Goal: Transaction & Acquisition: Book appointment/travel/reservation

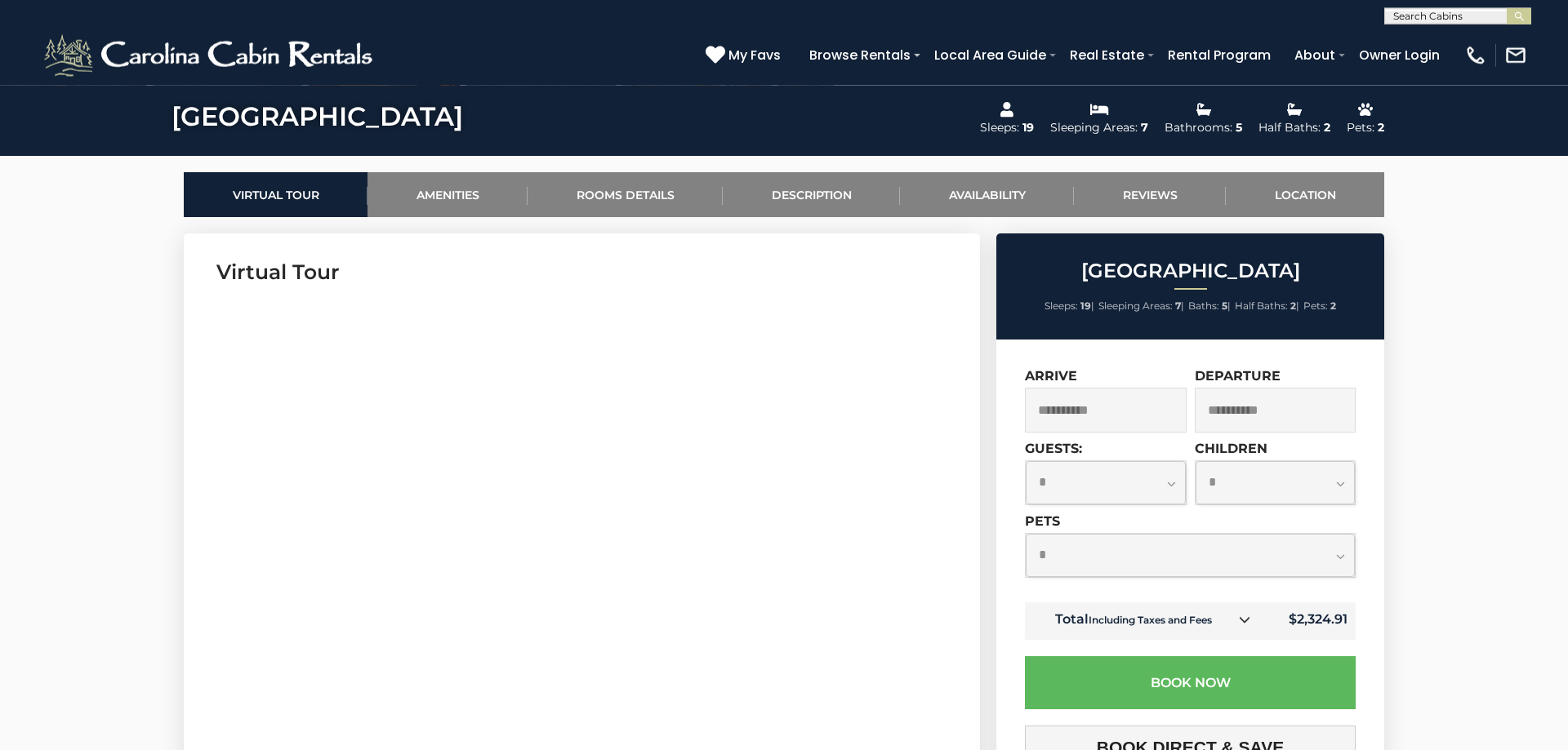
scroll to position [694, 0]
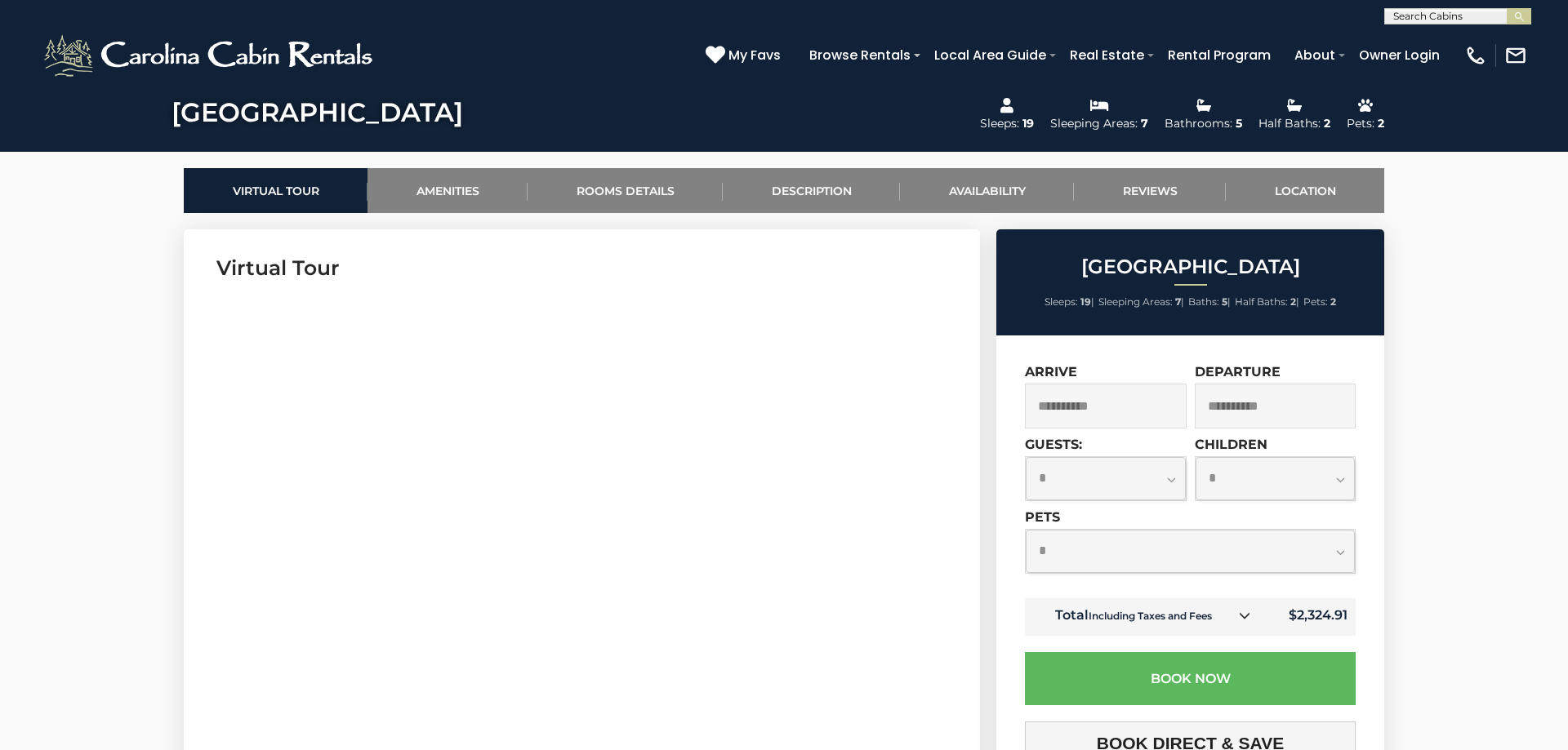
click at [1026, 457] on select "**********" at bounding box center [1106, 479] width 160 height 43
select select "**"
click option "**" at bounding box center [0, 0] width 0 height 0
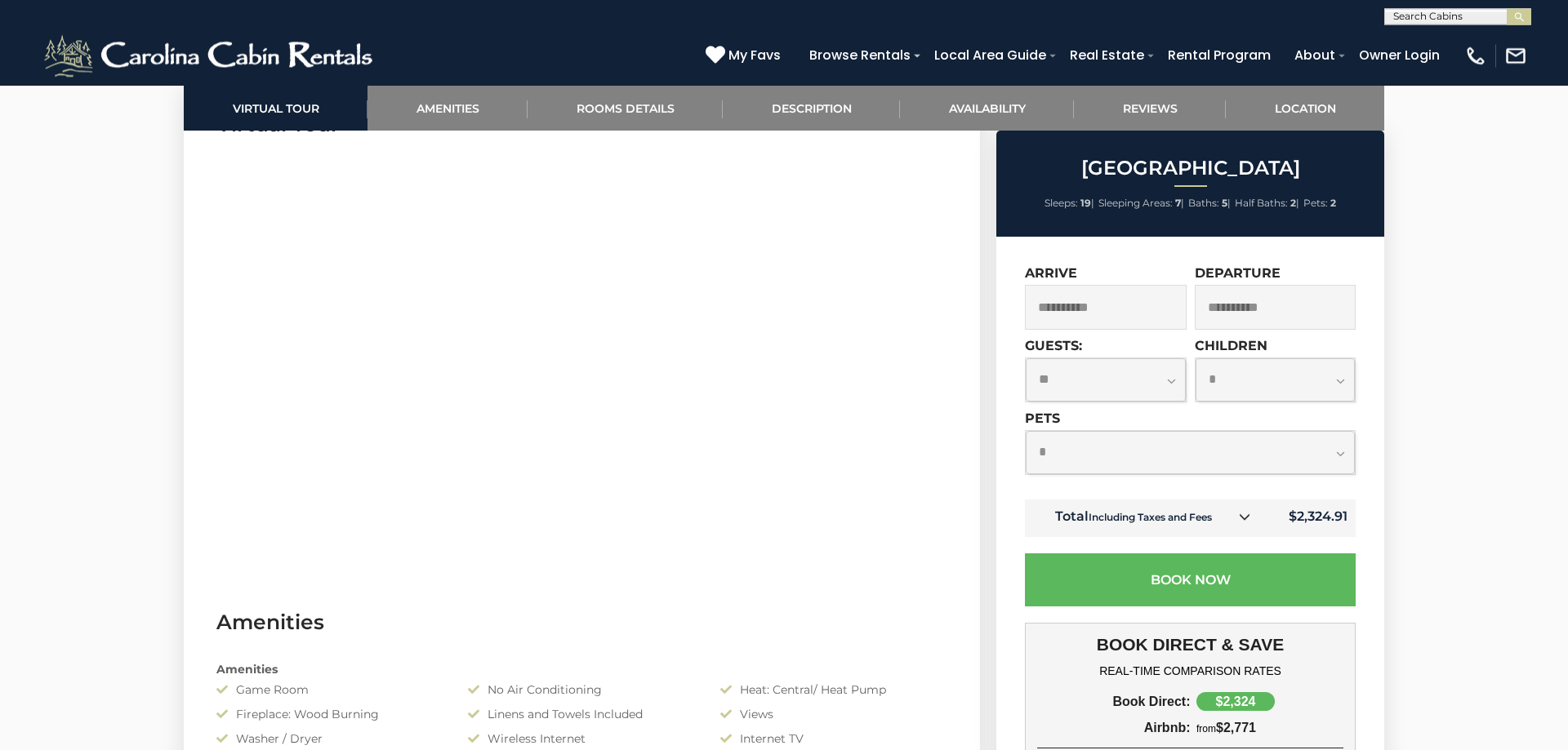
scroll to position [835, 0]
click at [1026, 431] on select "**********" at bounding box center [1190, 453] width 329 height 43
click option "*" at bounding box center [0, 0] width 0 height 0
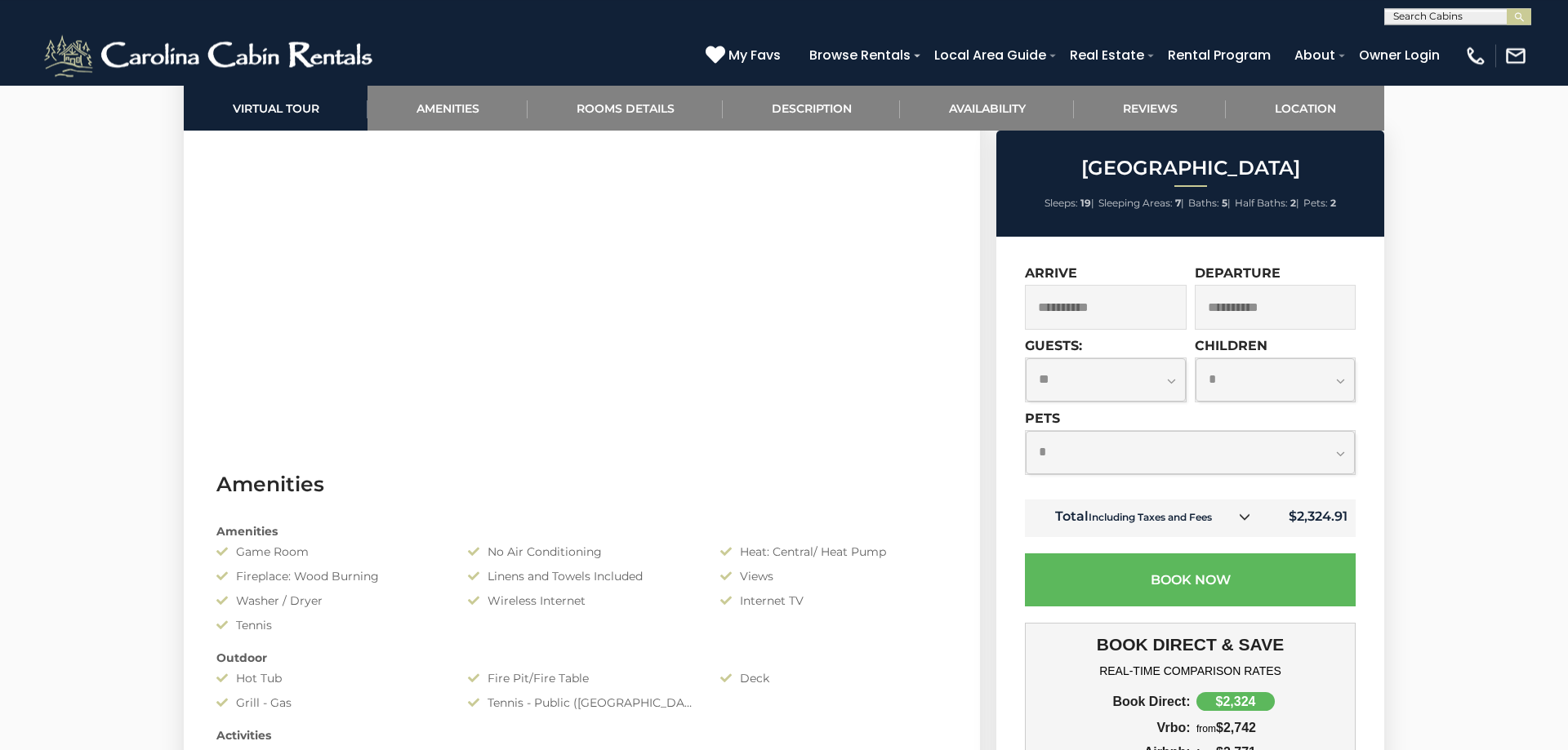
scroll to position [975, 0]
click at [1026, 431] on select "**********" at bounding box center [1190, 453] width 329 height 43
click option "*" at bounding box center [0, 0] width 0 height 0
click at [1026, 431] on select "**********" at bounding box center [1190, 453] width 329 height 43
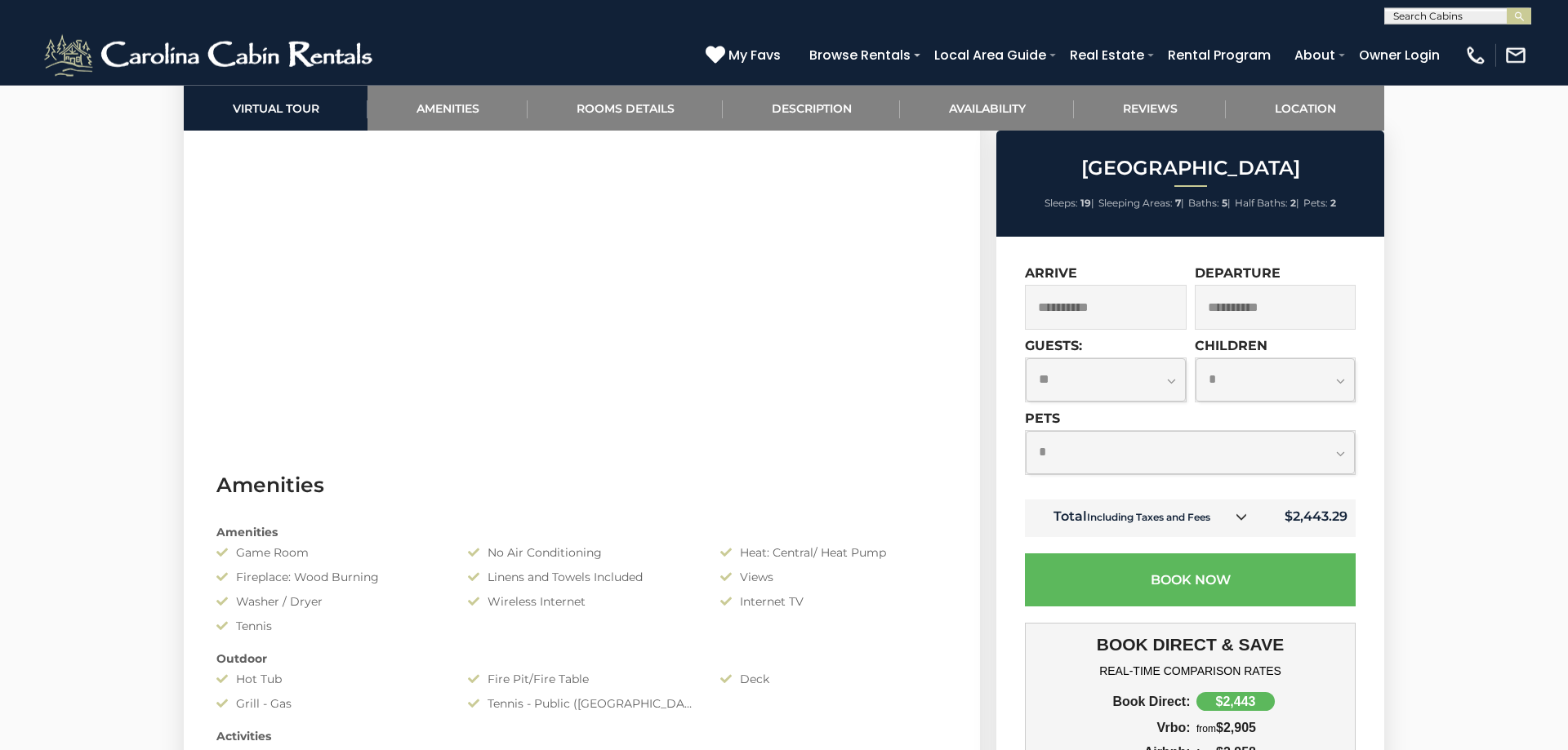
select select "*"
click option "*" at bounding box center [0, 0] width 0 height 0
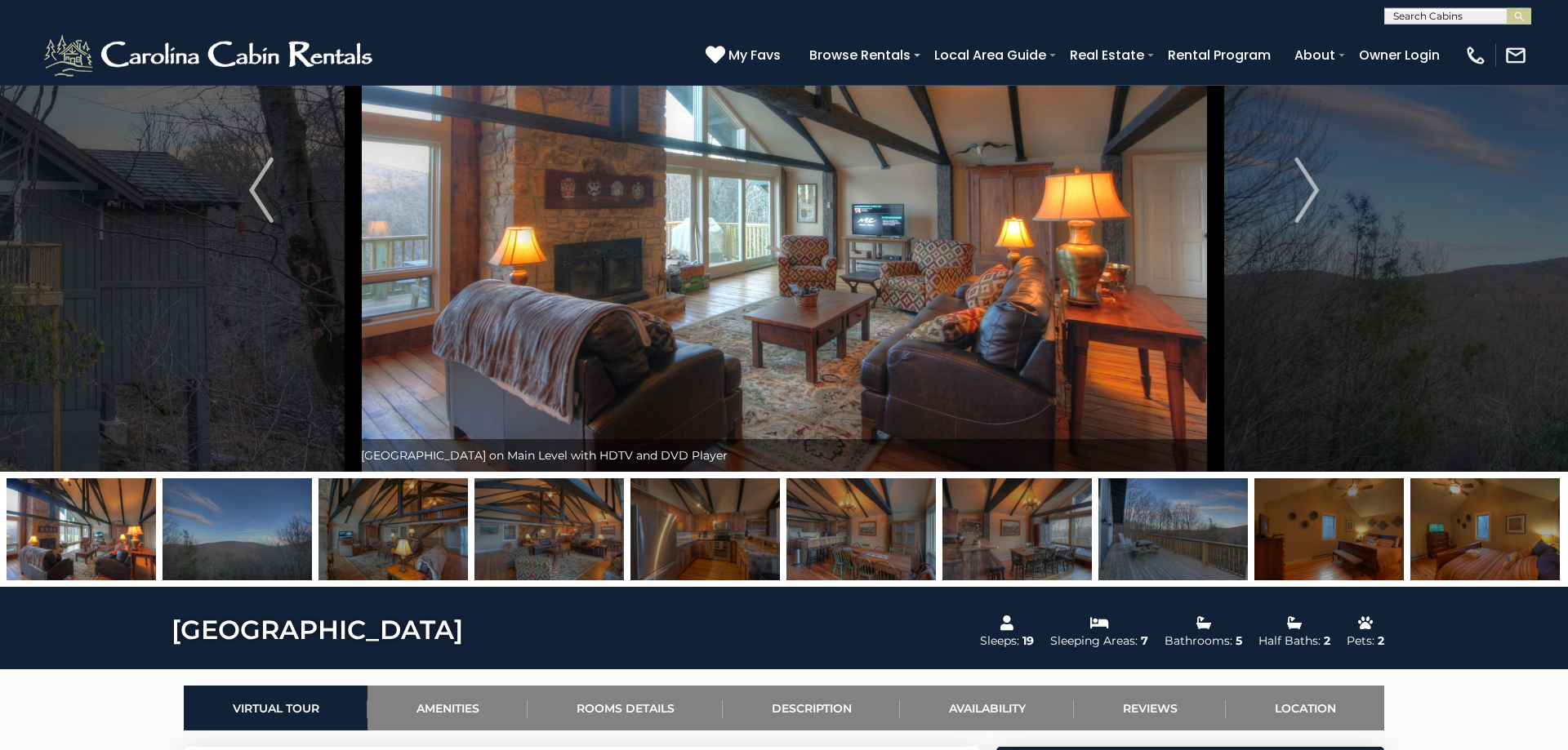
scroll to position [176, 0]
click at [1299, 197] on img "Next" at bounding box center [1306, 190] width 25 height 65
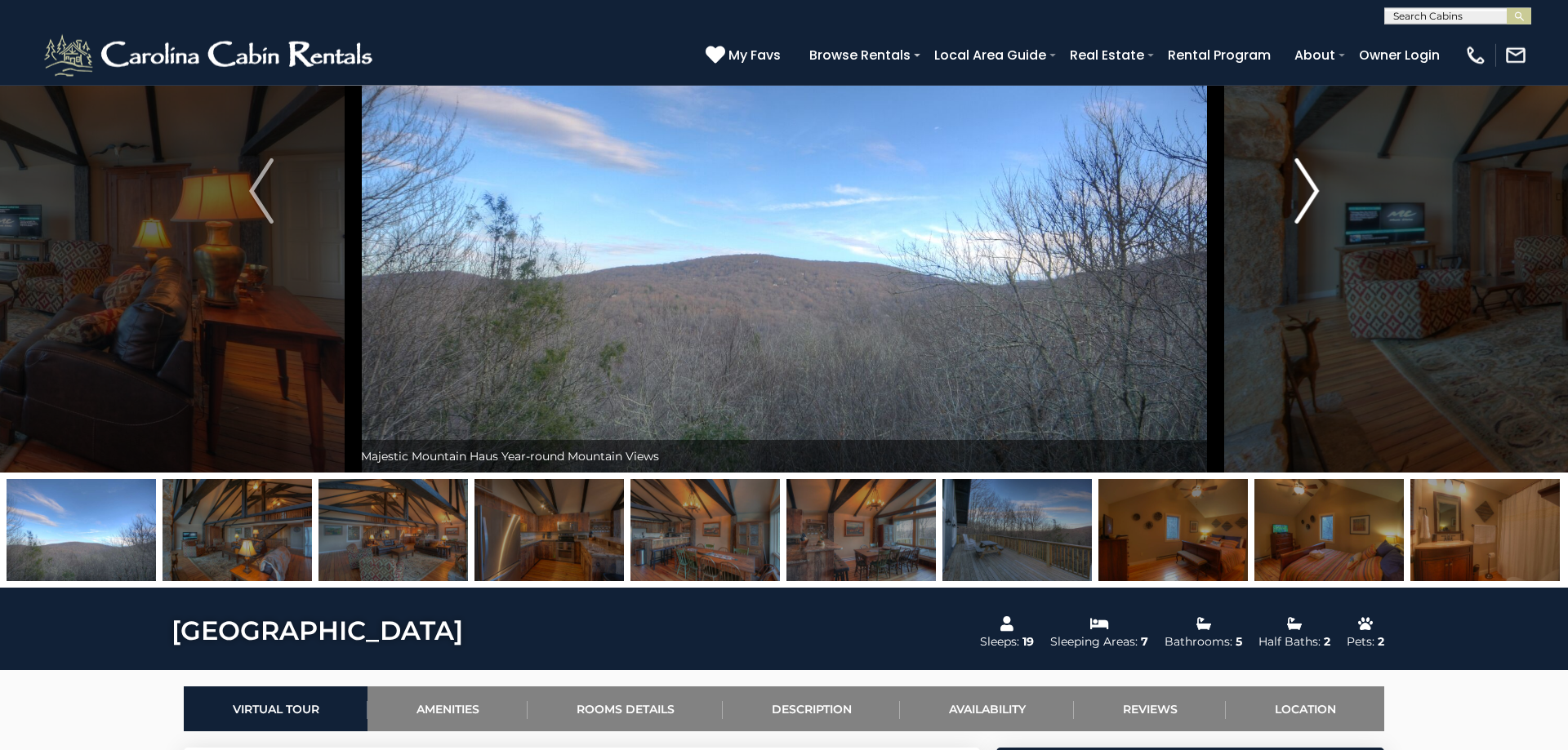
click at [1299, 197] on img "Next" at bounding box center [1306, 190] width 25 height 65
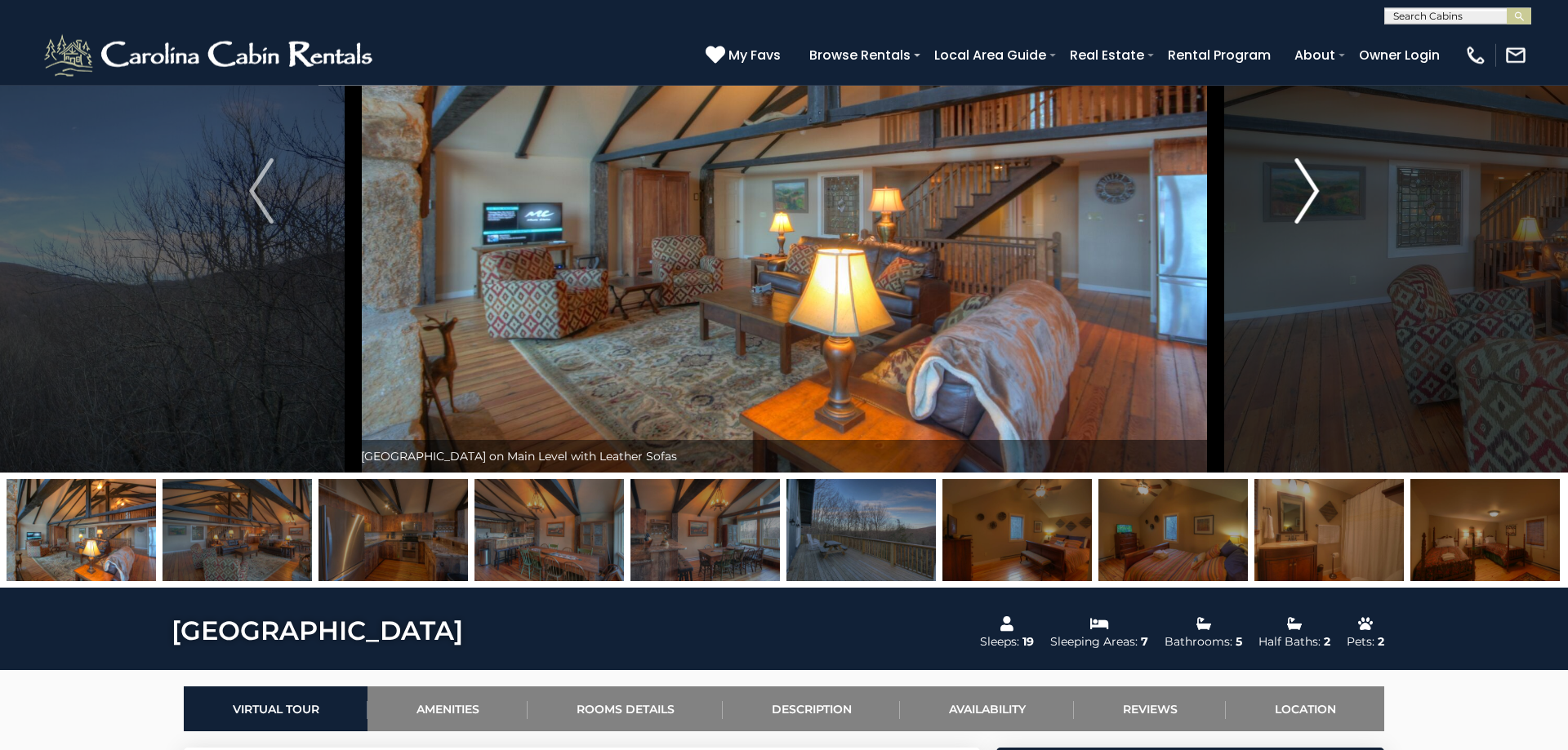
click at [1299, 197] on img "Next" at bounding box center [1306, 190] width 25 height 65
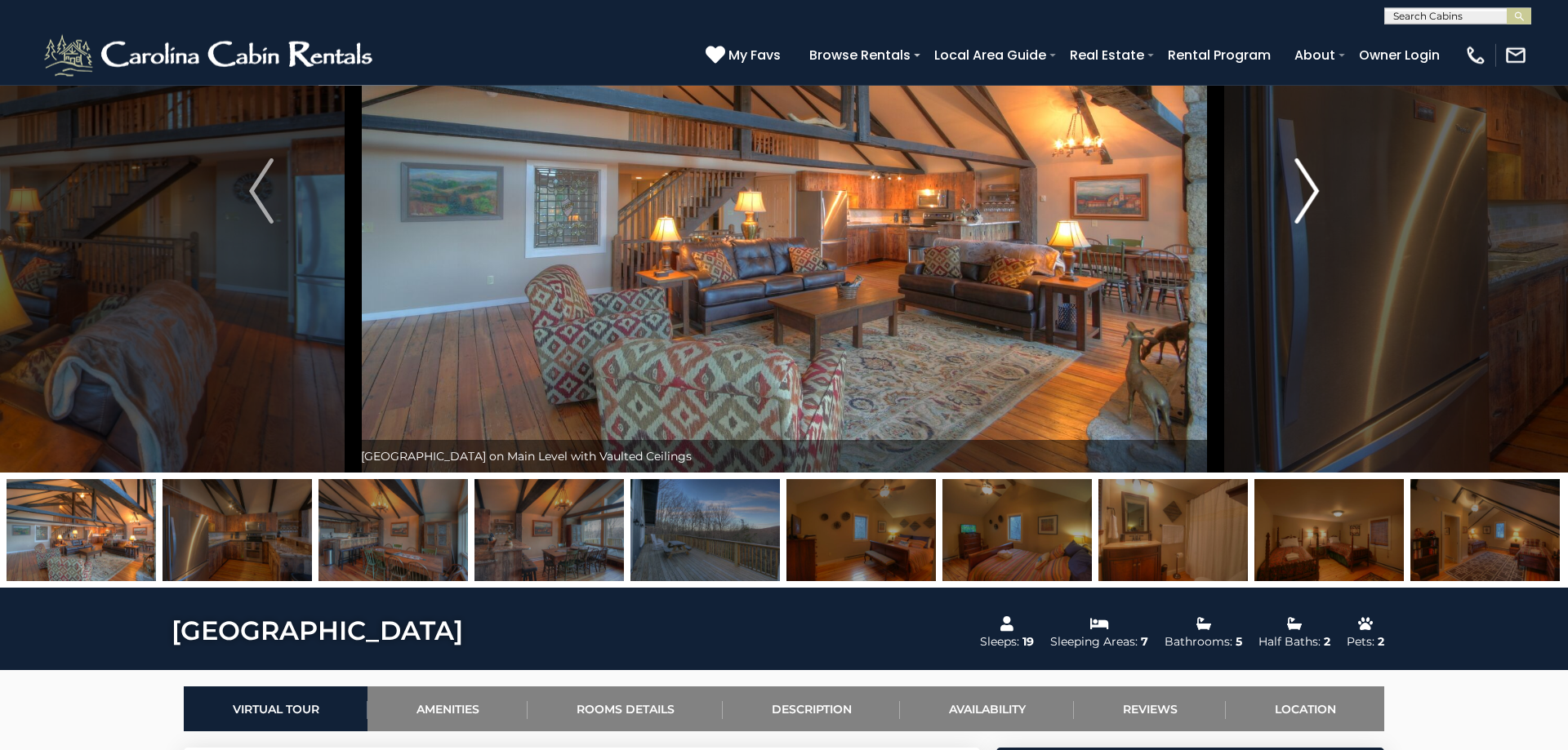
click at [1299, 197] on img "Next" at bounding box center [1306, 190] width 25 height 65
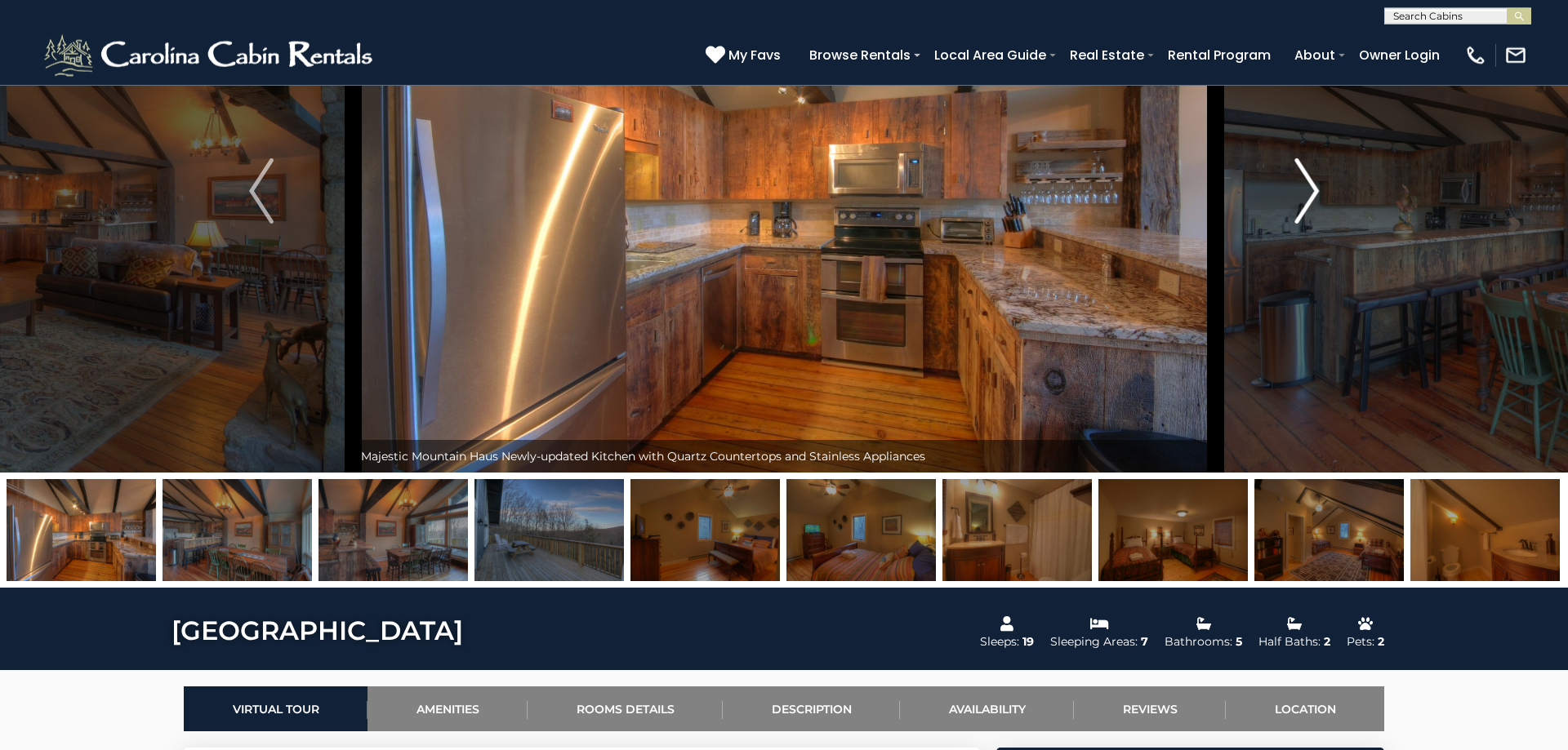
click at [1299, 197] on img "Next" at bounding box center [1306, 190] width 25 height 65
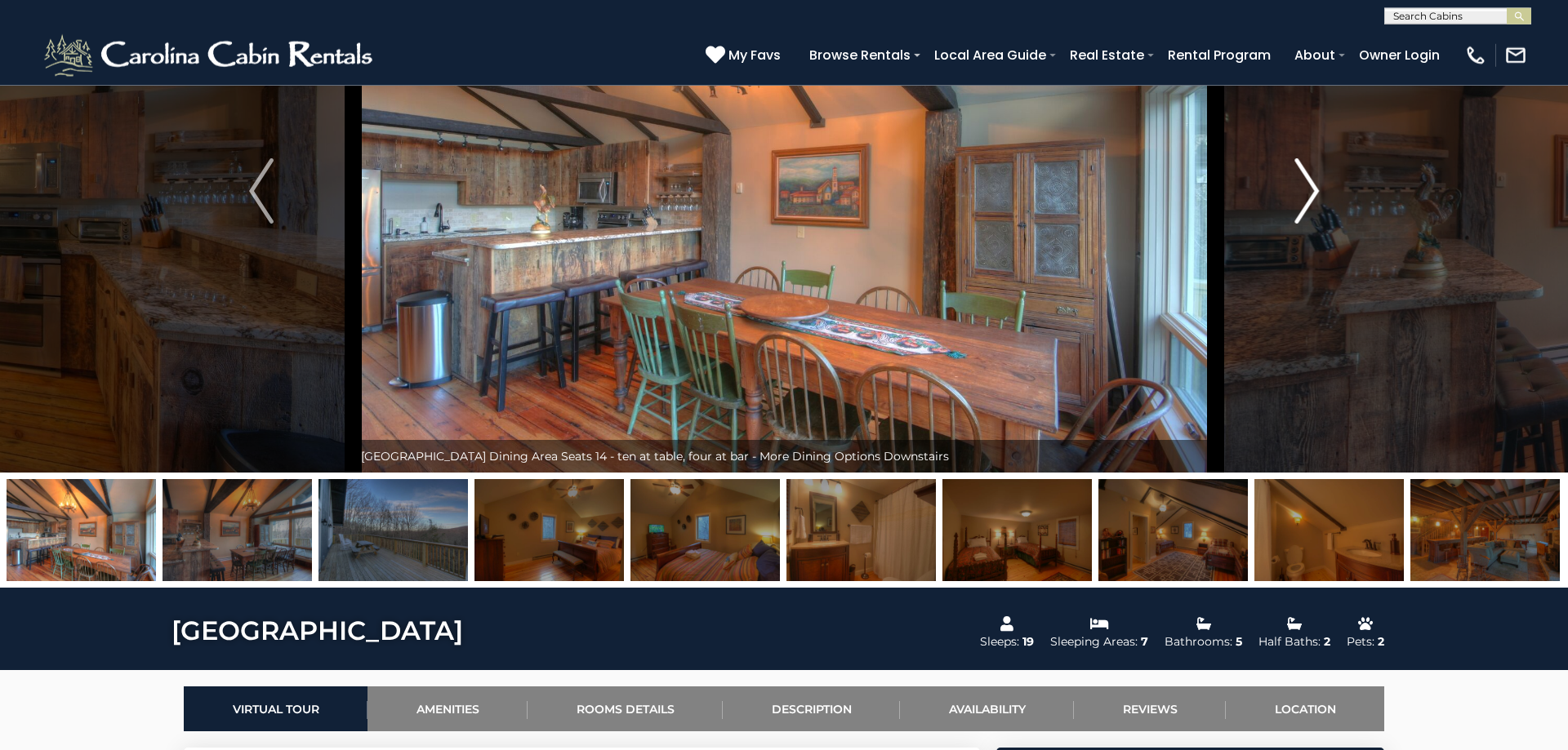
click at [1299, 197] on img "Next" at bounding box center [1306, 190] width 25 height 65
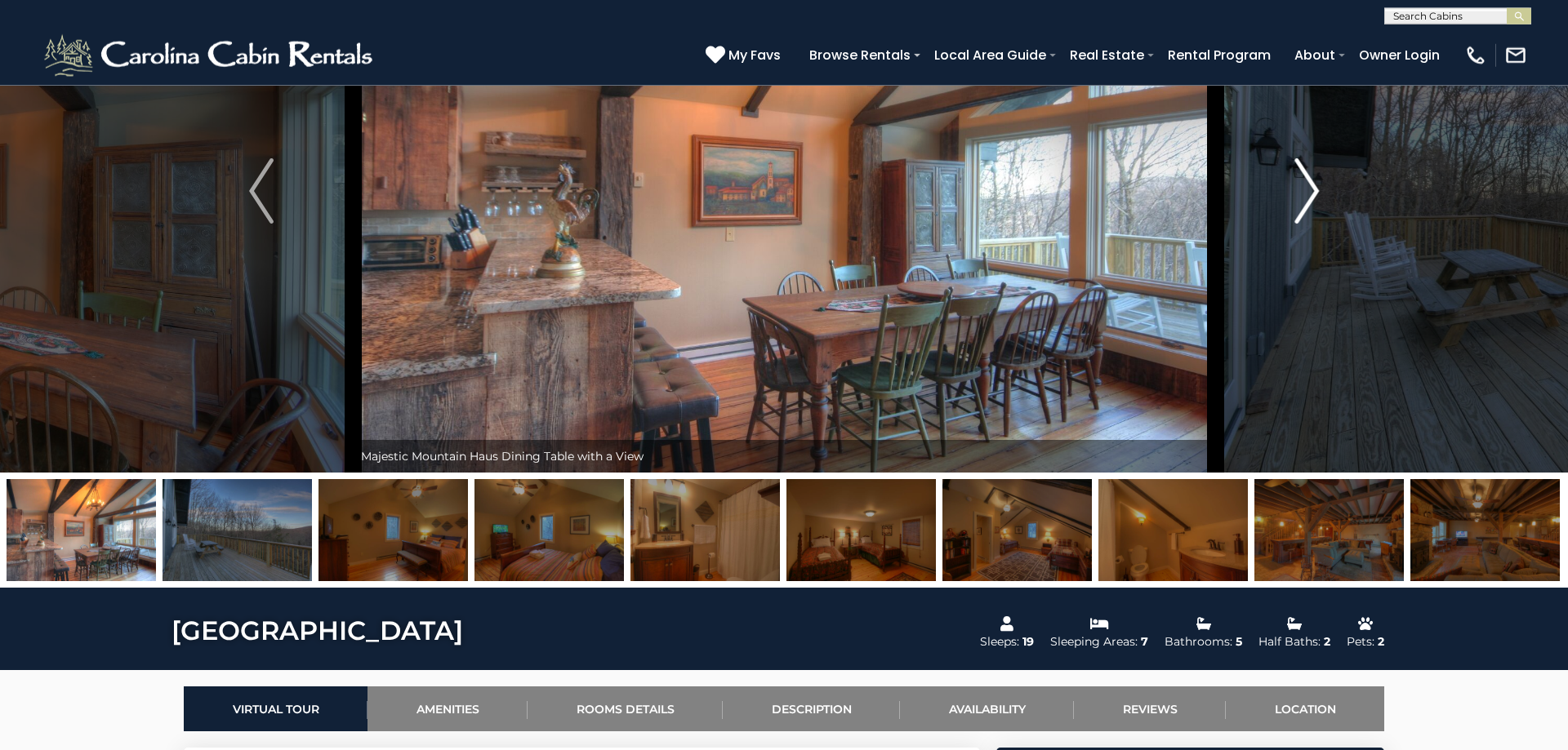
click at [1299, 197] on img "Next" at bounding box center [1306, 190] width 25 height 65
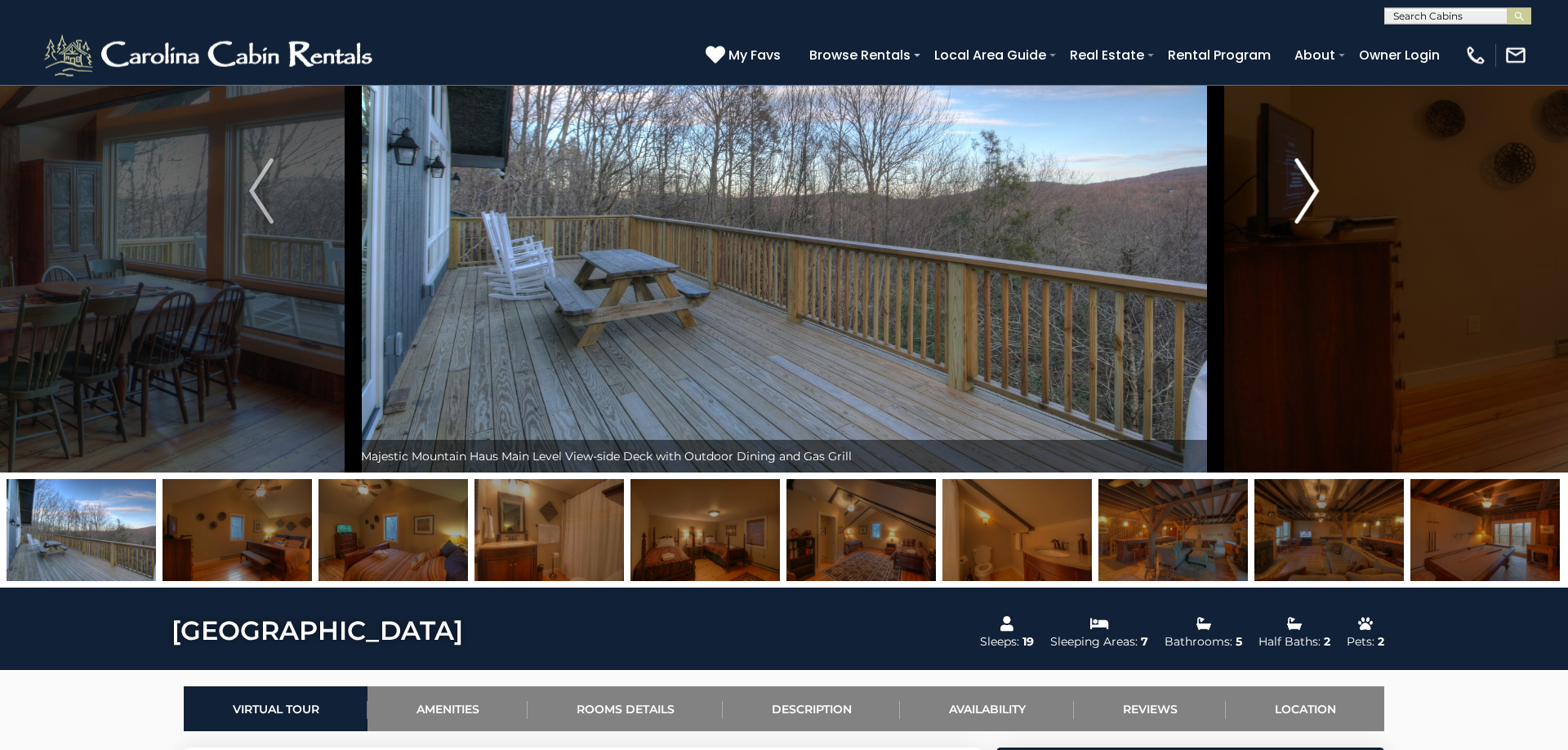
click at [1299, 197] on img "Next" at bounding box center [1306, 190] width 25 height 65
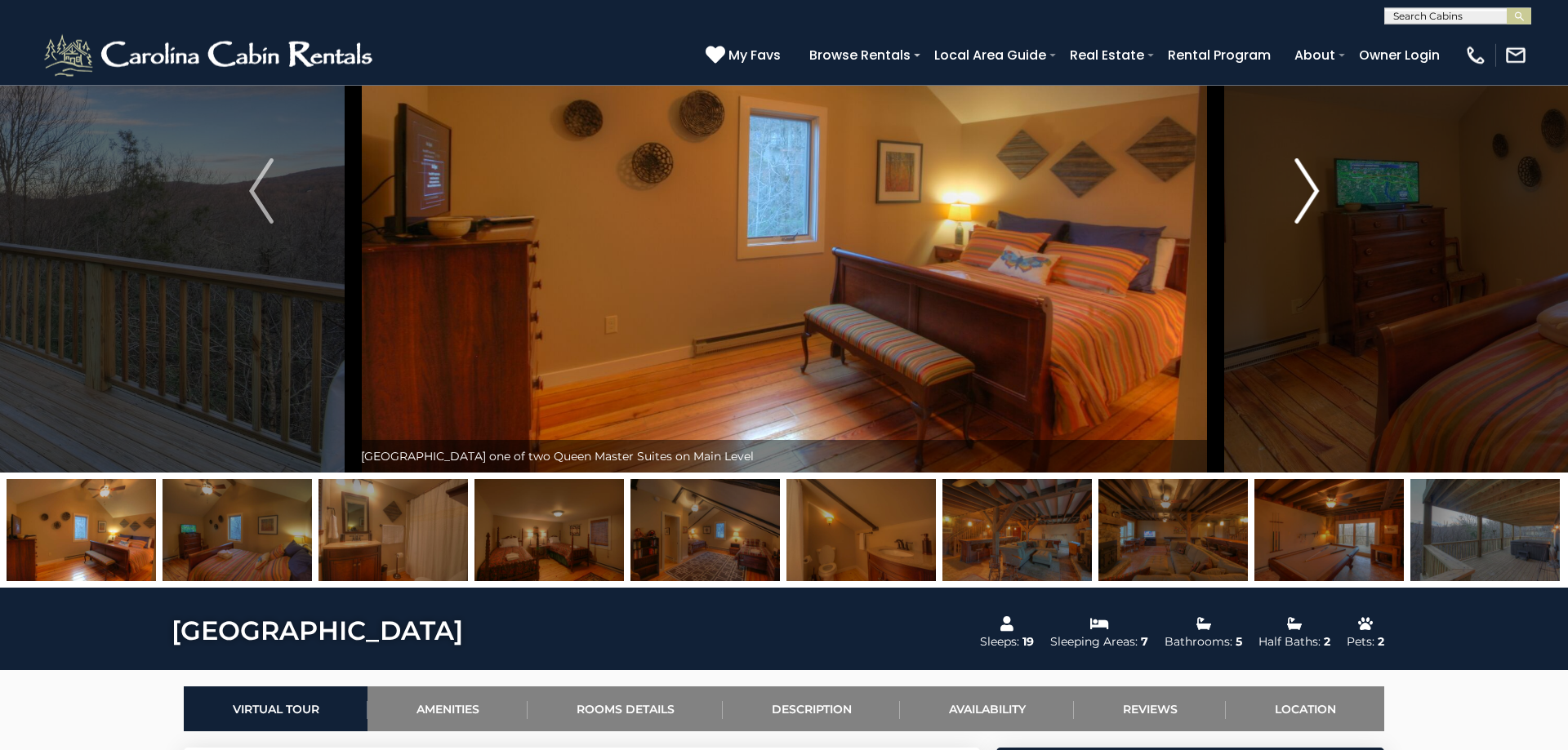
click at [1299, 197] on img "Next" at bounding box center [1306, 190] width 25 height 65
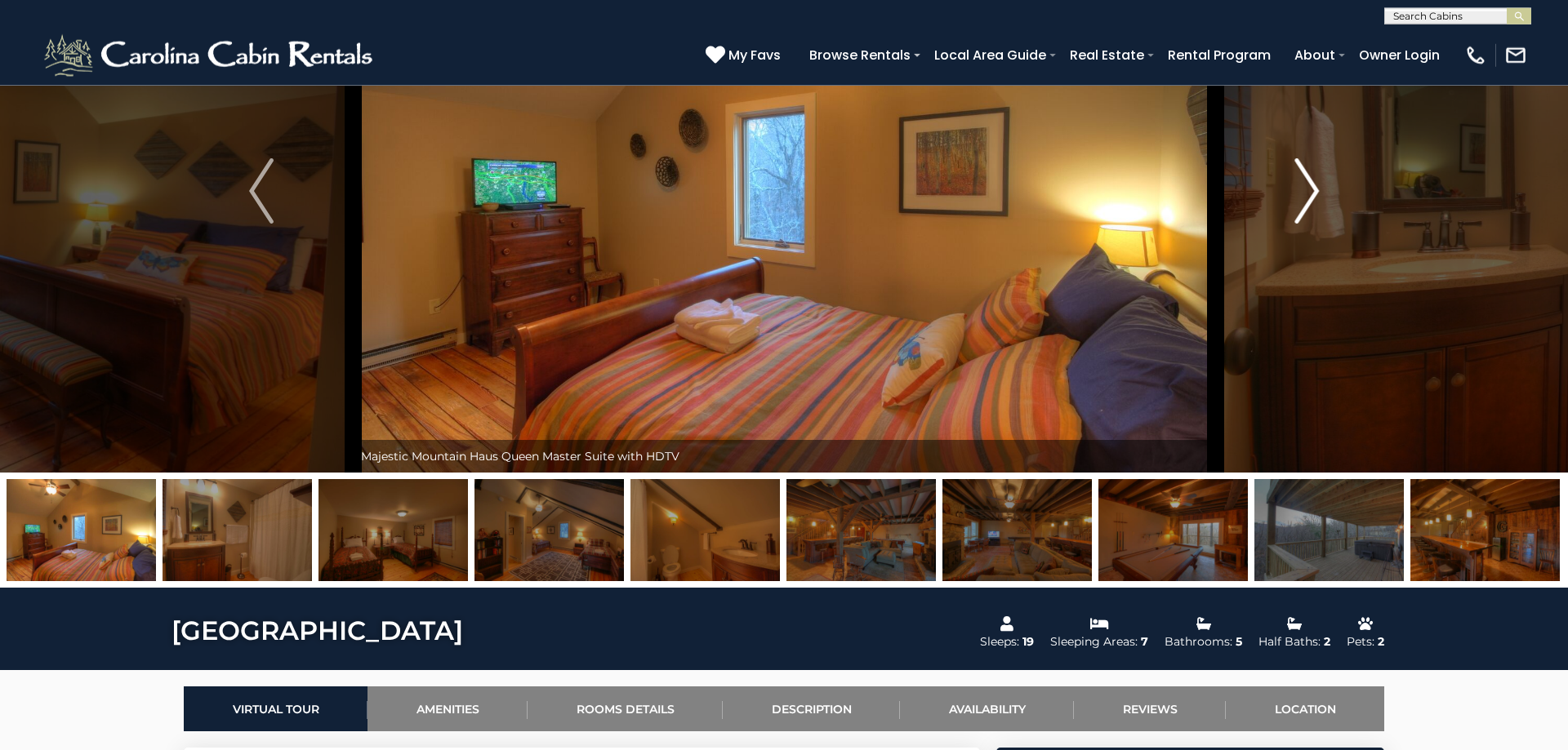
click at [1299, 197] on img "Next" at bounding box center [1306, 190] width 25 height 65
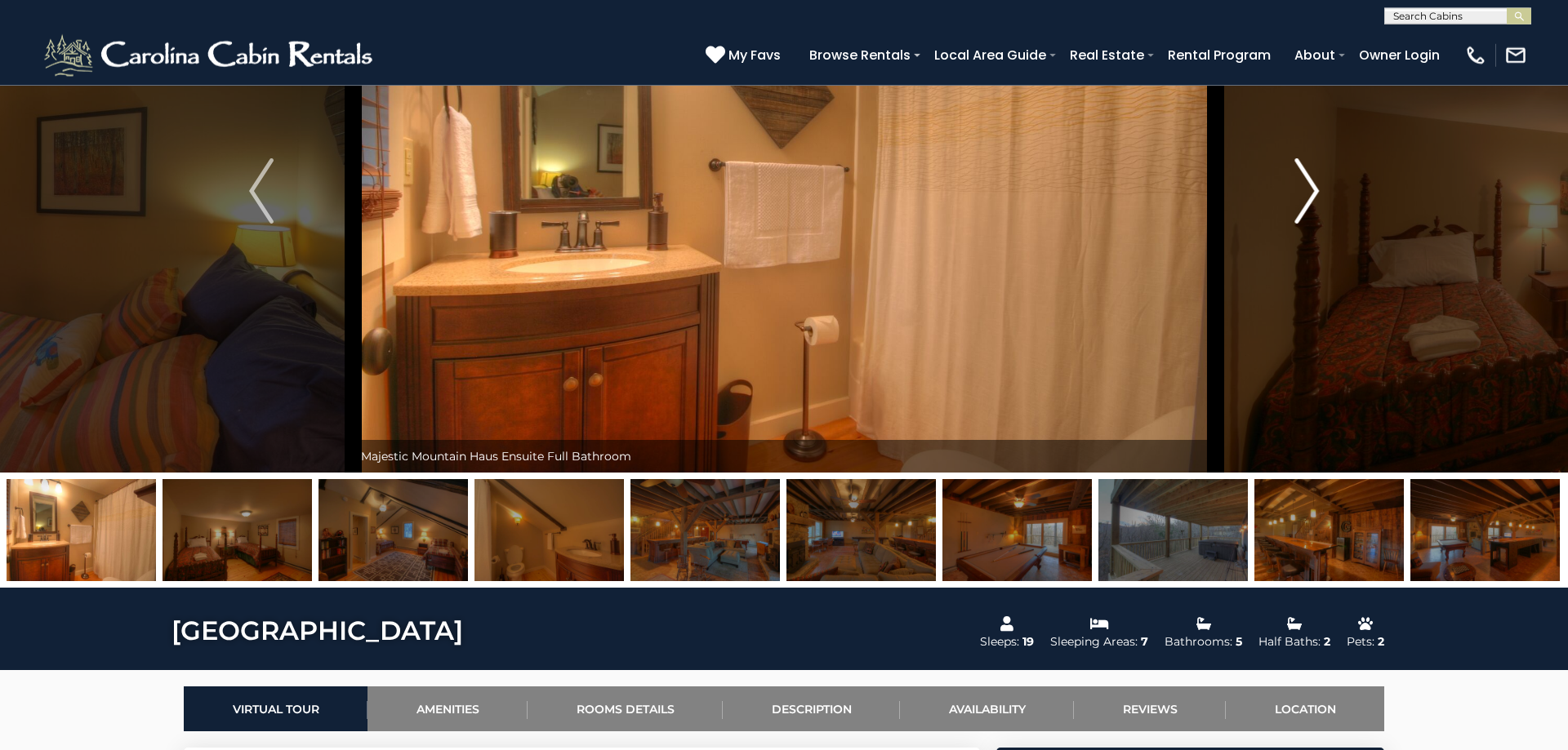
click at [1299, 197] on img "Next" at bounding box center [1306, 190] width 25 height 65
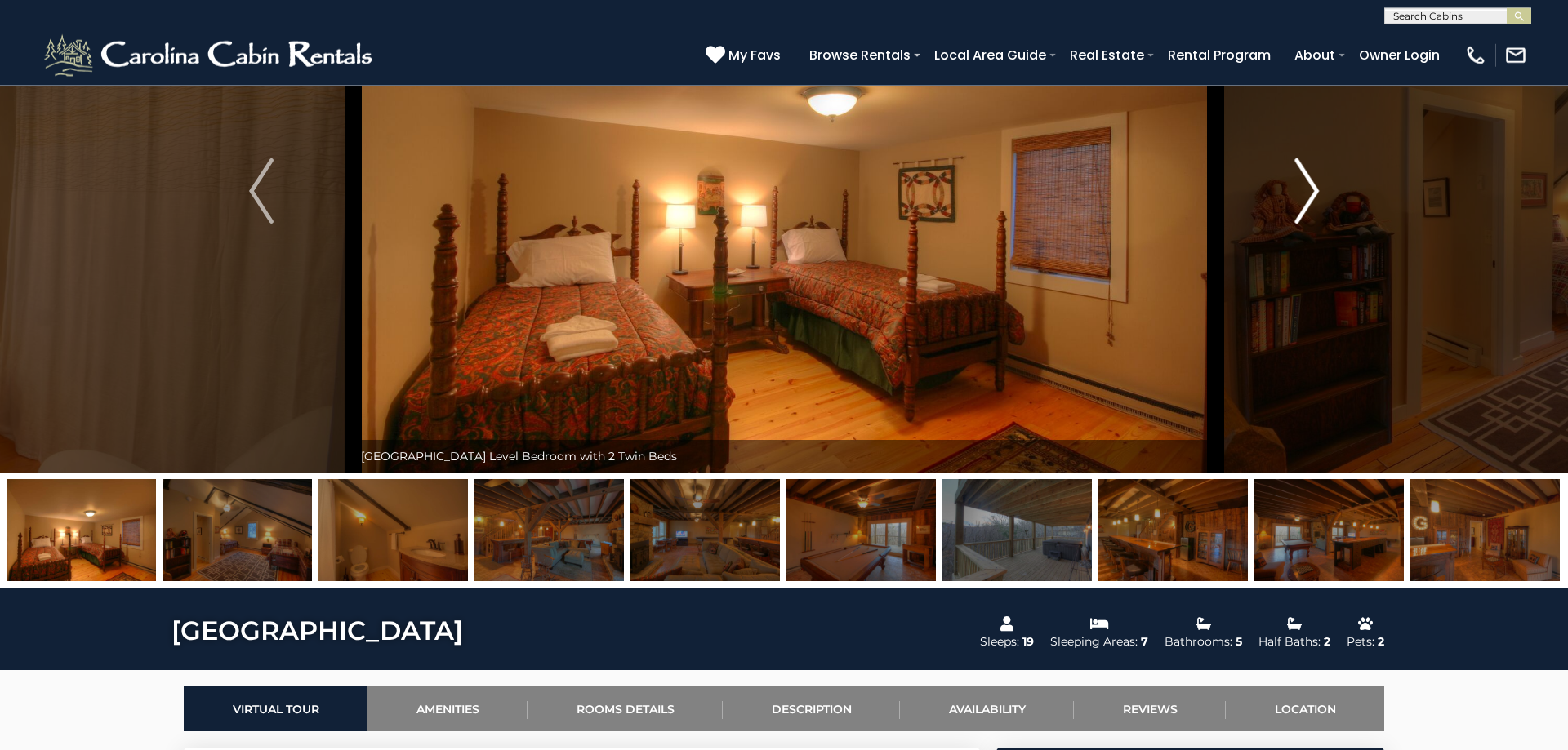
click at [1299, 197] on img "Next" at bounding box center [1306, 190] width 25 height 65
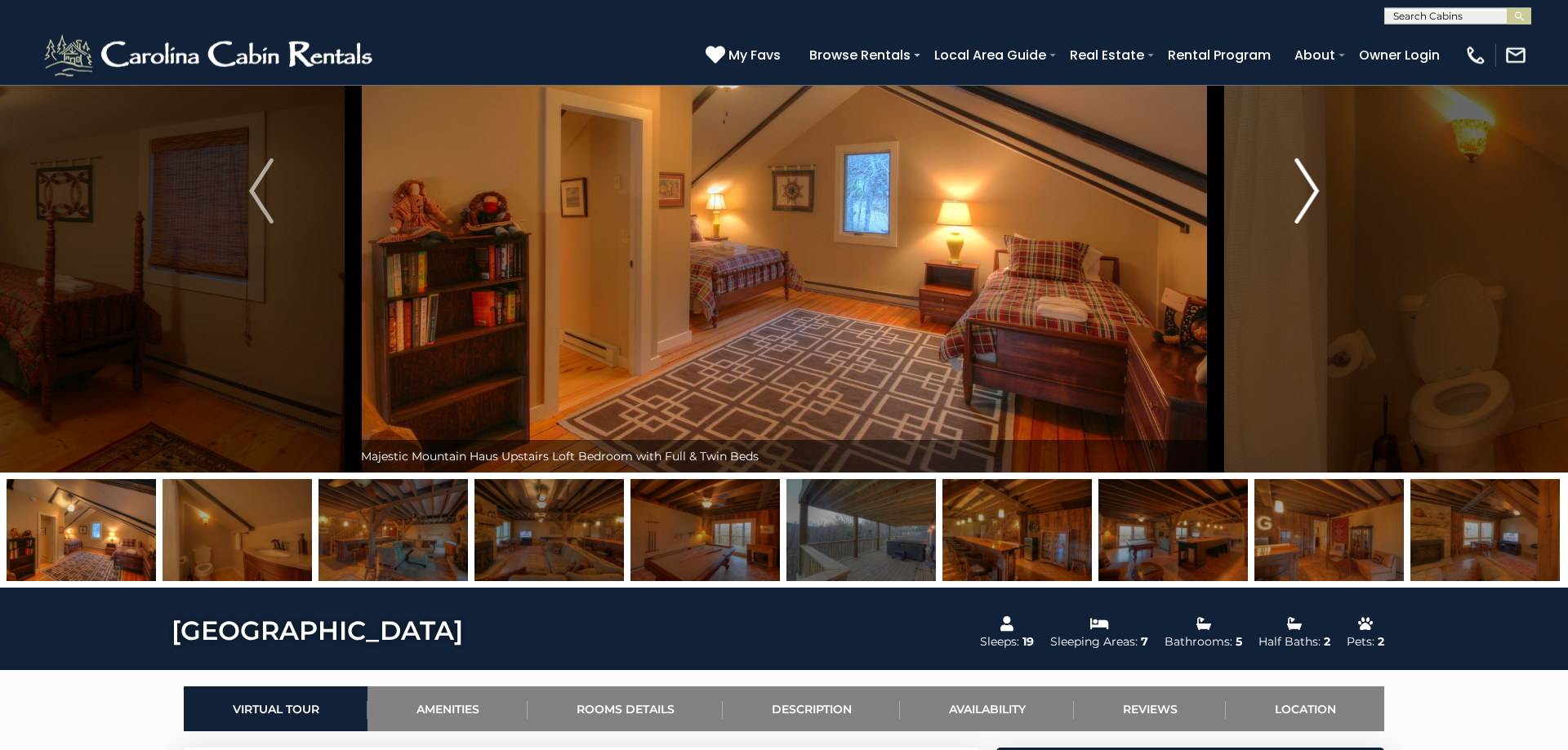
click at [1299, 197] on img "Next" at bounding box center [1306, 190] width 25 height 65
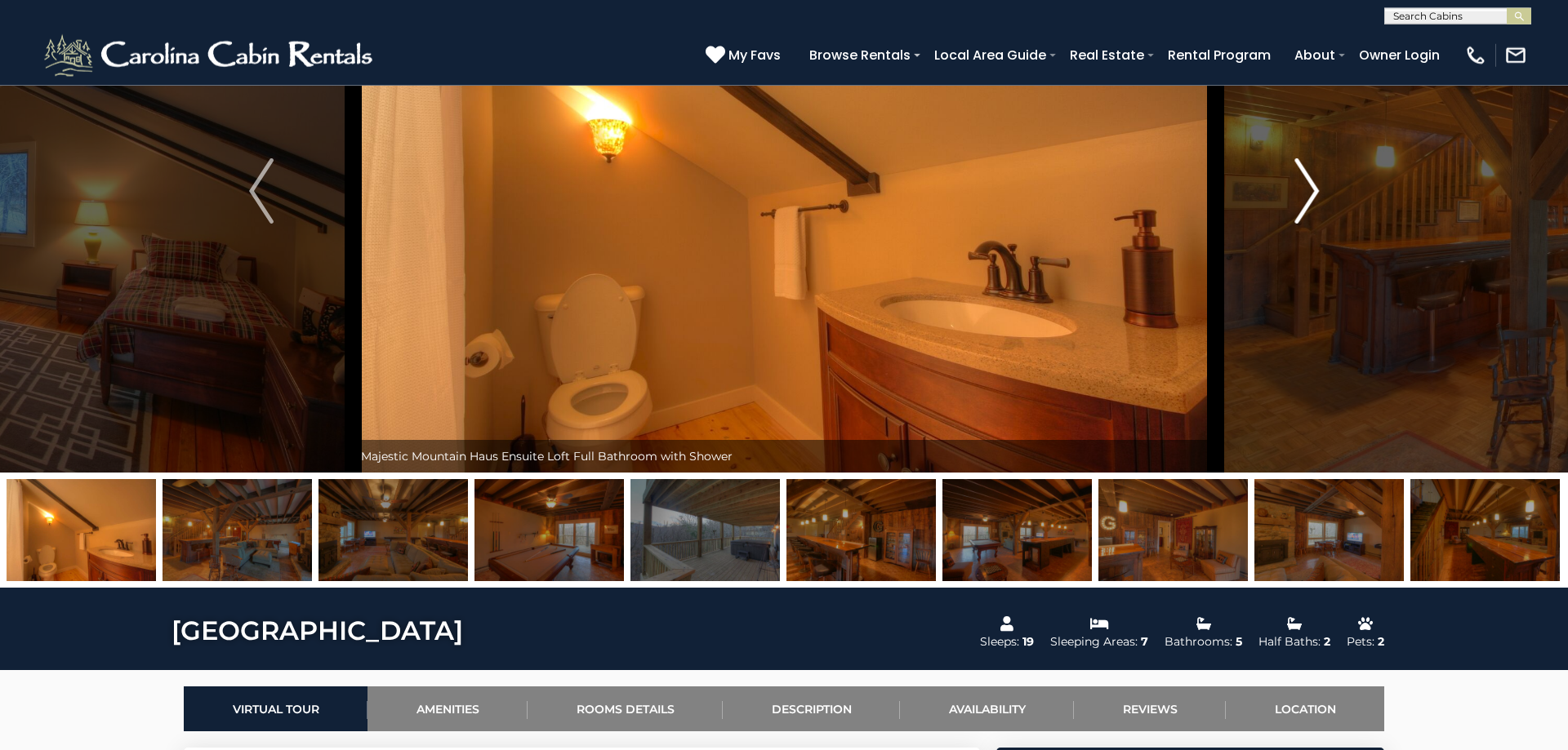
click at [1299, 197] on img "Next" at bounding box center [1306, 190] width 25 height 65
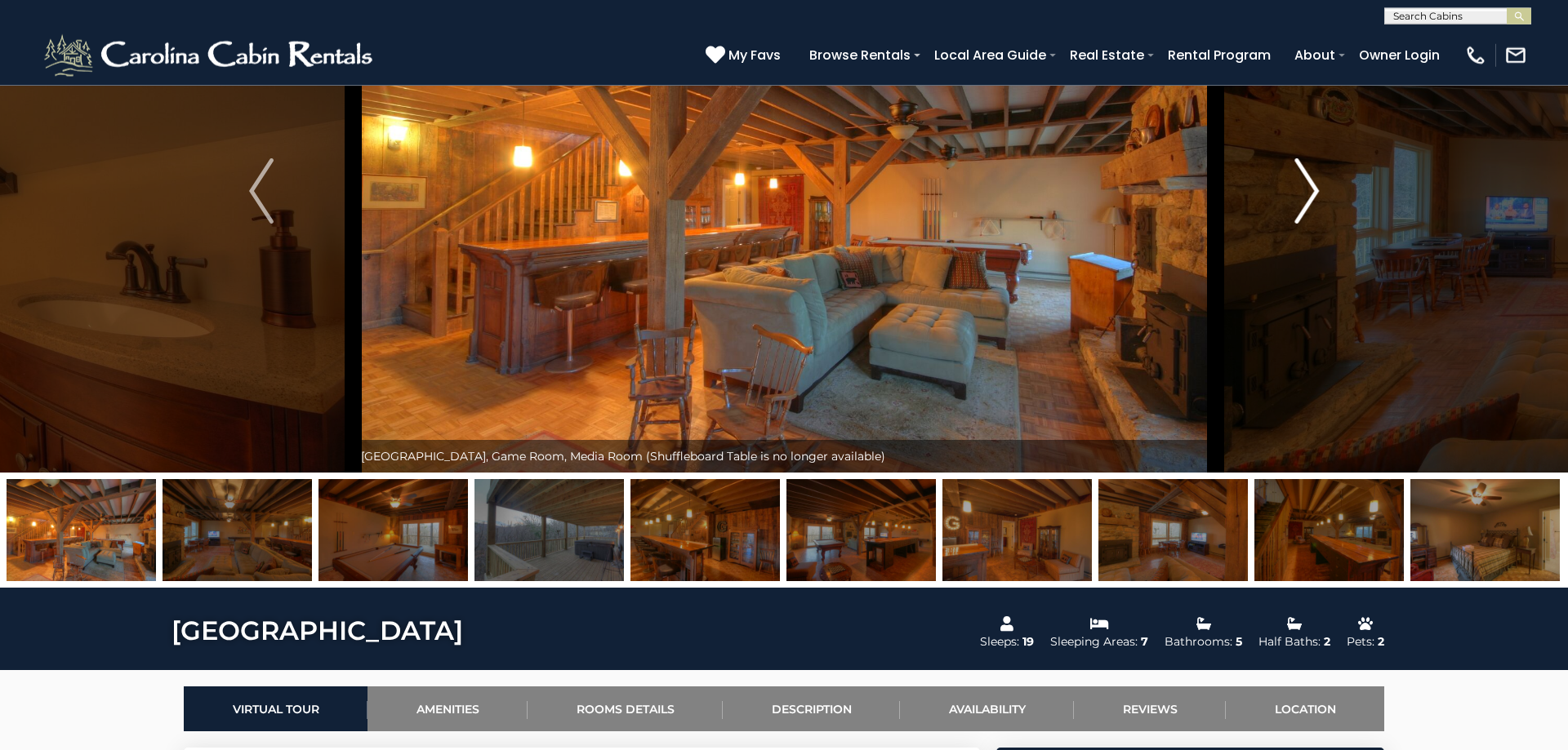
click at [1299, 197] on img "Next" at bounding box center [1306, 190] width 25 height 65
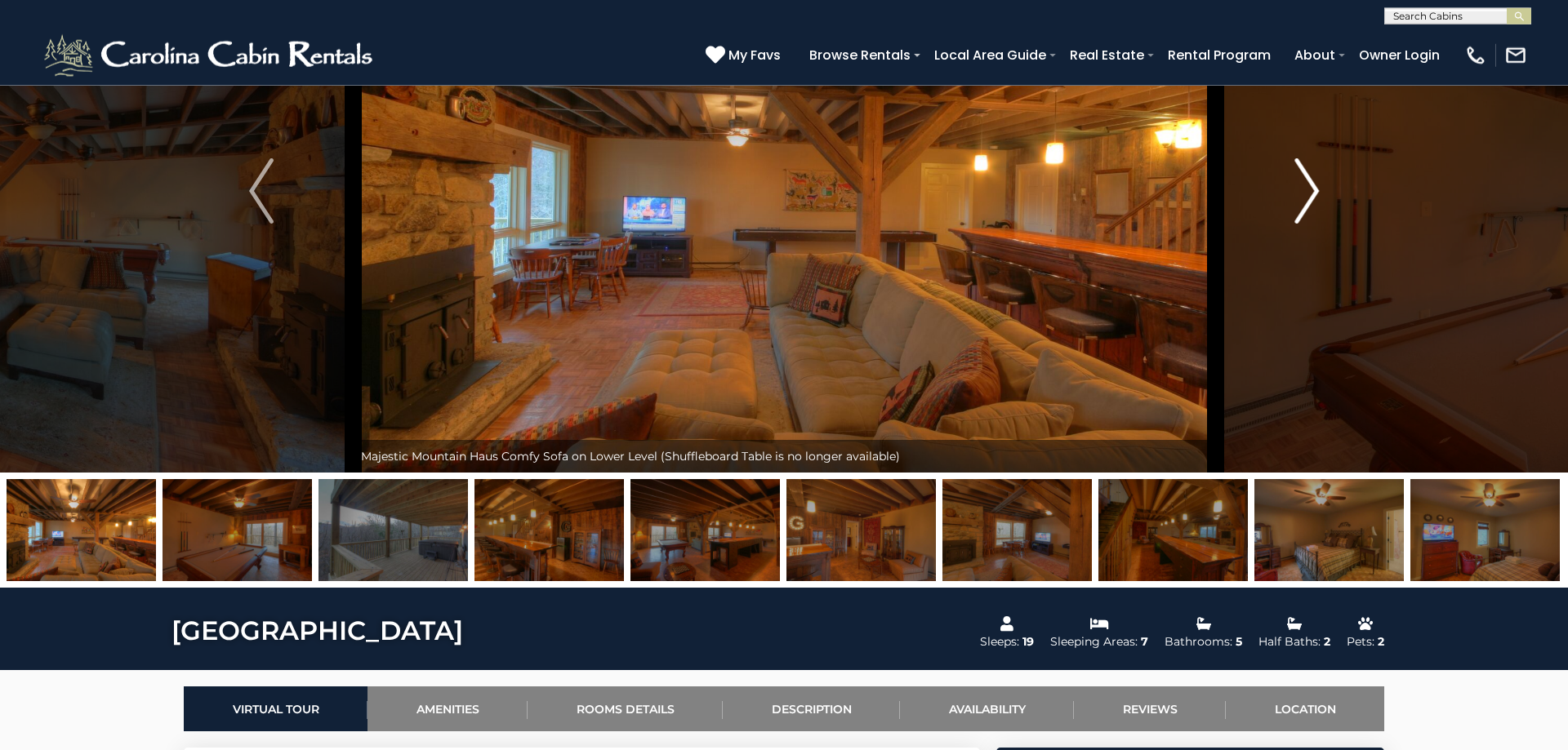
click at [1299, 197] on img "Next" at bounding box center [1306, 190] width 25 height 65
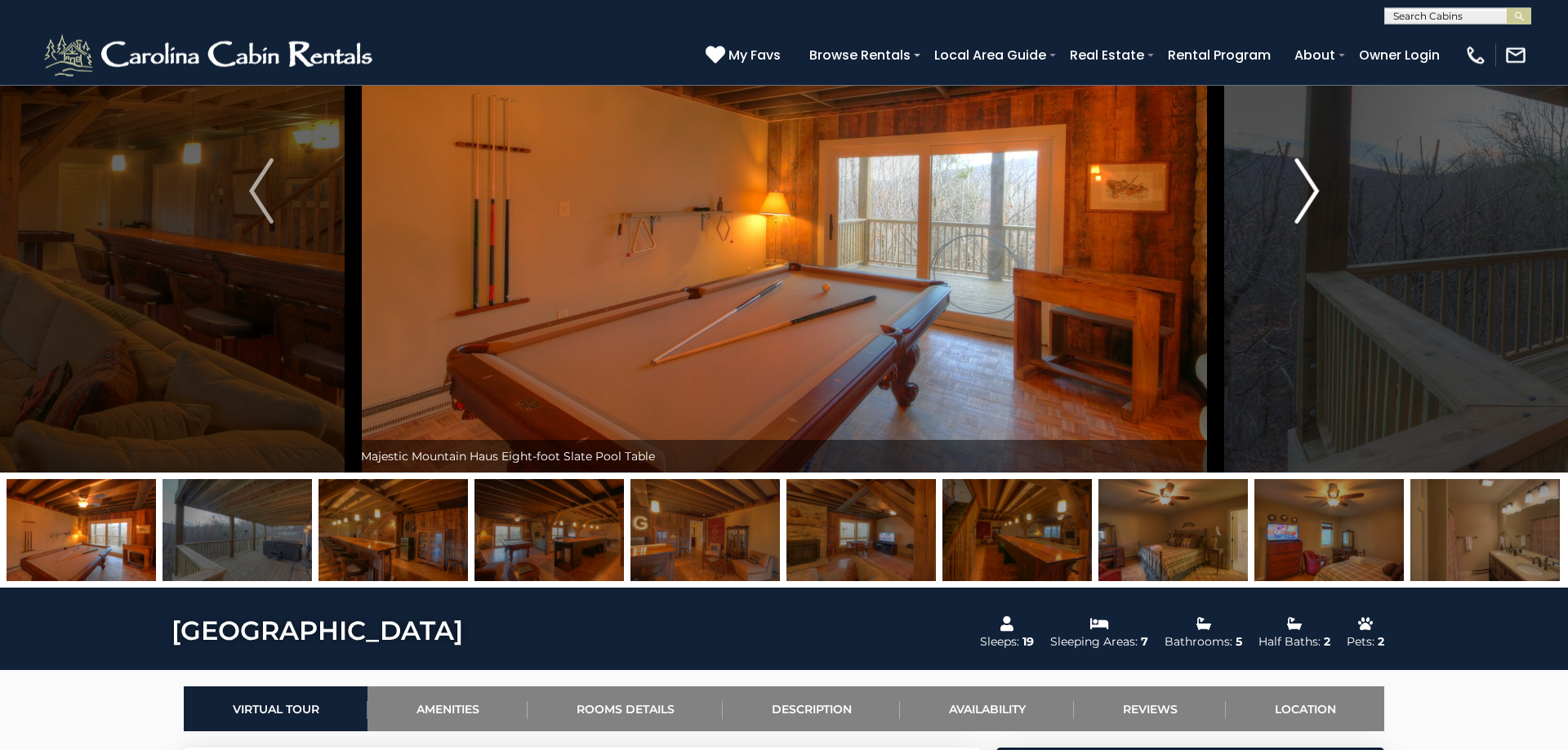
click at [1299, 197] on img "Next" at bounding box center [1306, 190] width 25 height 65
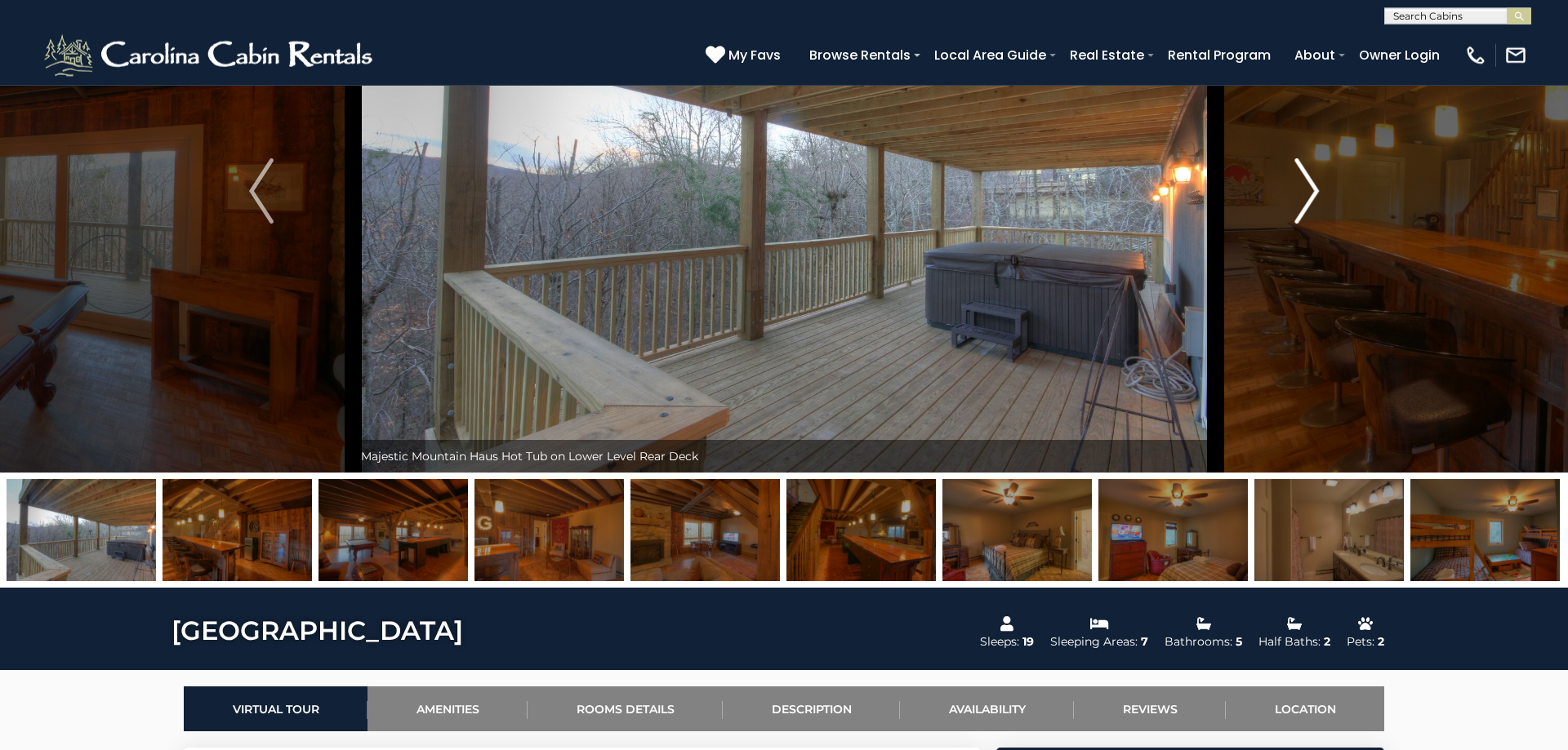
click at [1299, 197] on img "Next" at bounding box center [1306, 190] width 25 height 65
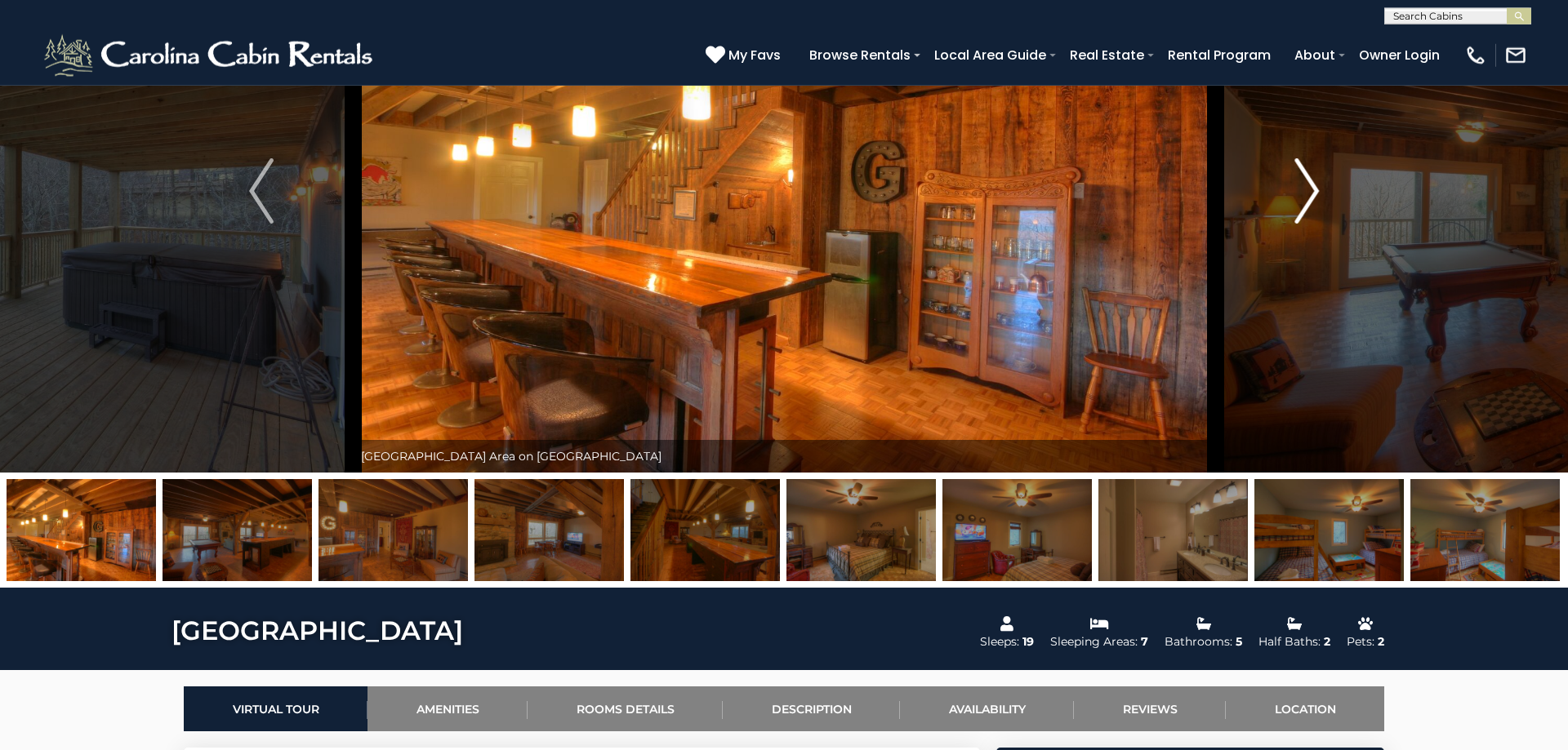
click at [1299, 197] on img "Next" at bounding box center [1306, 190] width 25 height 65
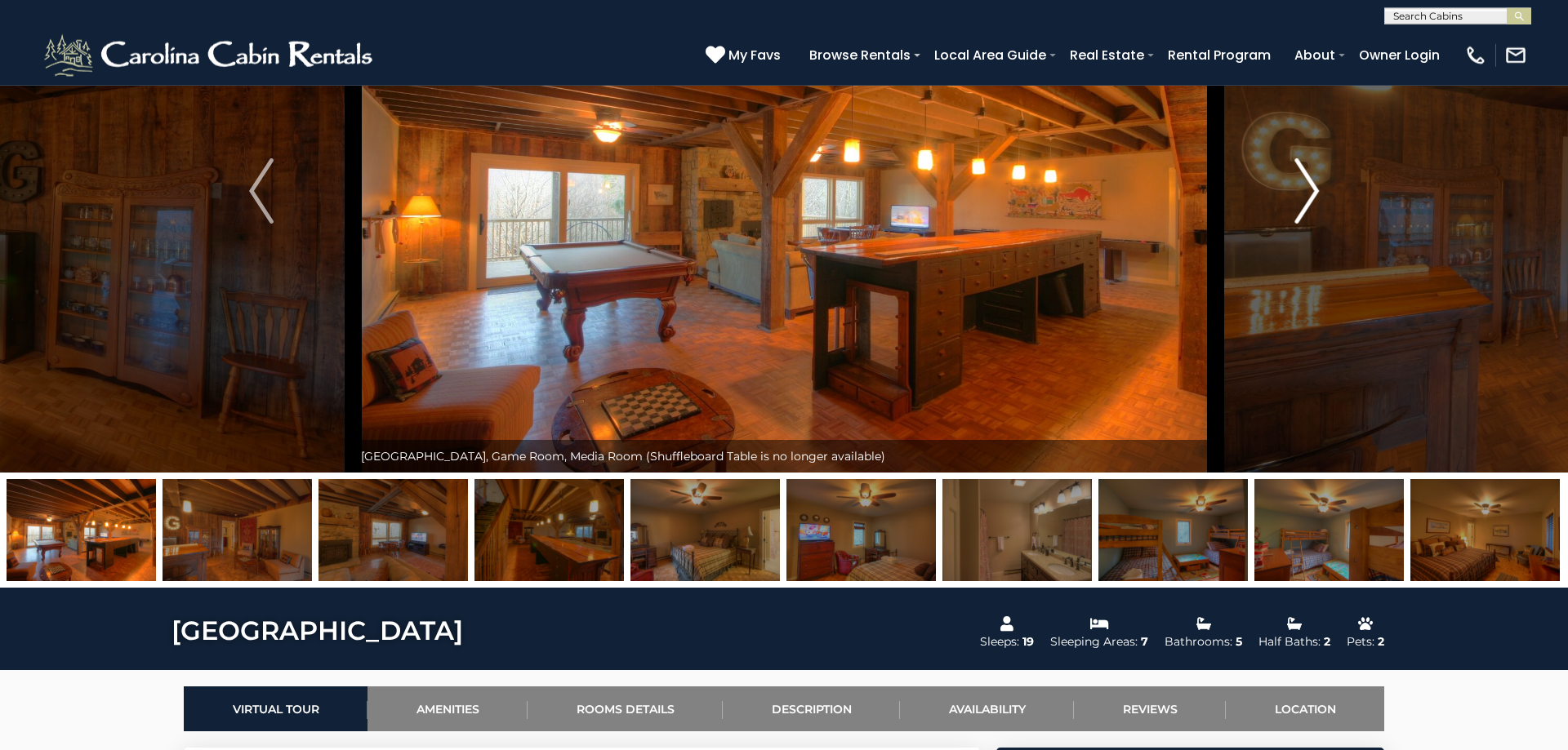
click at [1299, 197] on img "Next" at bounding box center [1306, 190] width 25 height 65
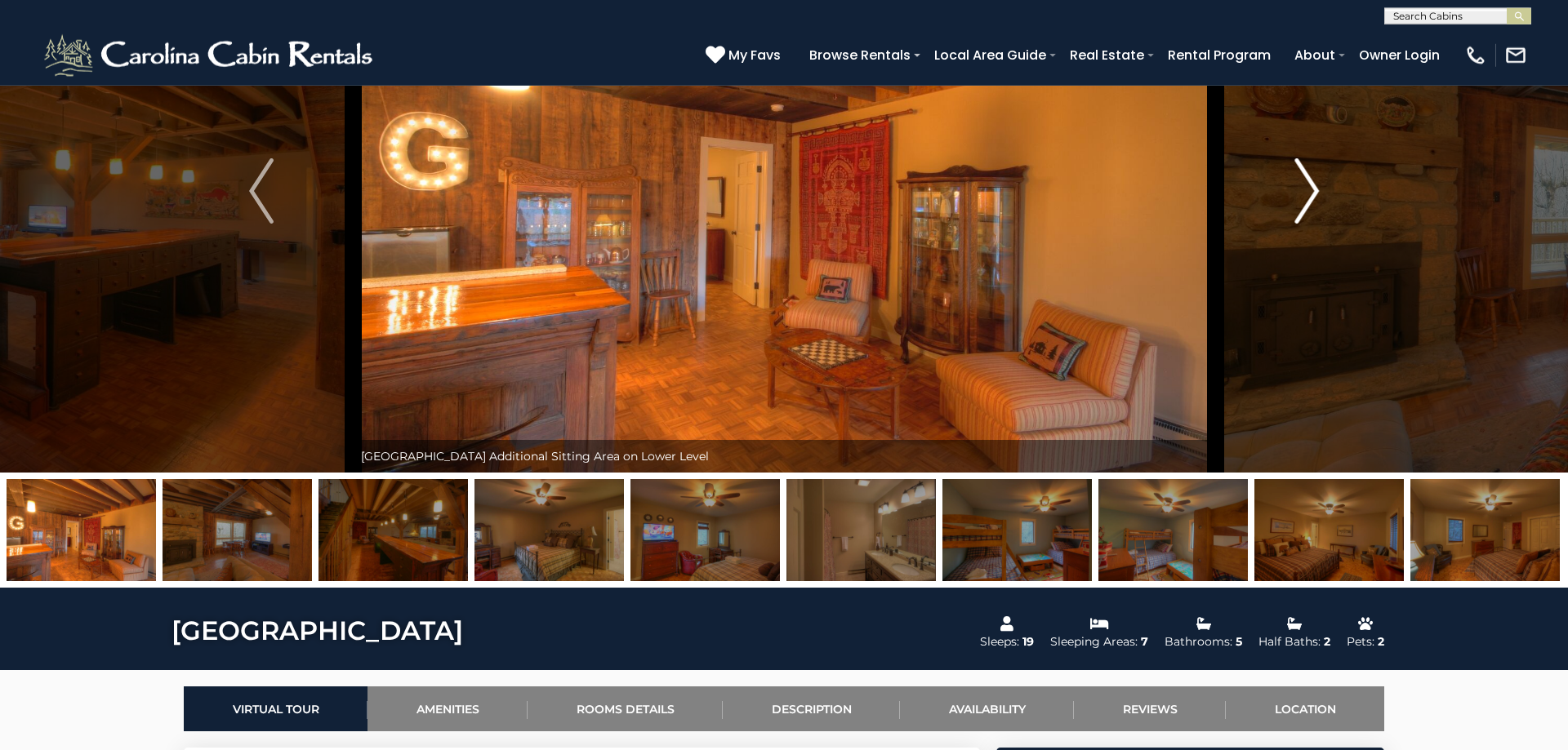
click at [1299, 197] on img "Next" at bounding box center [1306, 190] width 25 height 65
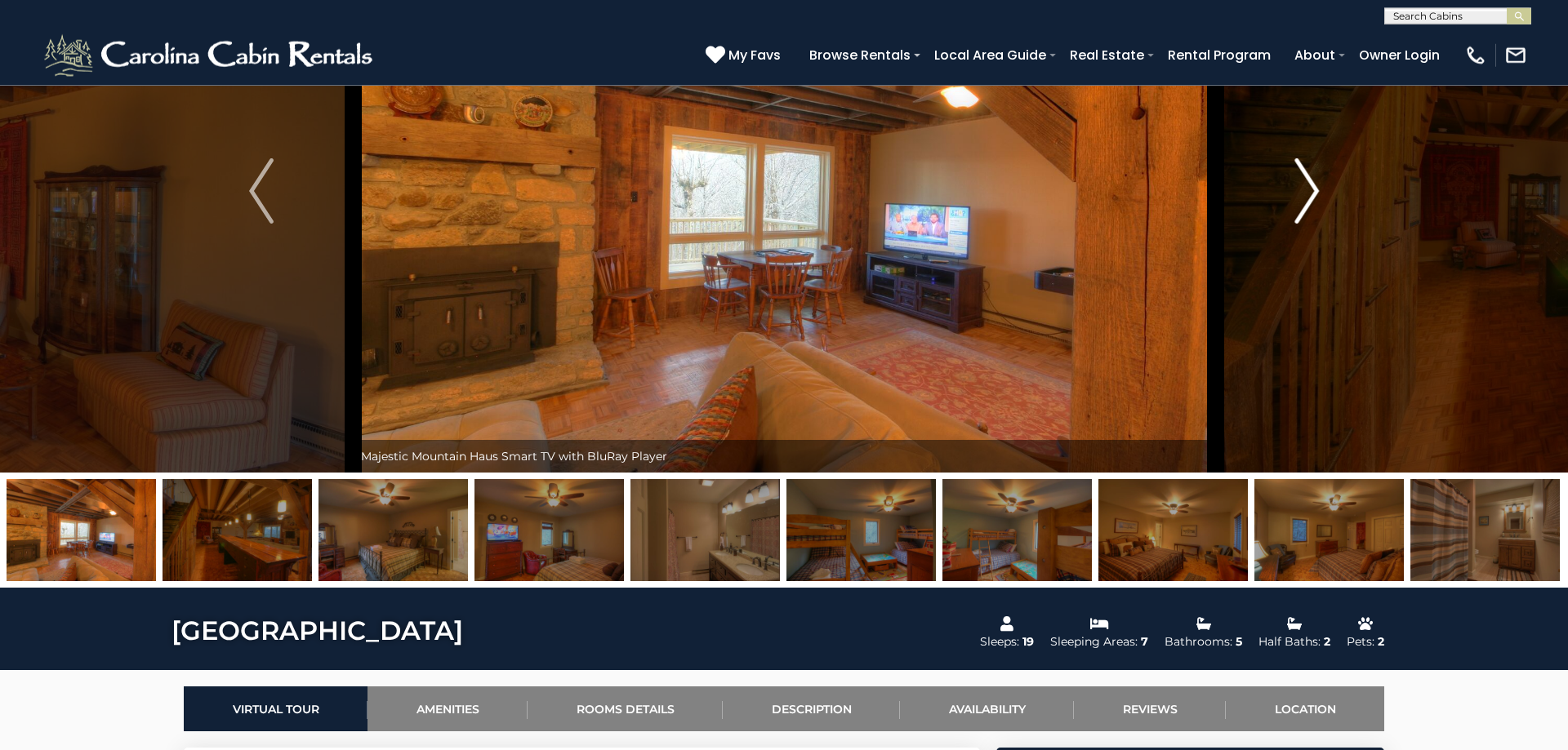
click at [1299, 197] on img "Next" at bounding box center [1306, 190] width 25 height 65
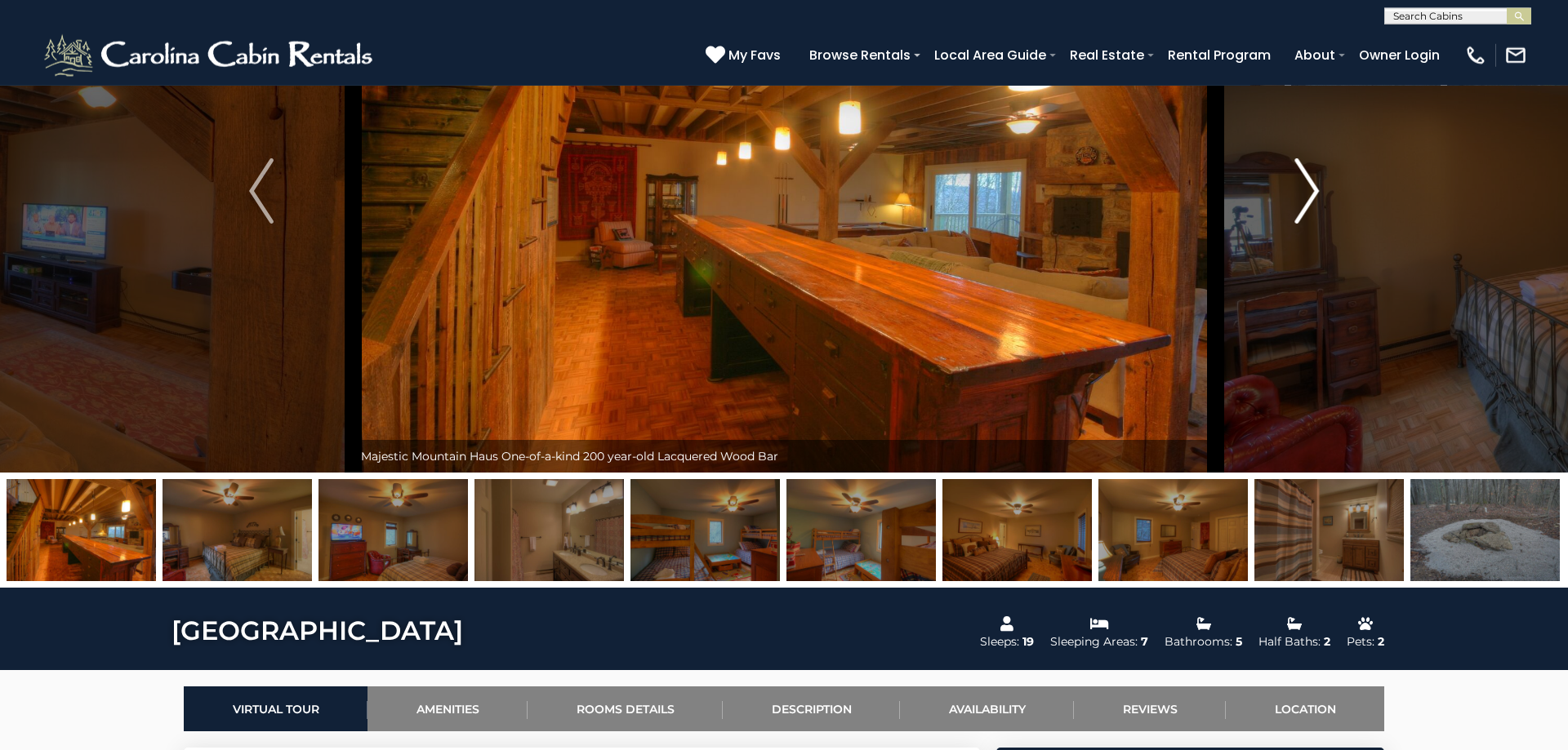
click at [1299, 197] on img "Next" at bounding box center [1306, 190] width 25 height 65
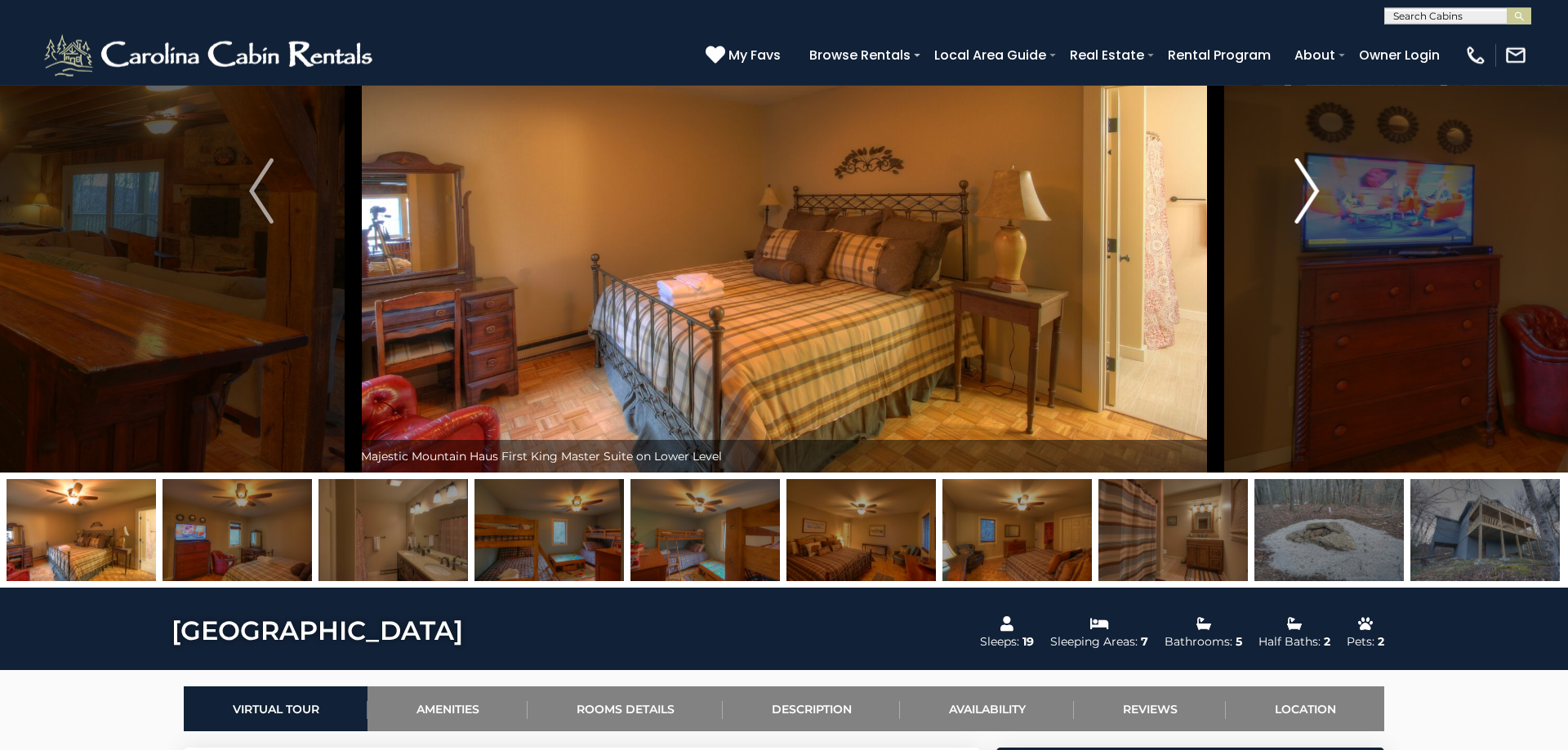
click at [1299, 197] on img "Next" at bounding box center [1306, 190] width 25 height 65
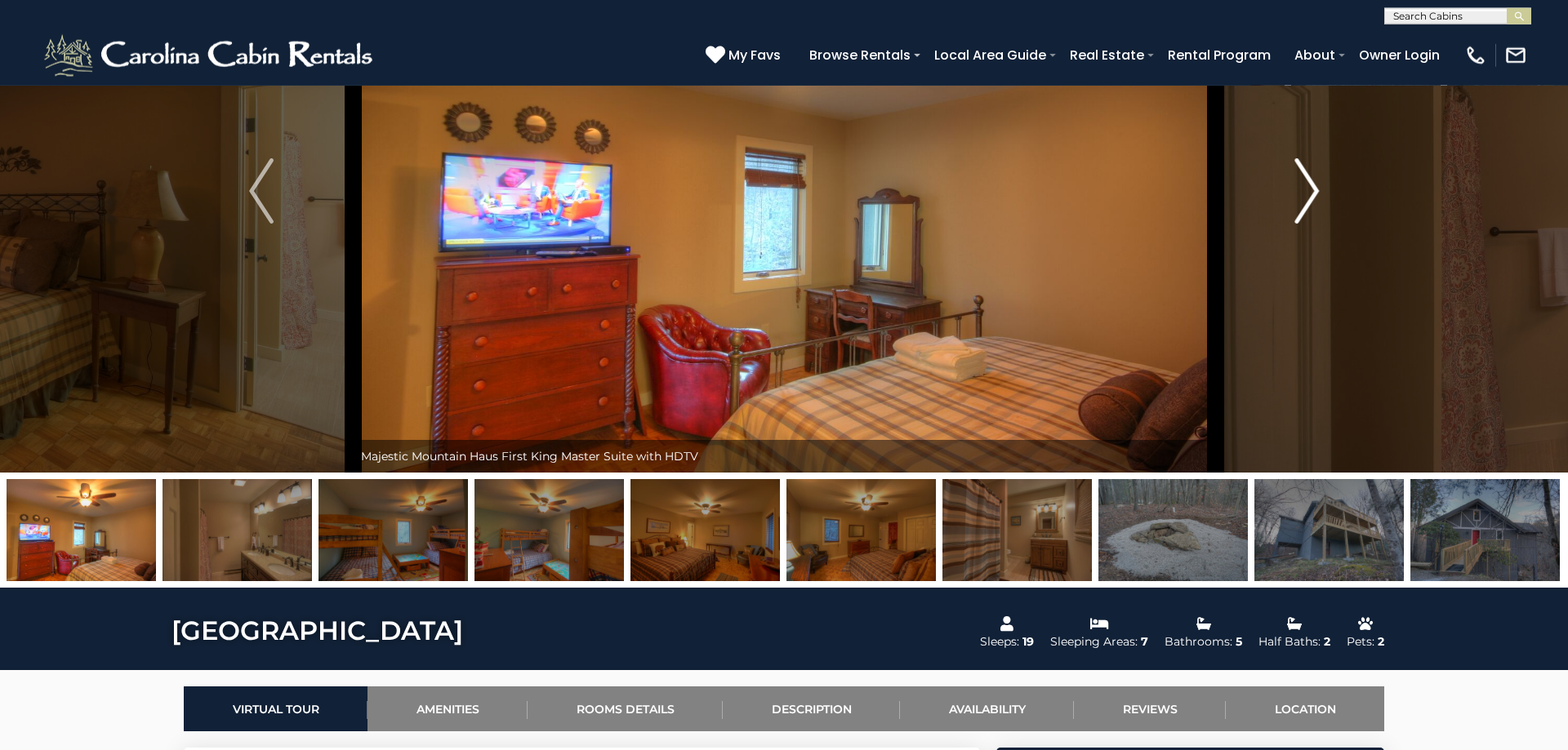
click at [1299, 197] on img "Next" at bounding box center [1306, 190] width 25 height 65
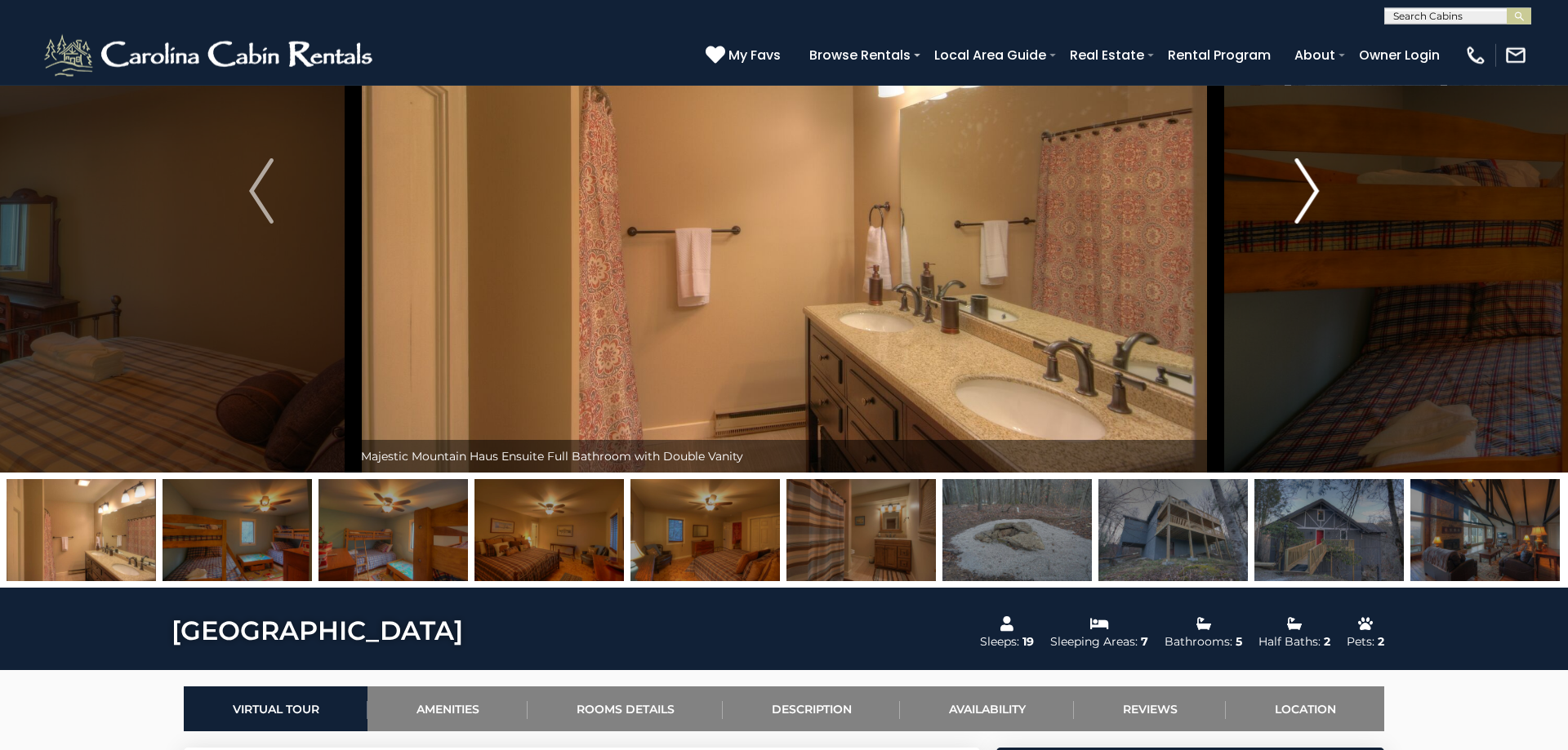
click at [1299, 197] on img "Next" at bounding box center [1306, 190] width 25 height 65
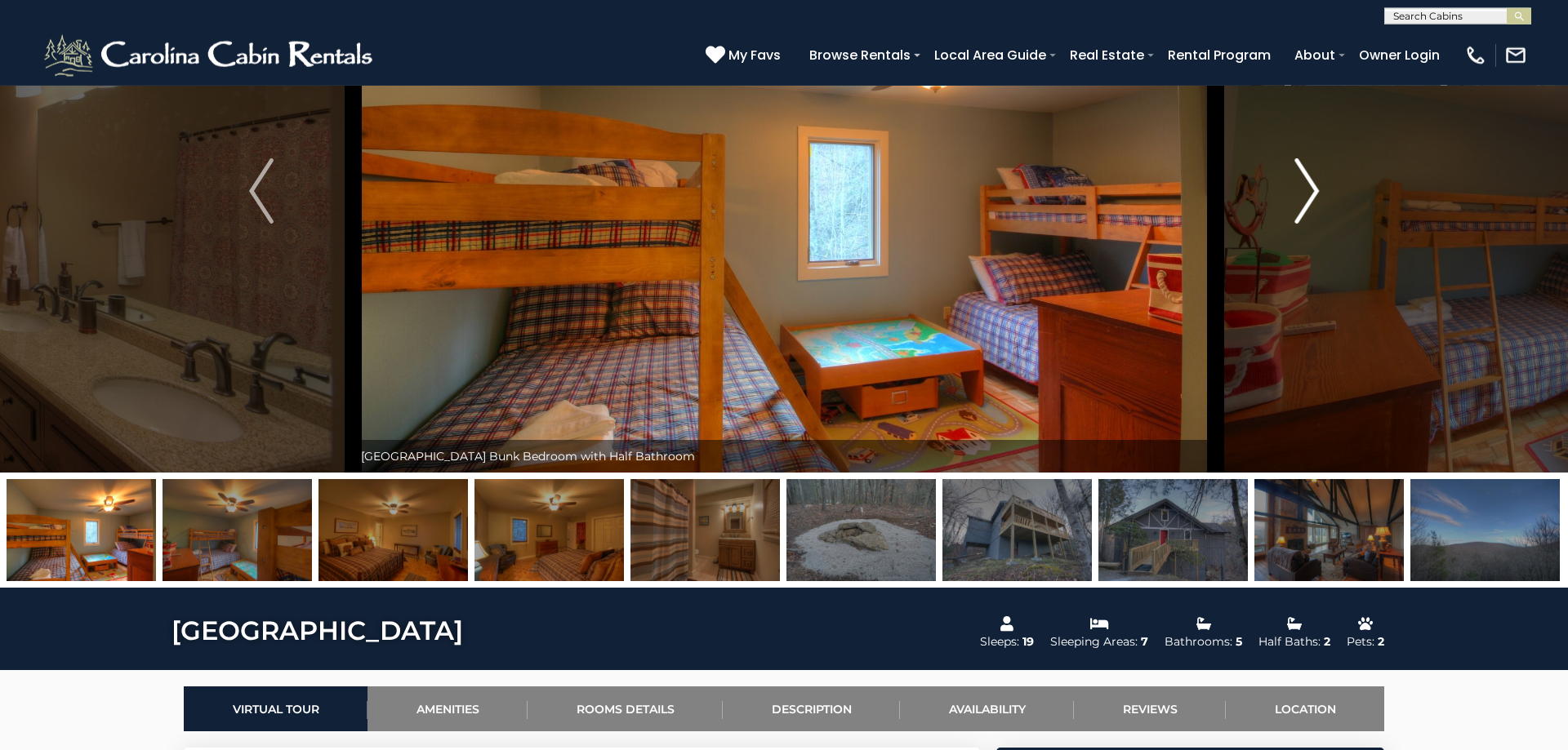
click at [1299, 197] on img "Next" at bounding box center [1306, 190] width 25 height 65
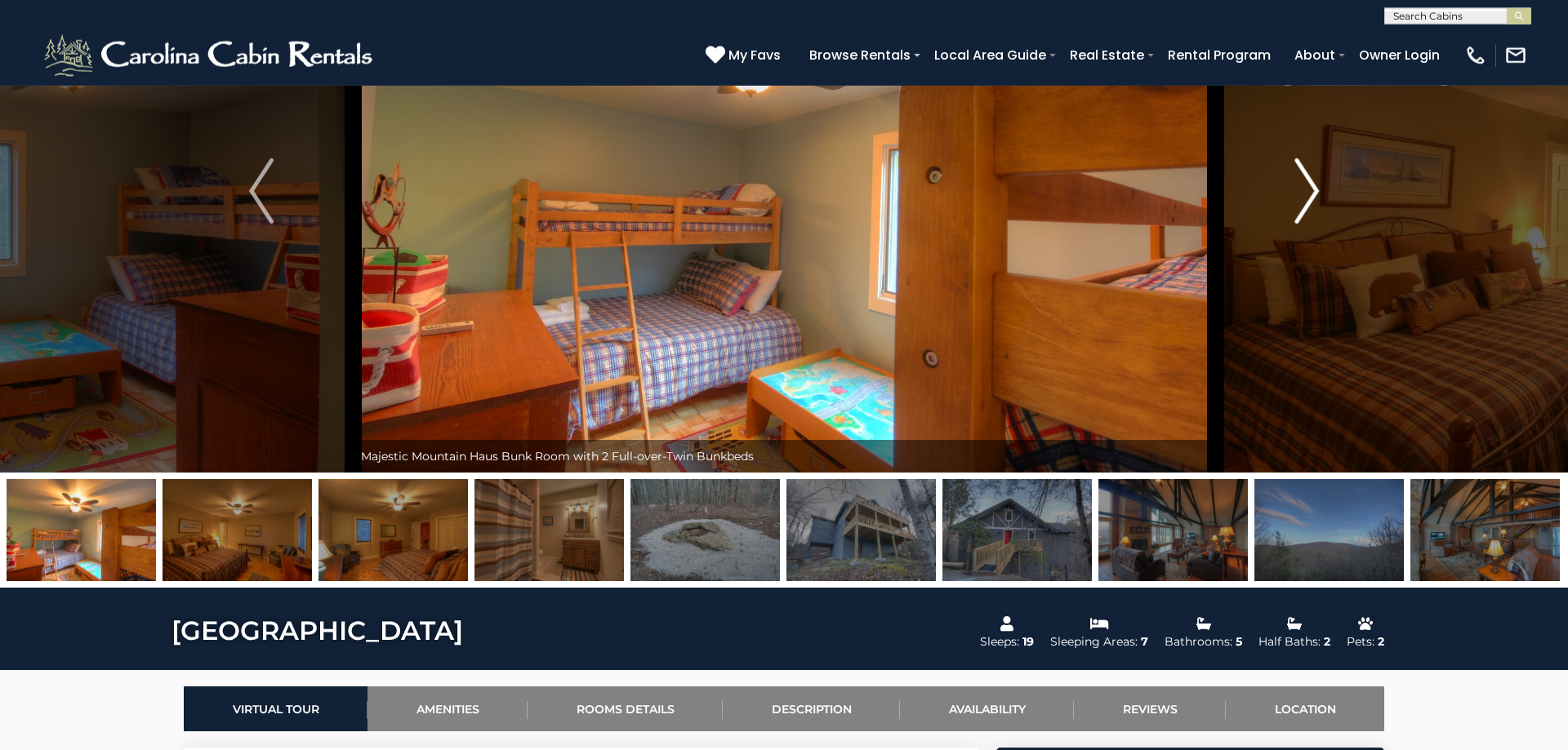
click at [1299, 197] on img "Next" at bounding box center [1306, 190] width 25 height 65
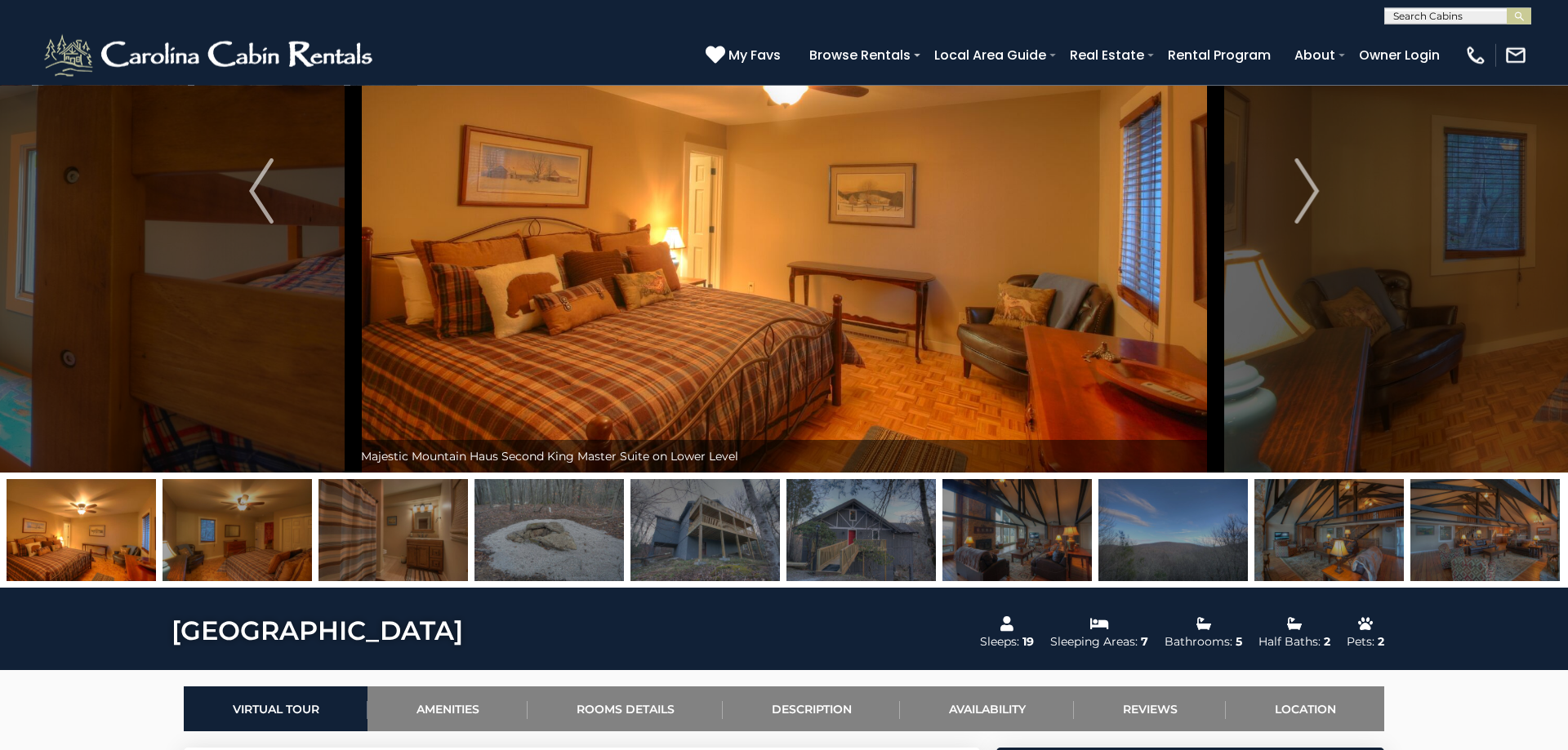
click at [676, 560] on img at bounding box center [704, 529] width 149 height 102
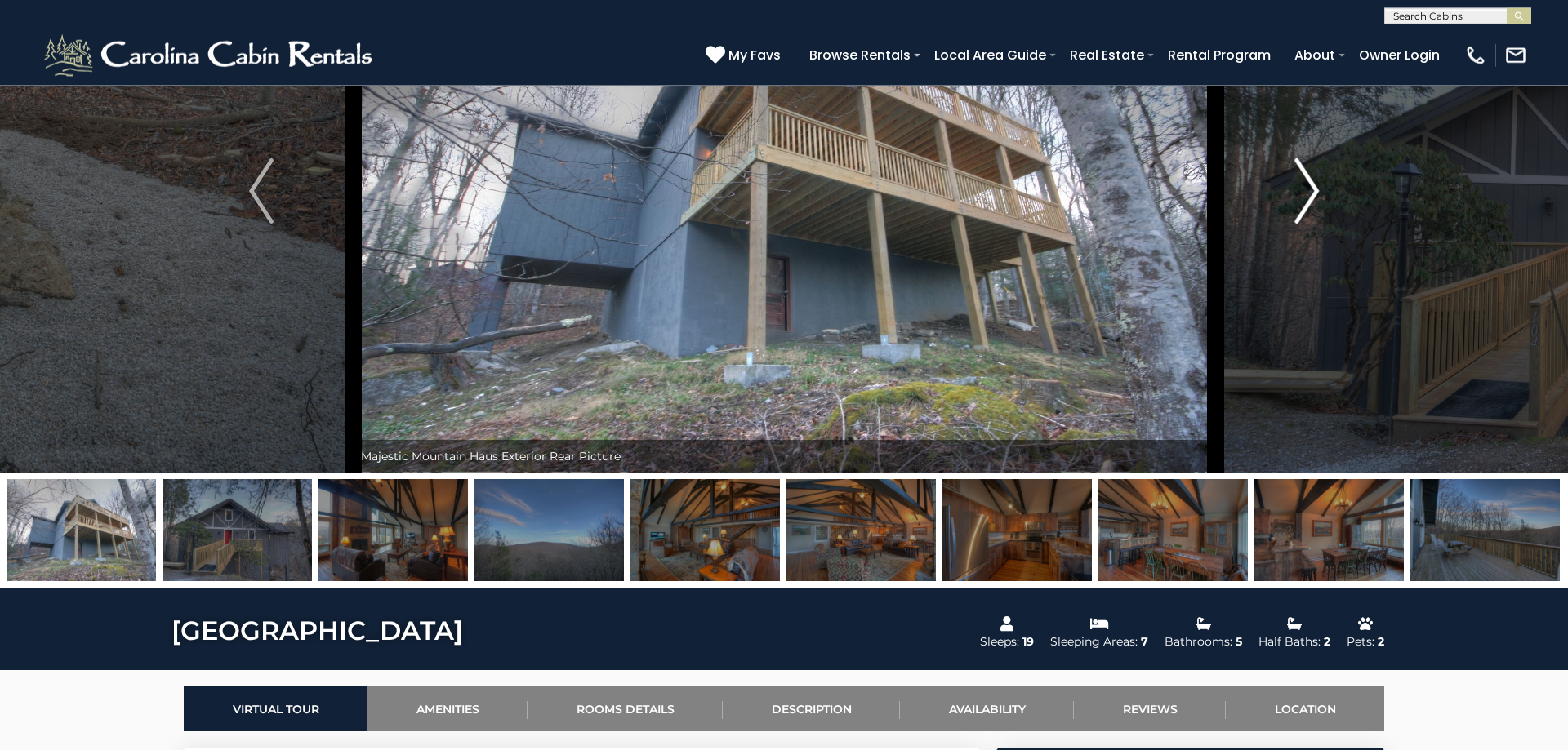
click at [1296, 195] on img "Next" at bounding box center [1306, 190] width 25 height 65
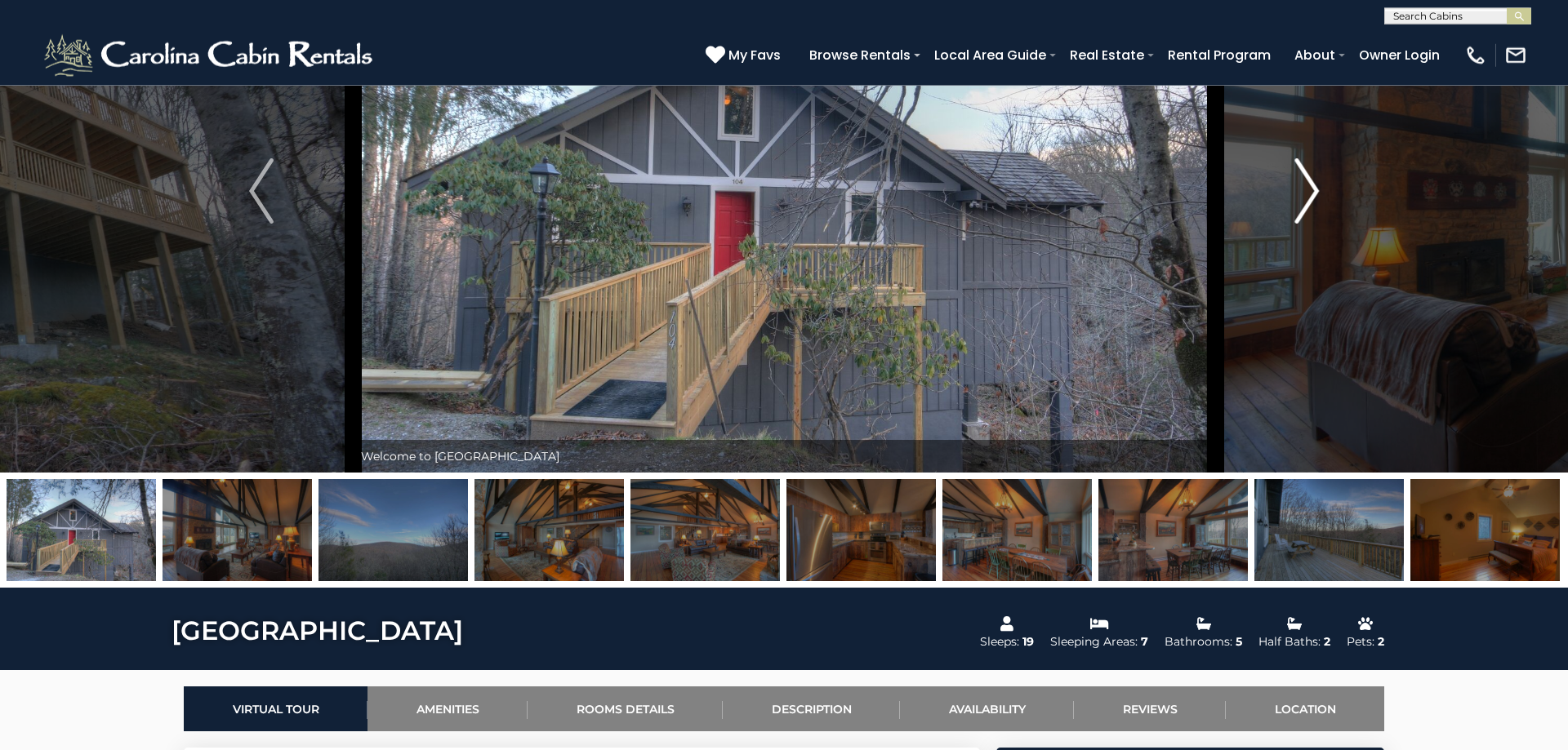
click at [1296, 195] on img "Next" at bounding box center [1306, 190] width 25 height 65
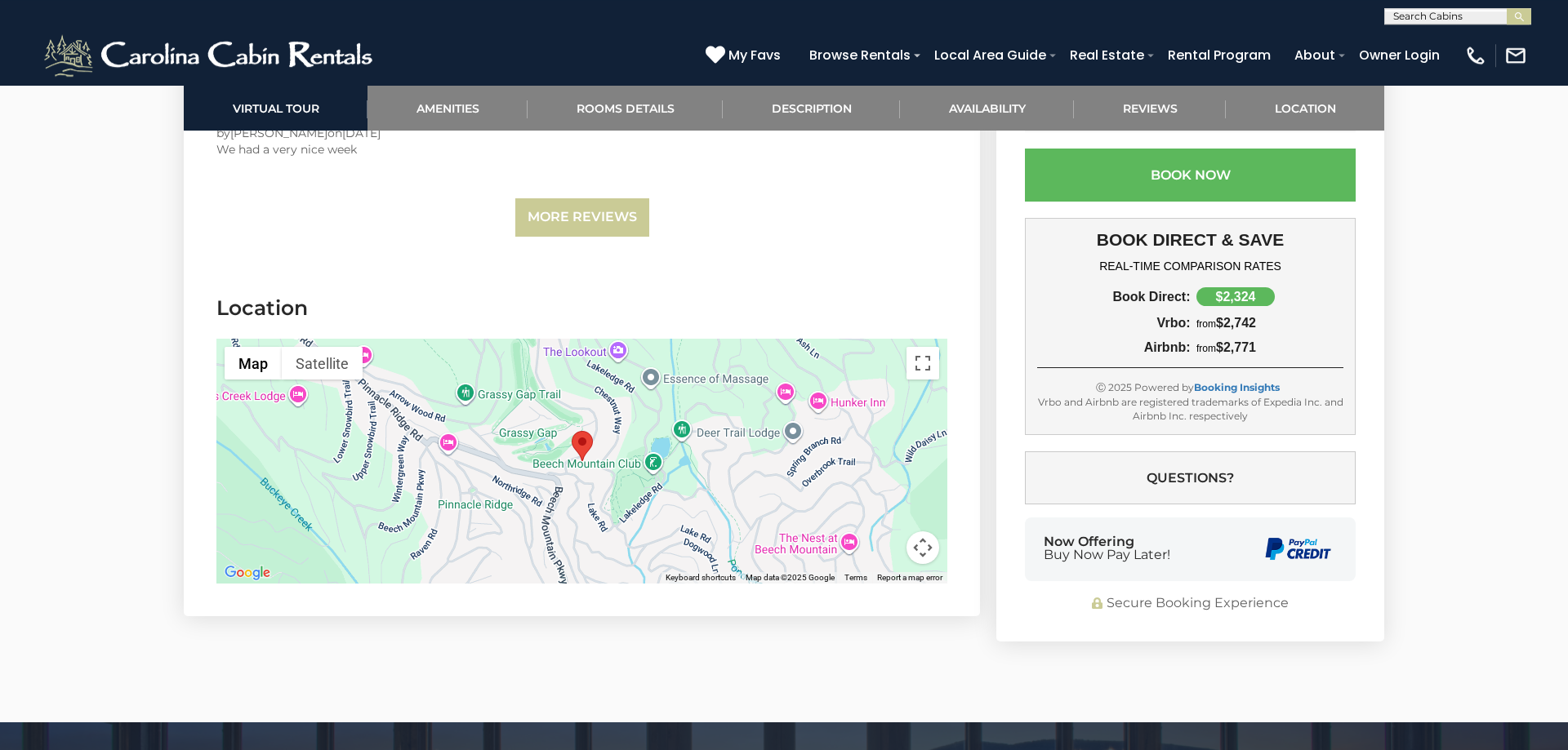
scroll to position [4764, 0]
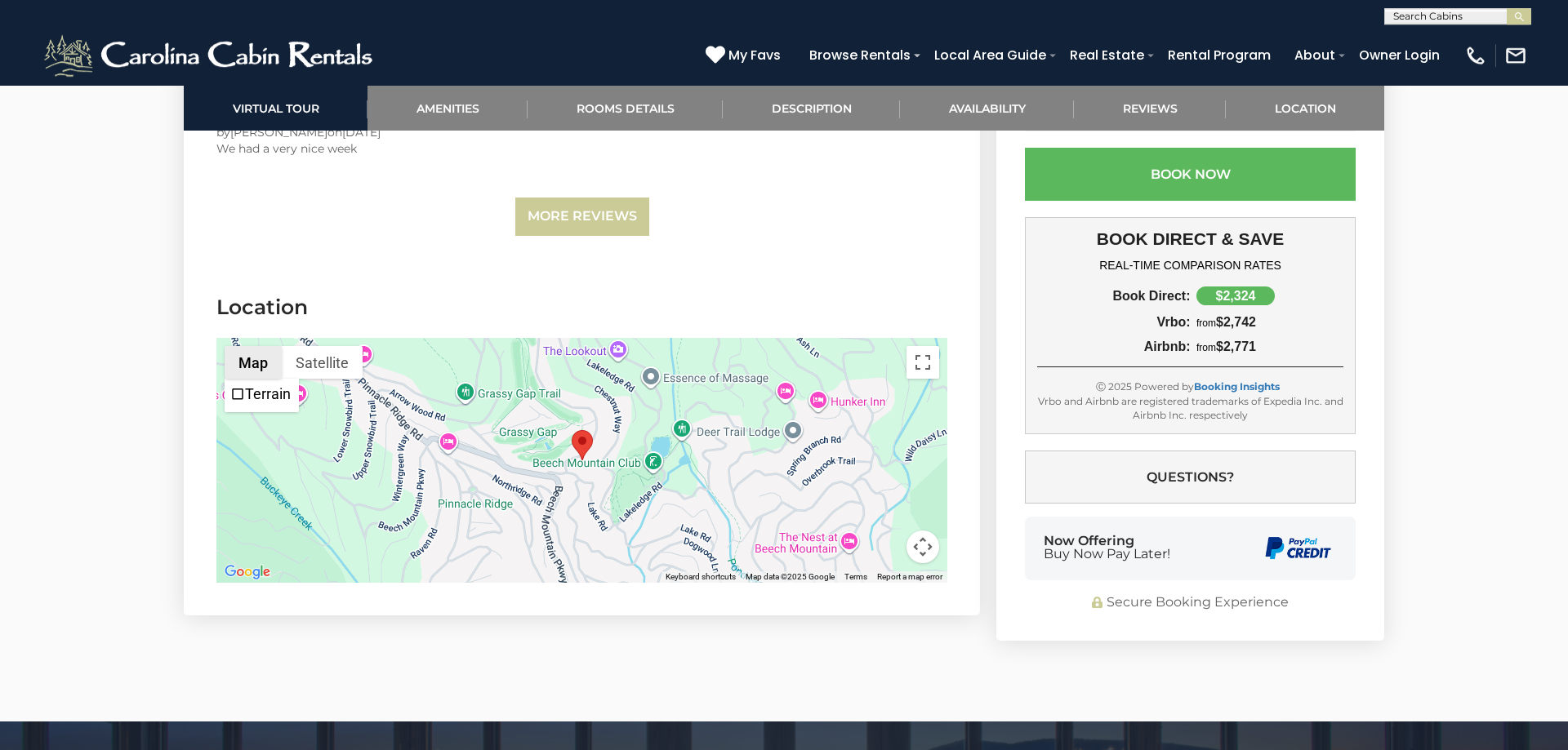
click at [246, 346] on button "Map" at bounding box center [253, 362] width 57 height 33
click at [572, 430] on area "Majestic Mountain Haus" at bounding box center [572, 430] width 0 height 0
click at [925, 346] on button "Toggle fullscreen view" at bounding box center [922, 362] width 33 height 33
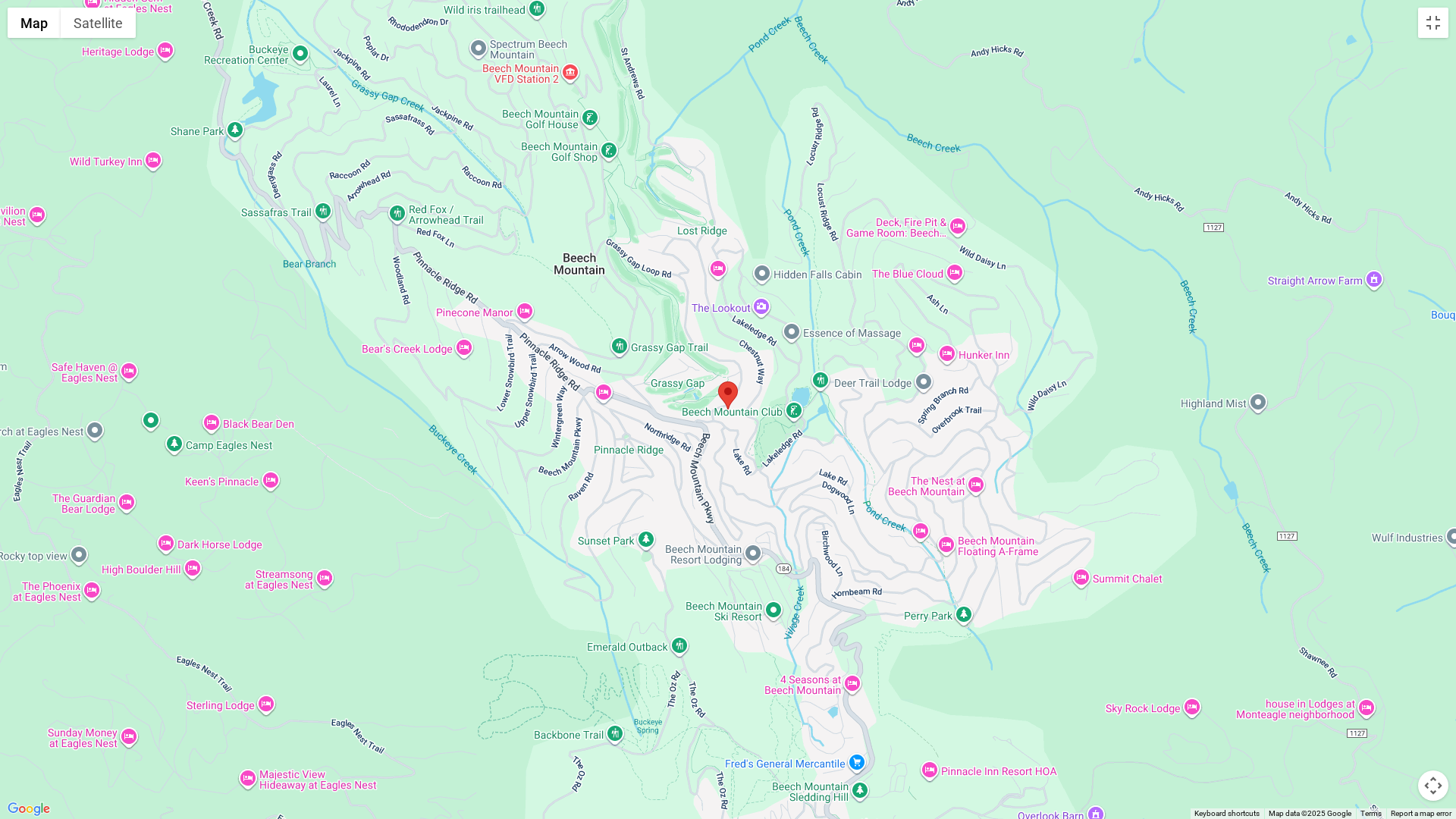
click at [718, 382] on area "Majestic Mountain Haus" at bounding box center [718, 382] width 0 height 0
click at [726, 420] on div at bounding box center [728, 409] width 1456 height 819
click at [724, 405] on img "Majestic Mountain Haus" at bounding box center [728, 395] width 20 height 28
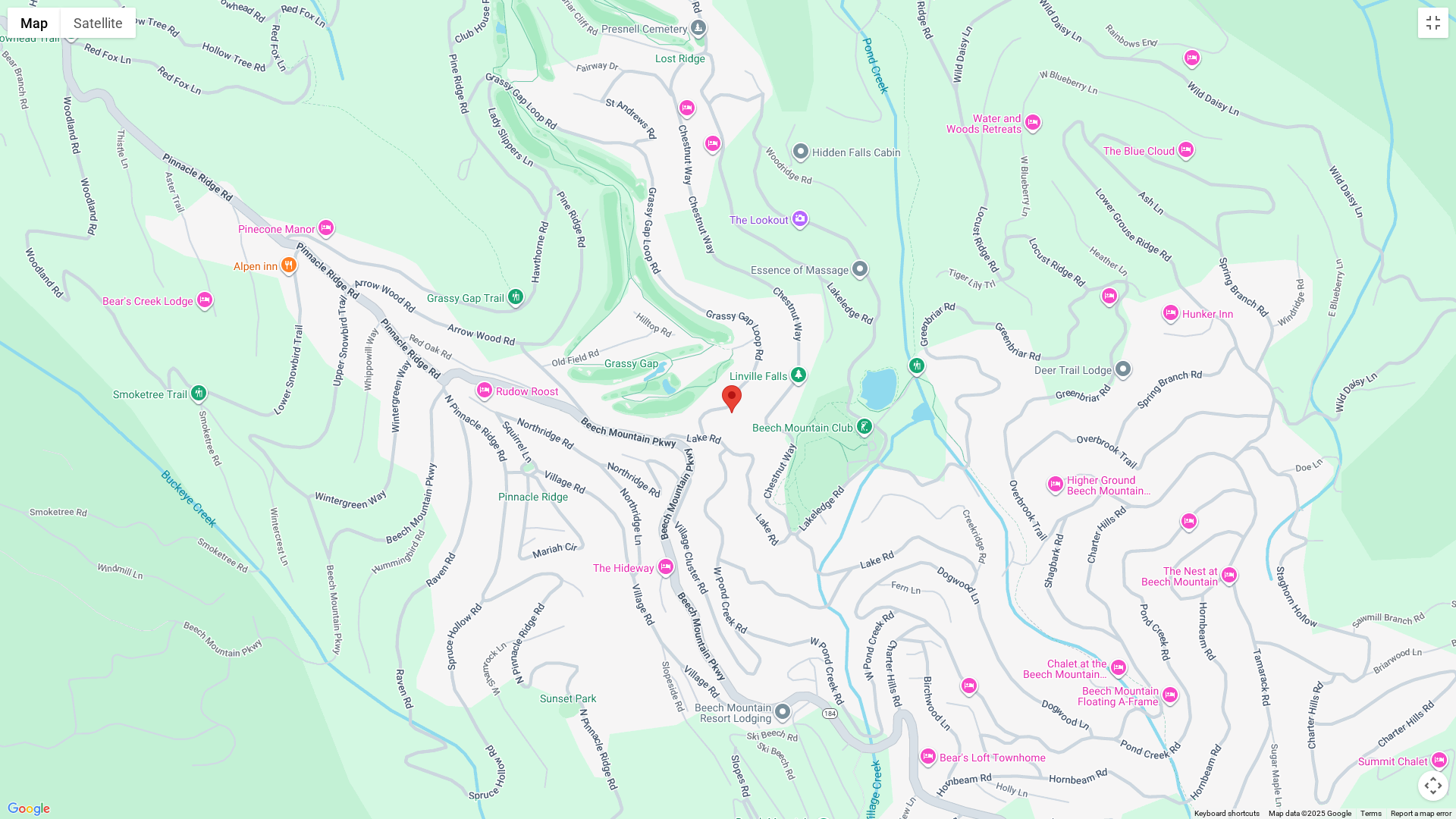
click at [727, 414] on div at bounding box center [728, 409] width 1456 height 819
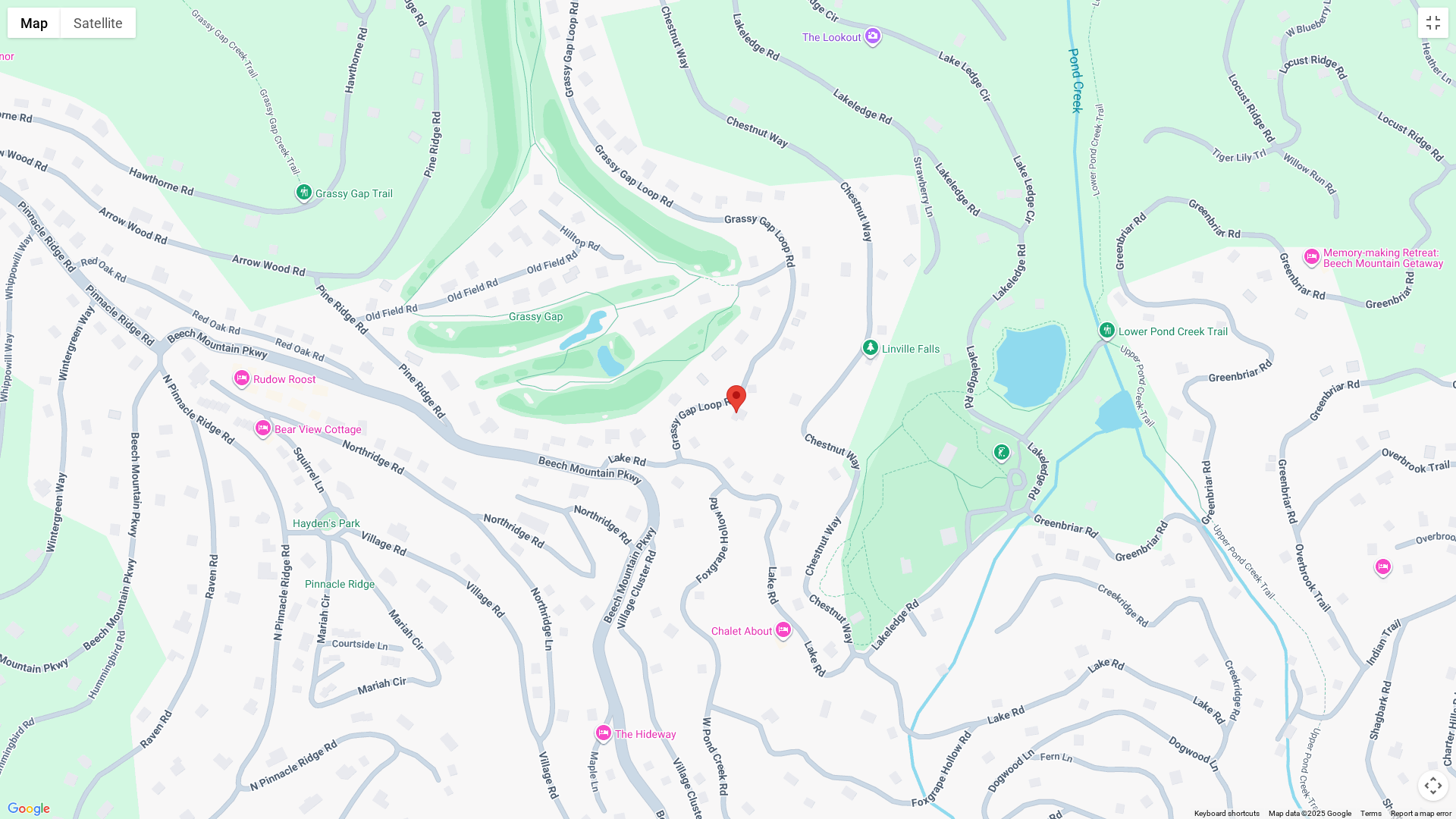
click at [730, 415] on div at bounding box center [728, 409] width 1456 height 819
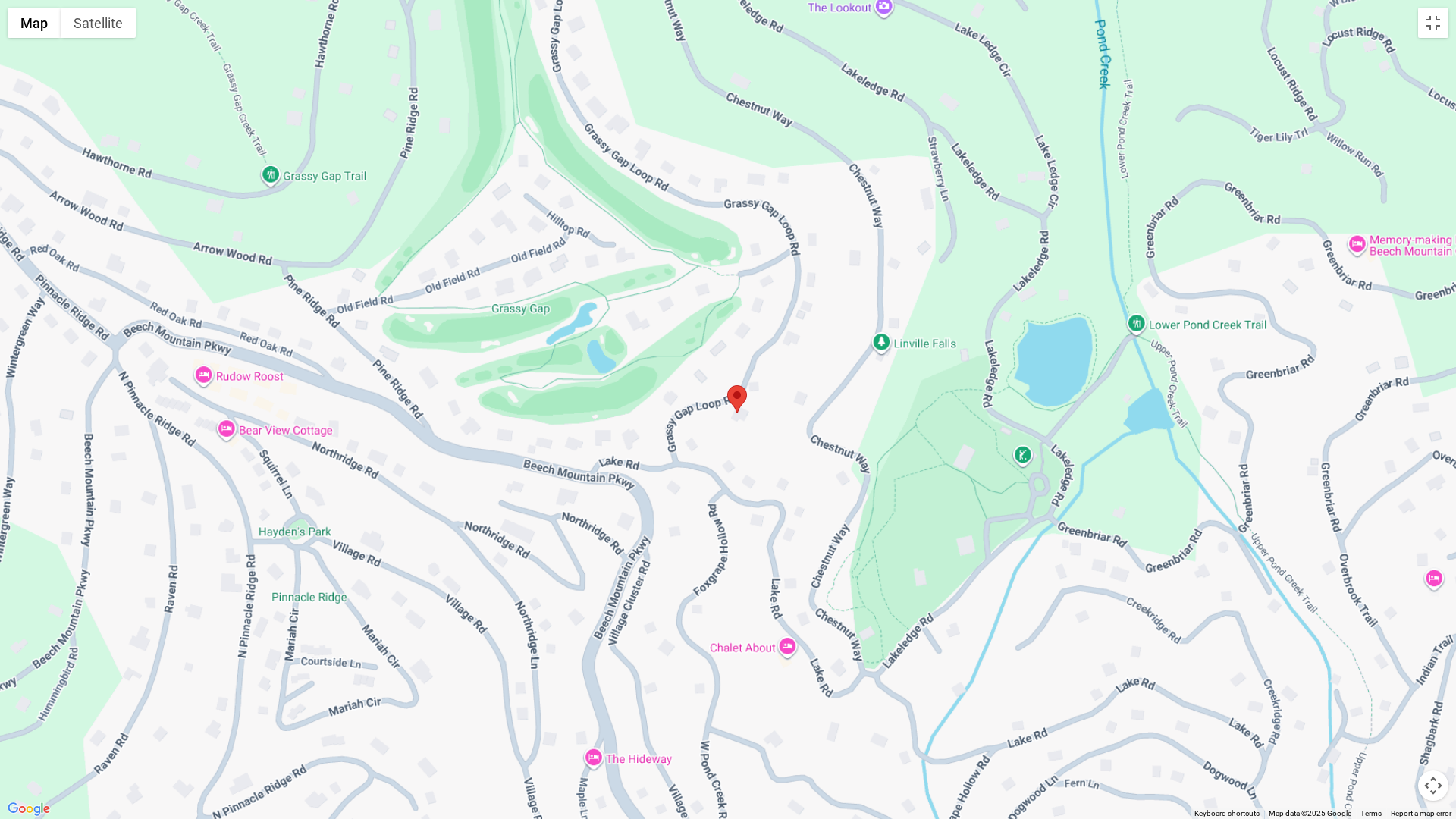
click at [730, 415] on div at bounding box center [728, 409] width 1456 height 819
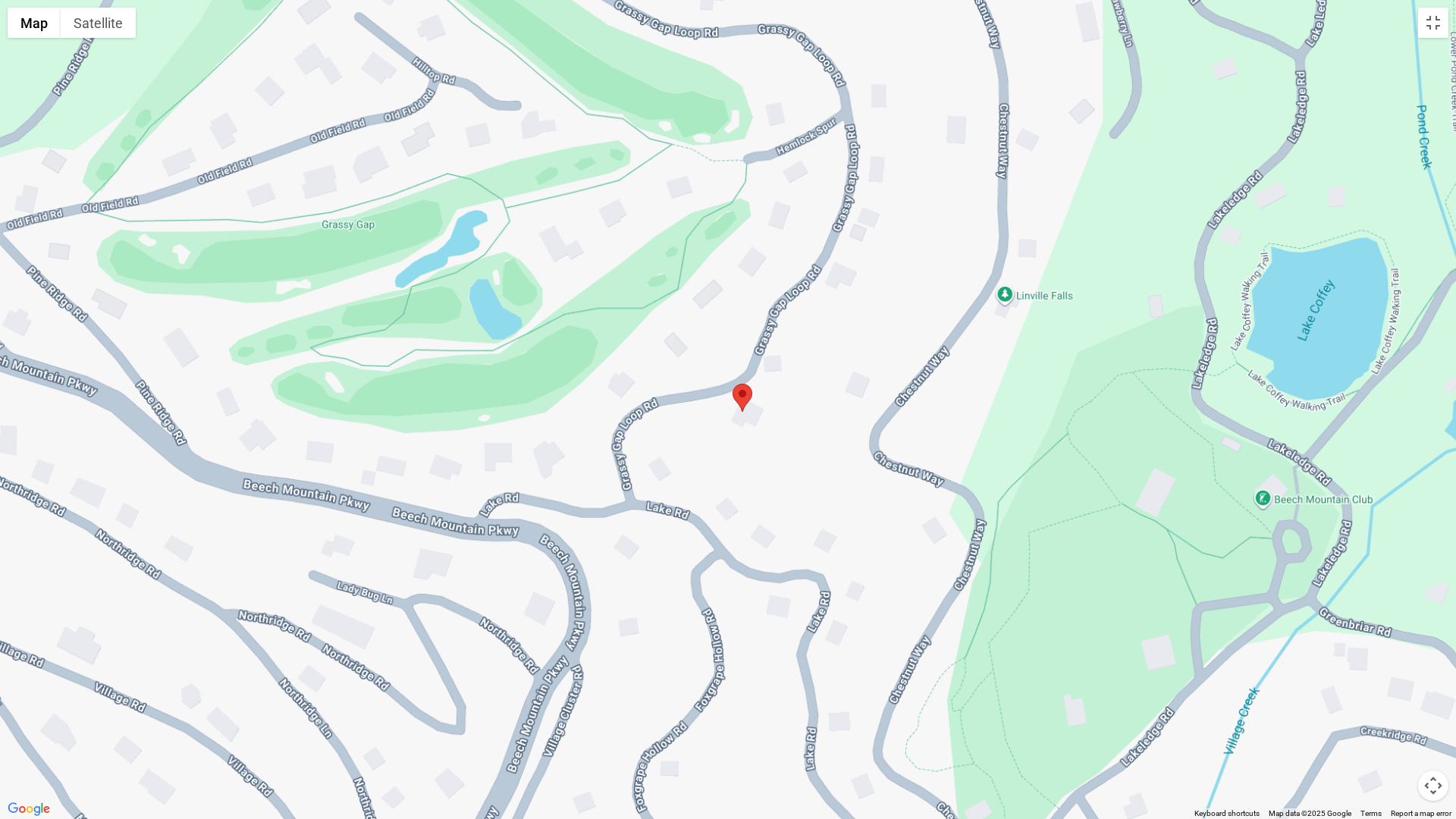
click at [730, 415] on div at bounding box center [728, 409] width 1456 height 819
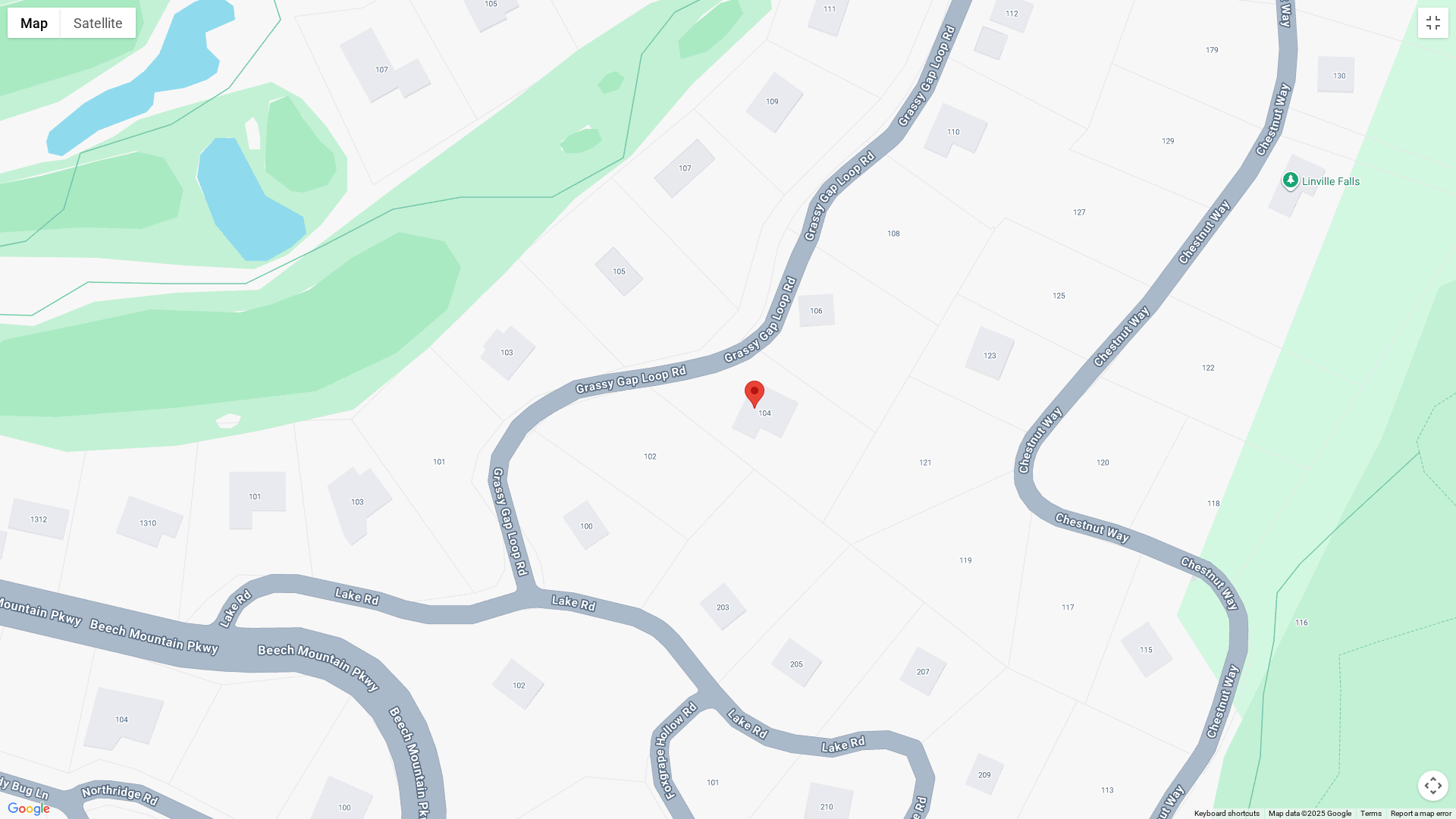
click at [752, 420] on div at bounding box center [728, 409] width 1456 height 819
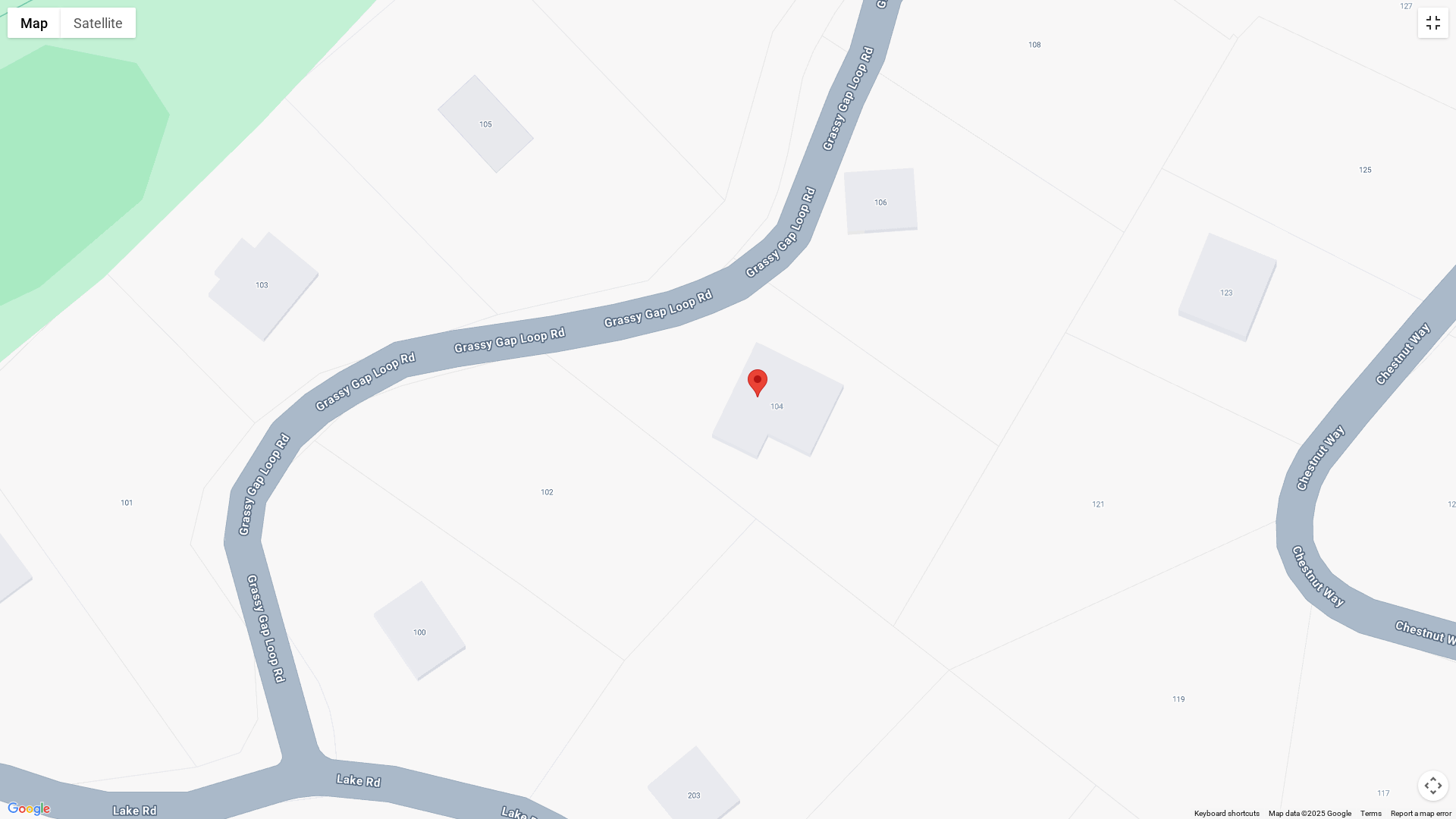
click at [1434, 24] on button "Toggle fullscreen view" at bounding box center [1433, 22] width 30 height 30
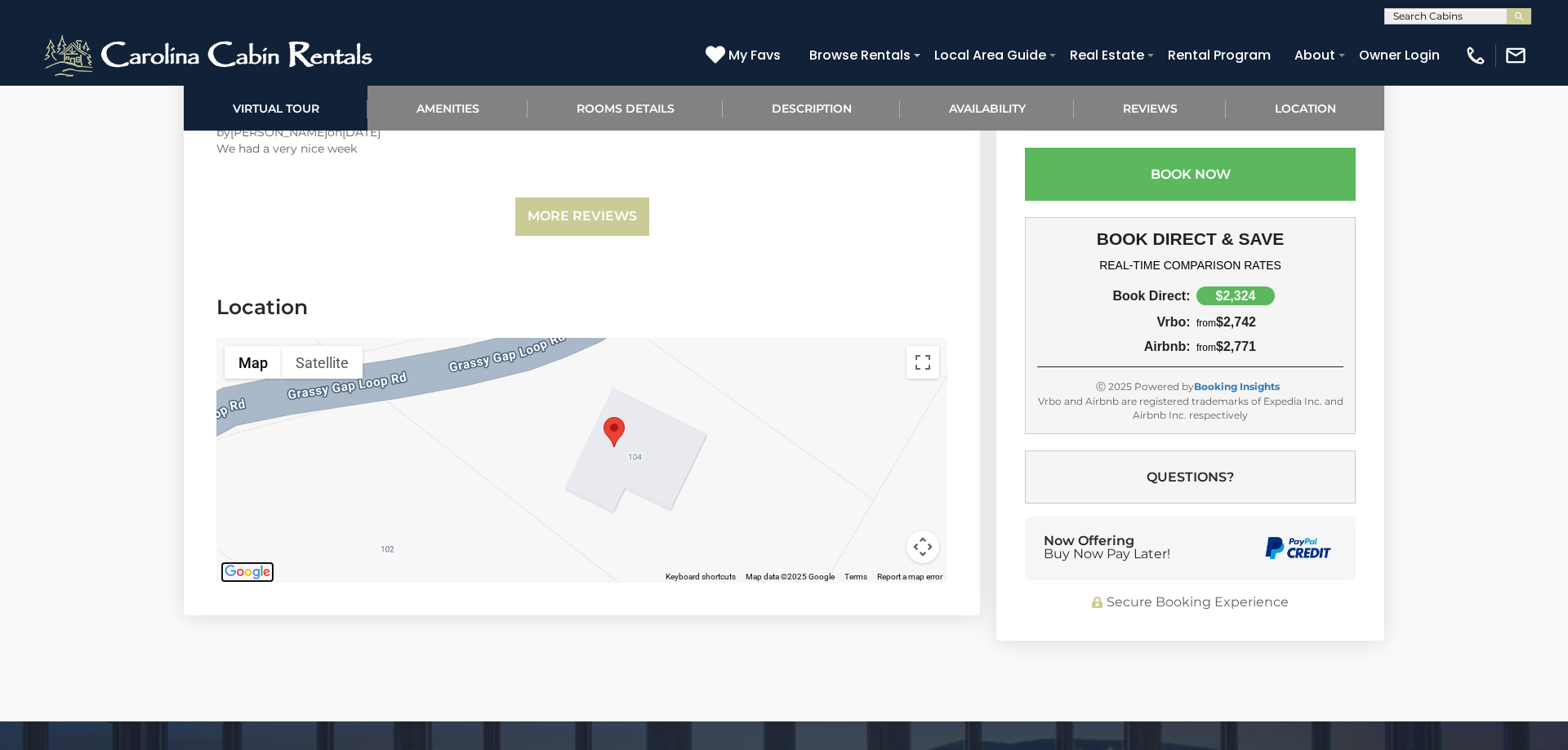
click at [249, 562] on img "Open this area in Google Maps (opens a new window)" at bounding box center [247, 572] width 54 height 22
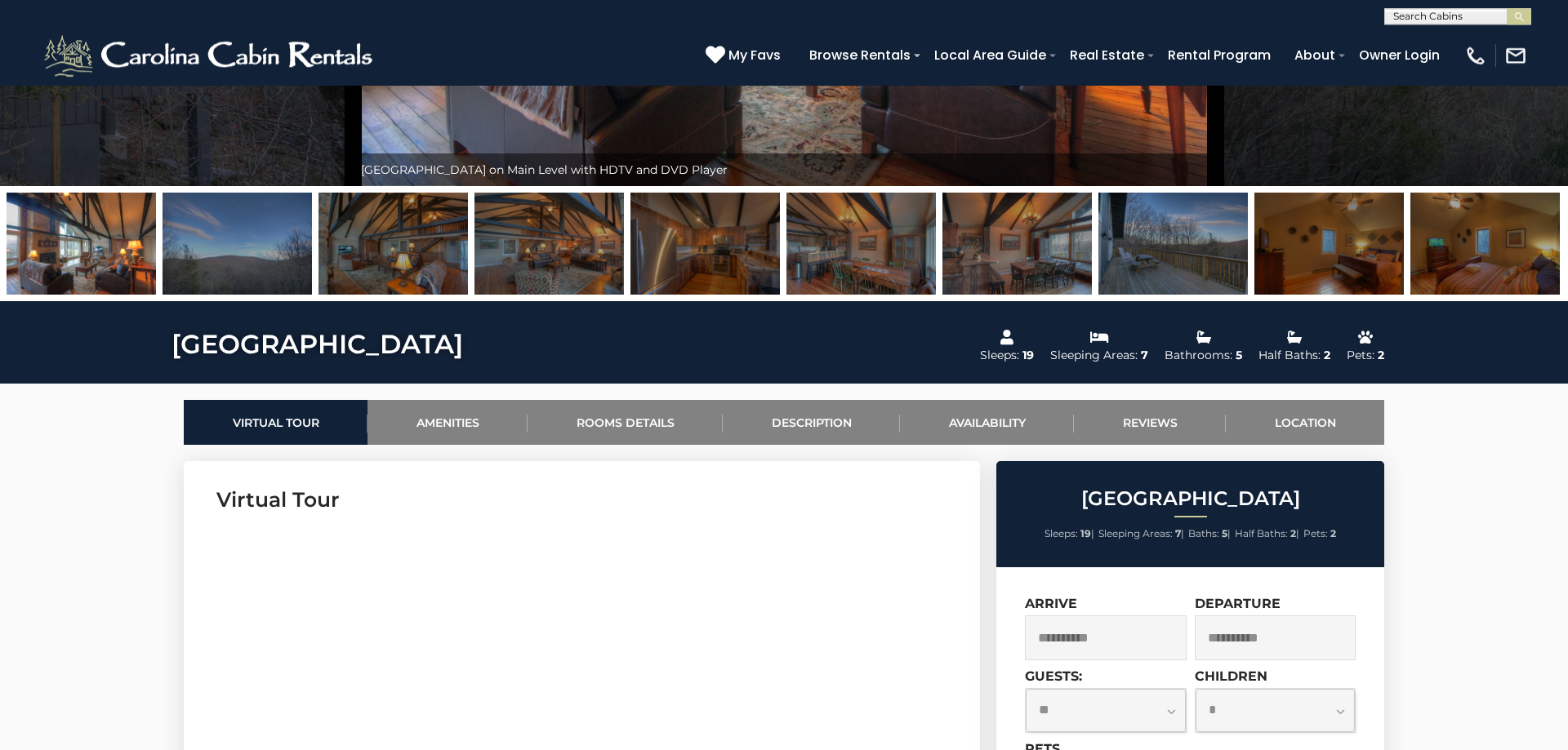
scroll to position [461, 0]
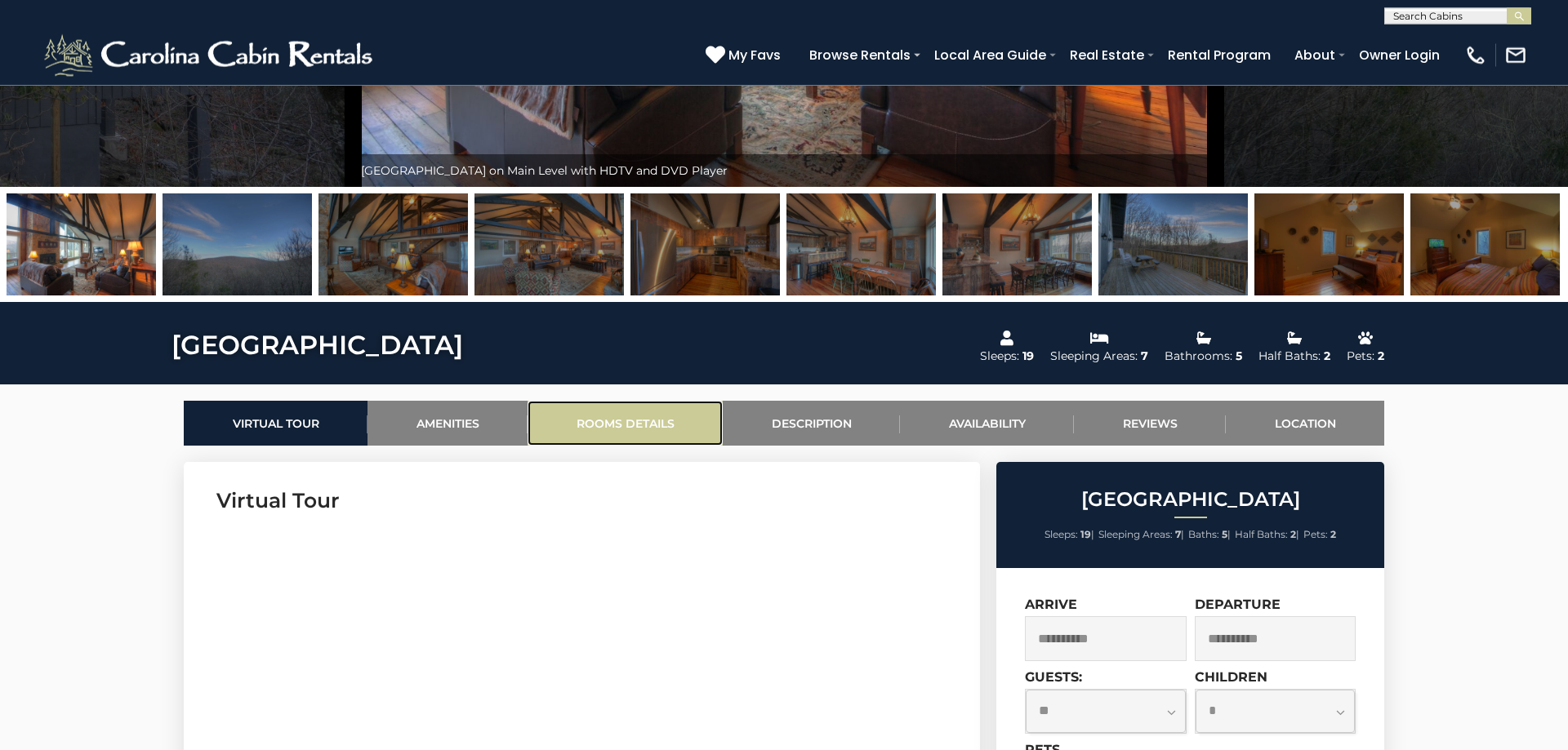
click at [616, 430] on link "Rooms Details" at bounding box center [625, 422] width 196 height 44
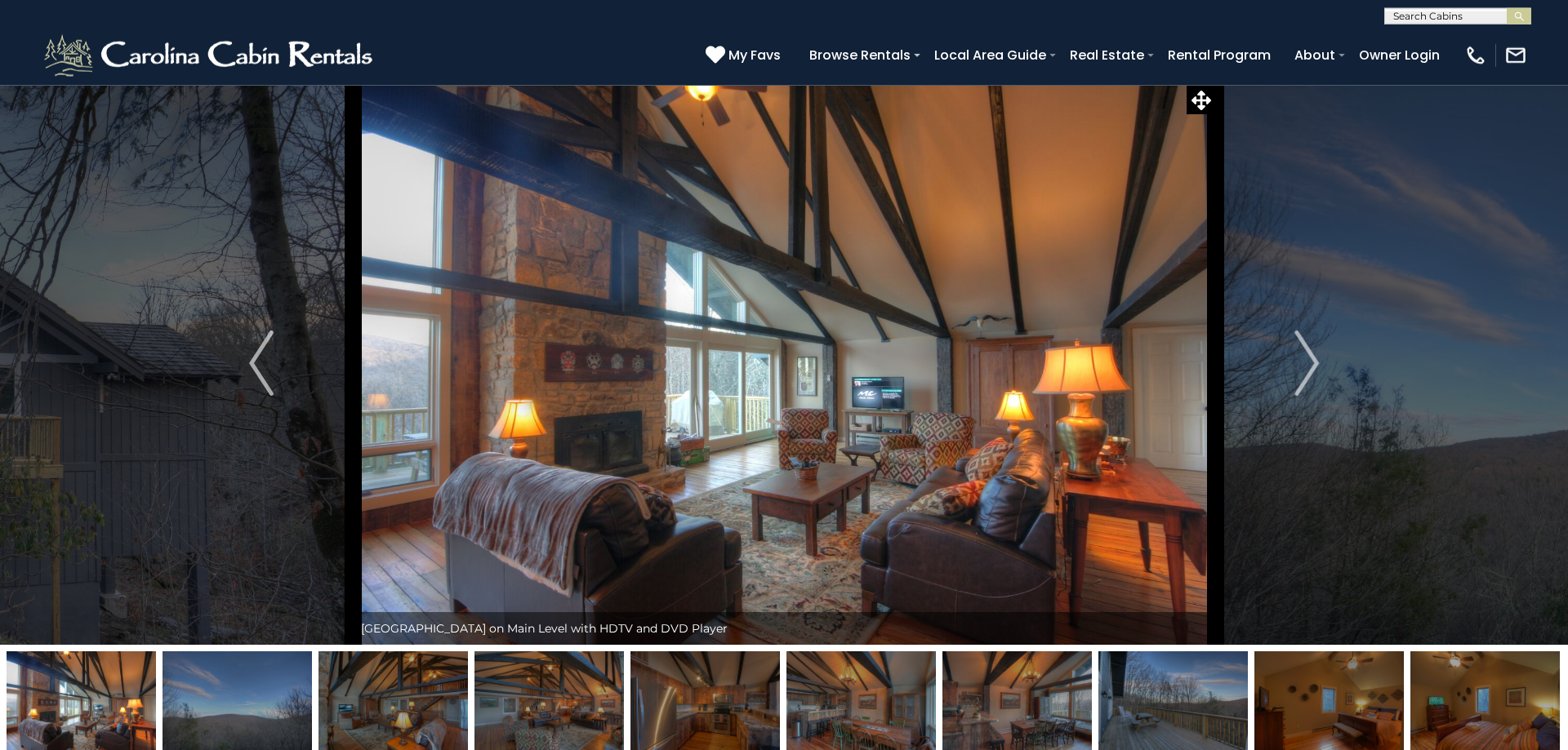
scroll to position [0, 0]
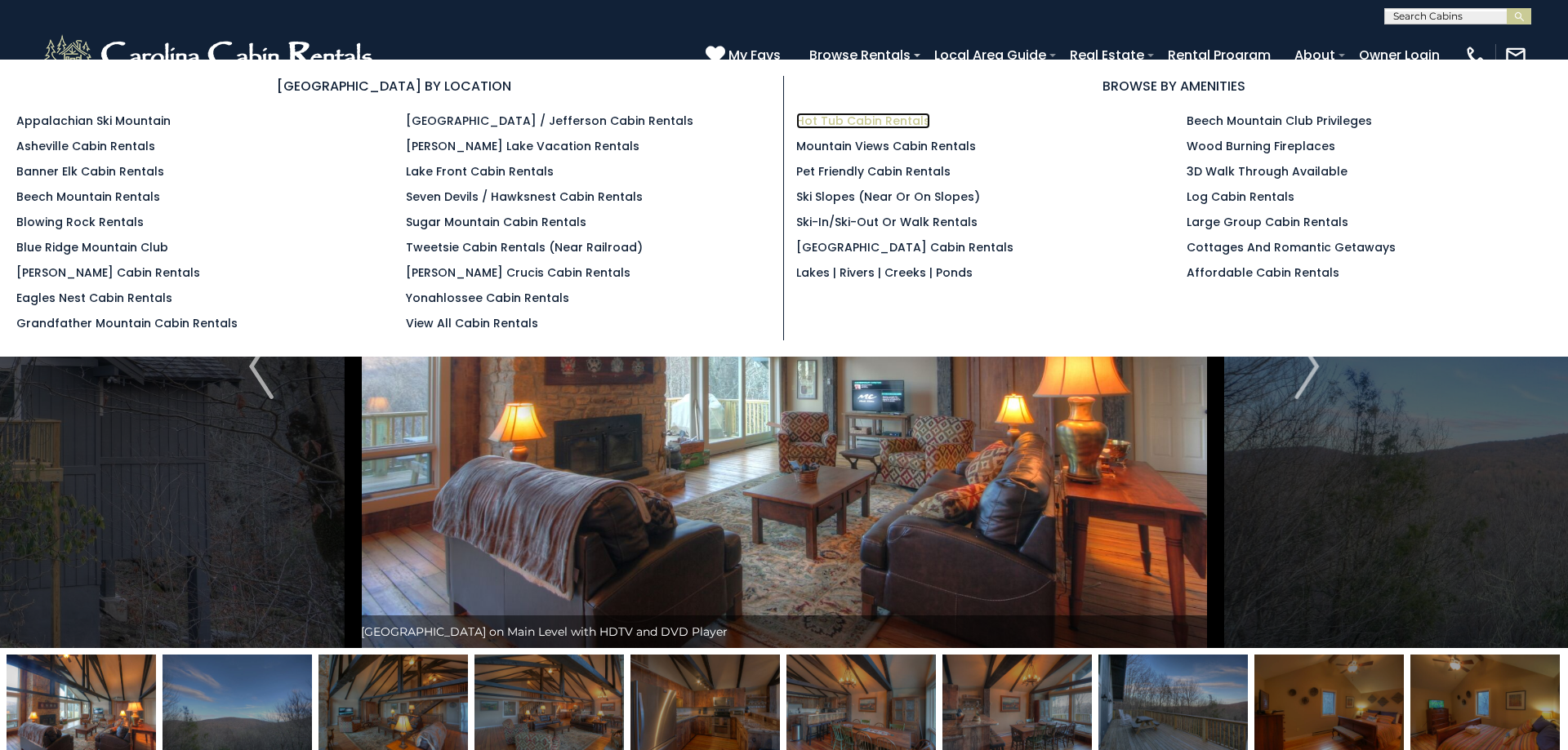
click at [854, 127] on link "Hot Tub Cabin Rentals" at bounding box center [863, 120] width 134 height 17
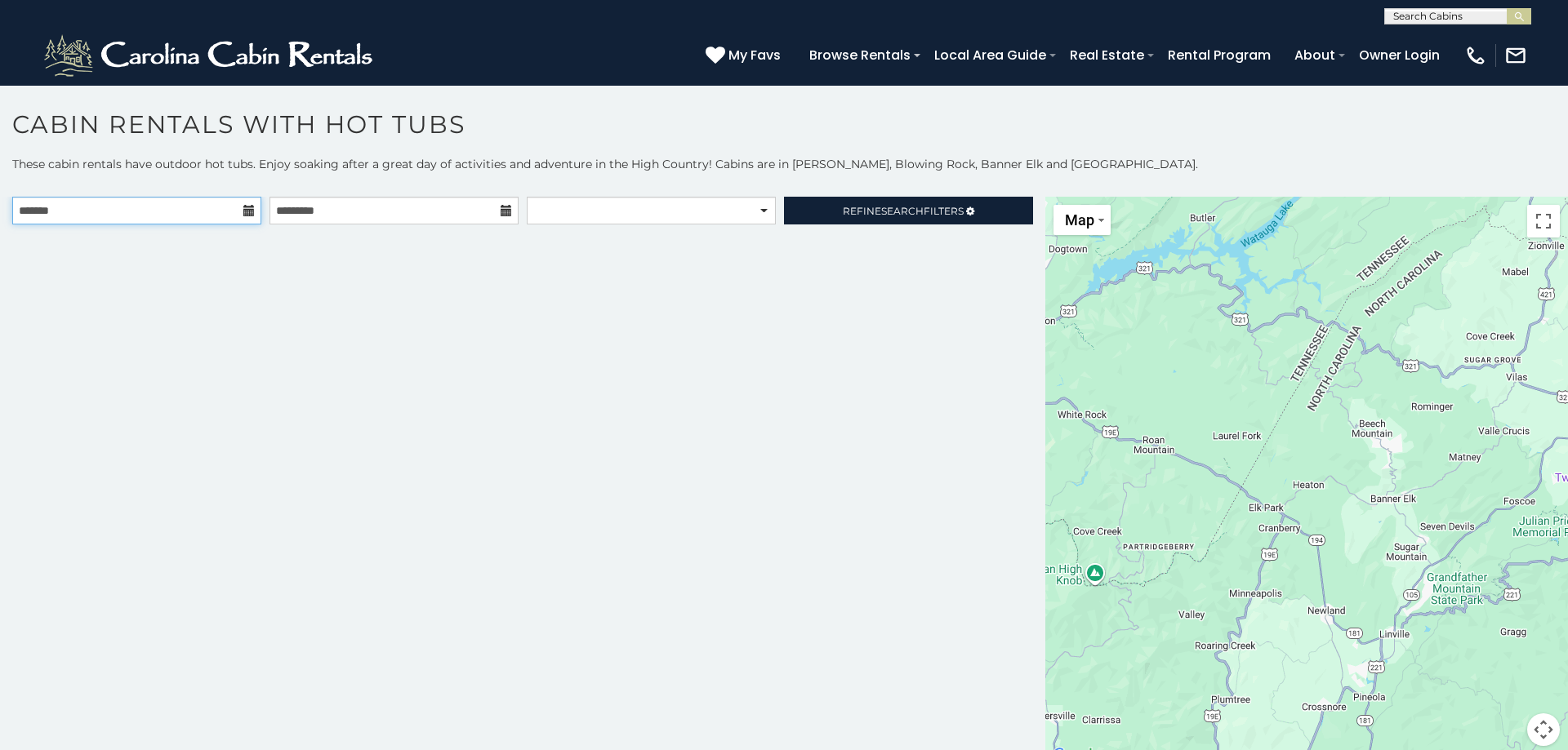
click at [139, 218] on input "text" at bounding box center [136, 210] width 249 height 28
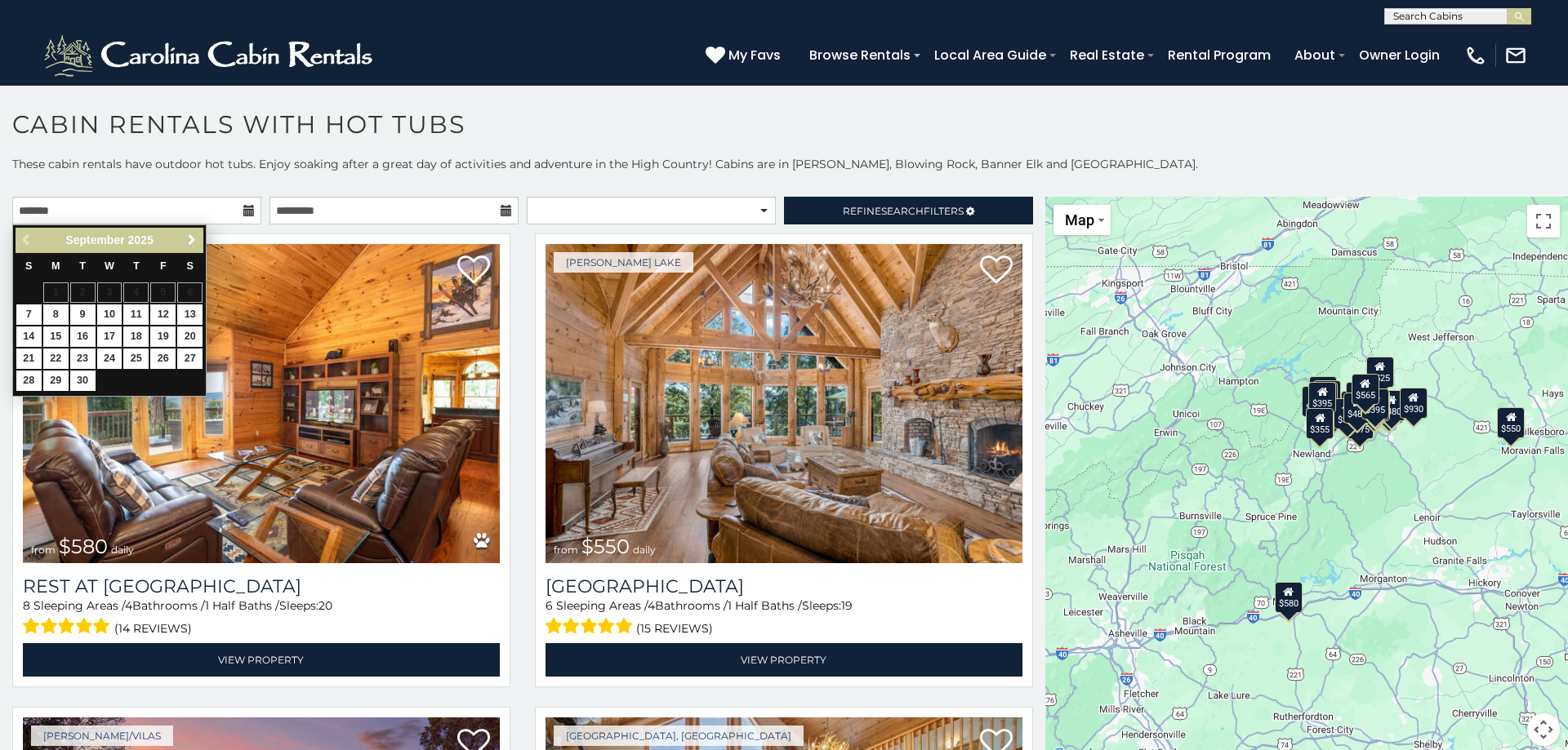
click at [195, 250] on link "Next" at bounding box center [192, 240] width 21 height 21
click at [166, 334] on link "17" at bounding box center [163, 337] width 26 height 21
type input "**********"
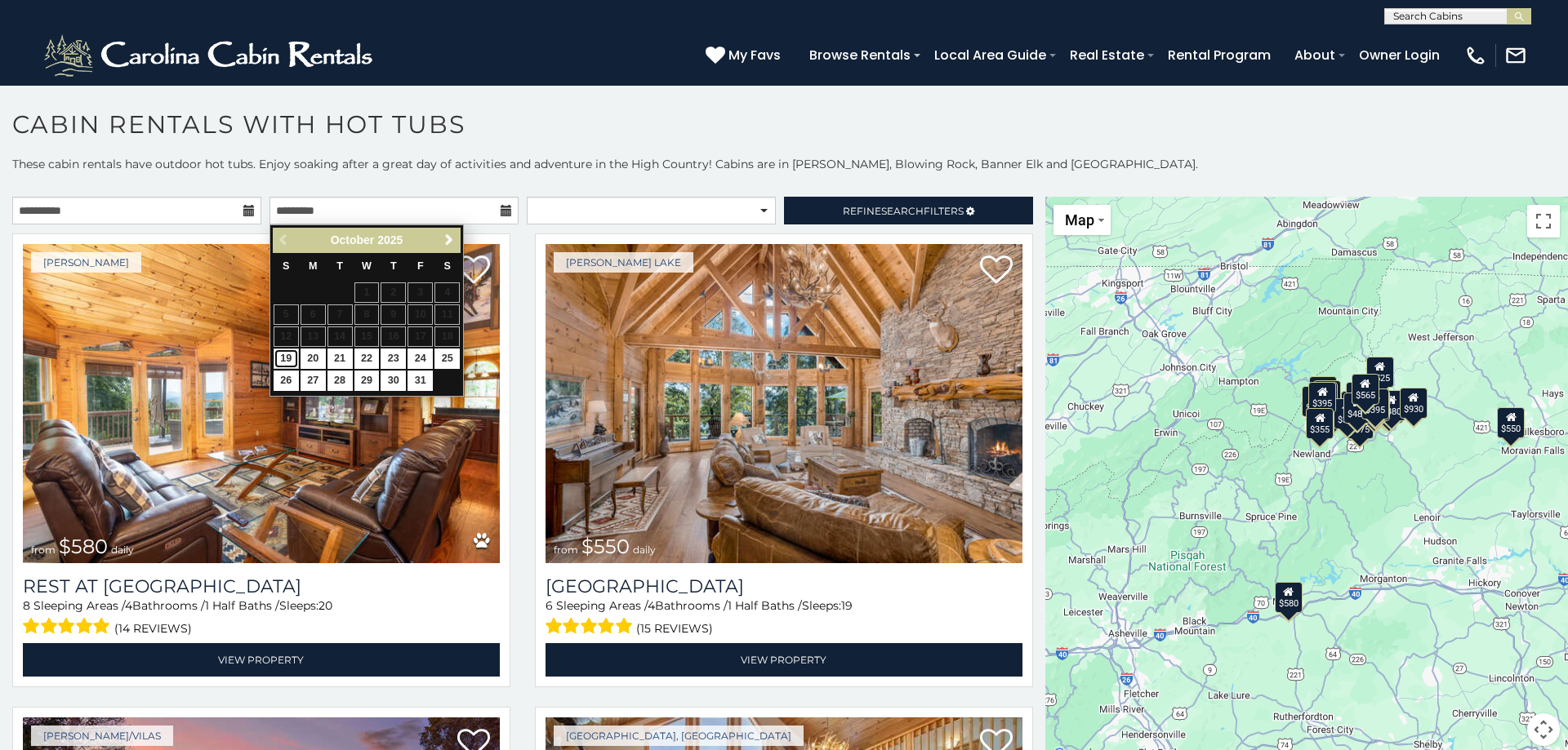
click at [292, 356] on link "19" at bounding box center [286, 358] width 26 height 21
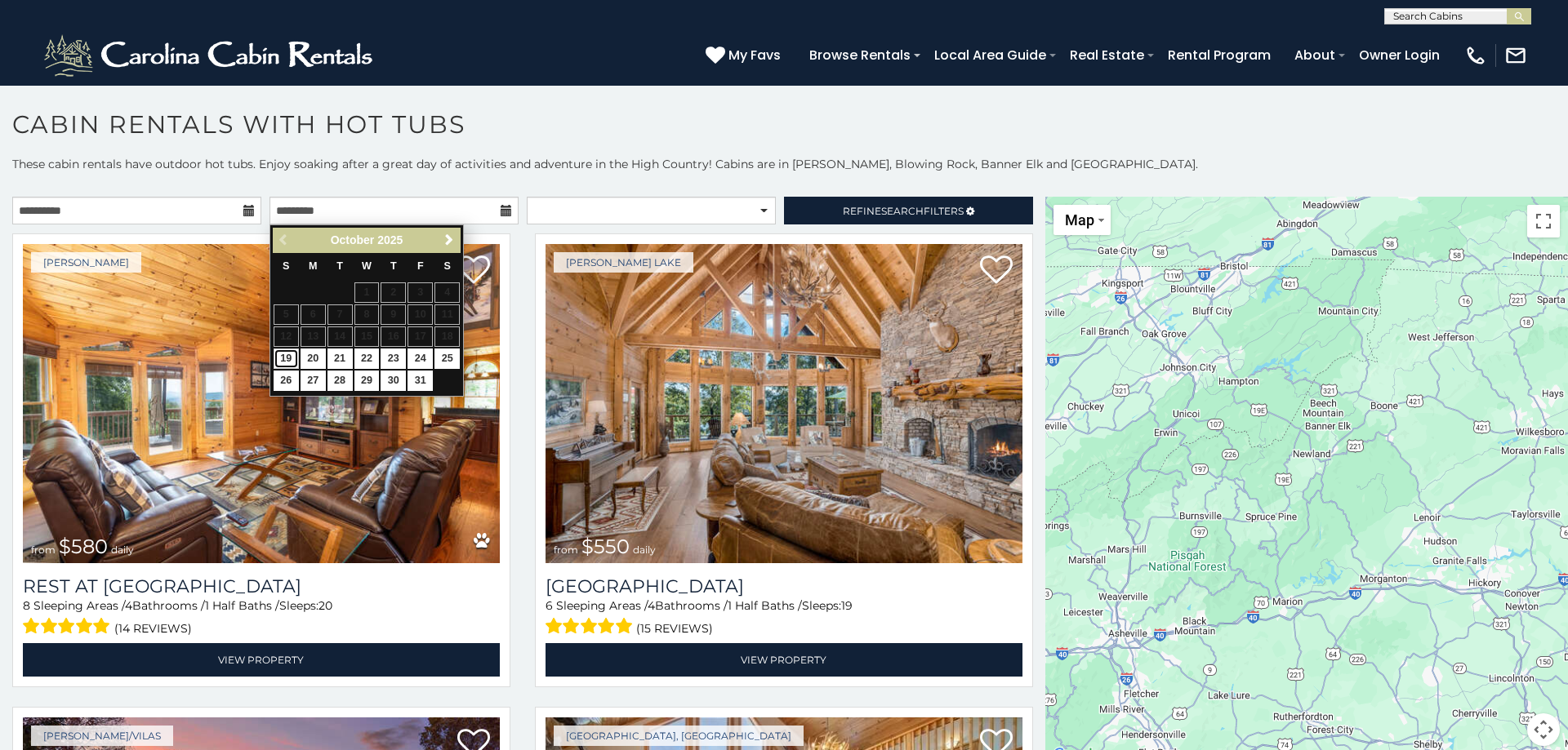
type input "**********"
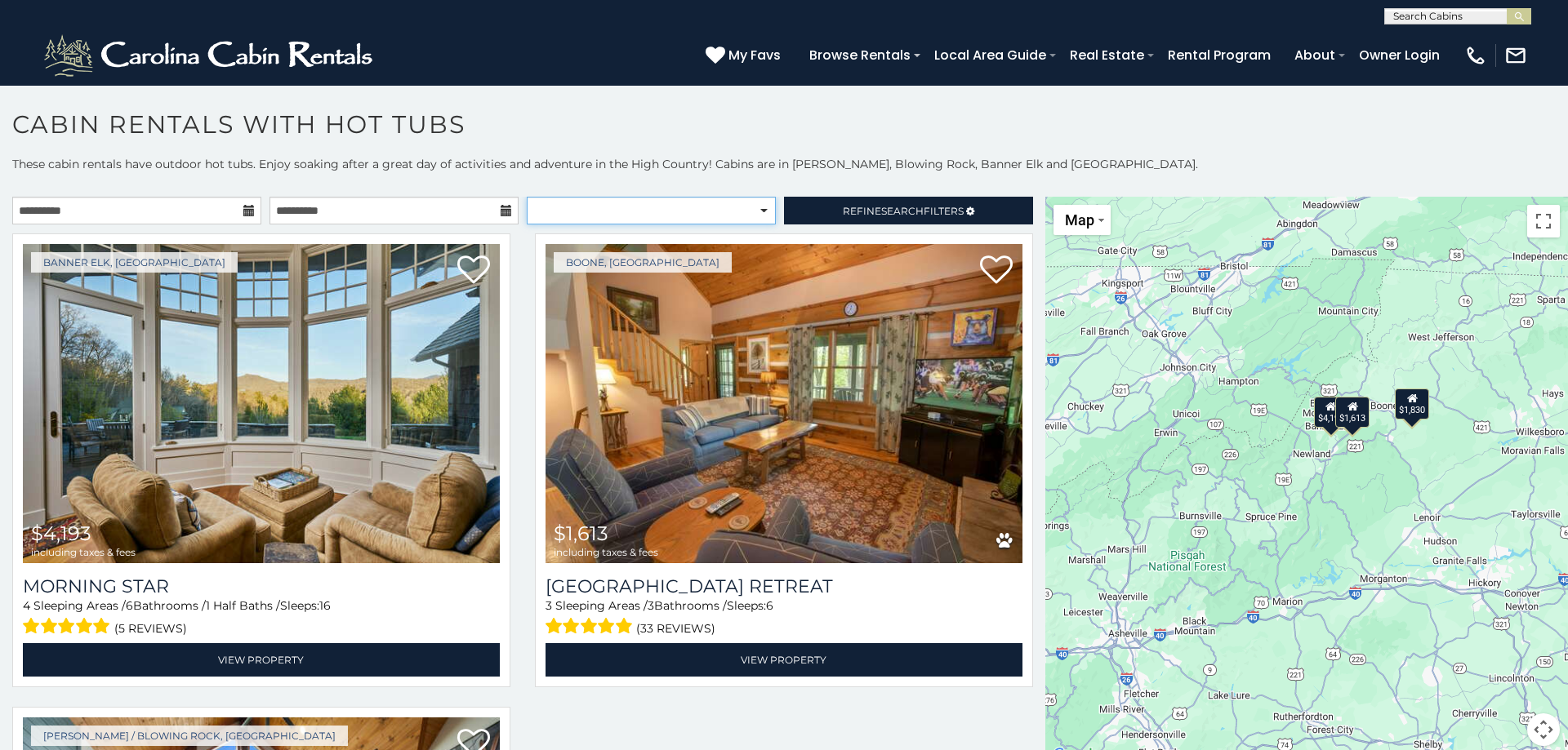
click at [526, 196] on select "**********" at bounding box center [651, 210] width 249 height 28
select select "**********"
click option "**********" at bounding box center [0, 0] width 0 height 0
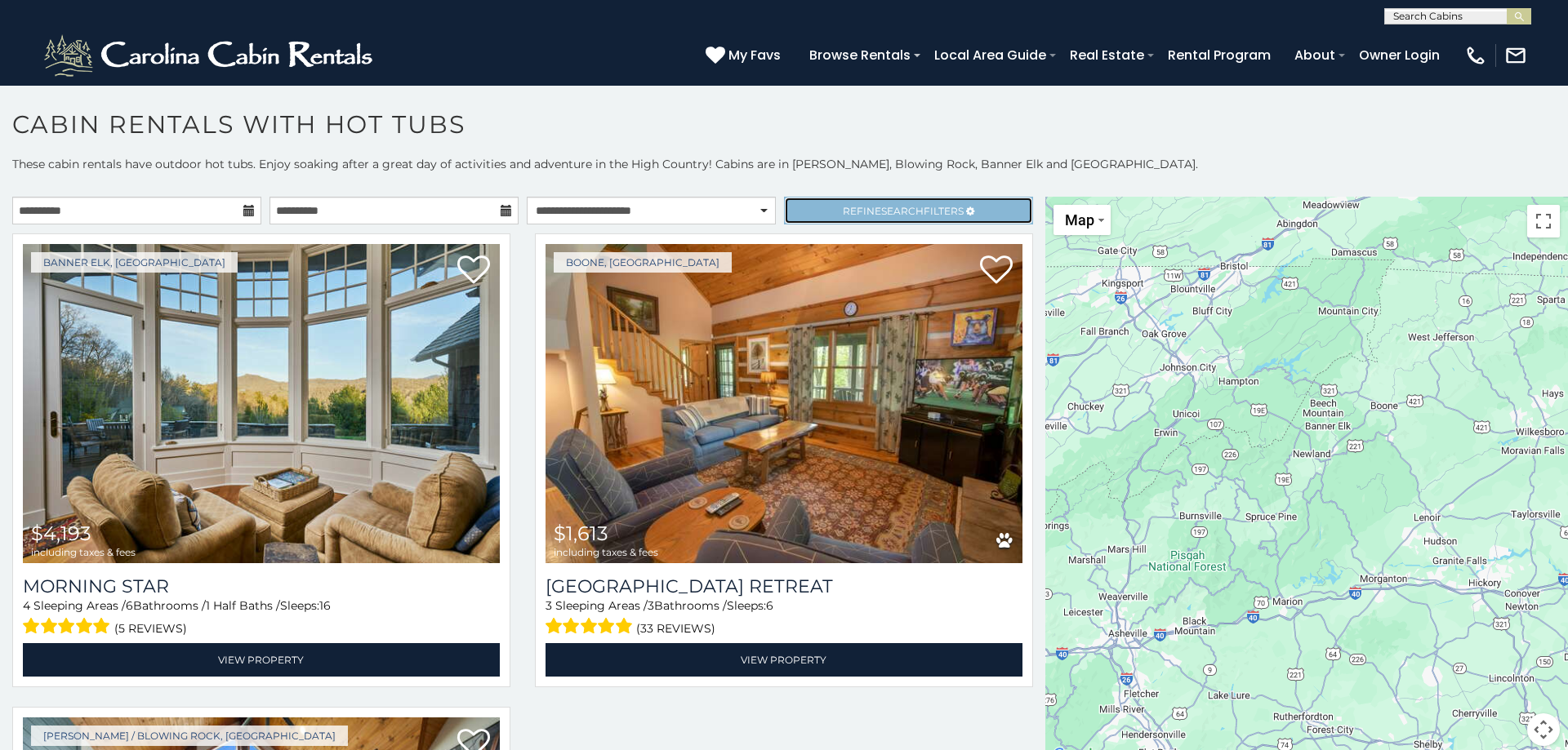
click at [924, 212] on span "Refine Search Filters" at bounding box center [903, 211] width 120 height 12
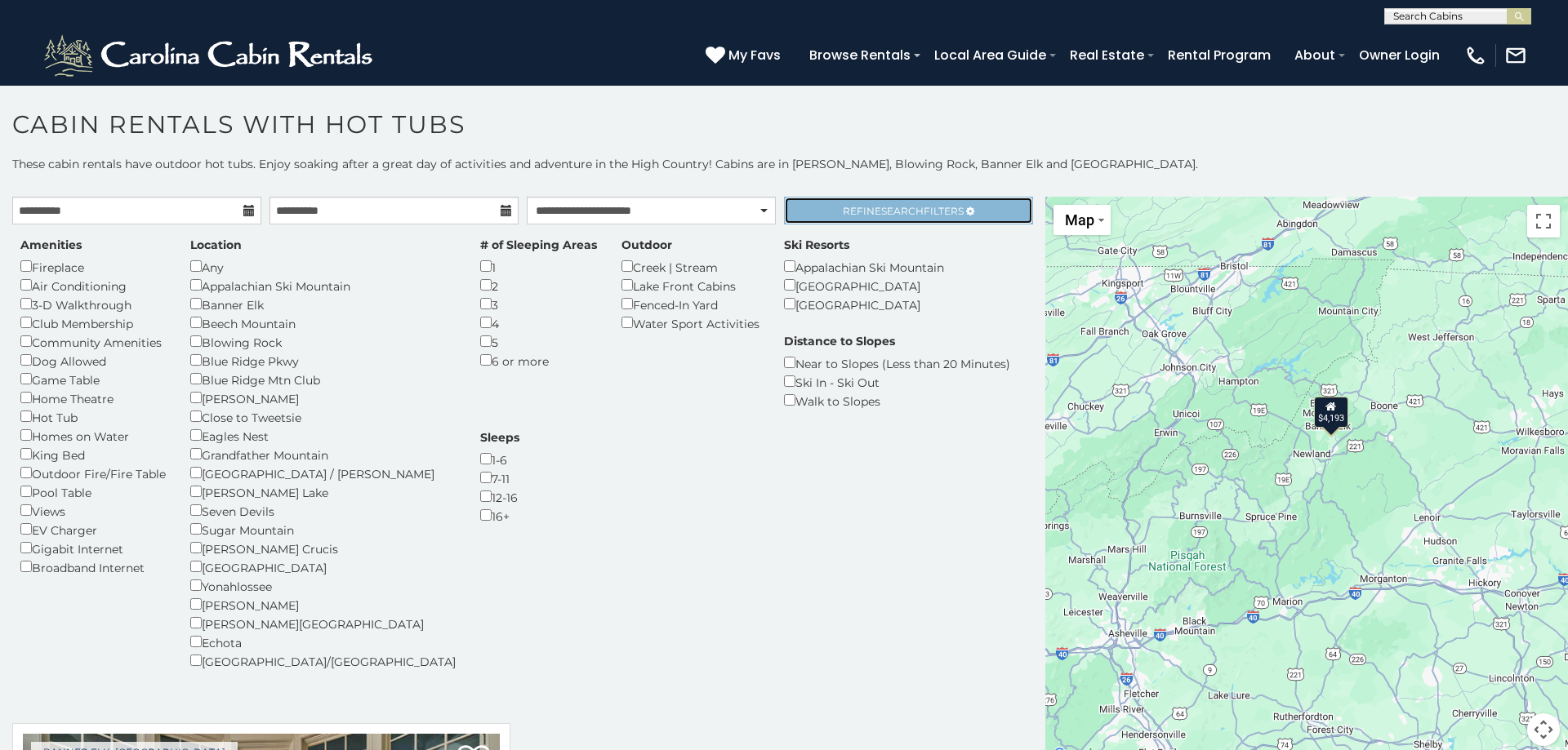
click at [892, 215] on span "Search" at bounding box center [902, 211] width 42 height 12
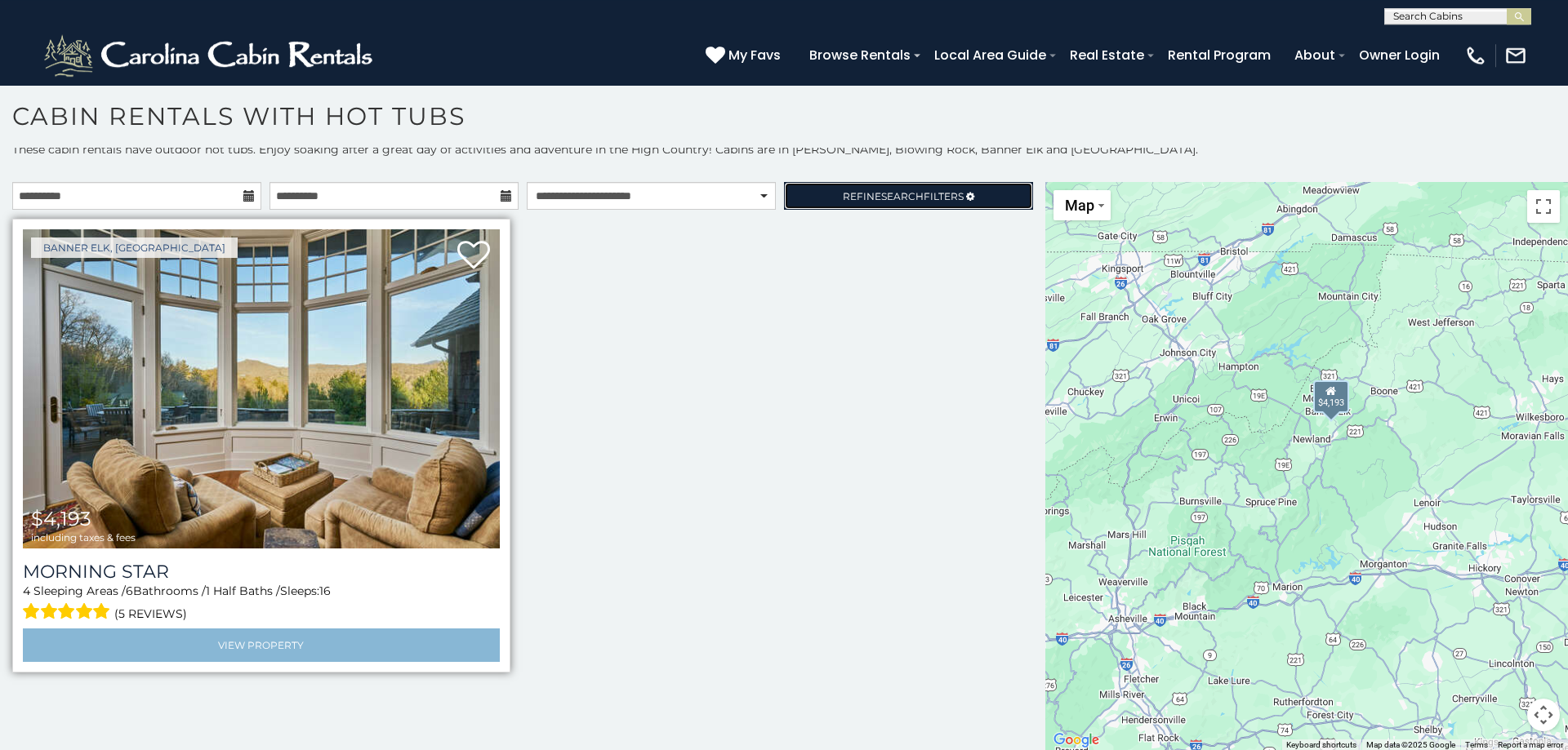
scroll to position [9, 0]
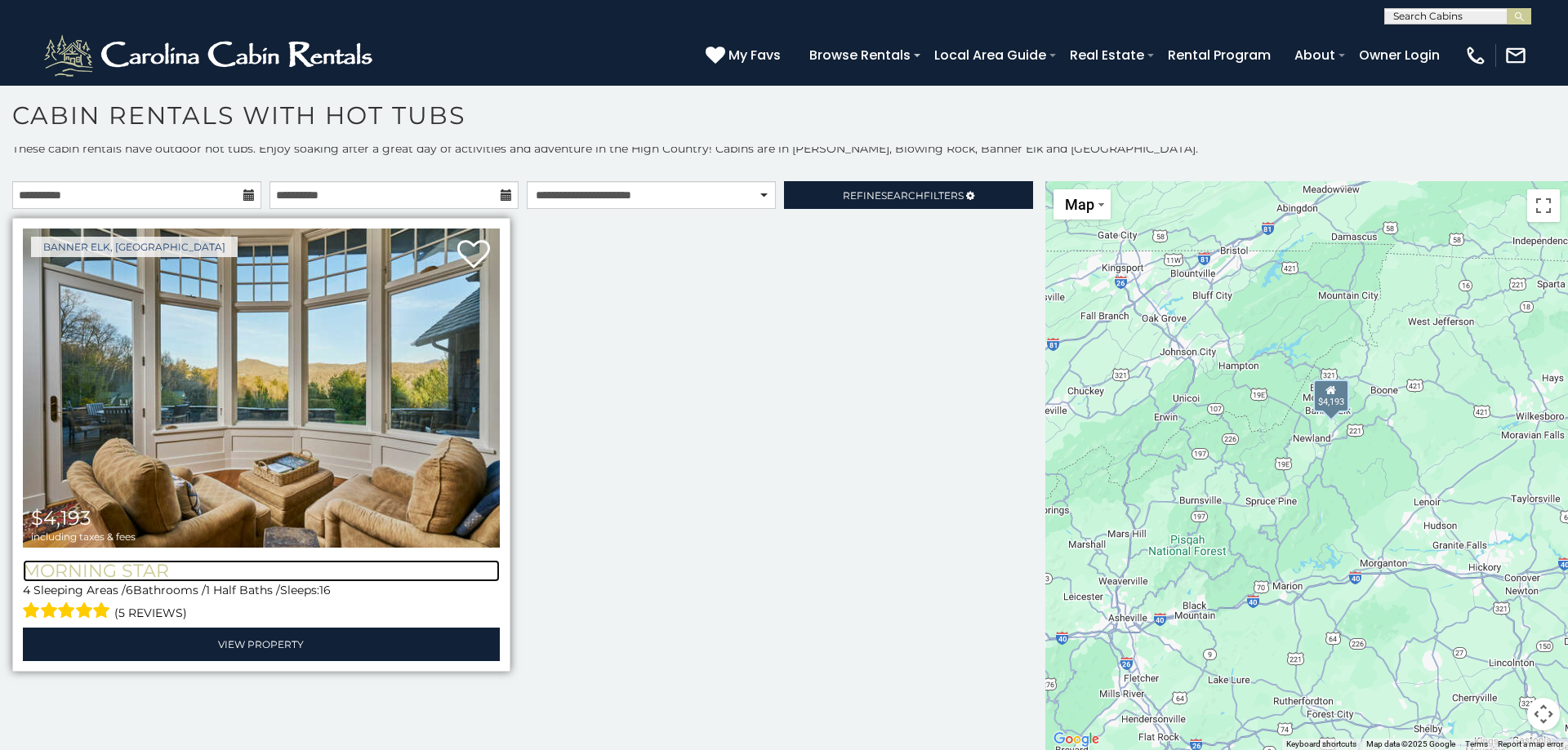
click at [158, 576] on h3 "Morning Star" at bounding box center [261, 570] width 477 height 22
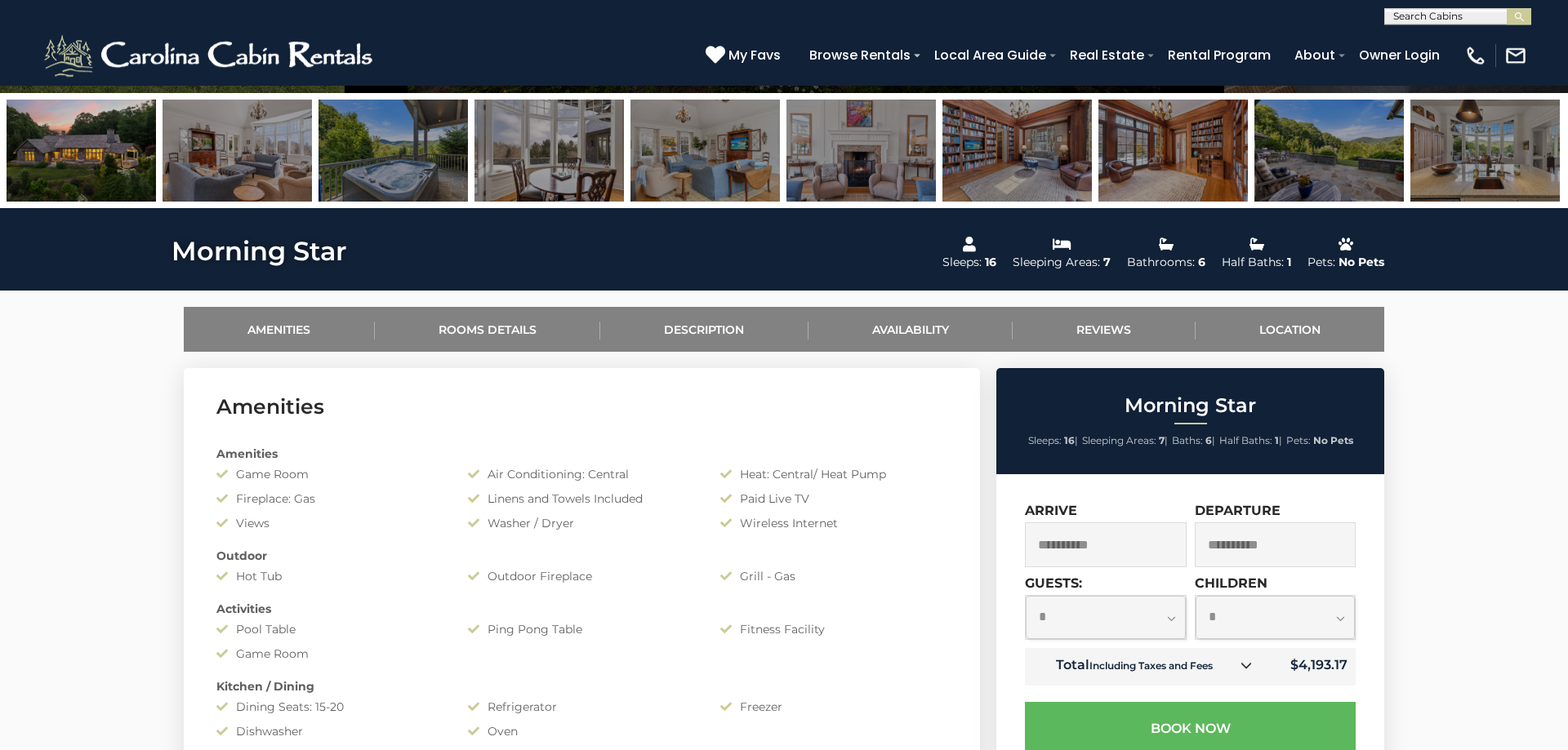
scroll to position [555, 0]
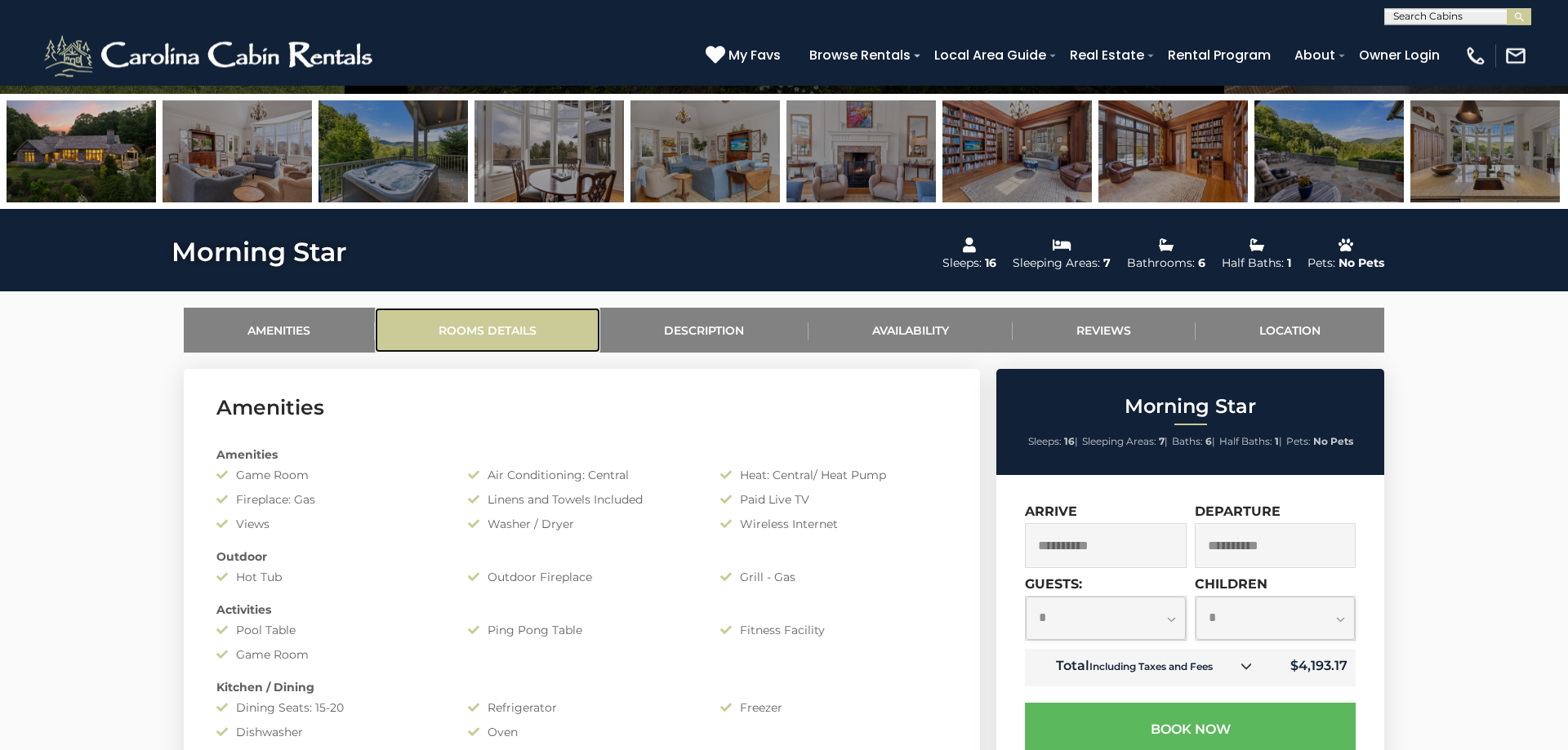
click at [498, 334] on link "Rooms Details" at bounding box center [488, 330] width 226 height 44
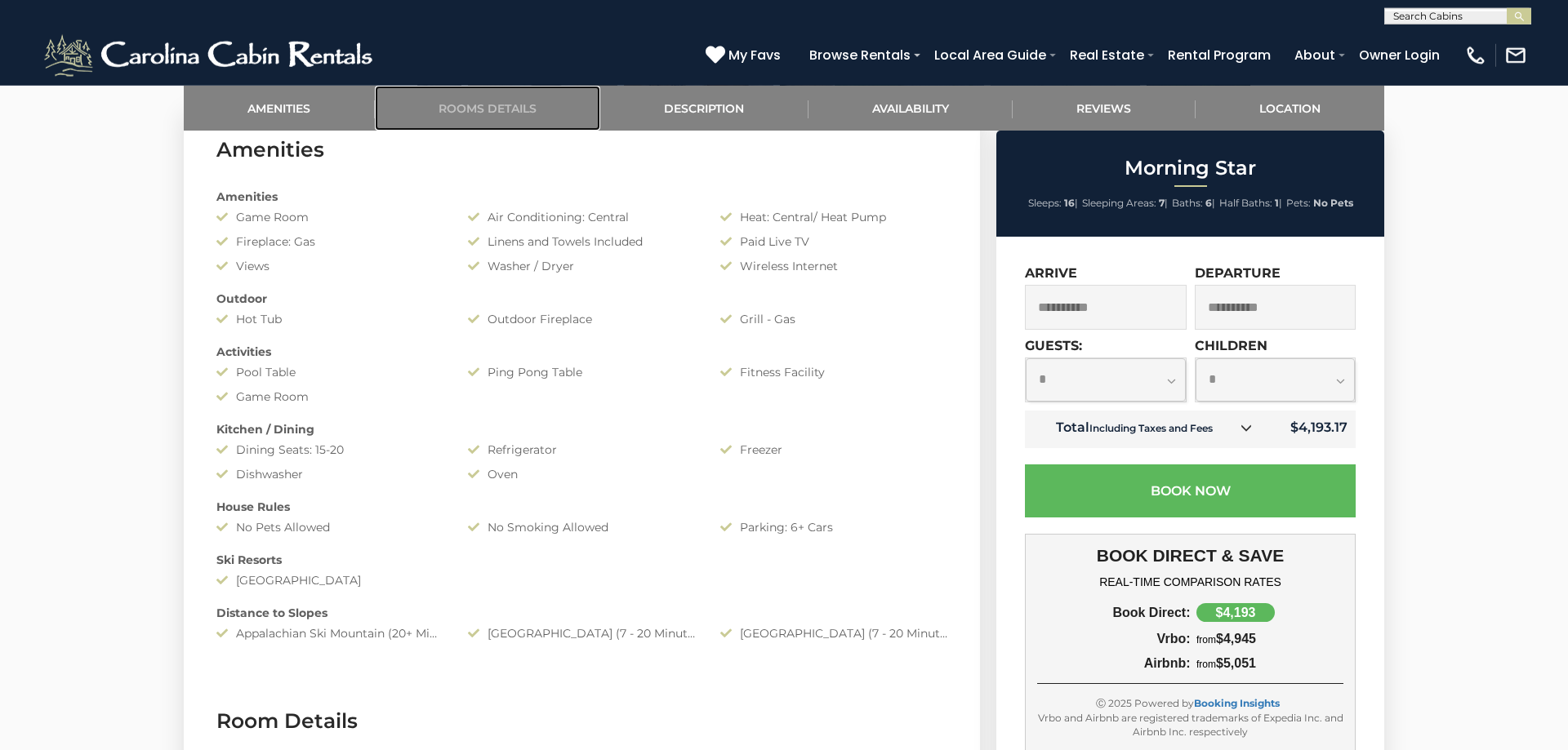
scroll to position [814, 0]
click at [1026, 358] on select "**********" at bounding box center [1106, 380] width 160 height 43
select select "**"
click option "**" at bounding box center [0, 0] width 0 height 0
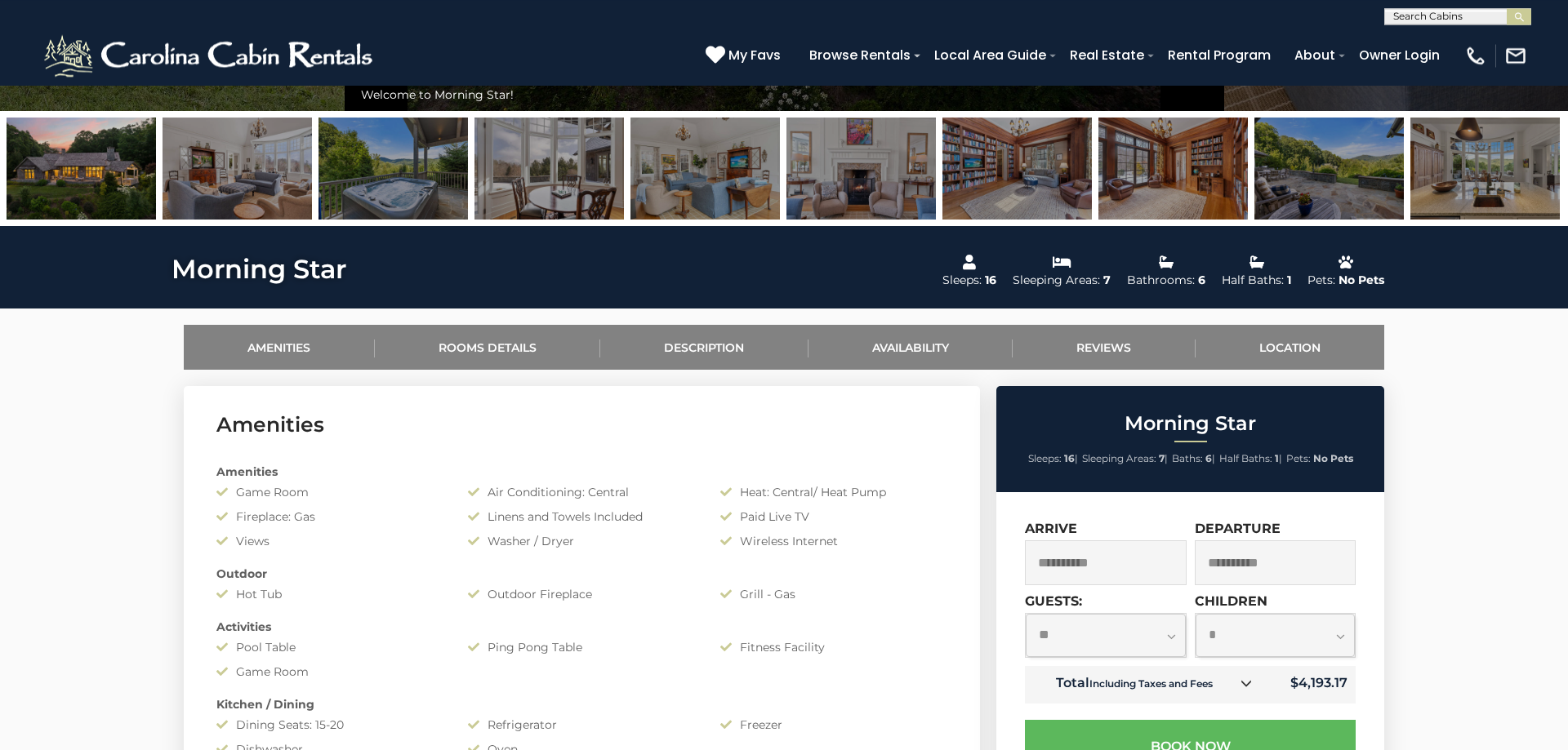
scroll to position [536, 0]
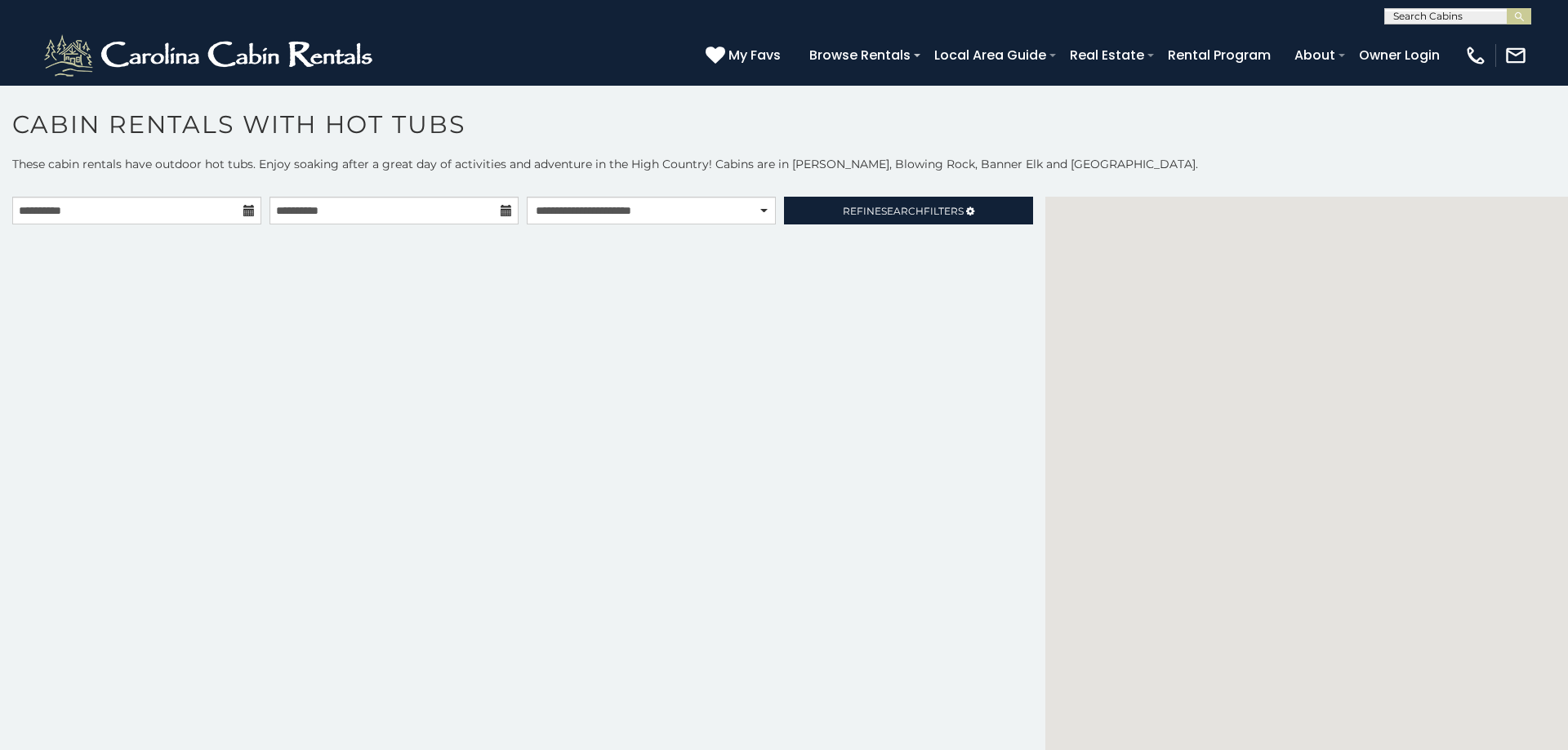
scroll to position [7, 0]
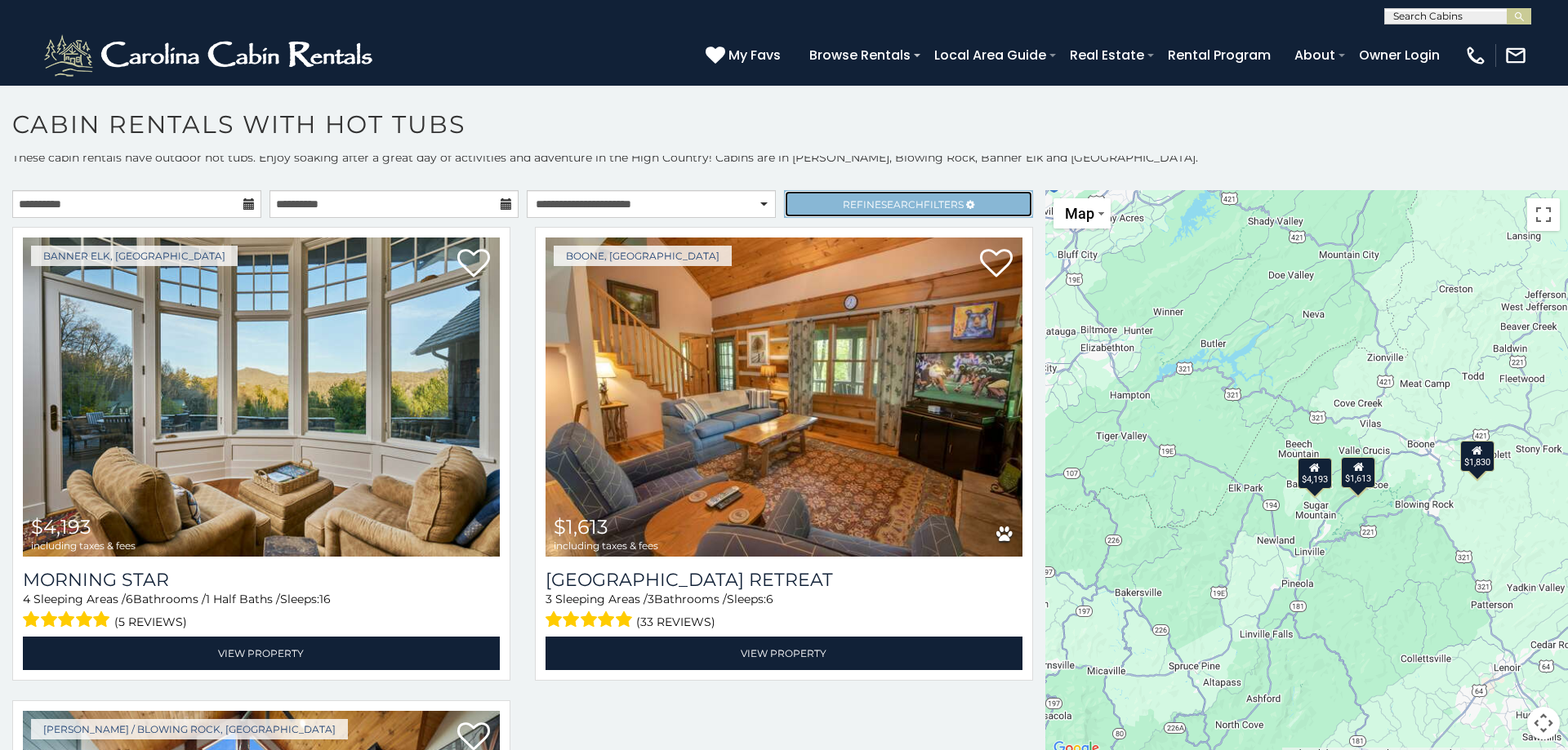
click at [852, 201] on span "Refine Search Filters" at bounding box center [903, 204] width 120 height 12
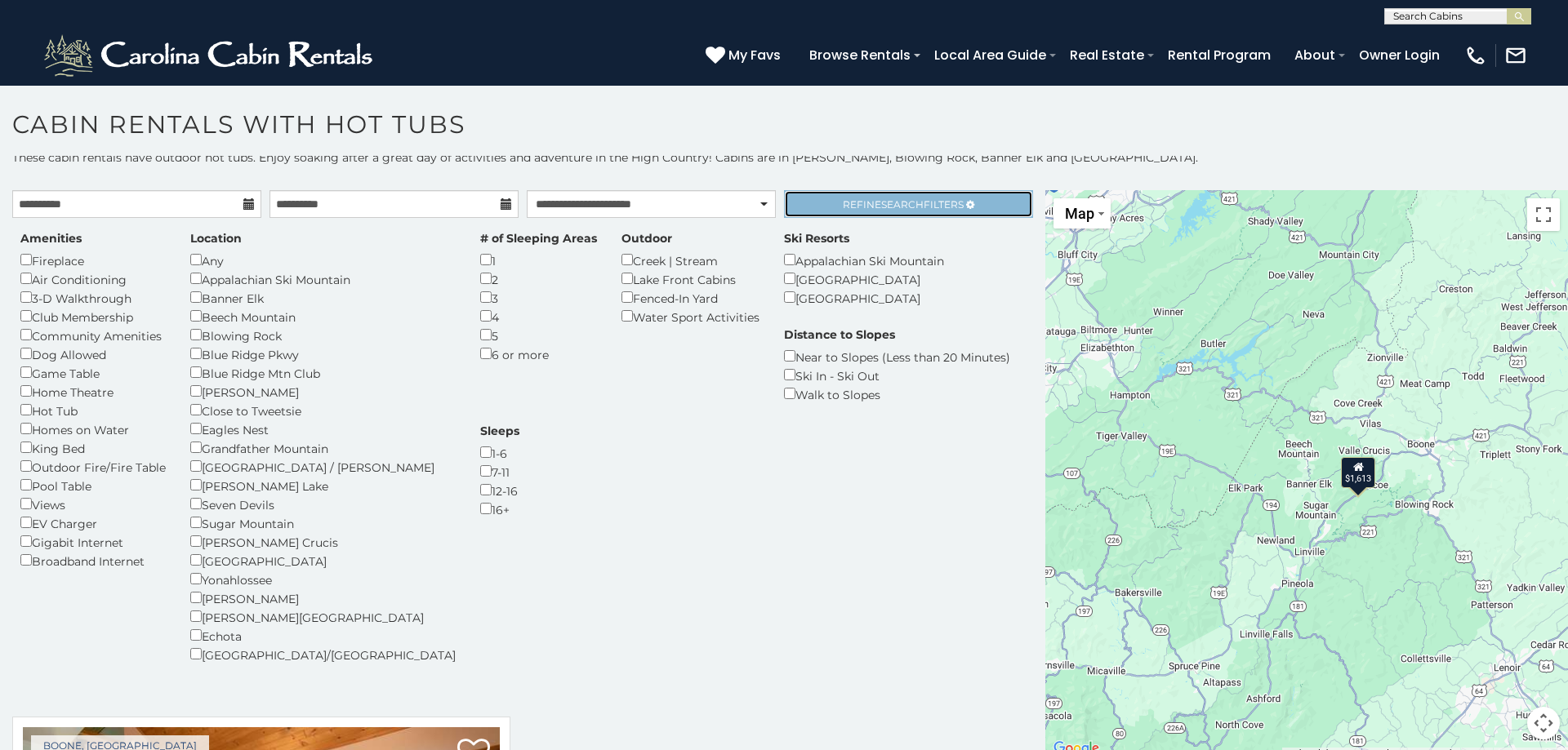
click at [900, 204] on span "Search" at bounding box center [902, 204] width 42 height 12
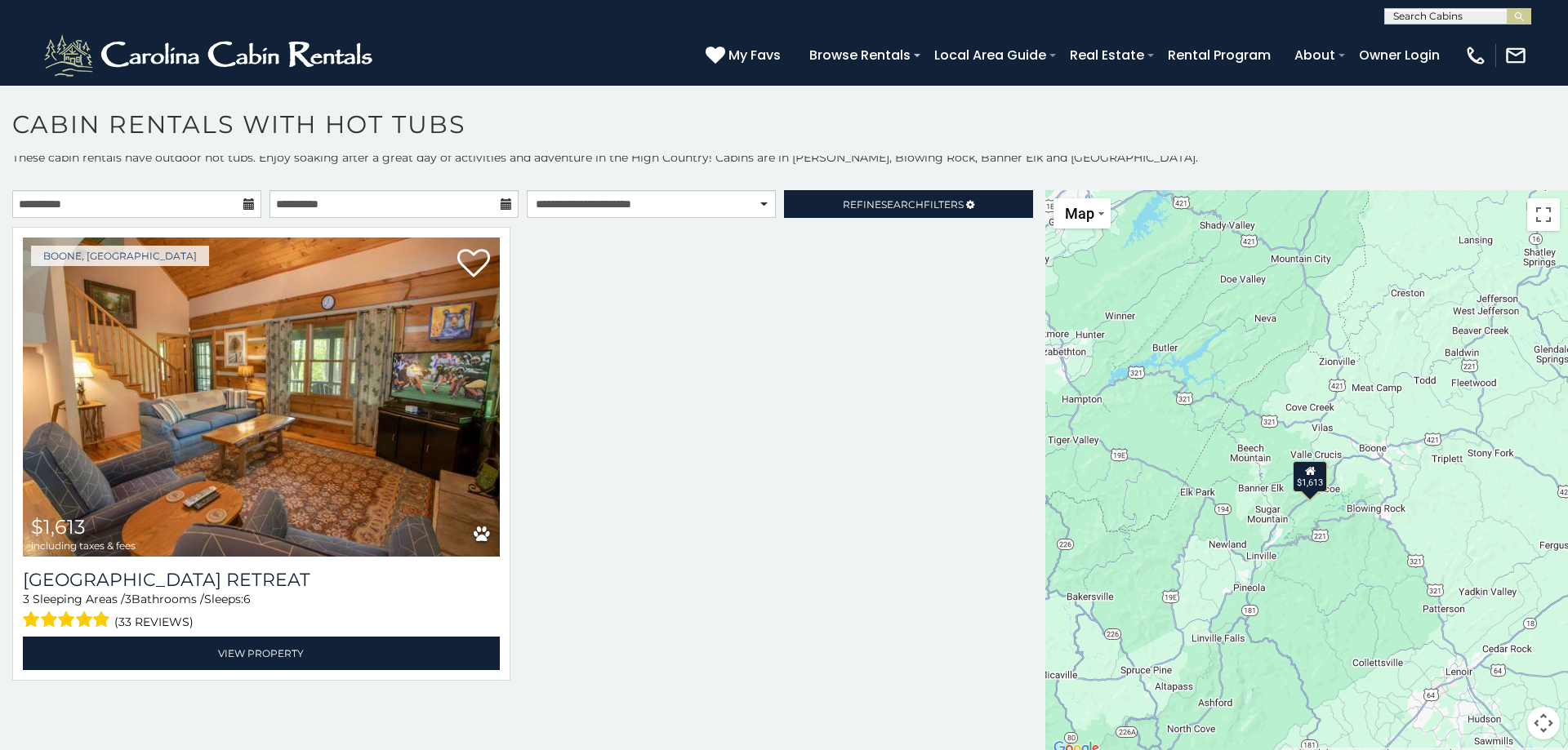
drag, startPoint x: 1441, startPoint y: 564, endPoint x: 1391, endPoint y: 568, distance: 50.2
click at [1391, 568] on div "$1,613" at bounding box center [1306, 475] width 522 height 568
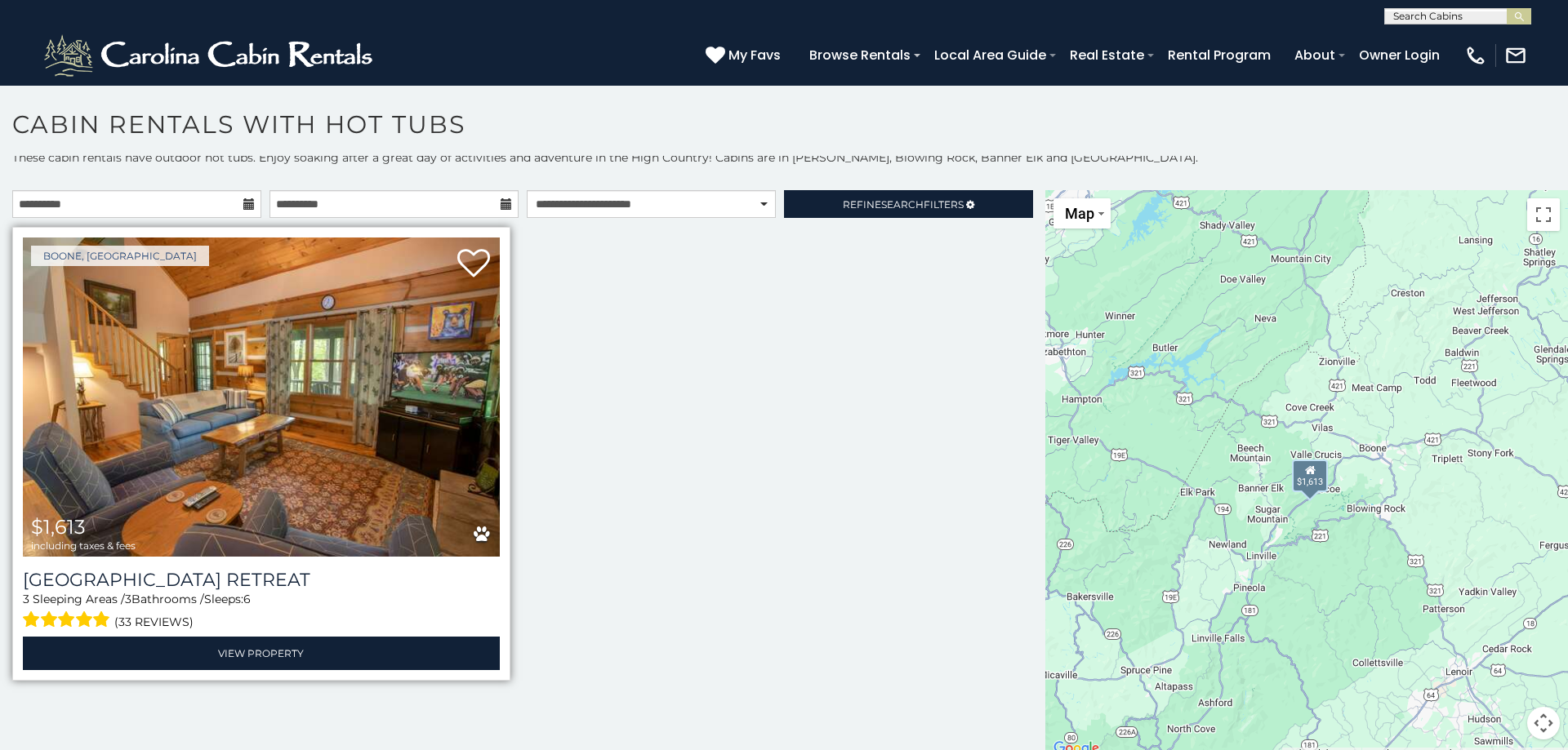
click at [258, 493] on img at bounding box center [261, 397] width 477 height 319
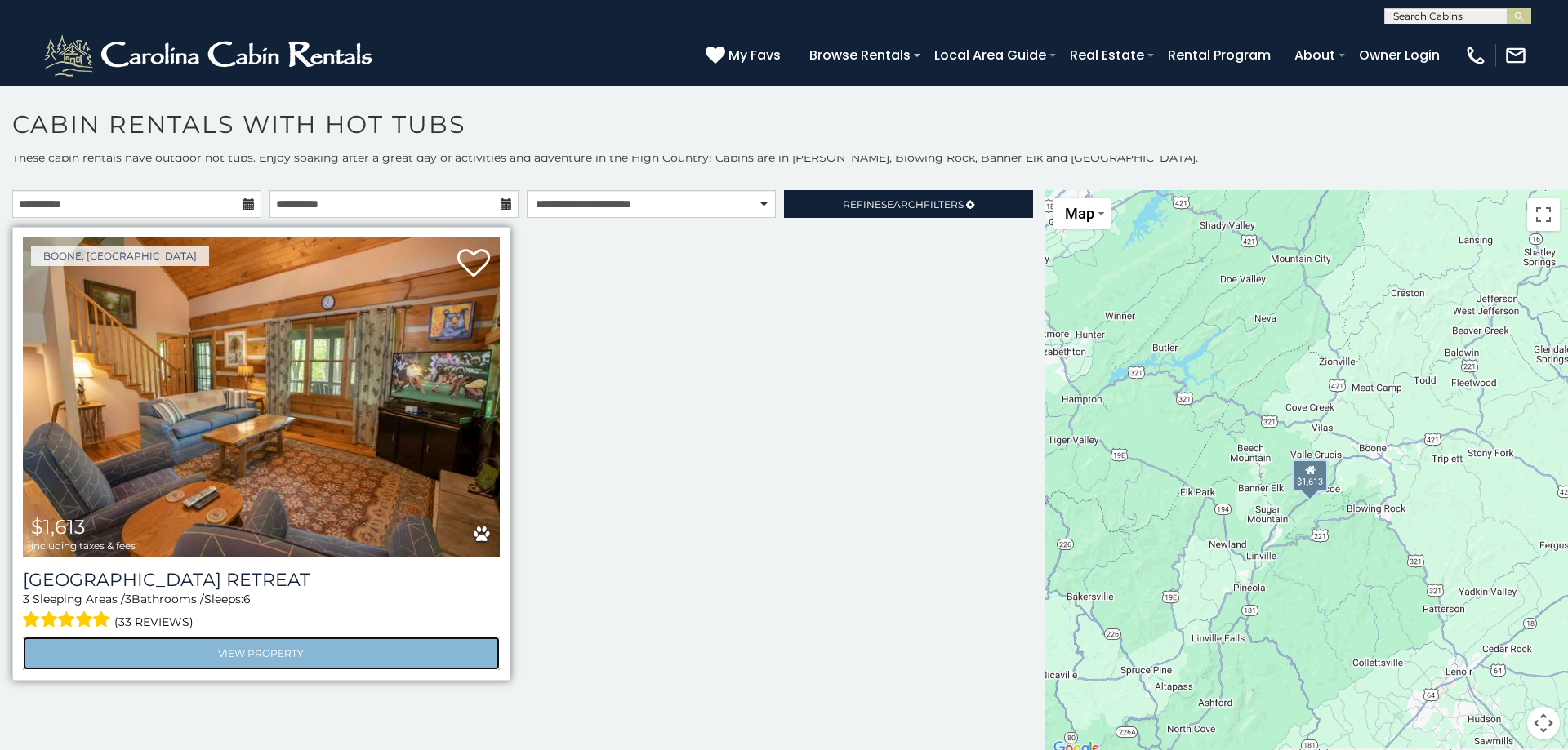
click at [263, 650] on link "View Property" at bounding box center [261, 653] width 477 height 34
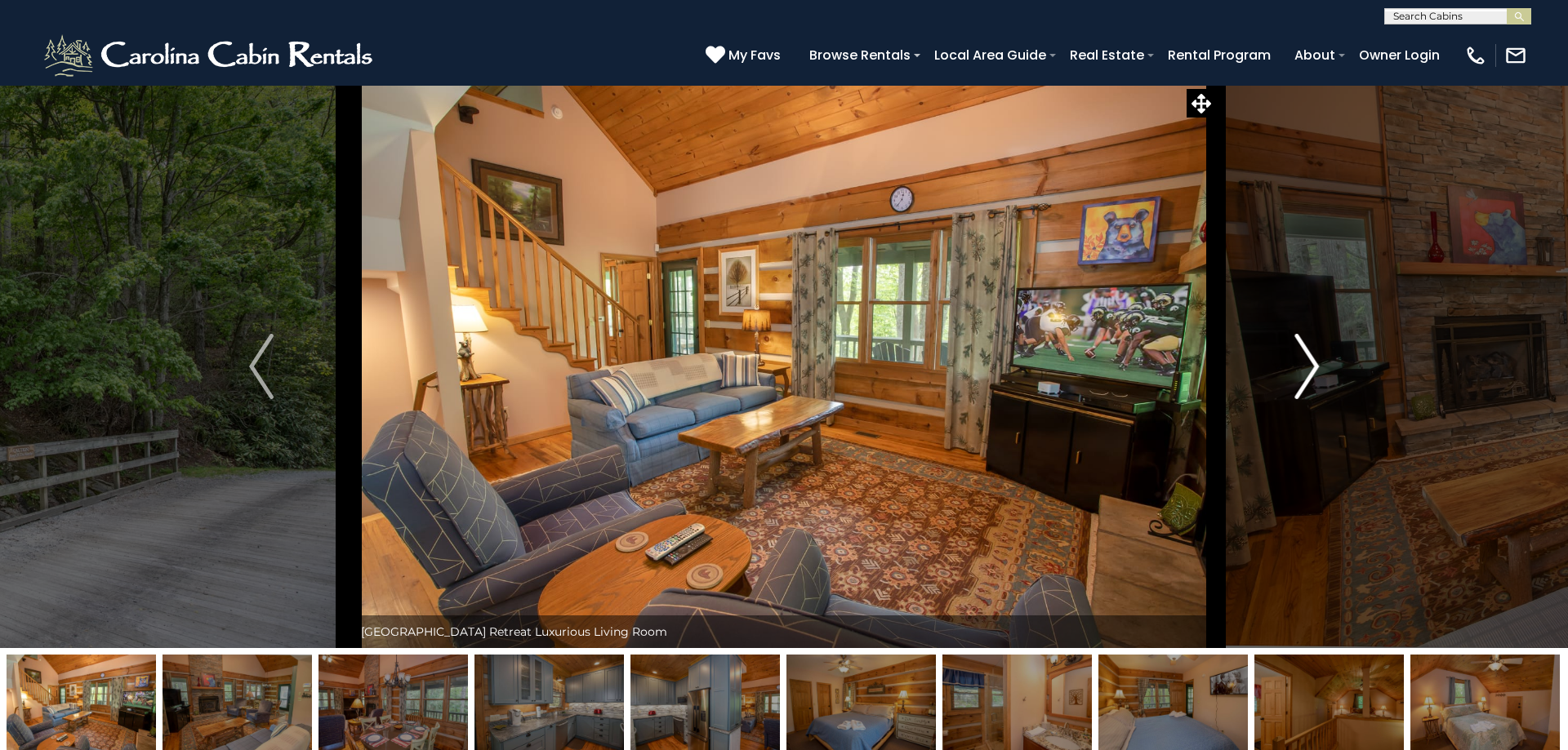
click at [1299, 369] on img "Next" at bounding box center [1306, 366] width 25 height 65
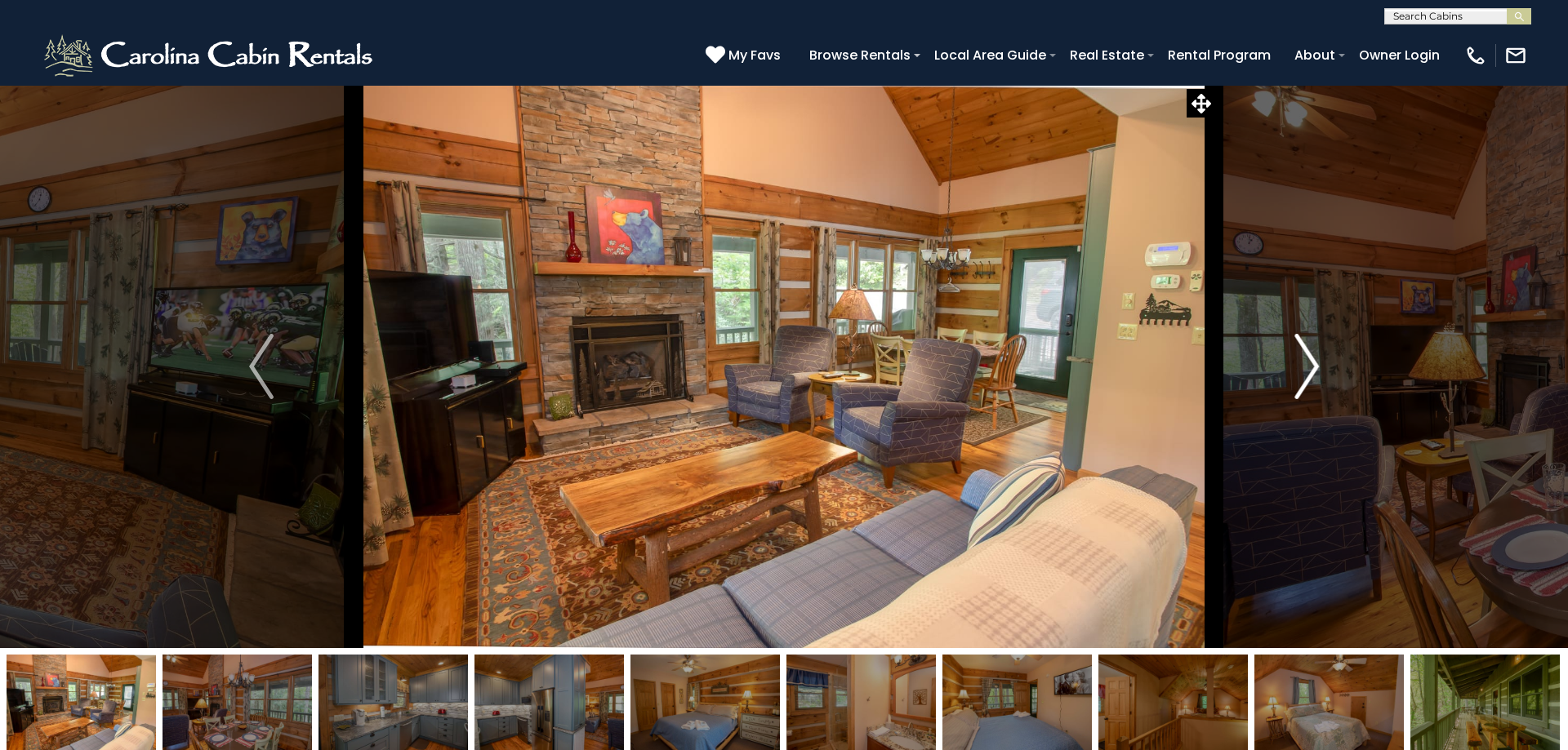
click at [1299, 369] on img "Next" at bounding box center [1306, 366] width 25 height 65
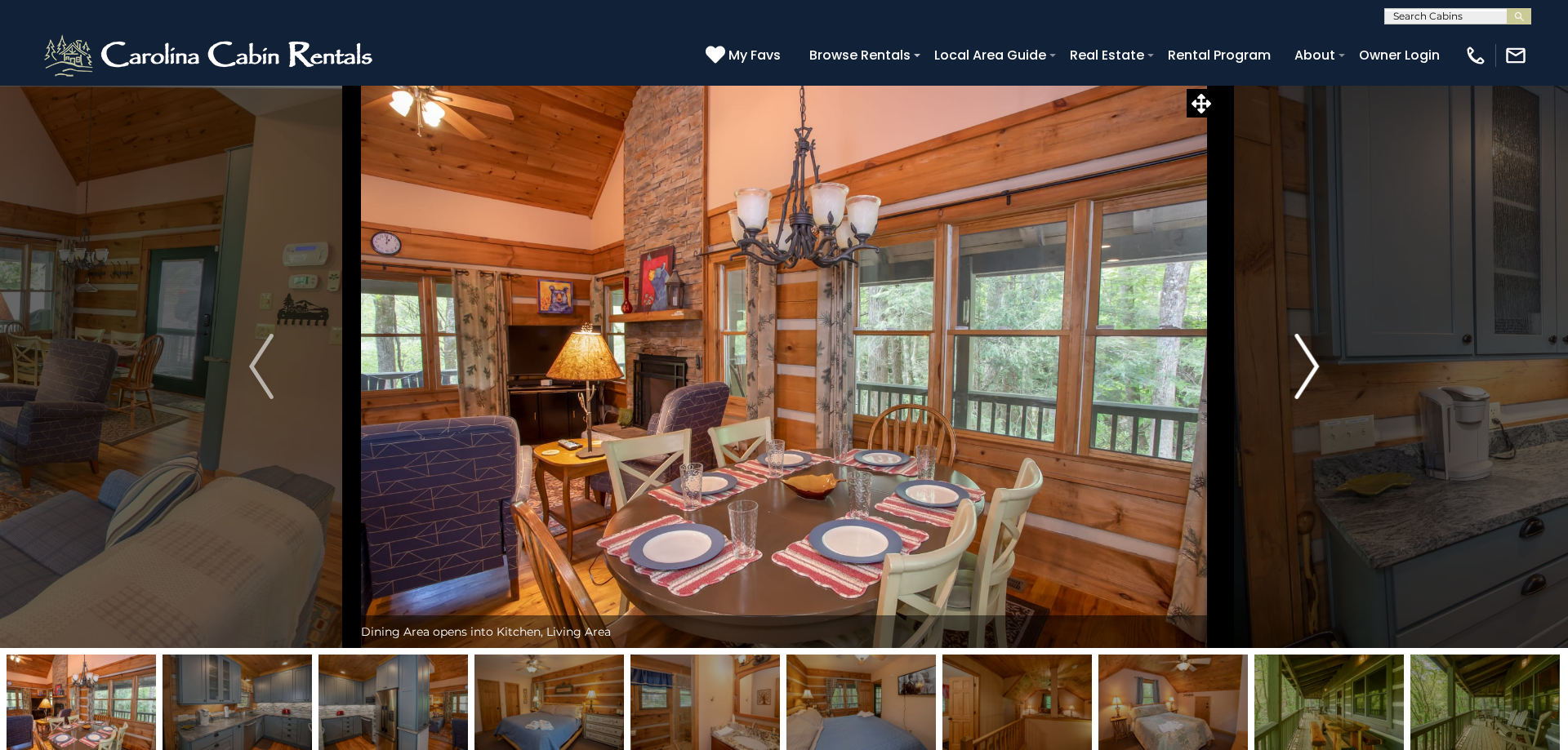
click at [1299, 369] on img "Next" at bounding box center [1306, 366] width 25 height 65
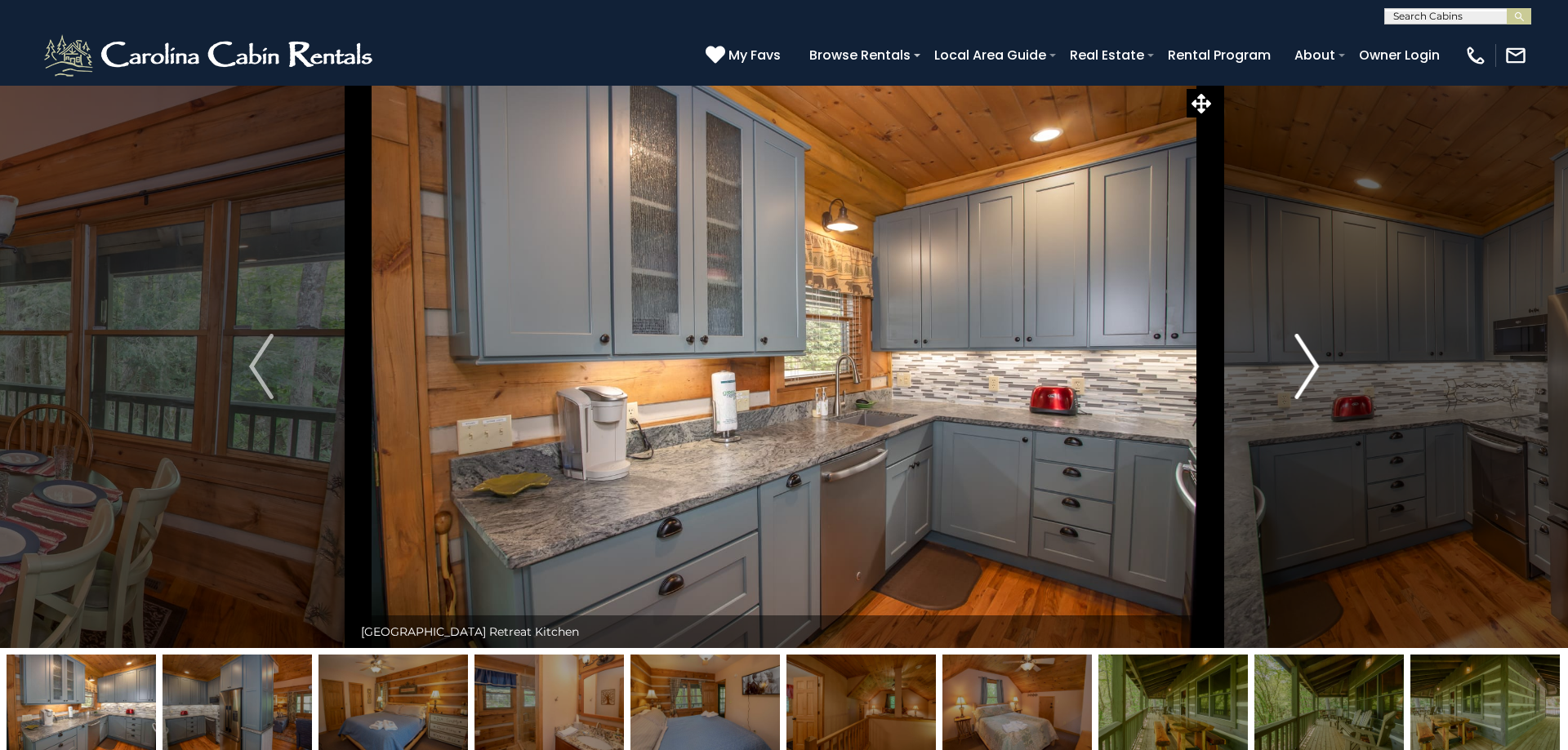
click at [1299, 369] on img "Next" at bounding box center [1306, 366] width 25 height 65
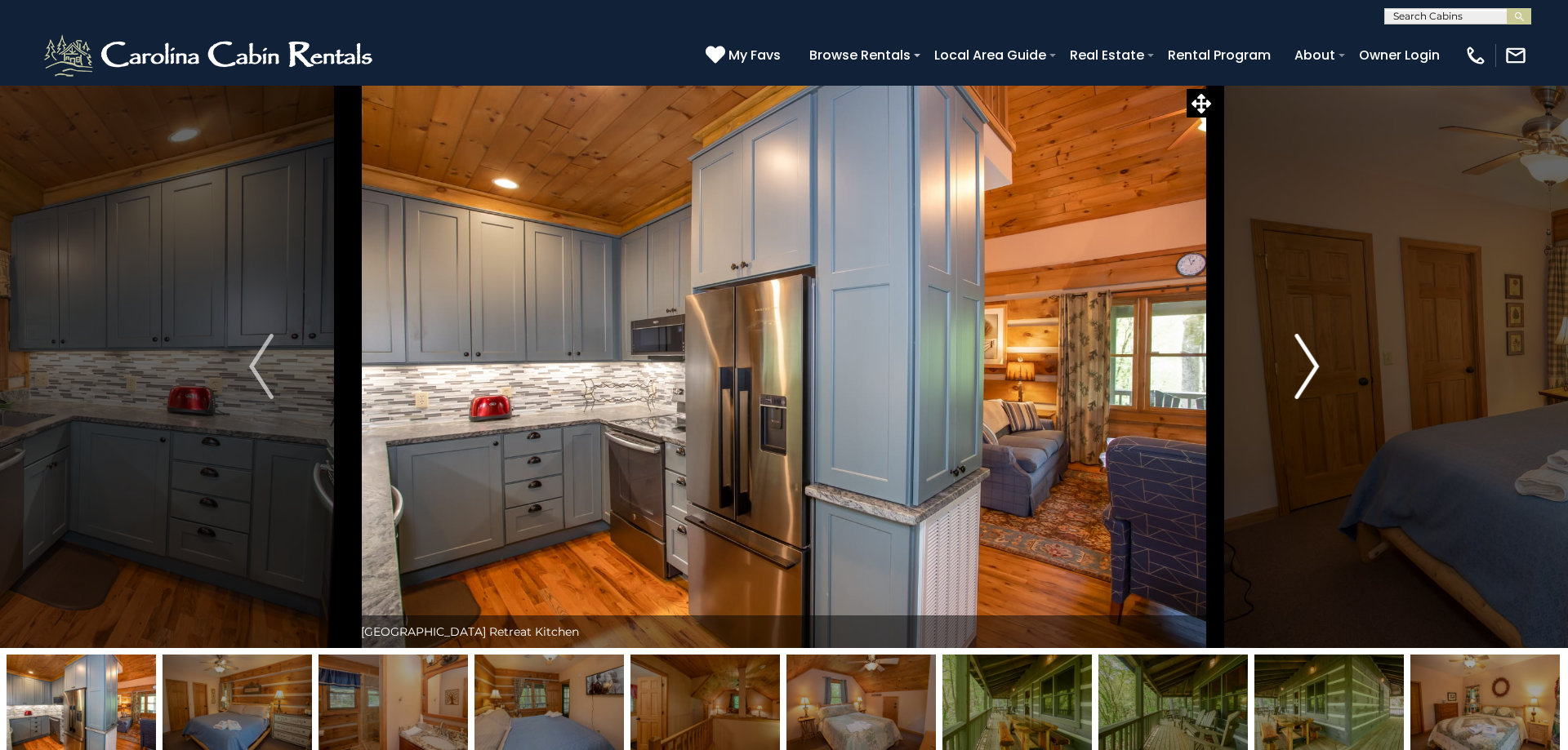
click at [1299, 369] on img "Next" at bounding box center [1306, 366] width 25 height 65
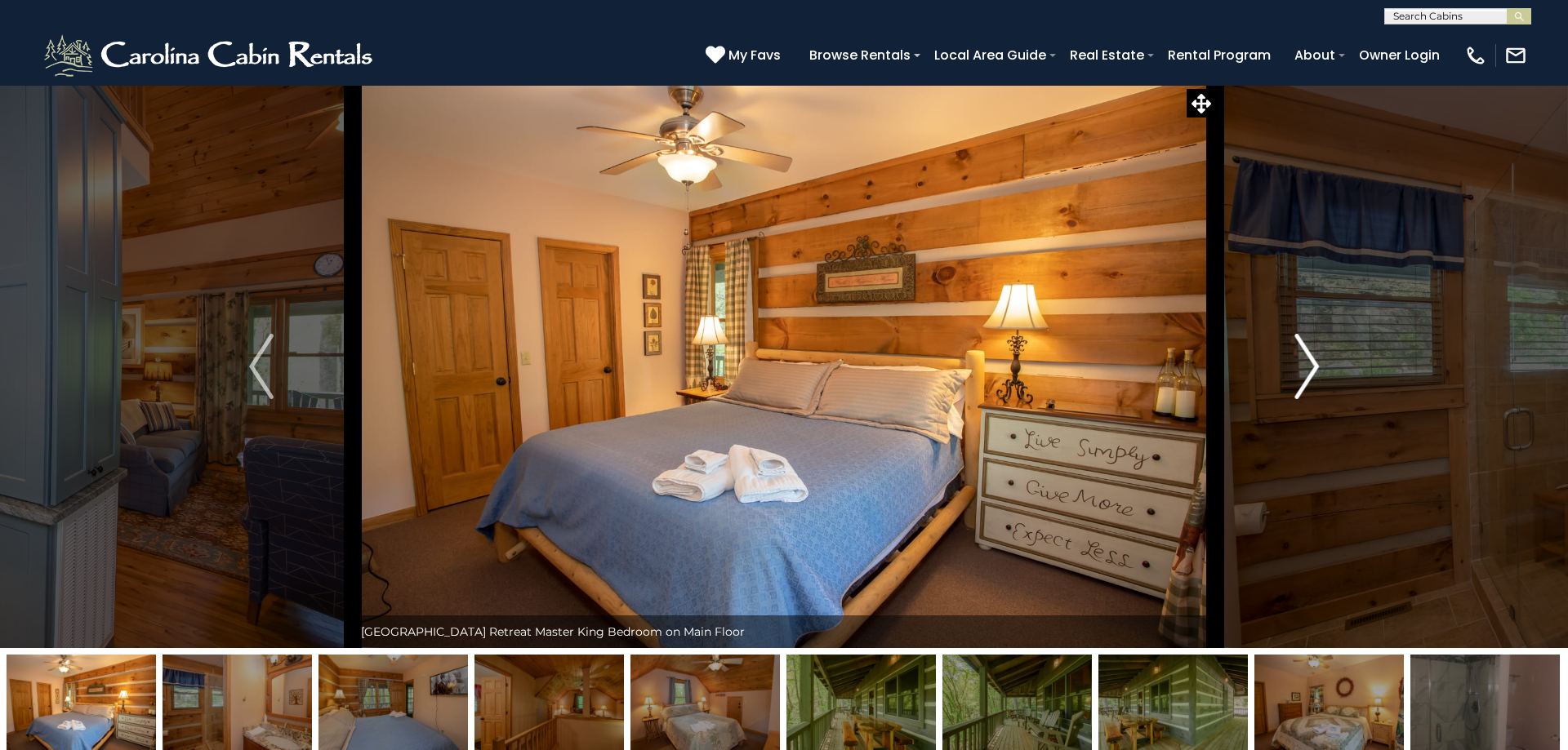
click at [1299, 369] on img "Next" at bounding box center [1306, 366] width 25 height 65
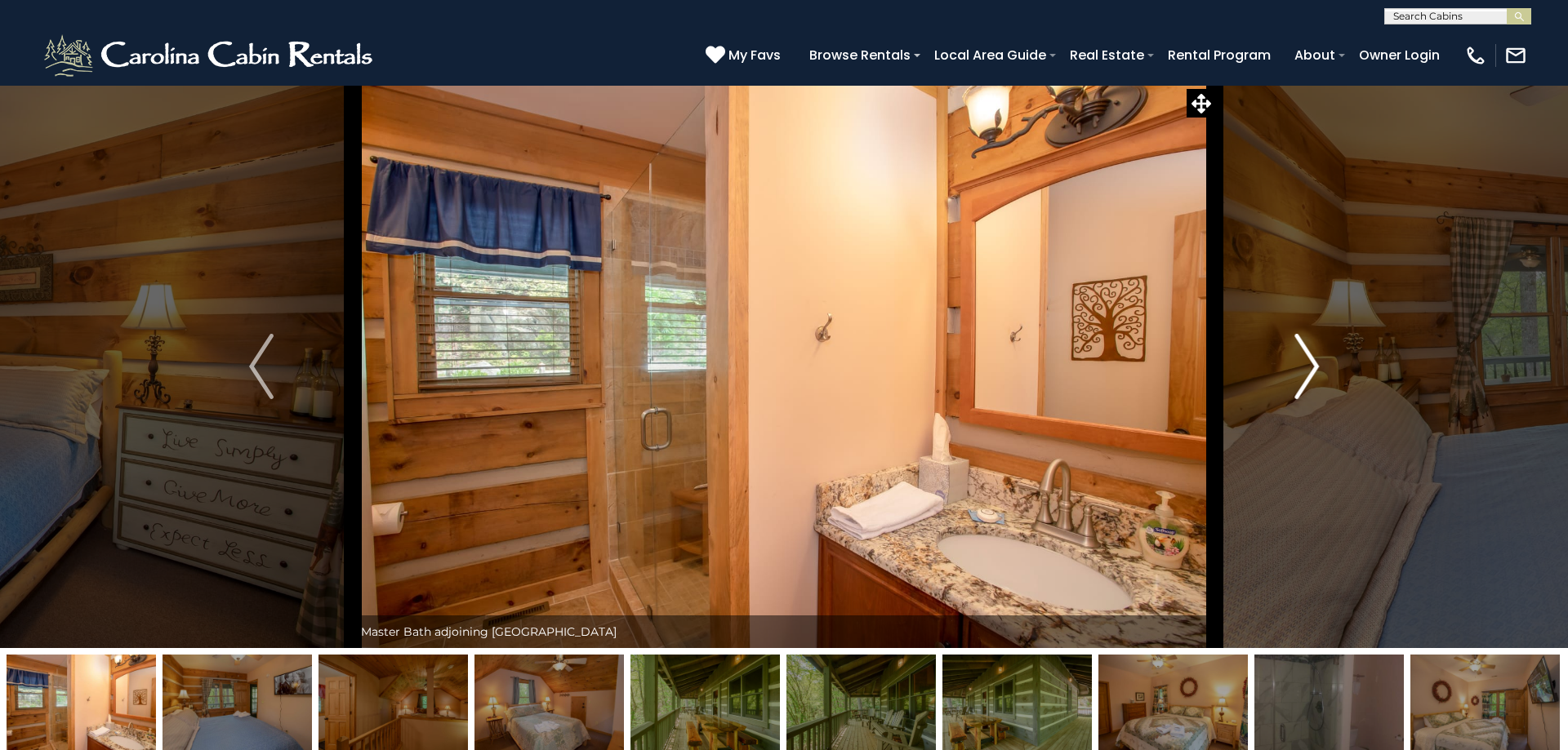
click at [1299, 369] on img "Next" at bounding box center [1306, 366] width 25 height 65
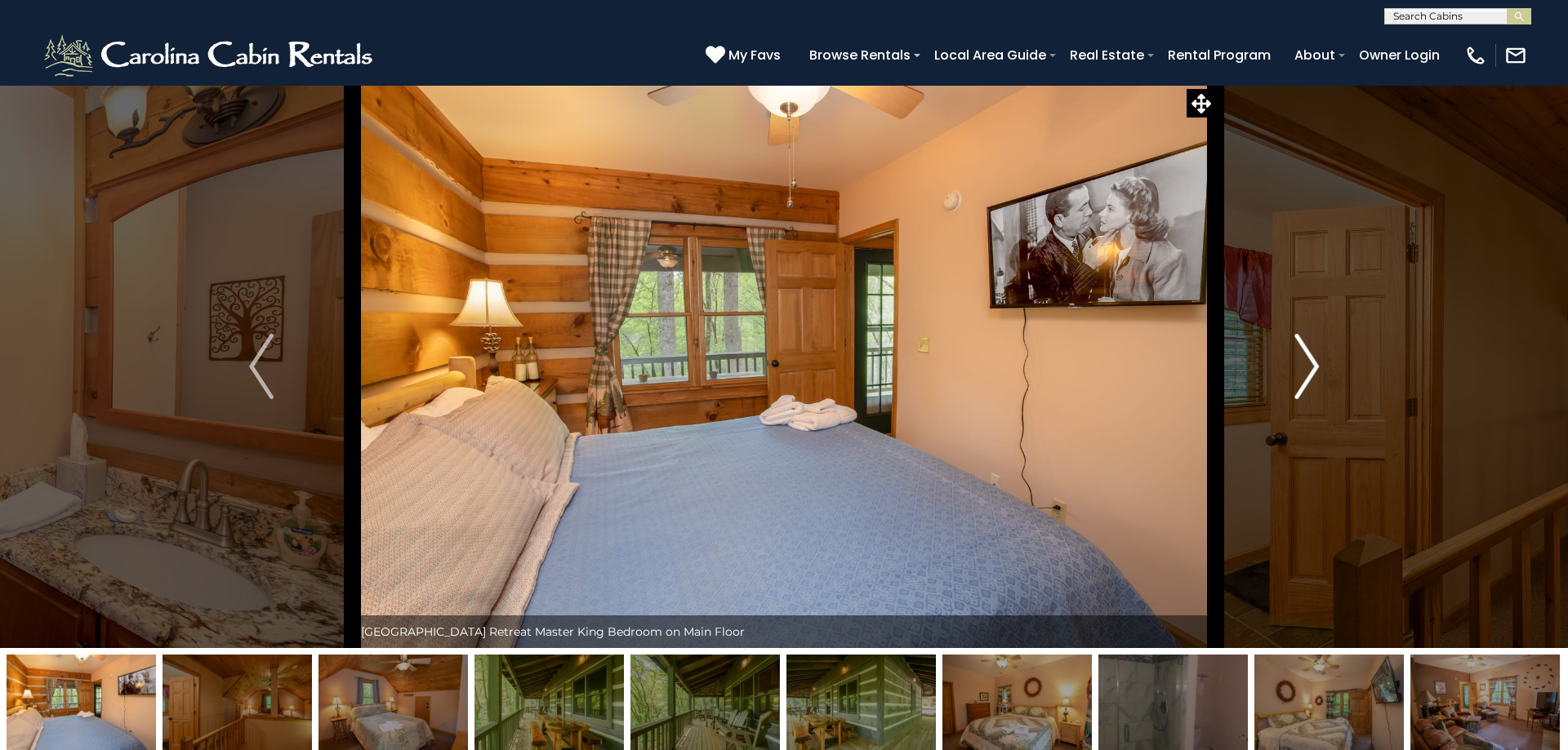
click at [1299, 369] on img "Next" at bounding box center [1306, 366] width 25 height 65
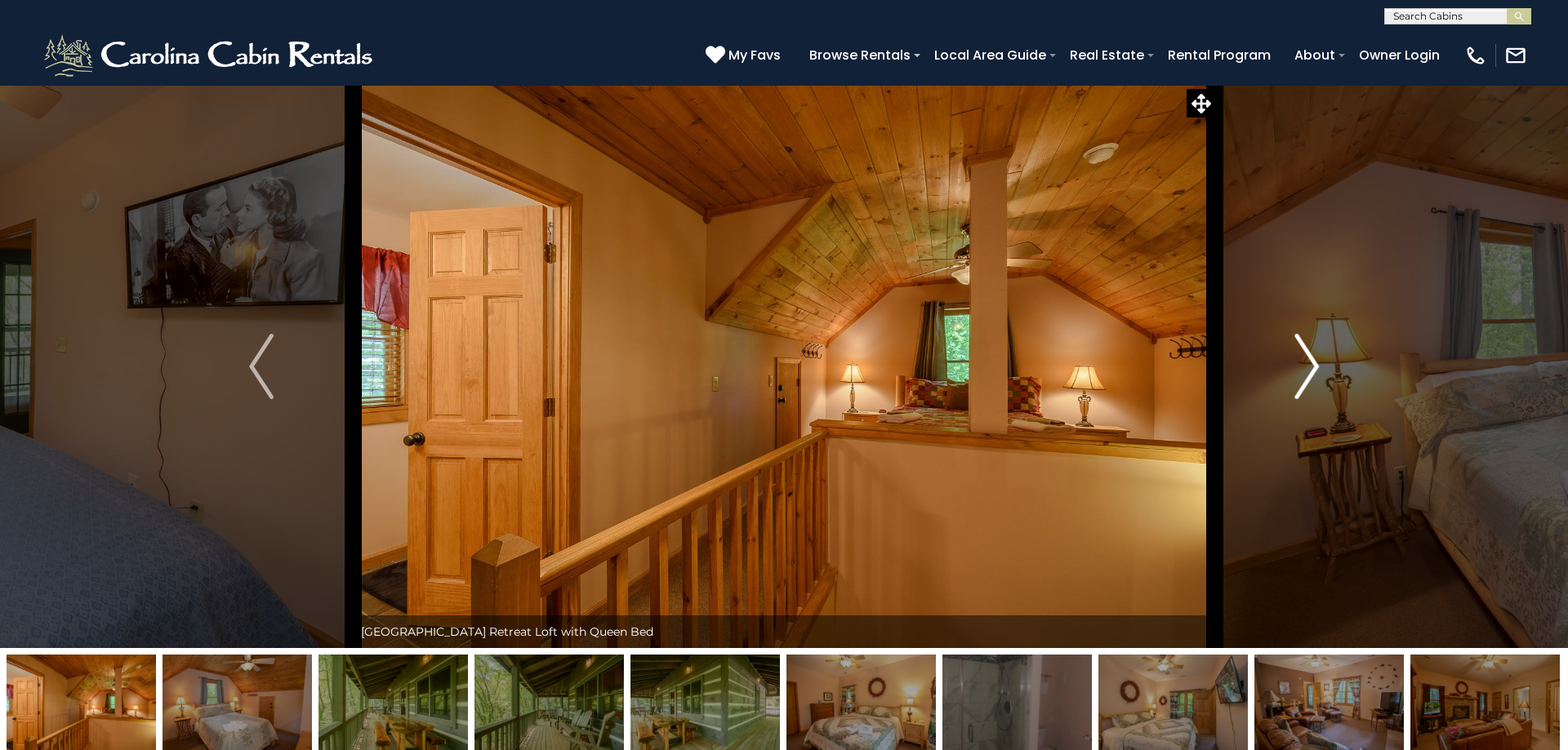
click at [1299, 369] on img "Next" at bounding box center [1306, 366] width 25 height 65
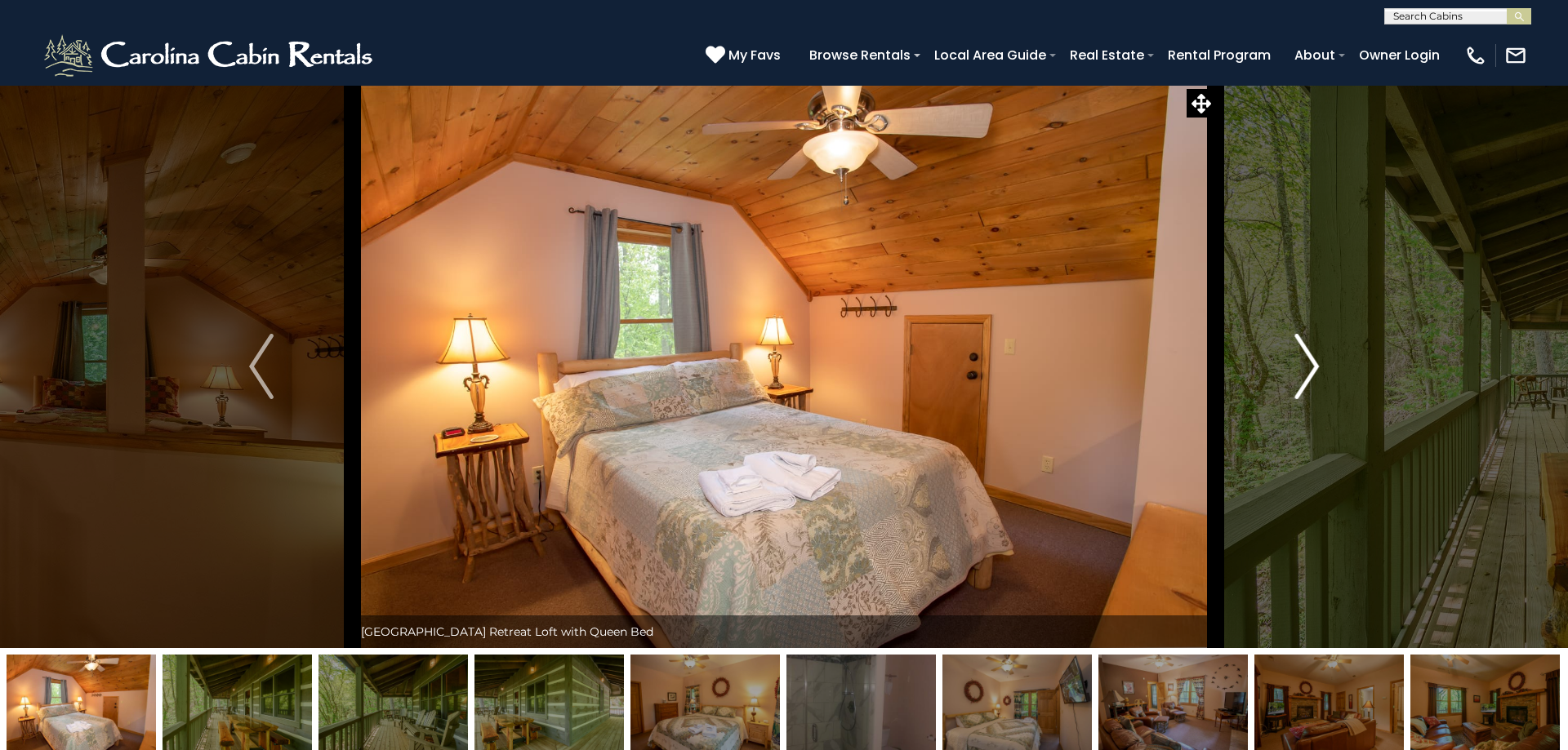
click at [1299, 369] on img "Next" at bounding box center [1306, 366] width 25 height 65
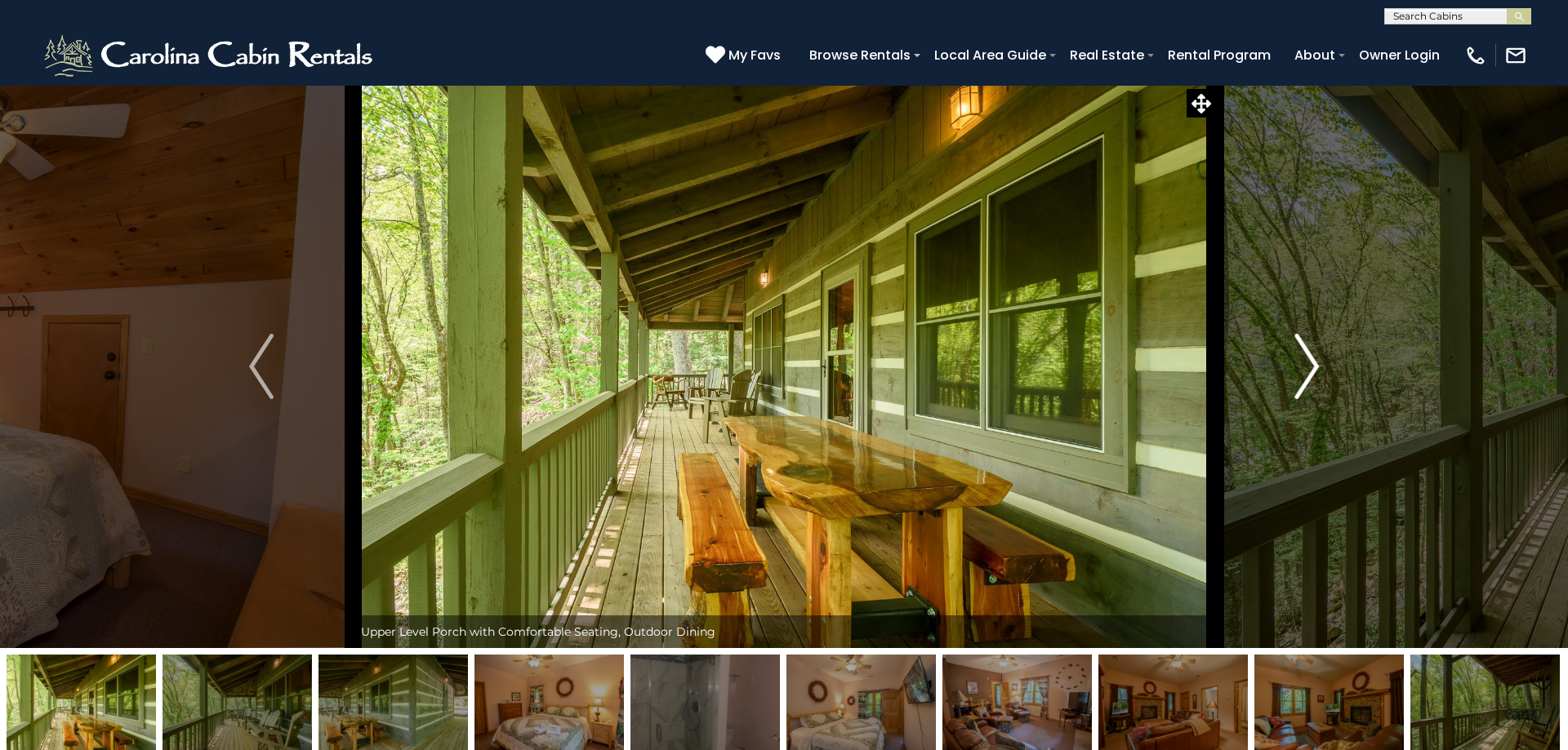
click at [1299, 369] on img "Next" at bounding box center [1306, 366] width 25 height 65
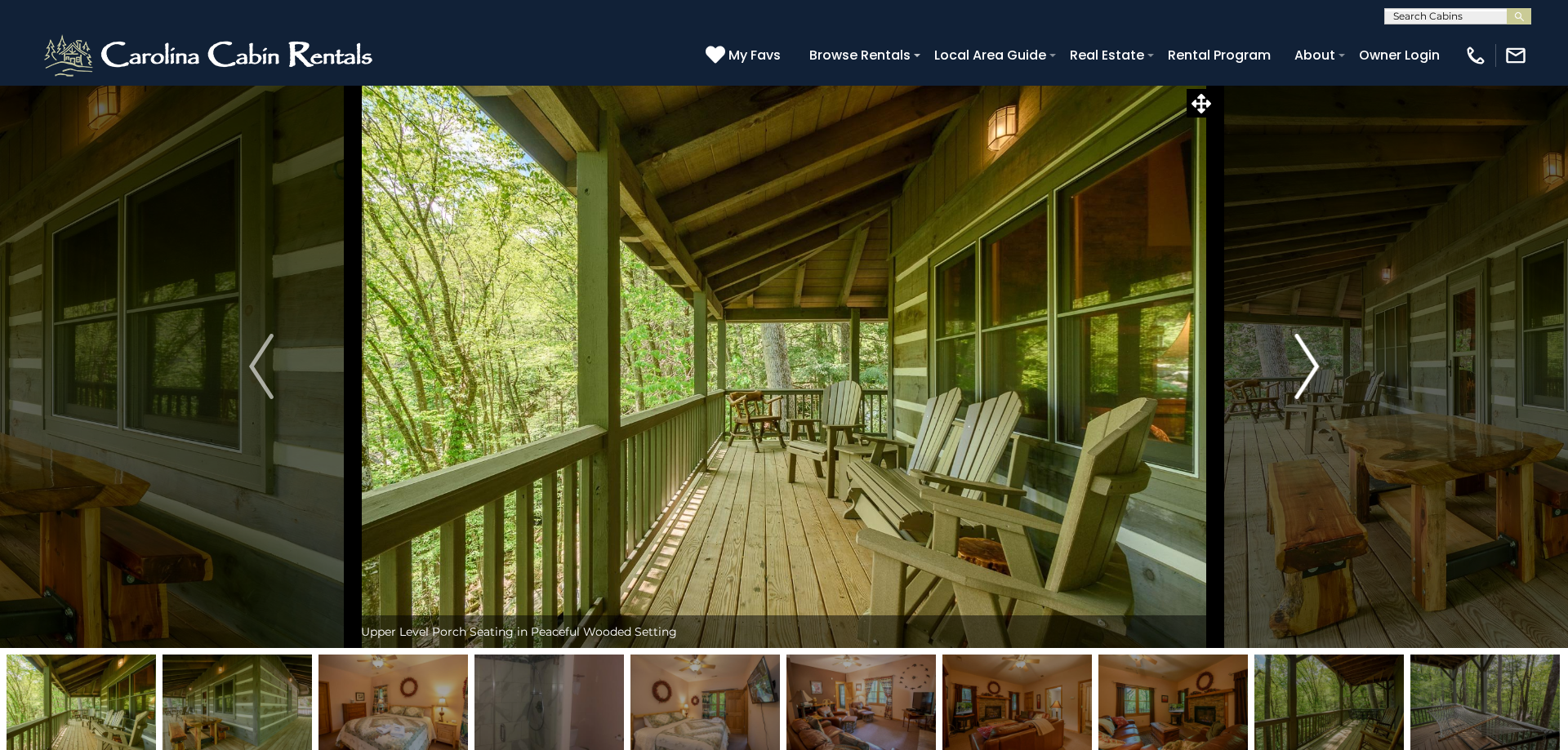
click at [1299, 369] on img "Next" at bounding box center [1306, 366] width 25 height 65
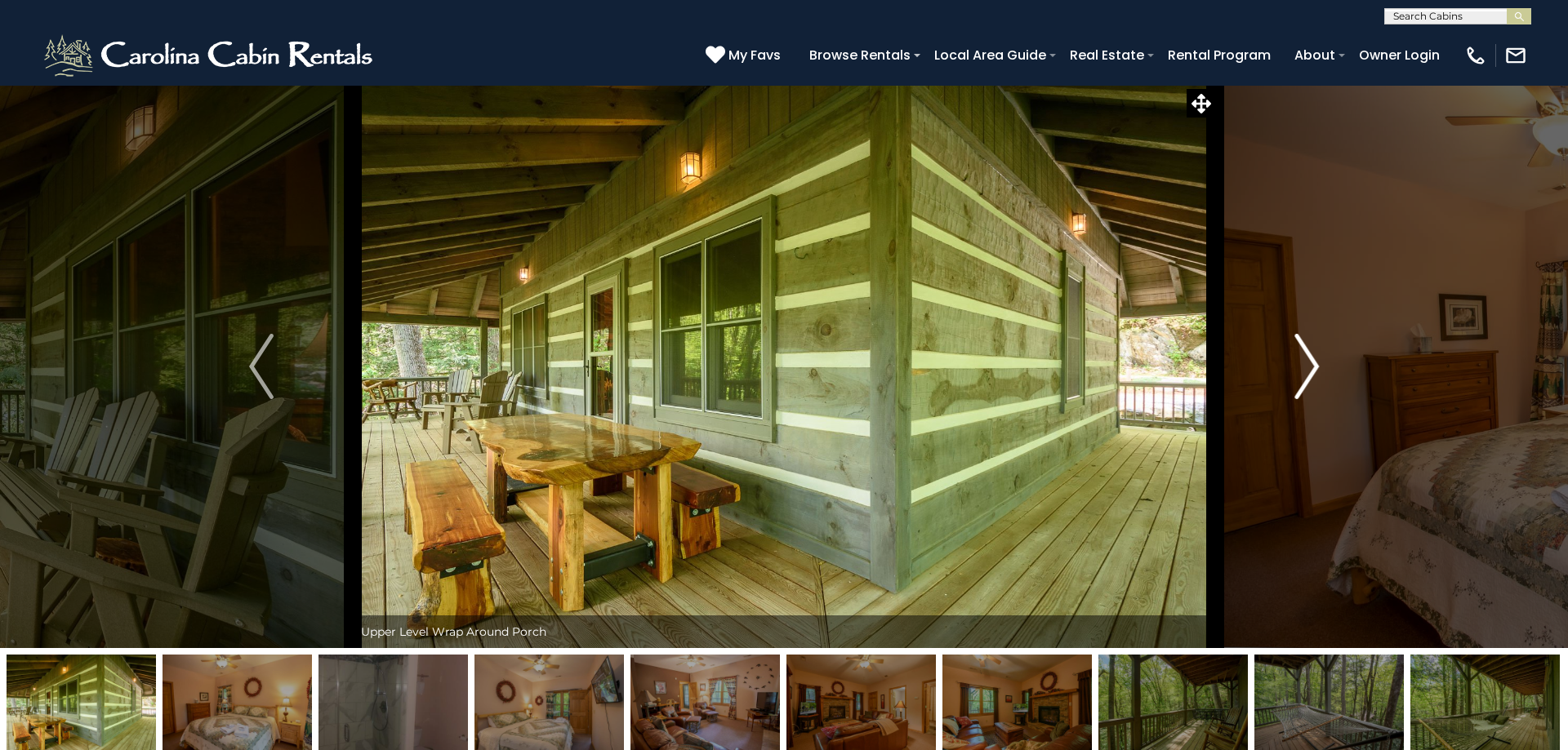
click at [1299, 369] on img "Next" at bounding box center [1306, 366] width 25 height 65
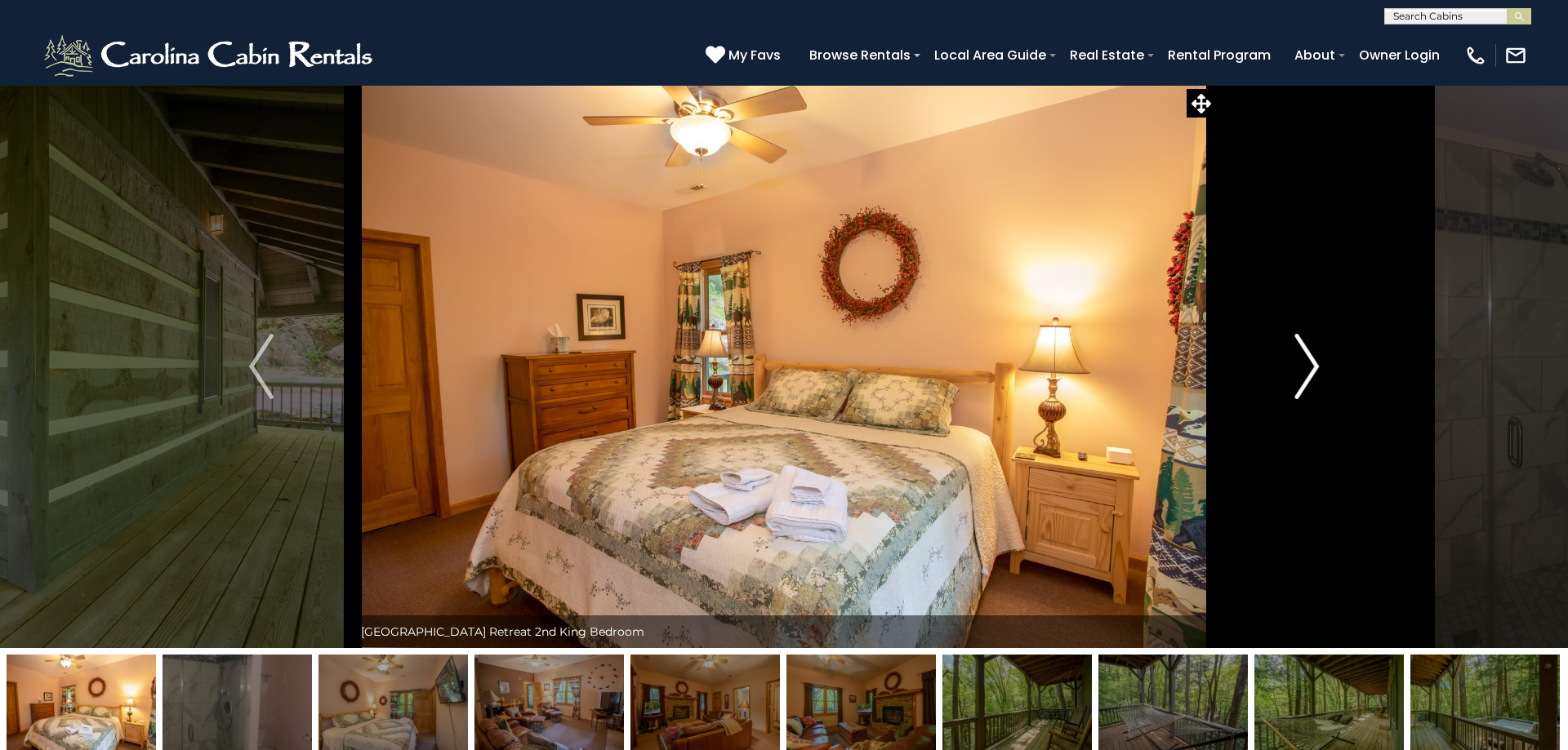
click at [1299, 369] on img "Next" at bounding box center [1306, 366] width 25 height 65
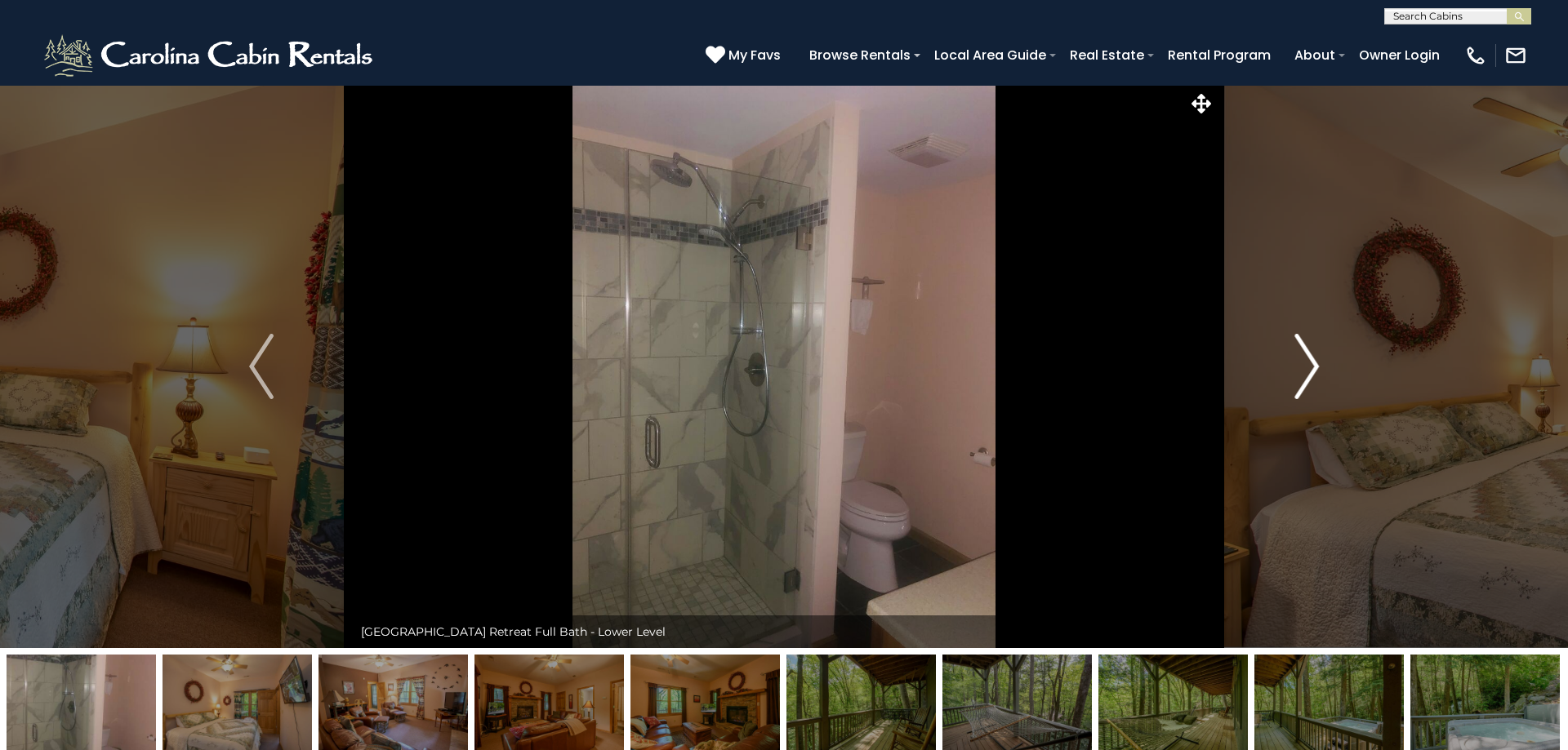
click at [1298, 369] on img "Next" at bounding box center [1306, 366] width 25 height 65
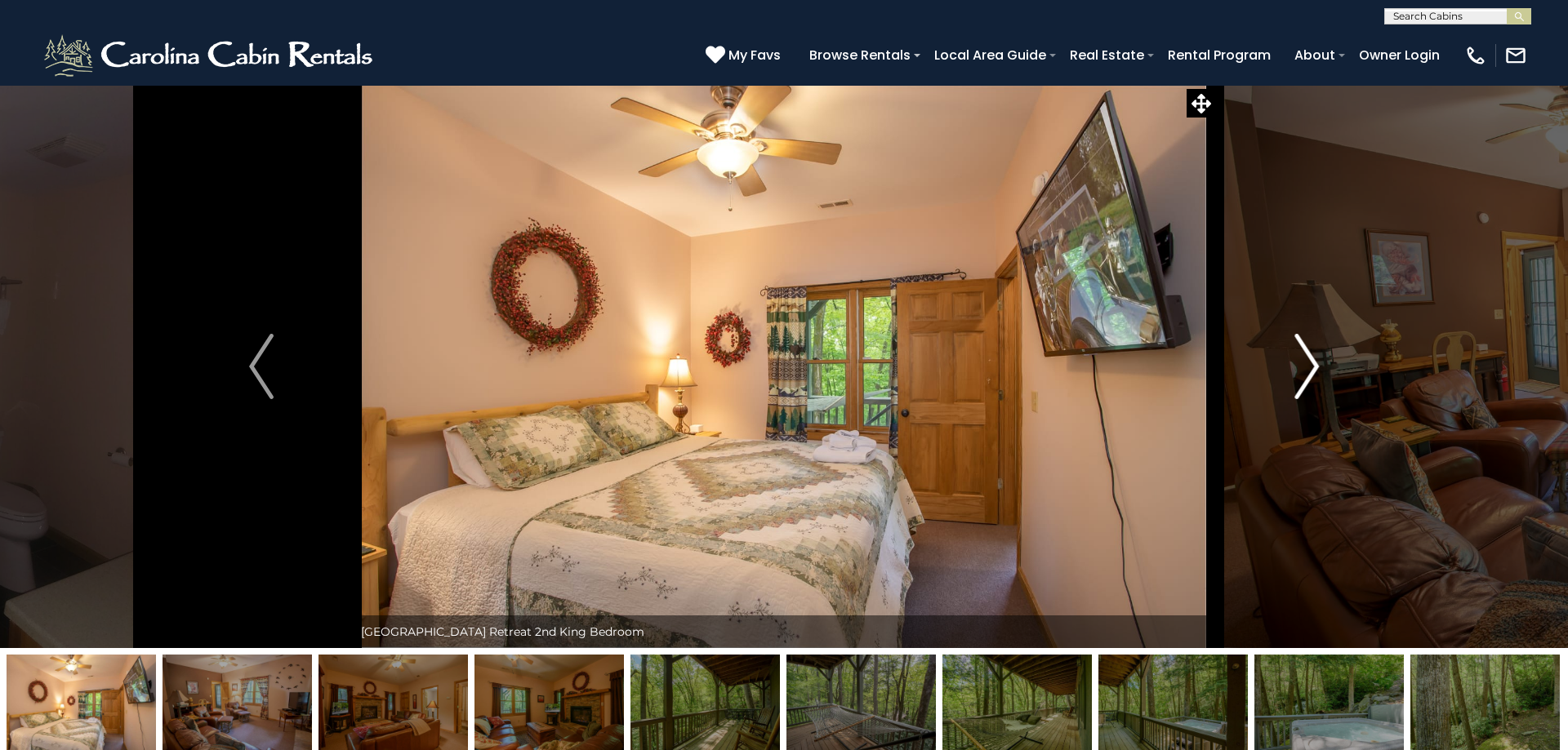
click at [1298, 369] on img "Next" at bounding box center [1306, 366] width 25 height 65
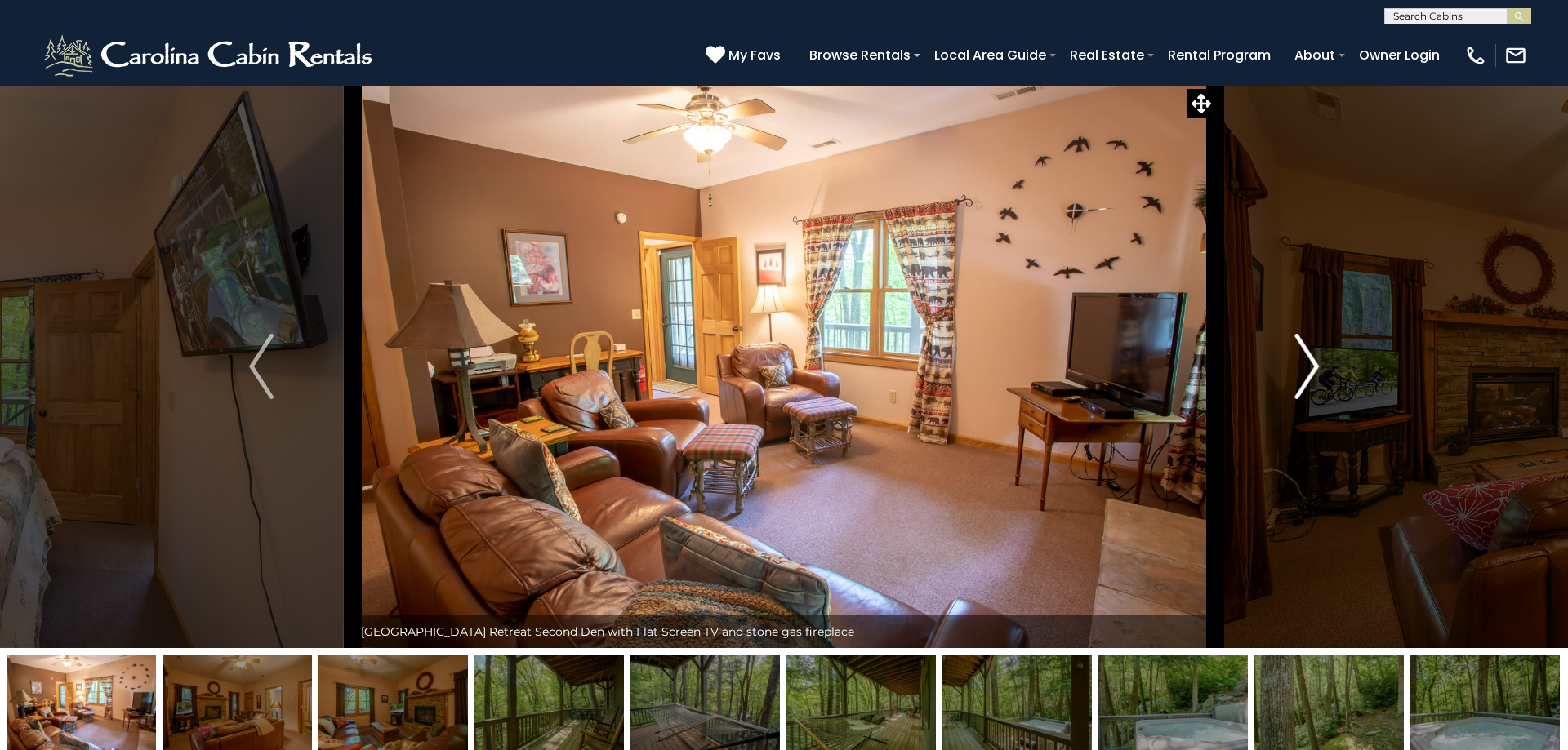
click at [1298, 369] on img "Next" at bounding box center [1306, 366] width 25 height 65
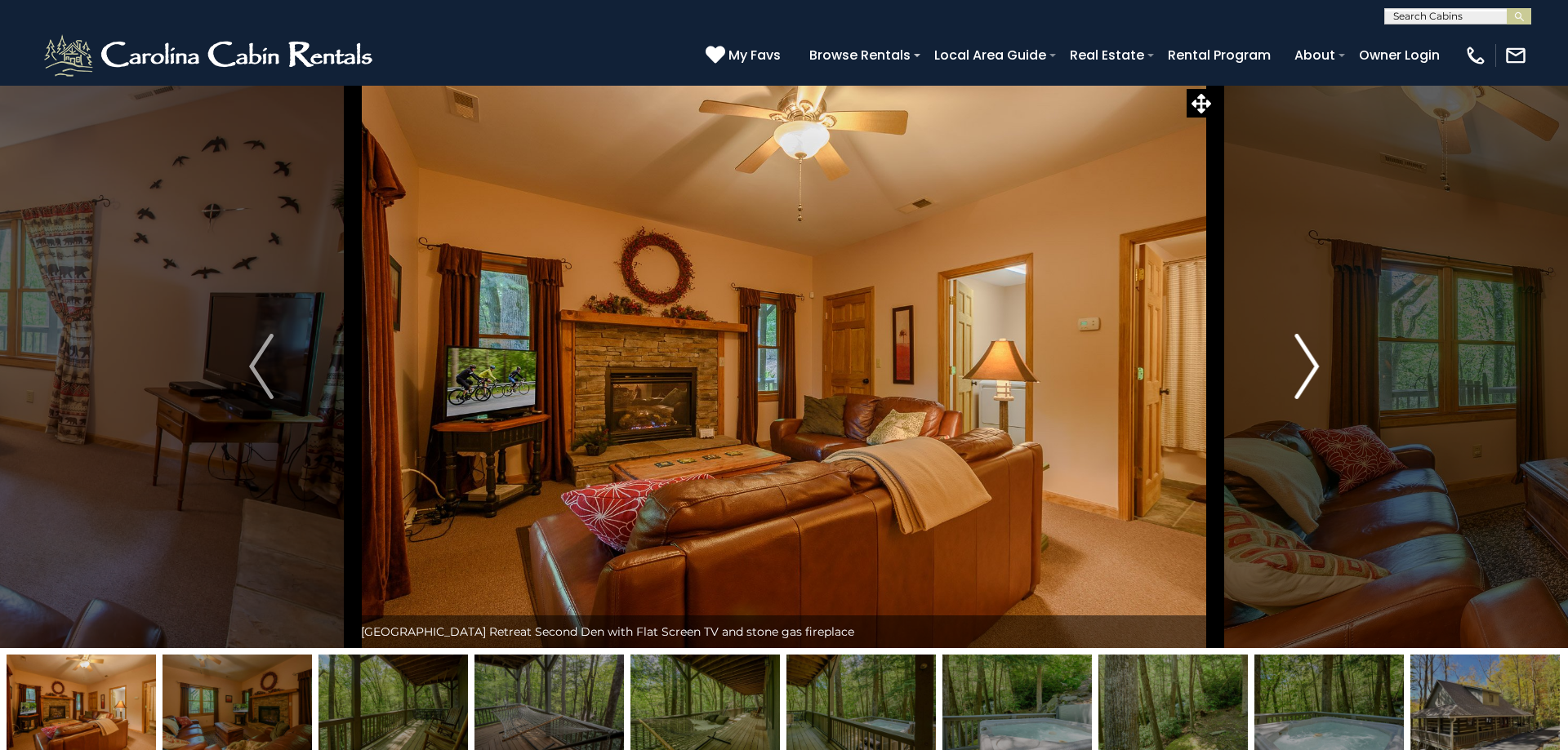
click at [1298, 369] on img "Next" at bounding box center [1306, 366] width 25 height 65
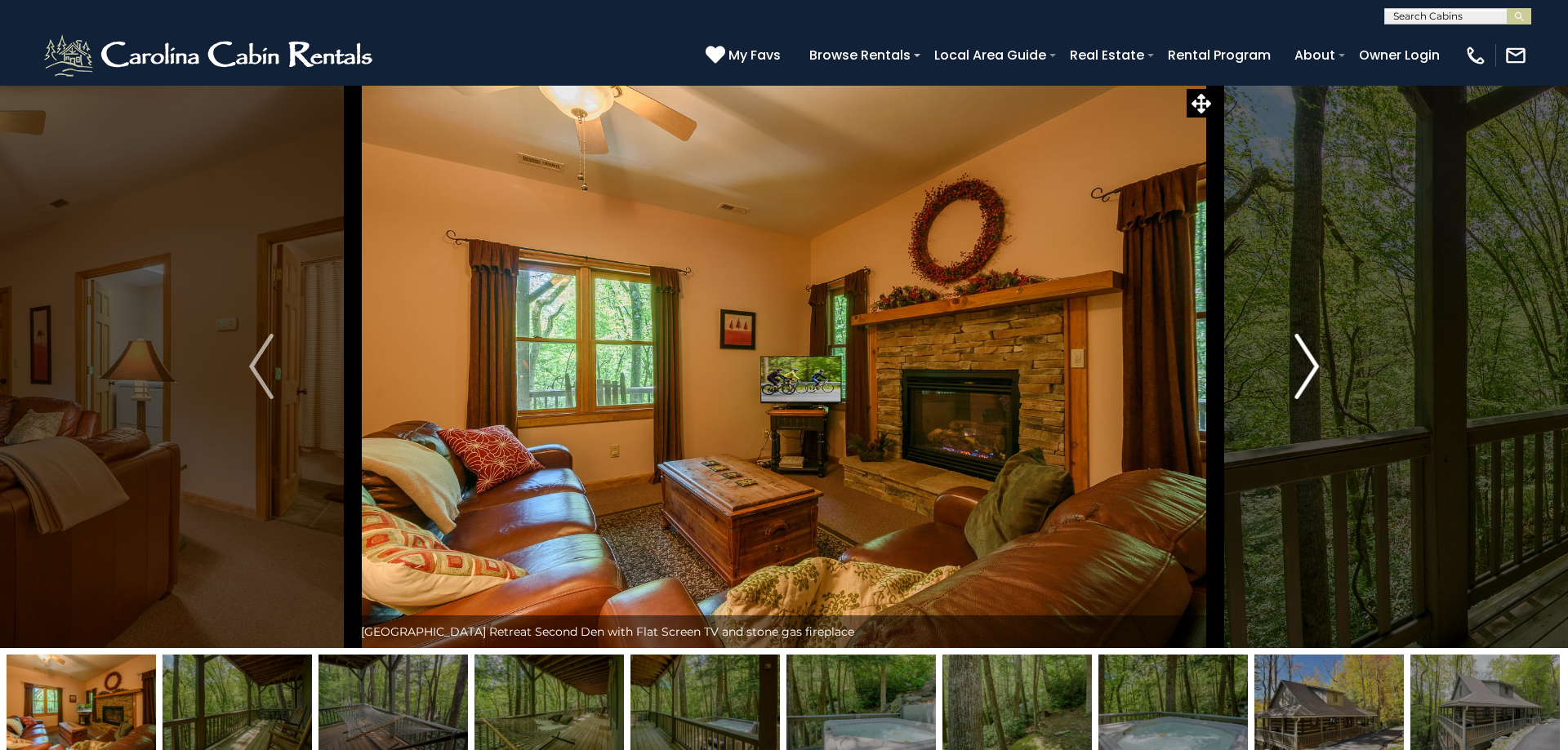
click at [1298, 369] on img "Next" at bounding box center [1306, 366] width 25 height 65
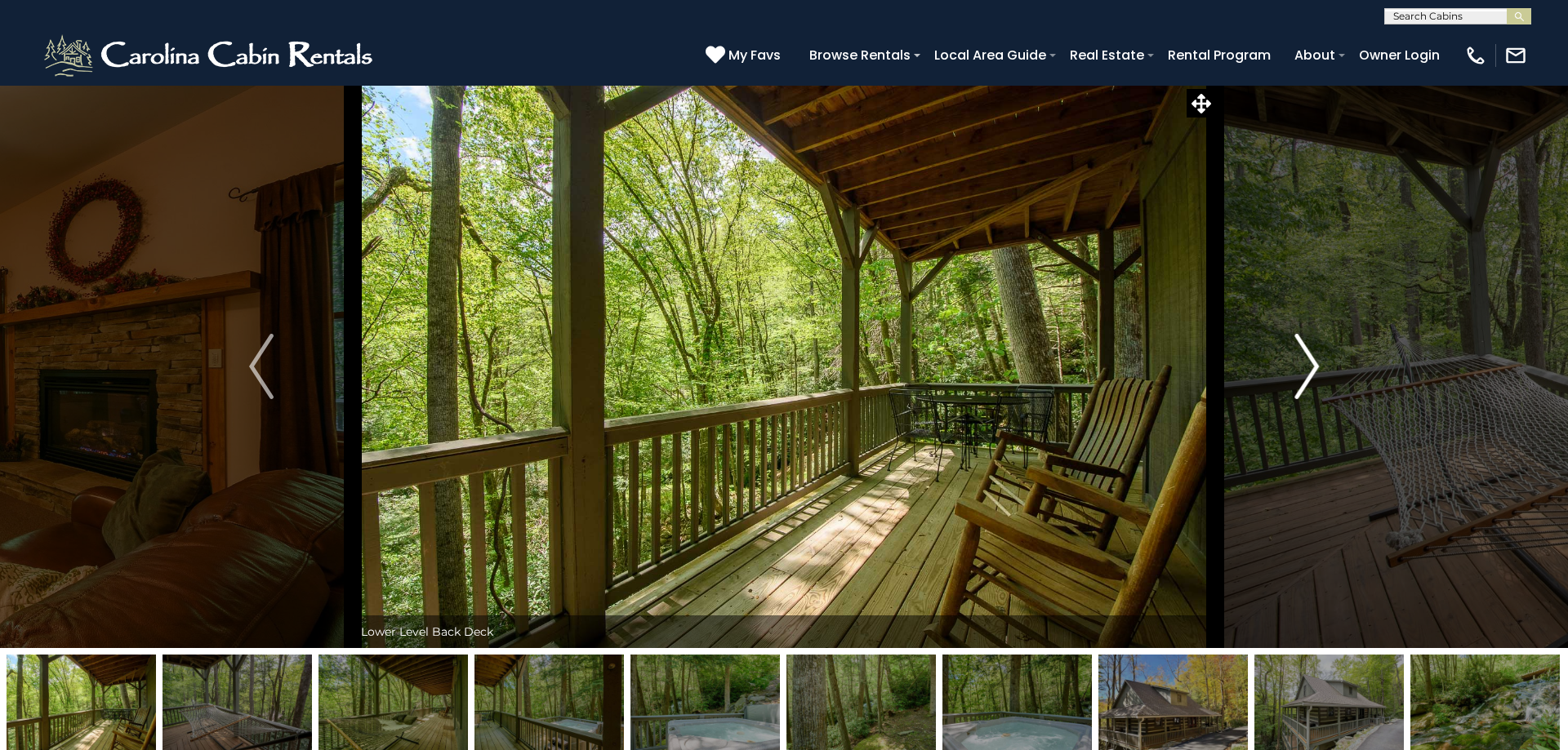
click at [1298, 369] on img "Next" at bounding box center [1306, 366] width 25 height 65
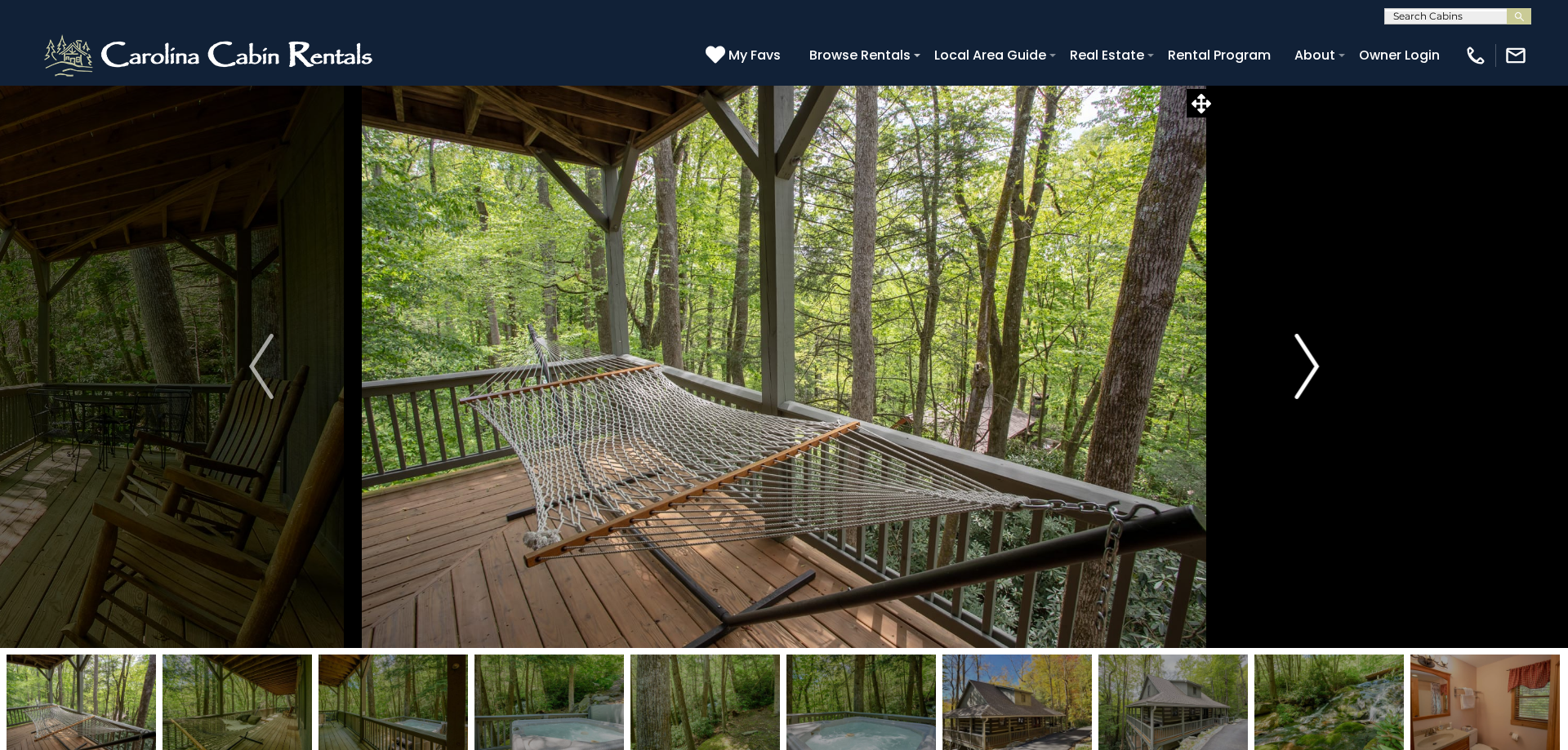
click at [1306, 369] on img "Next" at bounding box center [1306, 366] width 25 height 65
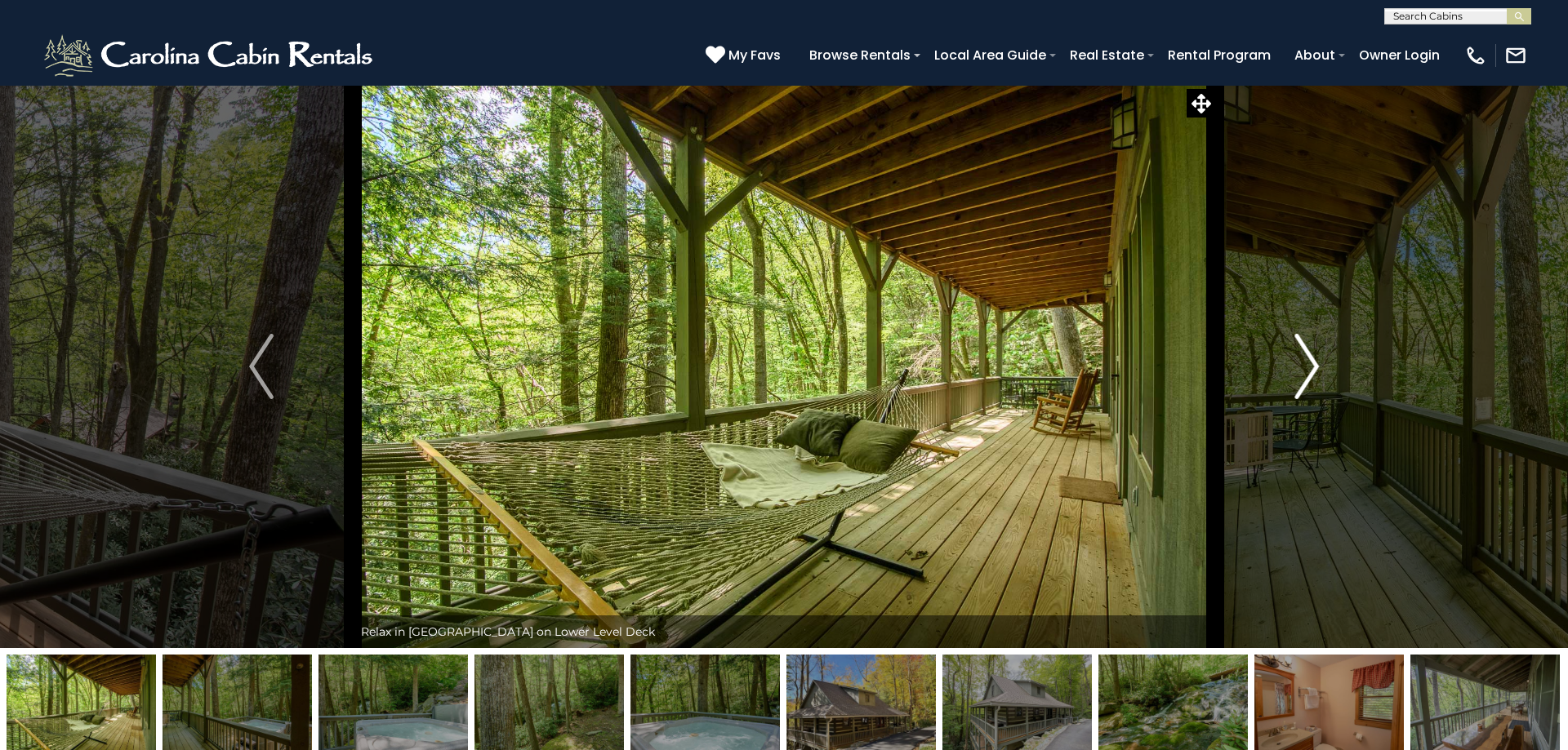
click at [1306, 369] on img "Next" at bounding box center [1306, 366] width 25 height 65
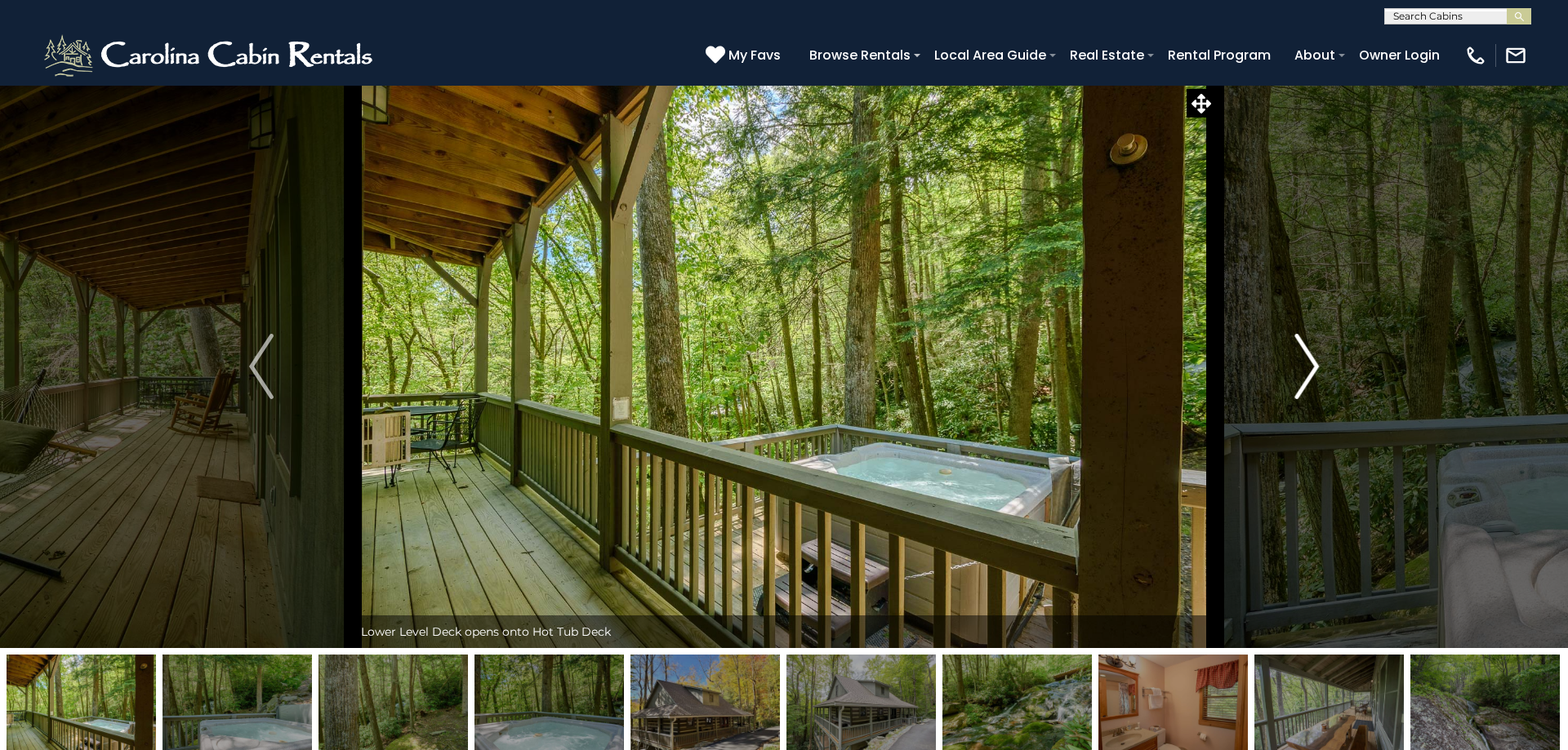
click at [1306, 369] on img "Next" at bounding box center [1306, 366] width 25 height 65
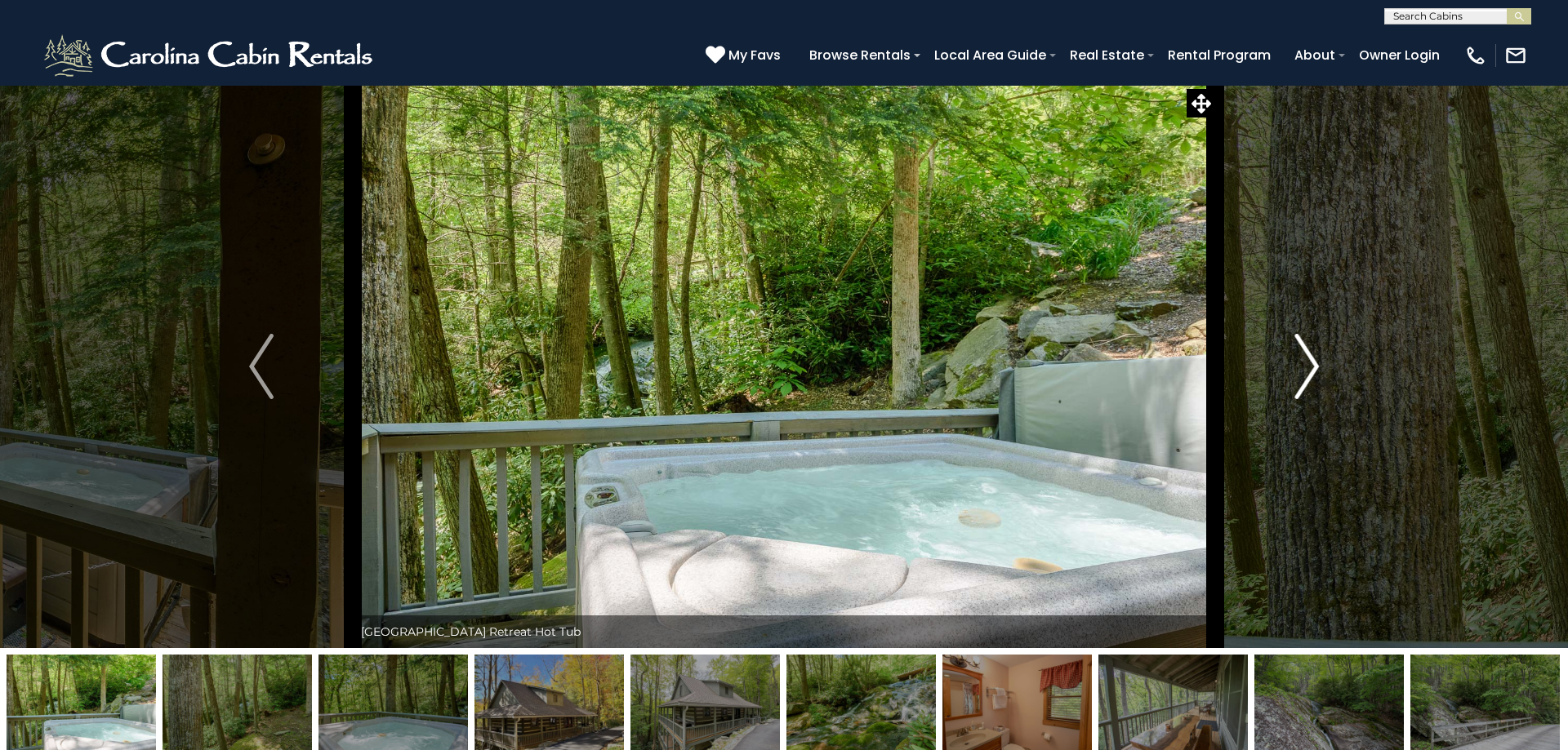
click at [1306, 369] on img "Next" at bounding box center [1306, 366] width 25 height 65
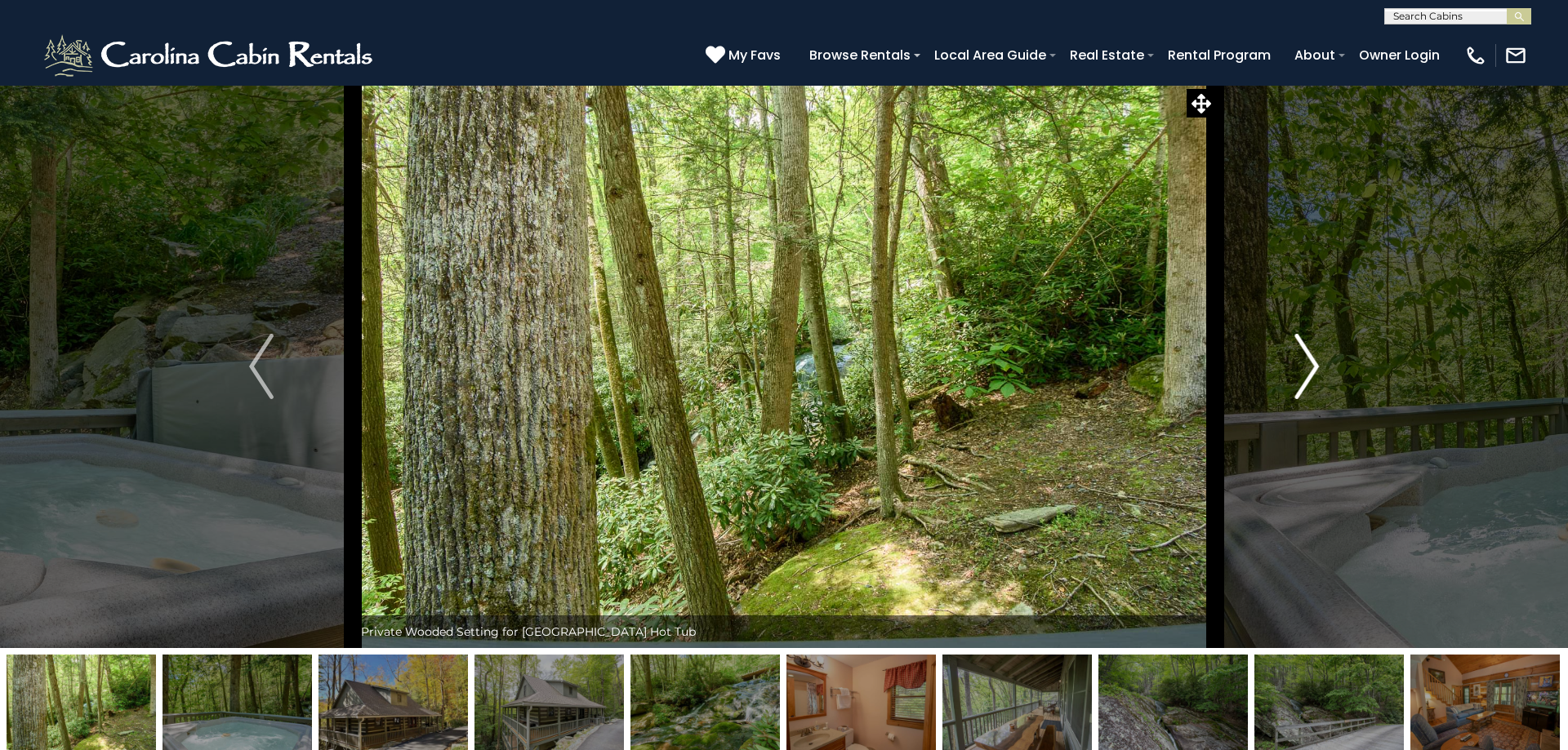
click at [1306, 369] on img "Next" at bounding box center [1306, 366] width 25 height 65
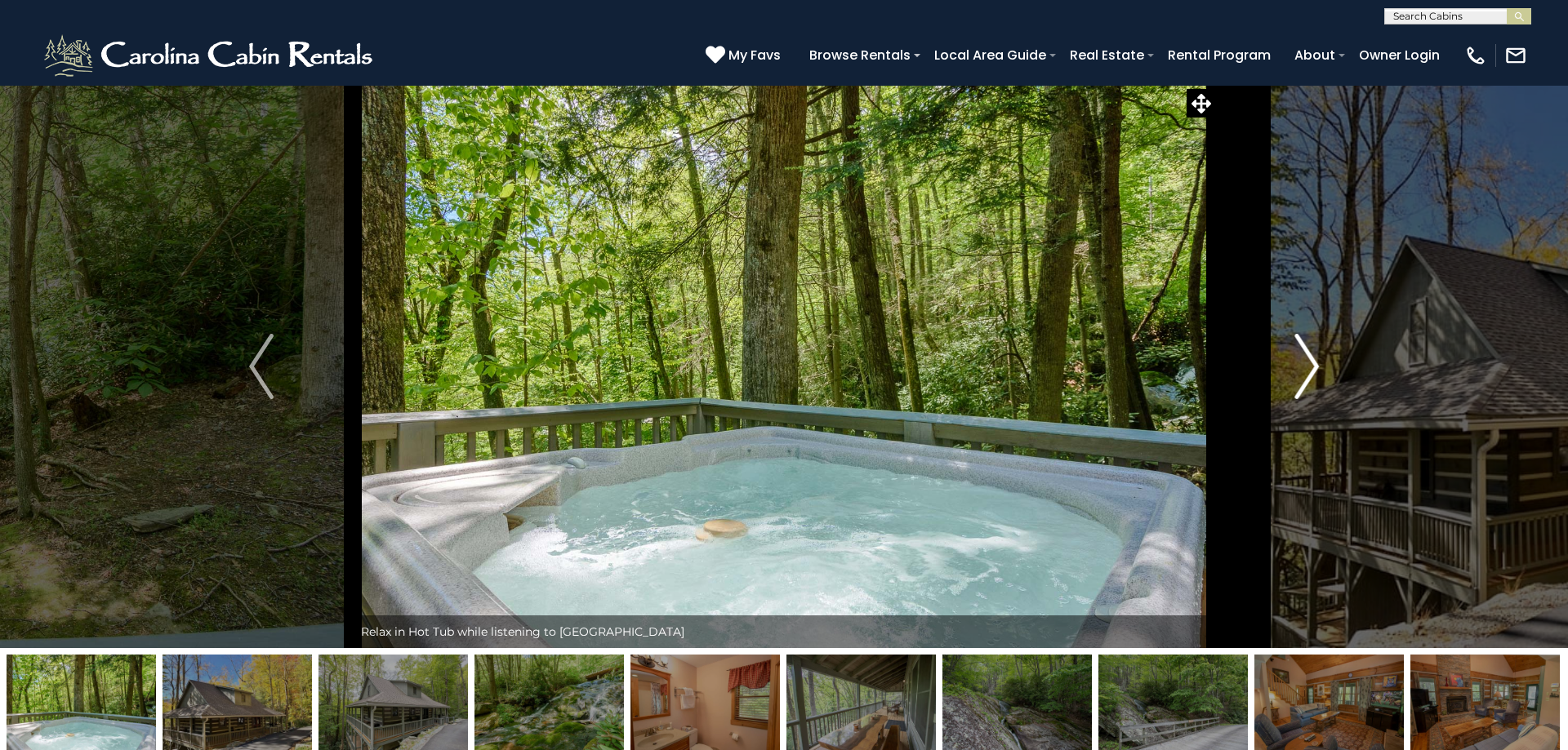
click at [1306, 369] on img "Next" at bounding box center [1306, 366] width 25 height 65
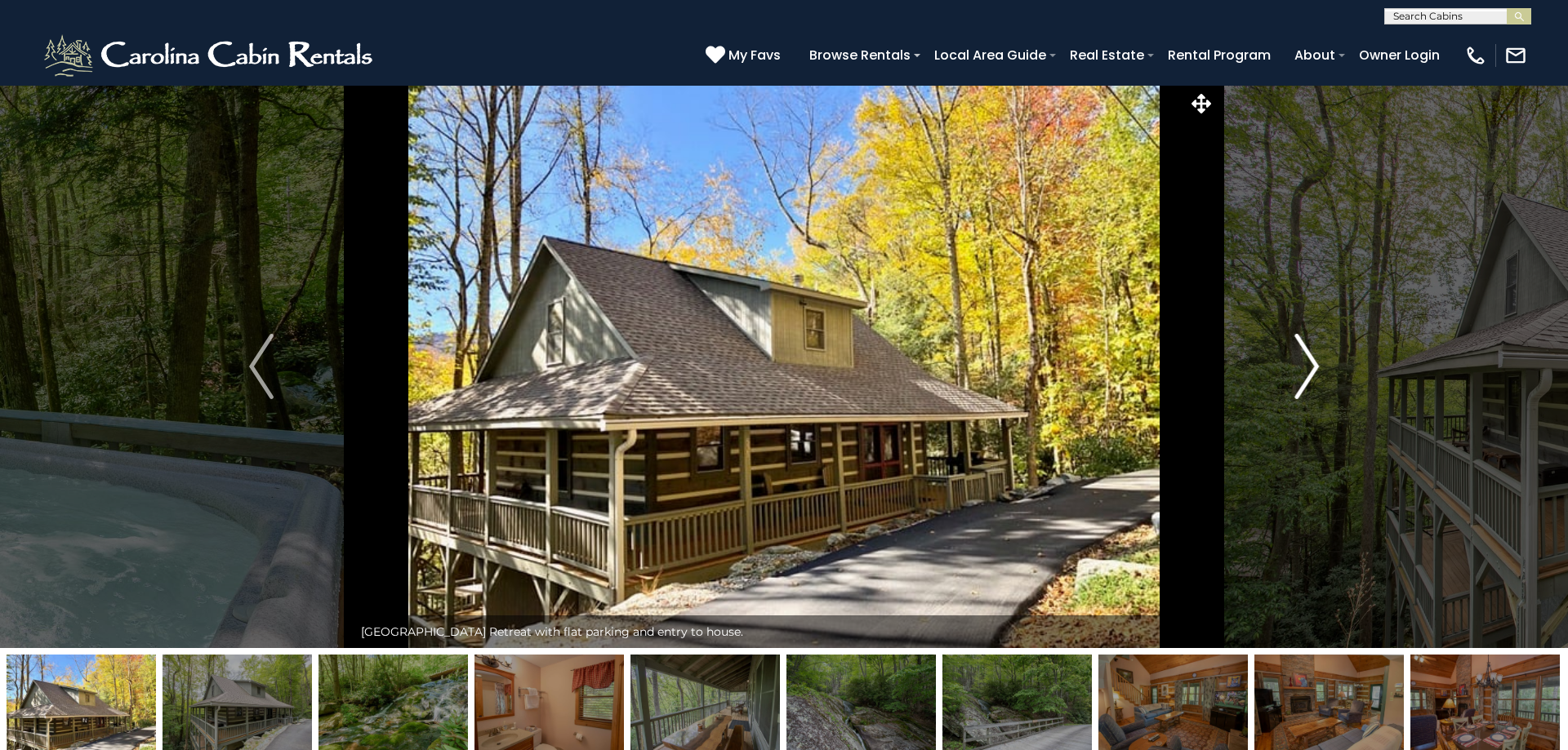
click at [1306, 369] on img "Next" at bounding box center [1306, 366] width 25 height 65
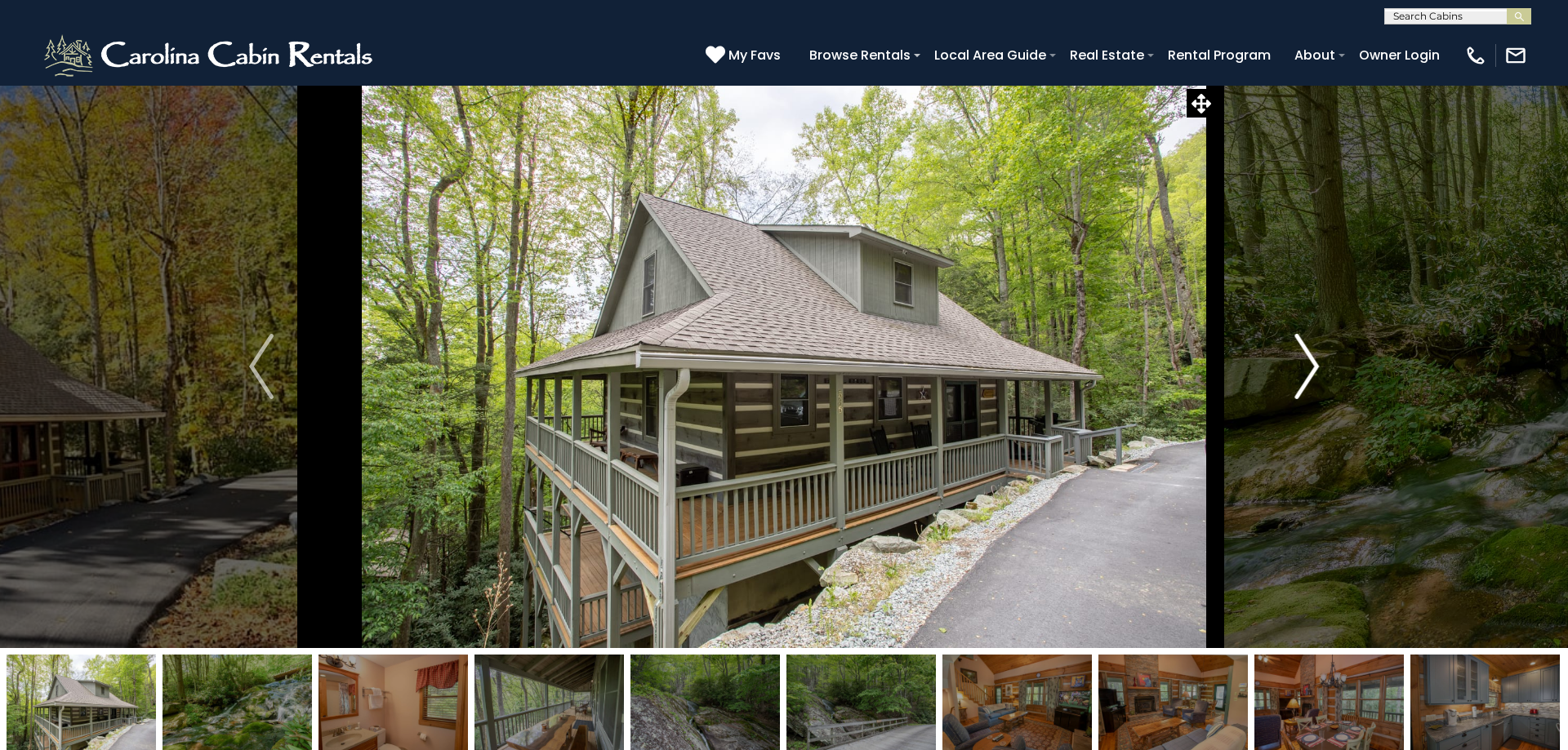
click at [1306, 369] on img "Next" at bounding box center [1306, 366] width 25 height 65
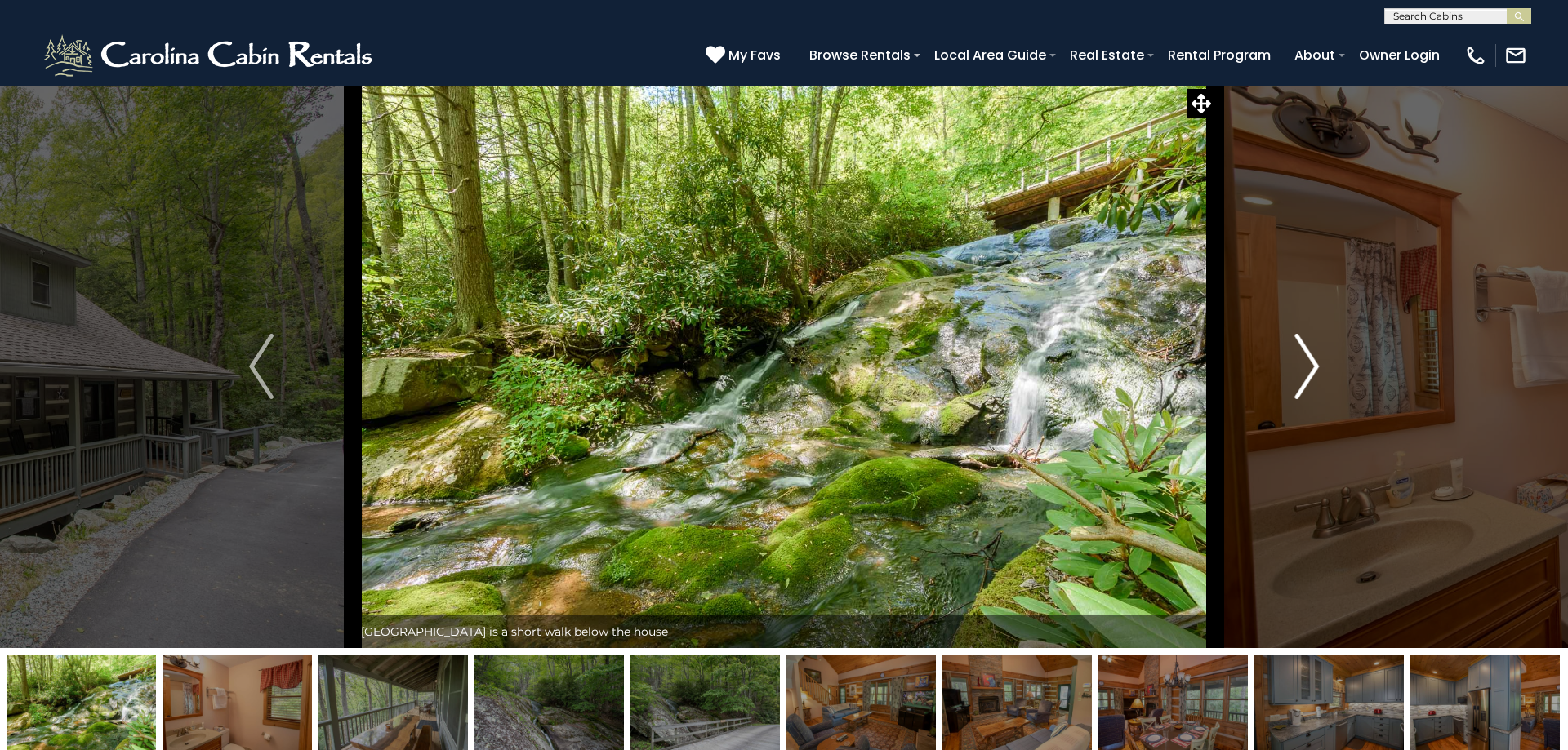
click at [1306, 369] on img "Next" at bounding box center [1306, 366] width 25 height 65
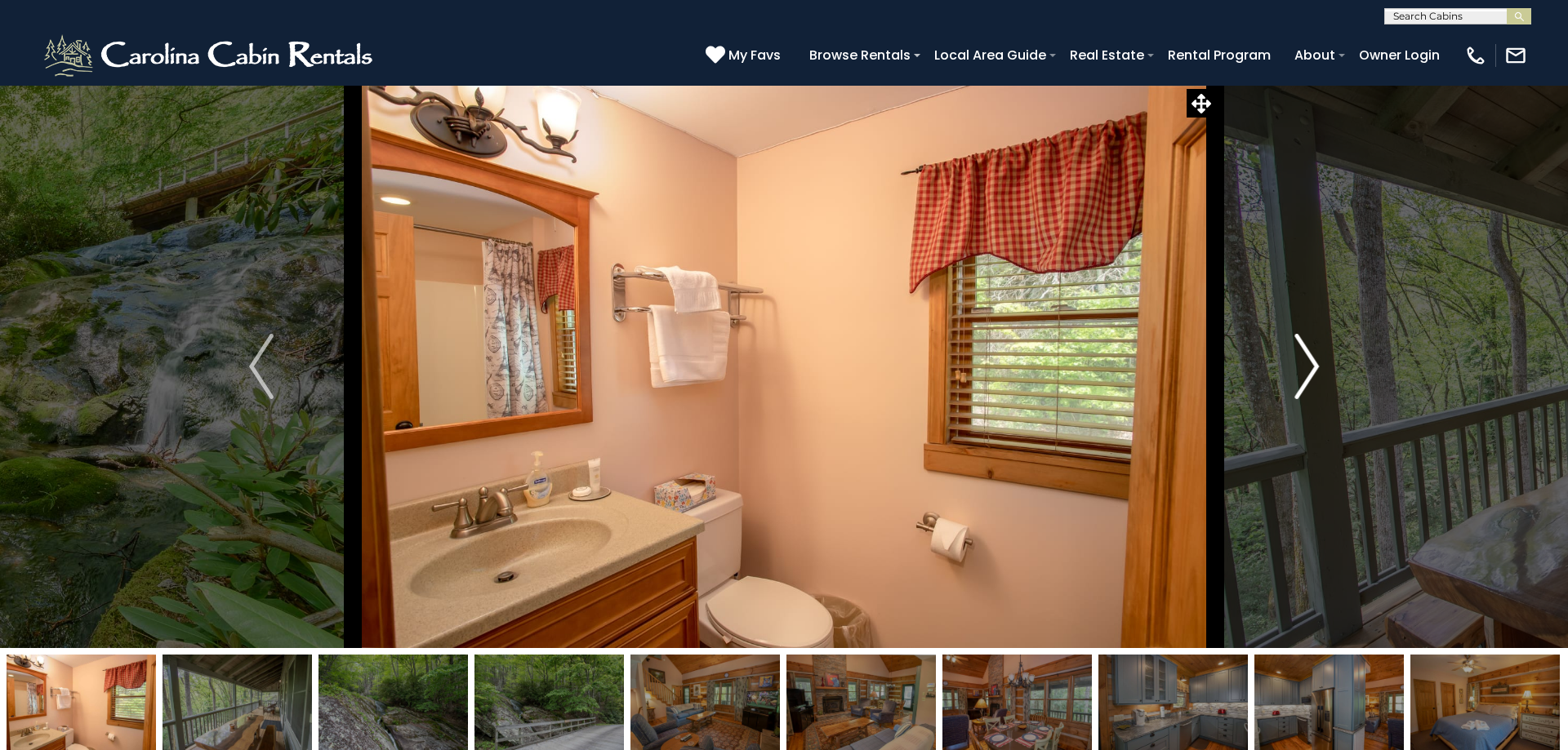
click at [1306, 369] on img "Next" at bounding box center [1306, 366] width 25 height 65
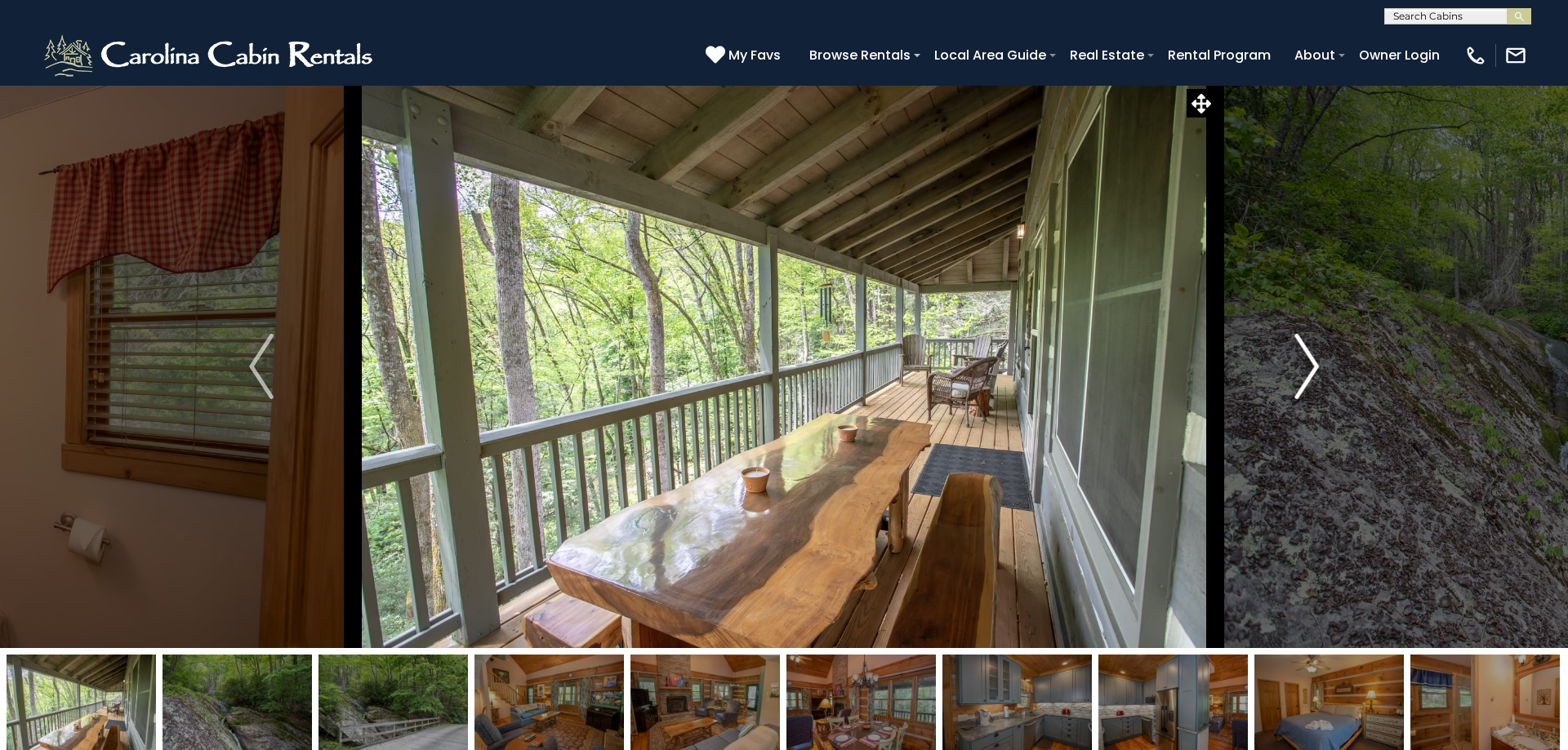
click at [1306, 369] on img "Next" at bounding box center [1306, 366] width 25 height 65
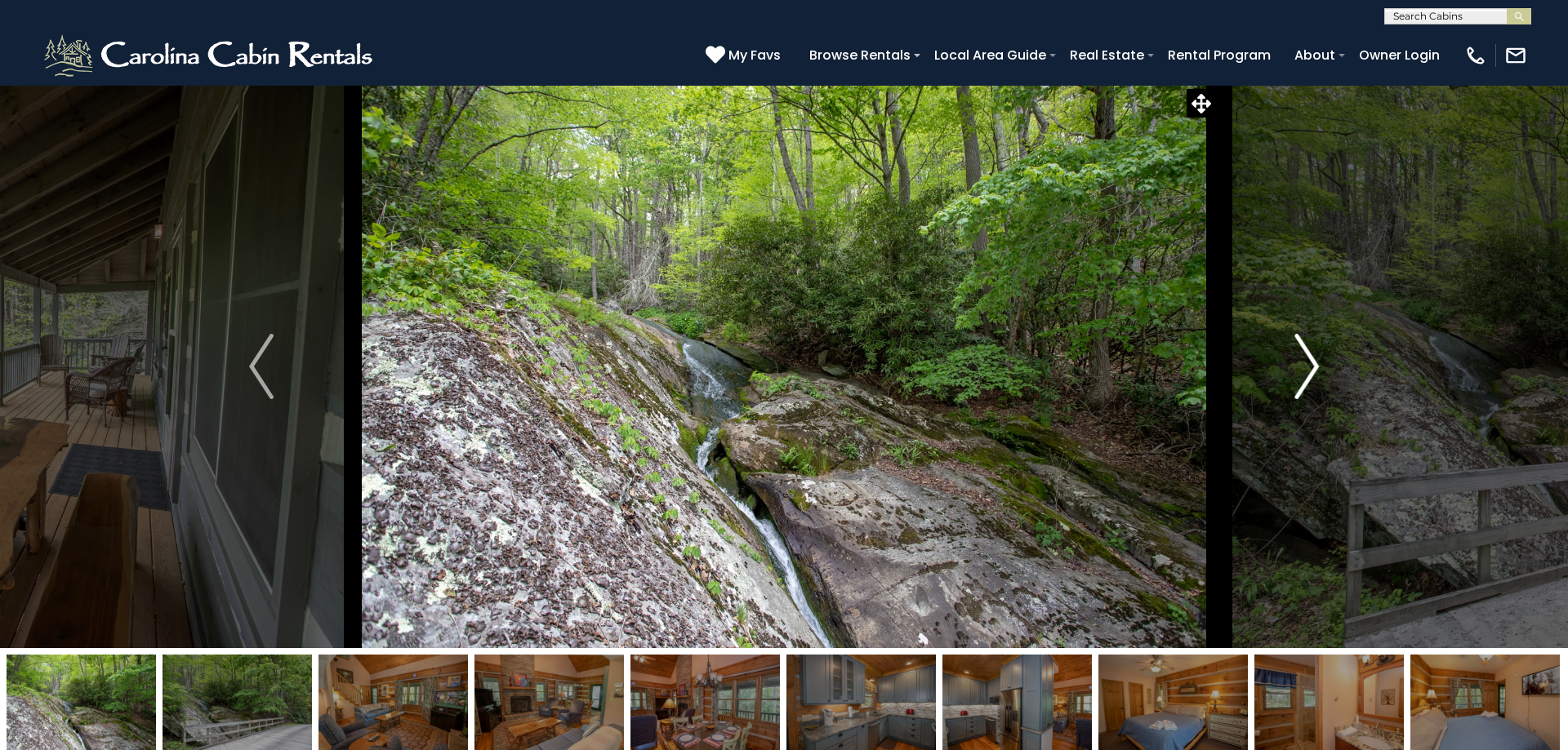
click at [1306, 369] on img "Next" at bounding box center [1306, 366] width 25 height 65
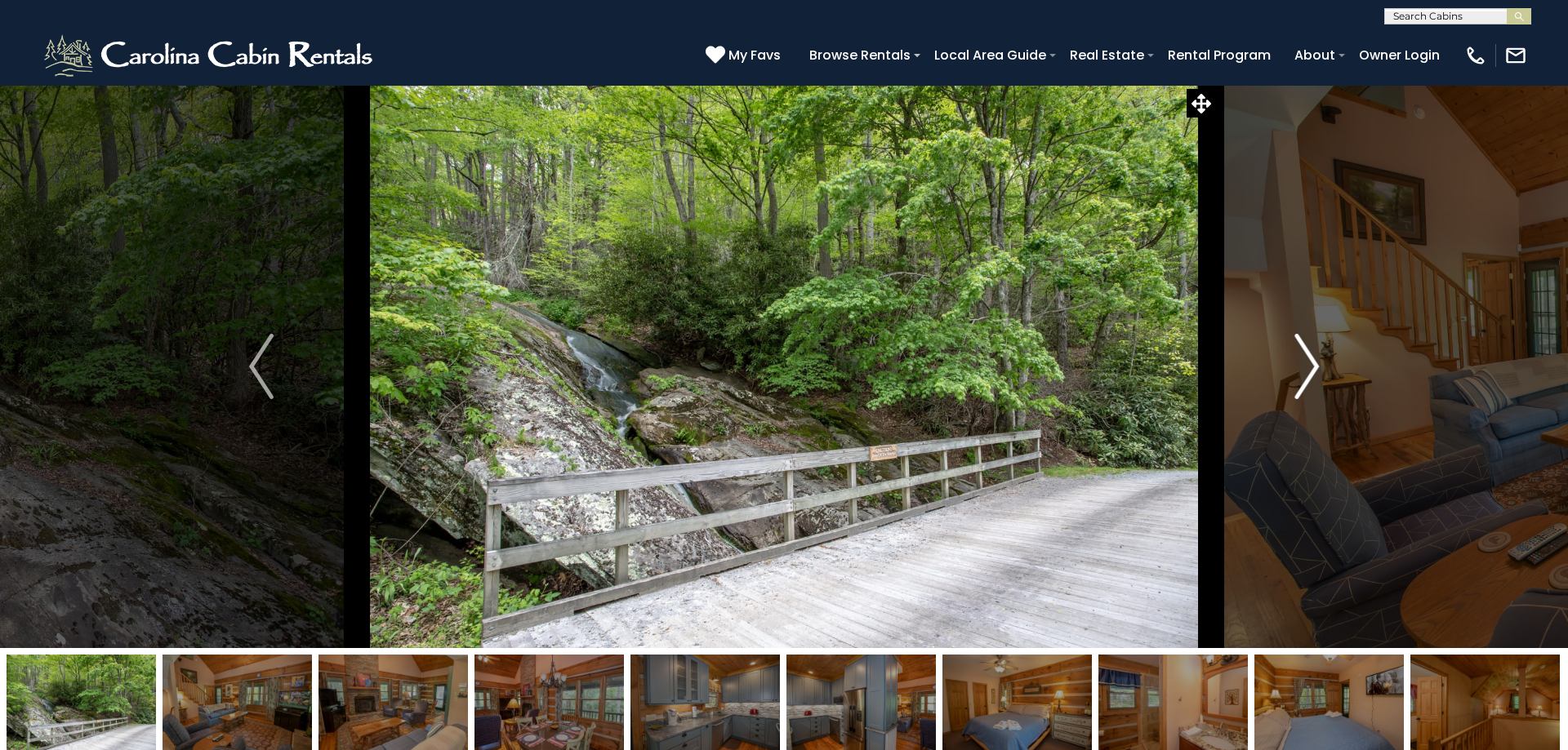
click at [1306, 369] on img "Next" at bounding box center [1306, 366] width 25 height 65
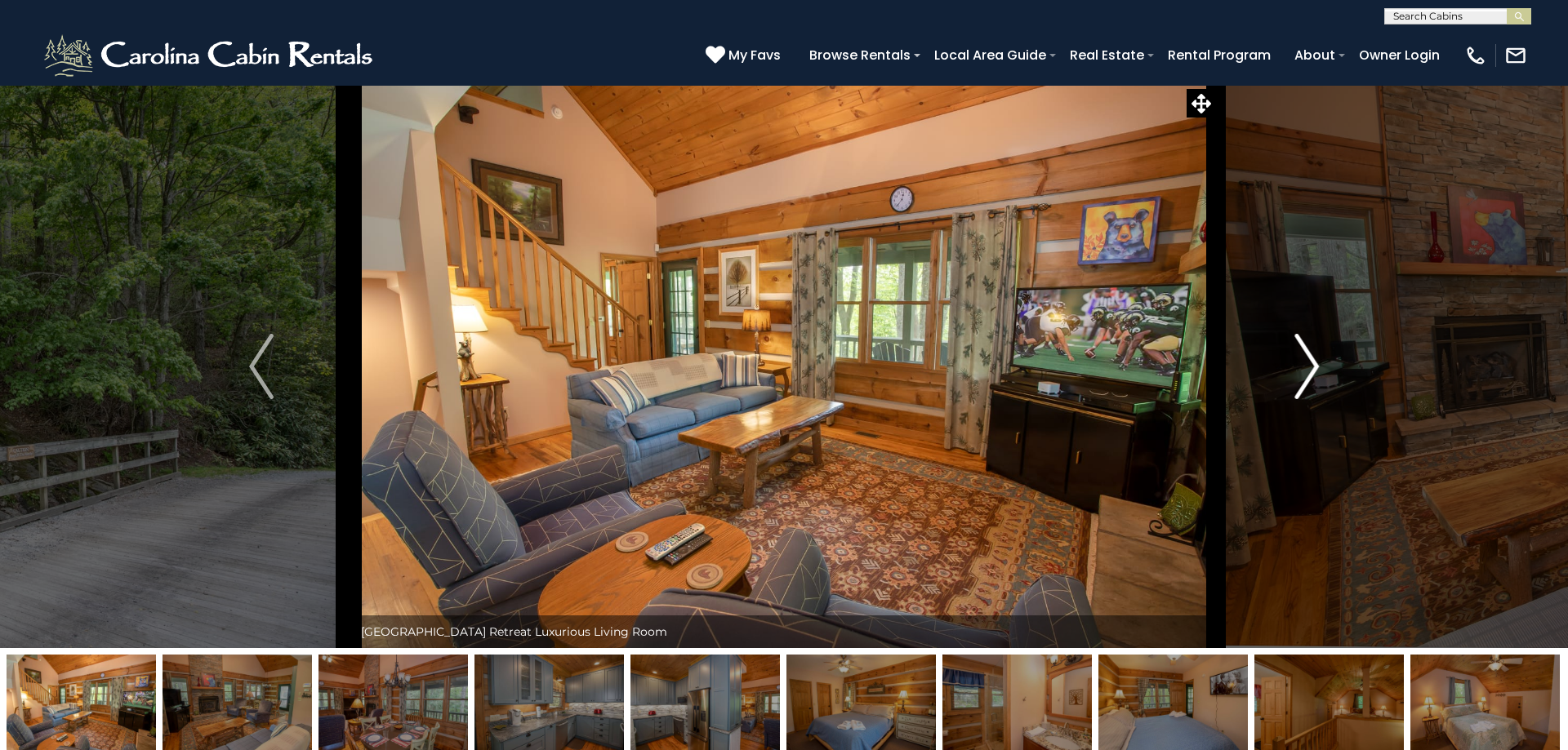
click at [1306, 369] on img "Next" at bounding box center [1306, 366] width 25 height 65
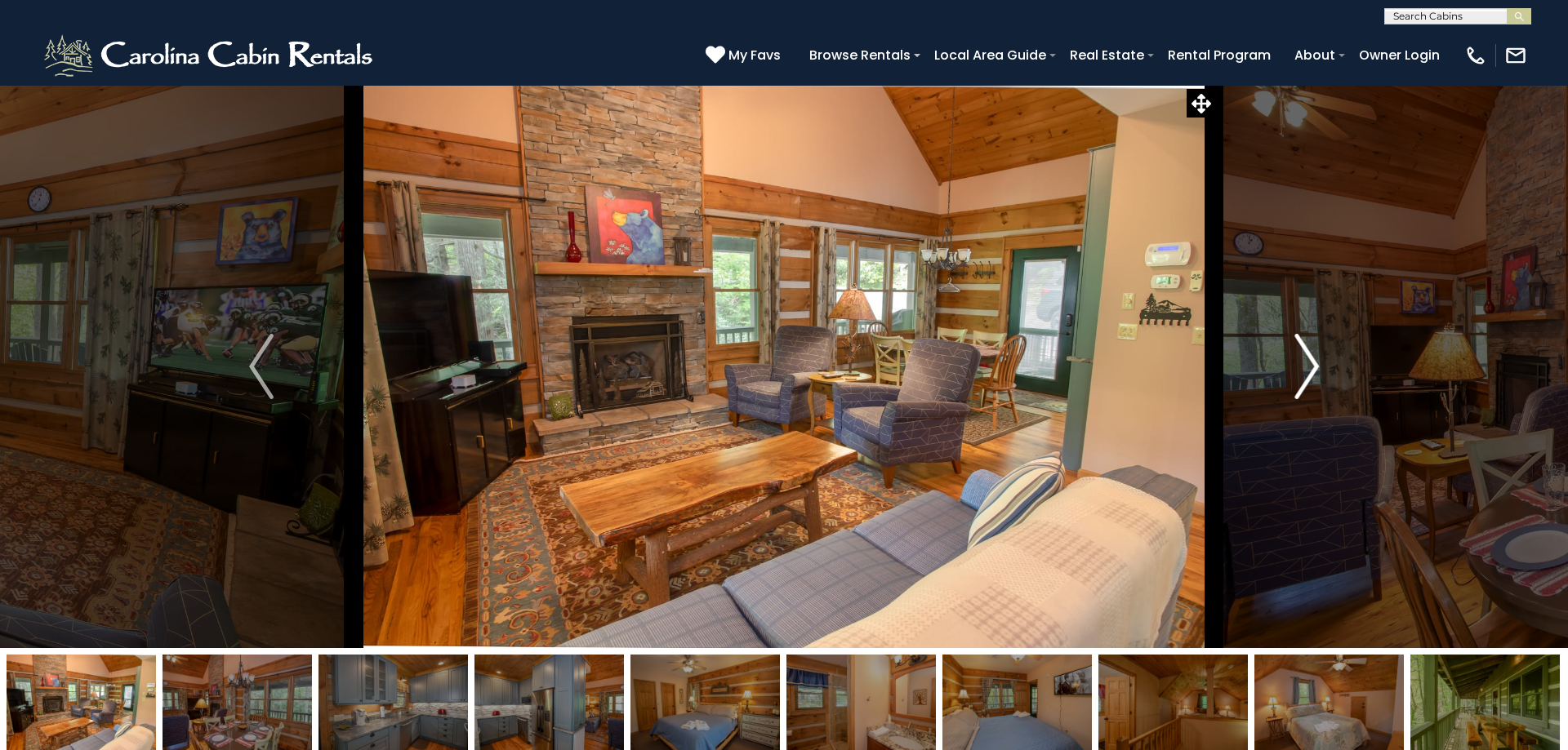
click at [1306, 369] on img "Next" at bounding box center [1306, 366] width 25 height 65
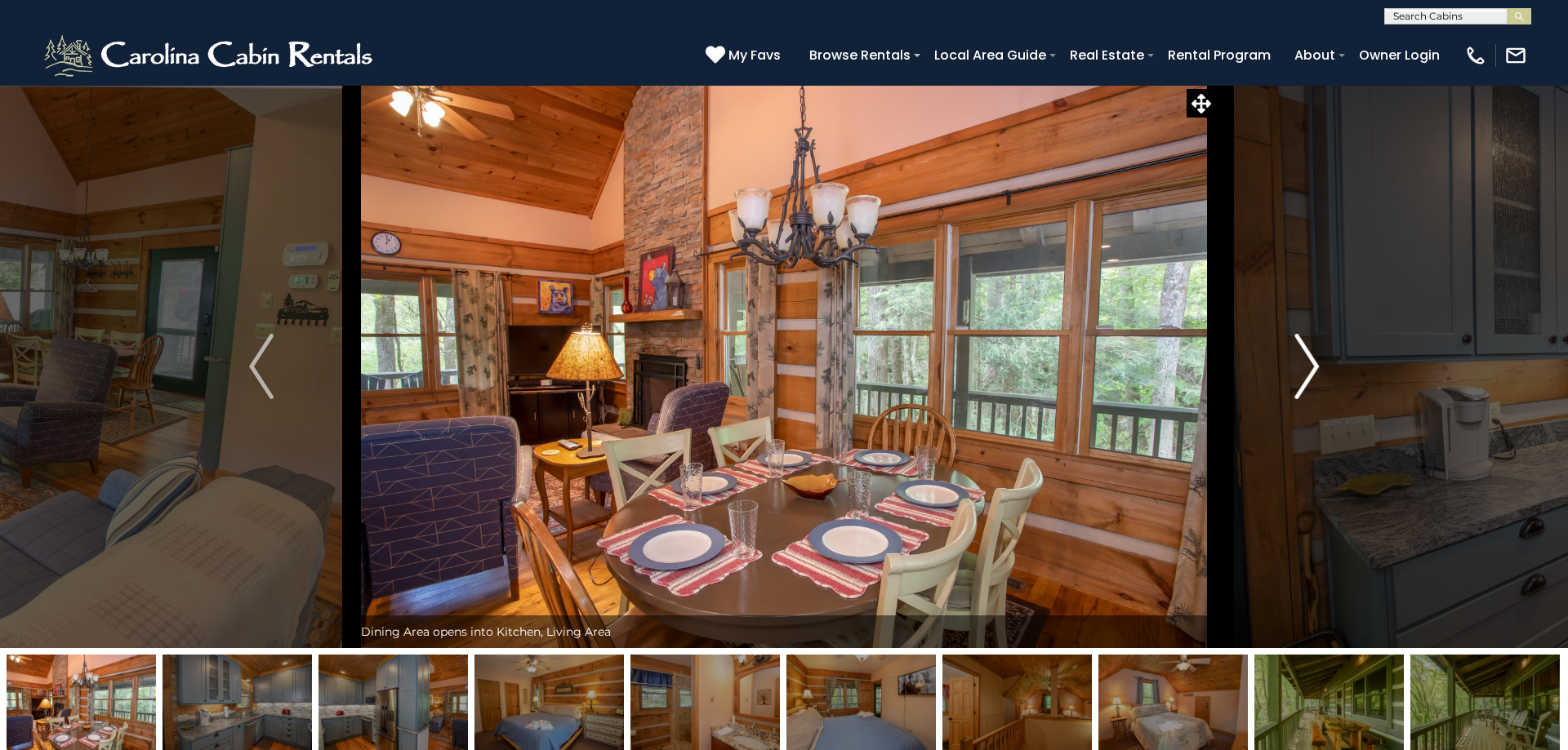
click at [1306, 369] on img "Next" at bounding box center [1306, 366] width 25 height 65
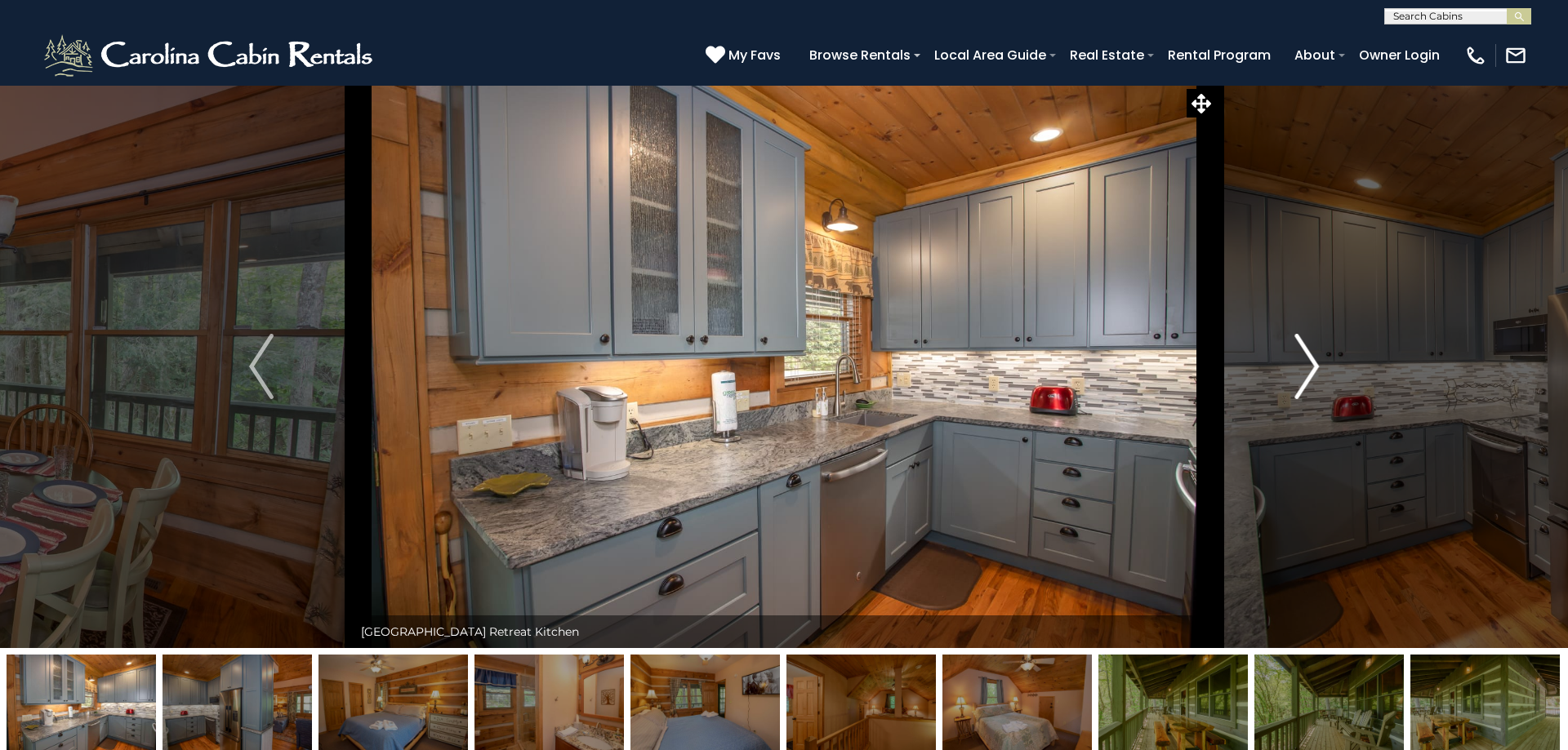
click at [1306, 369] on img "Next" at bounding box center [1306, 366] width 25 height 65
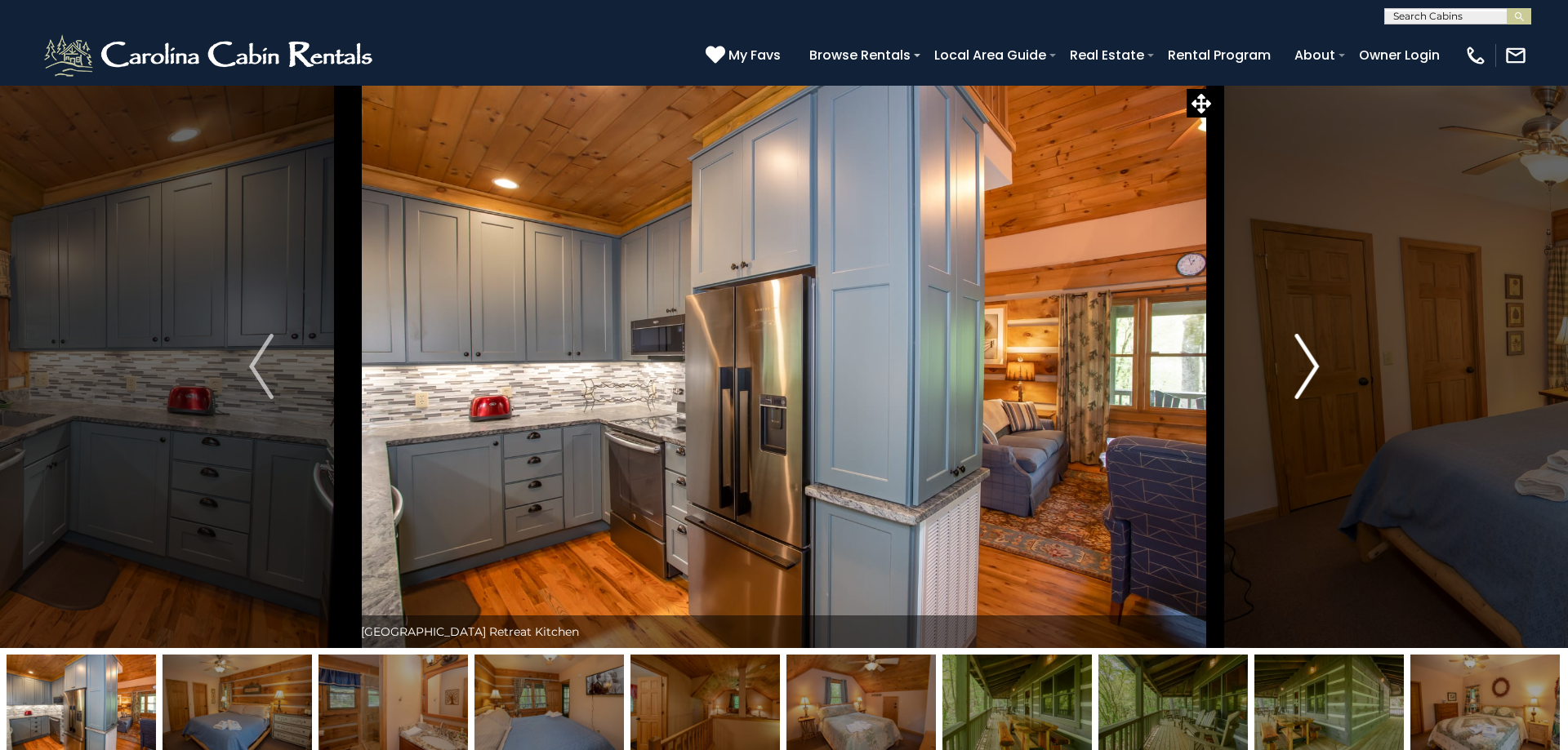
click at [1306, 369] on img "Next" at bounding box center [1306, 366] width 25 height 65
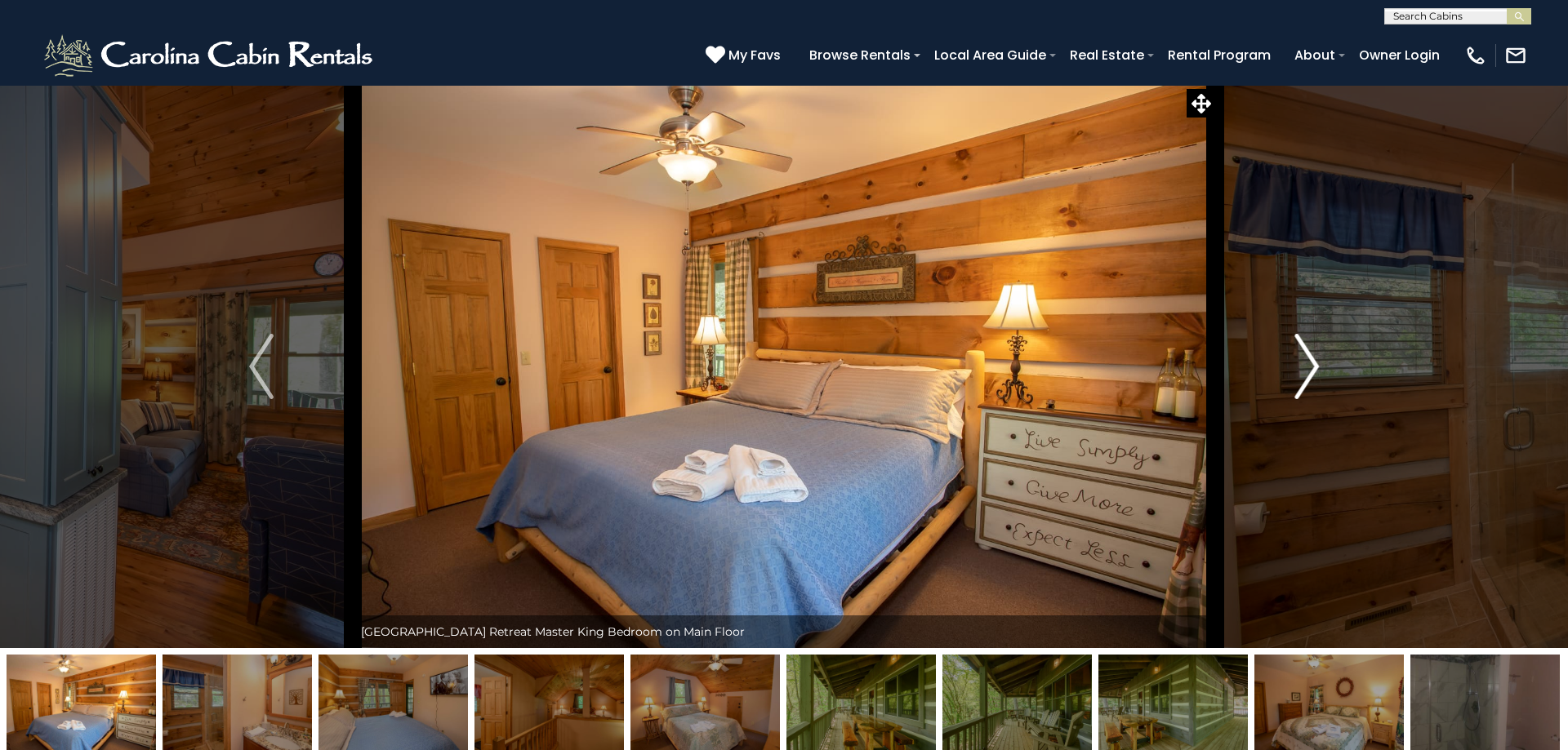
click at [1303, 366] on img "Next" at bounding box center [1306, 366] width 25 height 65
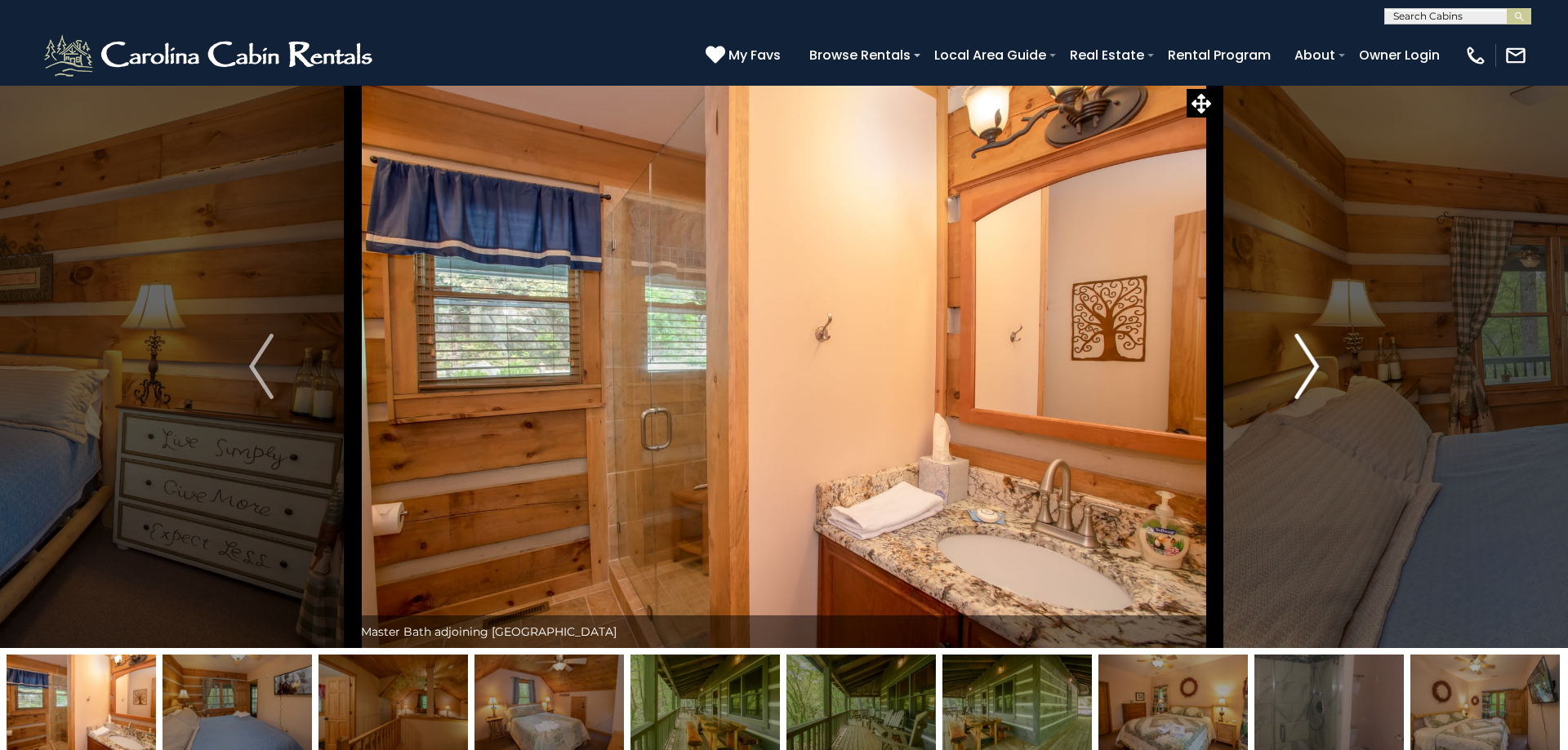
click at [1303, 366] on img "Next" at bounding box center [1306, 366] width 25 height 65
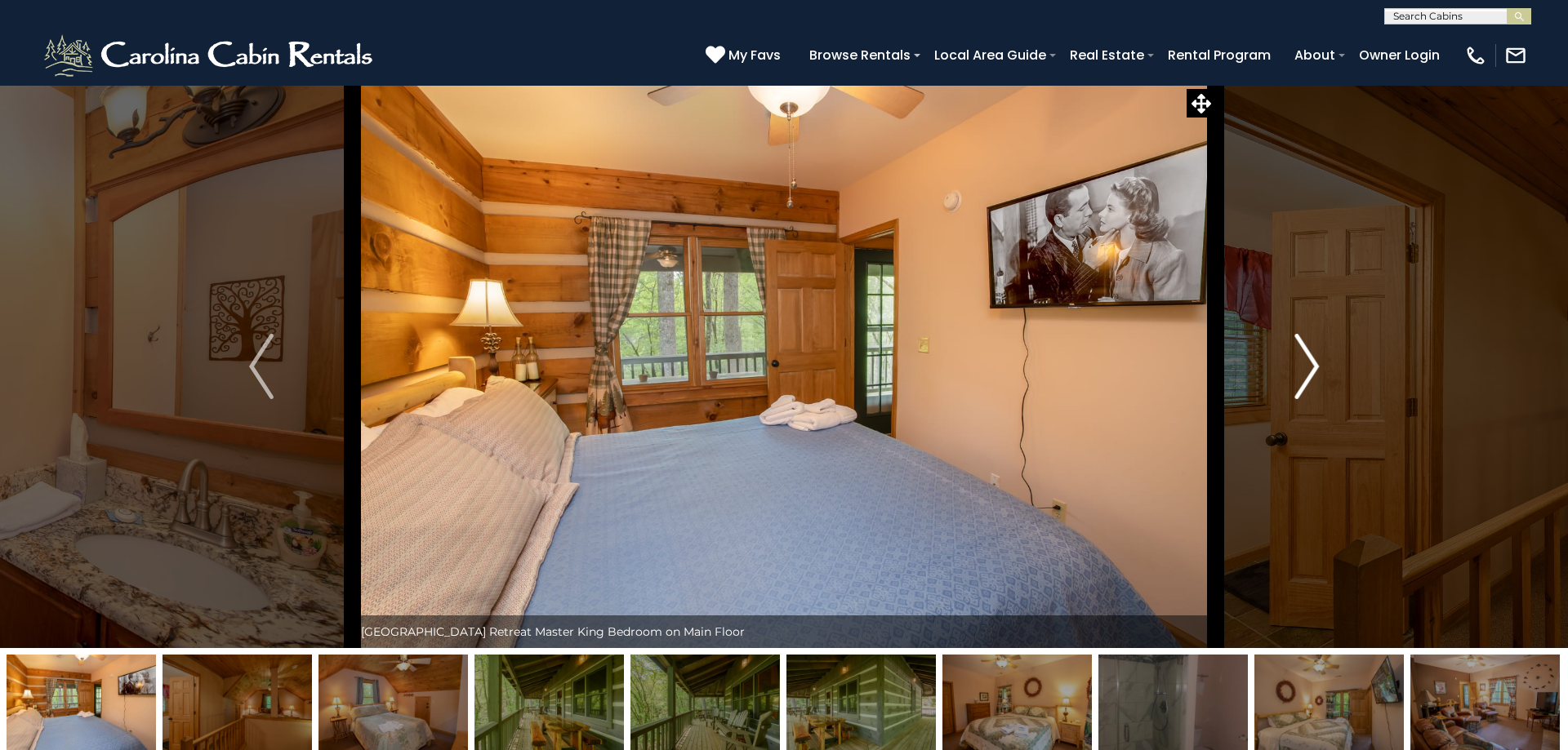
click at [1303, 366] on img "Next" at bounding box center [1306, 366] width 25 height 65
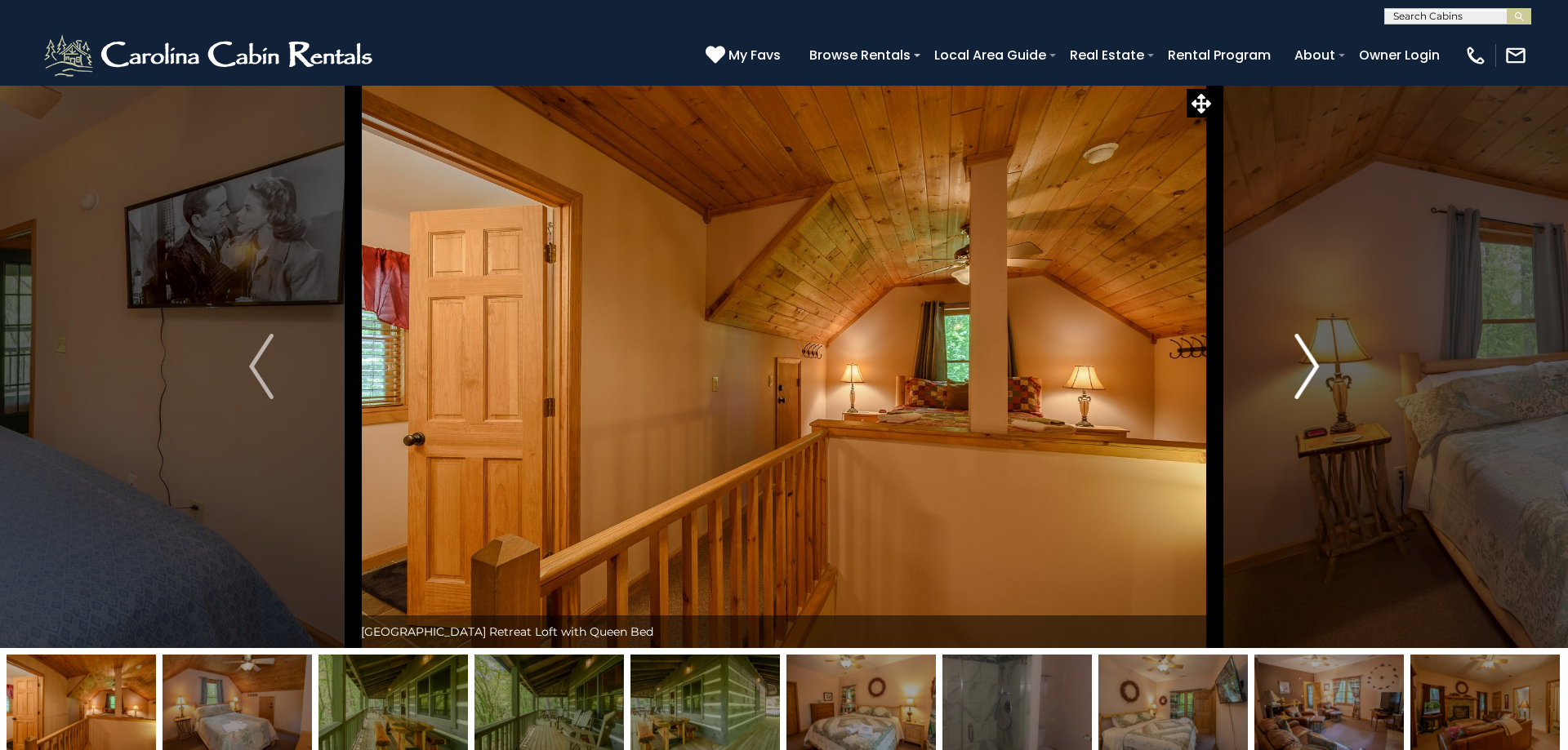
click at [1303, 366] on img "Next" at bounding box center [1306, 366] width 25 height 65
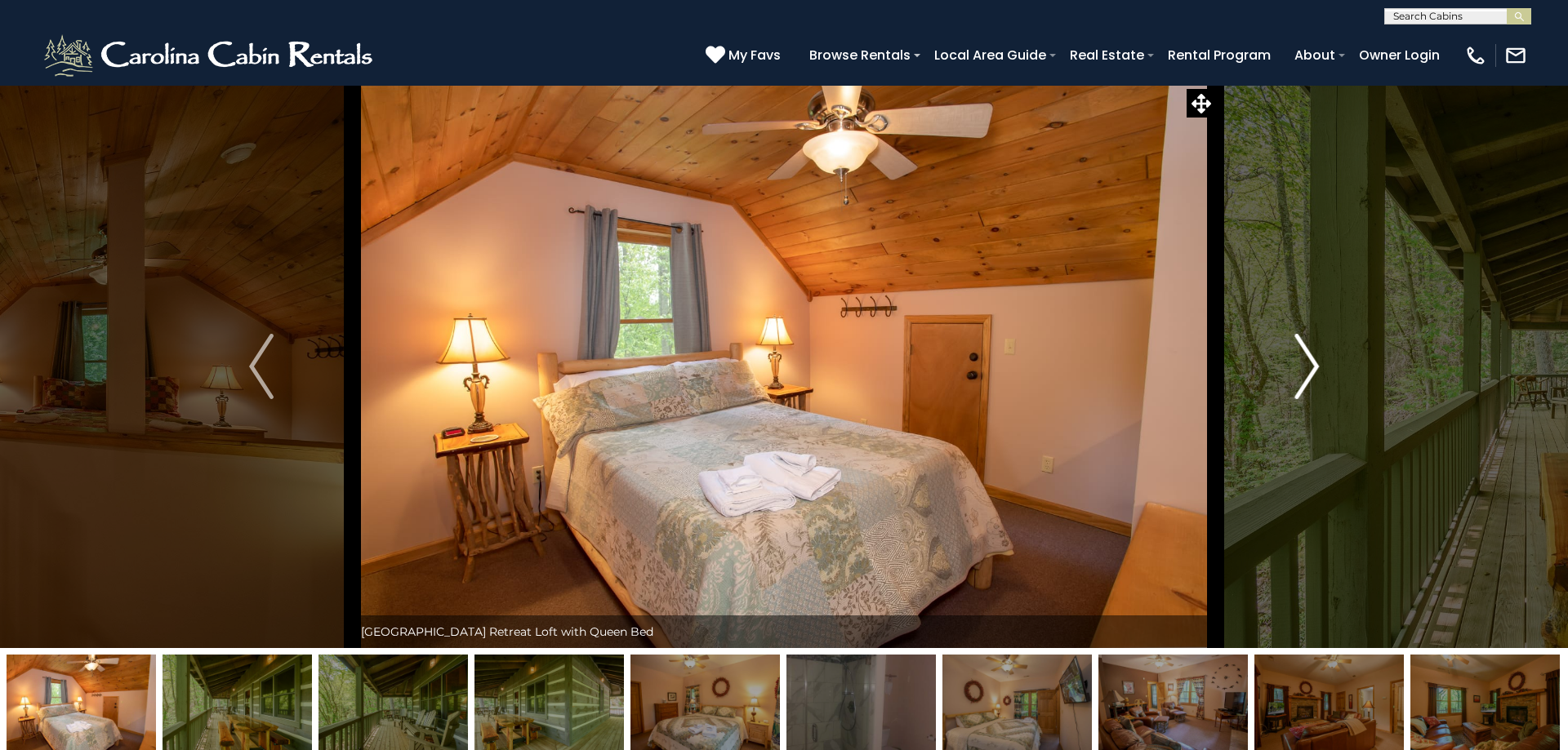
click at [1303, 366] on img "Next" at bounding box center [1306, 366] width 25 height 65
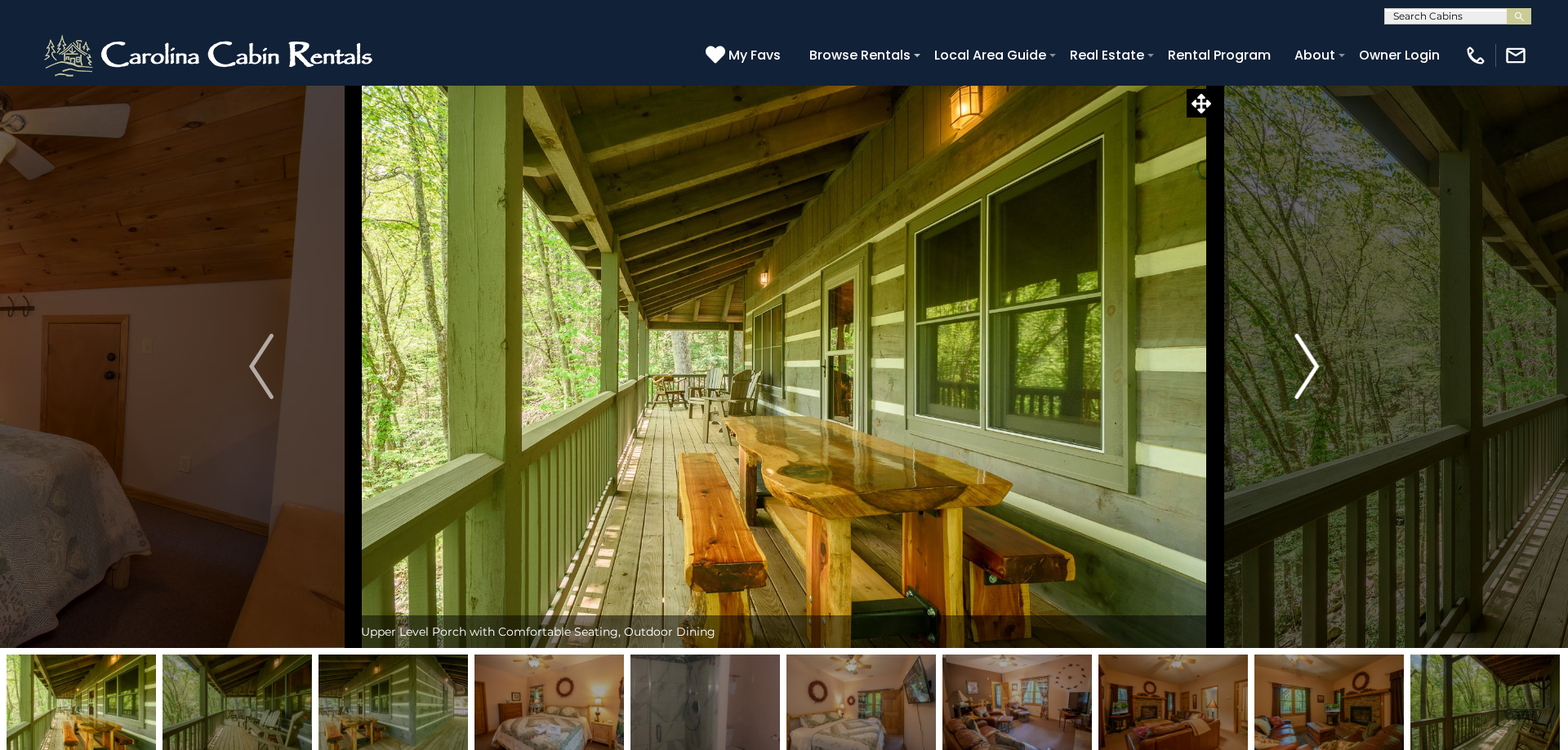
click at [1303, 366] on img "Next" at bounding box center [1306, 366] width 25 height 65
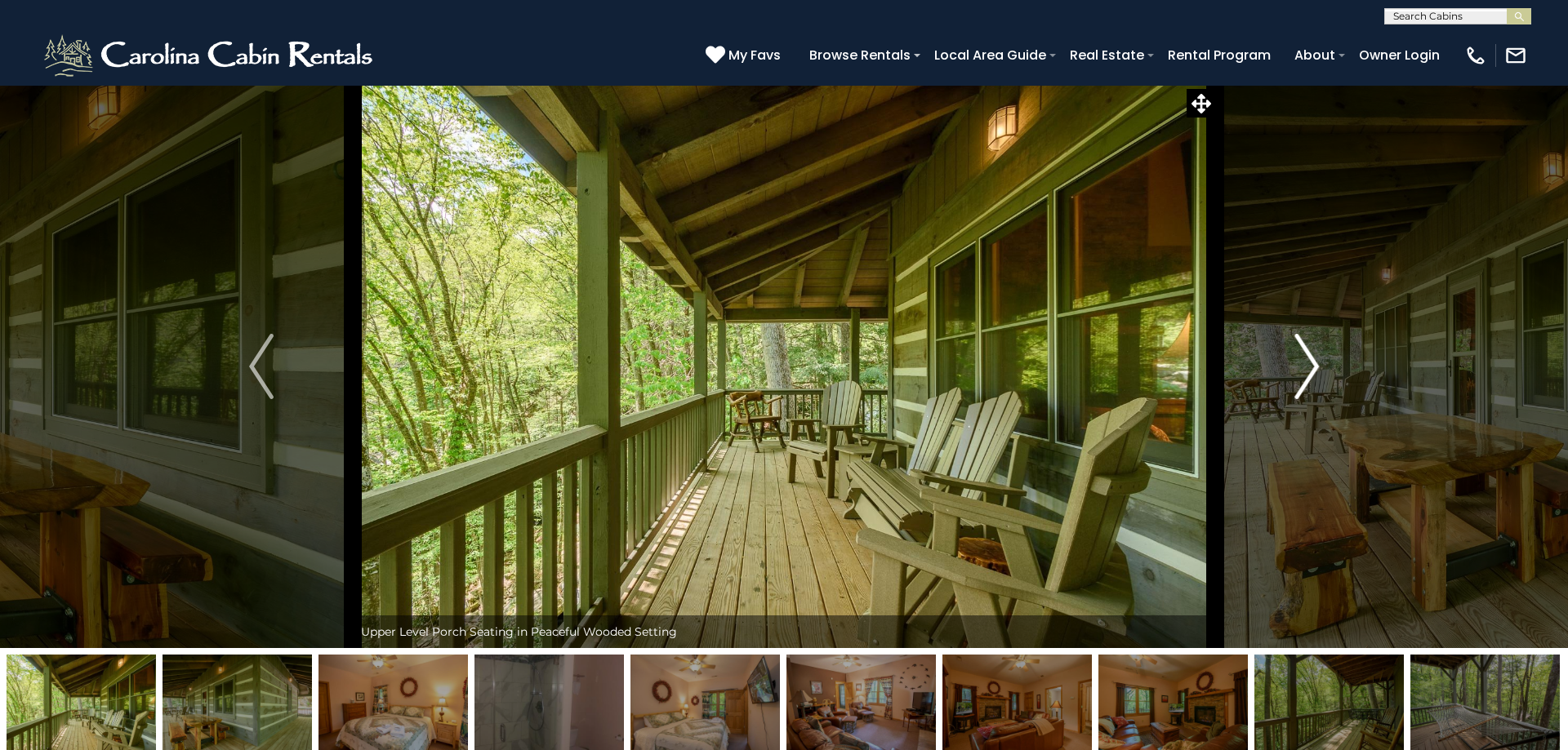
click at [1303, 366] on img "Next" at bounding box center [1306, 366] width 25 height 65
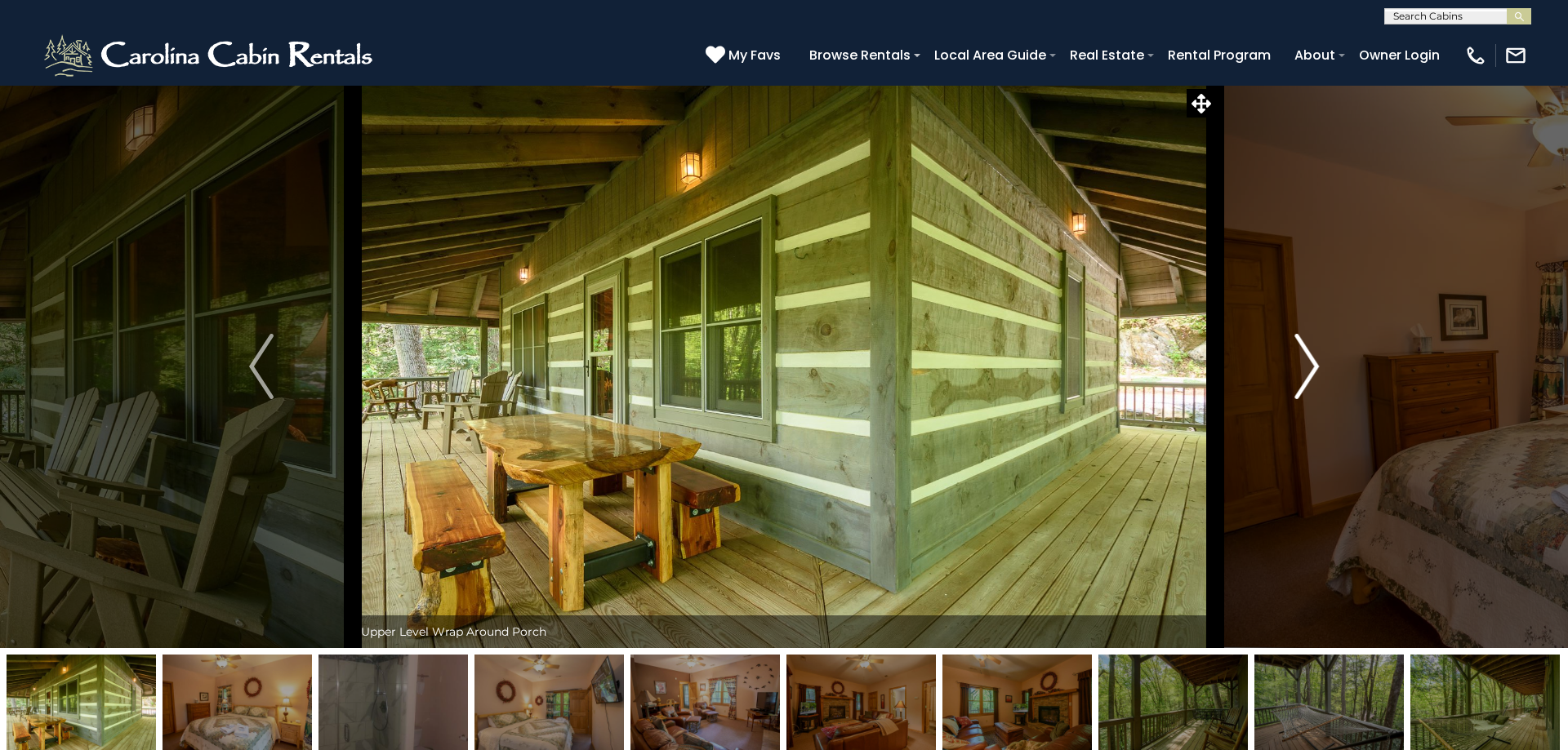
click at [1303, 366] on img "Next" at bounding box center [1306, 366] width 25 height 65
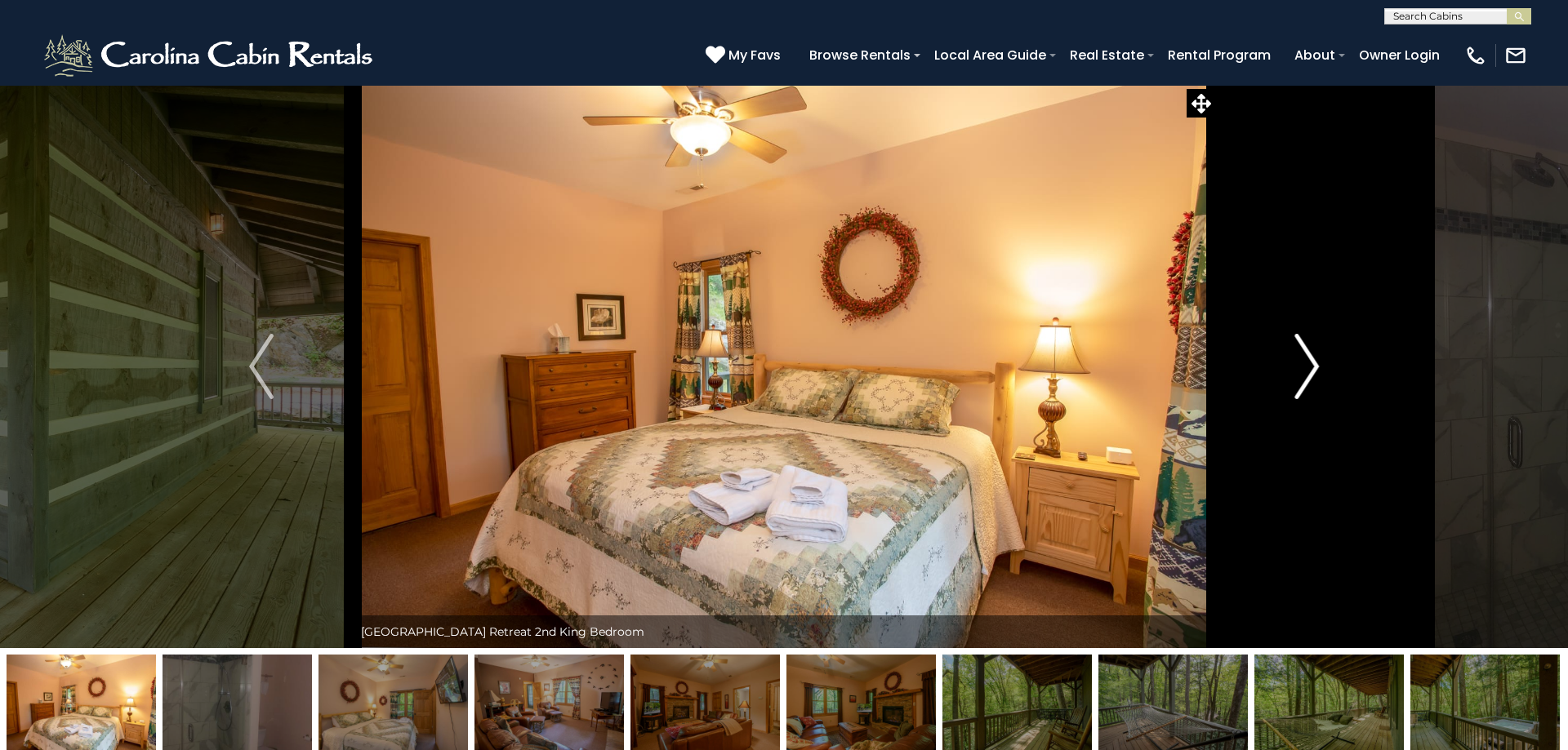
click at [1303, 366] on img "Next" at bounding box center [1306, 366] width 25 height 65
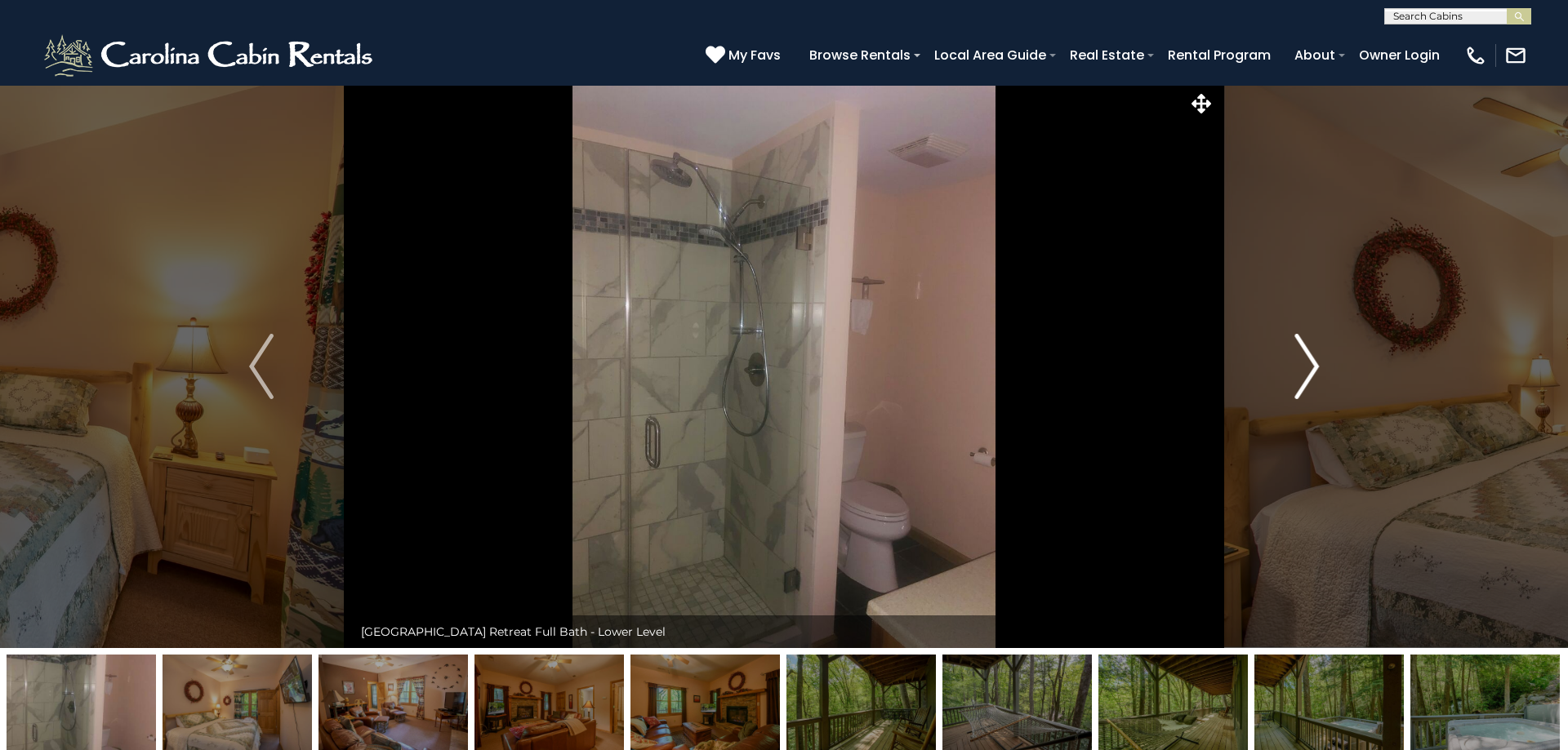
click at [1303, 366] on img "Next" at bounding box center [1306, 366] width 25 height 65
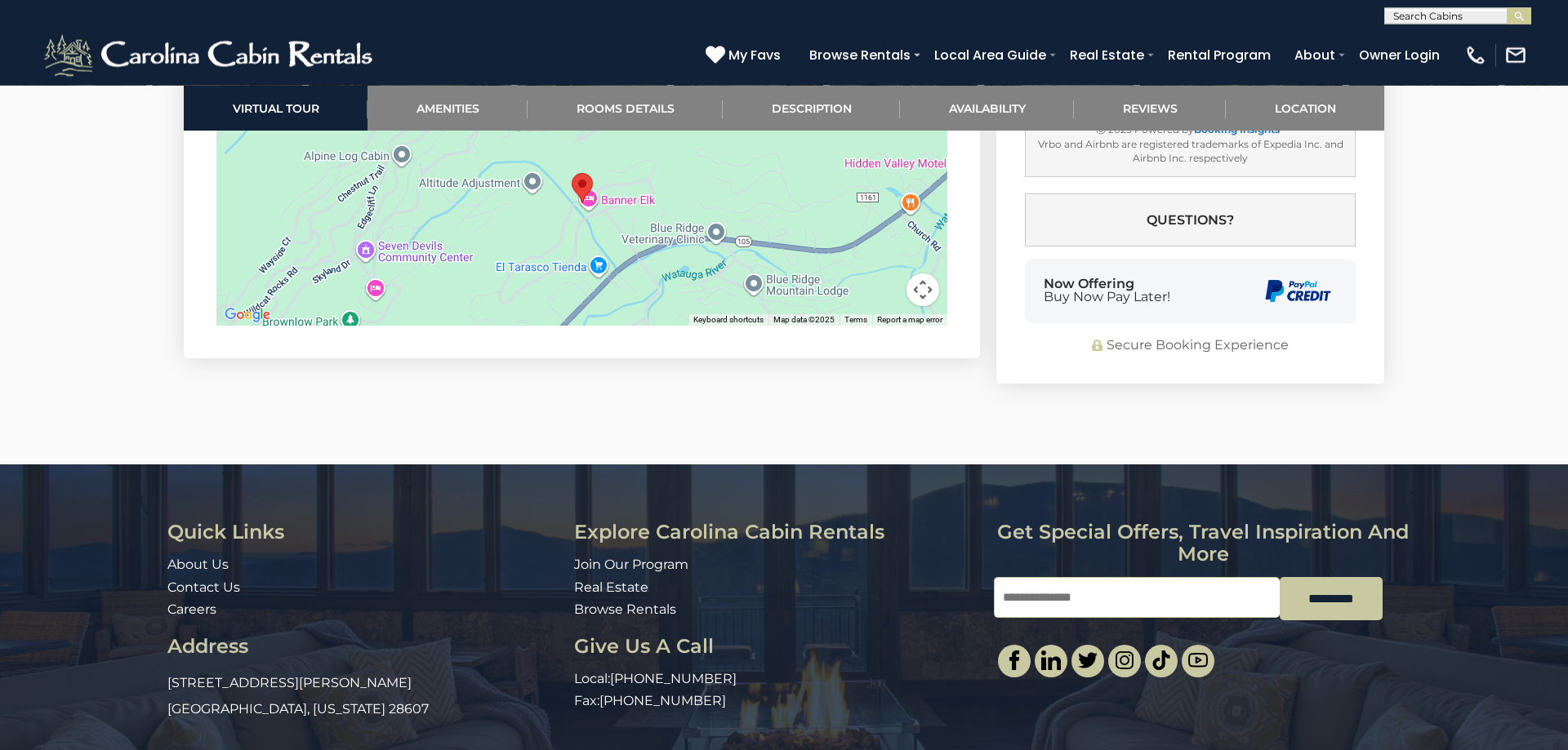
scroll to position [3745, 0]
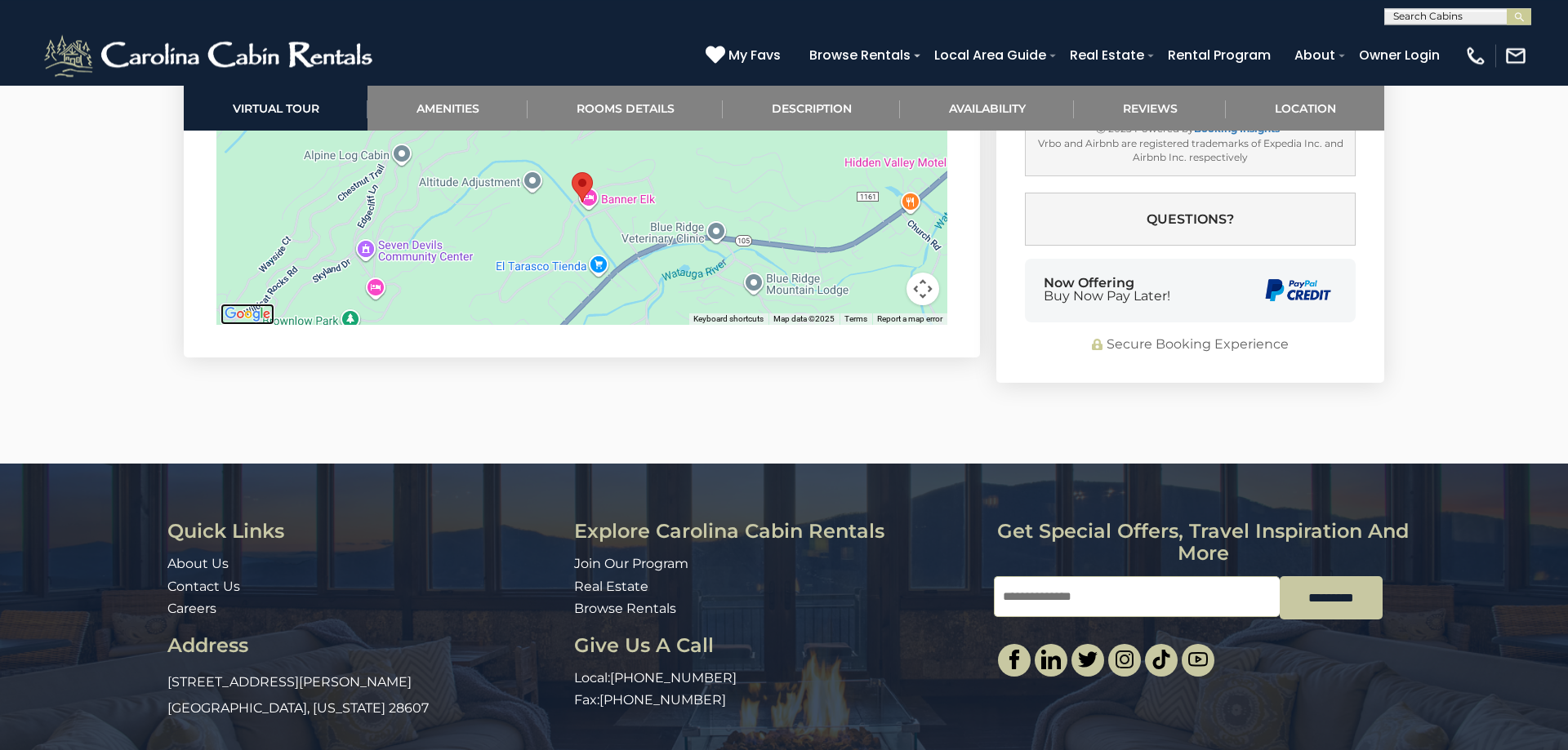
click at [256, 304] on img "Open this area in Google Maps (opens a new window)" at bounding box center [247, 315] width 54 height 22
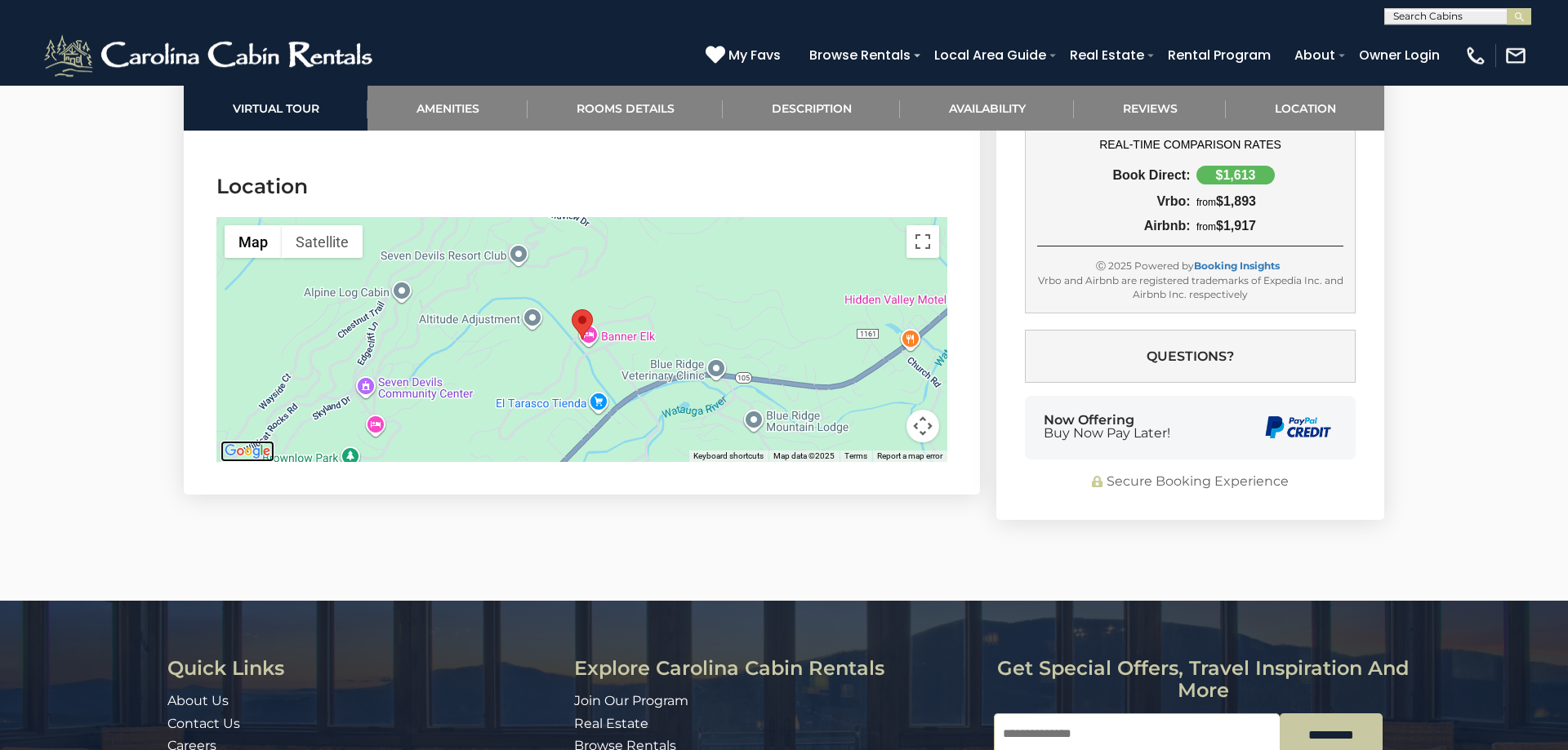
scroll to position [3608, 0]
click at [572, 310] on area "Boulder Falls Retreat" at bounding box center [572, 310] width 0 height 0
click at [590, 295] on div at bounding box center [582, 340] width 731 height 245
click at [587, 285] on div at bounding box center [582, 340] width 731 height 245
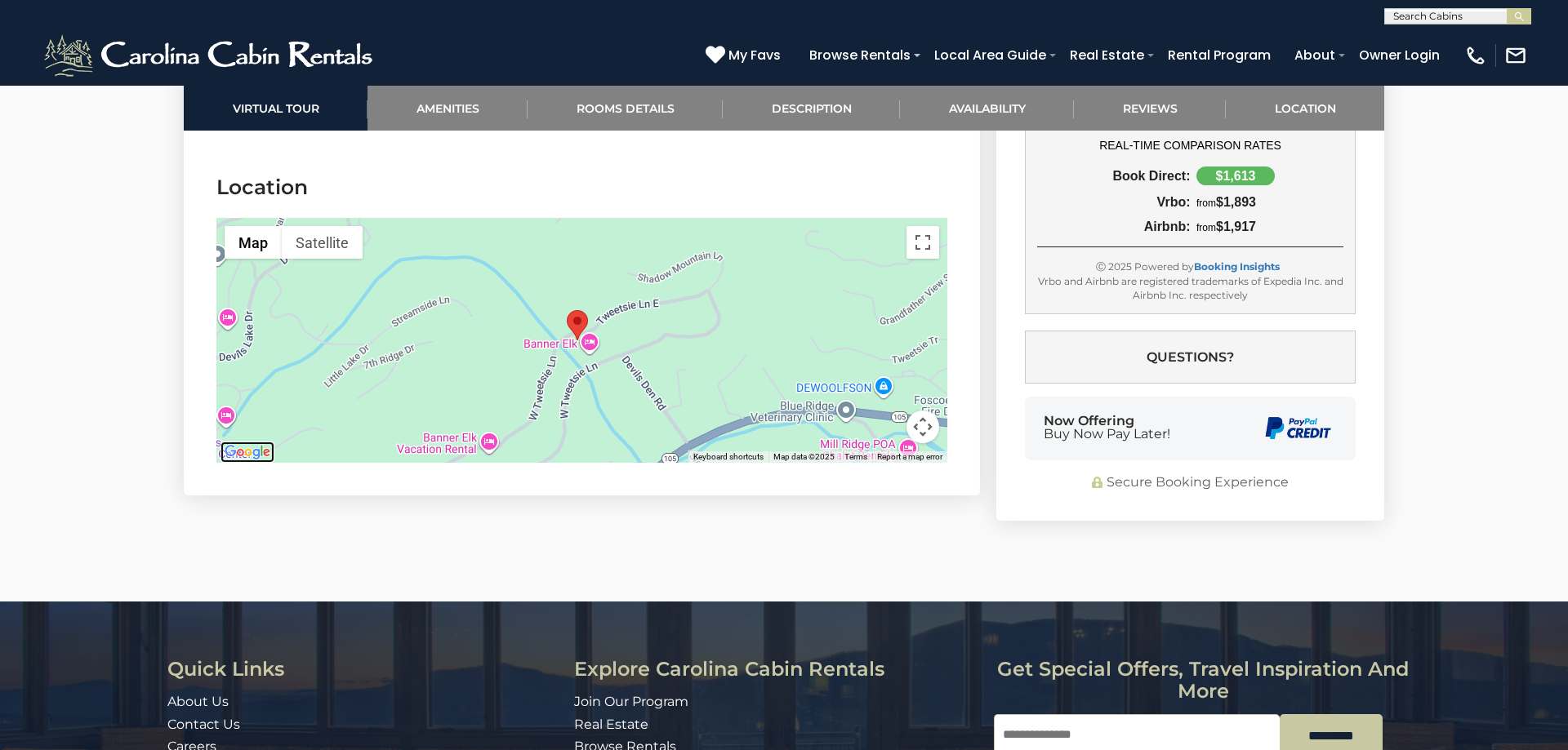
click at [229, 441] on img "Open this area in Google Maps (opens a new window)" at bounding box center [247, 452] width 54 height 22
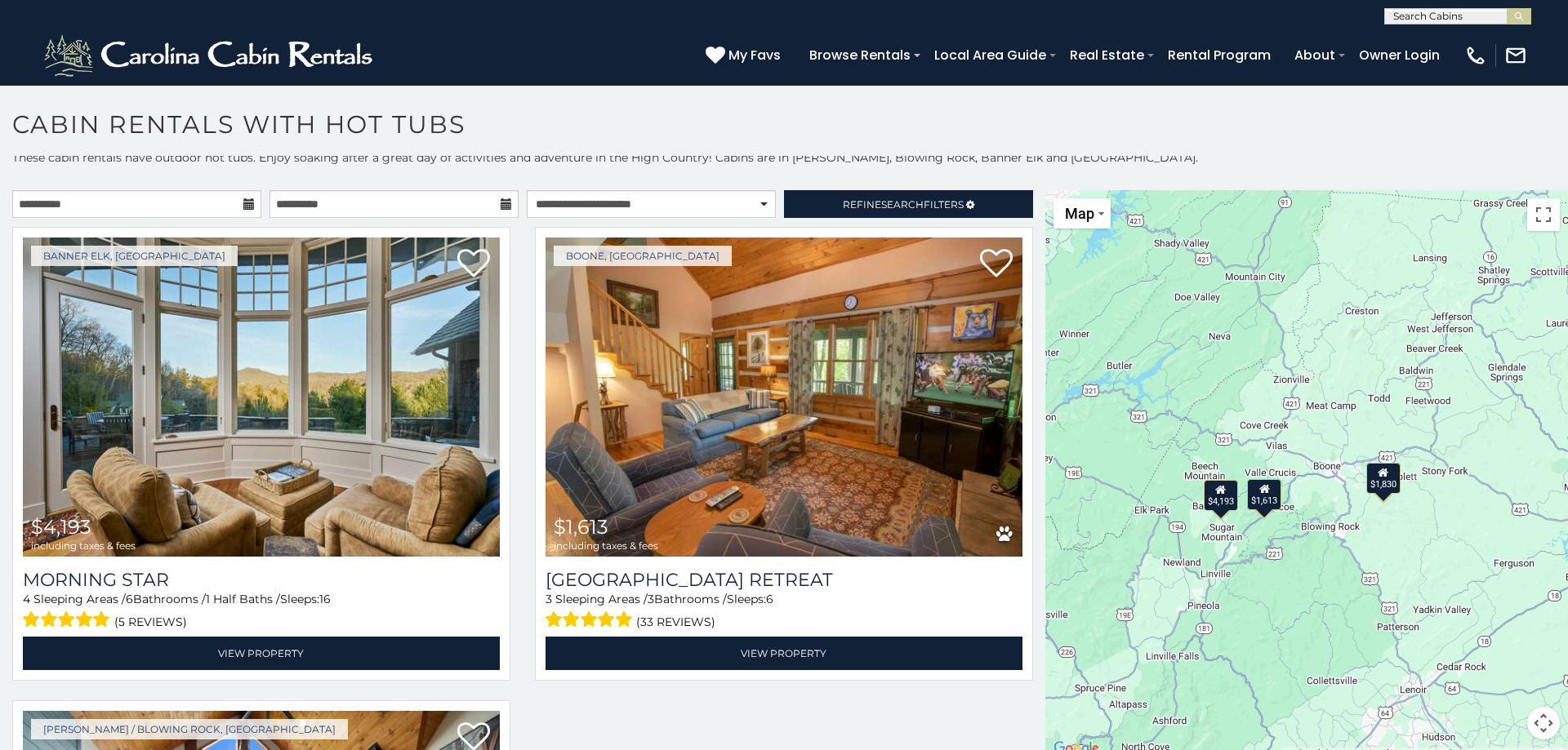
drag, startPoint x: 1380, startPoint y: 588, endPoint x: 1286, endPoint y: 609, distance: 96.3
click at [1286, 609] on div "$4,193 $1,613 $1,830" at bounding box center [1306, 475] width 522 height 568
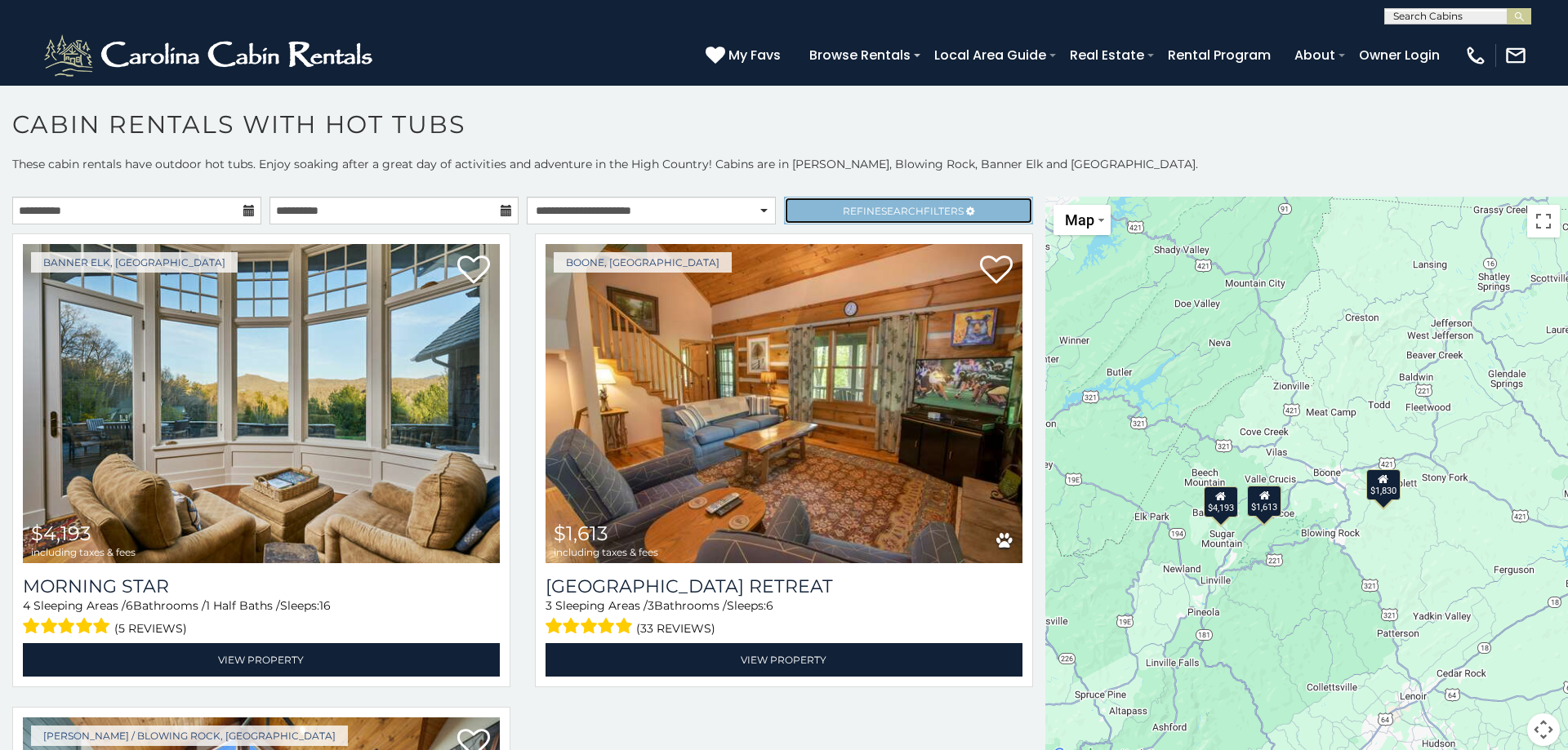
click at [953, 213] on span "Refine Search Filters" at bounding box center [903, 211] width 120 height 12
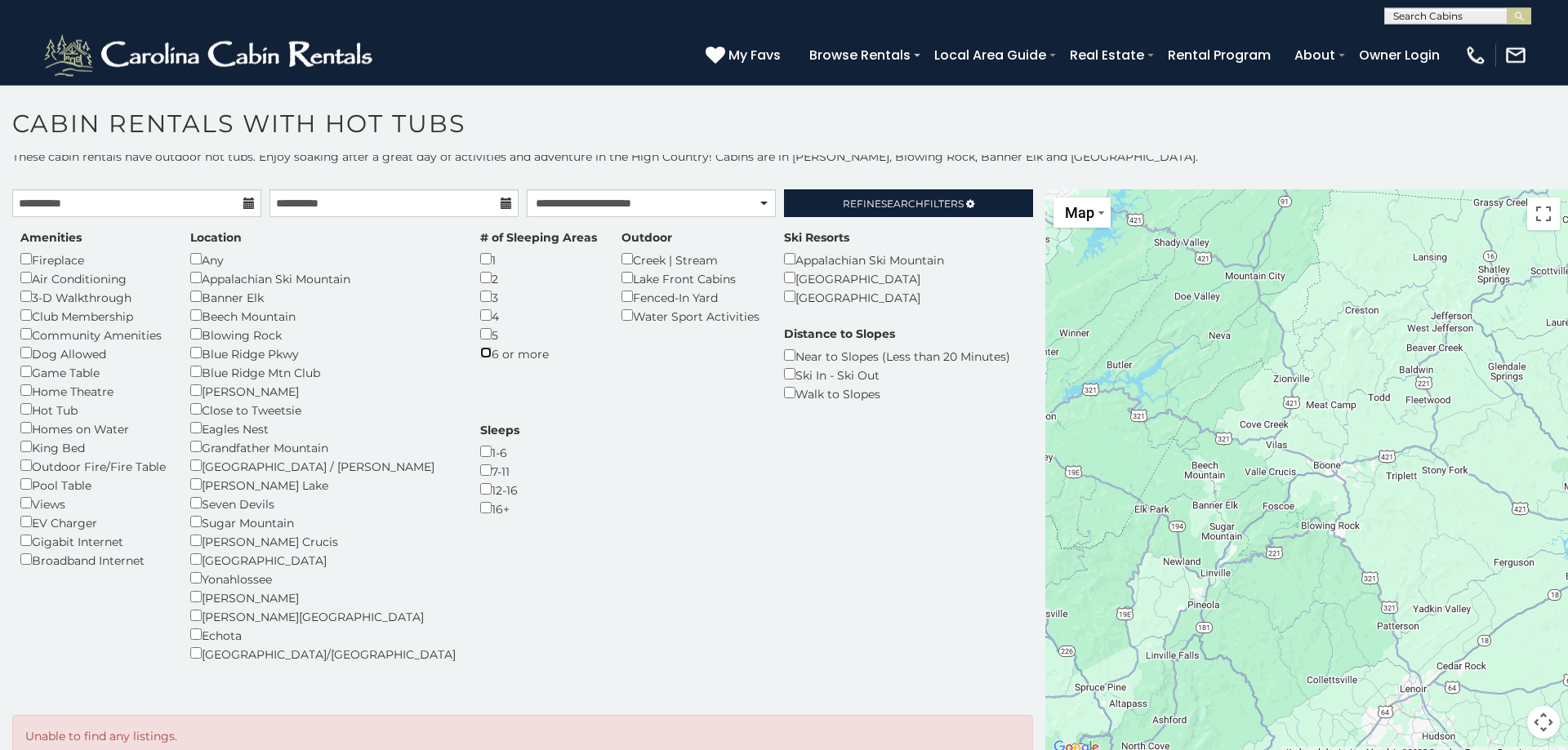
scroll to position [3, 0]
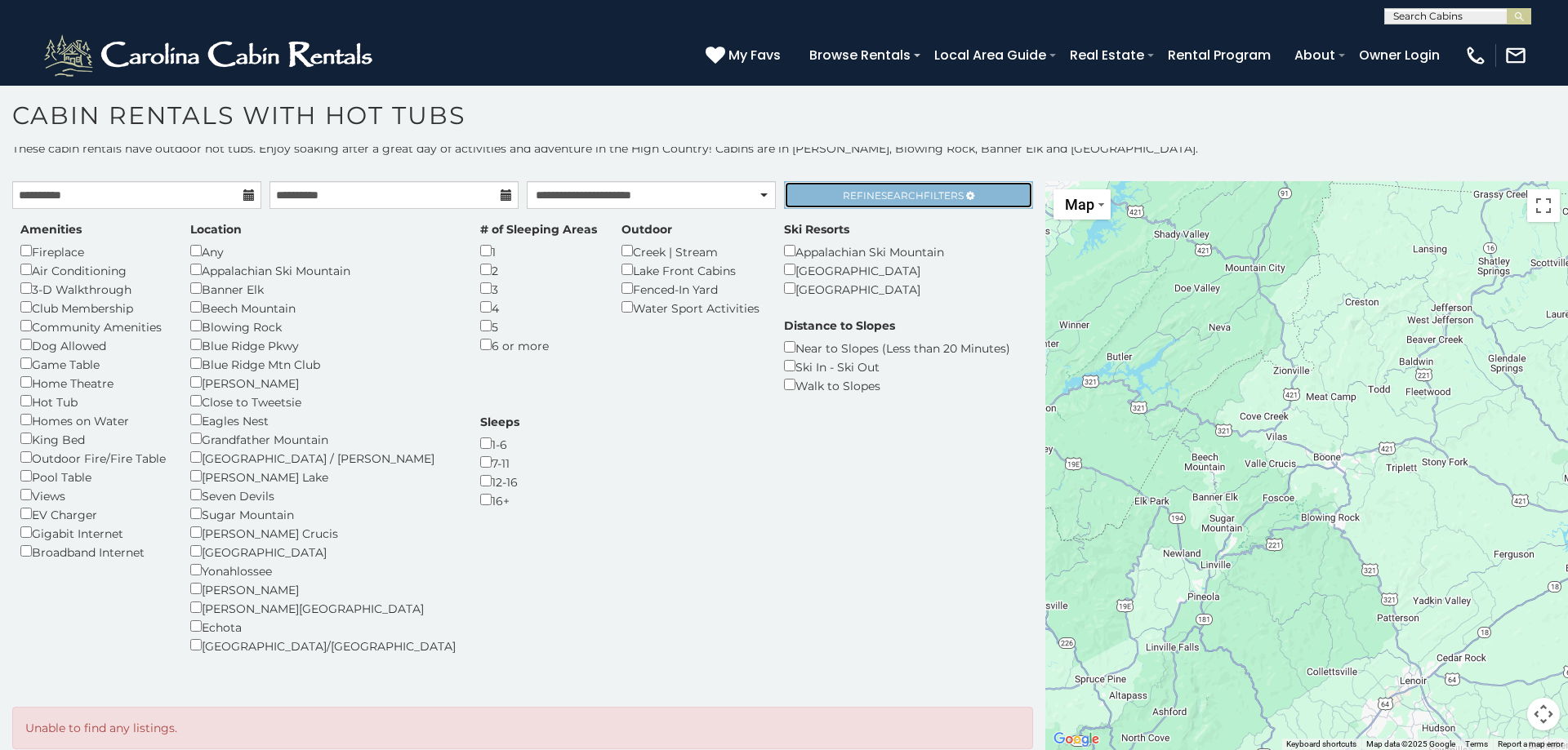
click at [925, 196] on span "Refine Search Filters" at bounding box center [903, 195] width 120 height 12
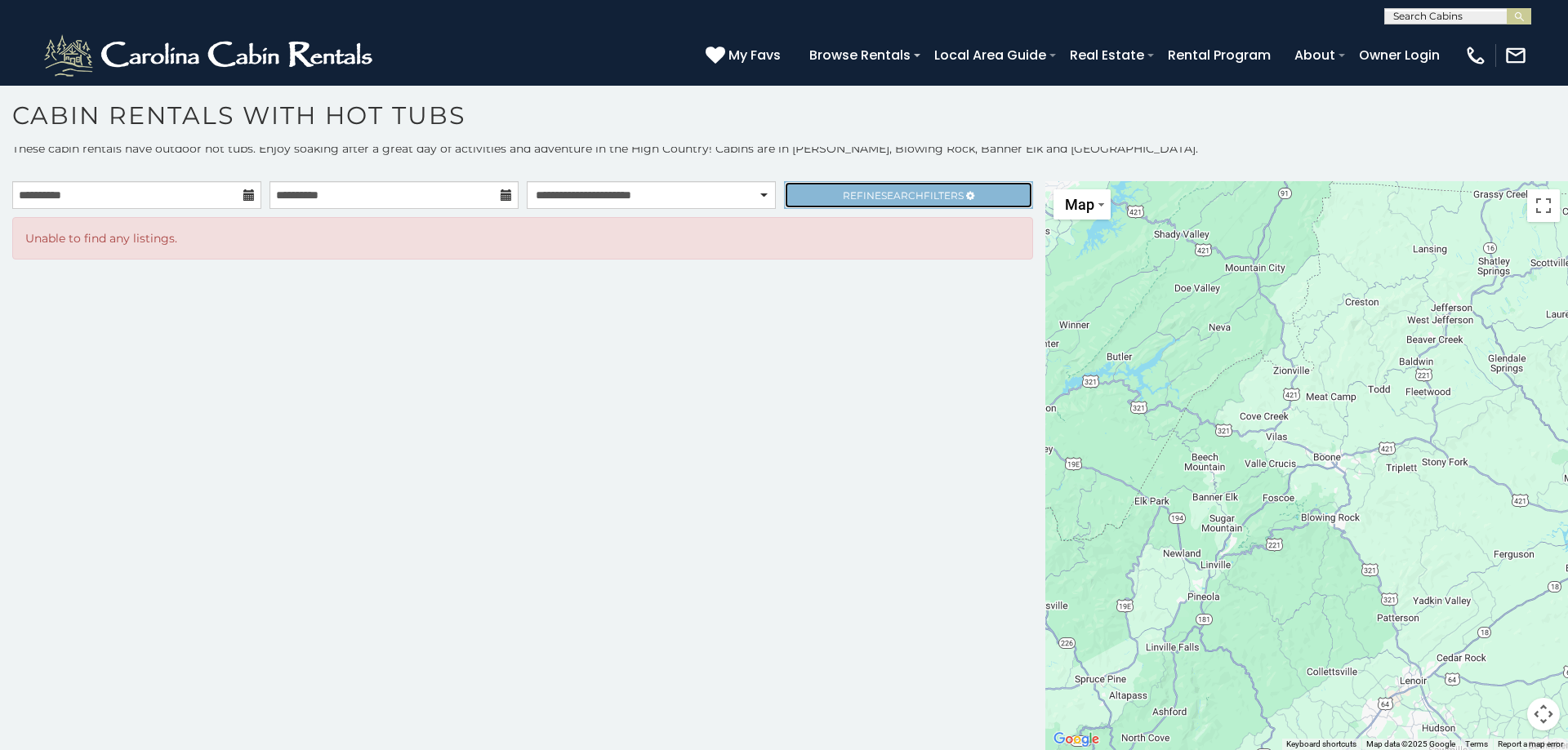
click at [923, 195] on span "Refine Search Filters" at bounding box center [903, 195] width 120 height 12
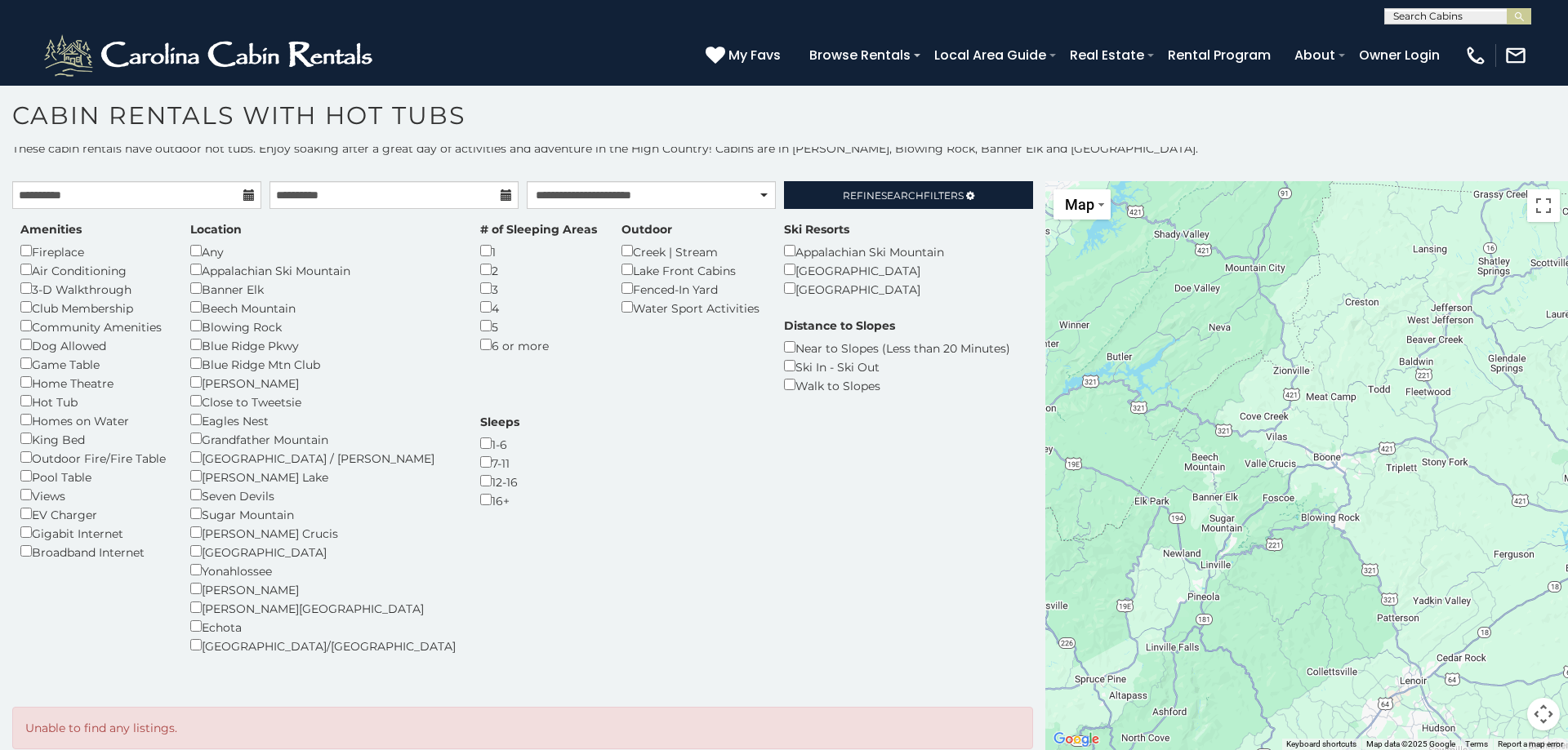
click at [531, 413] on div "Sleeps 1-6 7-11 12-16 16+" at bounding box center [500, 461] width 64 height 96
click at [480, 328] on div "5" at bounding box center [538, 326] width 117 height 19
click at [920, 196] on span "Search" at bounding box center [902, 195] width 42 height 12
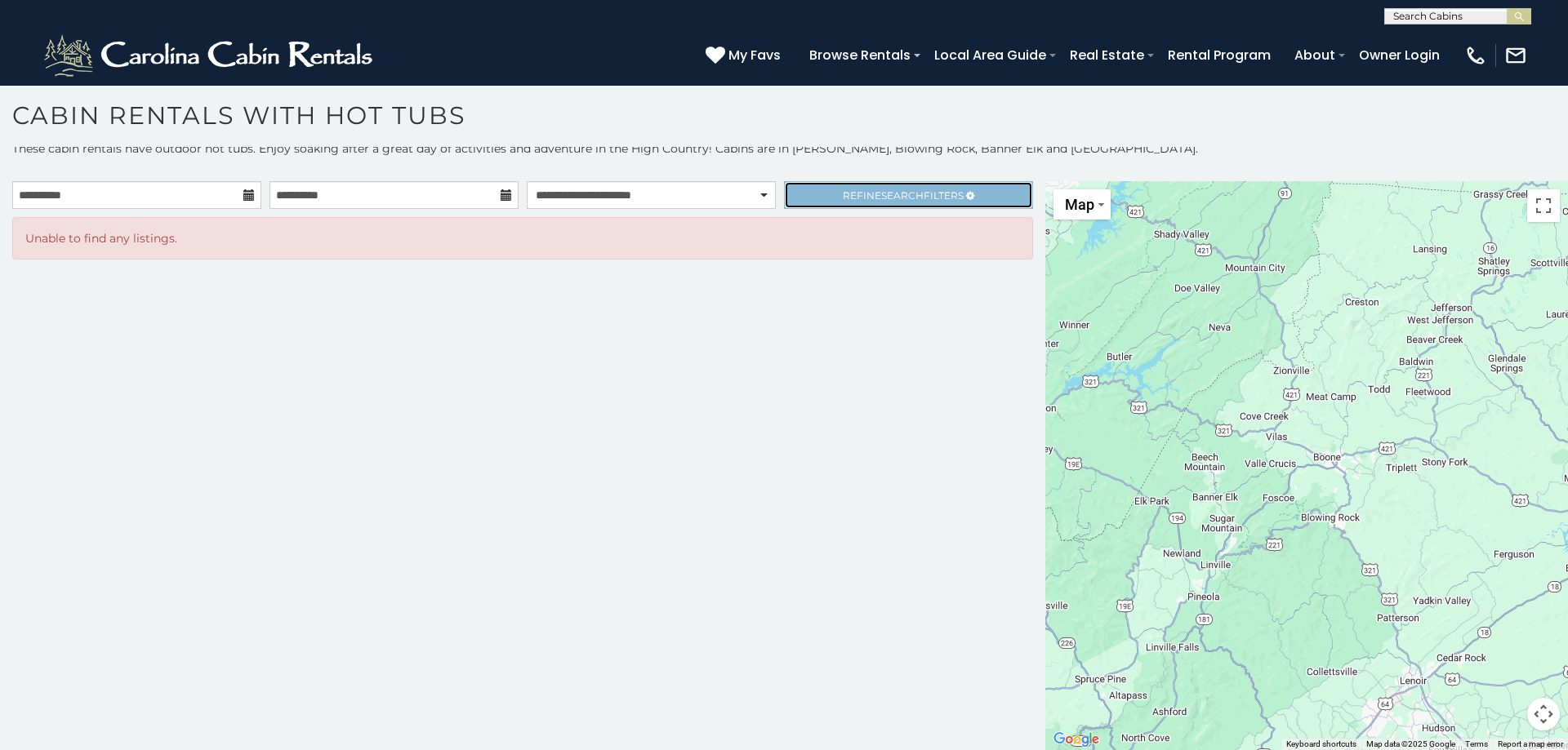
click at [920, 196] on span "Search" at bounding box center [902, 195] width 42 height 12
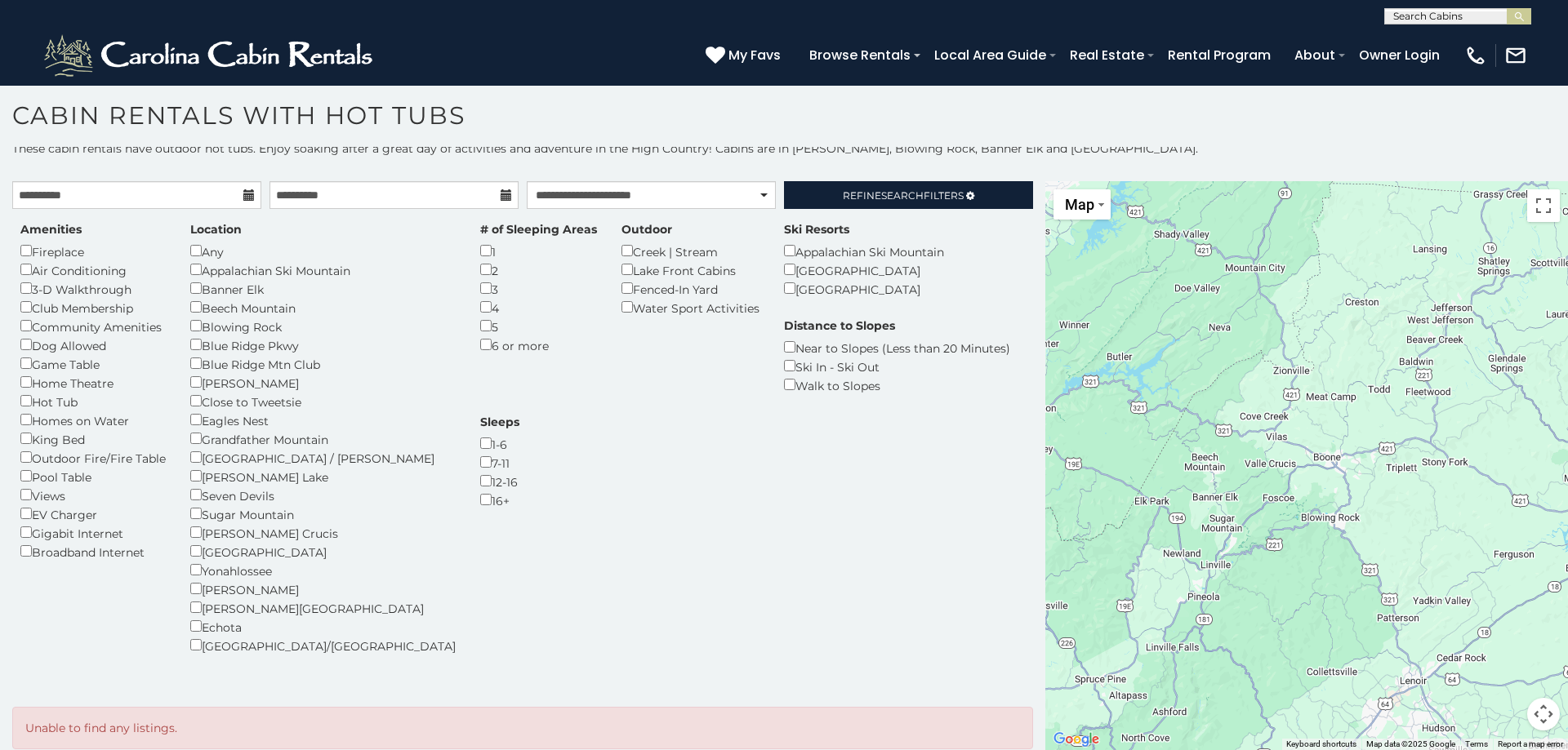
click at [1552, 717] on button "Map camera controls" at bounding box center [1543, 713] width 33 height 33
click at [1505, 713] on button "Zoom out" at bounding box center [1502, 713] width 33 height 33
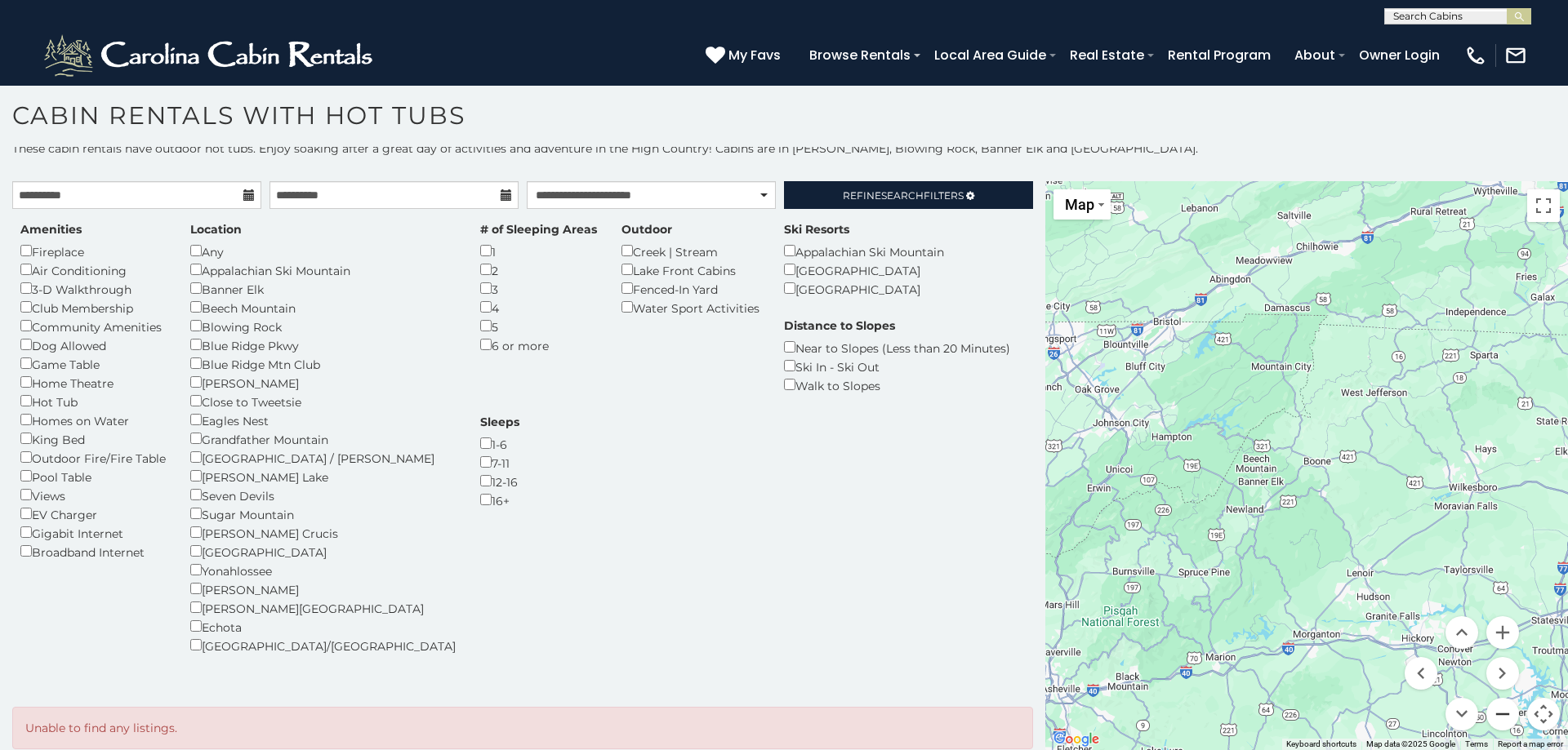
click at [1505, 713] on button "Zoom out" at bounding box center [1502, 713] width 33 height 33
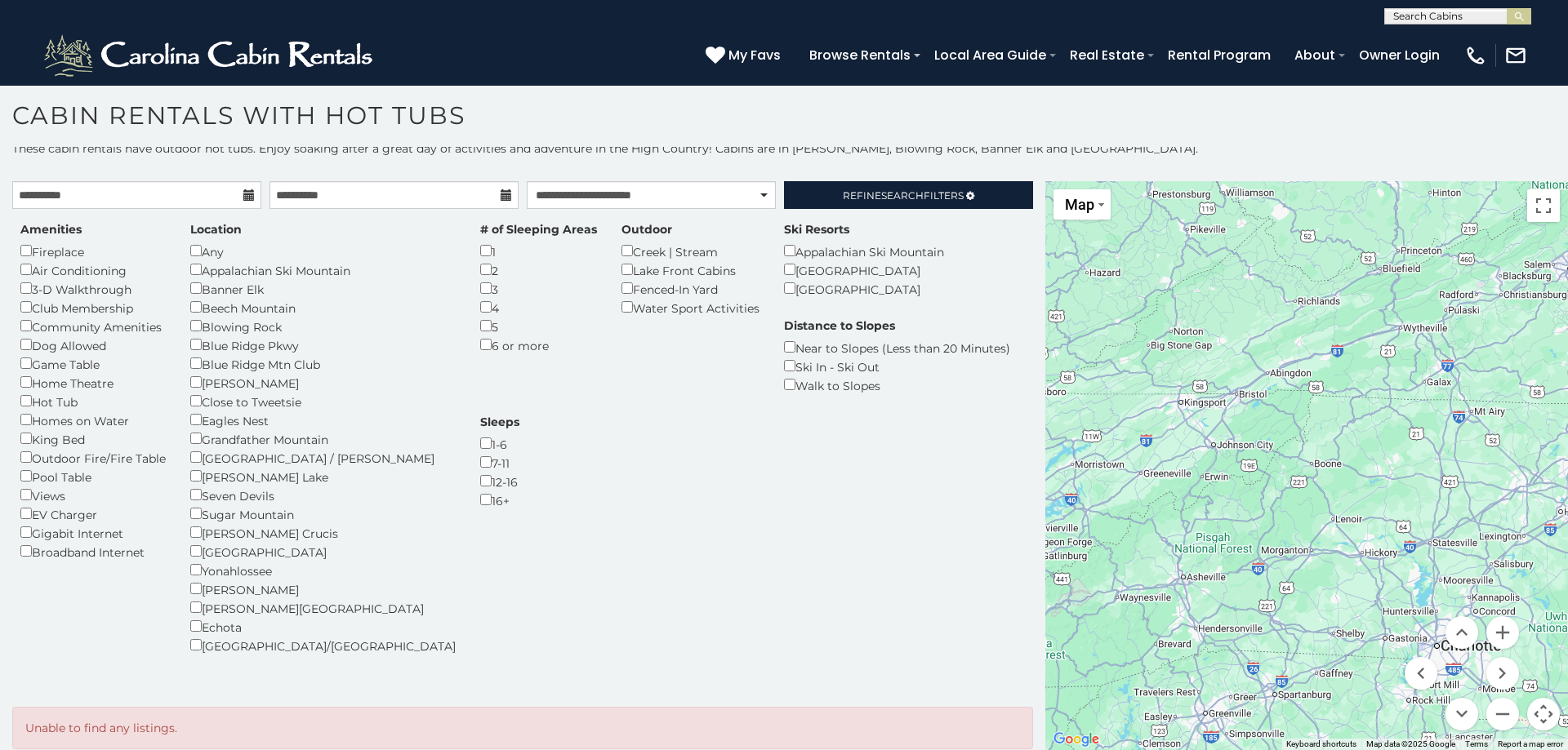
click at [1377, 508] on div at bounding box center [1306, 466] width 522 height 568
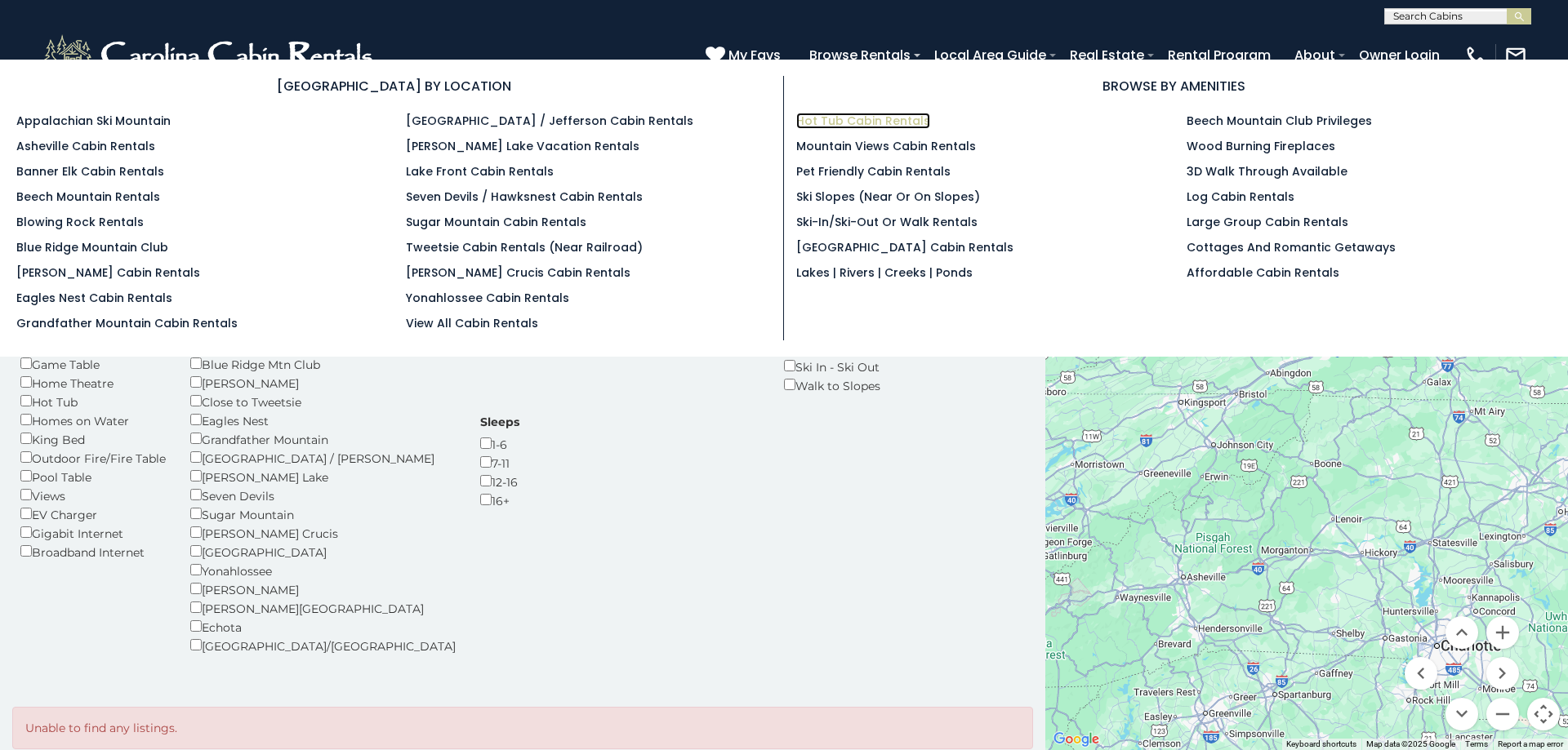
click at [876, 121] on link "Hot Tub Cabin Rentals" at bounding box center [863, 120] width 134 height 17
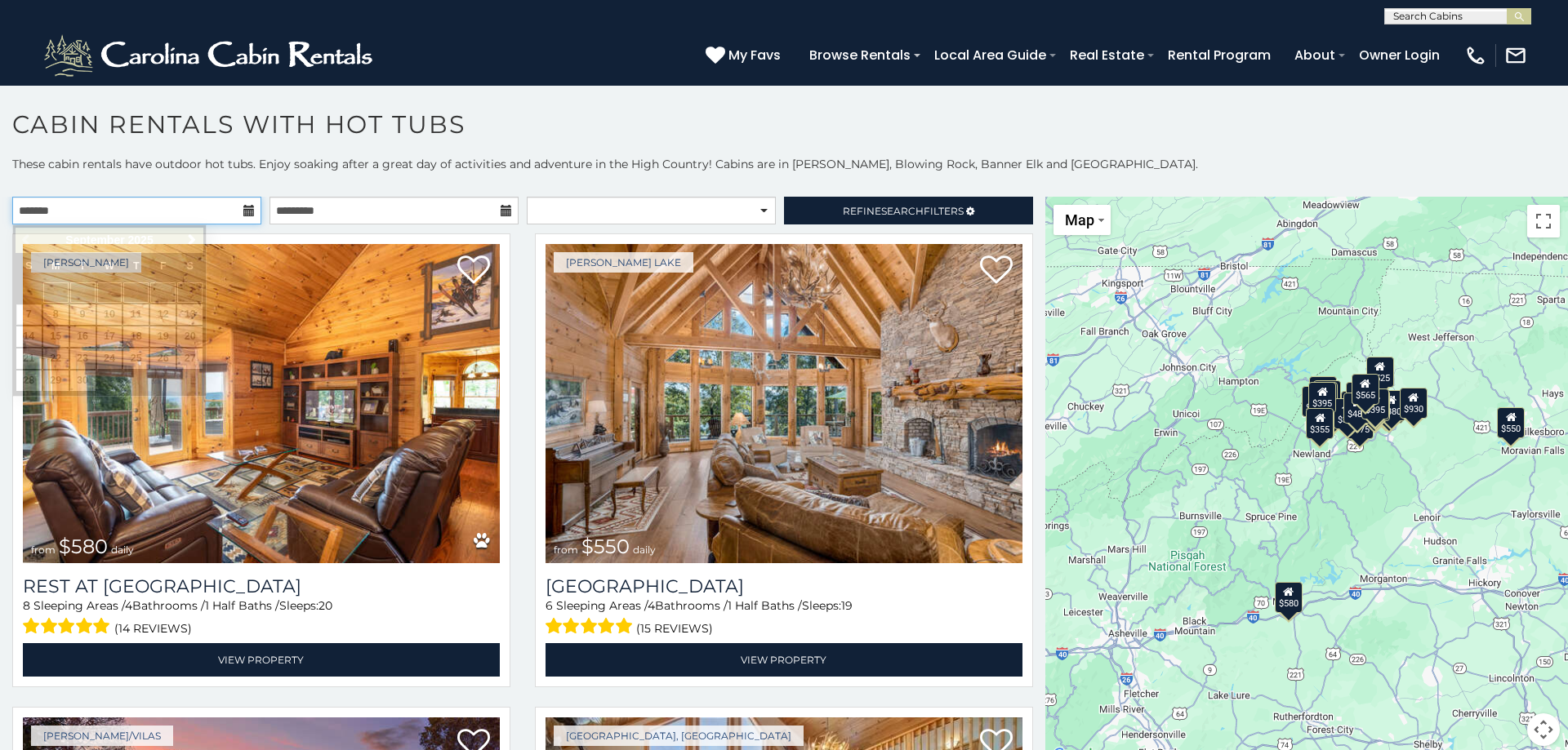
click at [242, 211] on input "text" at bounding box center [136, 210] width 249 height 28
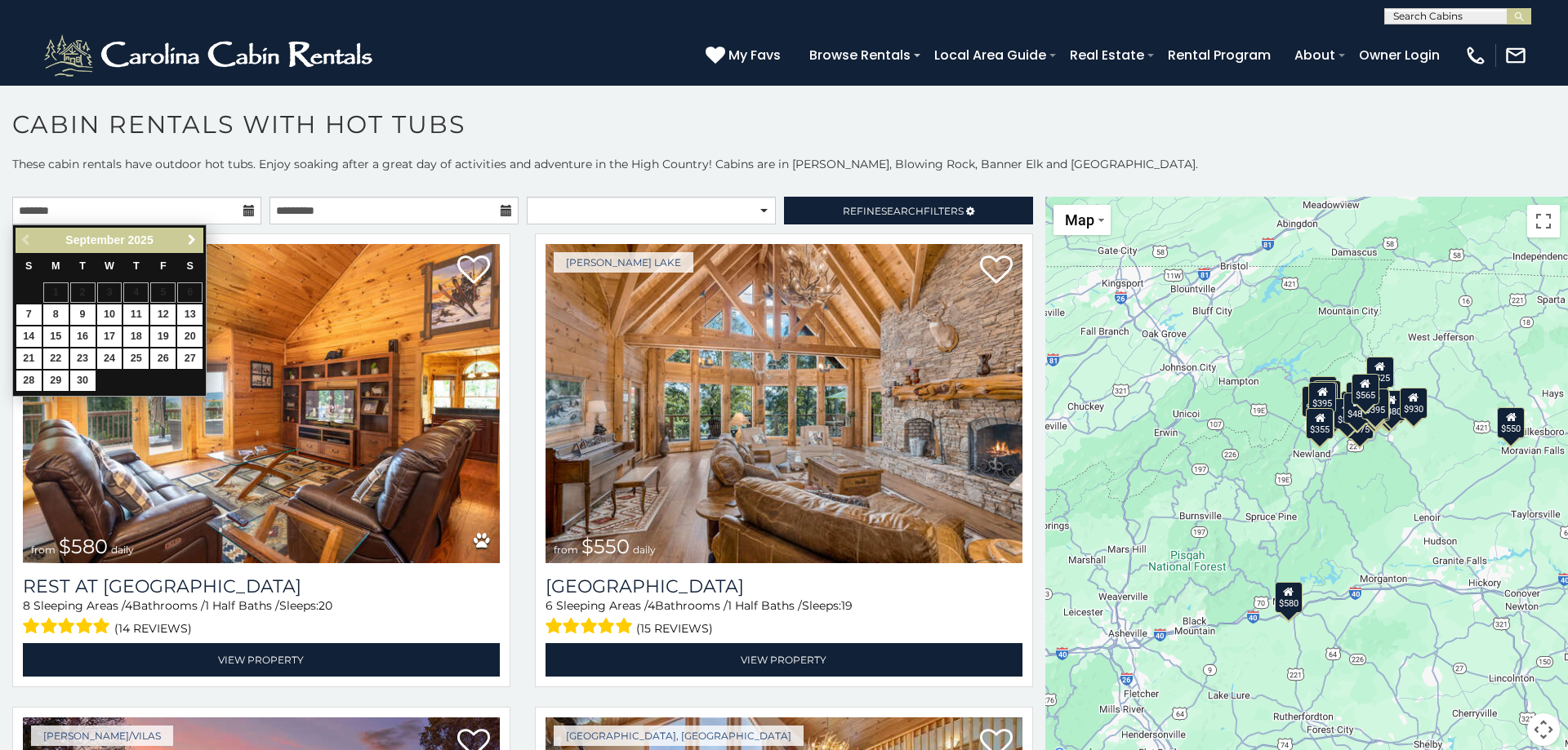
click at [190, 246] on span "Next" at bounding box center [192, 240] width 13 height 13
click at [158, 334] on link "17" at bounding box center [163, 337] width 26 height 21
type input "**********"
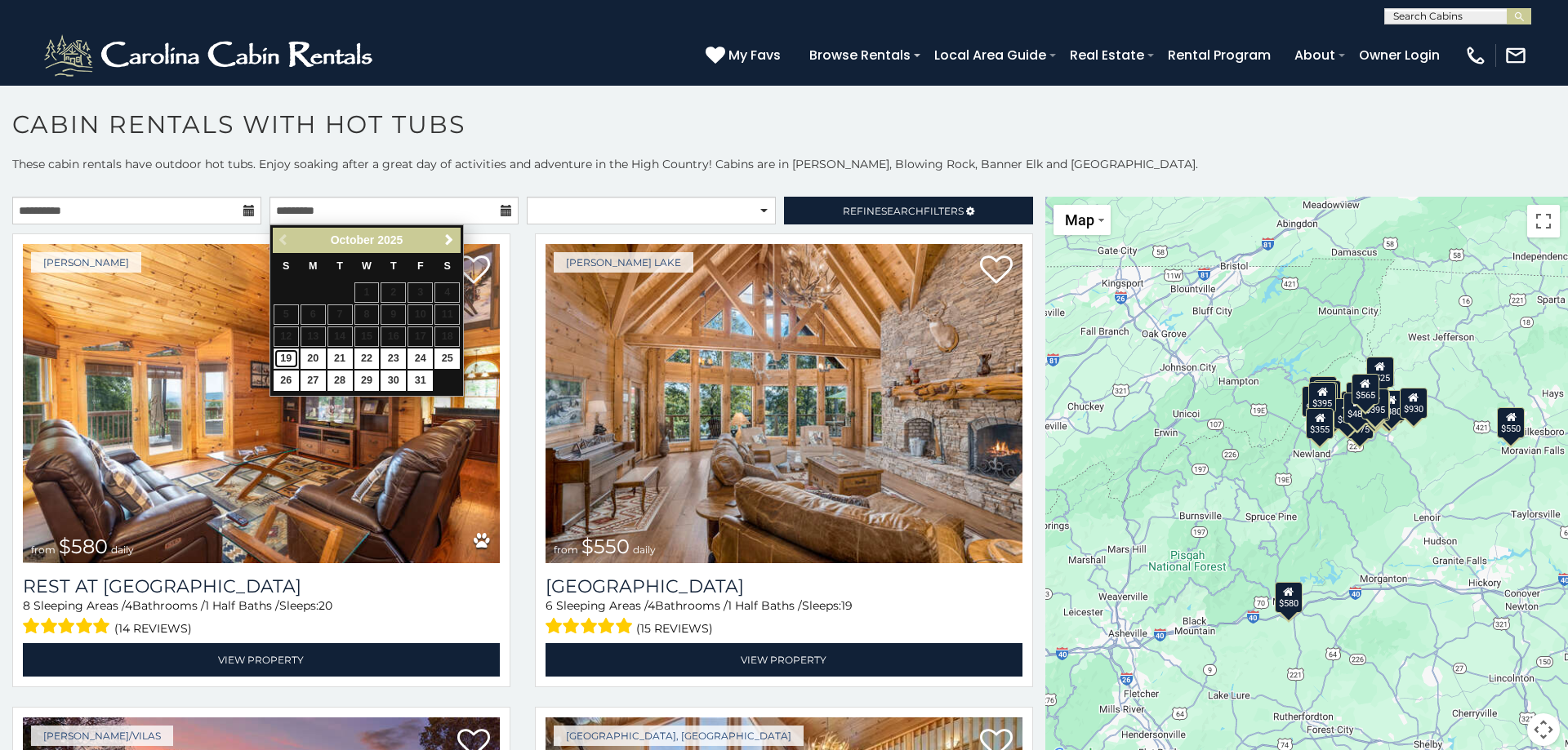
click at [286, 352] on link "19" at bounding box center [286, 358] width 26 height 21
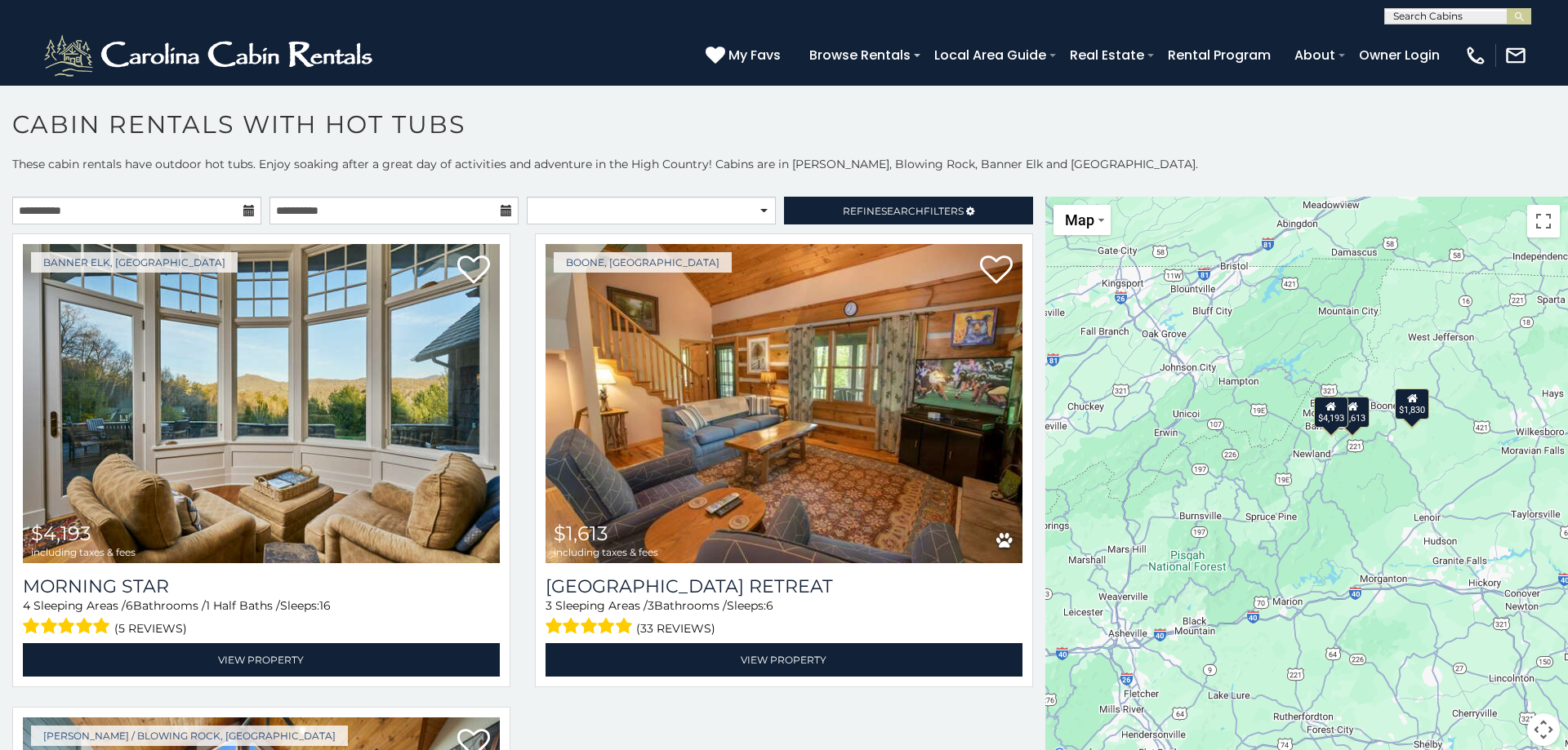
click at [503, 214] on icon at bounding box center [507, 211] width 12 height 12
click at [376, 205] on input "**********" at bounding box center [394, 210] width 249 height 28
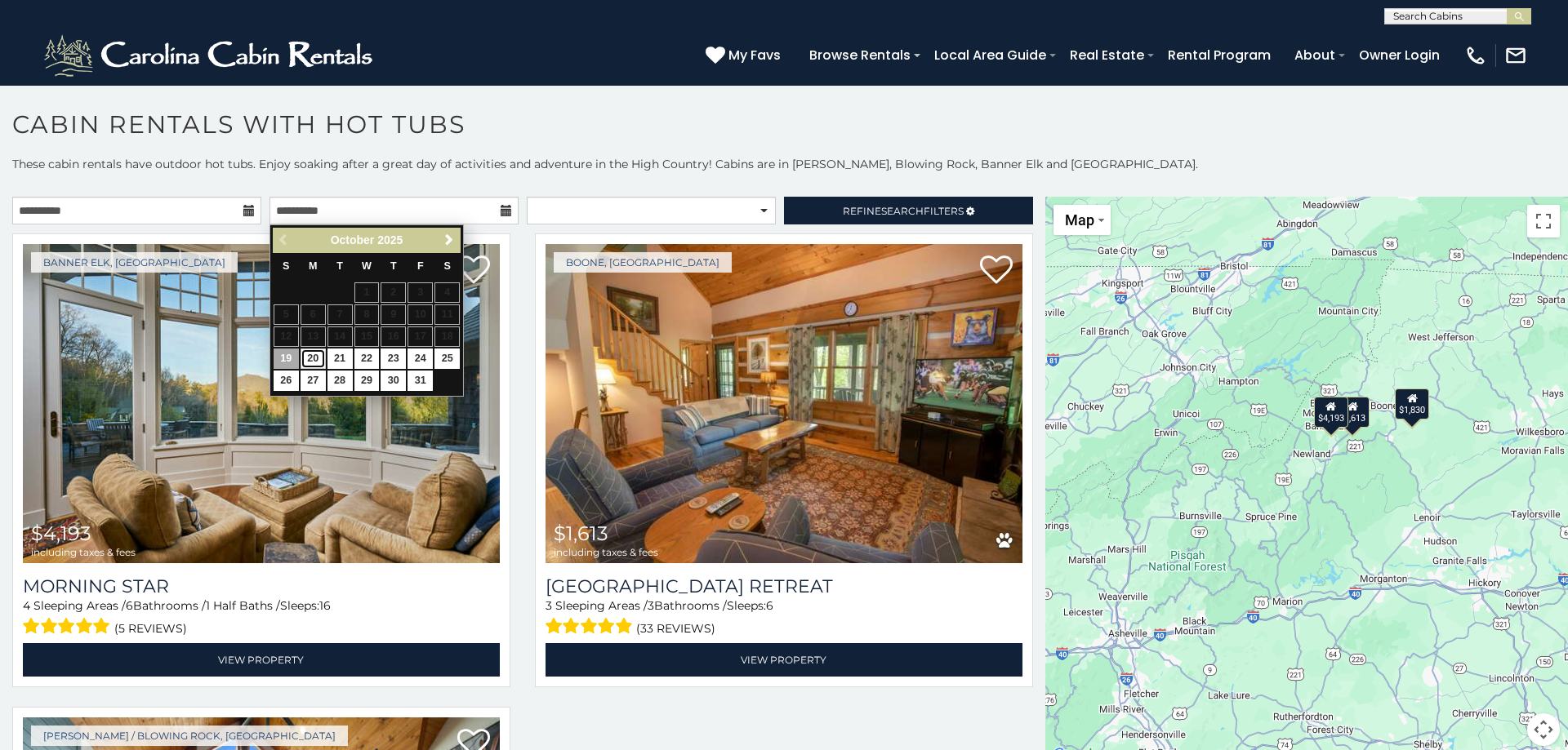
click at [312, 359] on link "20" at bounding box center [313, 358] width 26 height 21
type input "**********"
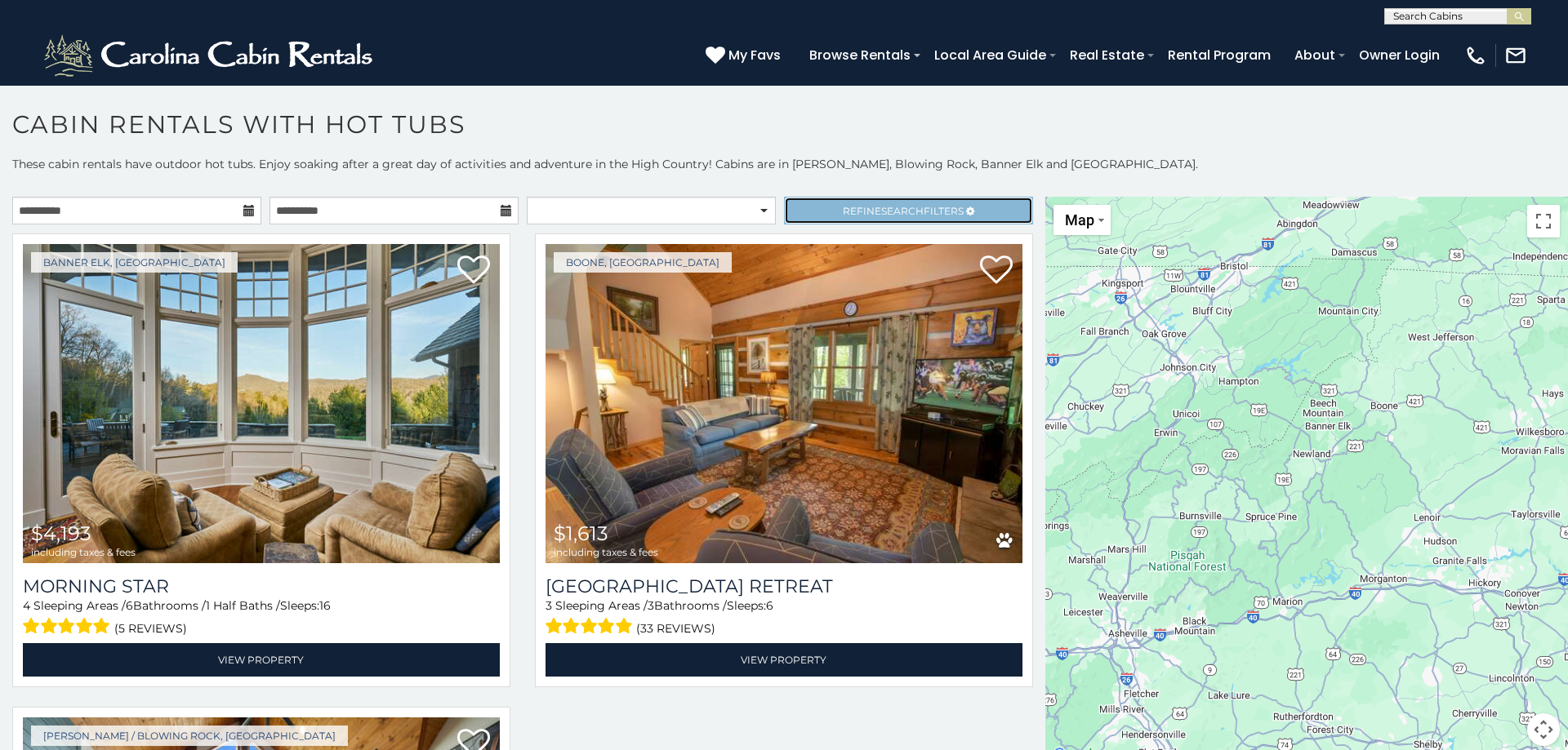
click at [873, 208] on span "Refine Search Filters" at bounding box center [903, 211] width 120 height 12
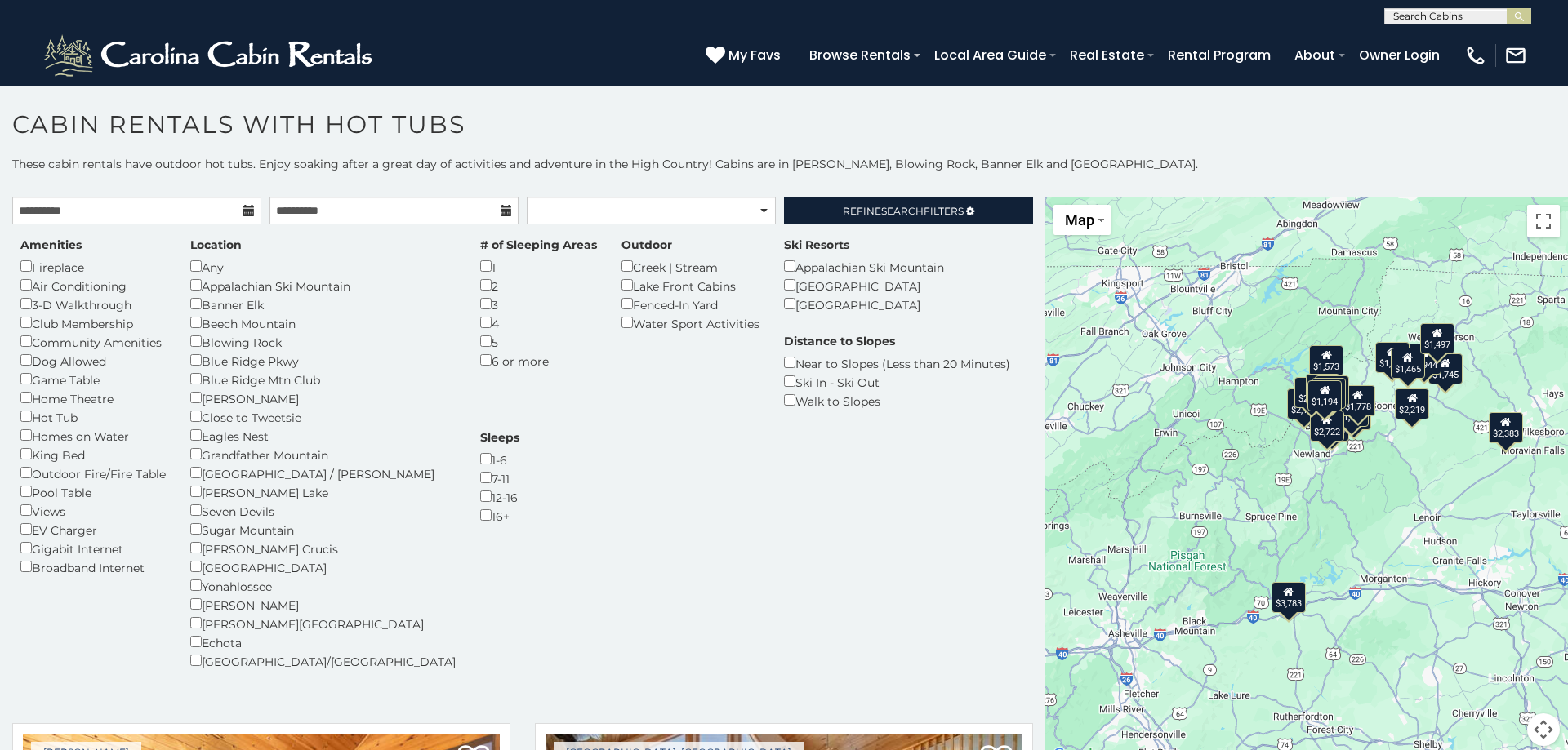
click at [35, 351] on div "Dog Allowed" at bounding box center [93, 360] width 145 height 19
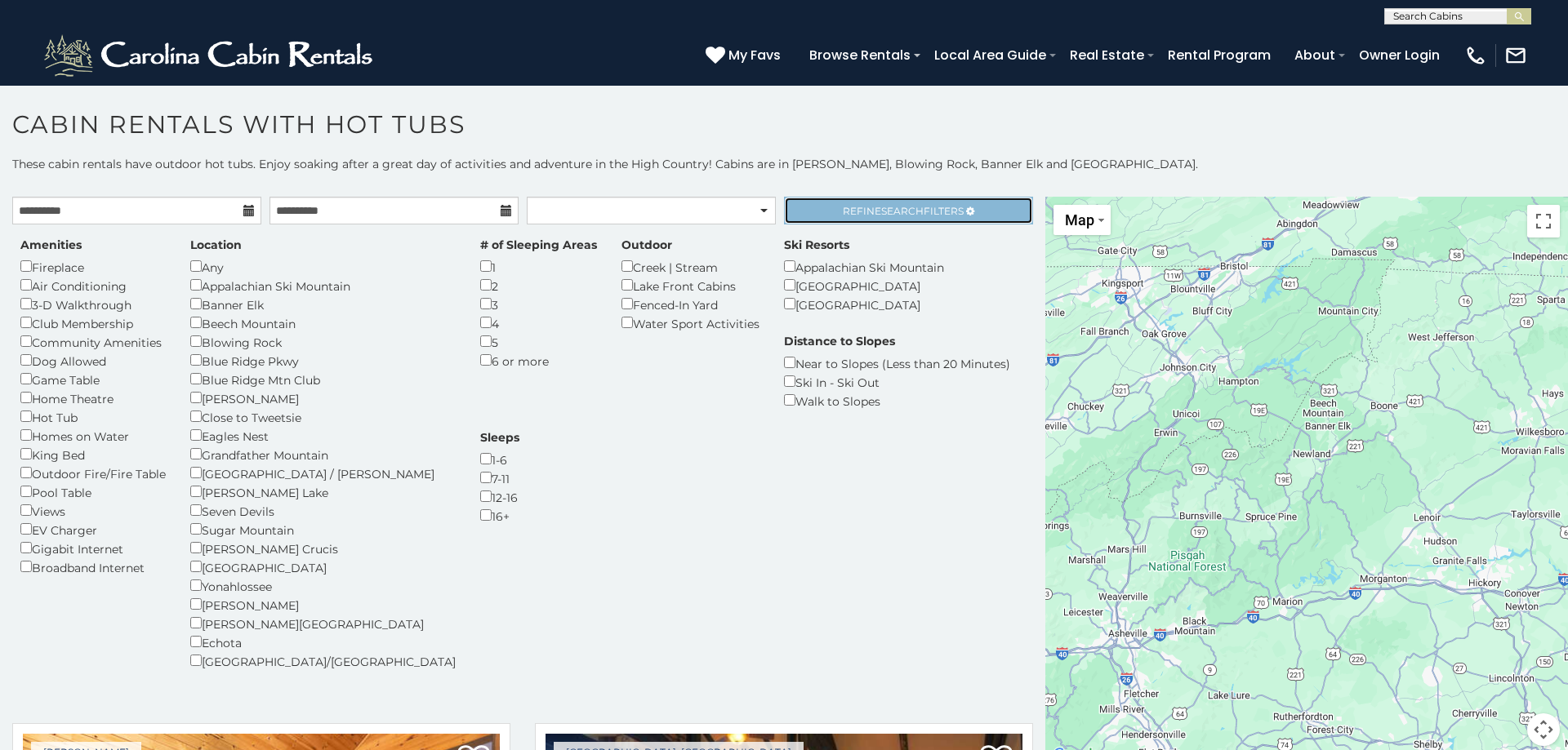
click at [908, 215] on span "Search" at bounding box center [902, 211] width 42 height 12
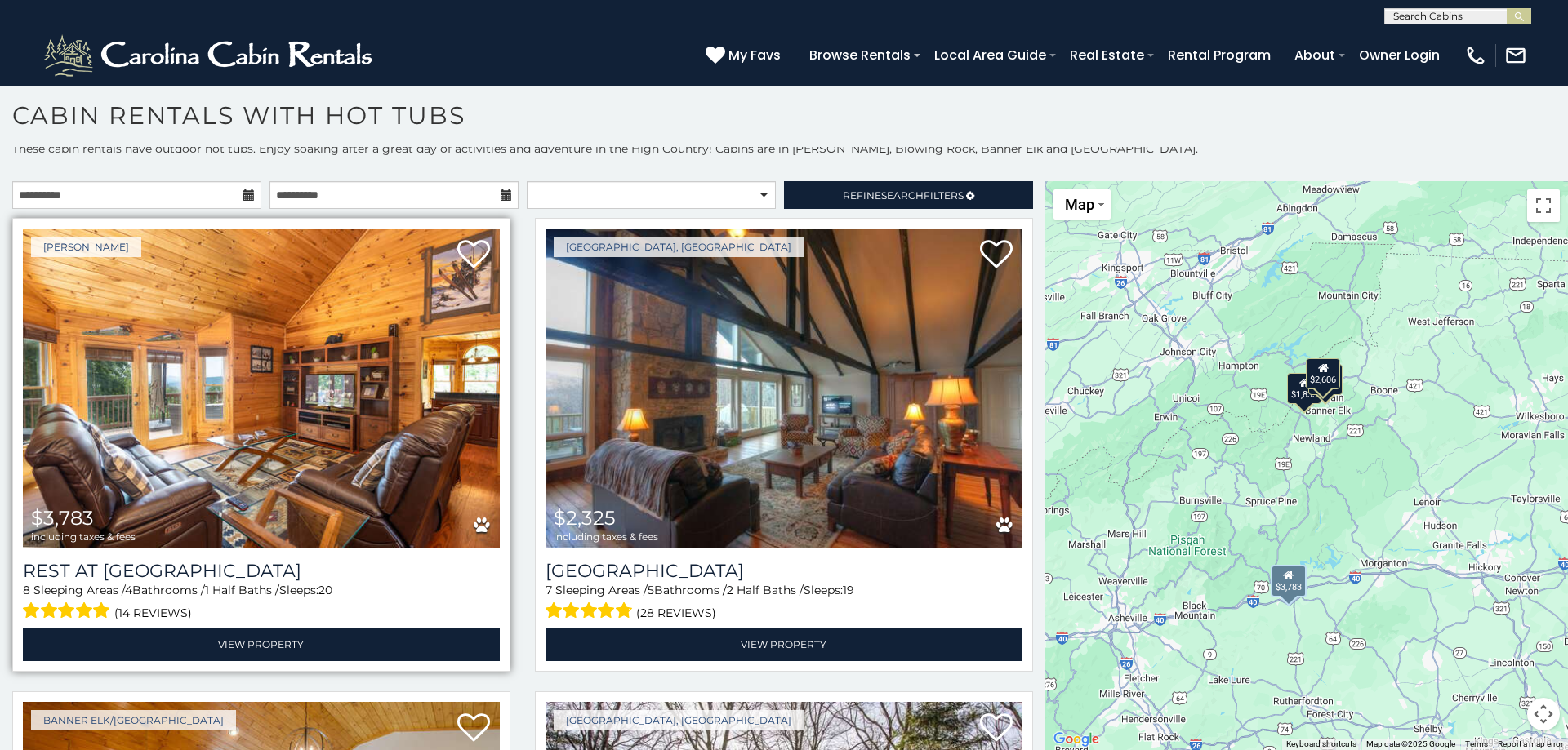
click at [338, 444] on img at bounding box center [261, 388] width 477 height 319
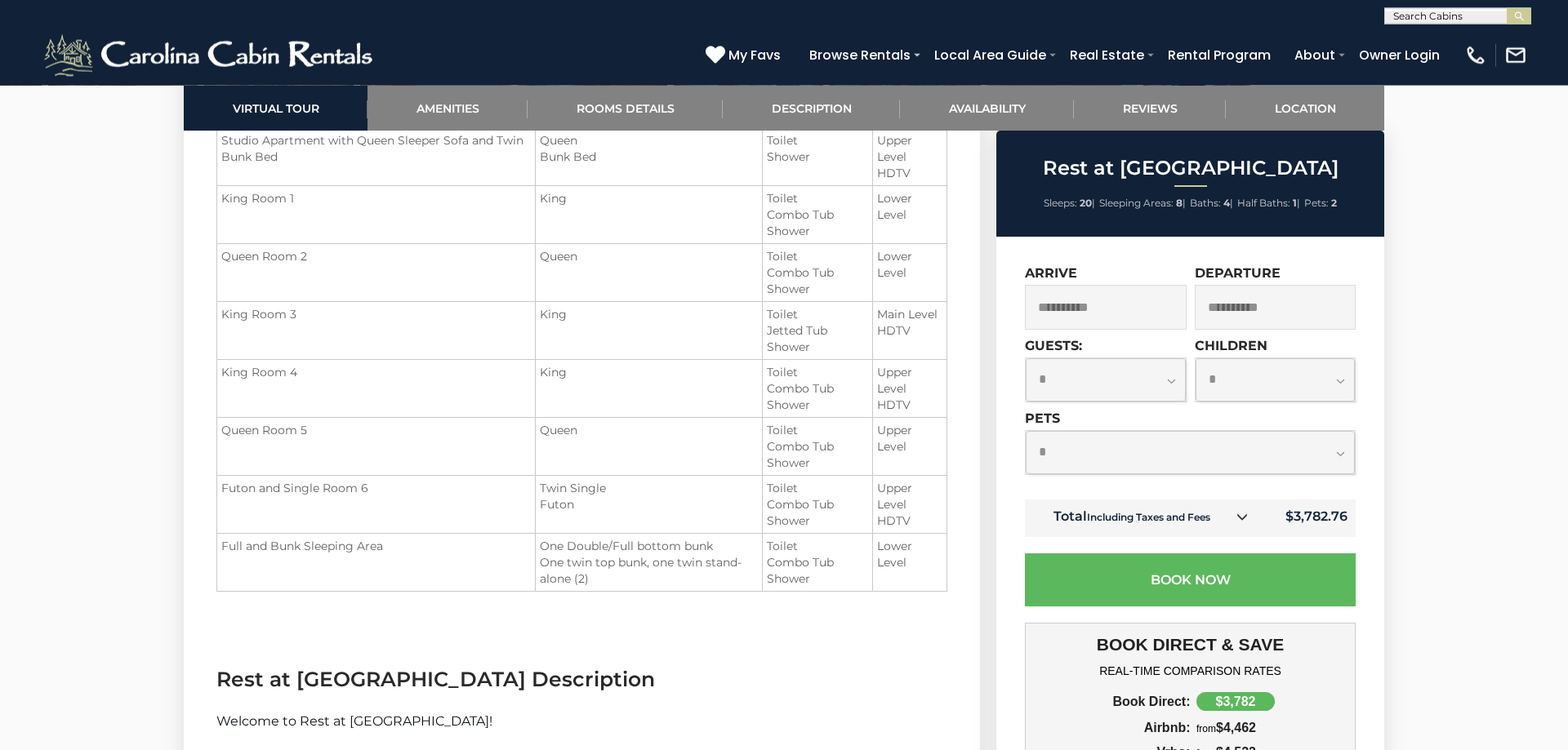
scroll to position [2081, 0]
click at [1026, 431] on select "**********" at bounding box center [1190, 453] width 329 height 43
select select "*"
click option "*" at bounding box center [0, 0] width 0 height 0
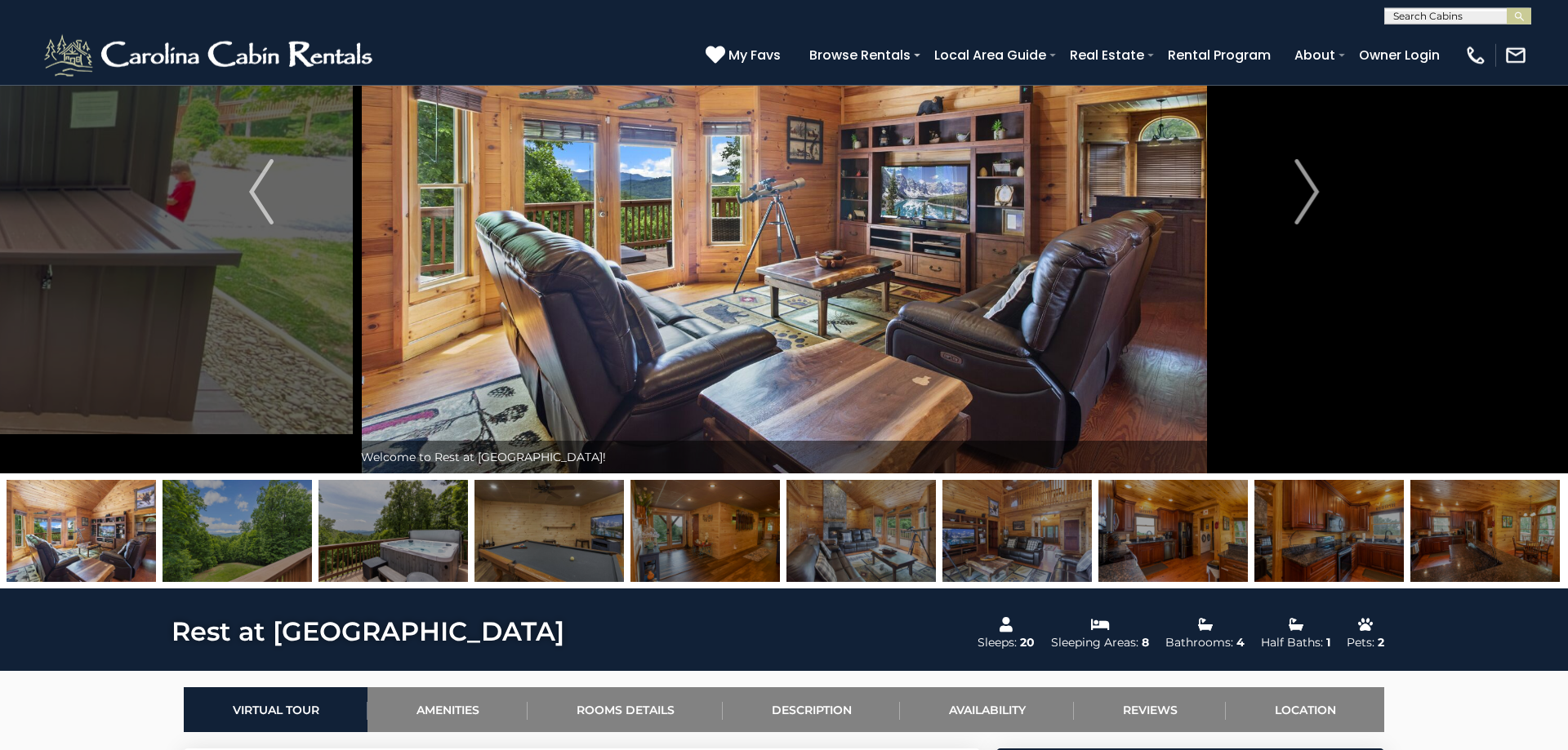
scroll to position [0, 0]
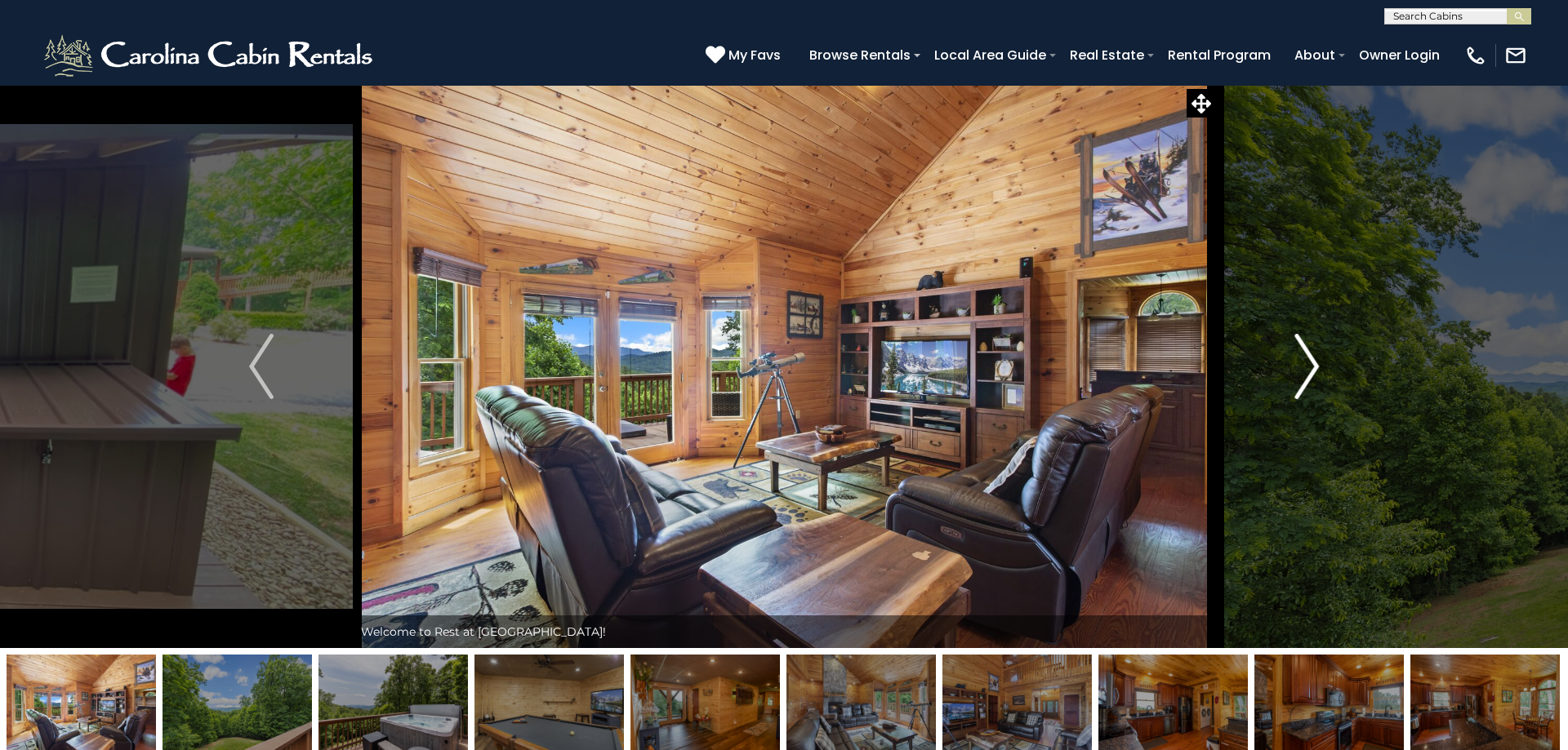
click at [1296, 376] on img "Next" at bounding box center [1306, 366] width 25 height 65
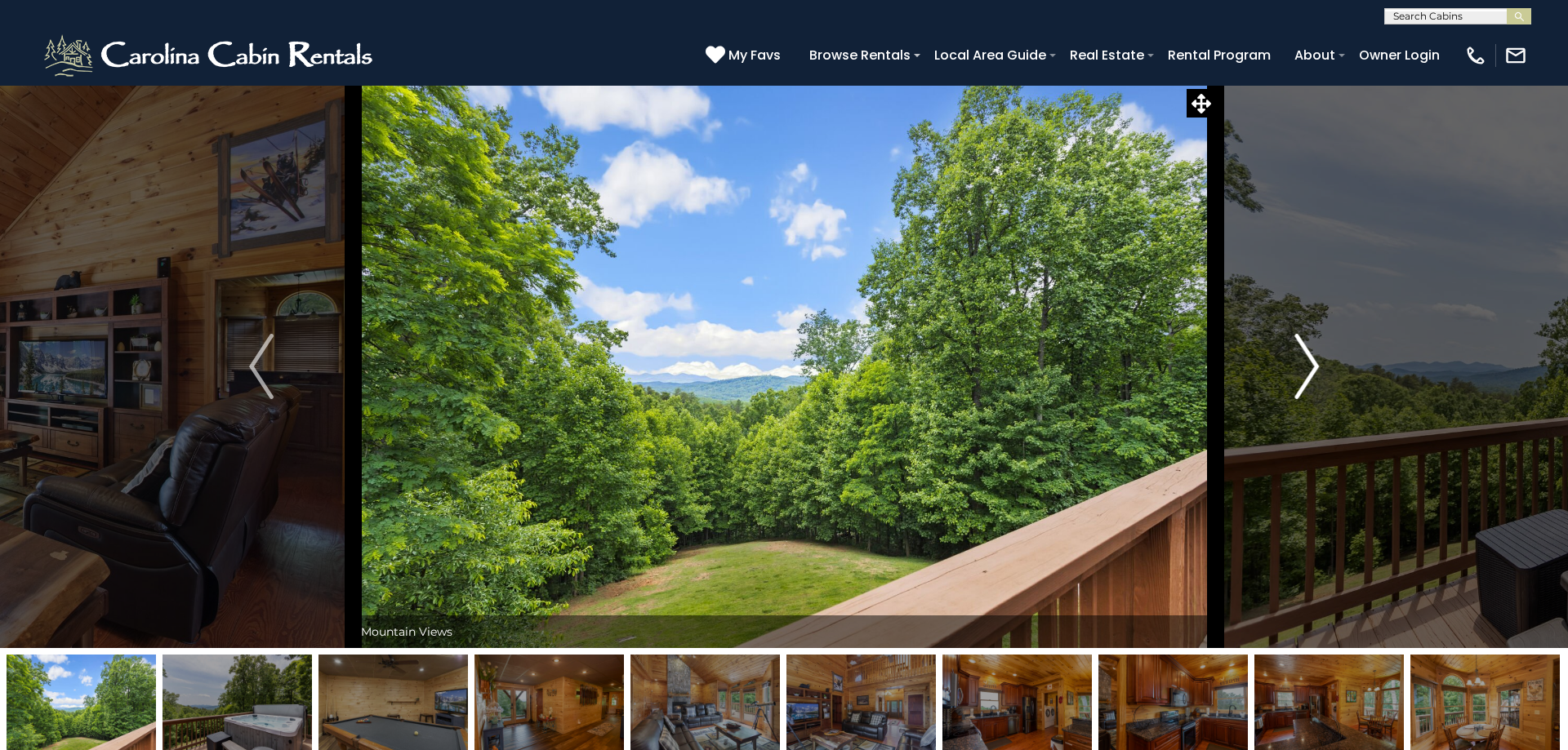
click at [1303, 369] on img "Next" at bounding box center [1306, 366] width 25 height 65
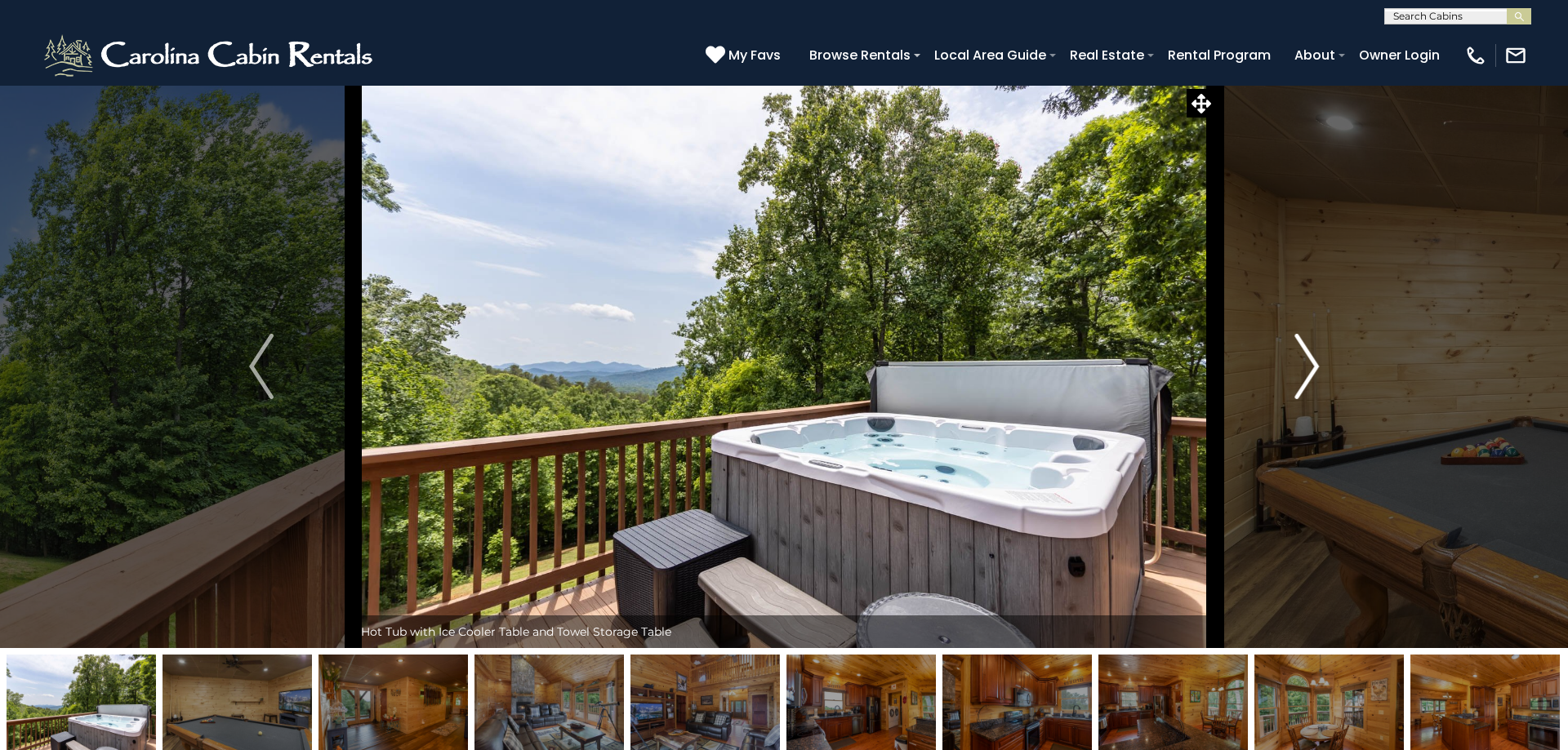
click at [1303, 369] on img "Next" at bounding box center [1306, 366] width 25 height 65
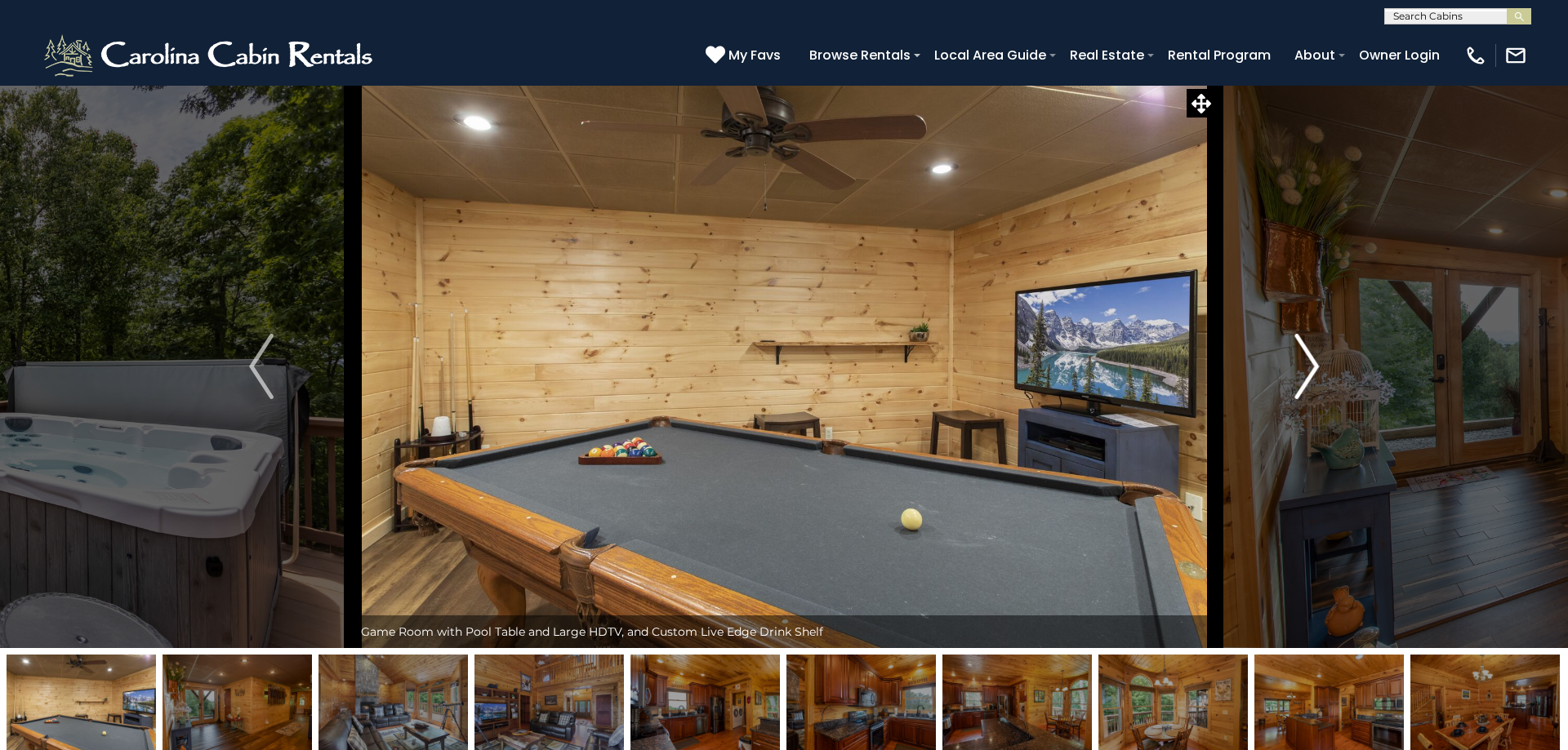
click at [1303, 369] on img "Next" at bounding box center [1306, 366] width 25 height 65
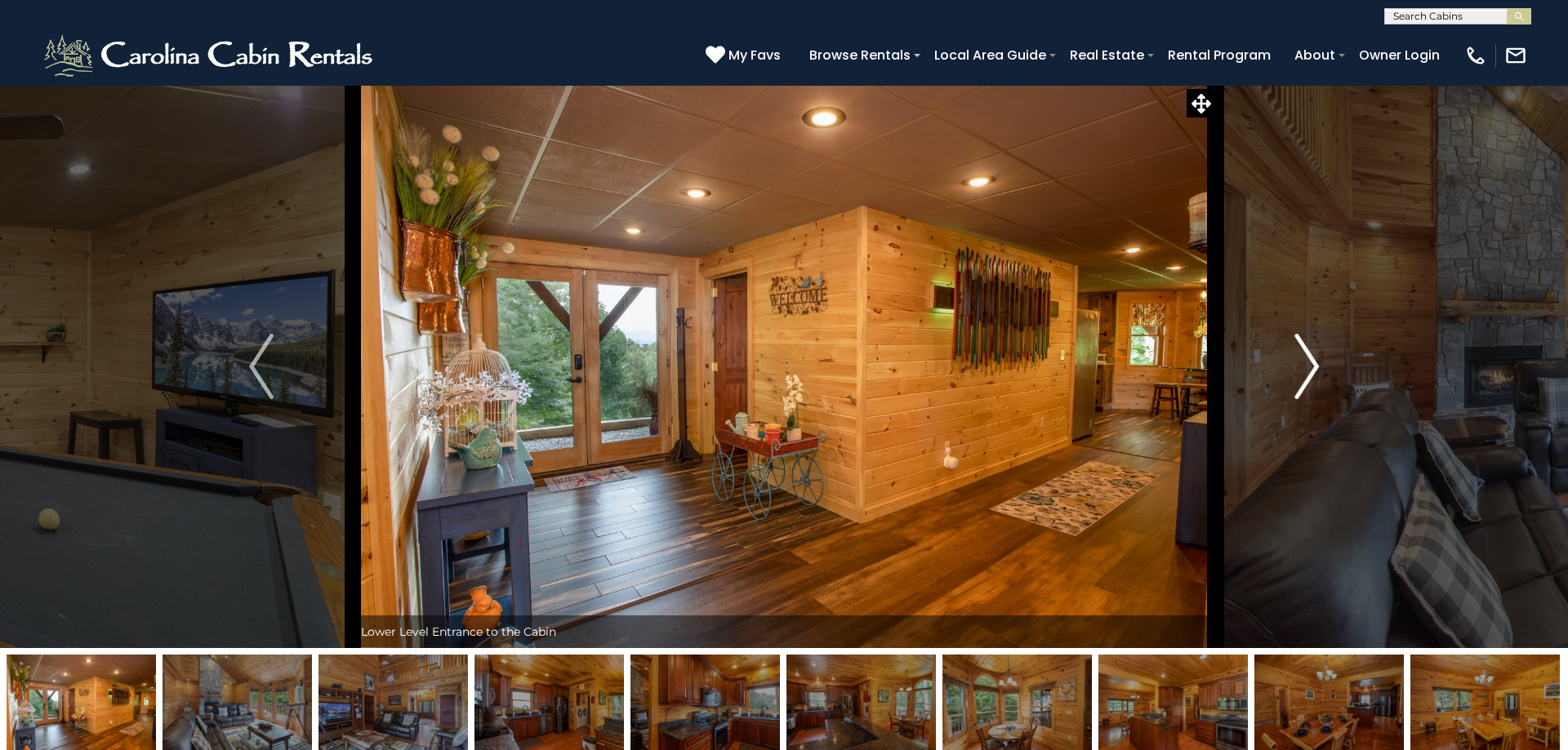
click at [1303, 369] on img "Next" at bounding box center [1306, 366] width 25 height 65
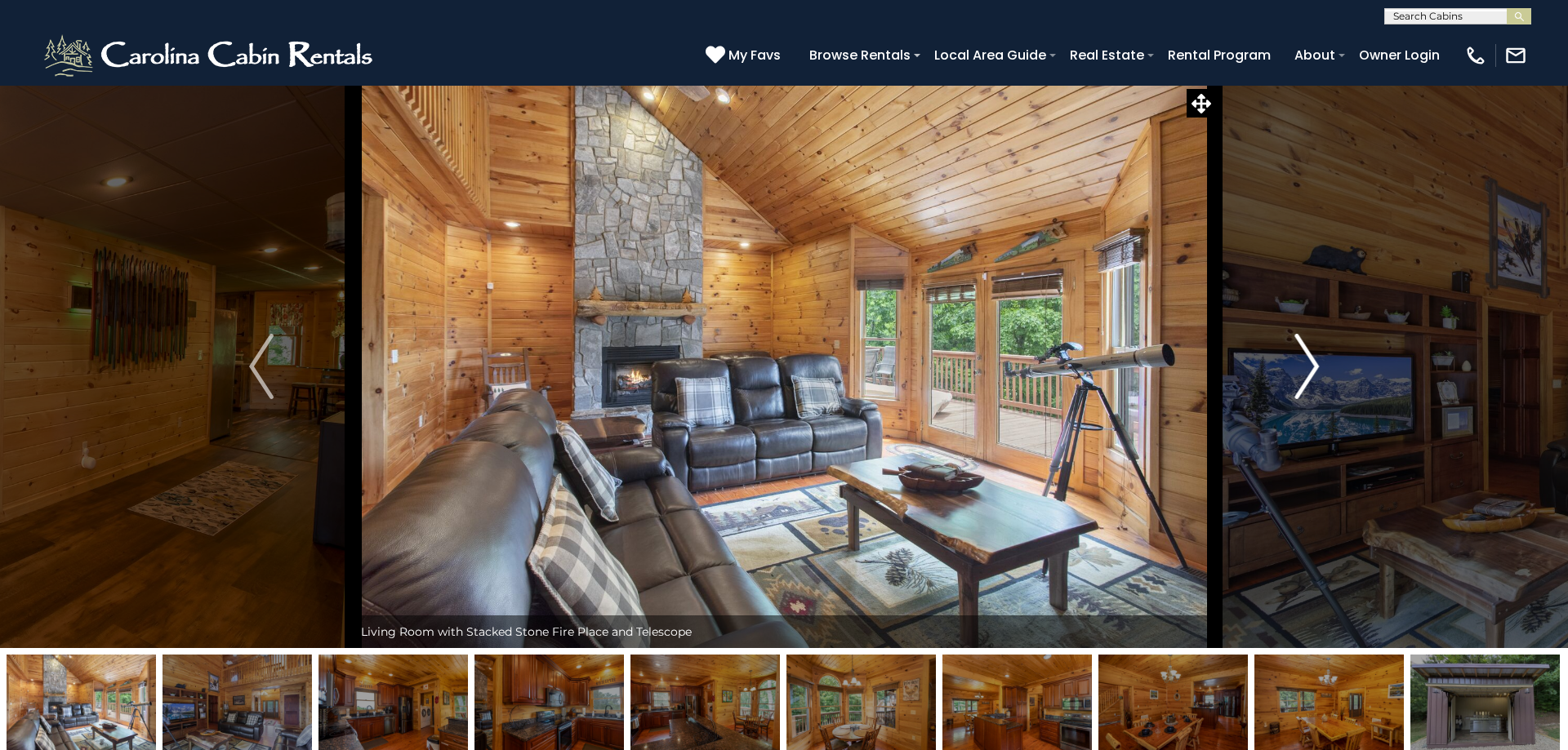
click at [1303, 369] on img "Next" at bounding box center [1306, 366] width 25 height 65
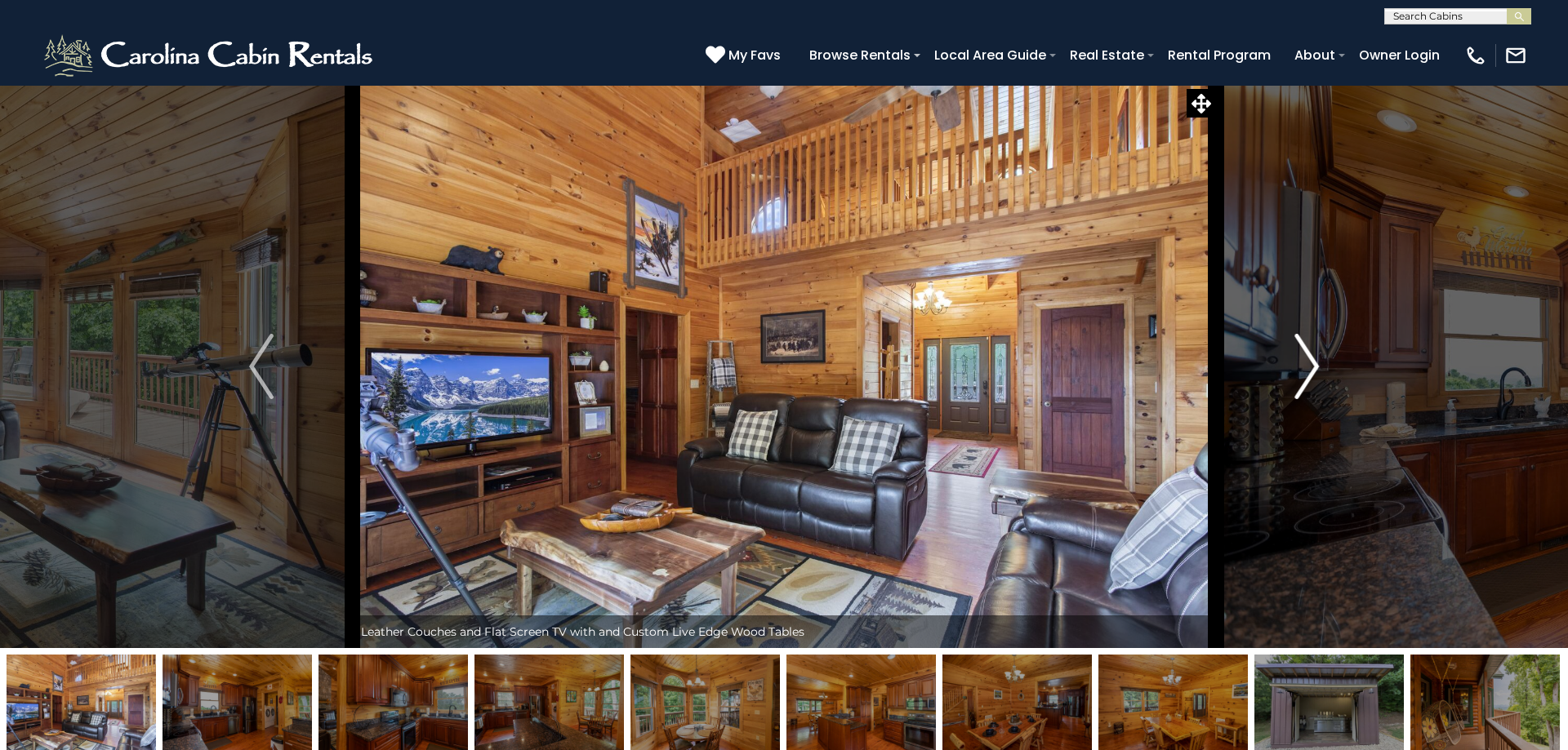
click at [1303, 369] on img "Next" at bounding box center [1306, 366] width 25 height 65
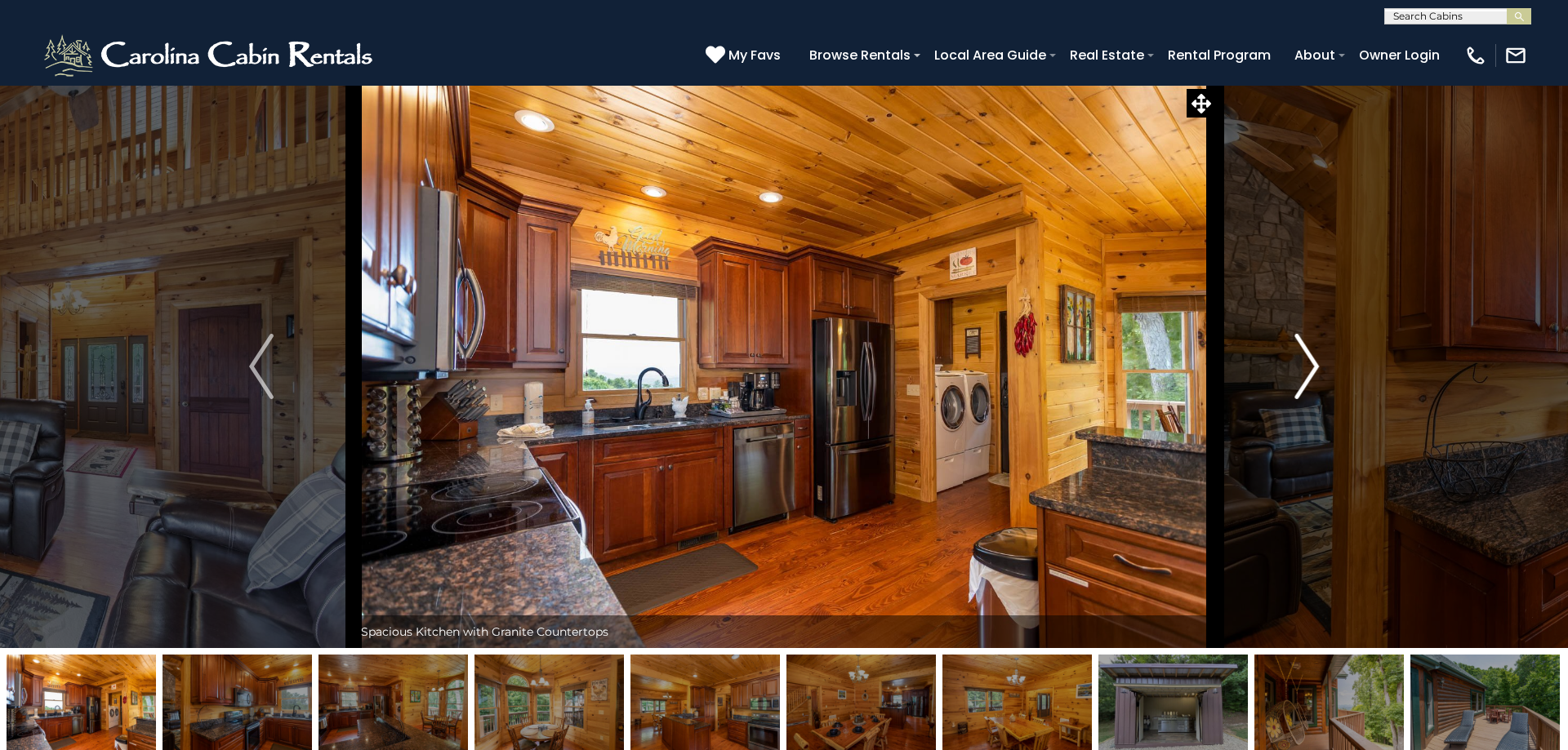
click at [1303, 369] on img "Next" at bounding box center [1306, 366] width 25 height 65
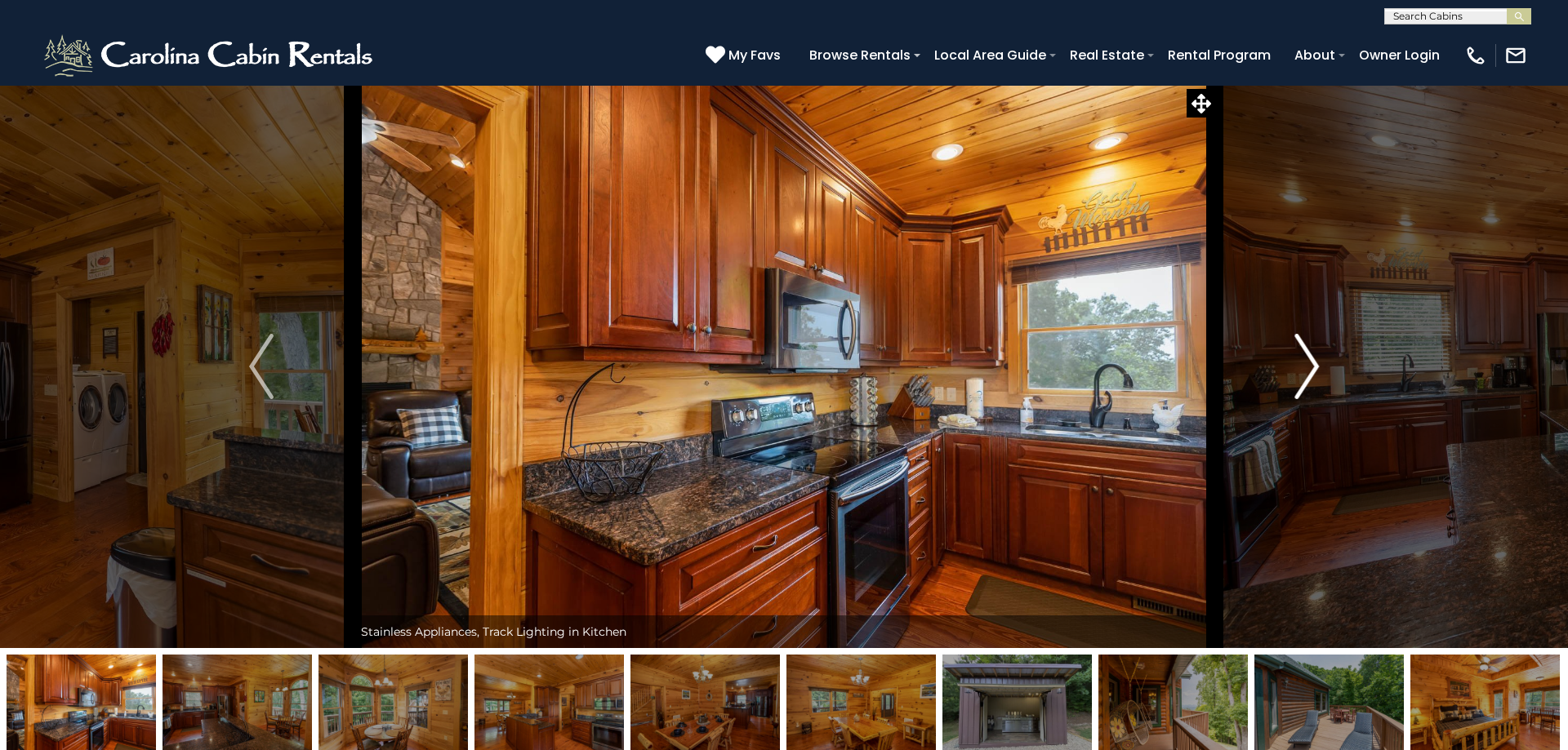
click at [1303, 369] on img "Next" at bounding box center [1306, 366] width 25 height 65
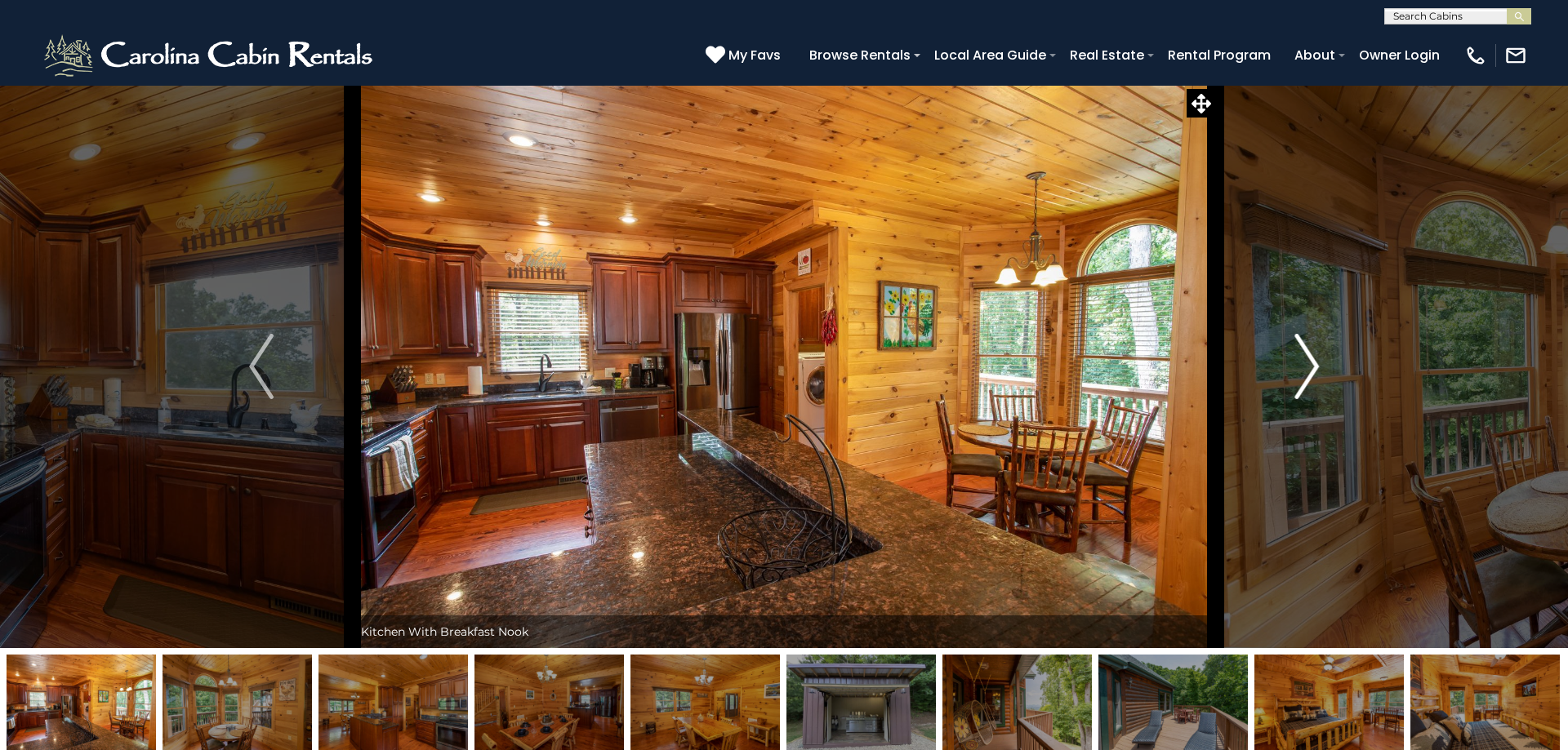
click at [1303, 369] on img "Next" at bounding box center [1306, 366] width 25 height 65
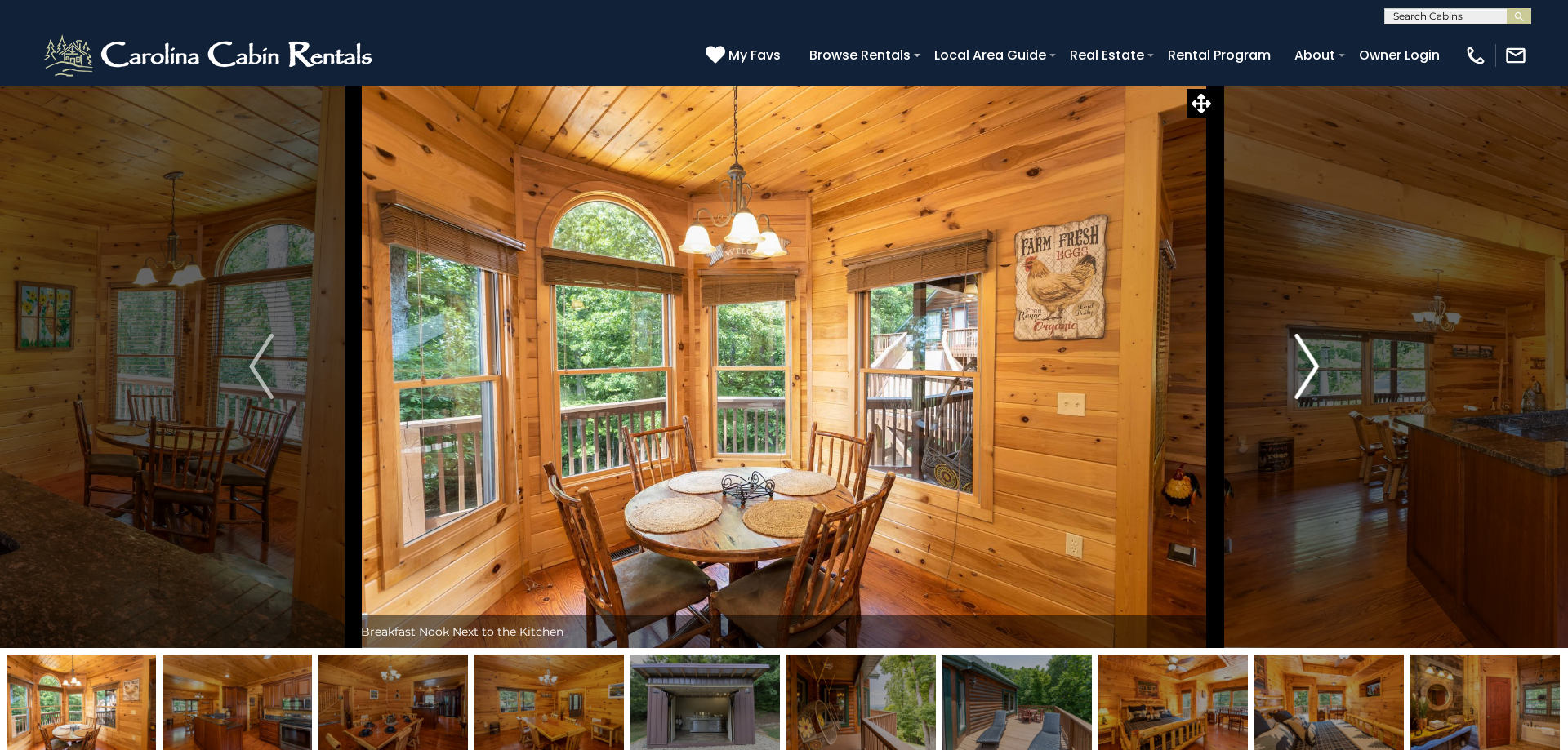
click at [1303, 369] on img "Next" at bounding box center [1306, 366] width 25 height 65
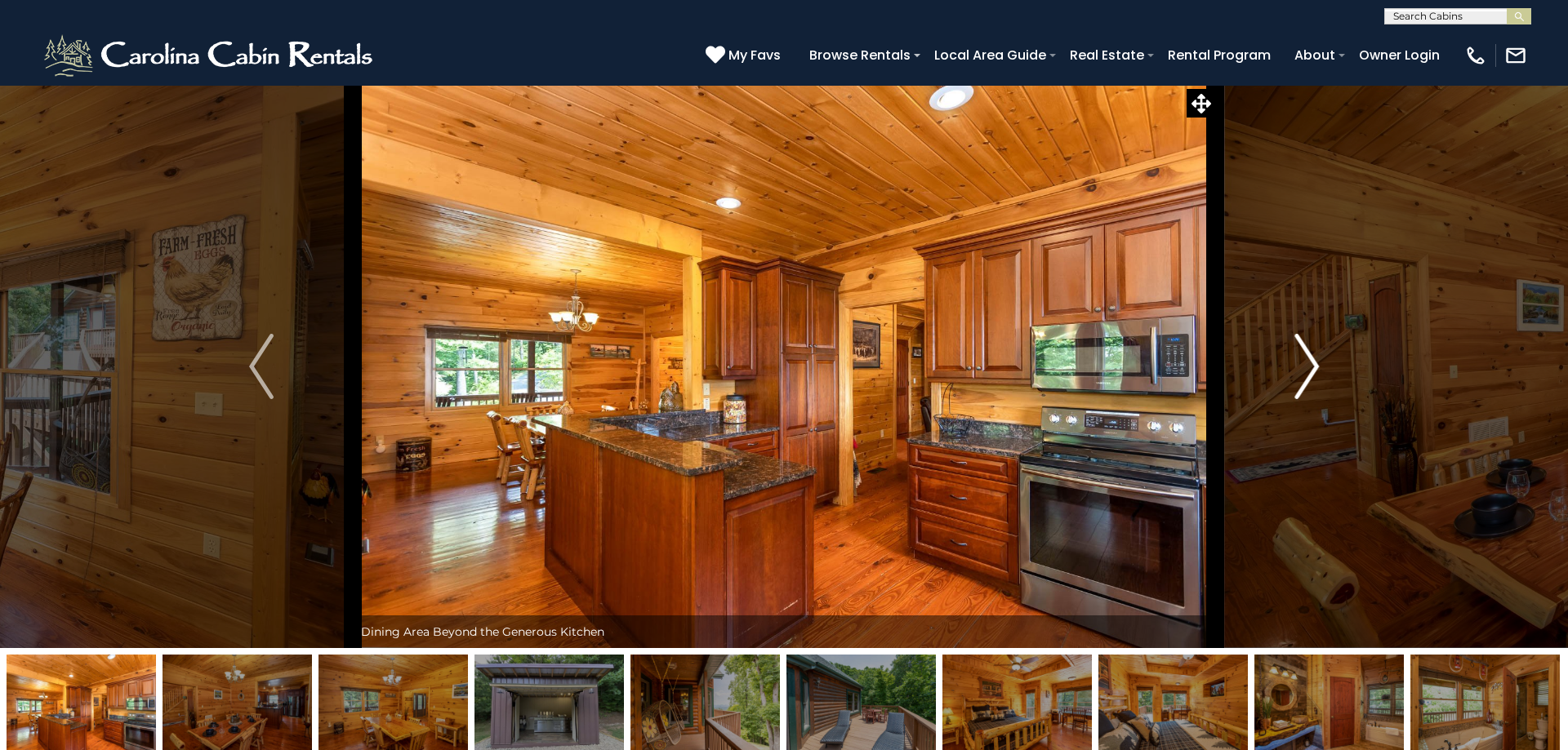
click at [1303, 369] on img "Next" at bounding box center [1306, 366] width 25 height 65
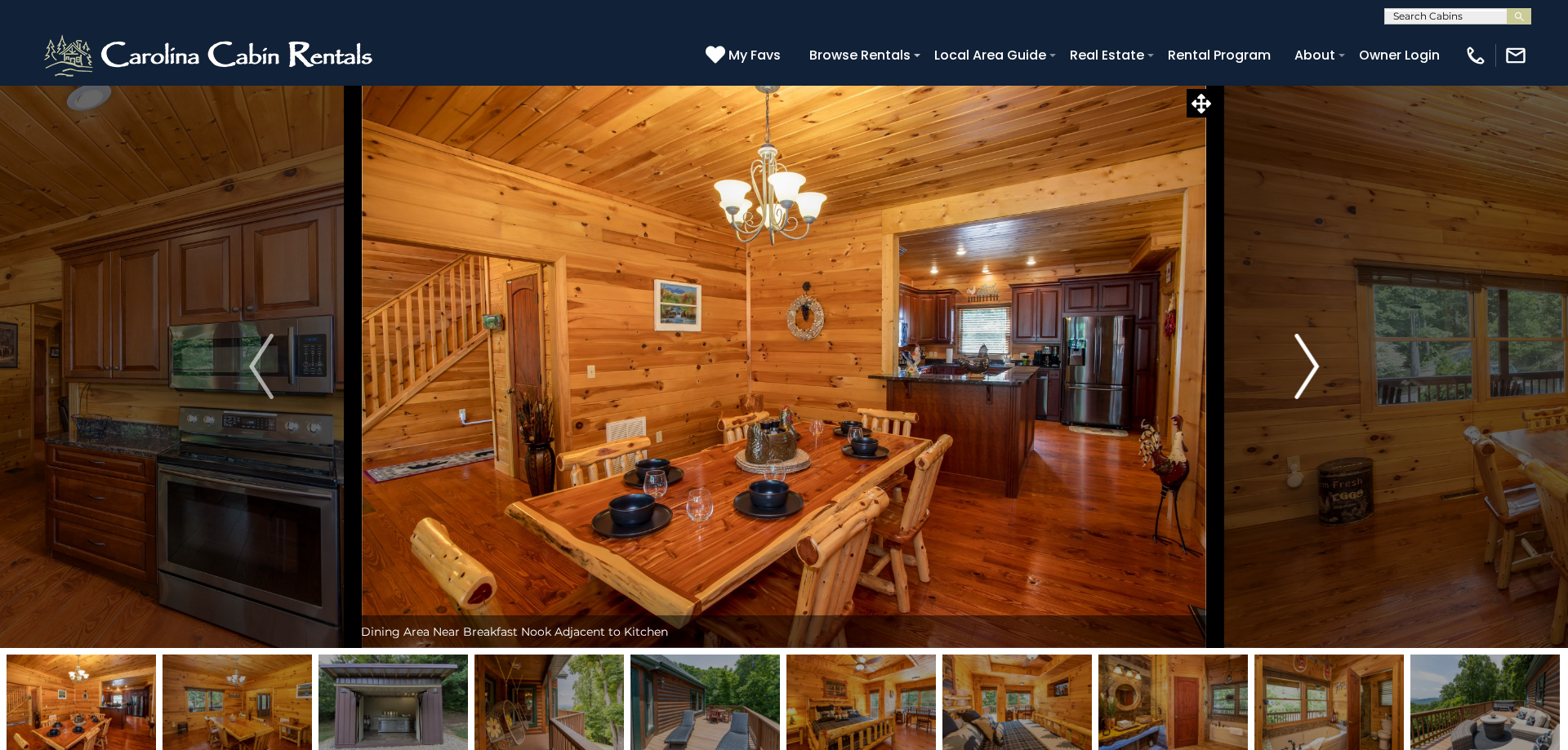
click at [1303, 369] on img "Next" at bounding box center [1306, 366] width 25 height 65
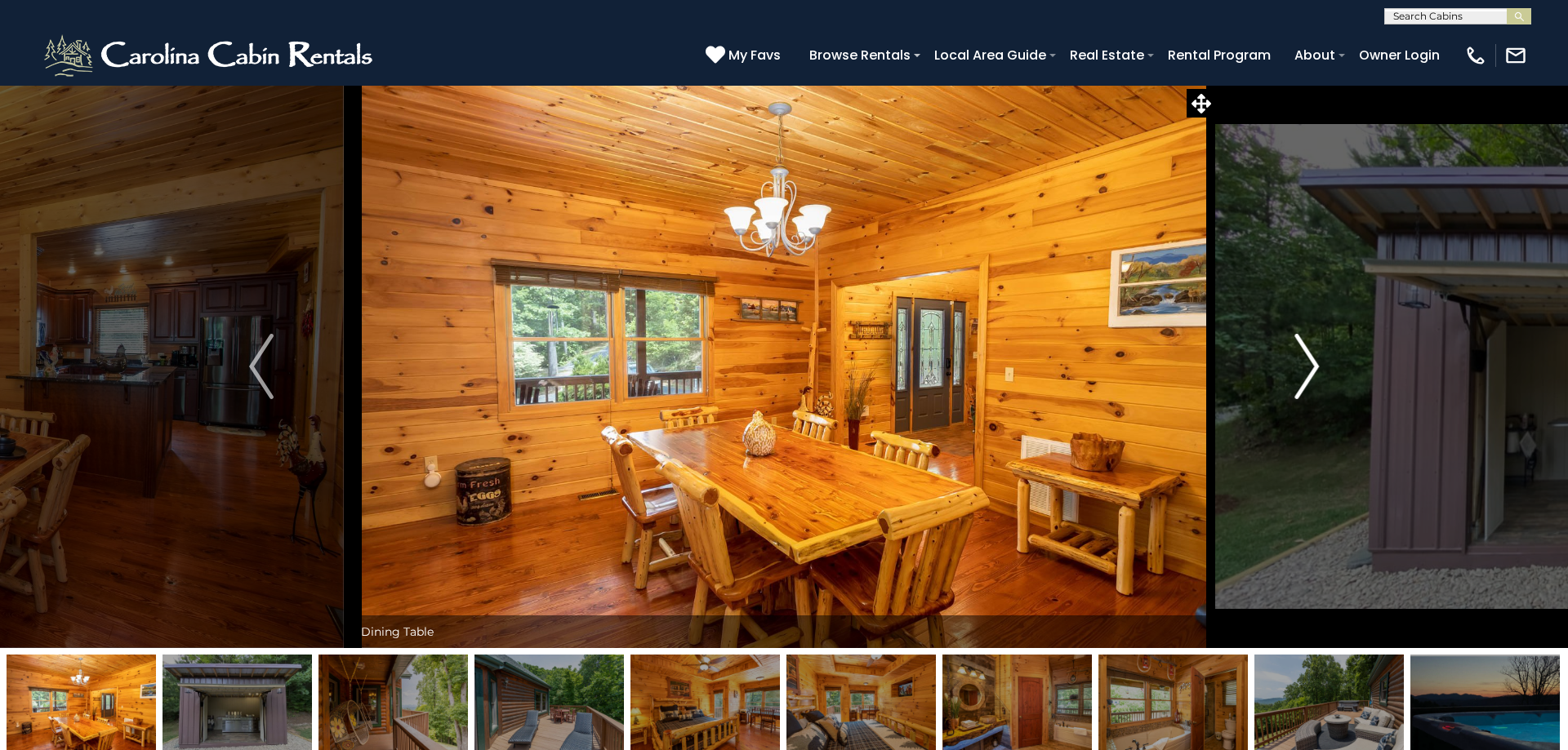
click at [1303, 369] on img "Next" at bounding box center [1306, 366] width 25 height 65
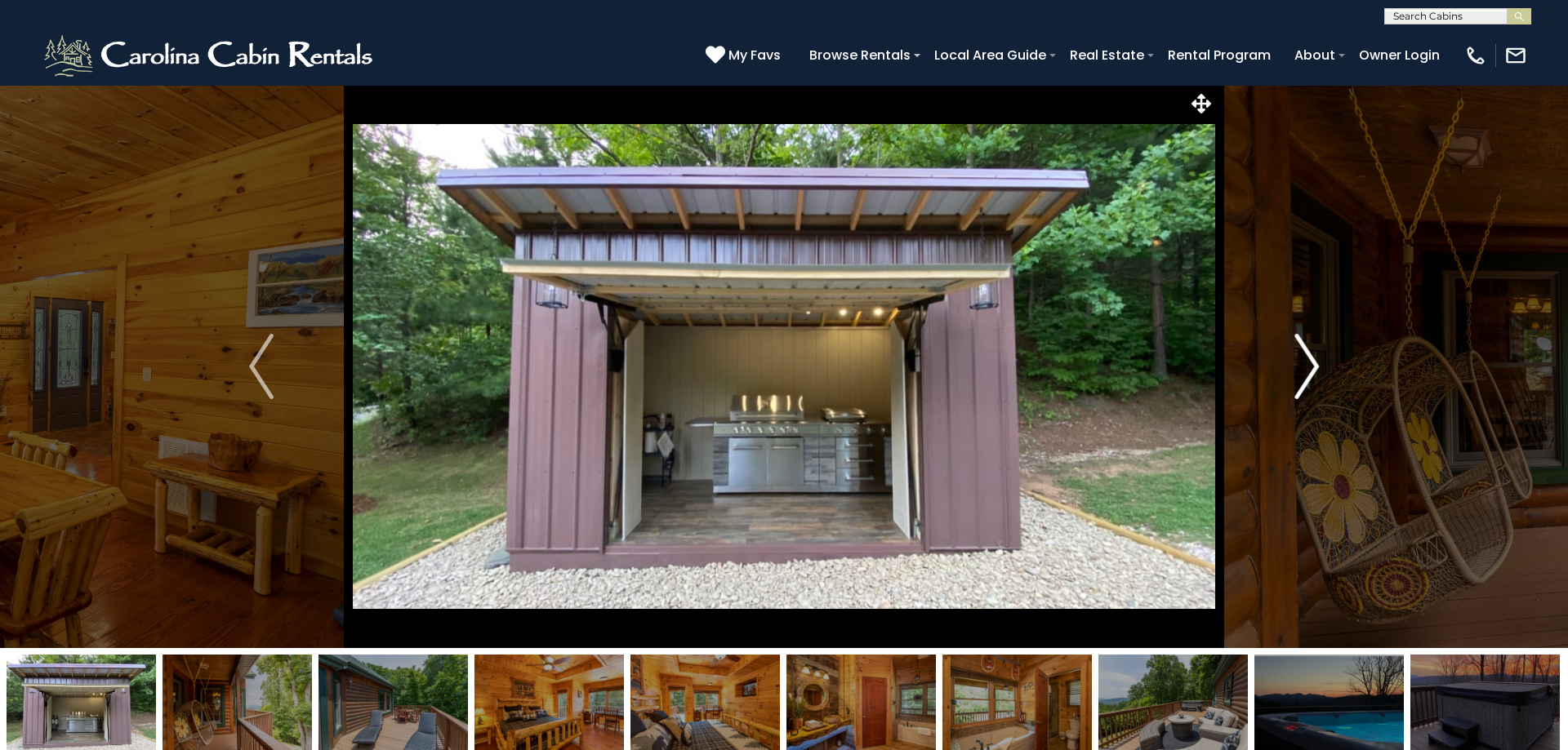
click at [1303, 369] on img "Next" at bounding box center [1306, 366] width 25 height 65
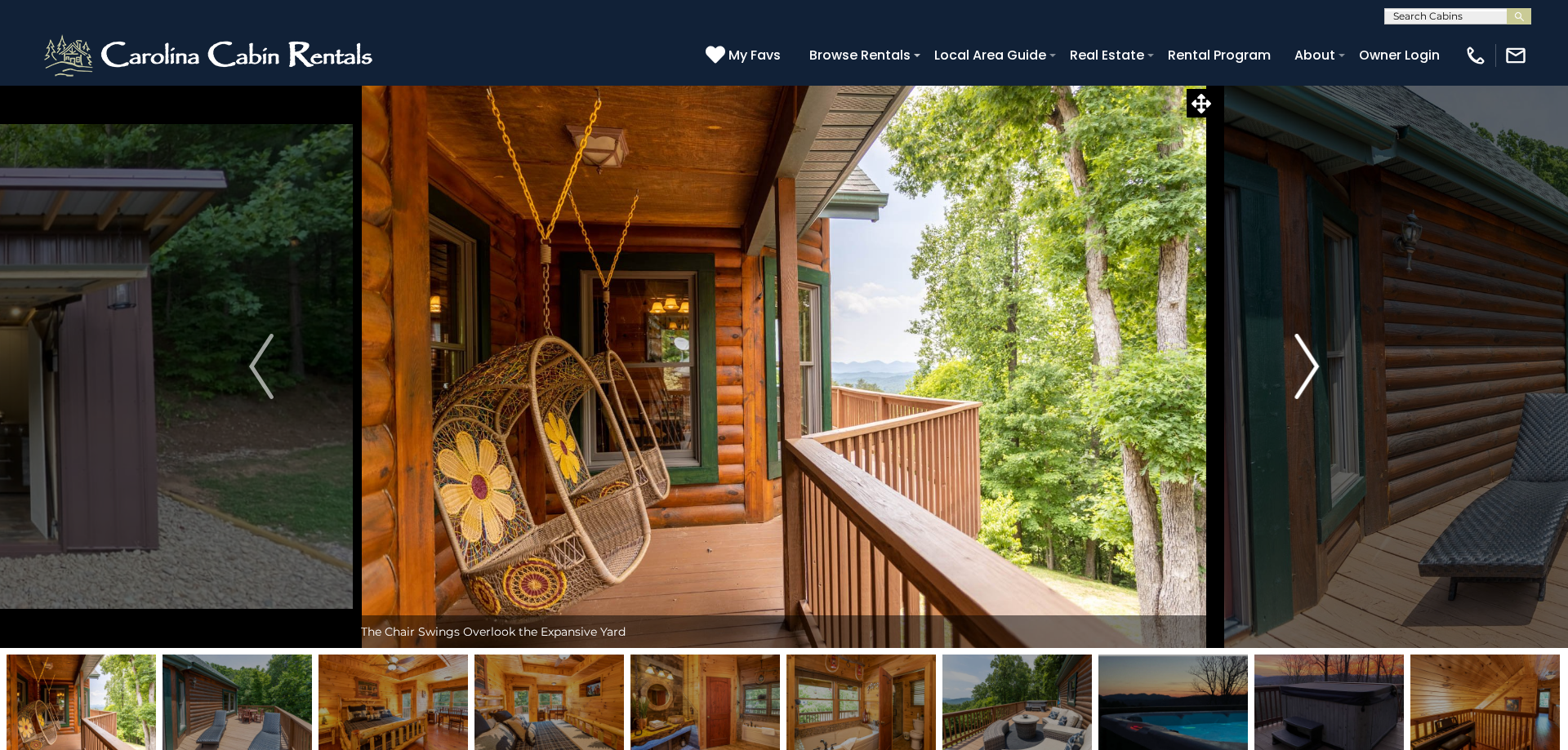
click at [1303, 369] on img "Next" at bounding box center [1306, 366] width 25 height 65
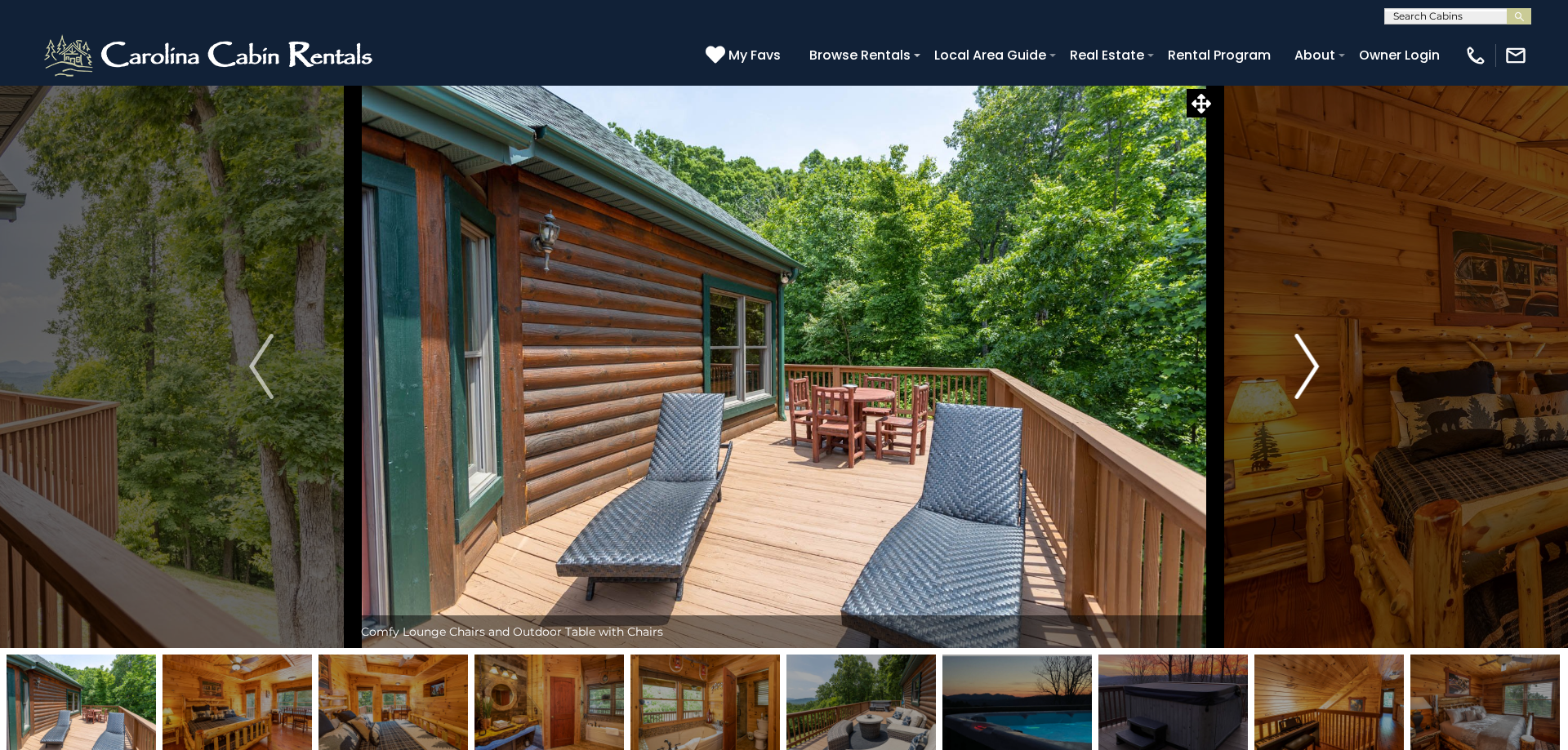
click at [1303, 369] on img "Next" at bounding box center [1306, 366] width 25 height 65
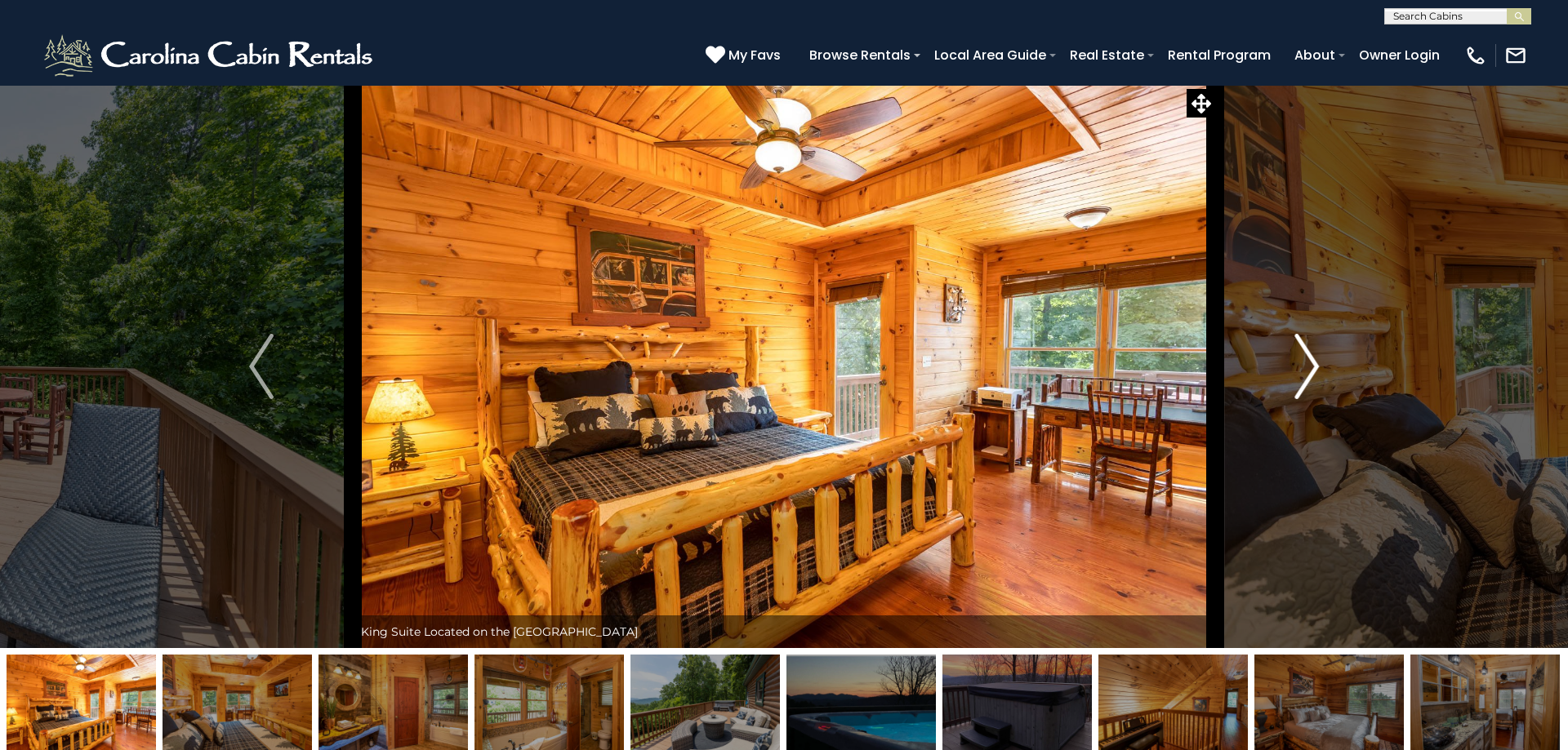
click at [1303, 369] on img "Next" at bounding box center [1306, 366] width 25 height 65
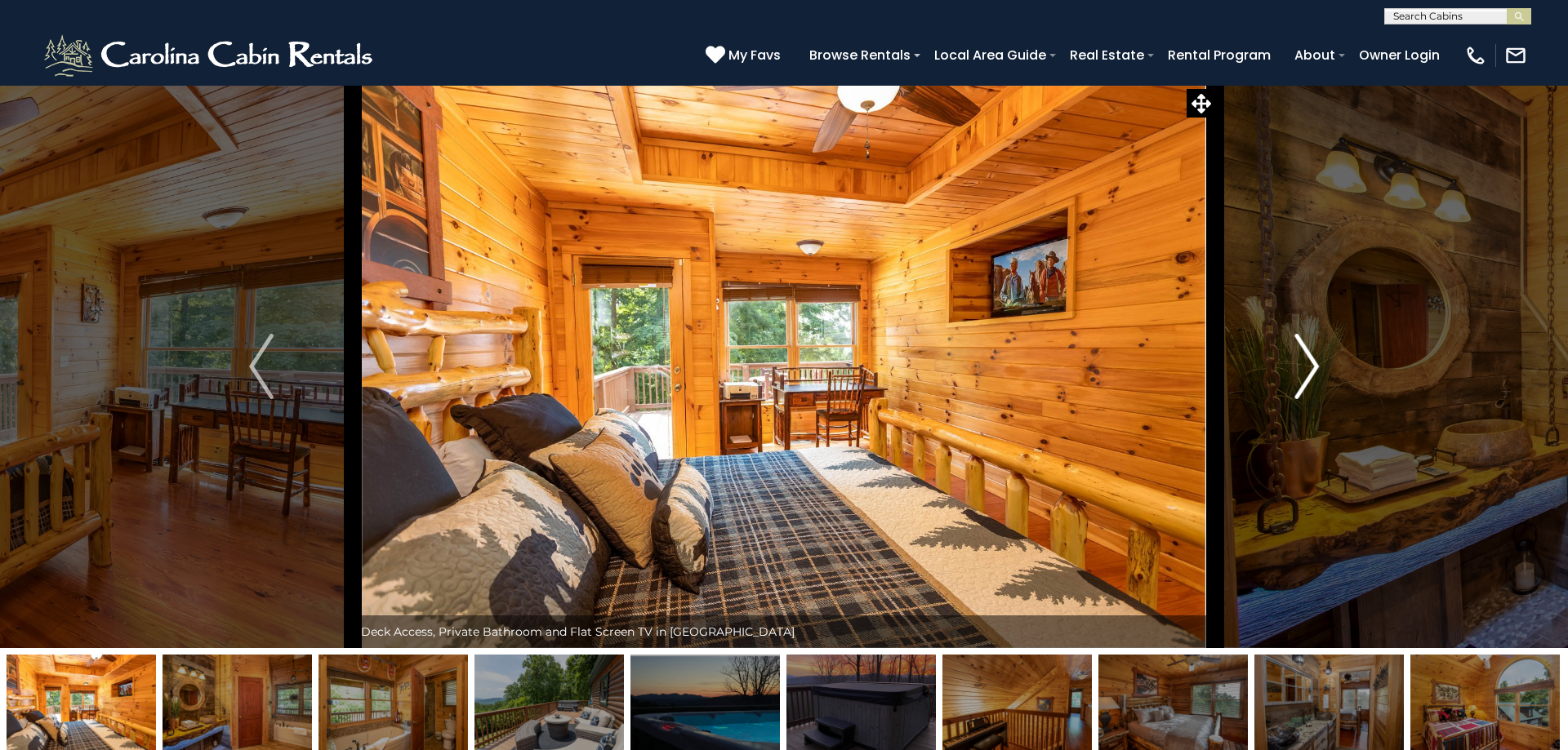
click at [1303, 369] on img "Next" at bounding box center [1306, 366] width 25 height 65
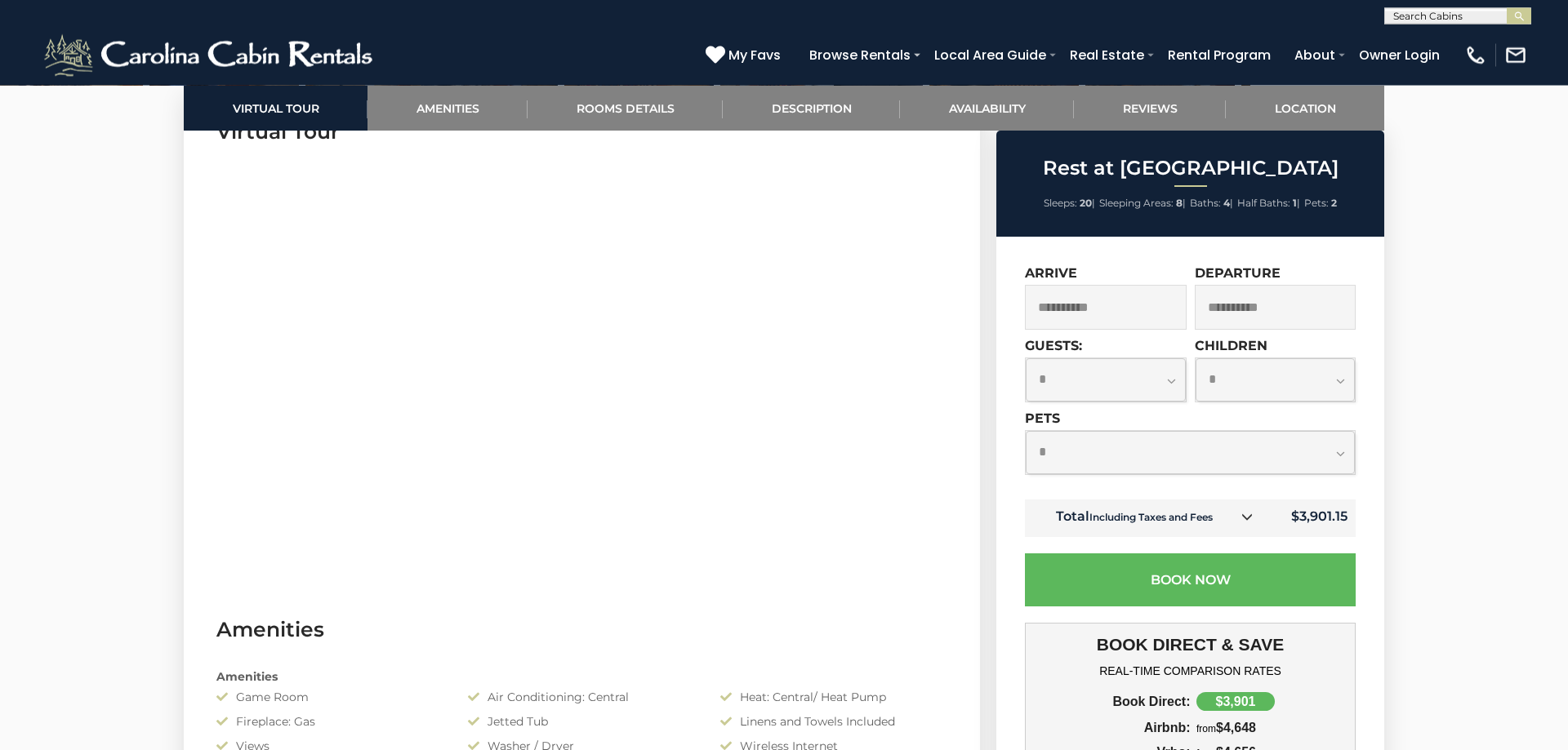
scroll to position [832, 0]
click at [1026, 358] on select "**********" at bounding box center [1106, 380] width 160 height 43
select select "**"
click option "**" at bounding box center [0, 0] width 0 height 0
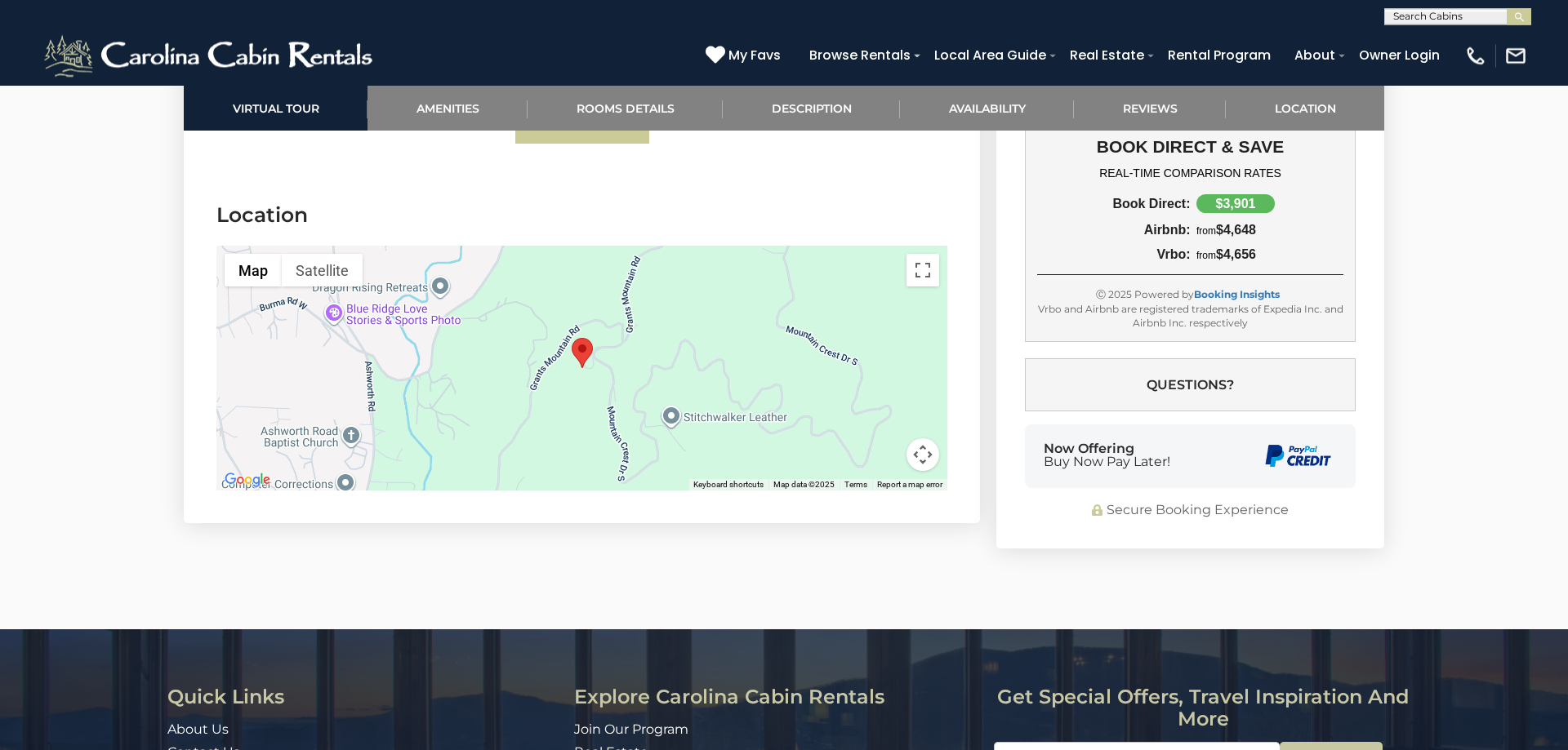
scroll to position [5284, 0]
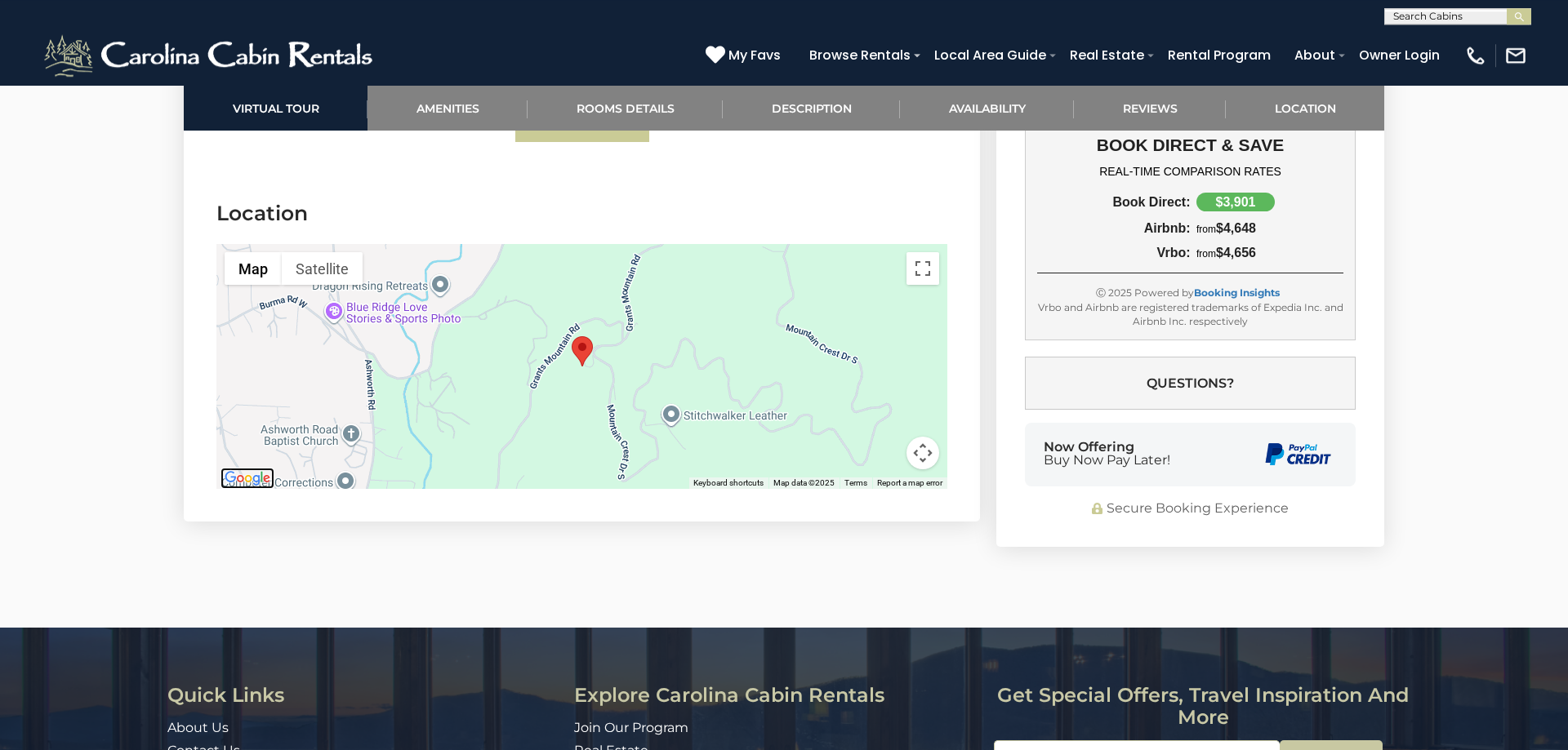
click at [257, 468] on img "Open this area in Google Maps (opens a new window)" at bounding box center [247, 479] width 54 height 22
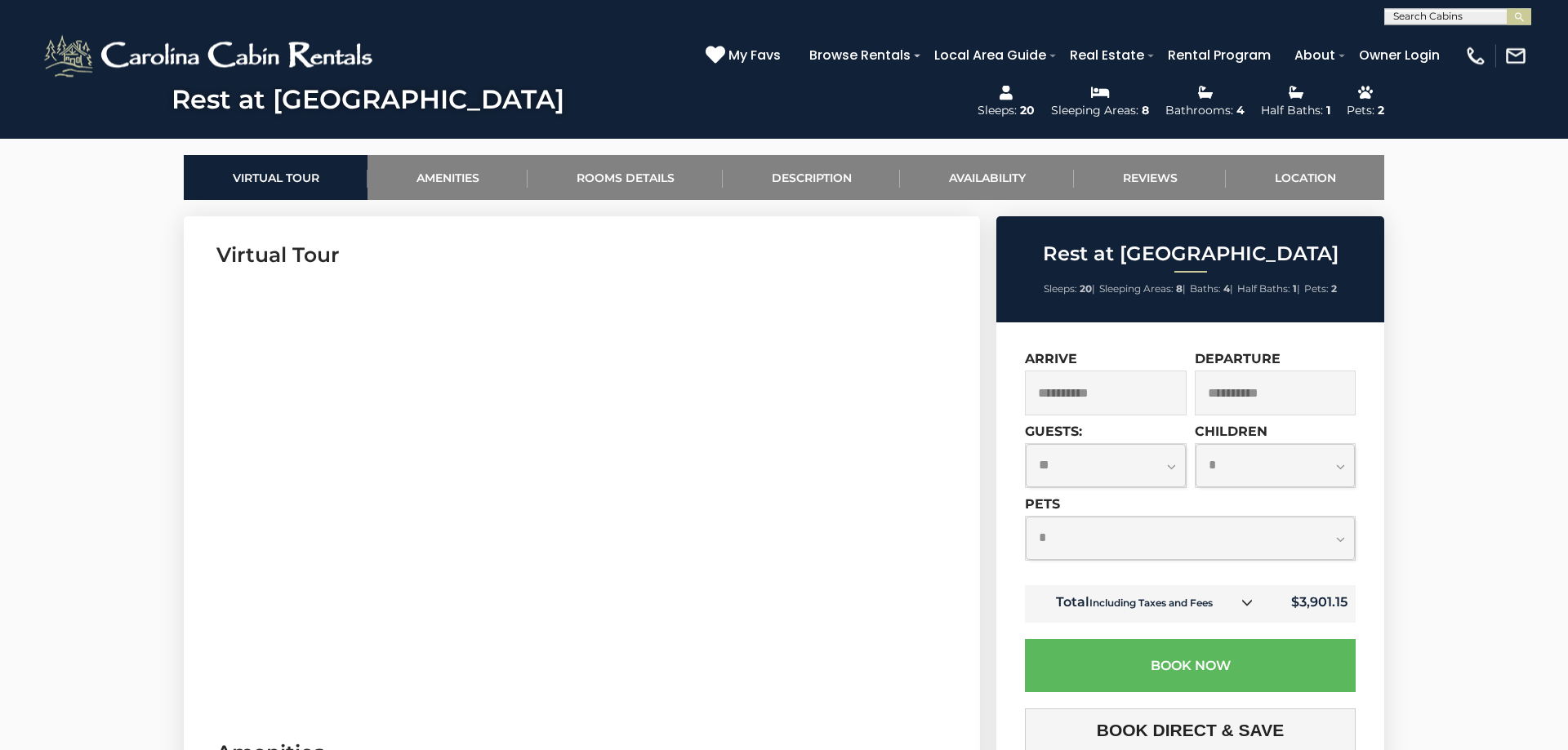
scroll to position [706, 0]
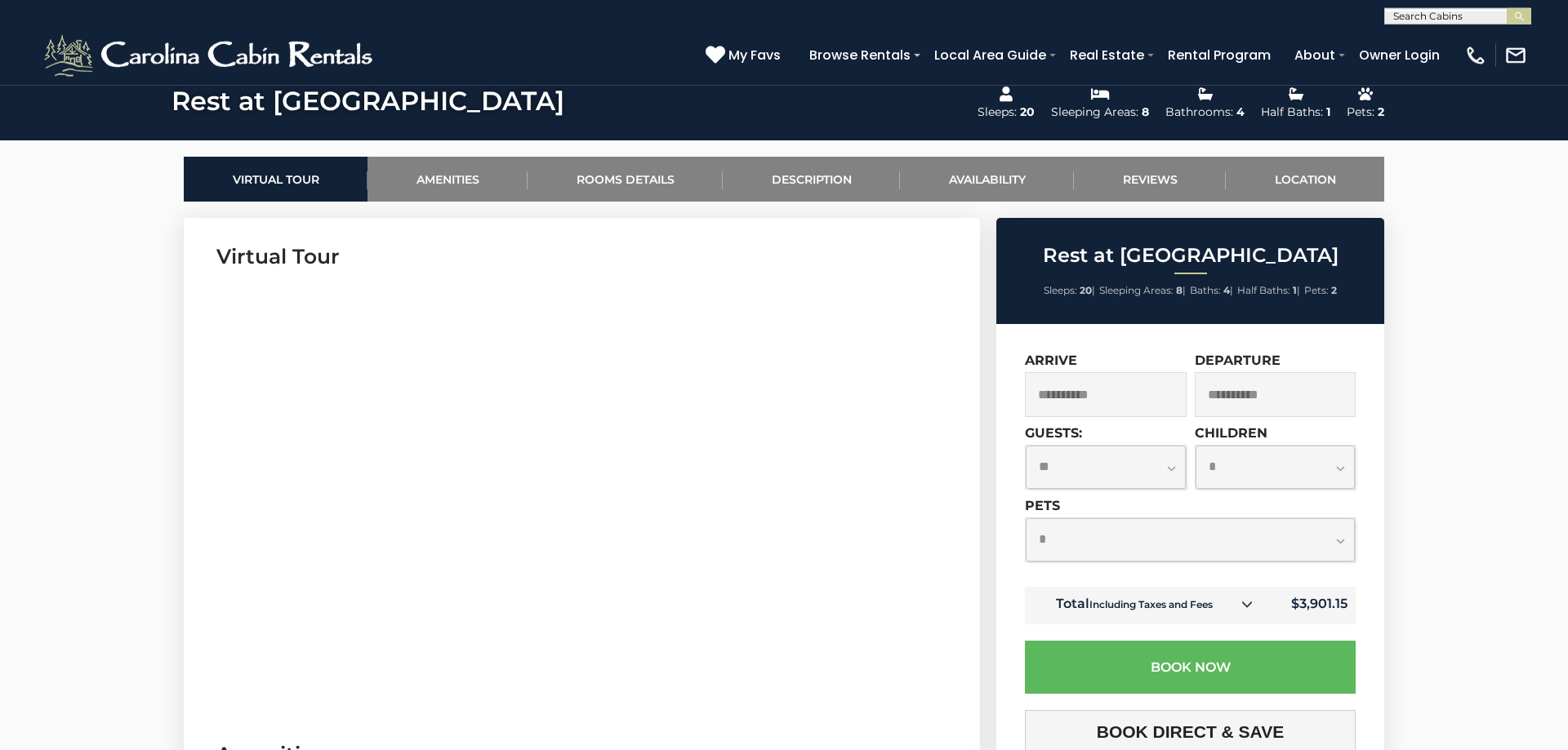
click at [1227, 401] on input "**********" at bounding box center [1276, 394] width 162 height 44
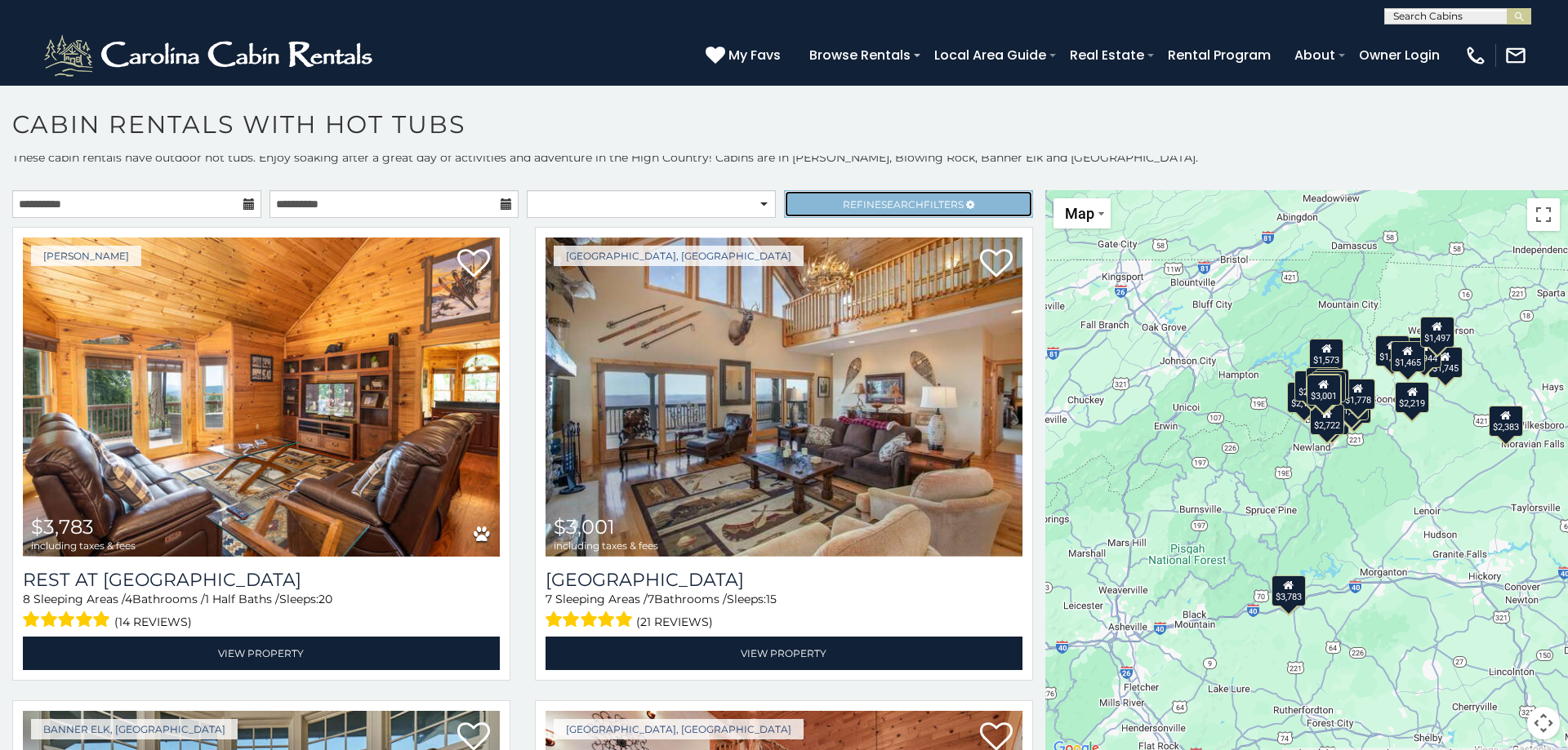
click at [971, 201] on icon at bounding box center [970, 205] width 8 height 10
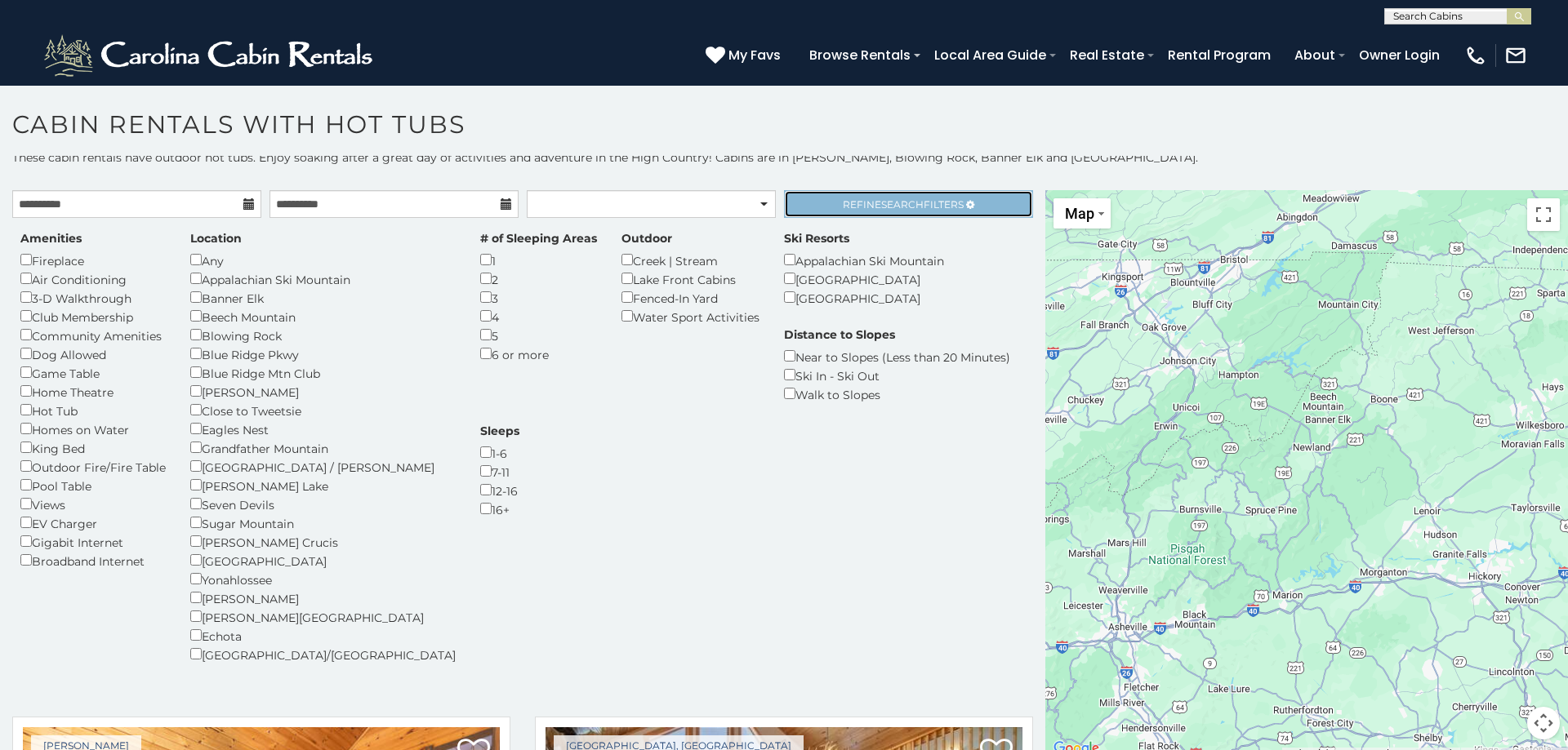
click at [895, 209] on span "Search" at bounding box center [902, 204] width 42 height 12
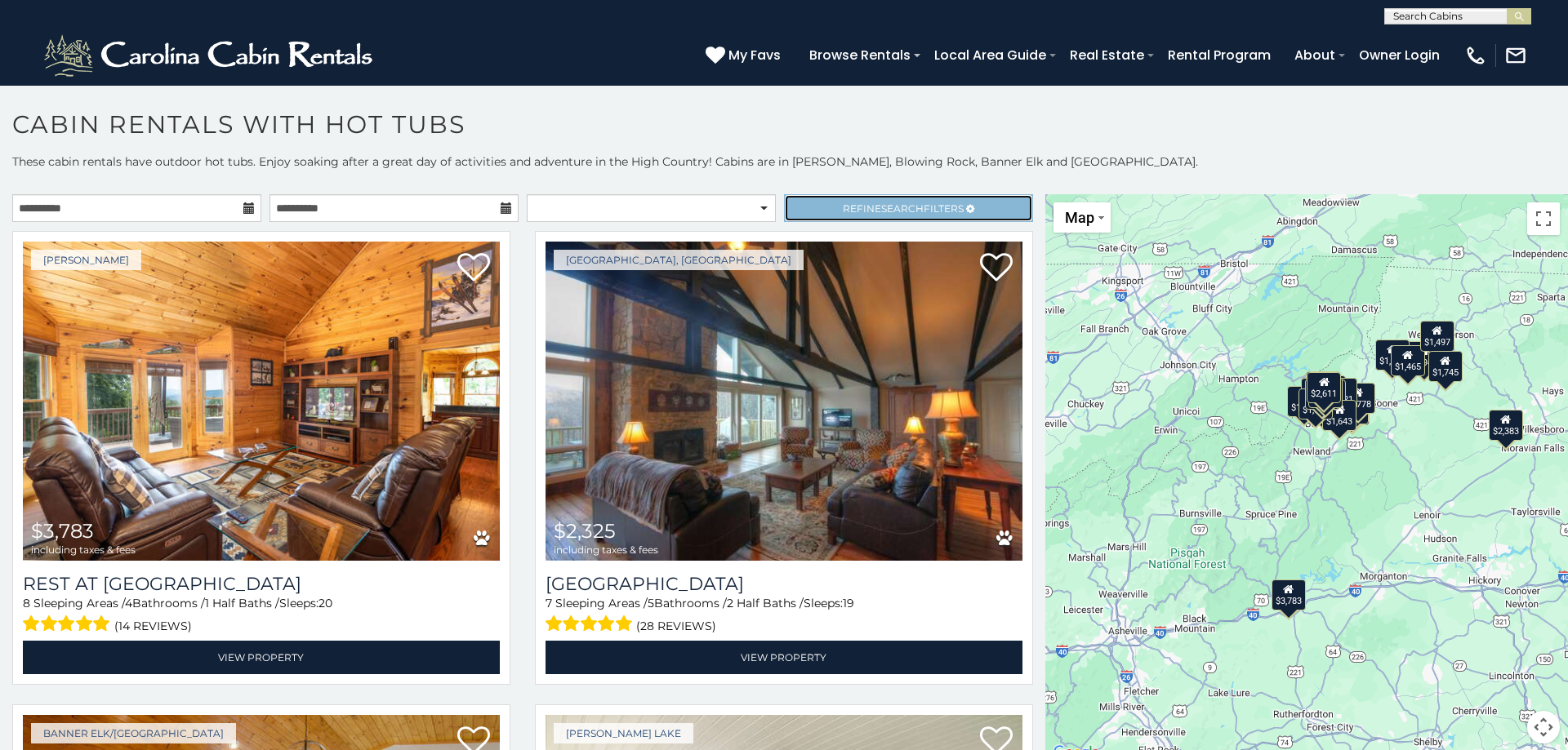
click at [904, 205] on span "Search" at bounding box center [902, 208] width 42 height 12
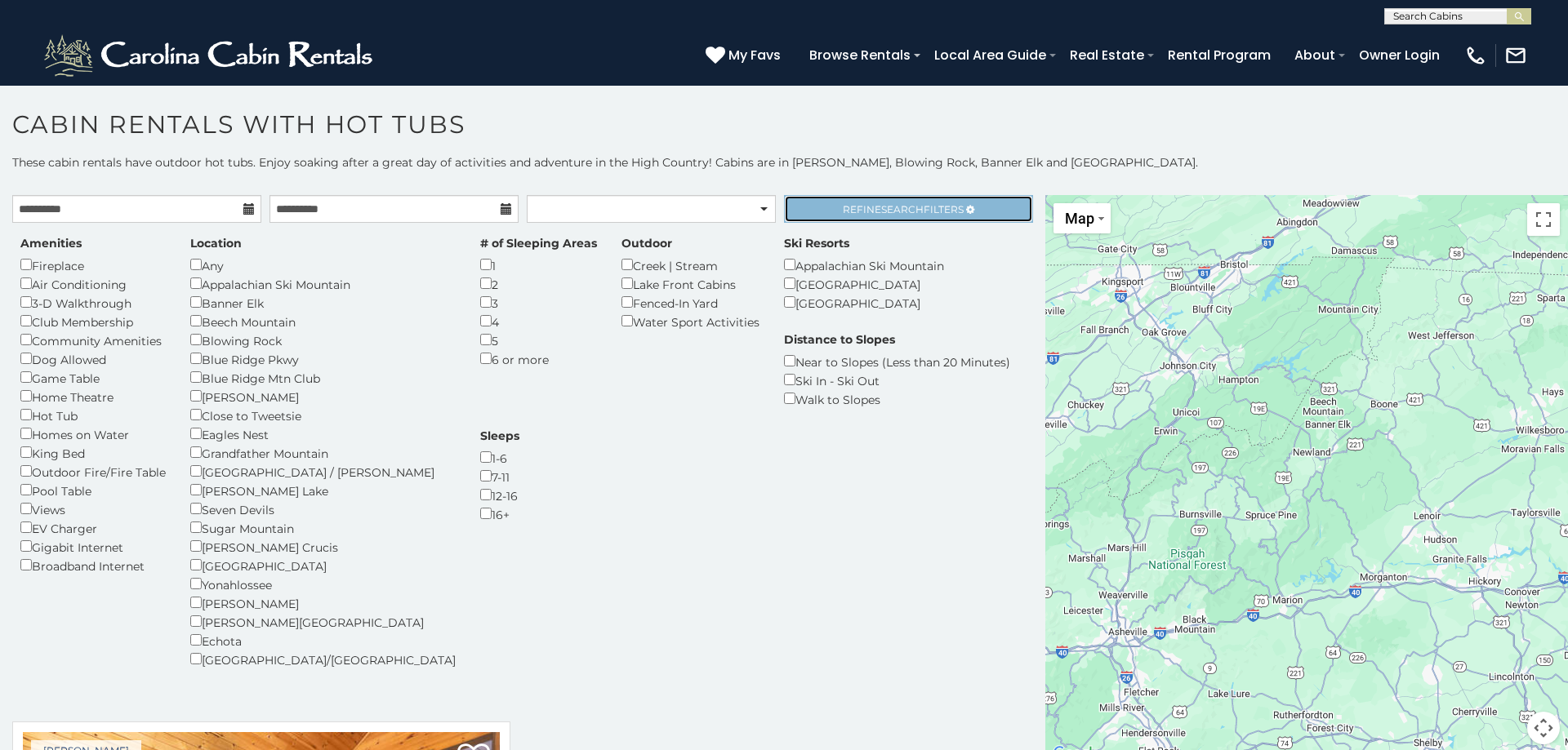
click at [932, 215] on link "Refine Search Filters" at bounding box center [908, 209] width 249 height 28
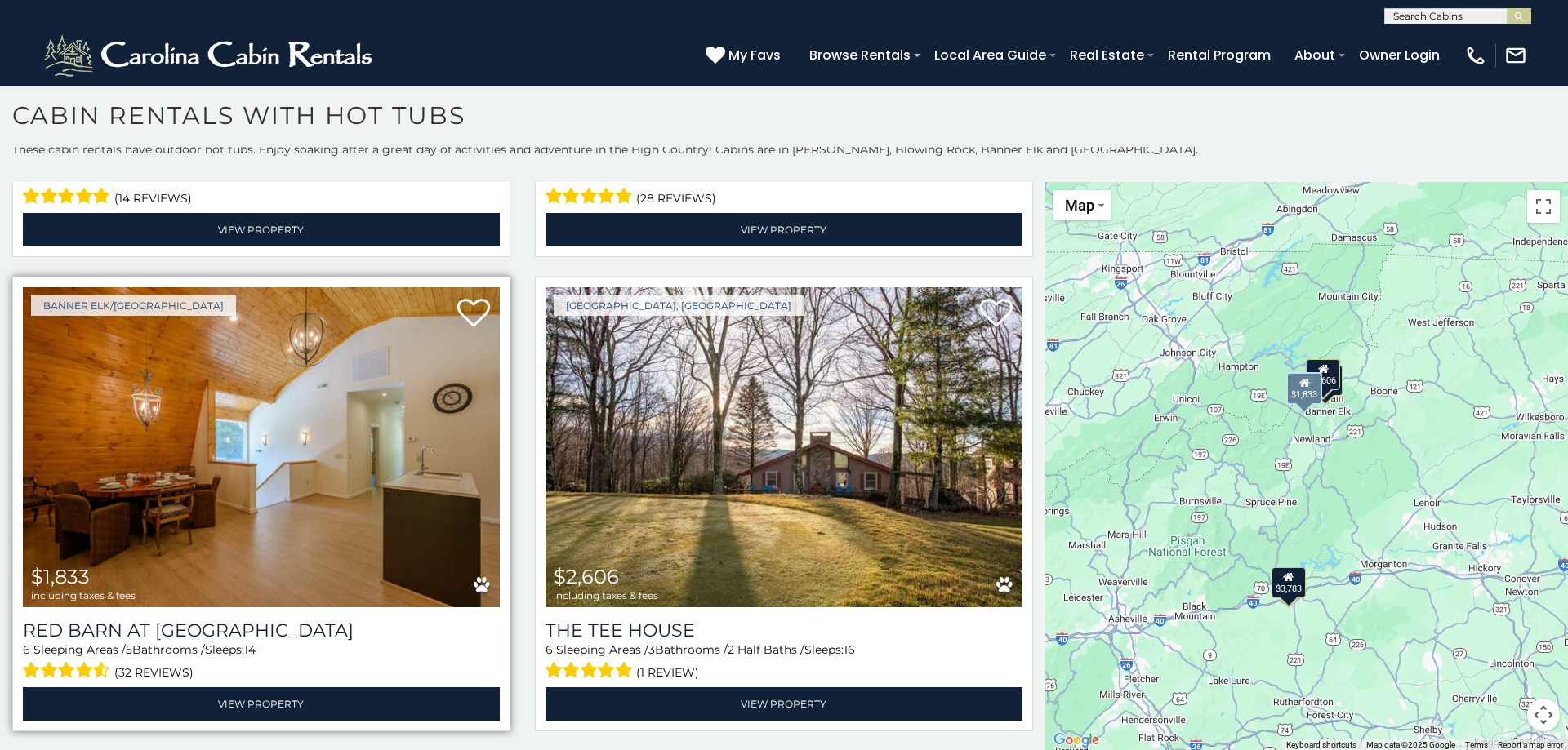
scroll to position [7, 0]
click at [253, 450] on img at bounding box center [261, 445] width 477 height 319
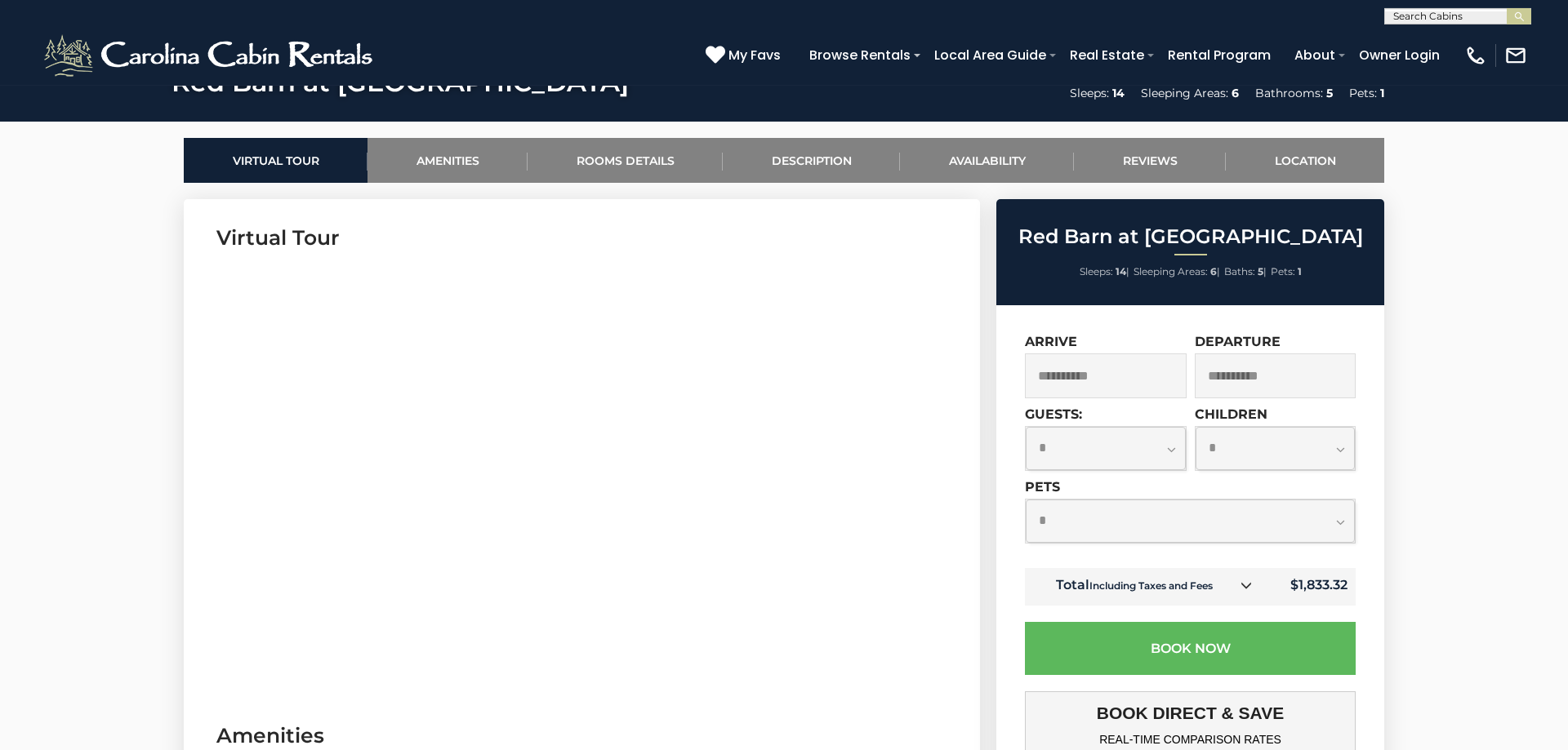
scroll to position [724, 0]
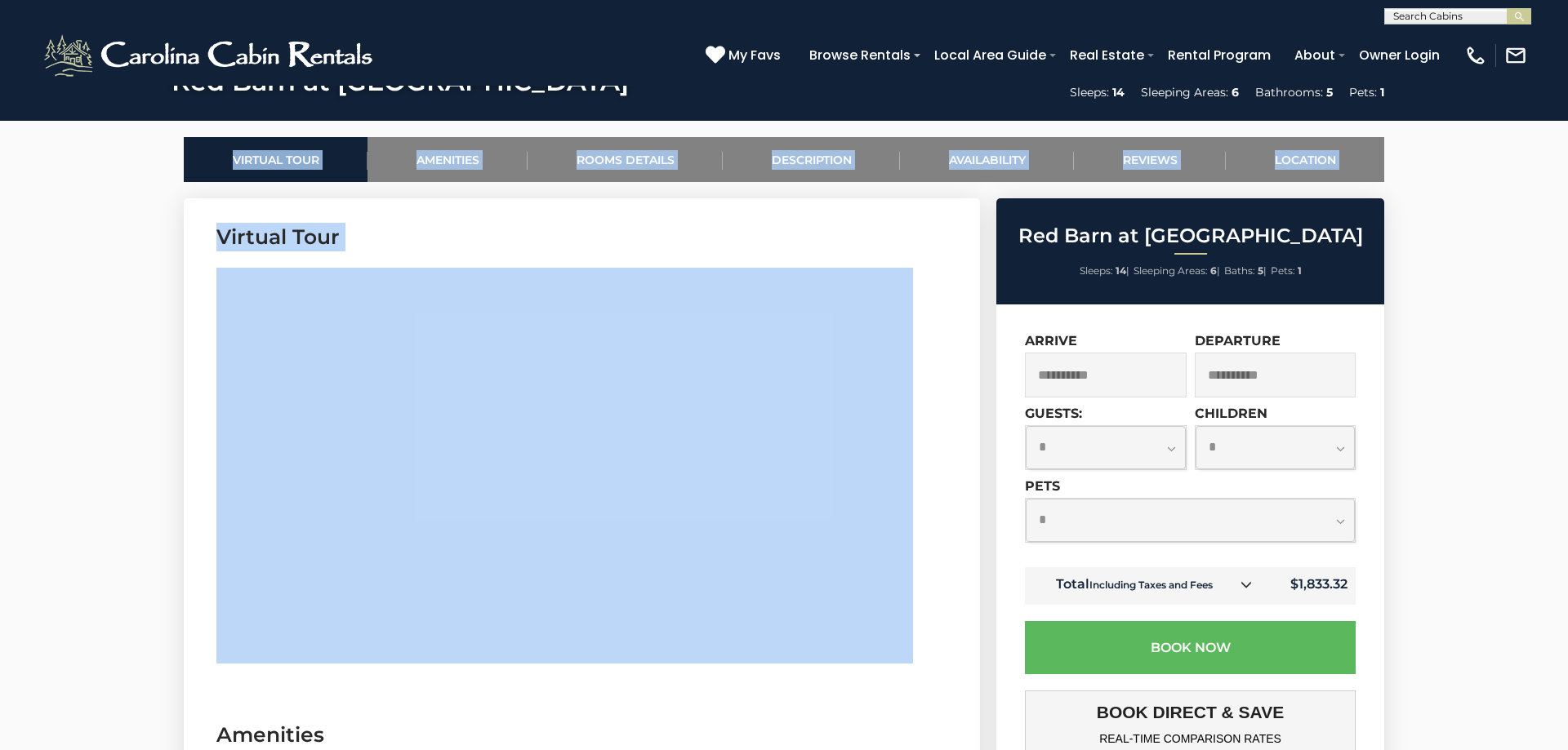
drag, startPoint x: 150, startPoint y: 572, endPoint x: 1040, endPoint y: 500, distance: 892.9
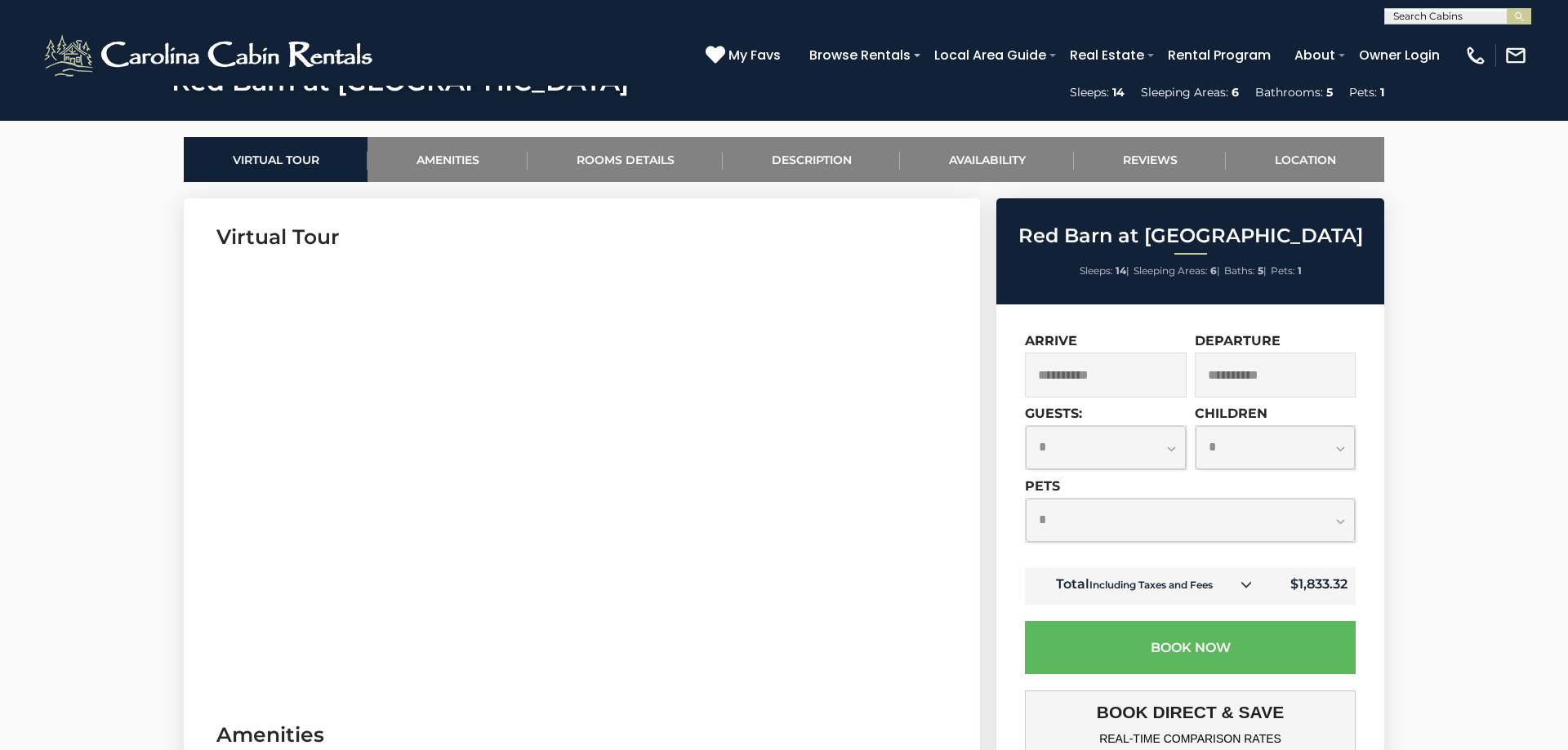
drag, startPoint x: 1022, startPoint y: 504, endPoint x: 649, endPoint y: 536, distance: 374.4
click at [996, 536] on div "Red Barn at [GEOGRAPHIC_DATA] Sleeps: 14 | Sleeping Areas: 6 | Baths: 5 | Pets:…" at bounding box center [1190, 656] width 388 height 916
click at [913, 499] on section "Virtual Tour" at bounding box center [582, 447] width 796 height 498
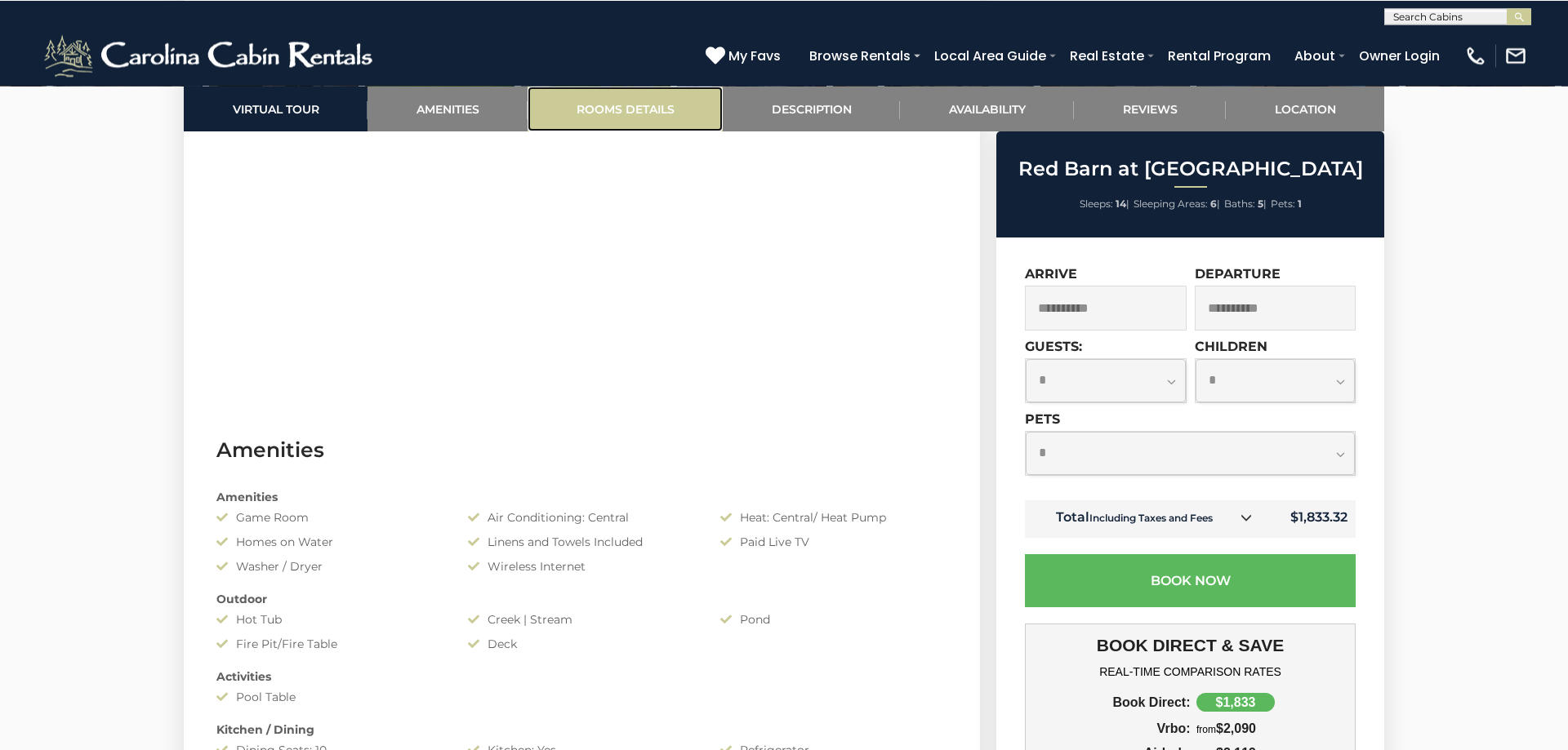
click at [588, 107] on link "Rooms Details" at bounding box center [625, 108] width 196 height 44
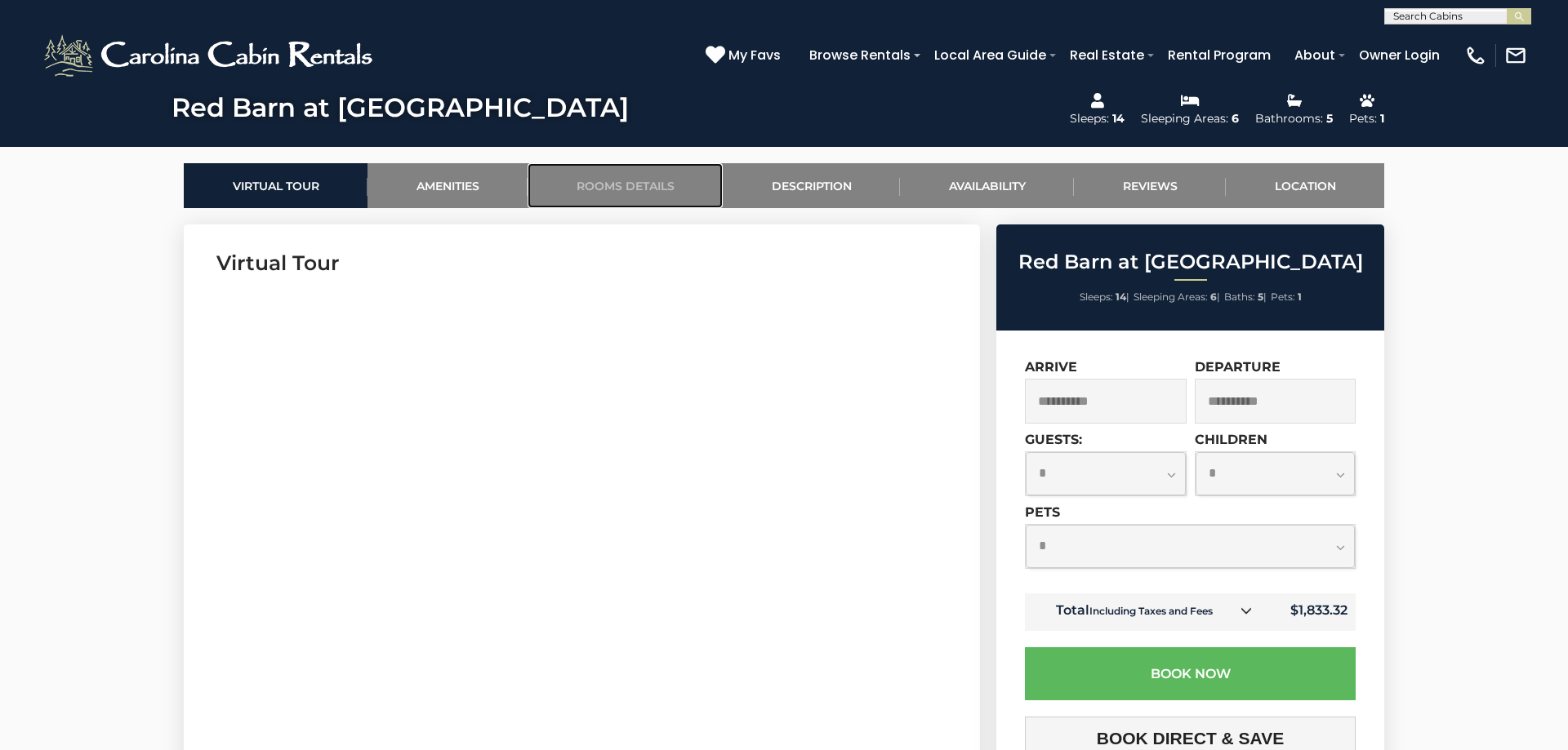
scroll to position [698, 0]
click at [1026, 453] on select "**********" at bounding box center [1106, 475] width 160 height 43
select select "**"
click option "**" at bounding box center [0, 0] width 0 height 0
click at [1026, 526] on select "**********" at bounding box center [1190, 548] width 329 height 43
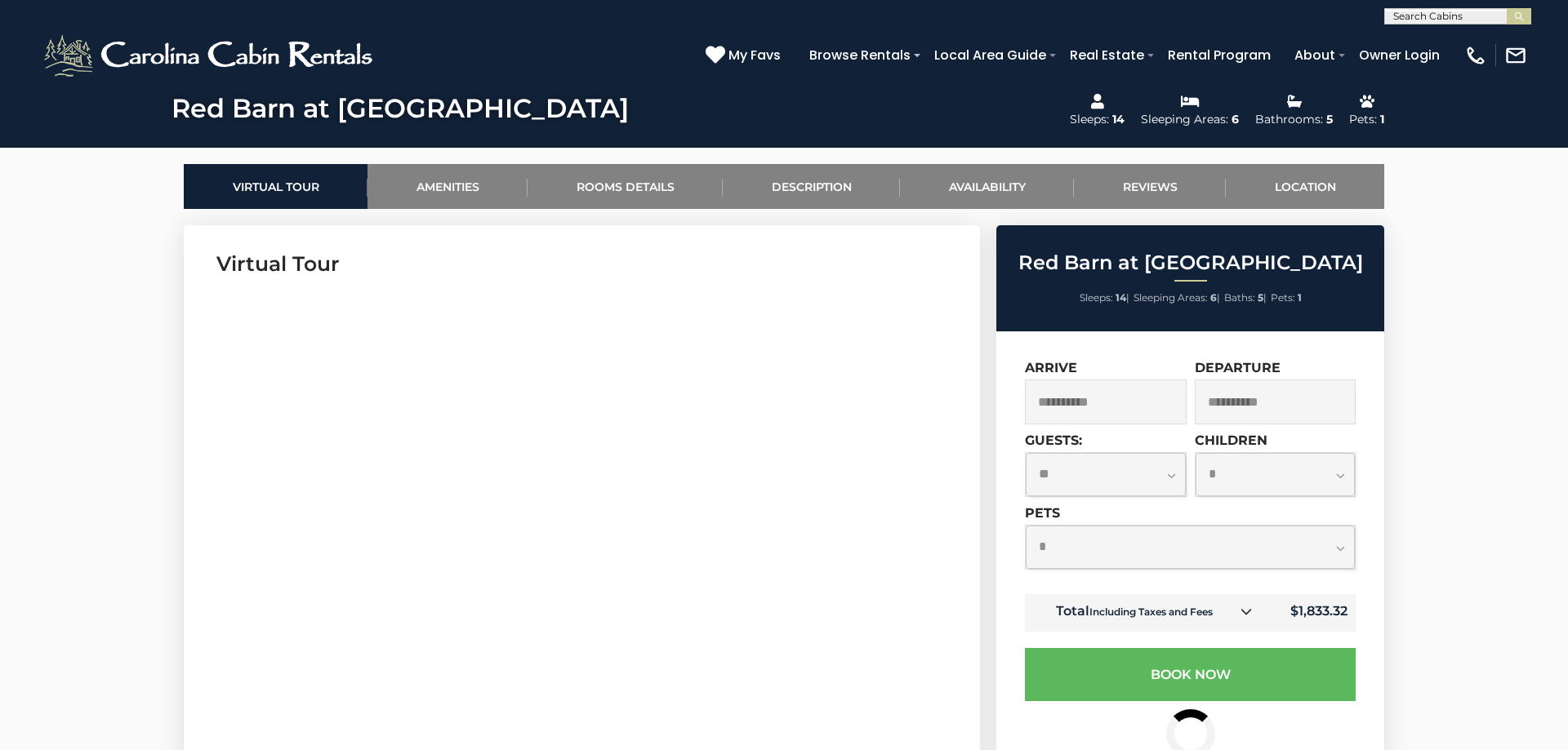
select select "*"
click option "*" at bounding box center [0, 0] width 0 height 0
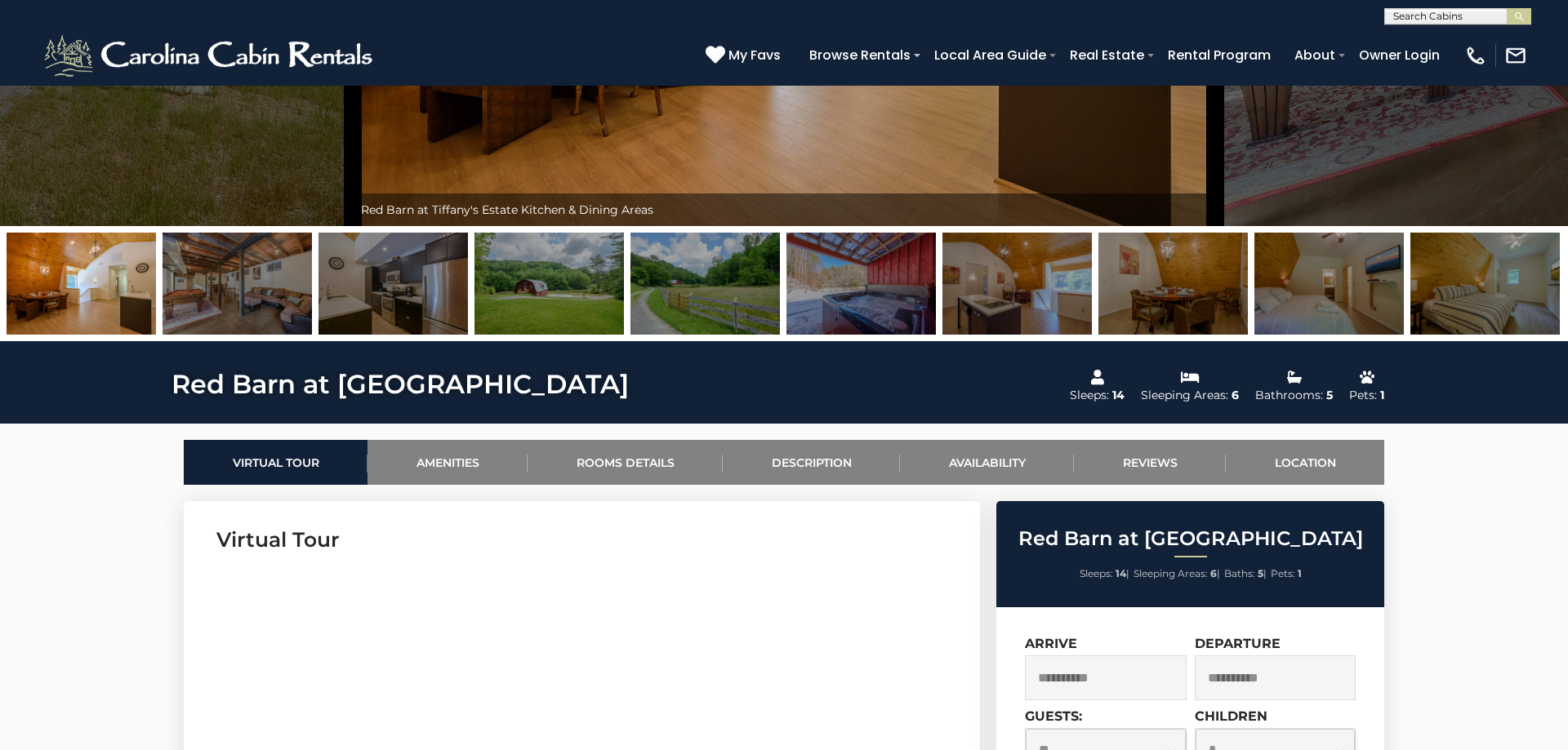
scroll to position [421, 0]
click at [895, 304] on img at bounding box center [860, 284] width 149 height 102
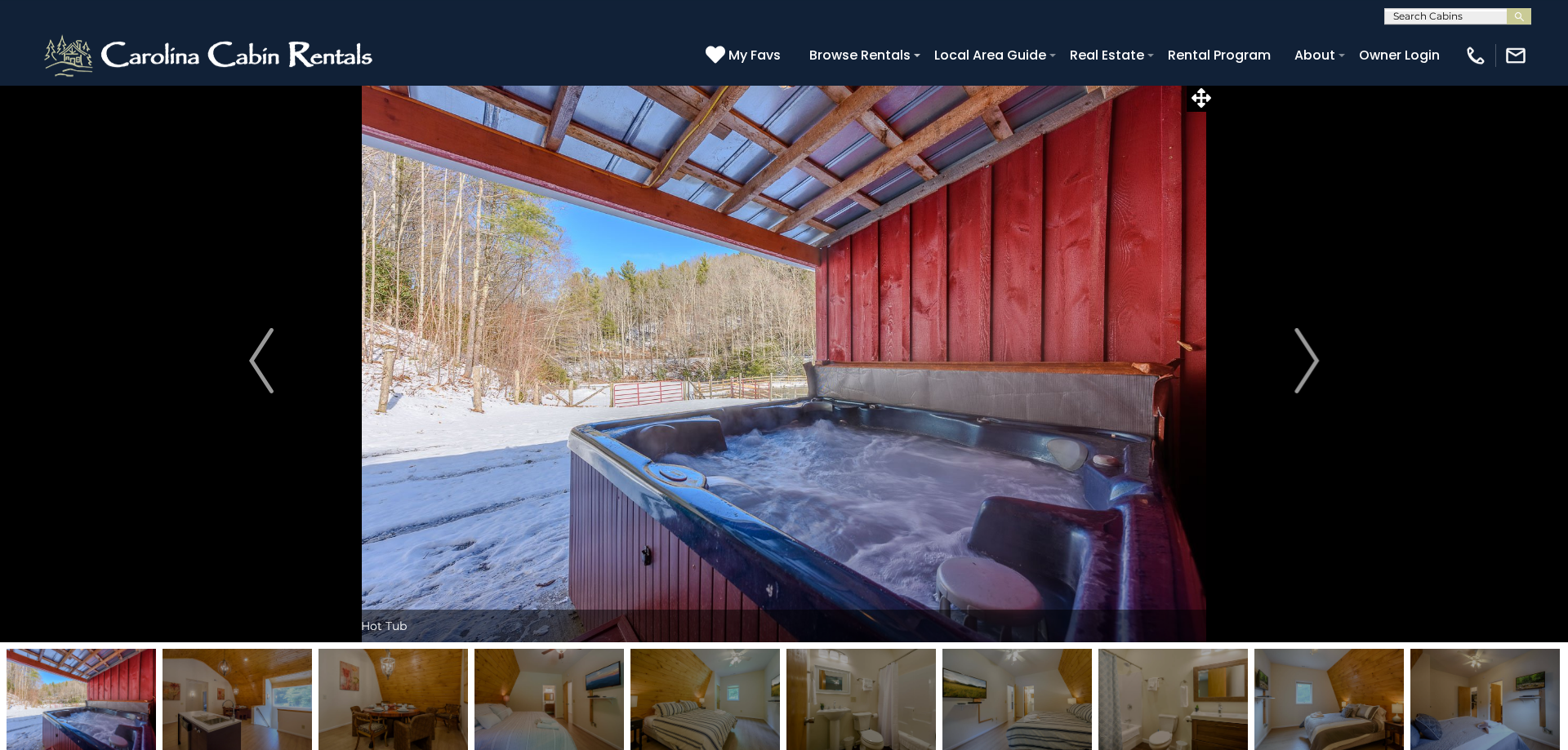
scroll to position [5, 0]
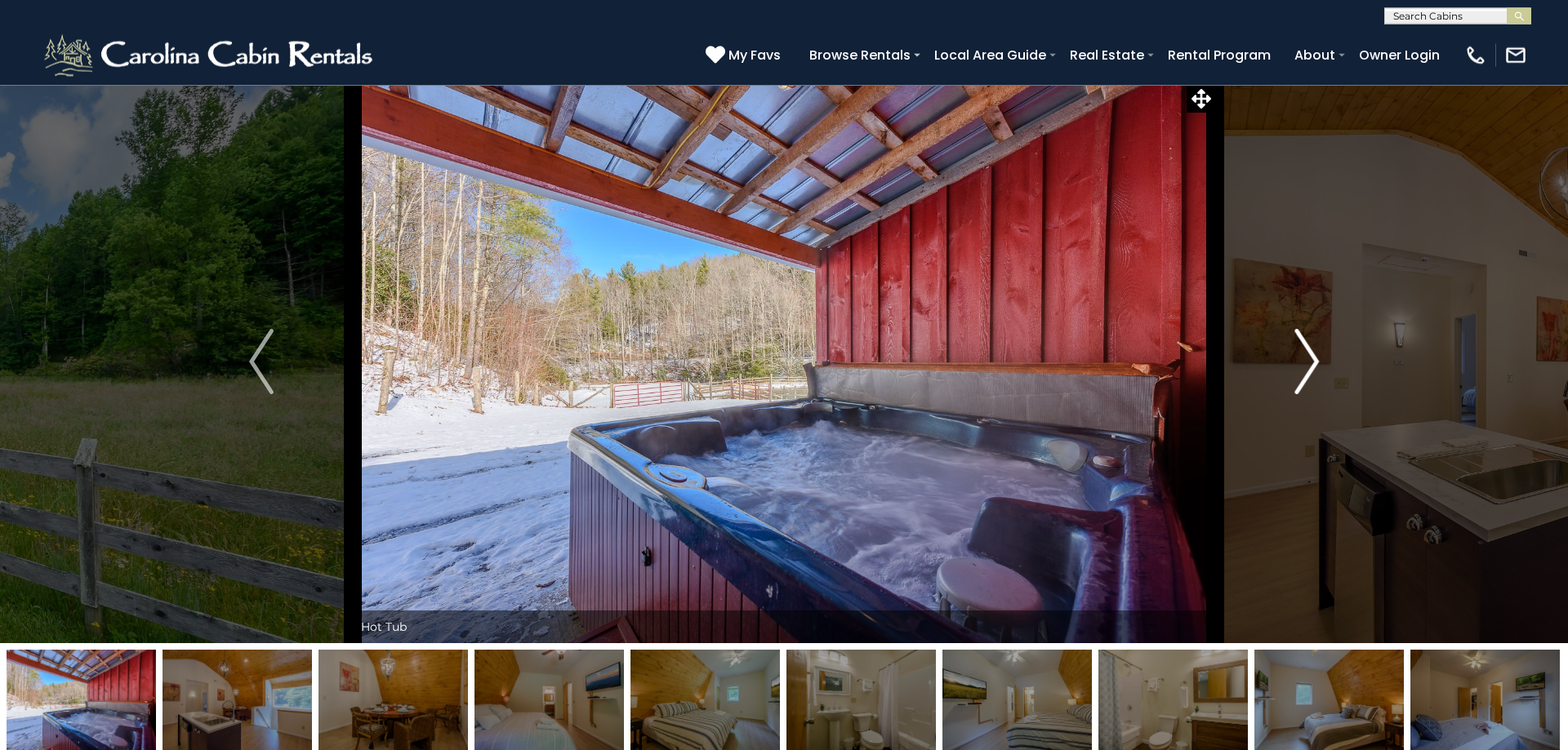
click at [1301, 364] on img "Next" at bounding box center [1306, 361] width 25 height 65
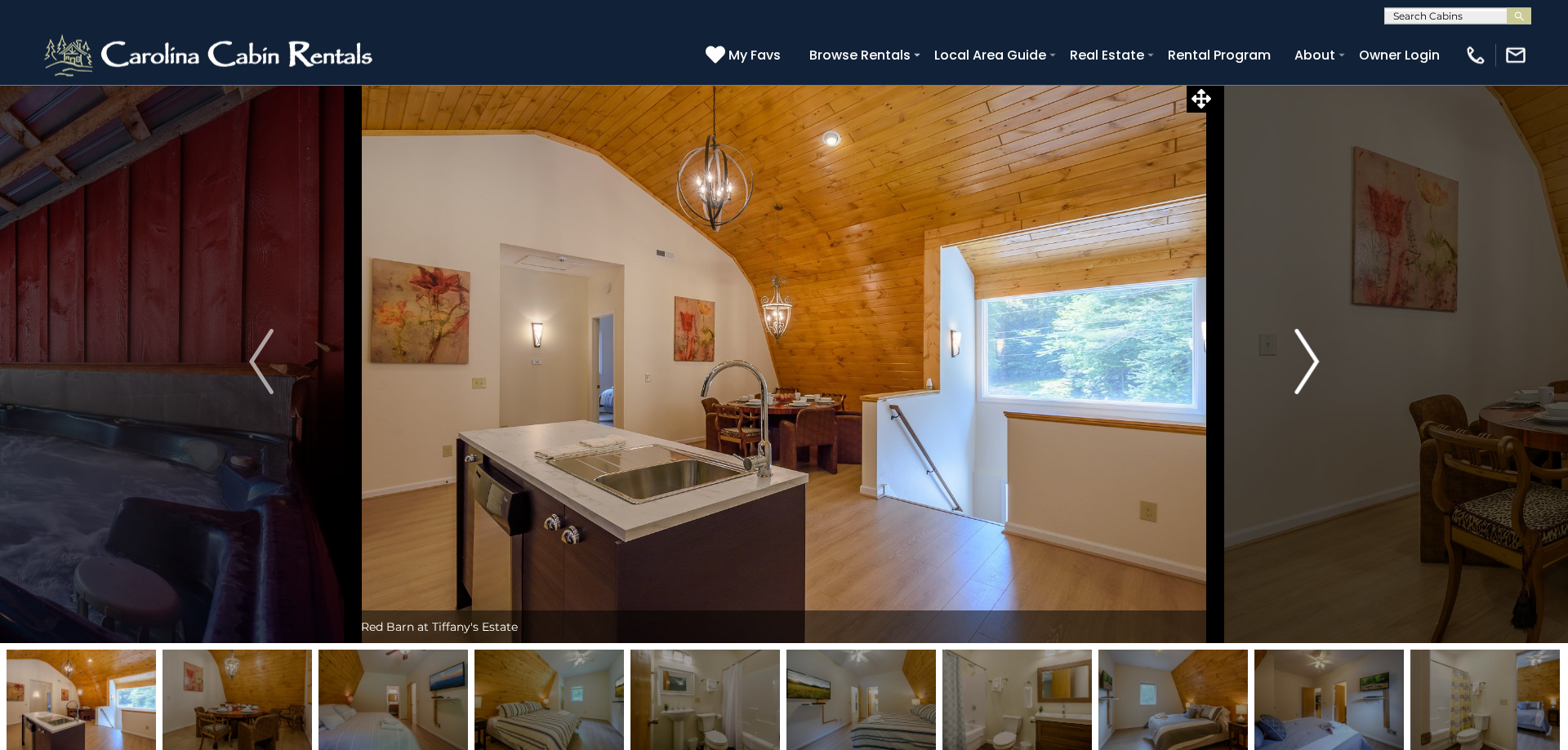
click at [1302, 364] on img "Next" at bounding box center [1306, 361] width 25 height 65
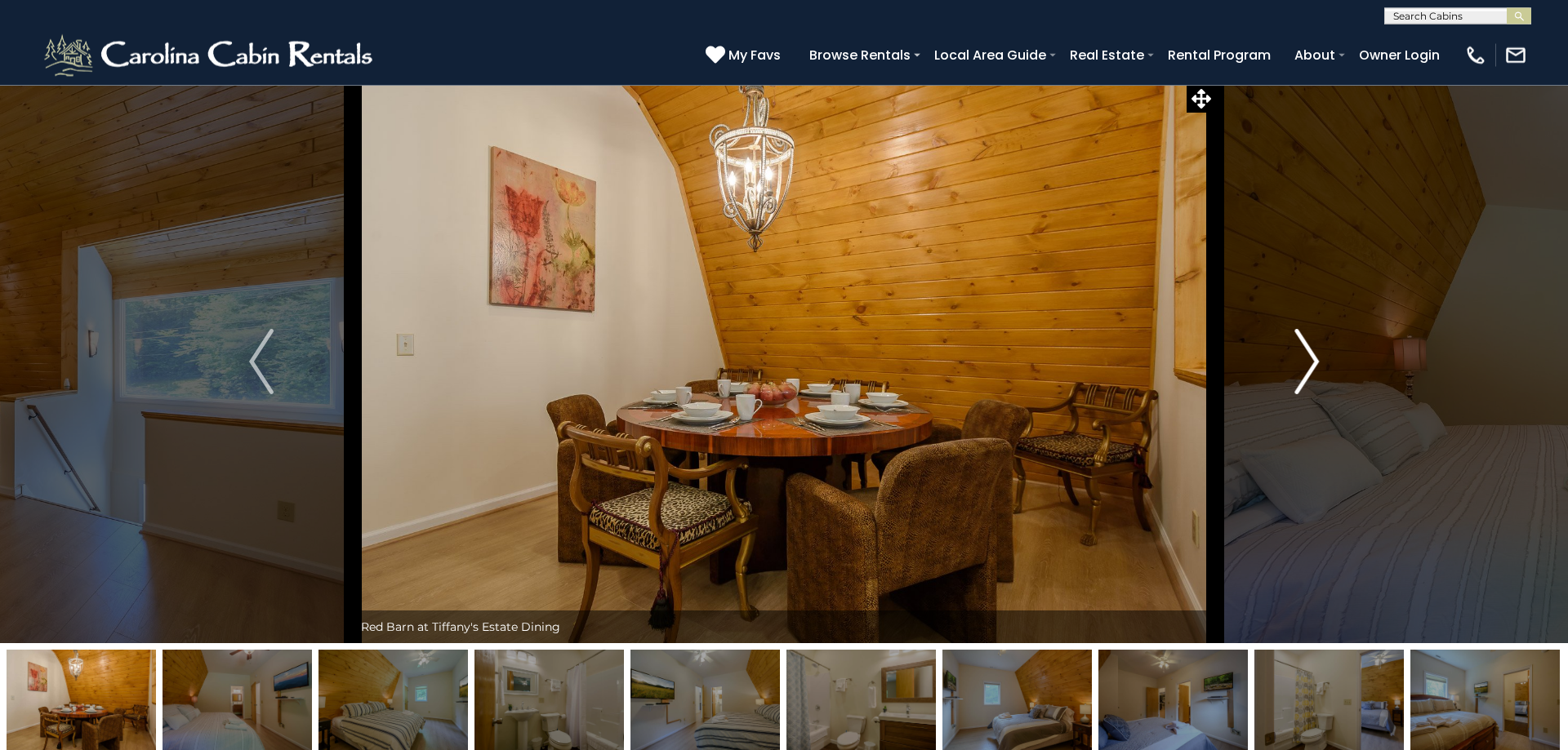
click at [1302, 364] on img "Next" at bounding box center [1306, 361] width 25 height 65
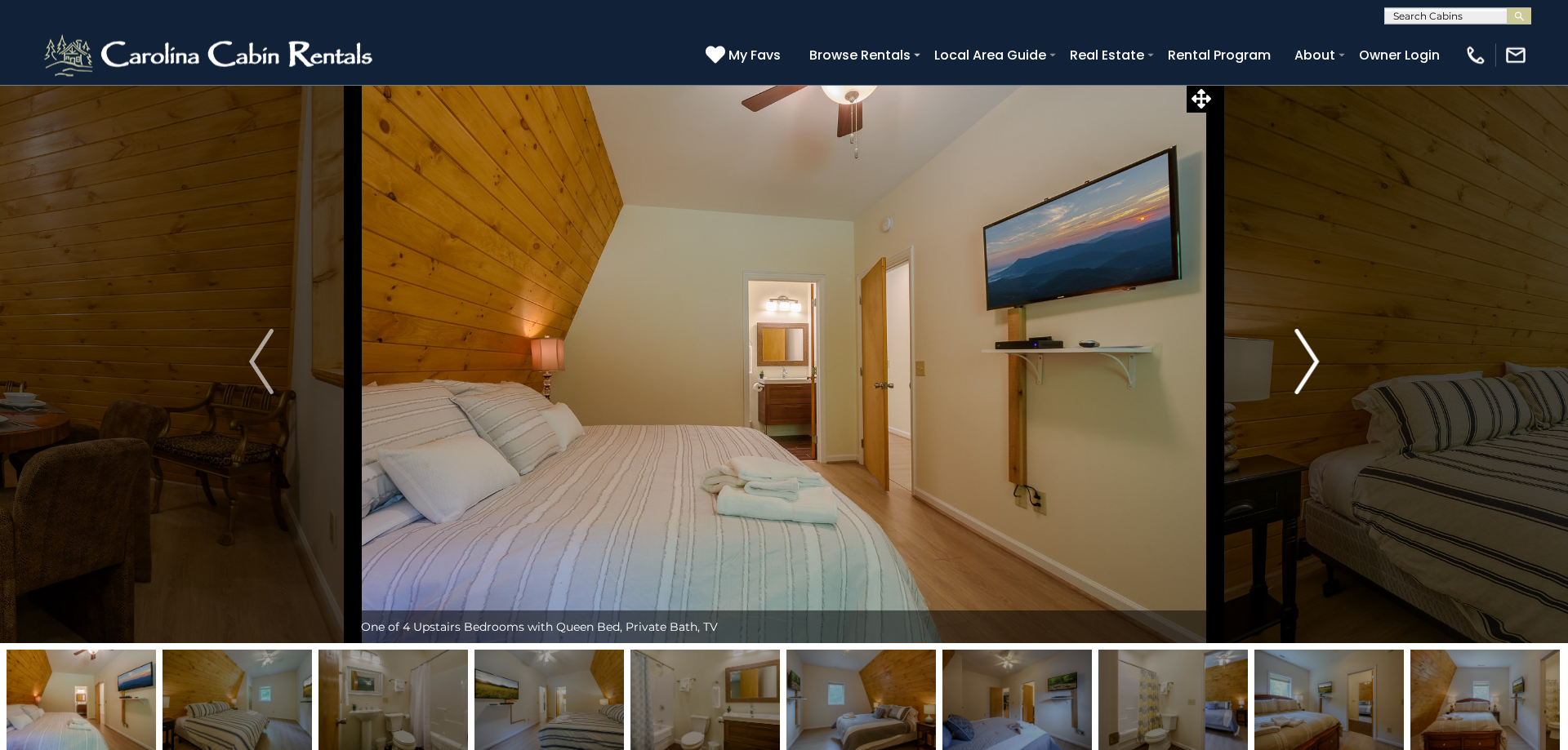
click at [1302, 364] on img "Next" at bounding box center [1306, 361] width 25 height 65
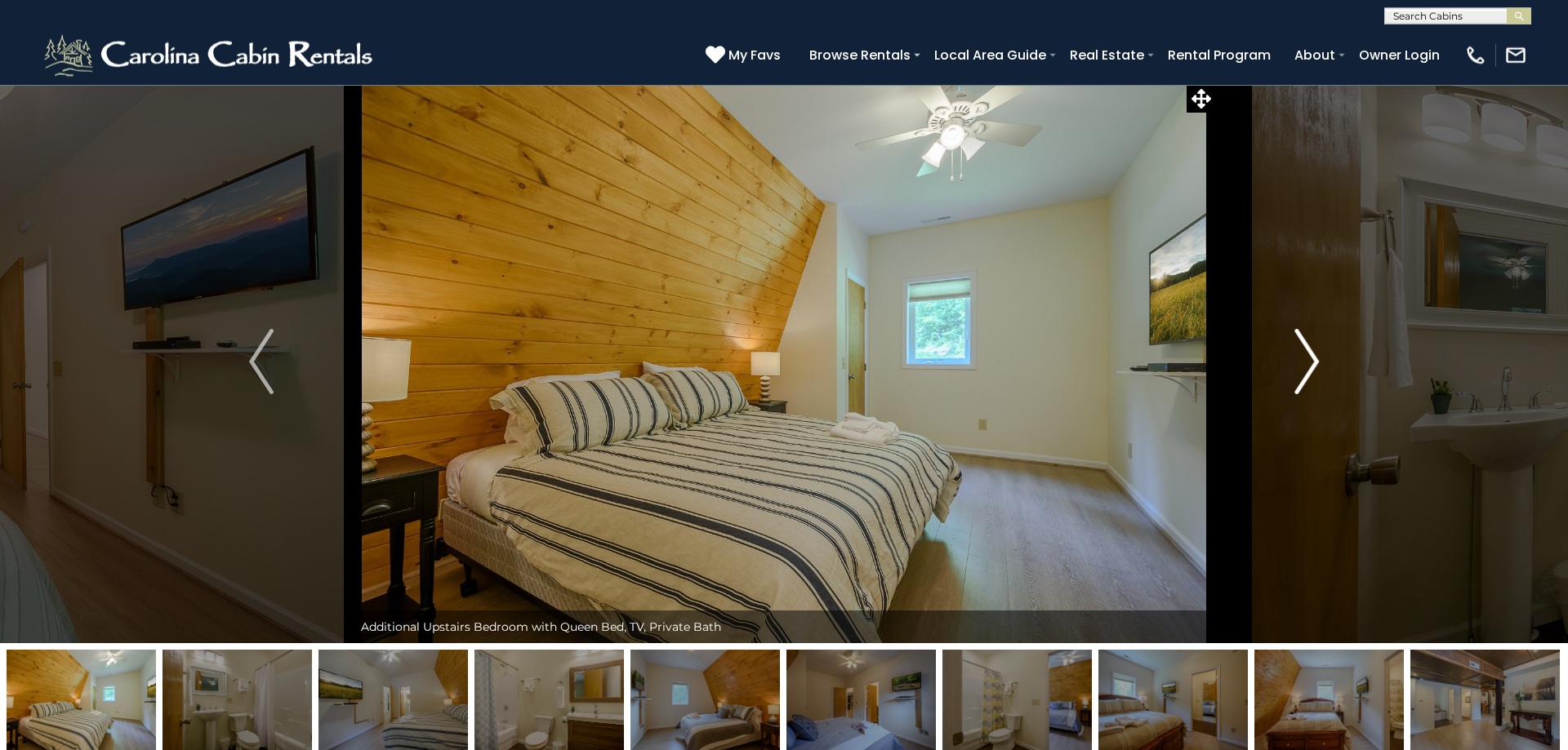
click at [1302, 364] on img "Next" at bounding box center [1306, 361] width 25 height 65
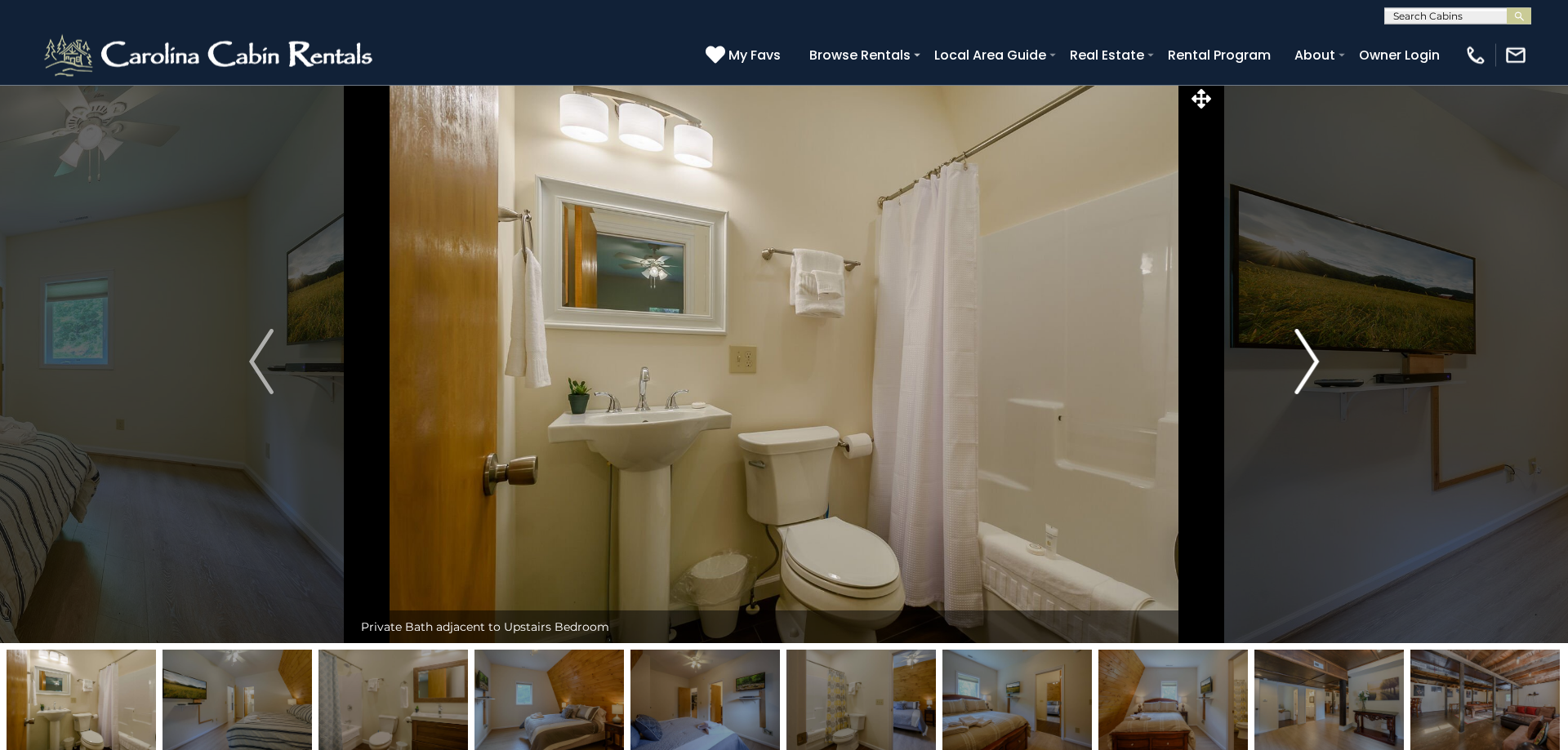
click at [1302, 364] on img "Next" at bounding box center [1306, 361] width 25 height 65
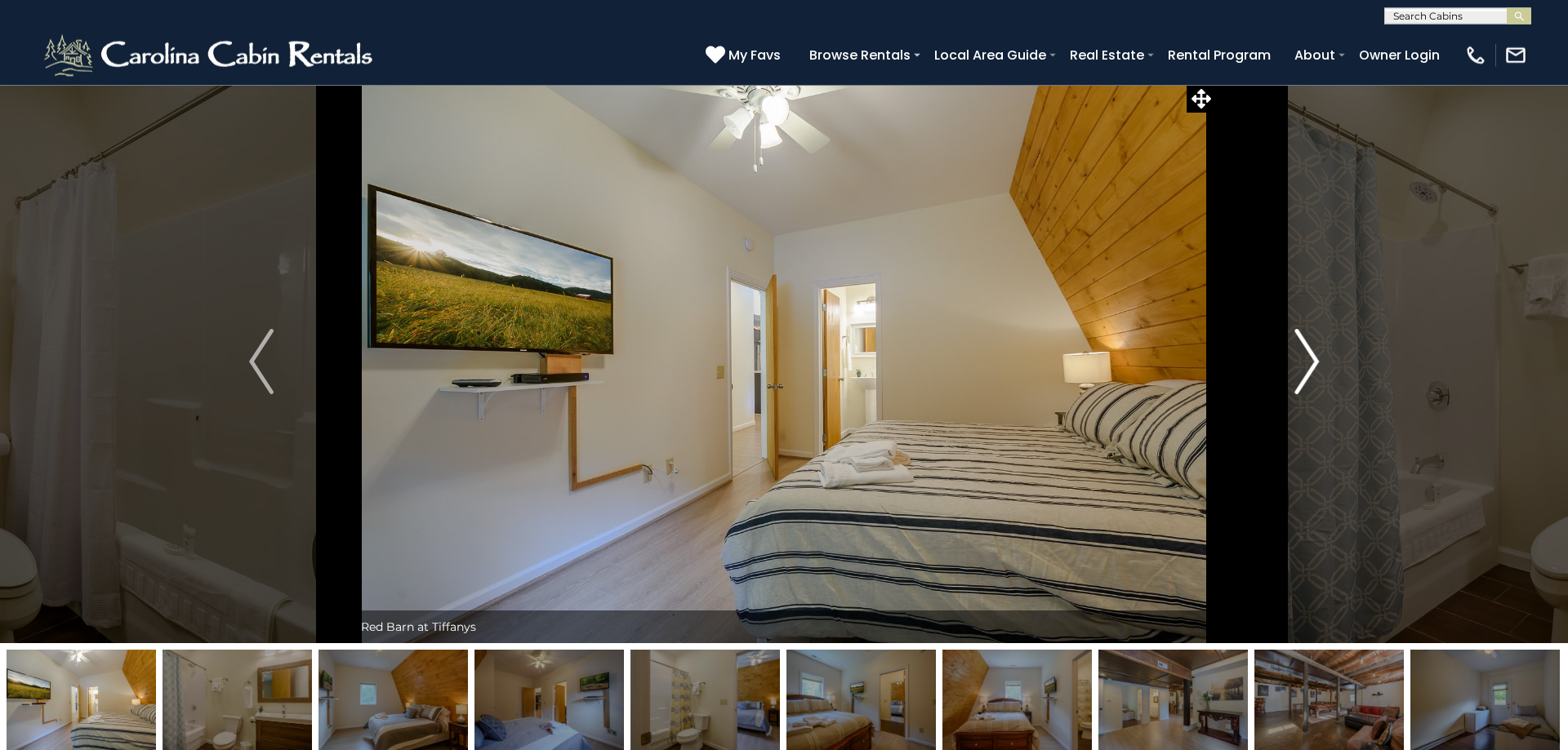
click at [1302, 364] on img "Next" at bounding box center [1306, 361] width 25 height 65
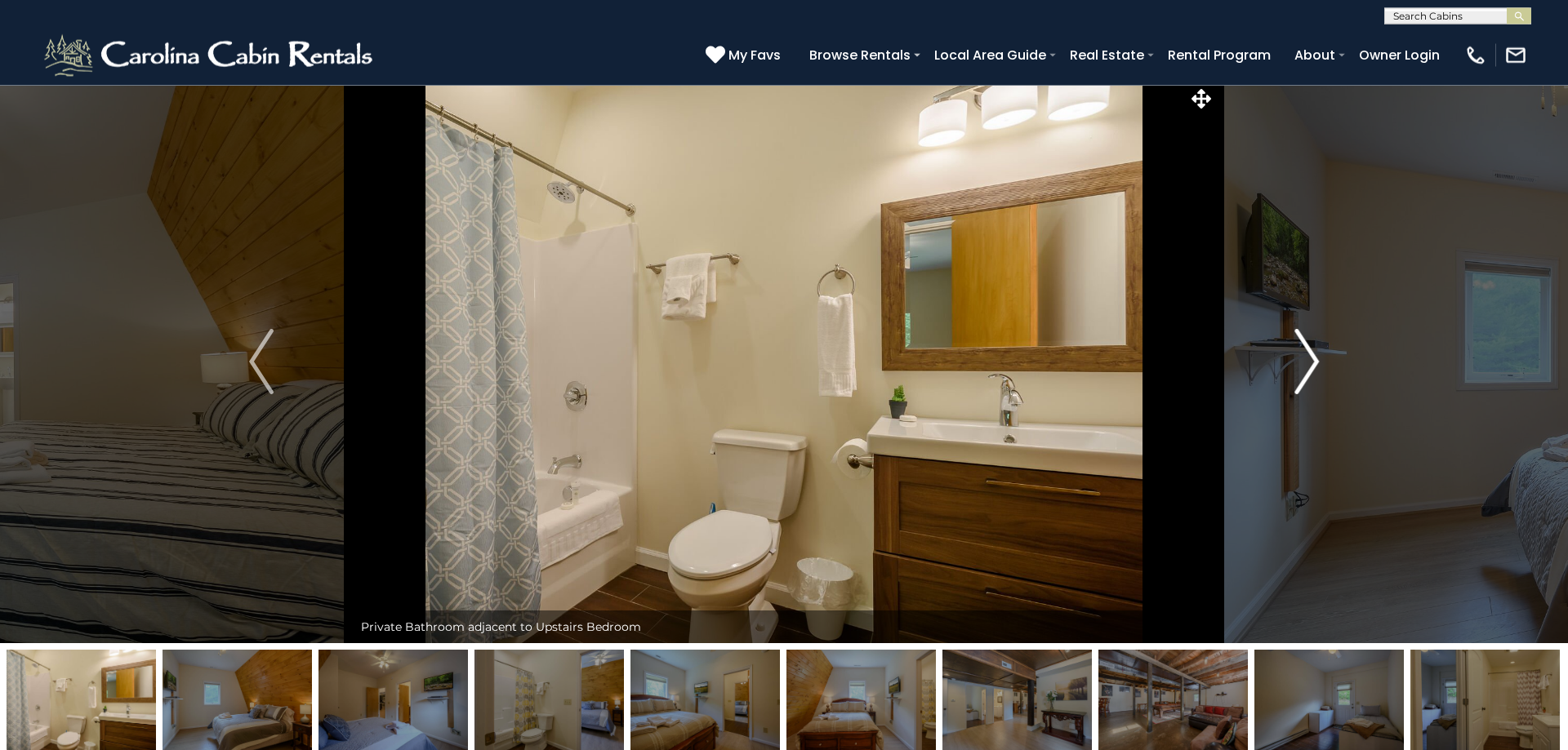
click at [1302, 364] on img "Next" at bounding box center [1306, 361] width 25 height 65
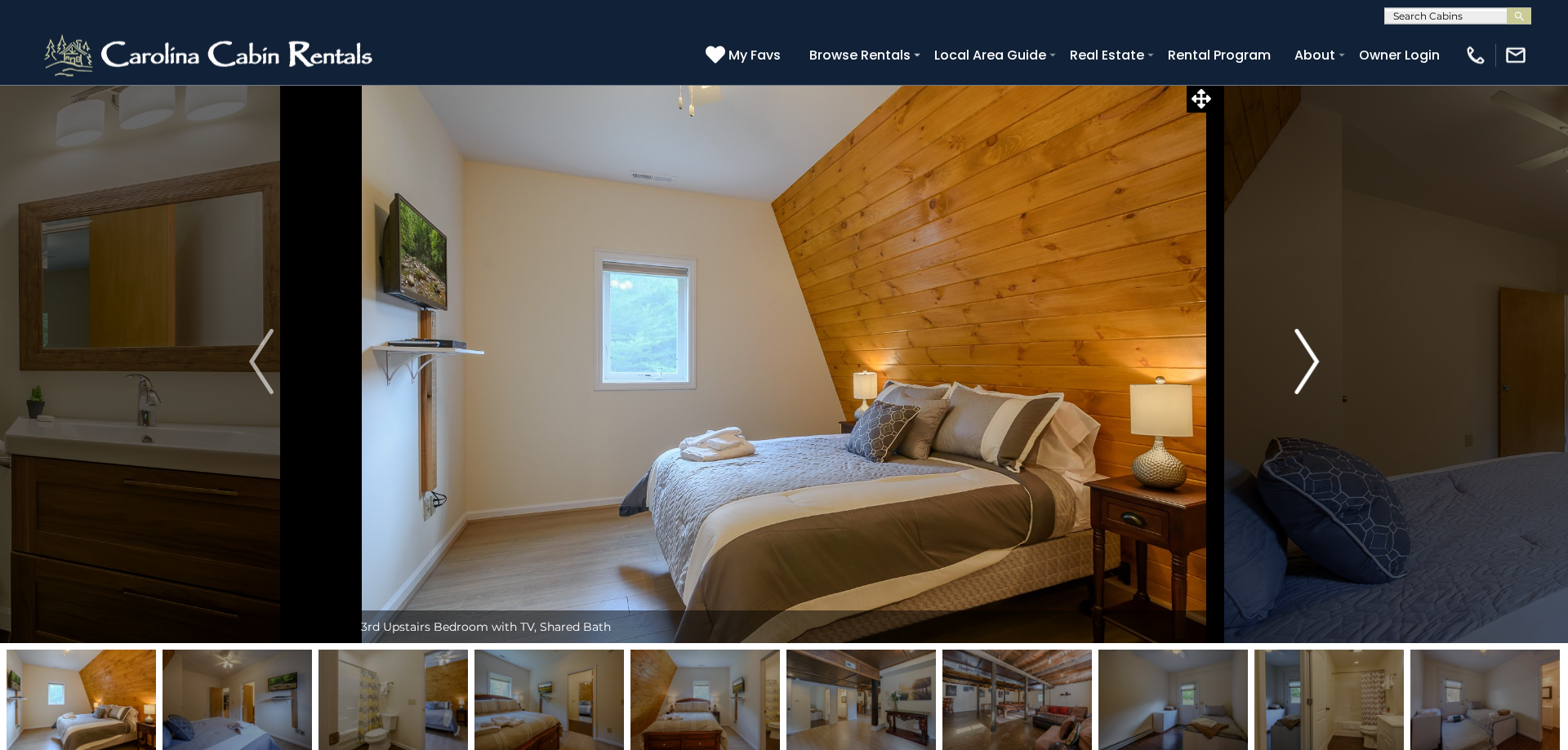
click at [1302, 364] on img "Next" at bounding box center [1306, 361] width 25 height 65
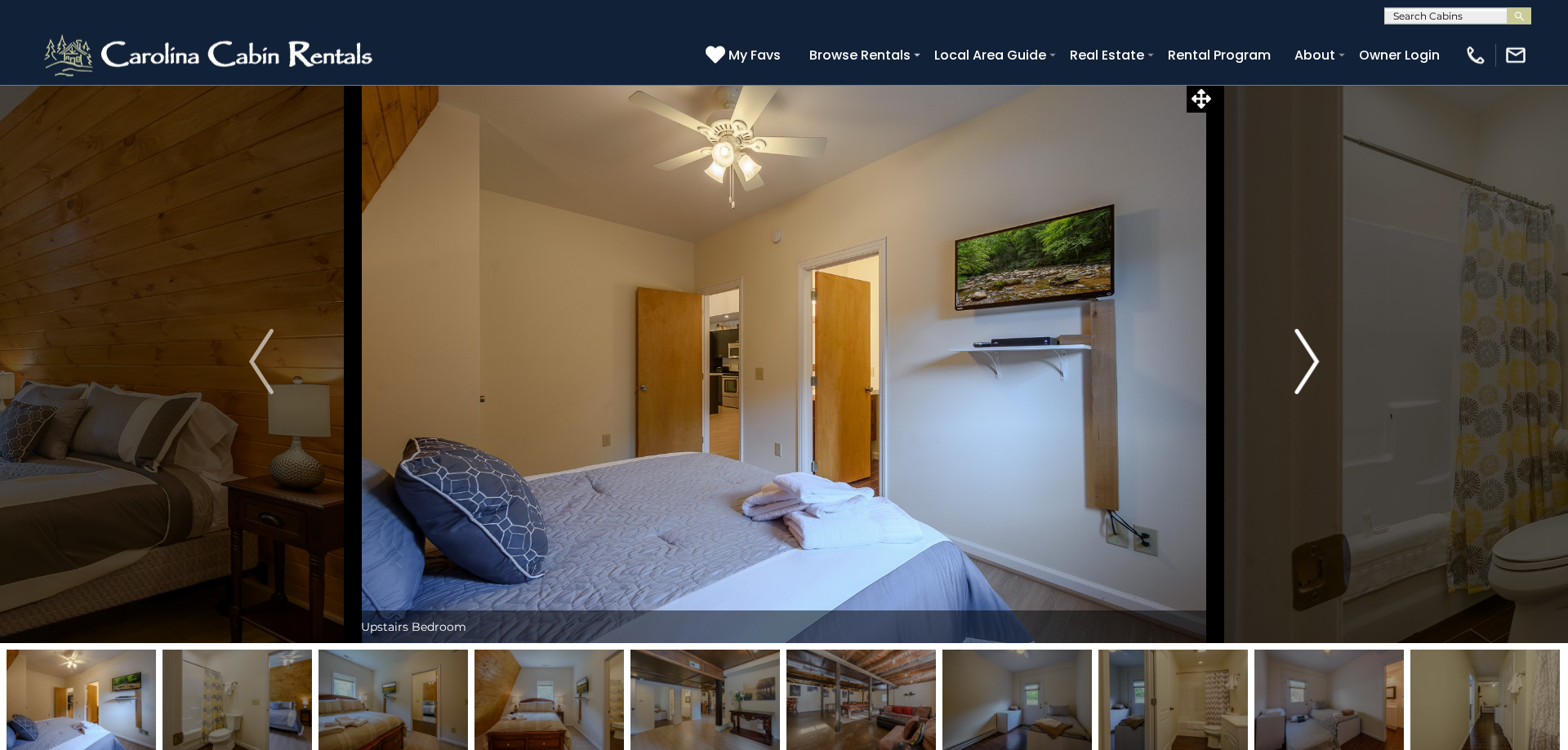
click at [1302, 364] on img "Next" at bounding box center [1306, 361] width 25 height 65
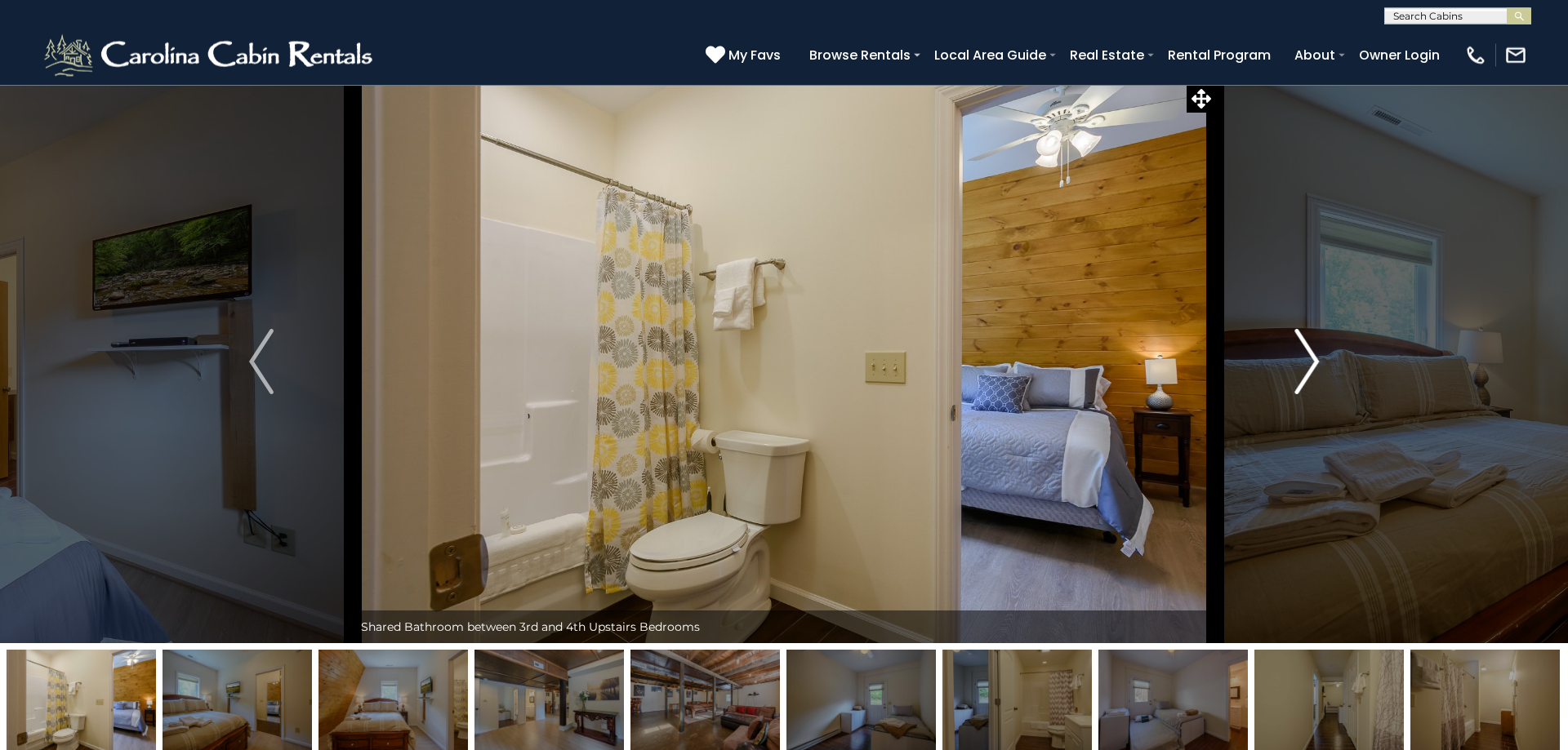
click at [1302, 364] on img "Next" at bounding box center [1306, 361] width 25 height 65
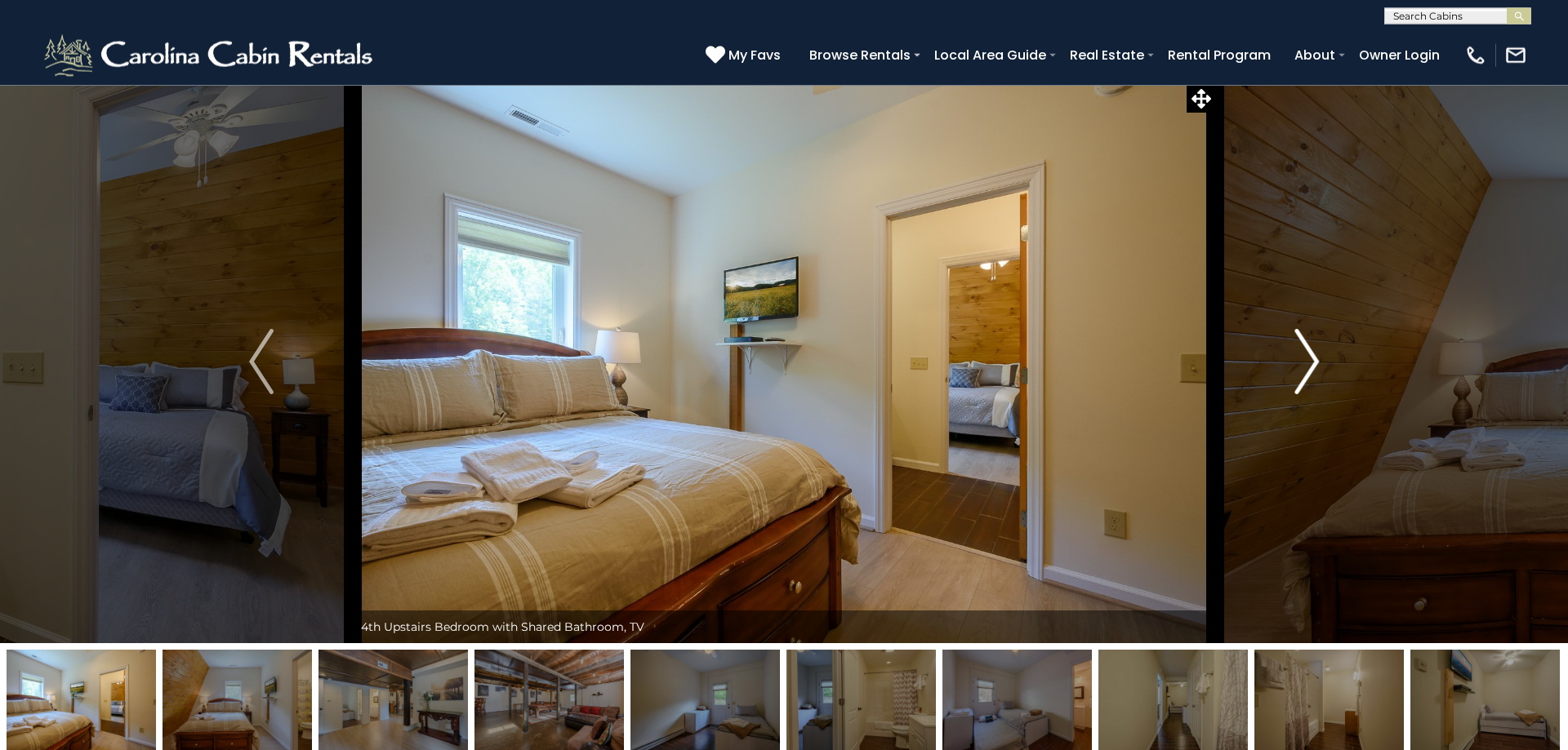
click at [1302, 364] on img "Next" at bounding box center [1306, 361] width 25 height 65
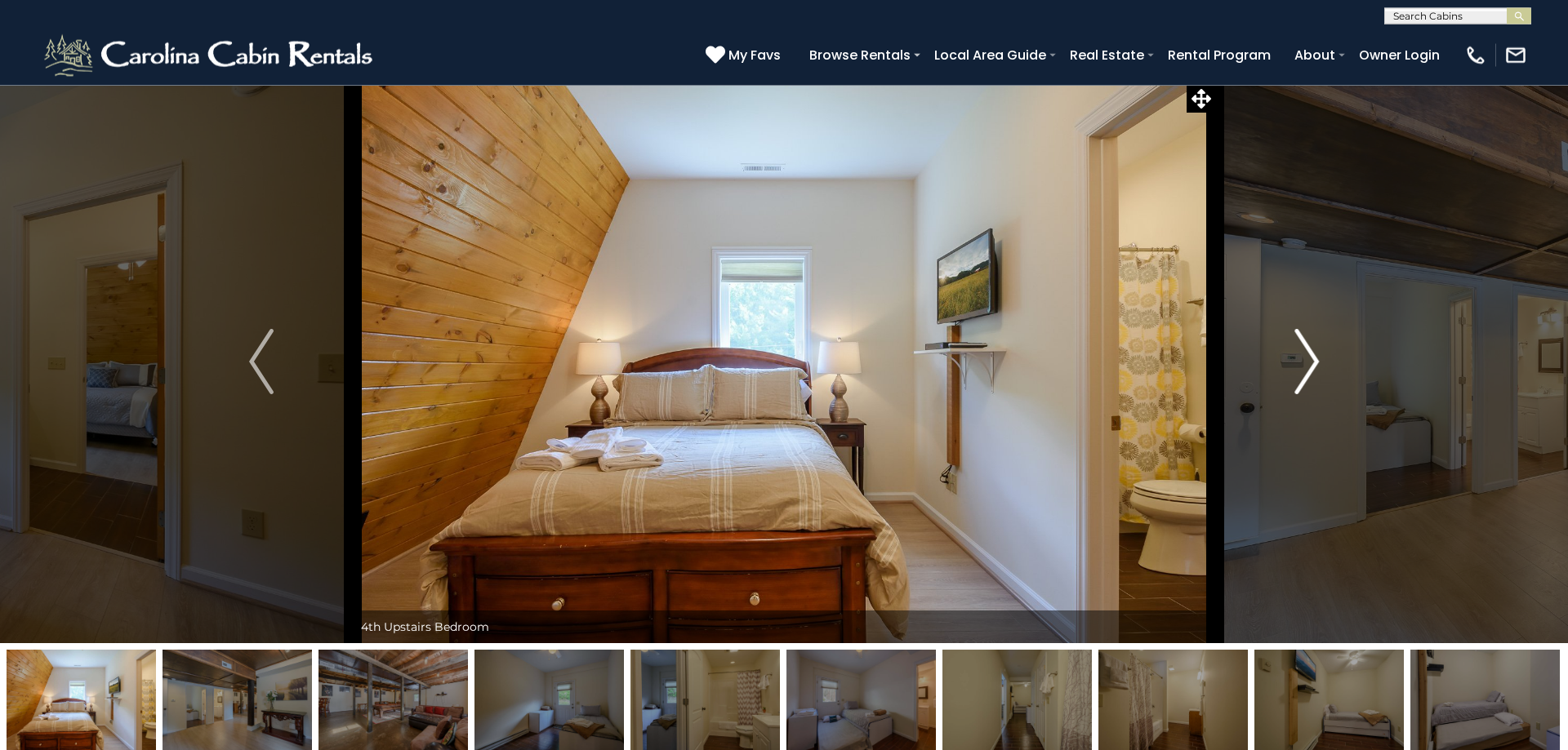
click at [1302, 364] on img "Next" at bounding box center [1306, 361] width 25 height 65
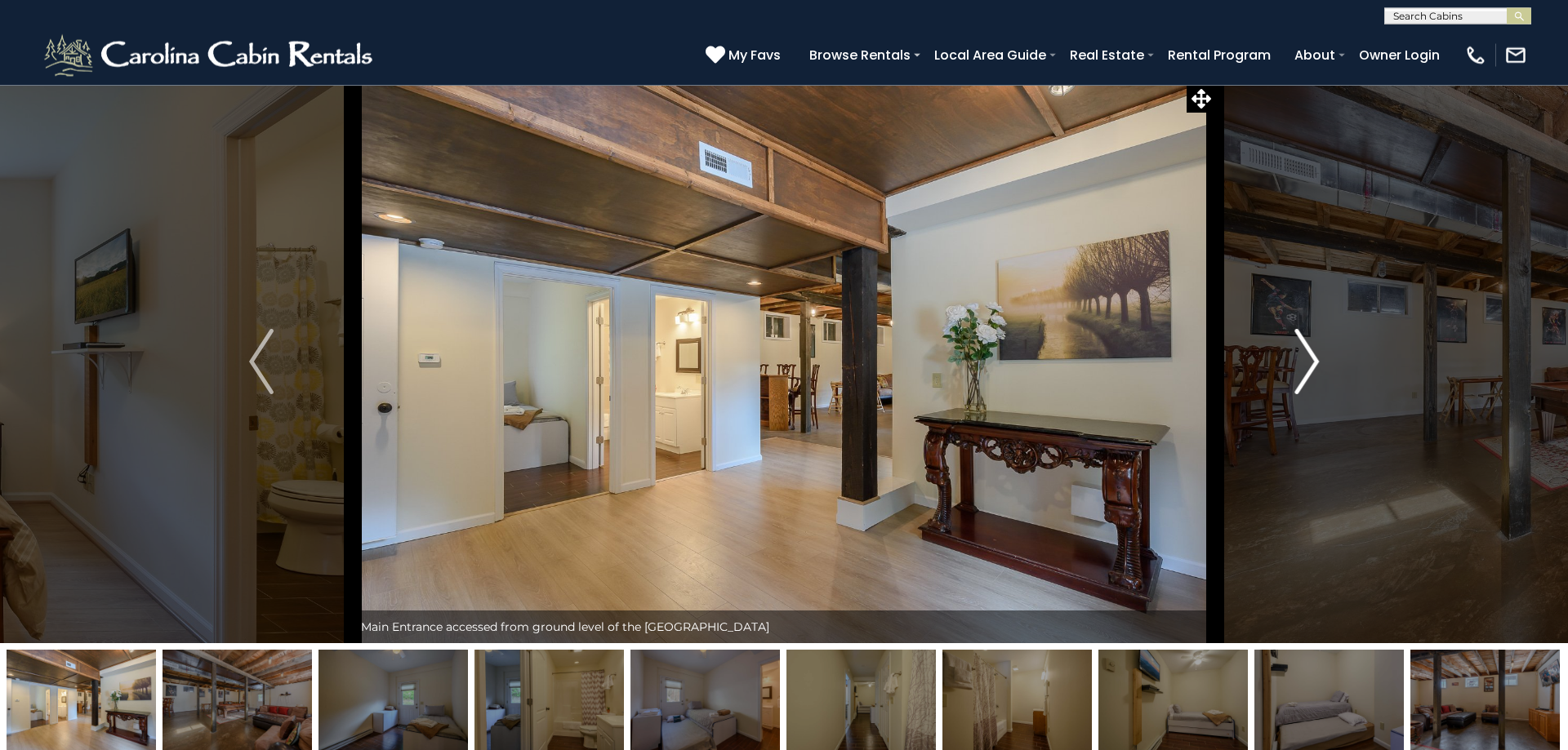
click at [1302, 364] on img "Next" at bounding box center [1306, 361] width 25 height 65
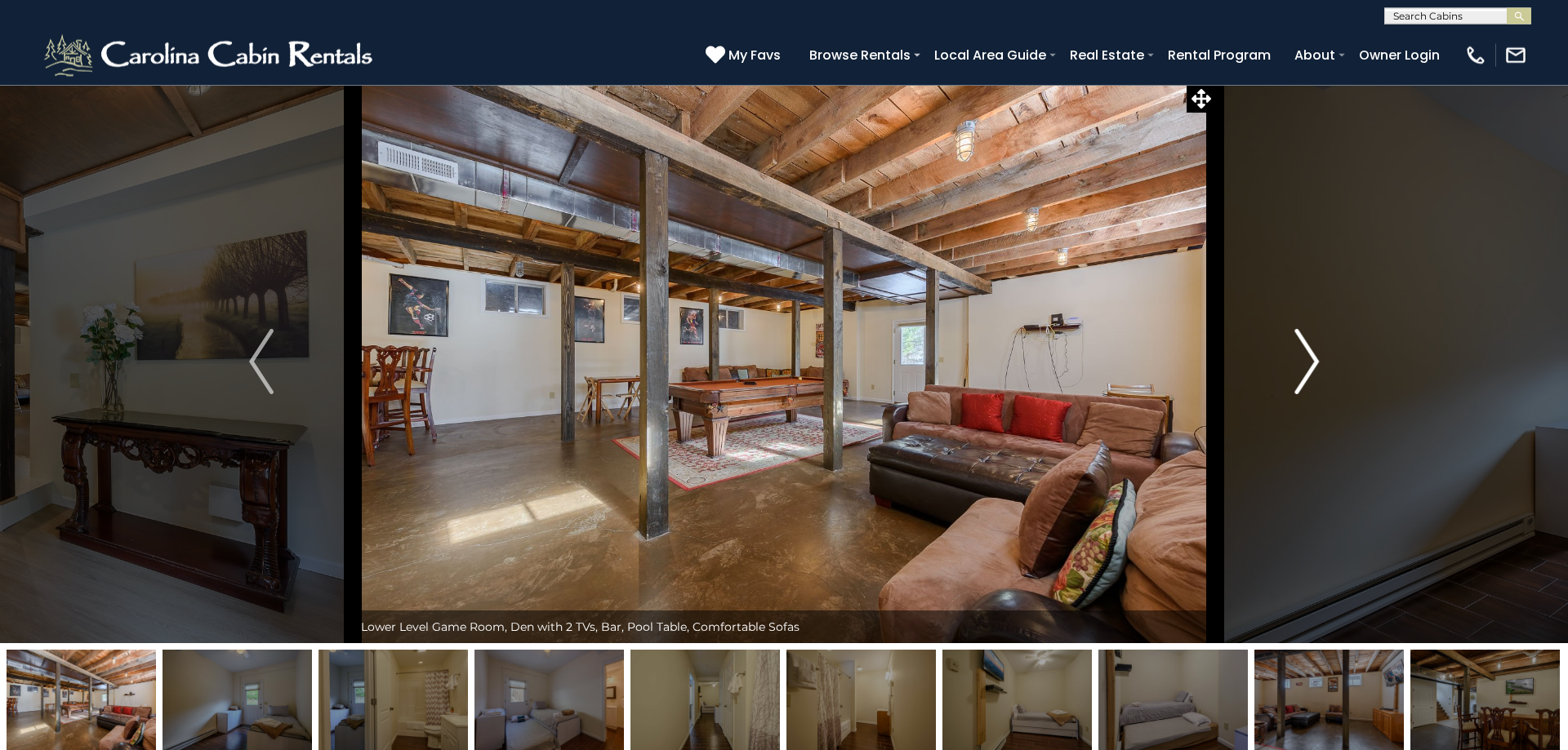
click at [1302, 364] on img "Next" at bounding box center [1306, 361] width 25 height 65
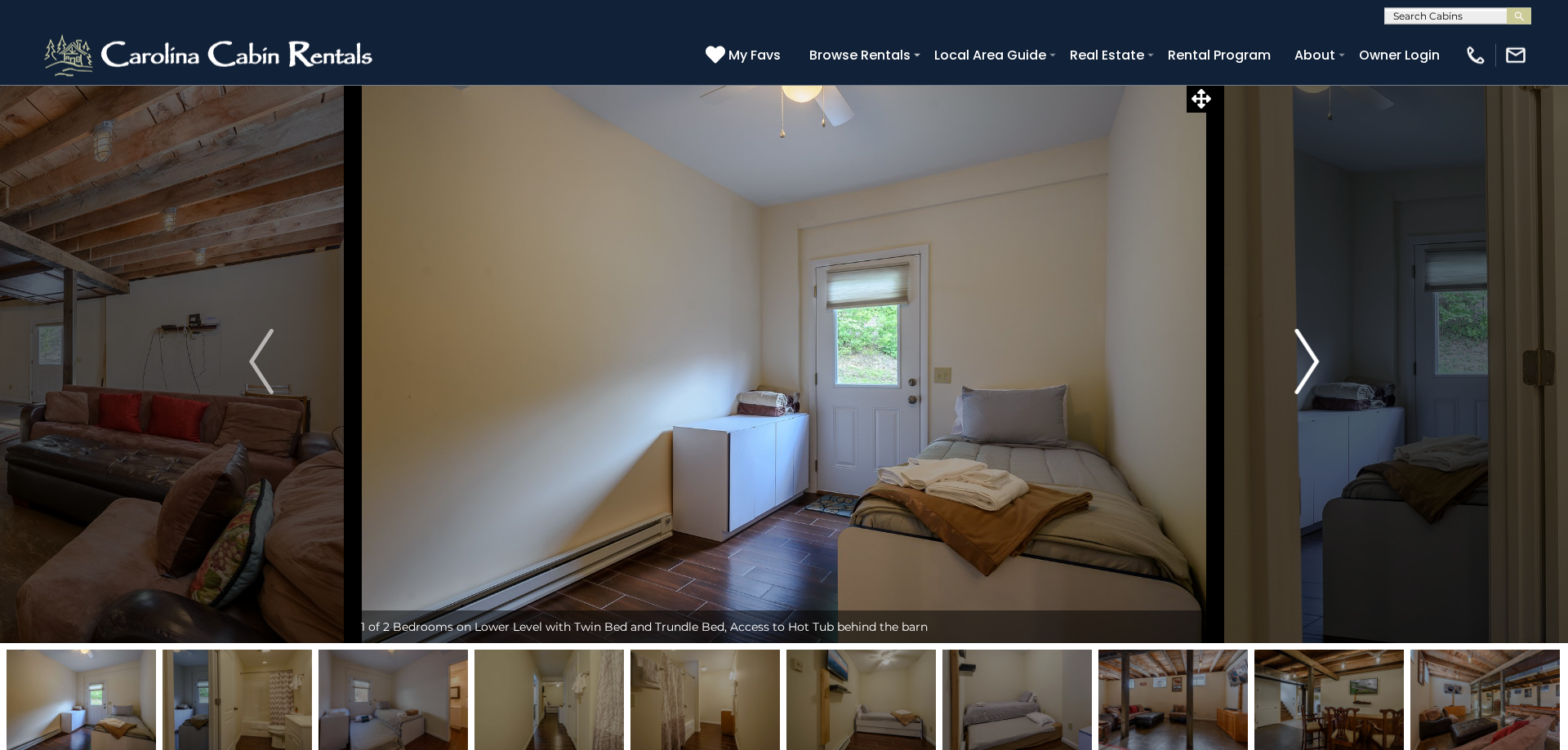
click at [1302, 364] on img "Next" at bounding box center [1306, 361] width 25 height 65
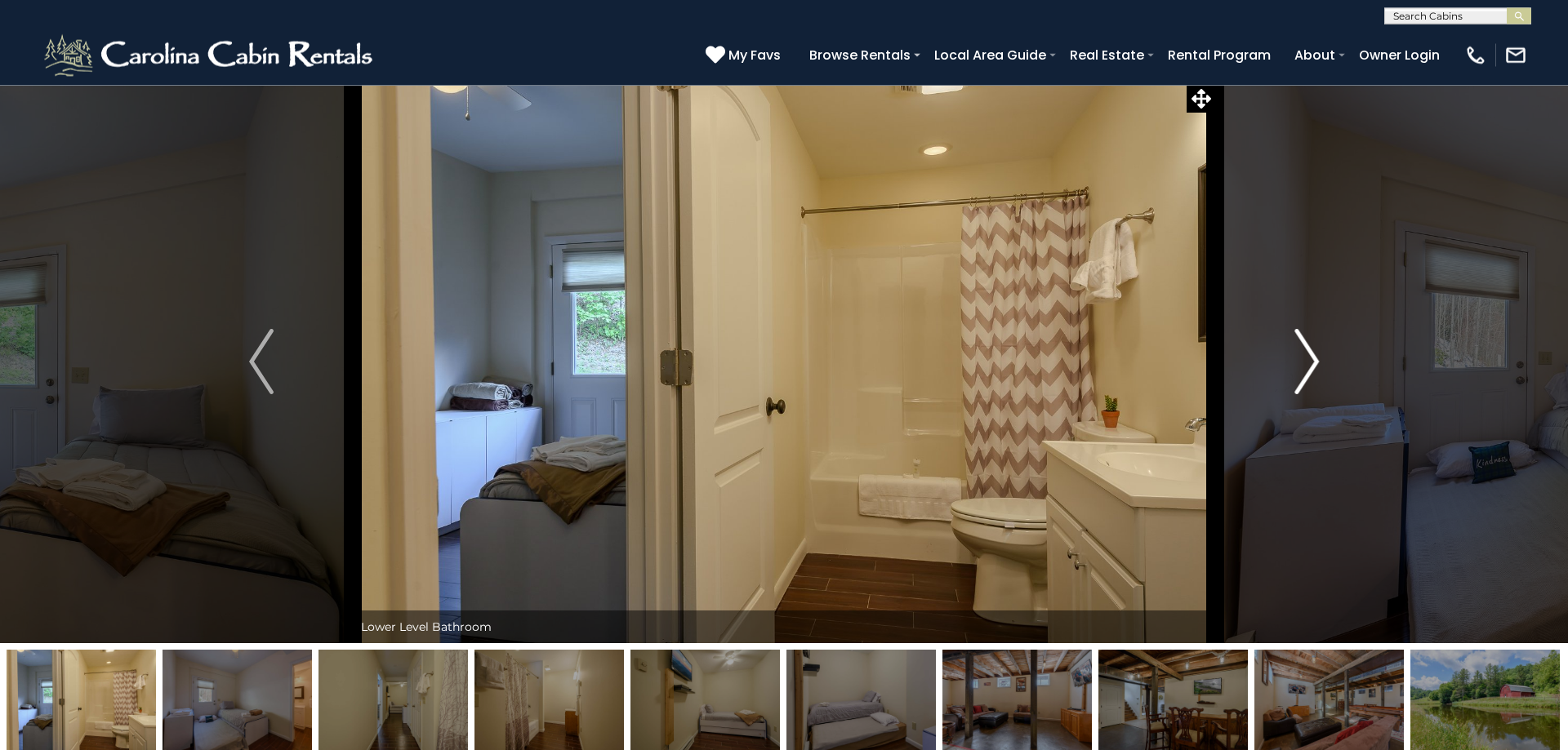
click at [1302, 364] on img "Next" at bounding box center [1306, 361] width 25 height 65
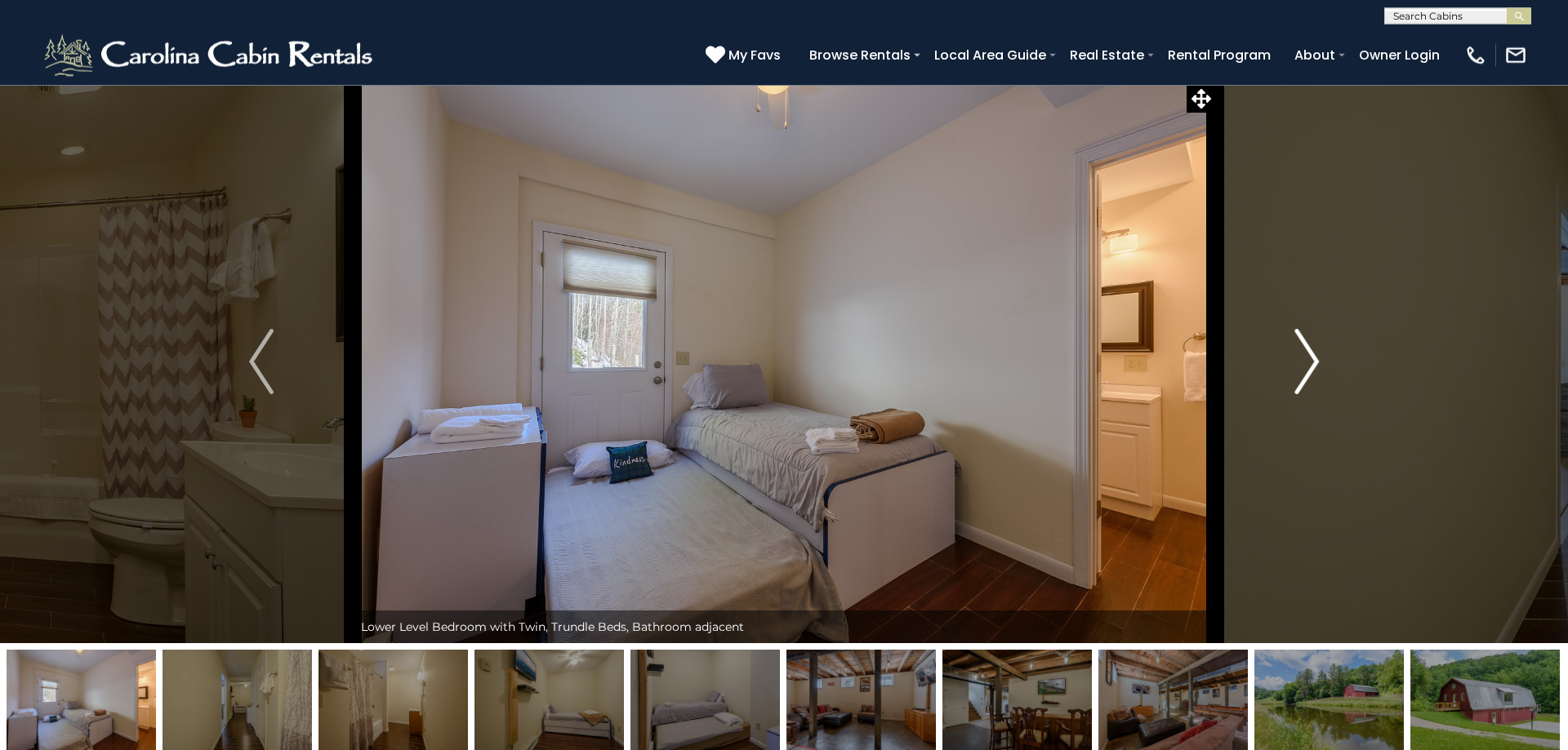
click at [1302, 364] on img "Next" at bounding box center [1306, 361] width 25 height 65
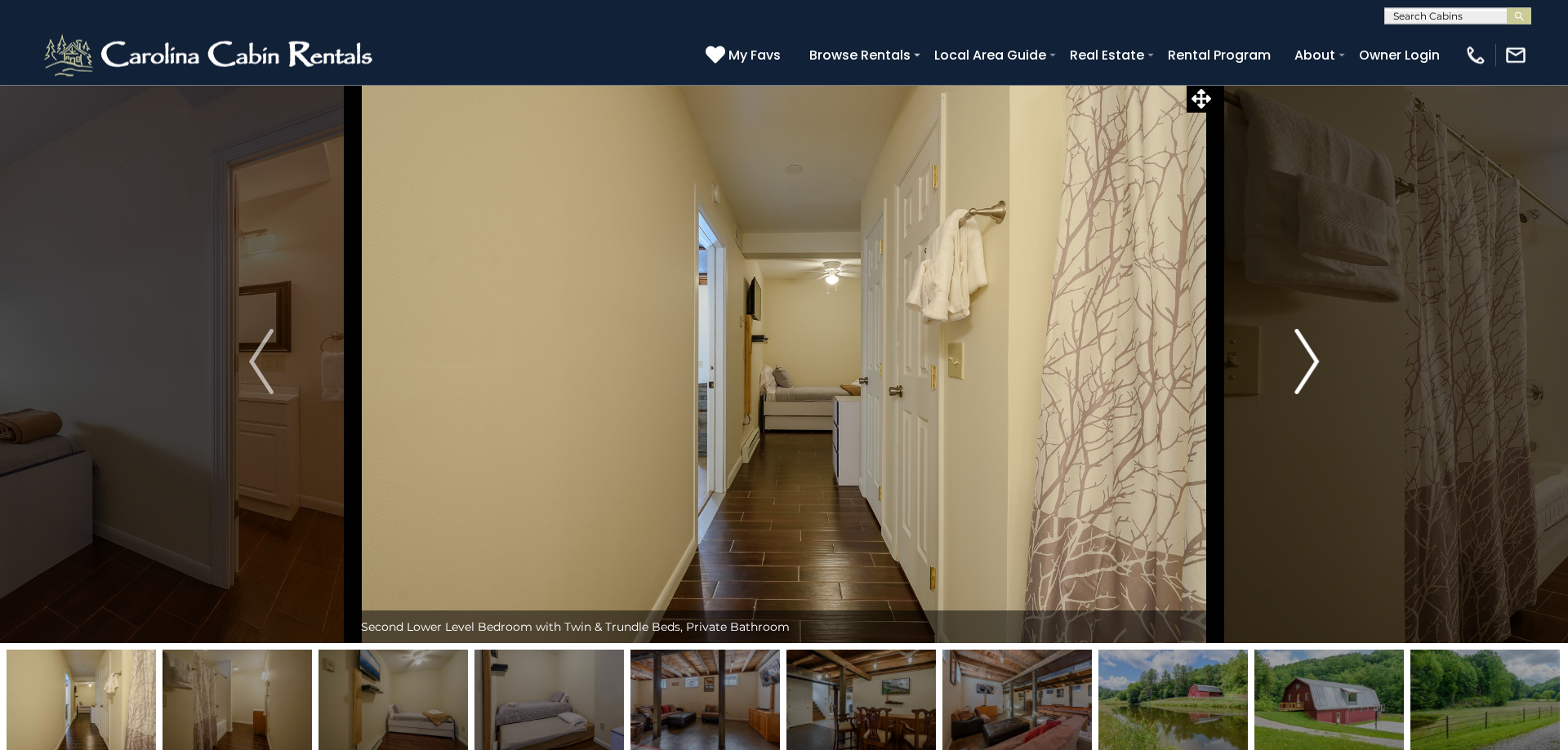
click at [1302, 364] on img "Next" at bounding box center [1306, 361] width 25 height 65
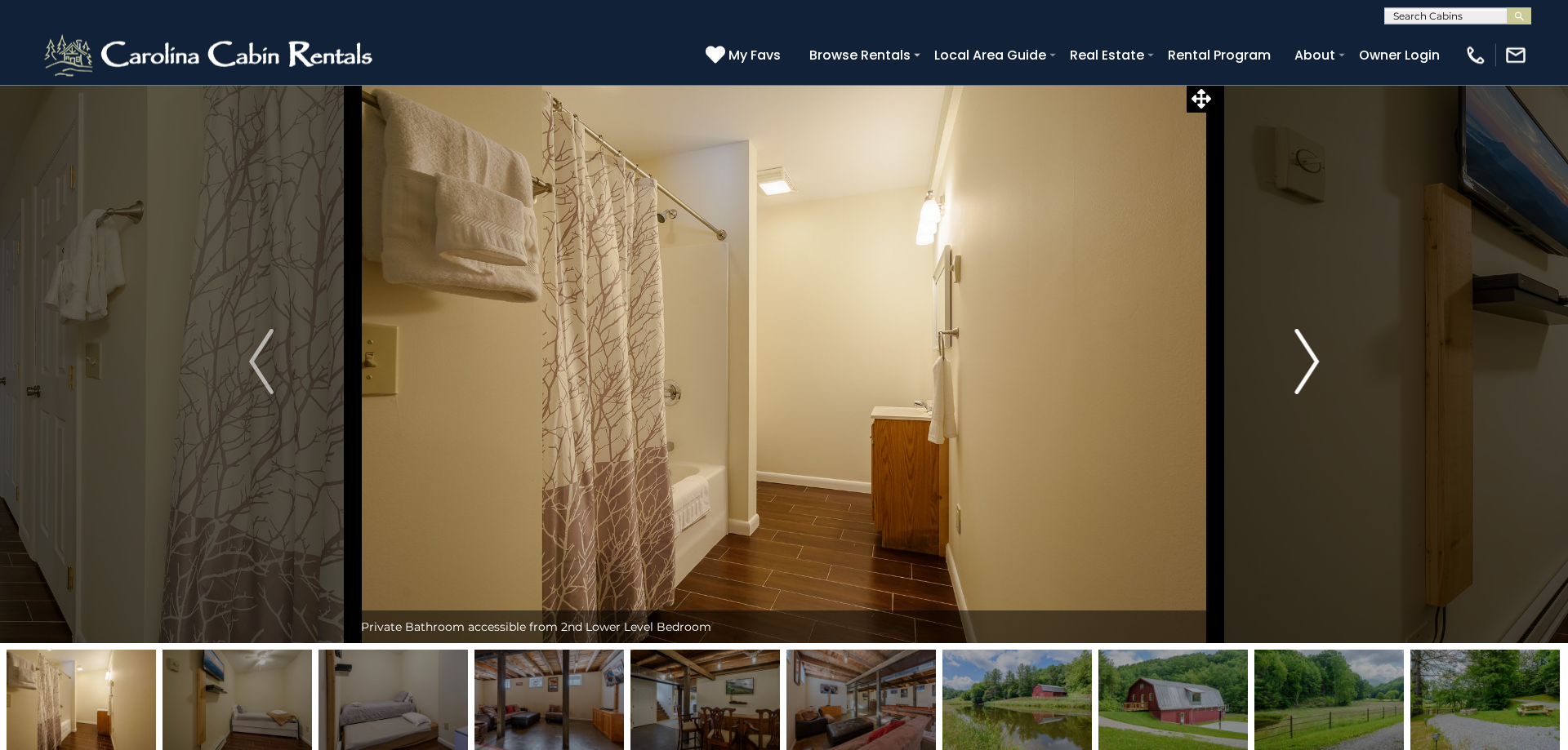
click at [1302, 364] on img "Next" at bounding box center [1306, 361] width 25 height 65
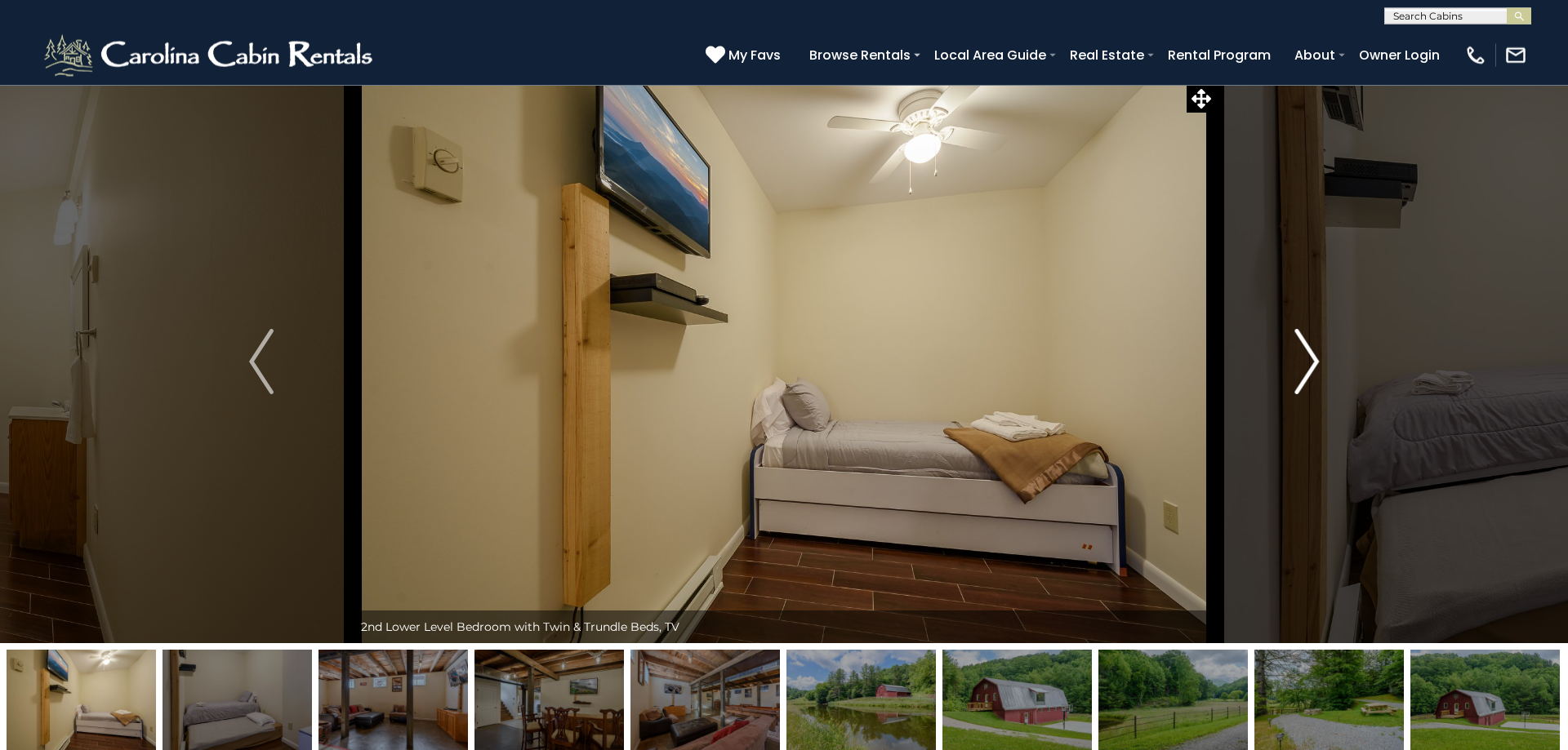
click at [1302, 364] on img "Next" at bounding box center [1306, 361] width 25 height 65
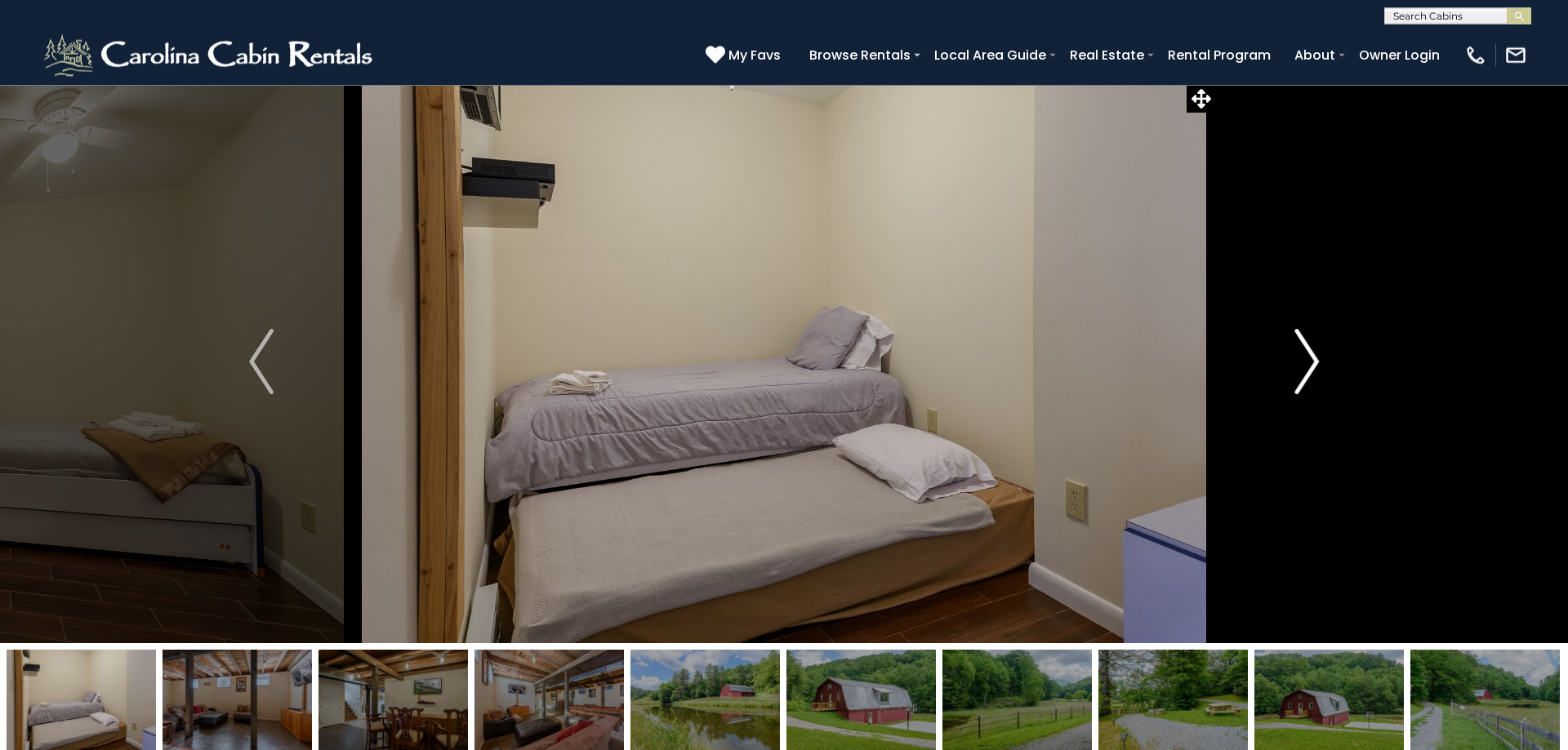
click at [1302, 364] on img "Next" at bounding box center [1306, 361] width 25 height 65
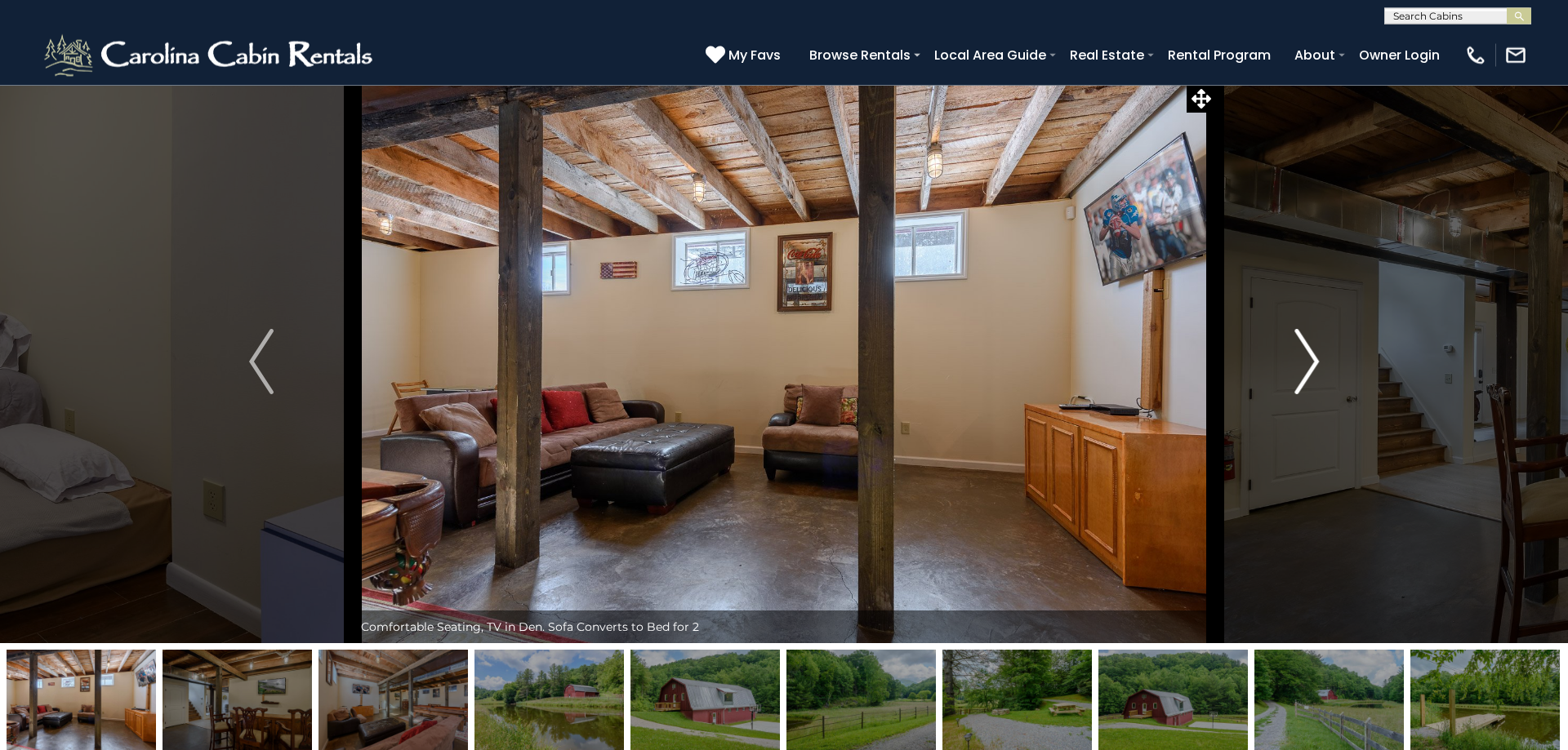
click at [1302, 364] on img "Next" at bounding box center [1306, 361] width 25 height 65
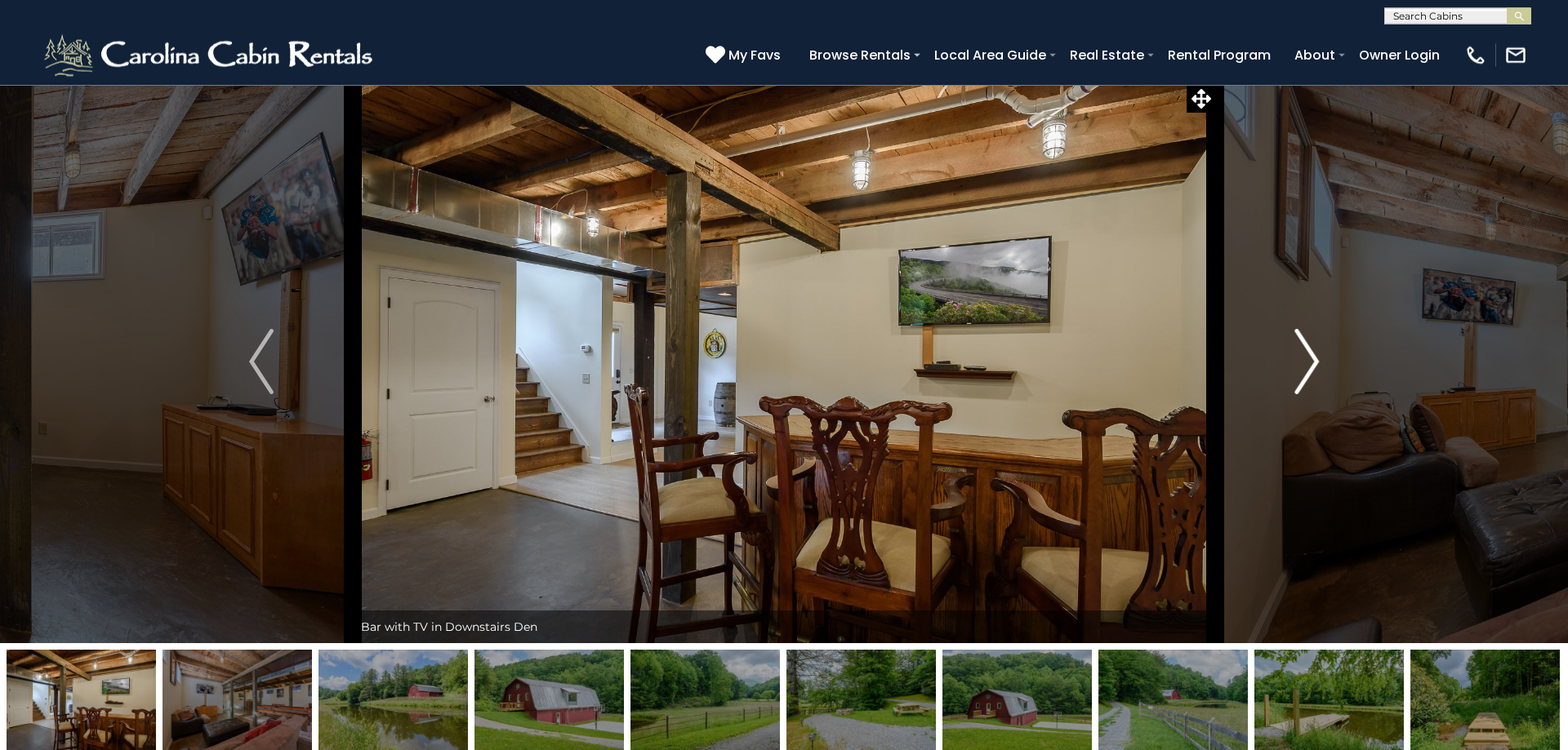
click at [1302, 364] on img "Next" at bounding box center [1306, 361] width 25 height 65
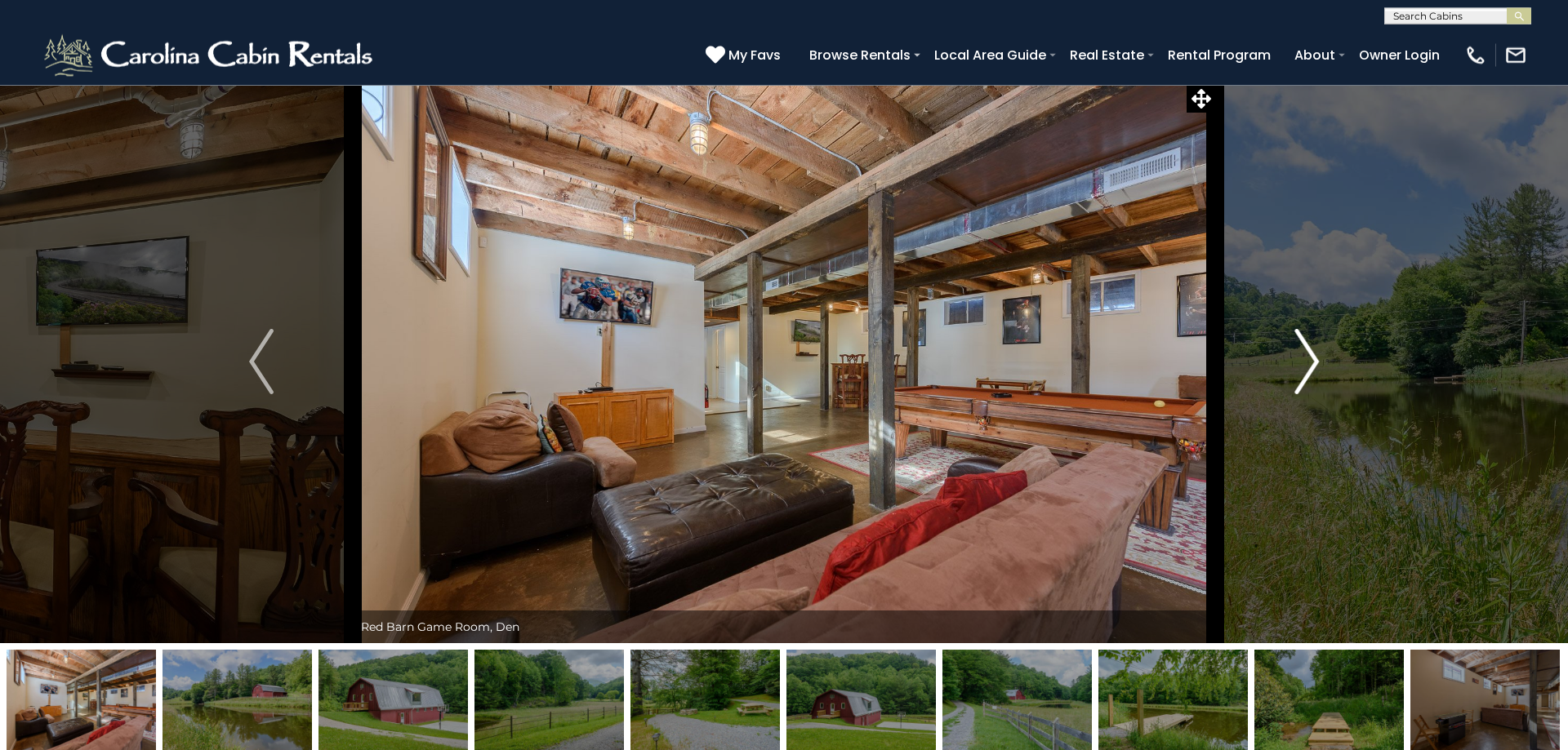
click at [1302, 364] on img "Next" at bounding box center [1306, 361] width 25 height 65
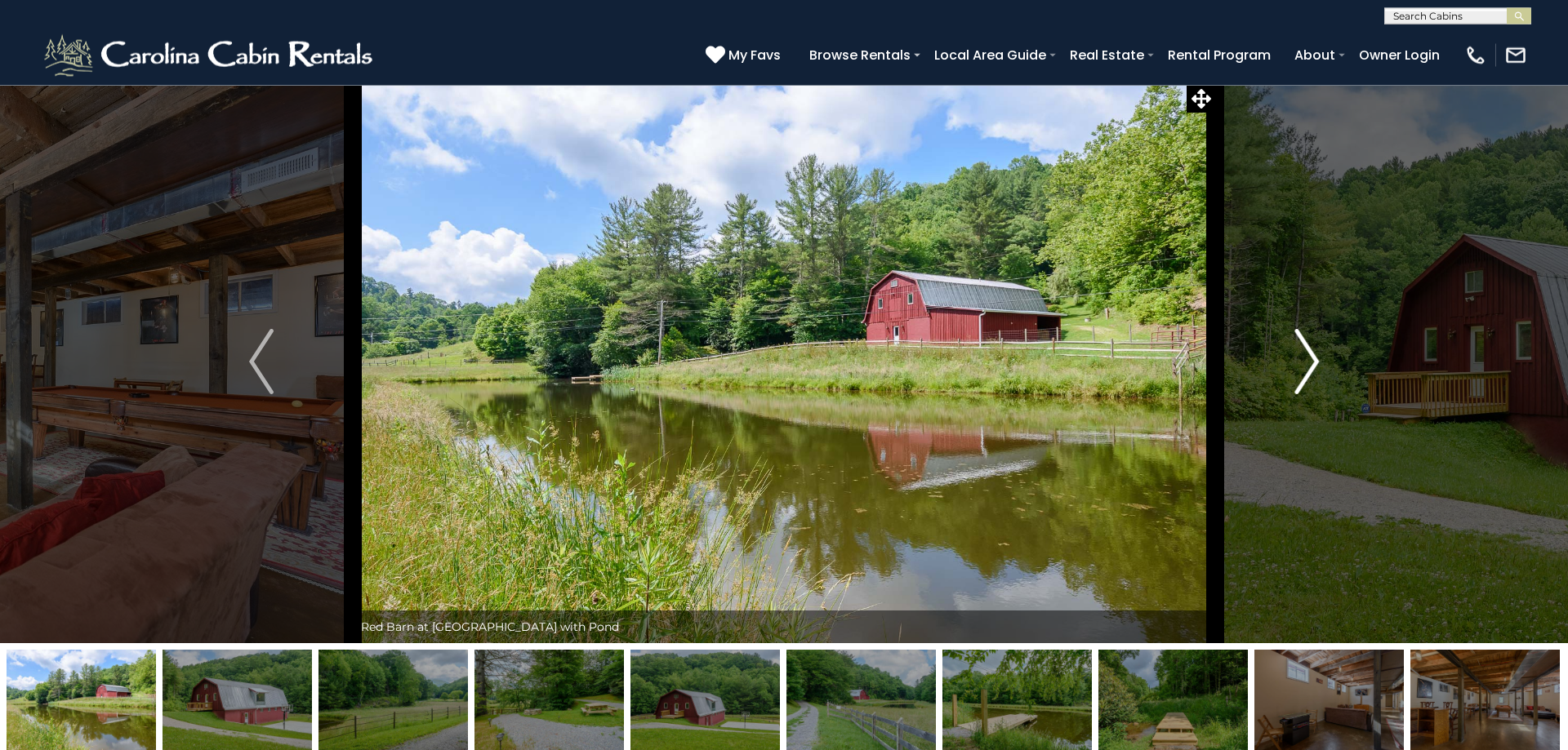
click at [1302, 364] on img "Next" at bounding box center [1306, 361] width 25 height 65
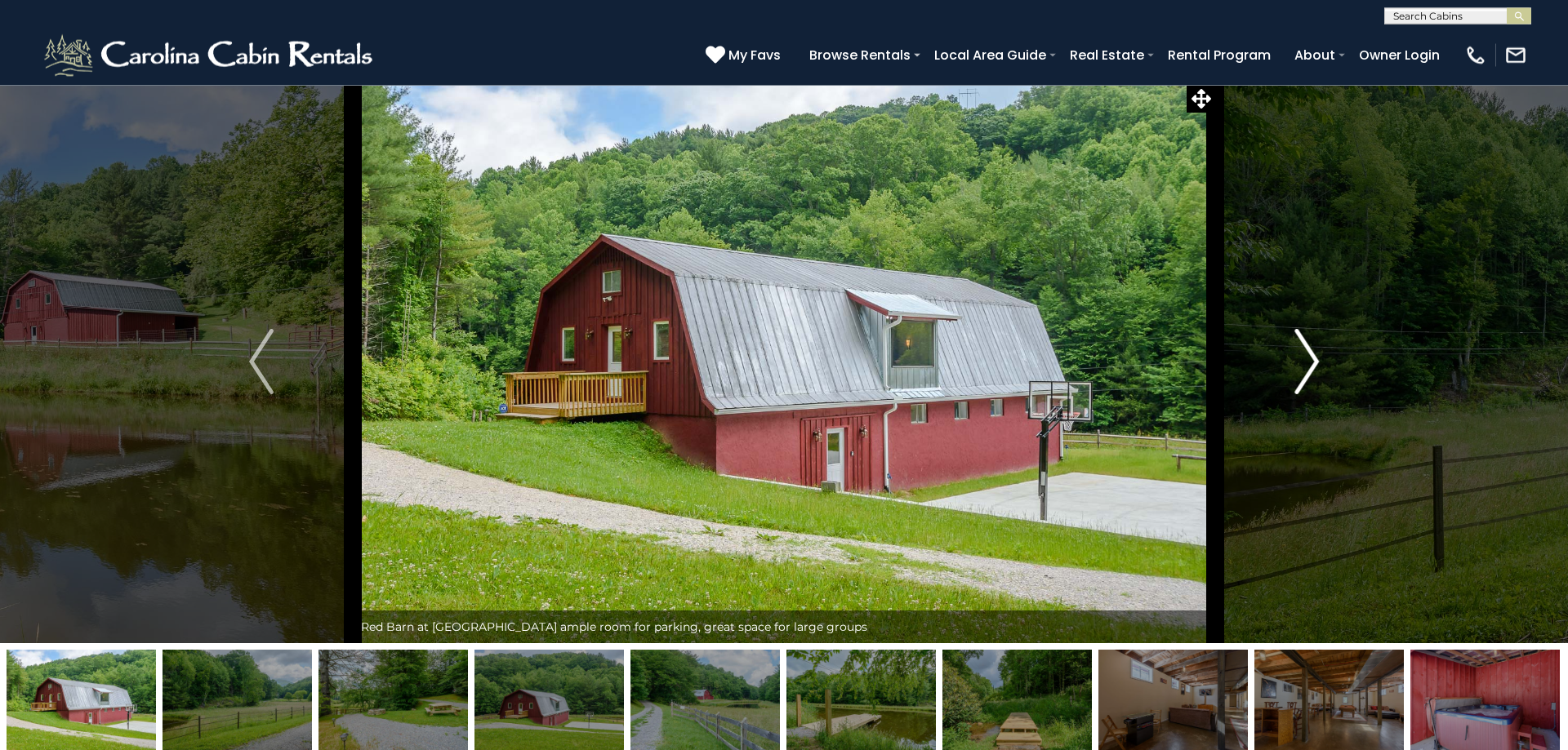
click at [1302, 364] on img "Next" at bounding box center [1306, 361] width 25 height 65
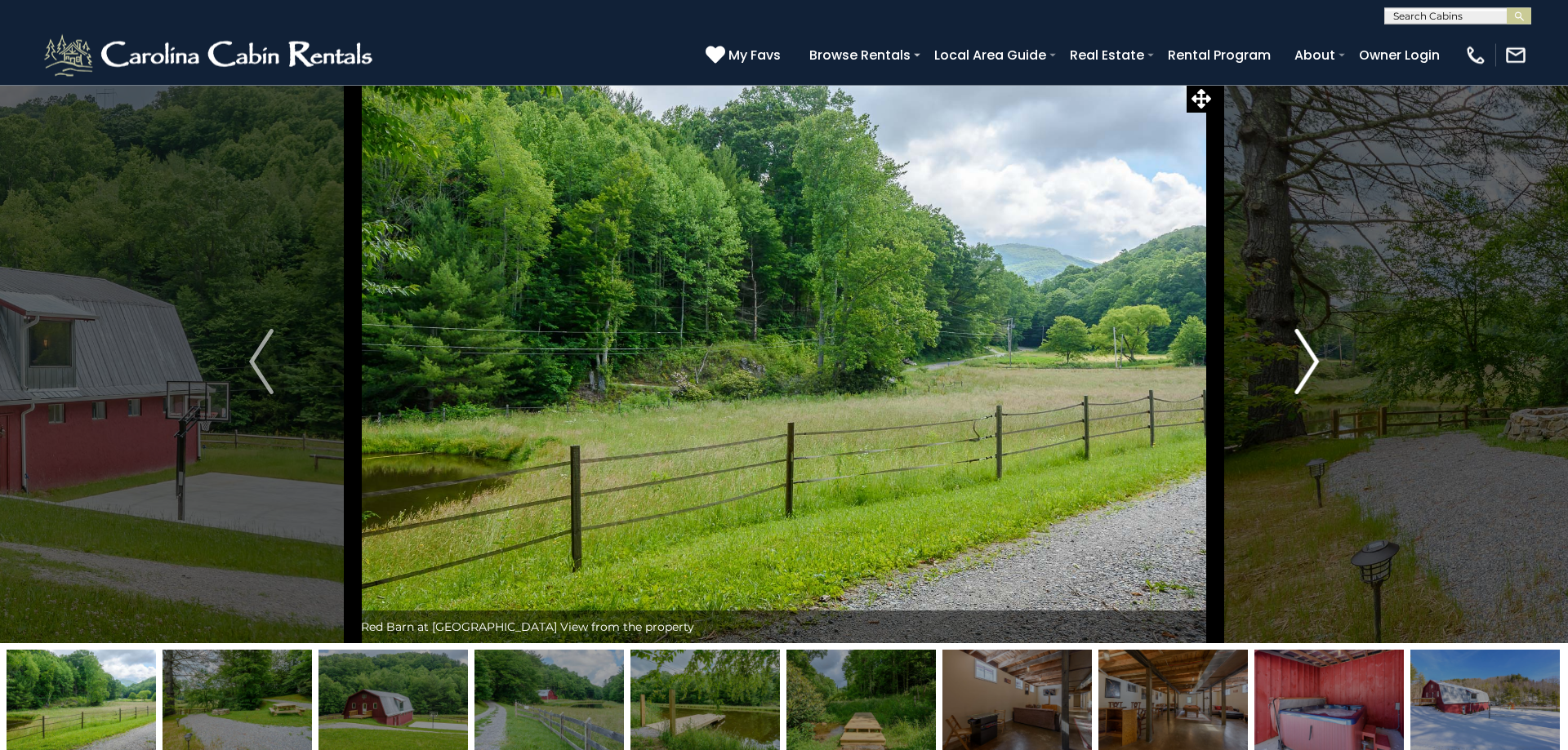
click at [1302, 364] on img "Next" at bounding box center [1306, 361] width 25 height 65
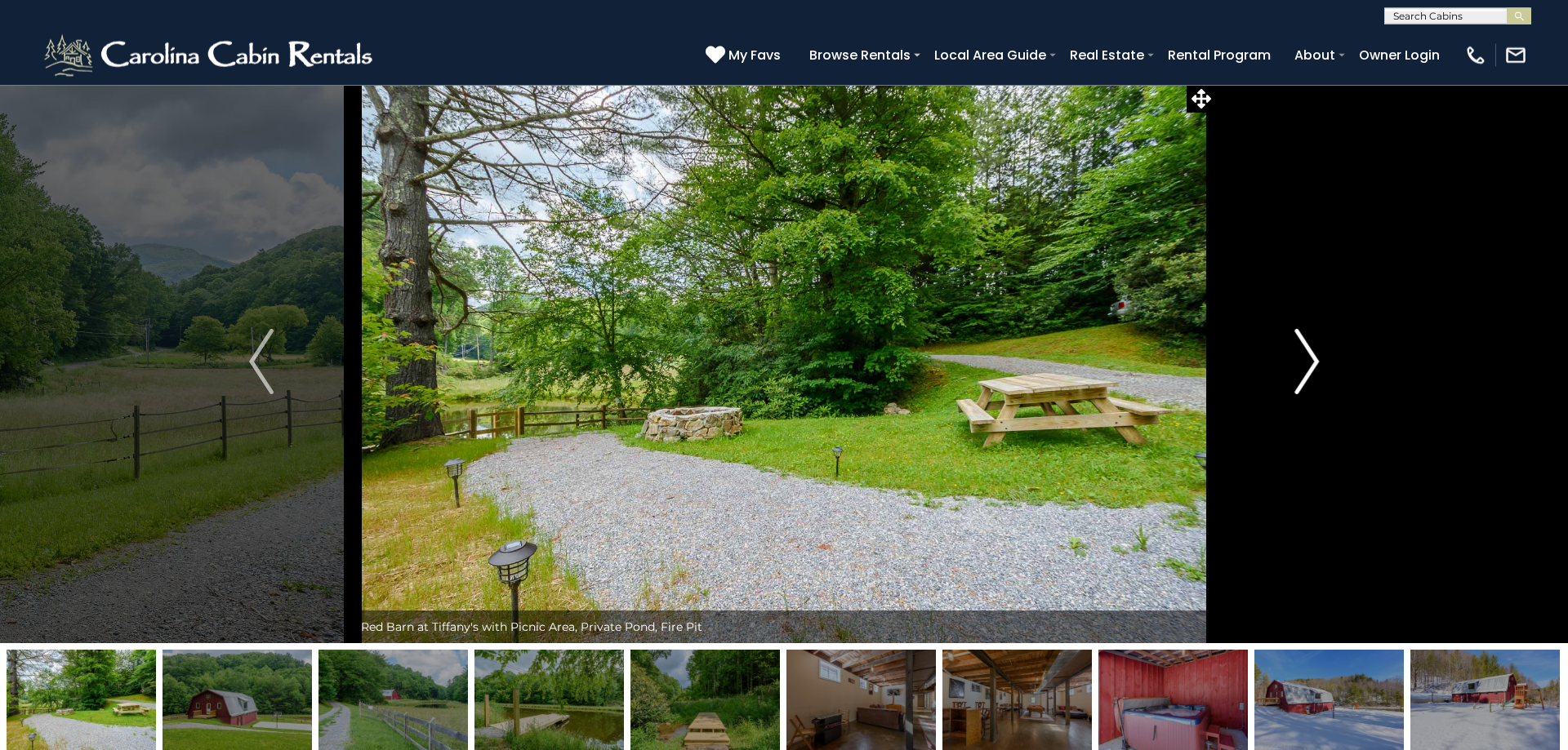
click at [1302, 364] on img "Next" at bounding box center [1306, 361] width 25 height 65
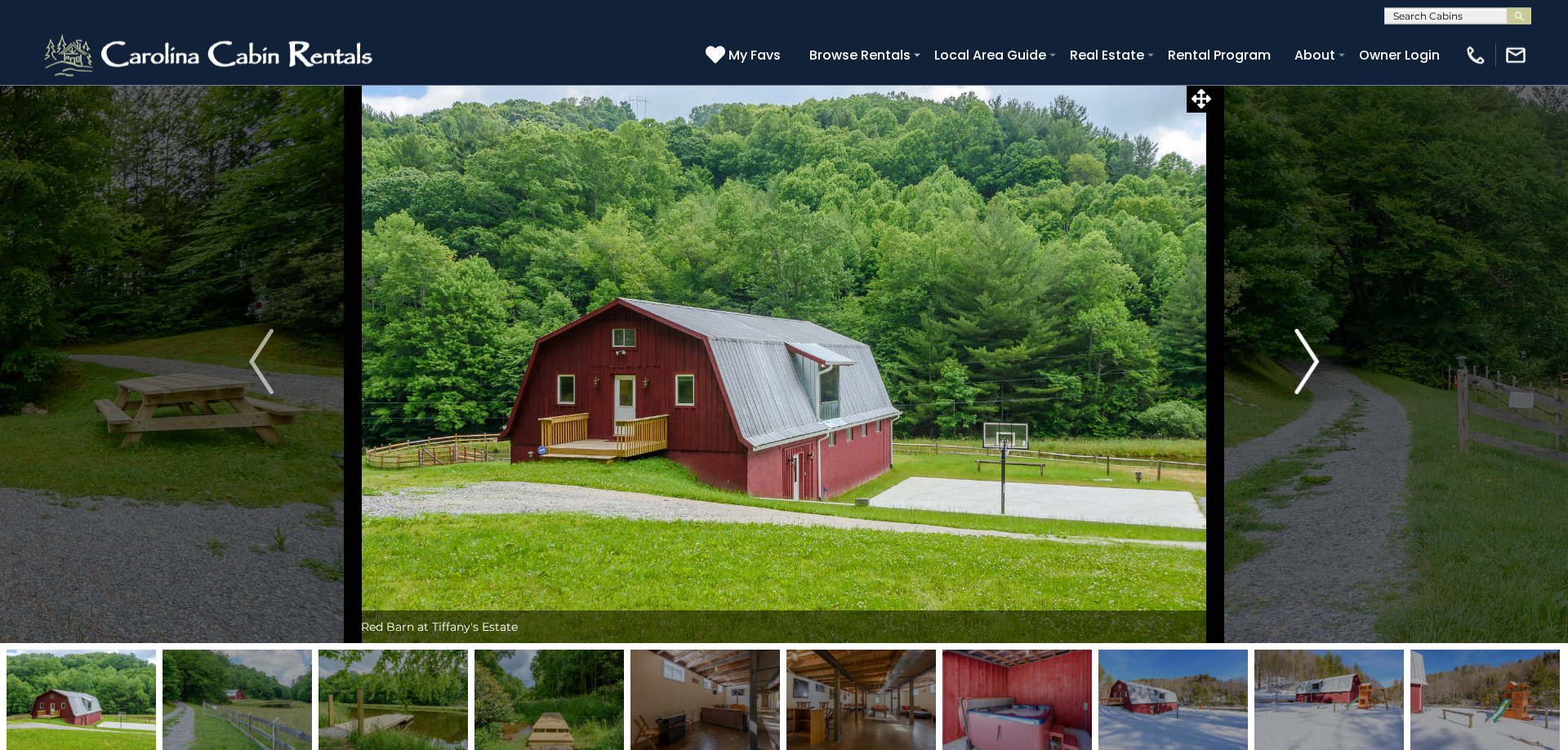
click at [1302, 364] on img "Next" at bounding box center [1306, 361] width 25 height 65
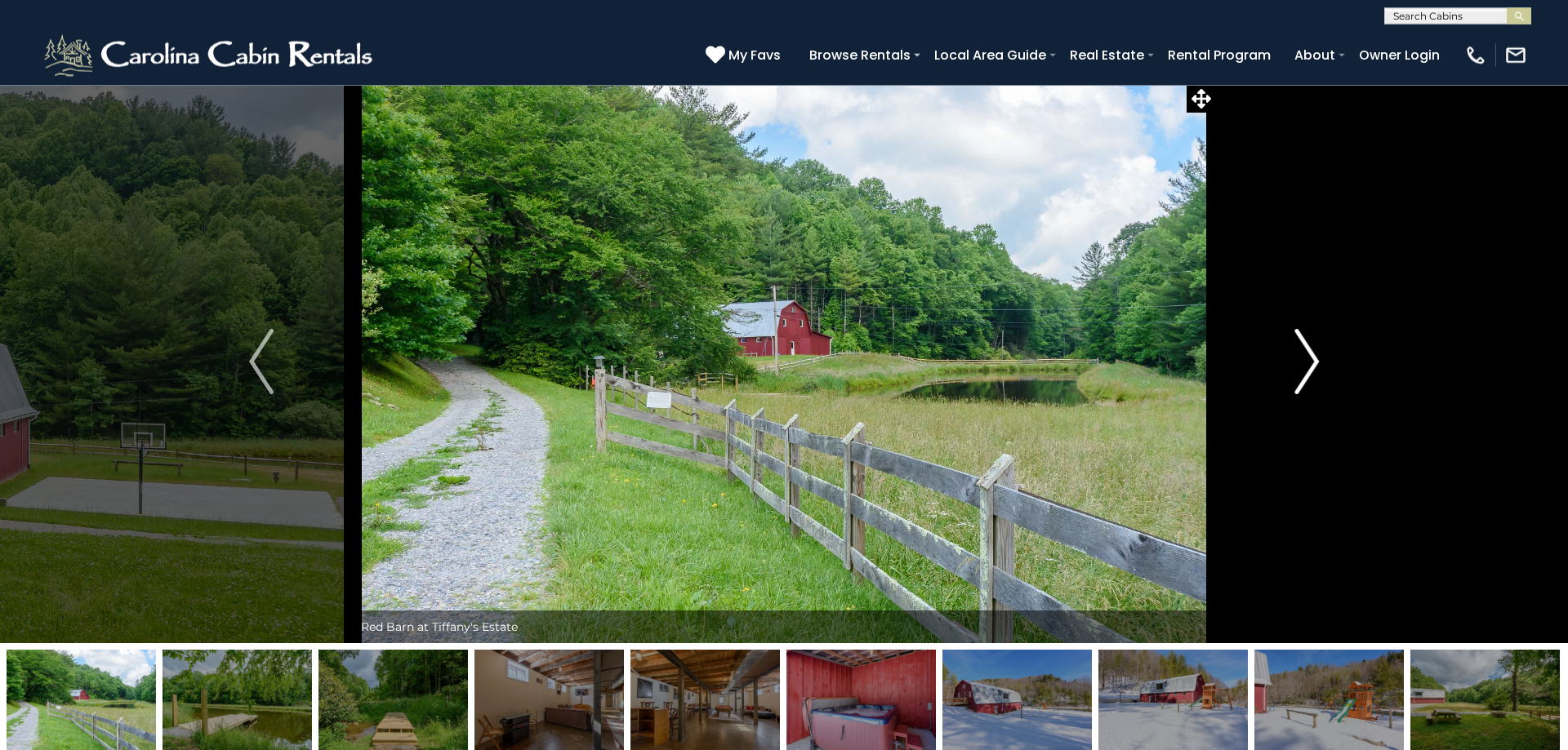
click at [1302, 364] on img "Next" at bounding box center [1306, 361] width 25 height 65
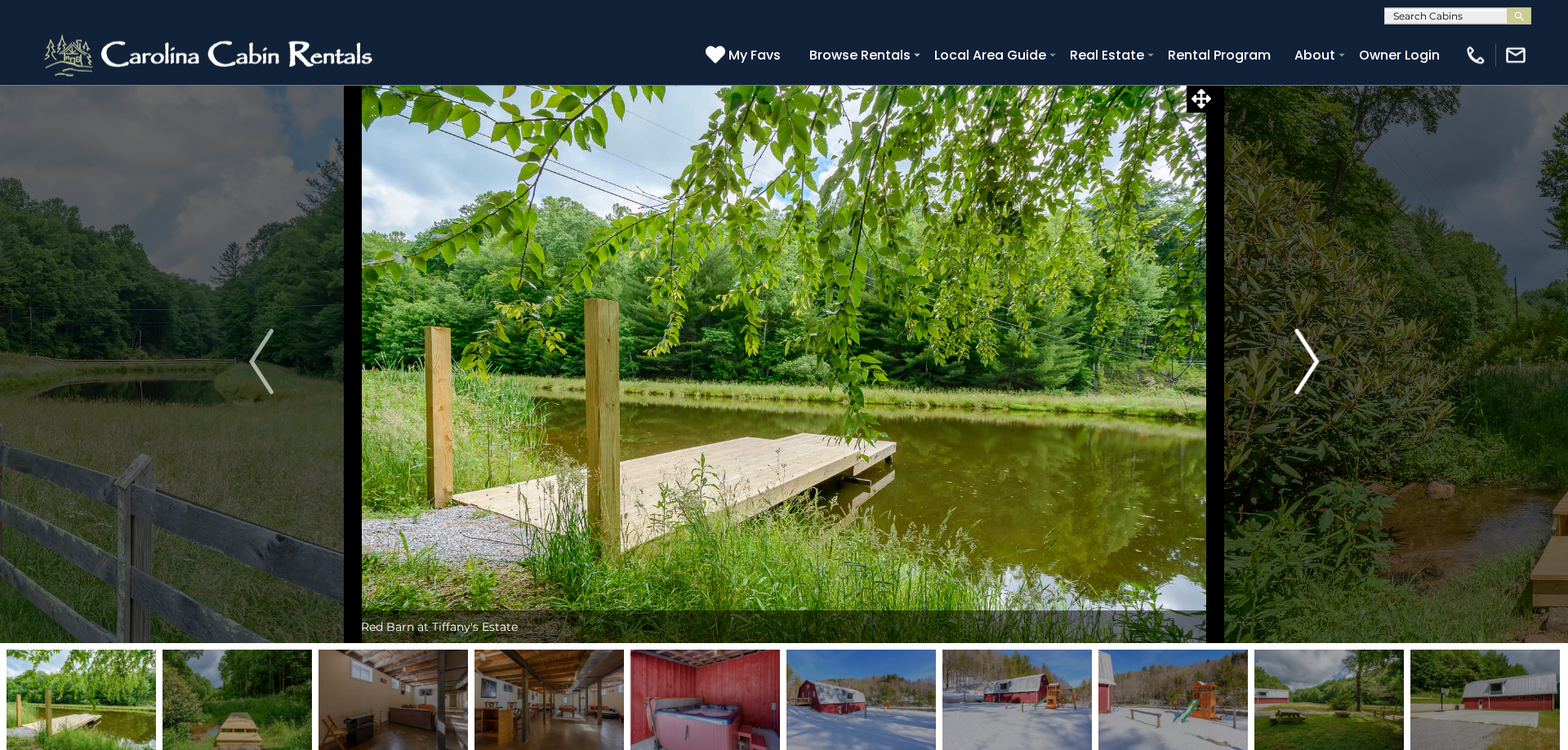
click at [1302, 364] on img "Next" at bounding box center [1306, 361] width 25 height 65
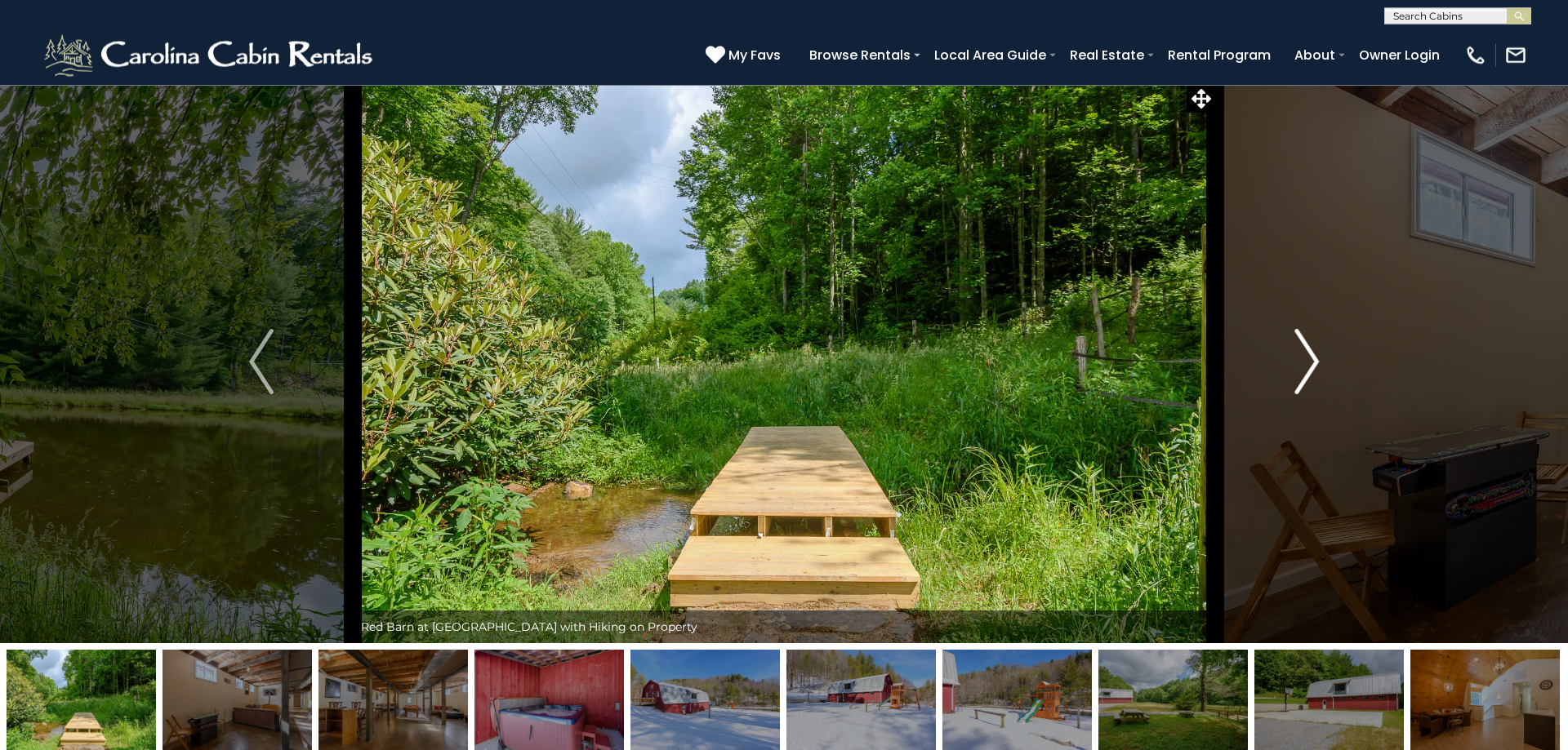
click at [1302, 364] on img "Next" at bounding box center [1306, 361] width 25 height 65
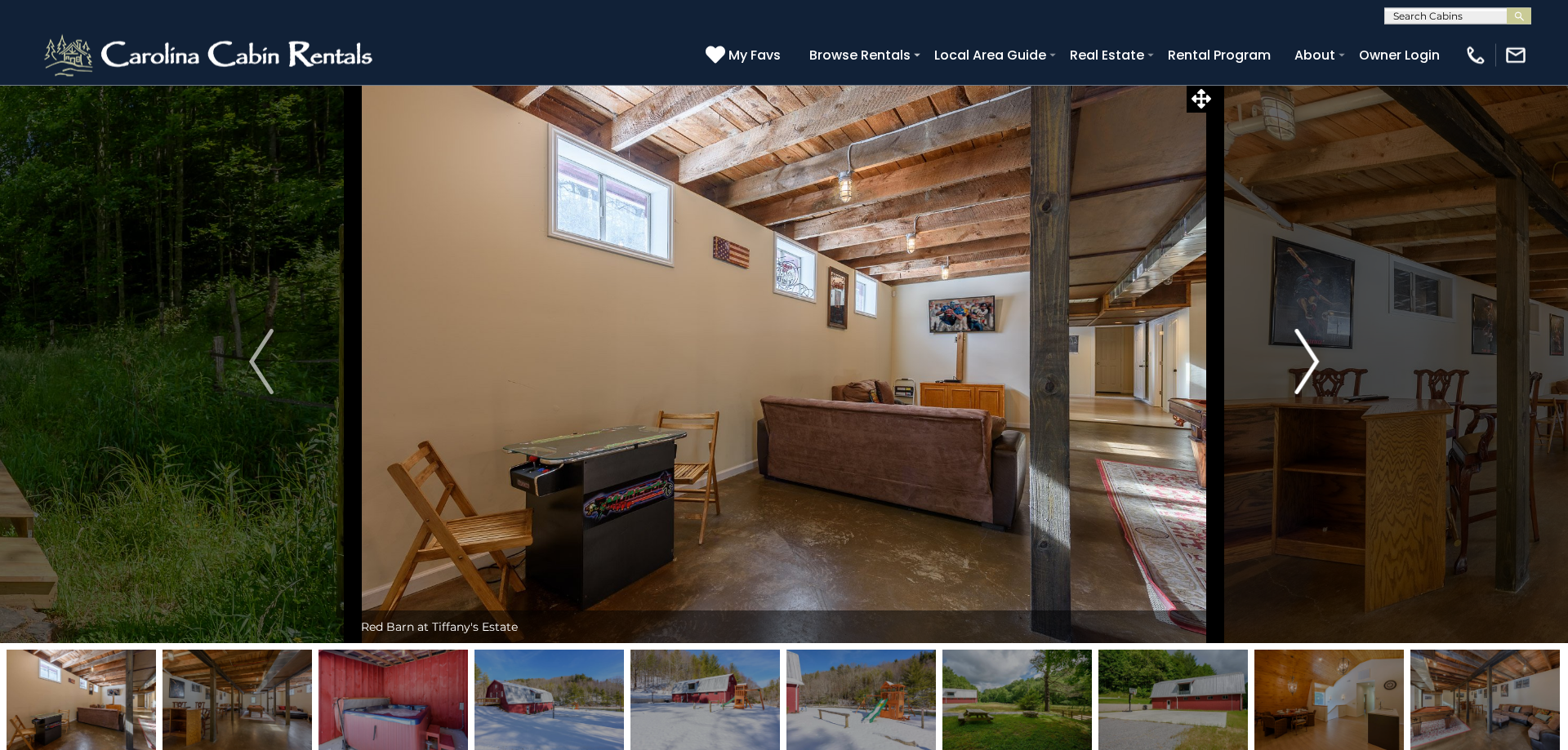
click at [1307, 359] on img "Next" at bounding box center [1306, 361] width 25 height 65
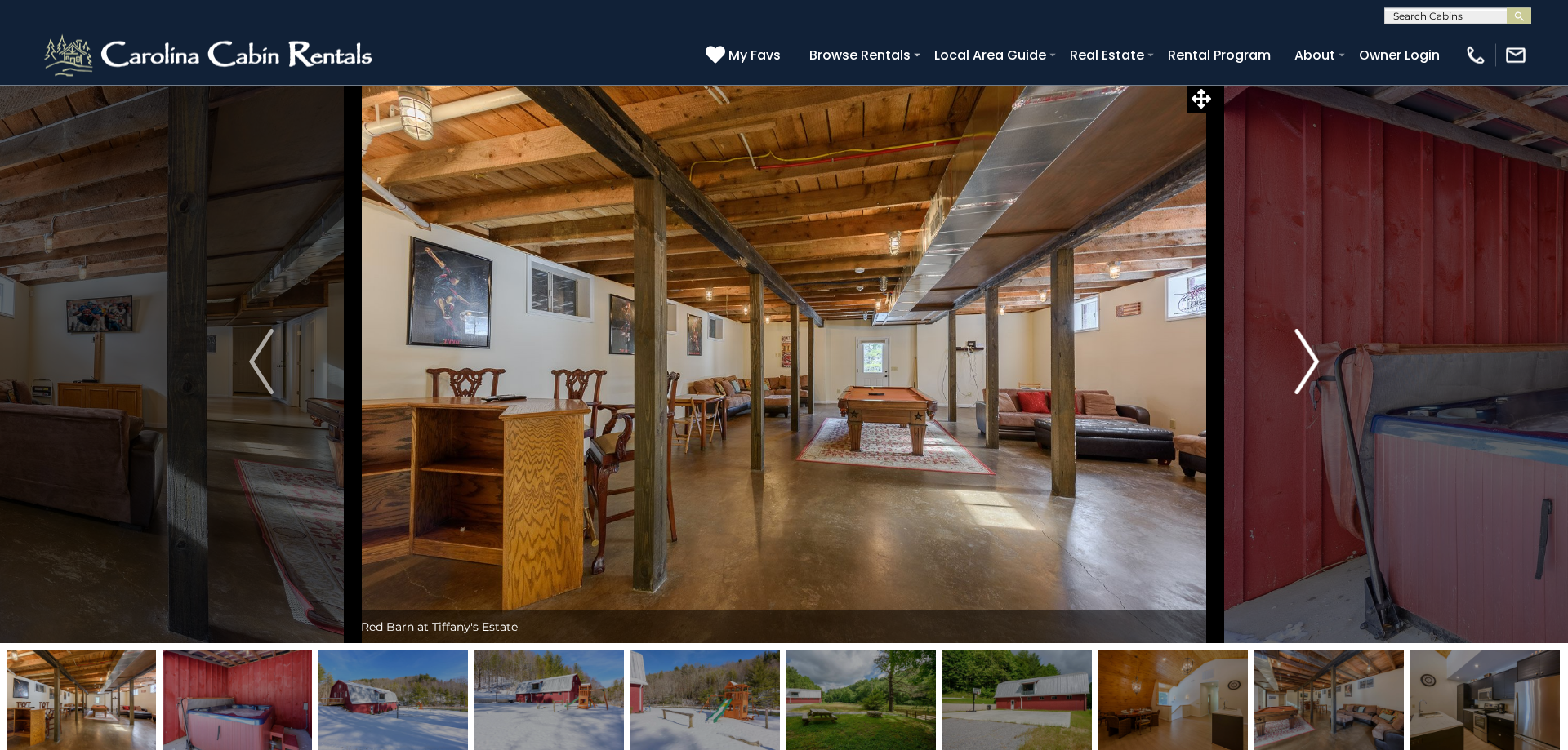
click at [1307, 359] on img "Next" at bounding box center [1306, 361] width 25 height 65
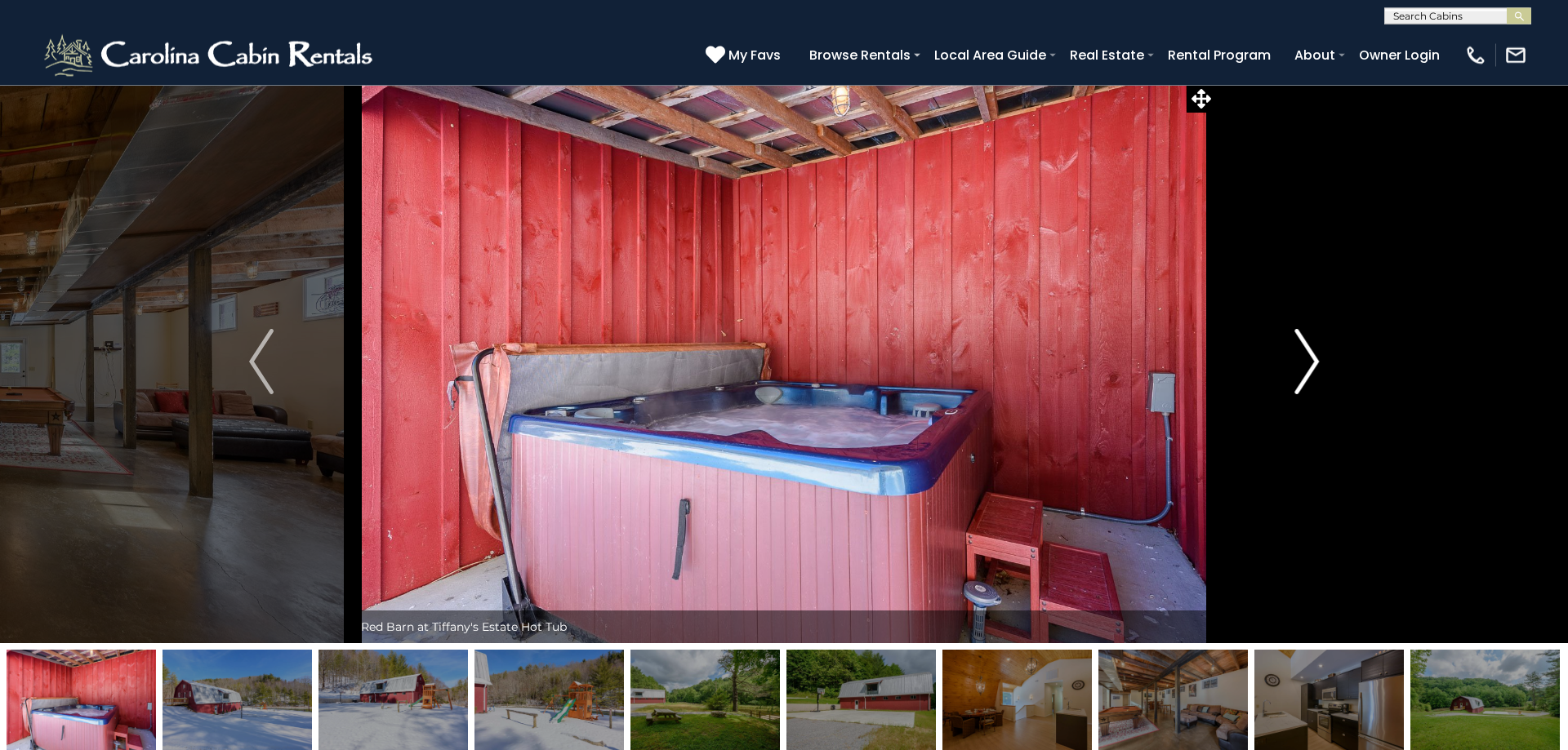
click at [1307, 359] on img "Next" at bounding box center [1306, 361] width 25 height 65
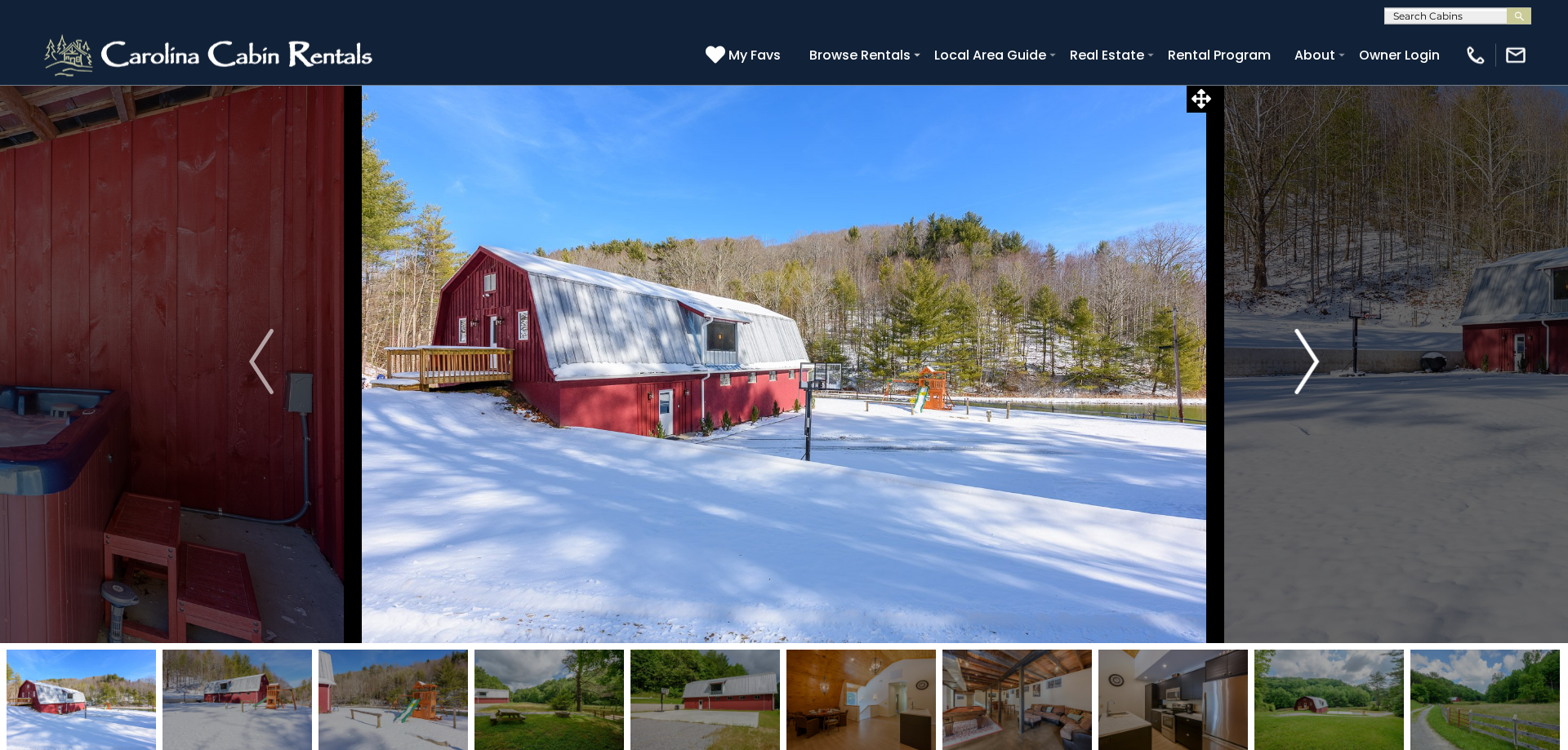
click at [1307, 359] on img "Next" at bounding box center [1306, 361] width 25 height 65
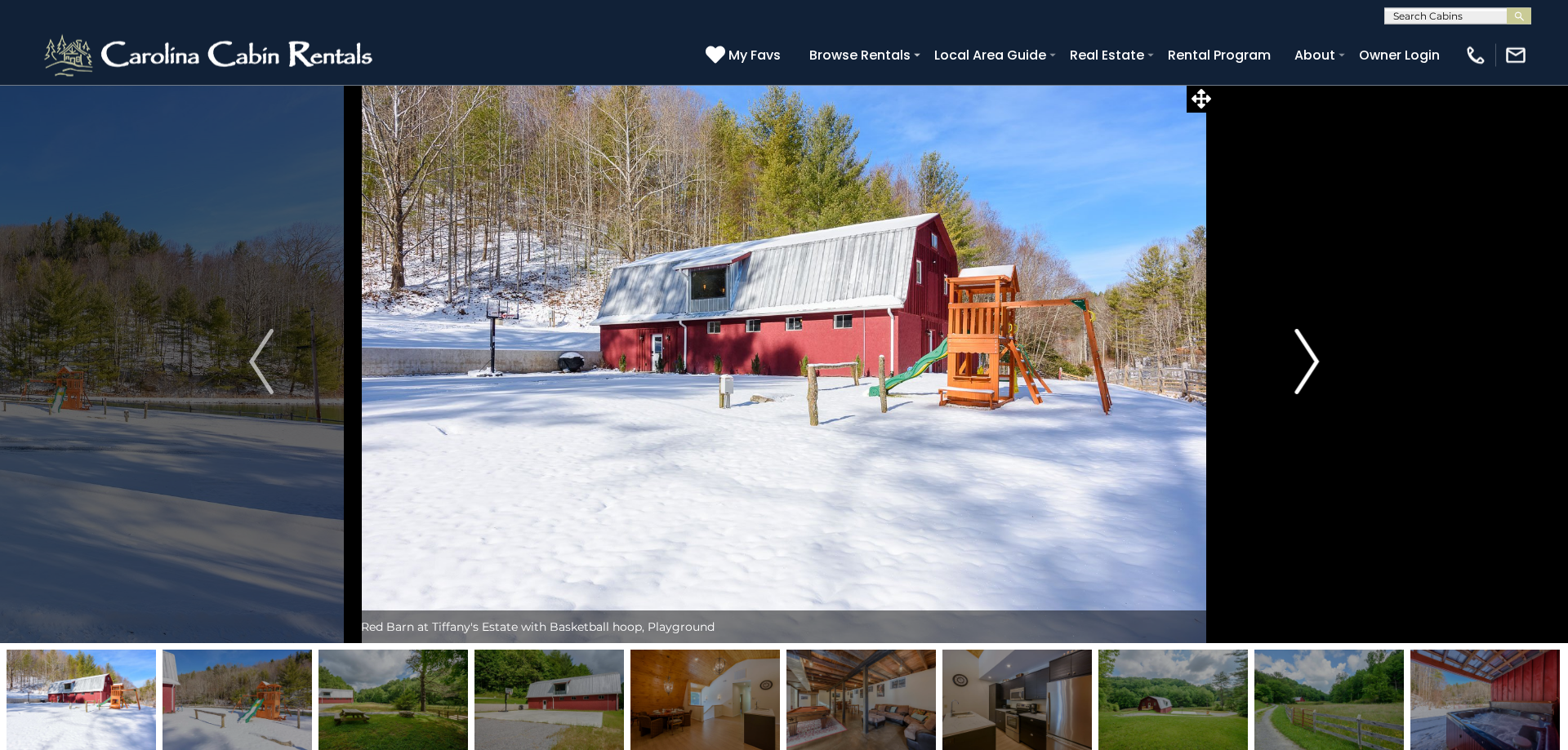
click at [1307, 359] on img "Next" at bounding box center [1306, 361] width 25 height 65
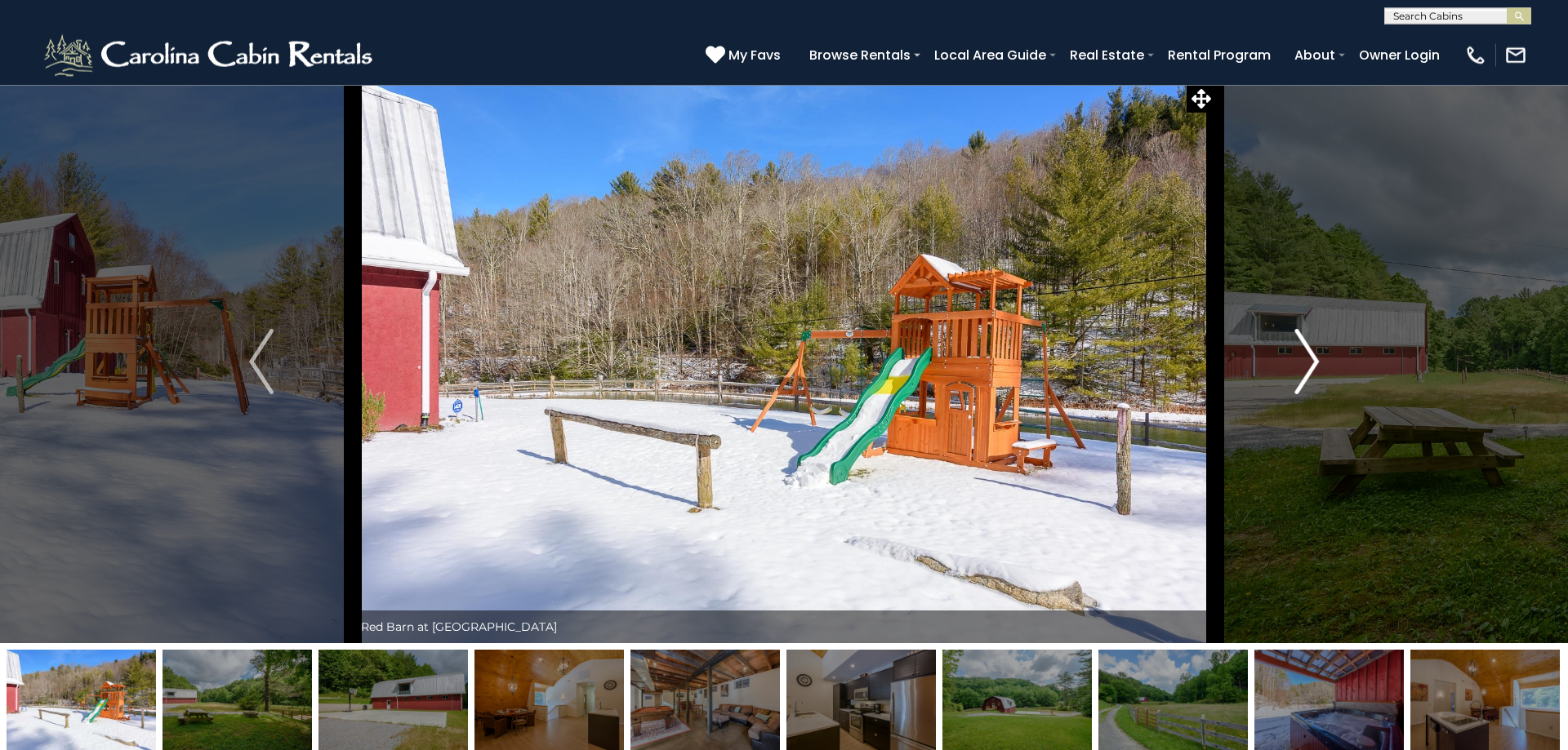
click at [1307, 359] on img "Next" at bounding box center [1306, 361] width 25 height 65
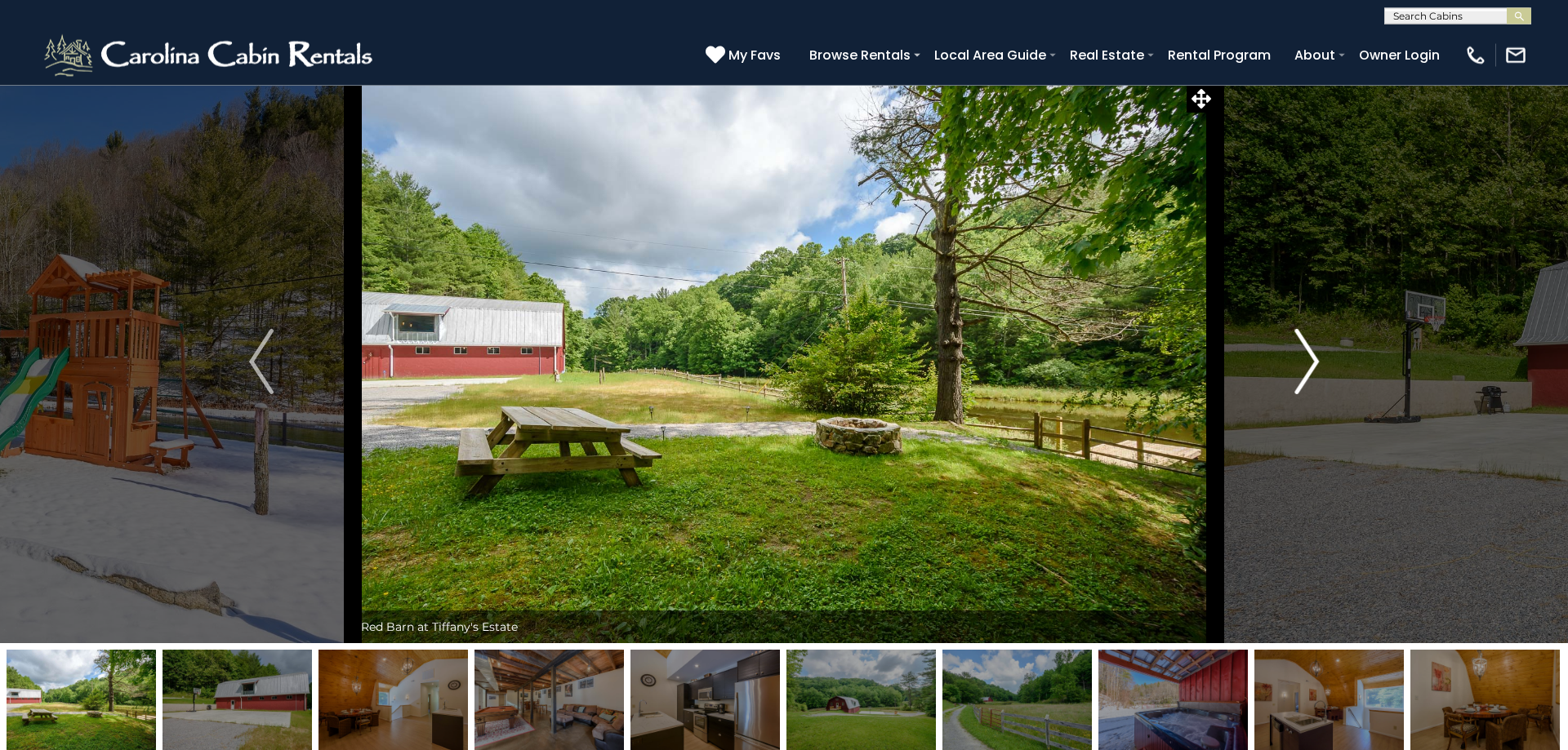
click at [1307, 359] on img "Next" at bounding box center [1306, 361] width 25 height 65
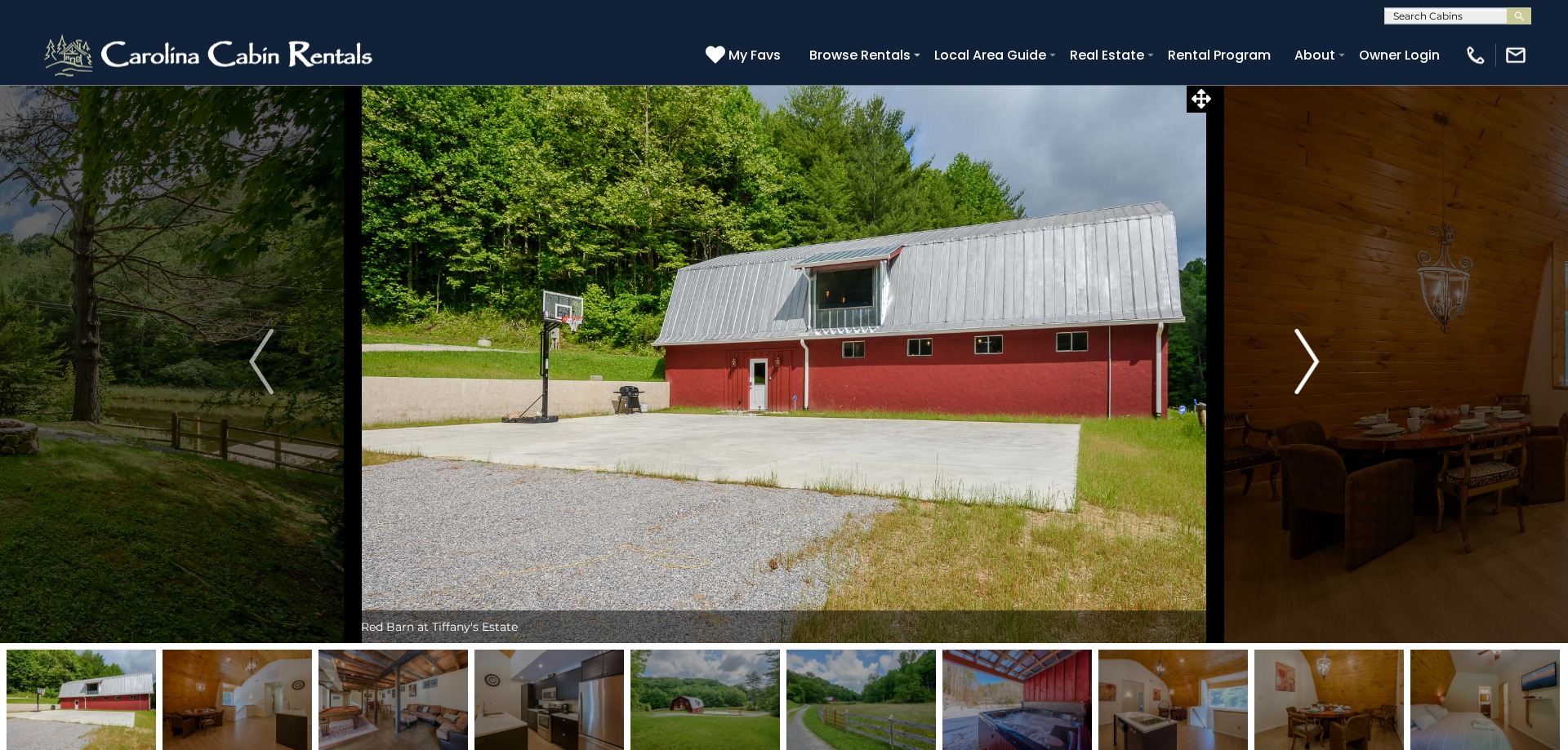
click at [1307, 359] on img "Next" at bounding box center [1306, 361] width 25 height 65
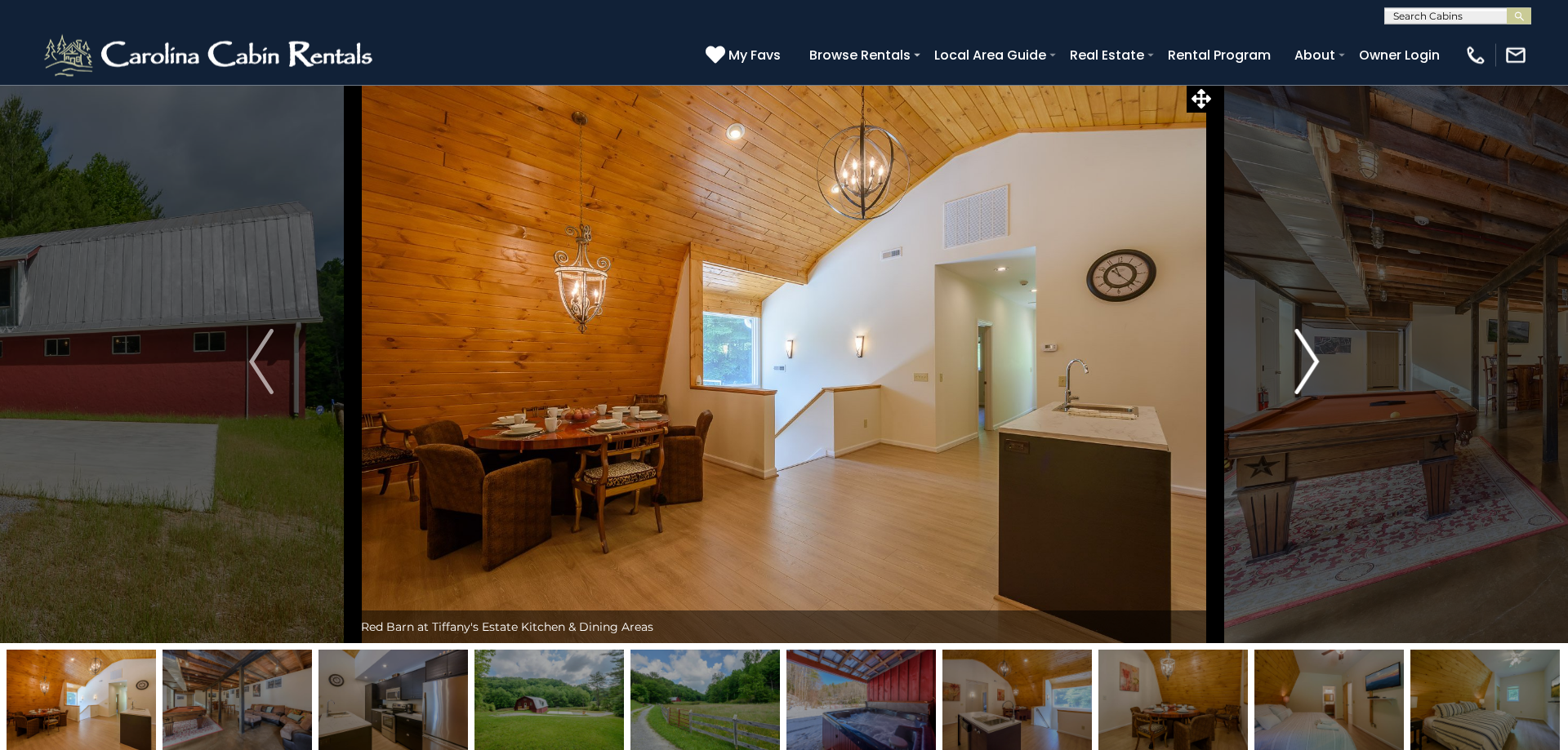
click at [1307, 359] on img "Next" at bounding box center [1306, 361] width 25 height 65
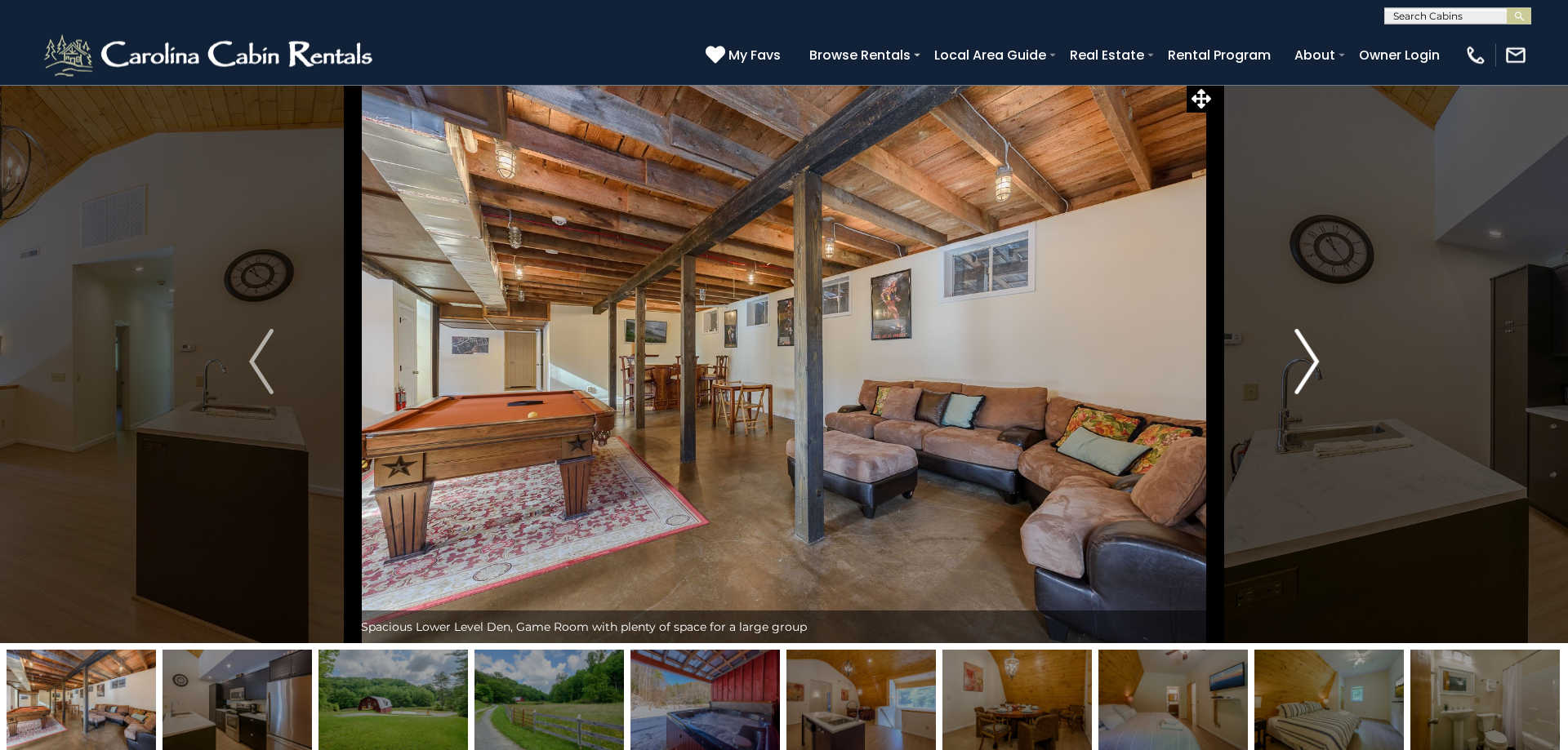
click at [1307, 357] on img "Next" at bounding box center [1306, 361] width 25 height 65
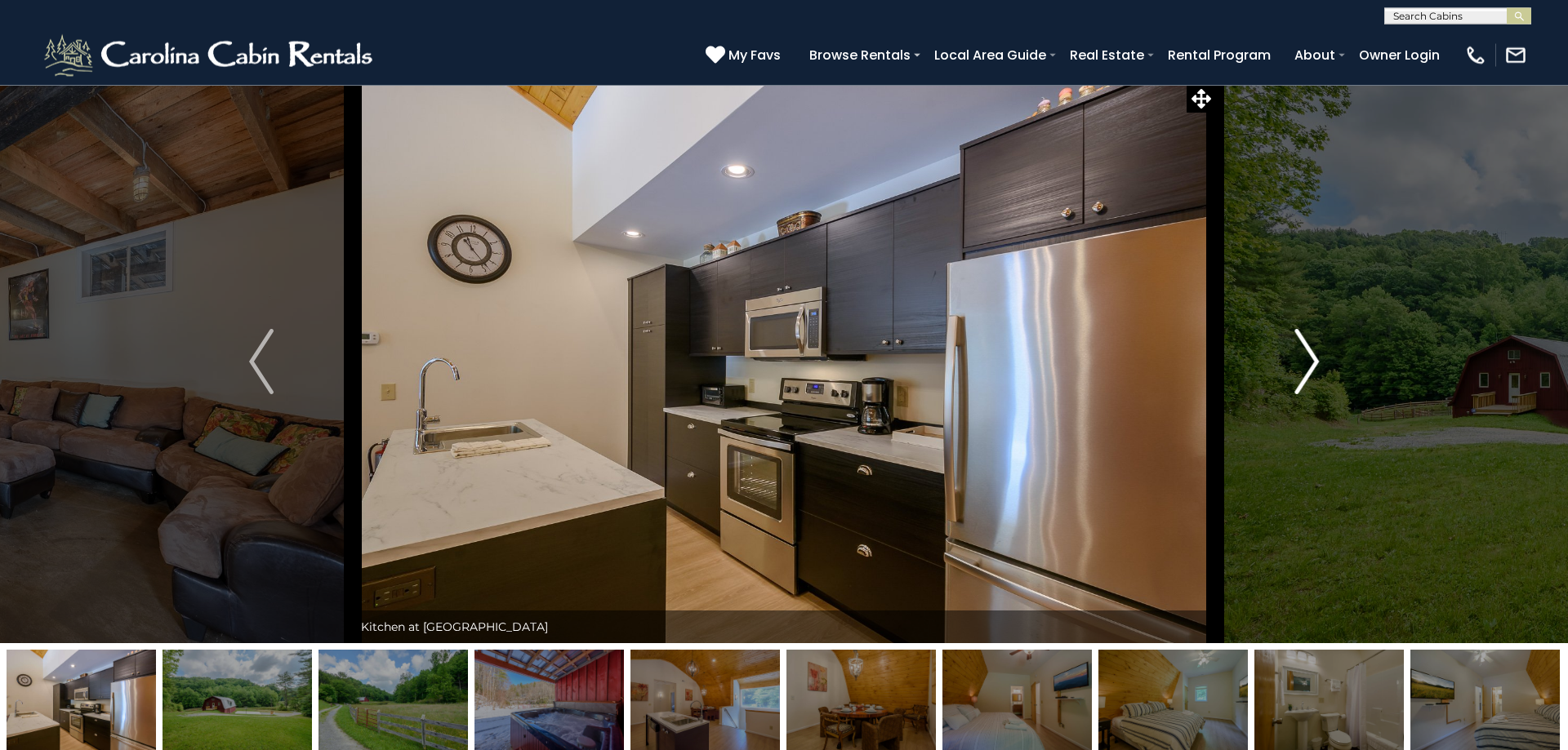
click at [1307, 357] on img "Next" at bounding box center [1306, 361] width 25 height 65
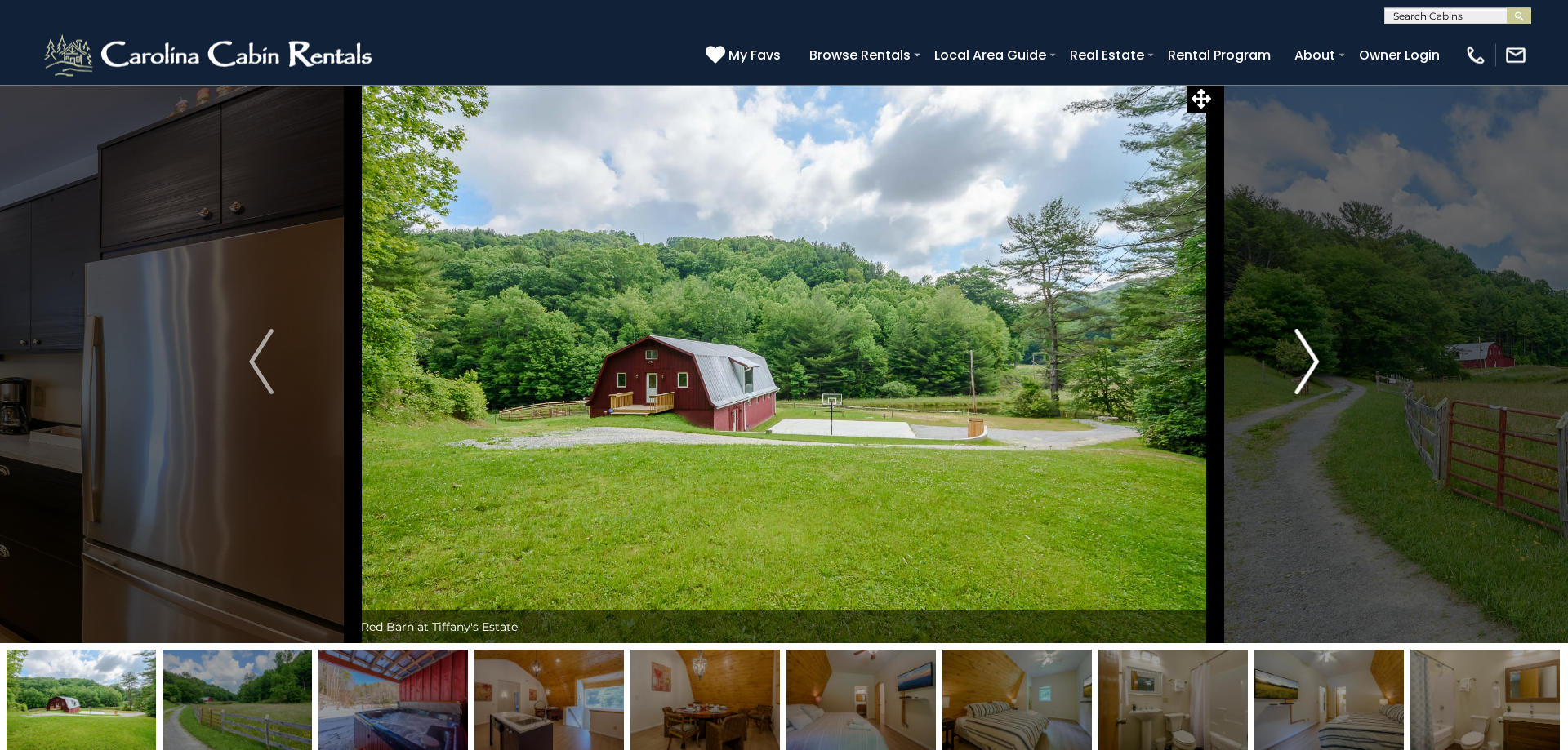
click at [1306, 356] on img "Next" at bounding box center [1306, 361] width 25 height 65
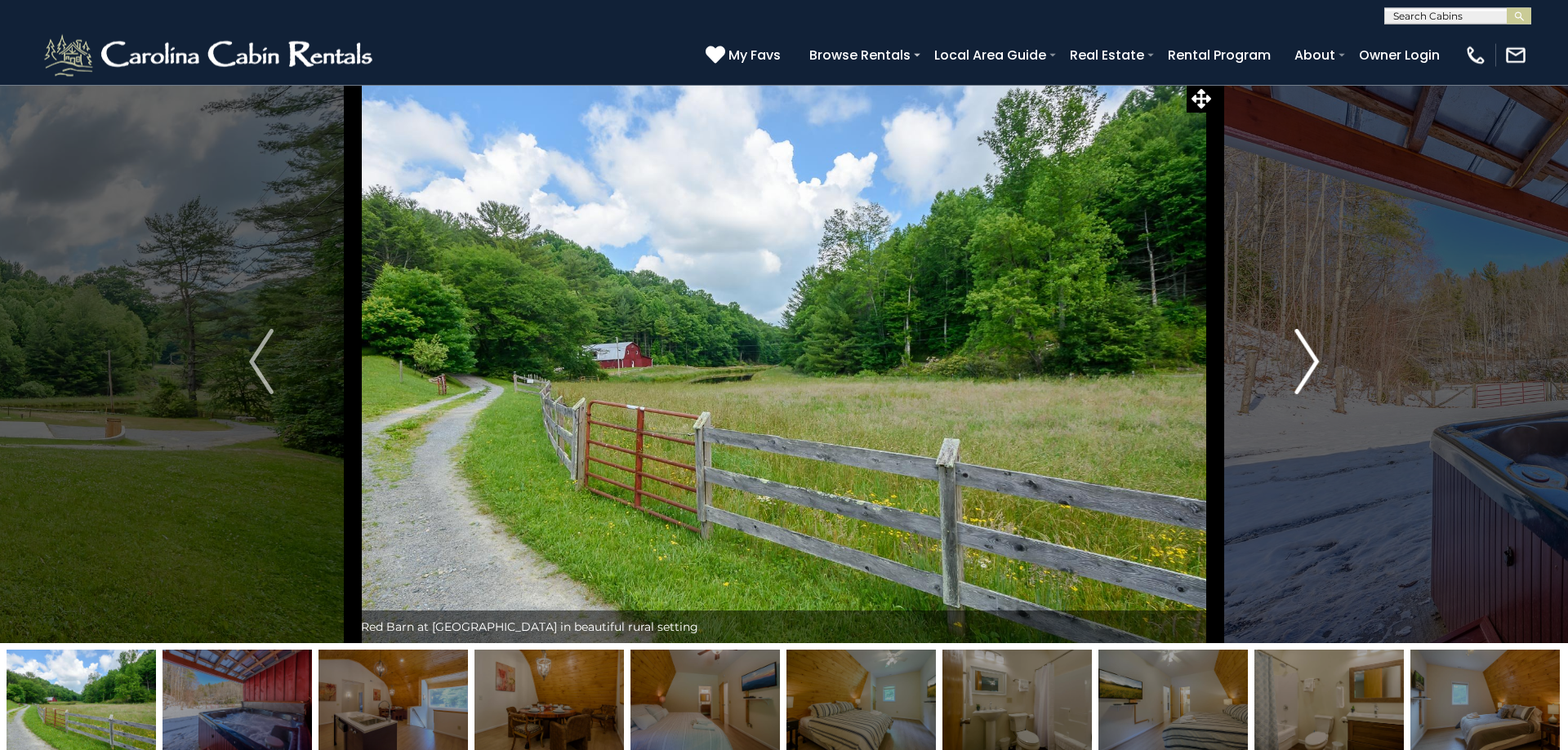
click at [1303, 355] on img "Next" at bounding box center [1306, 361] width 25 height 65
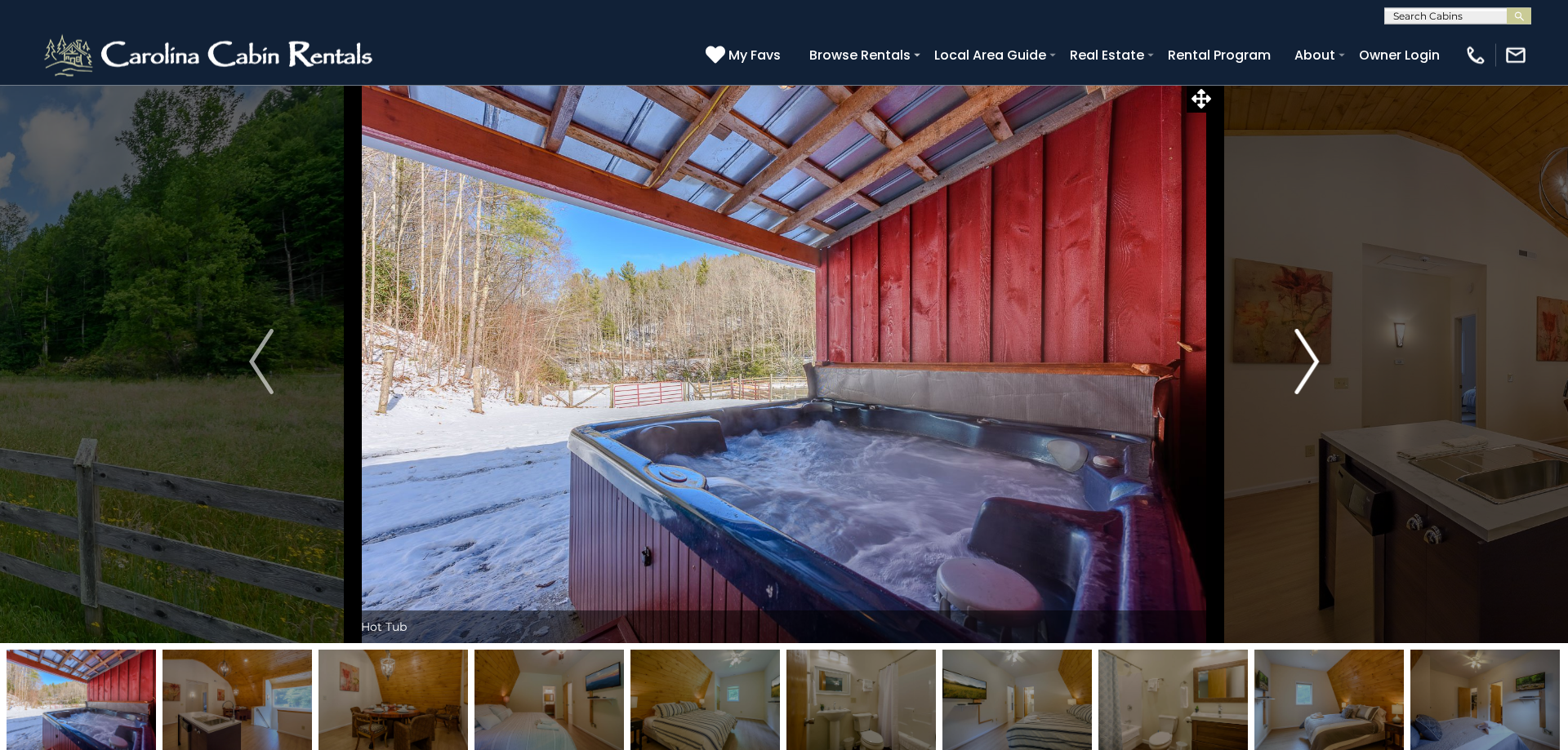
click at [1303, 355] on img "Next" at bounding box center [1306, 361] width 25 height 65
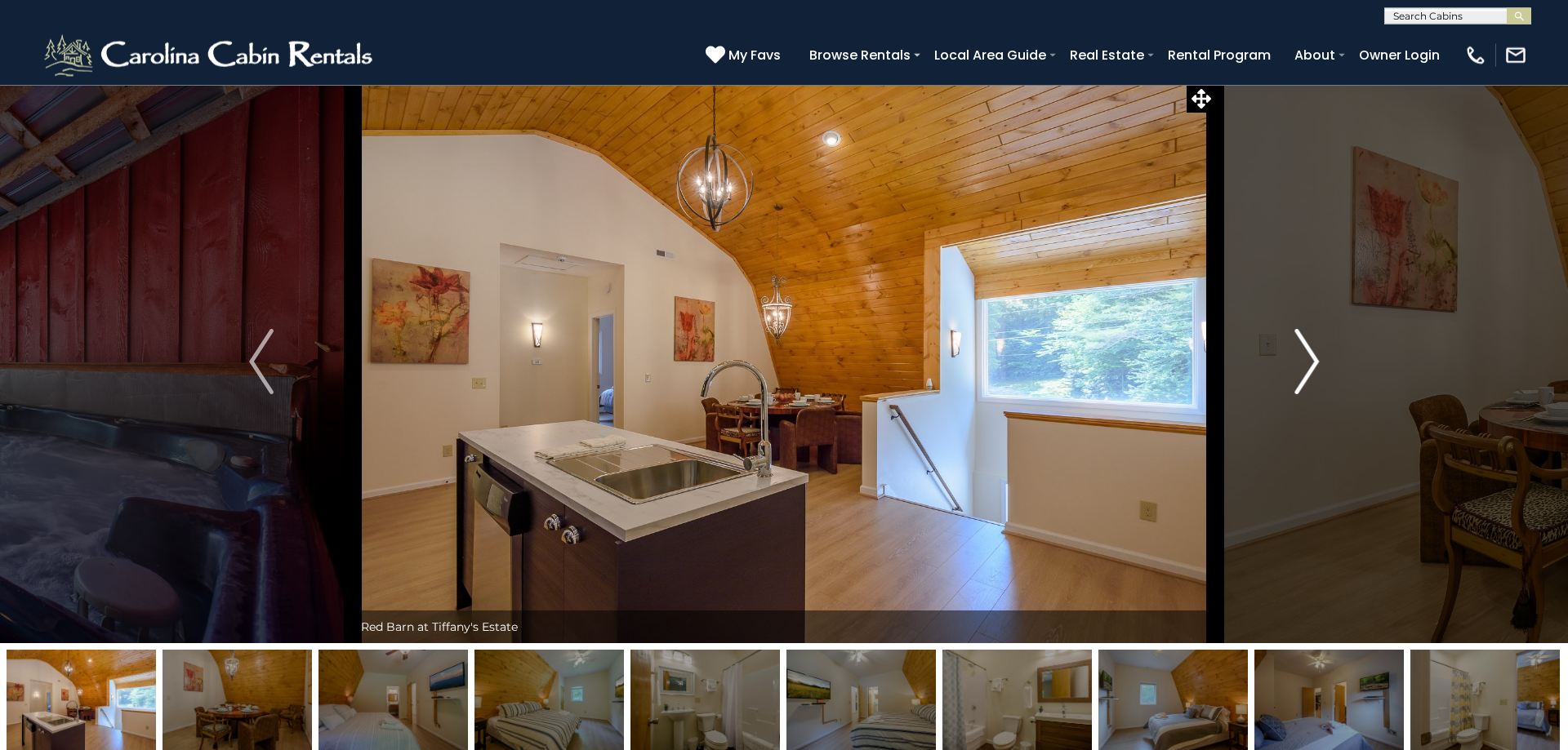
click at [1303, 355] on img "Next" at bounding box center [1306, 361] width 25 height 65
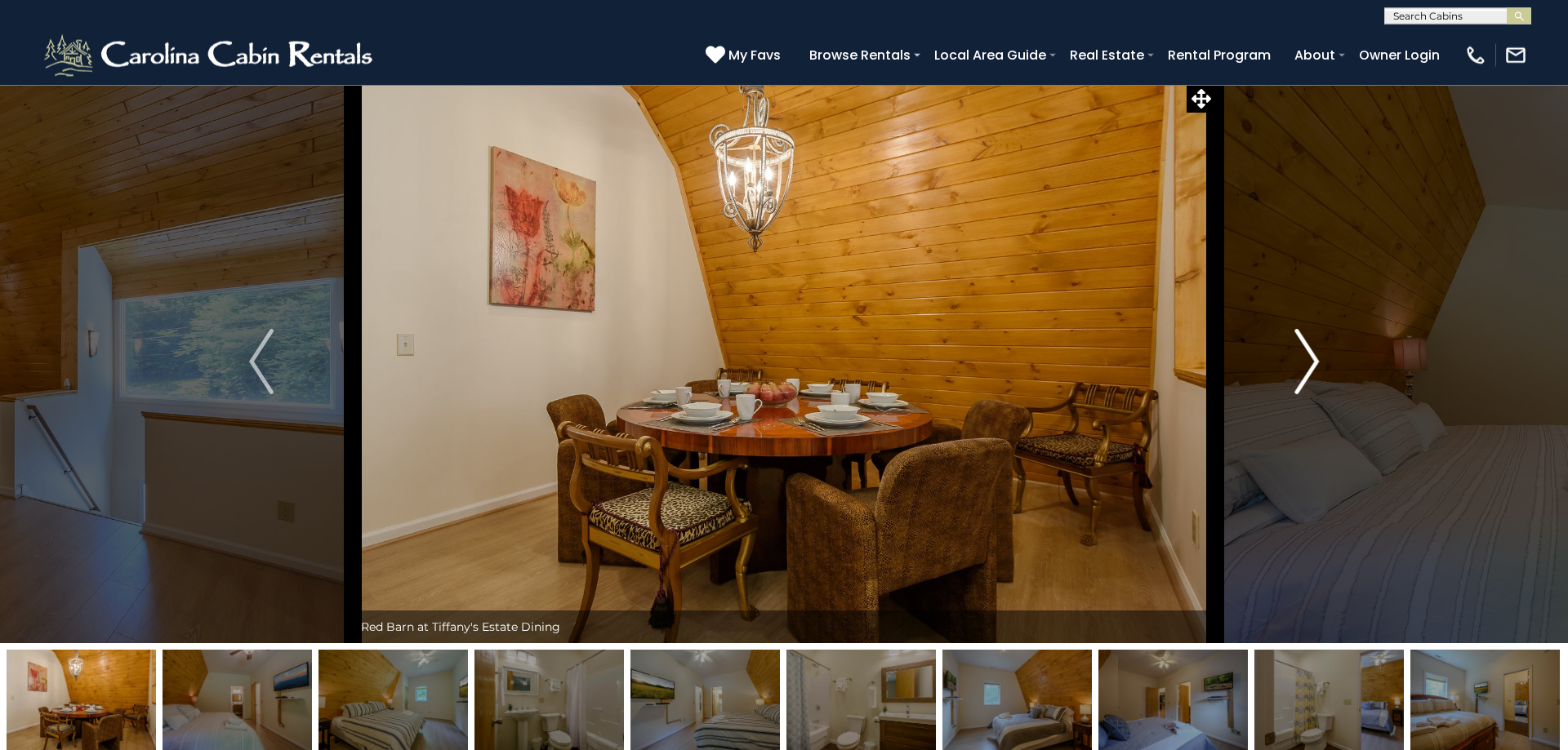
click at [1303, 355] on img "Next" at bounding box center [1306, 361] width 25 height 65
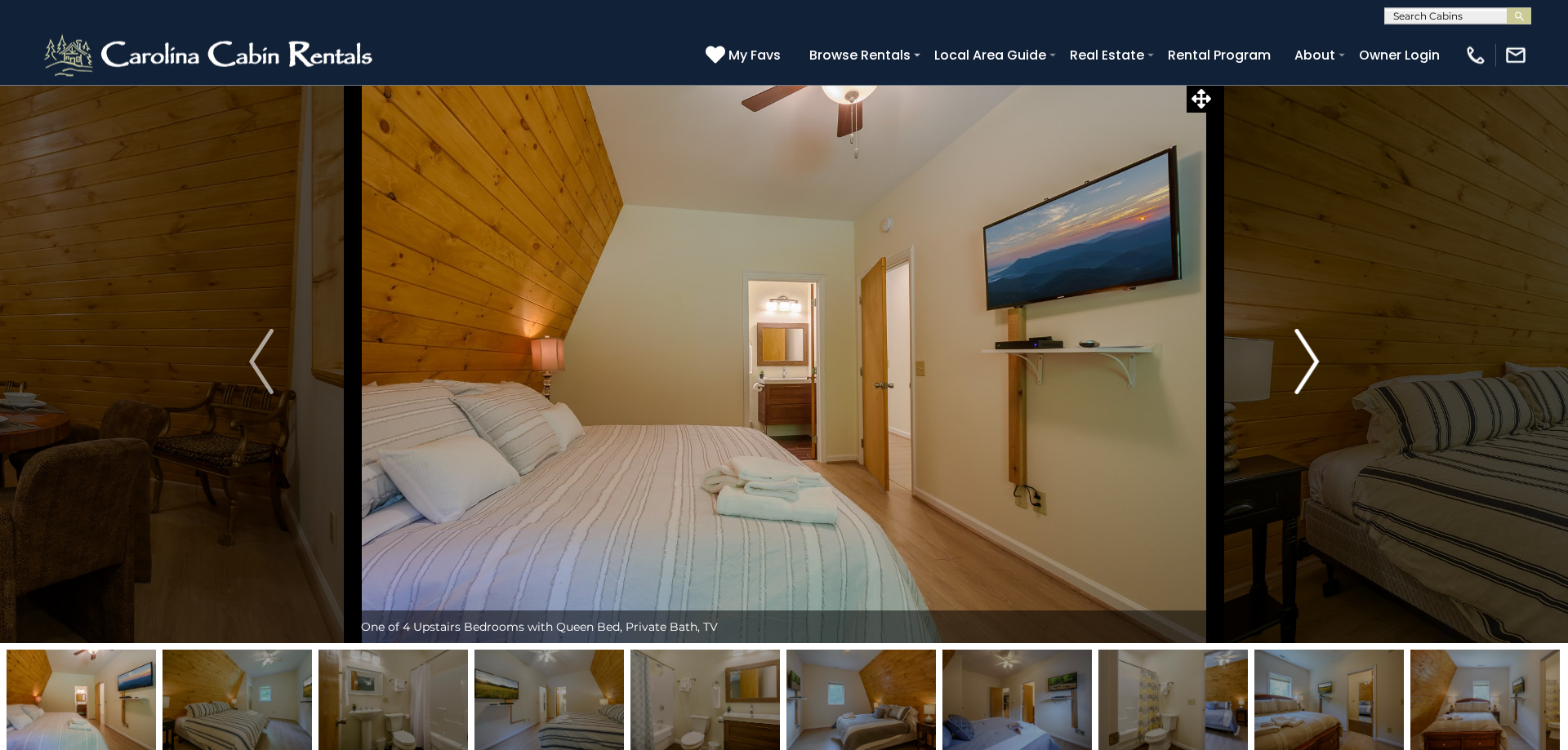
click at [1303, 354] on img "Next" at bounding box center [1306, 361] width 25 height 65
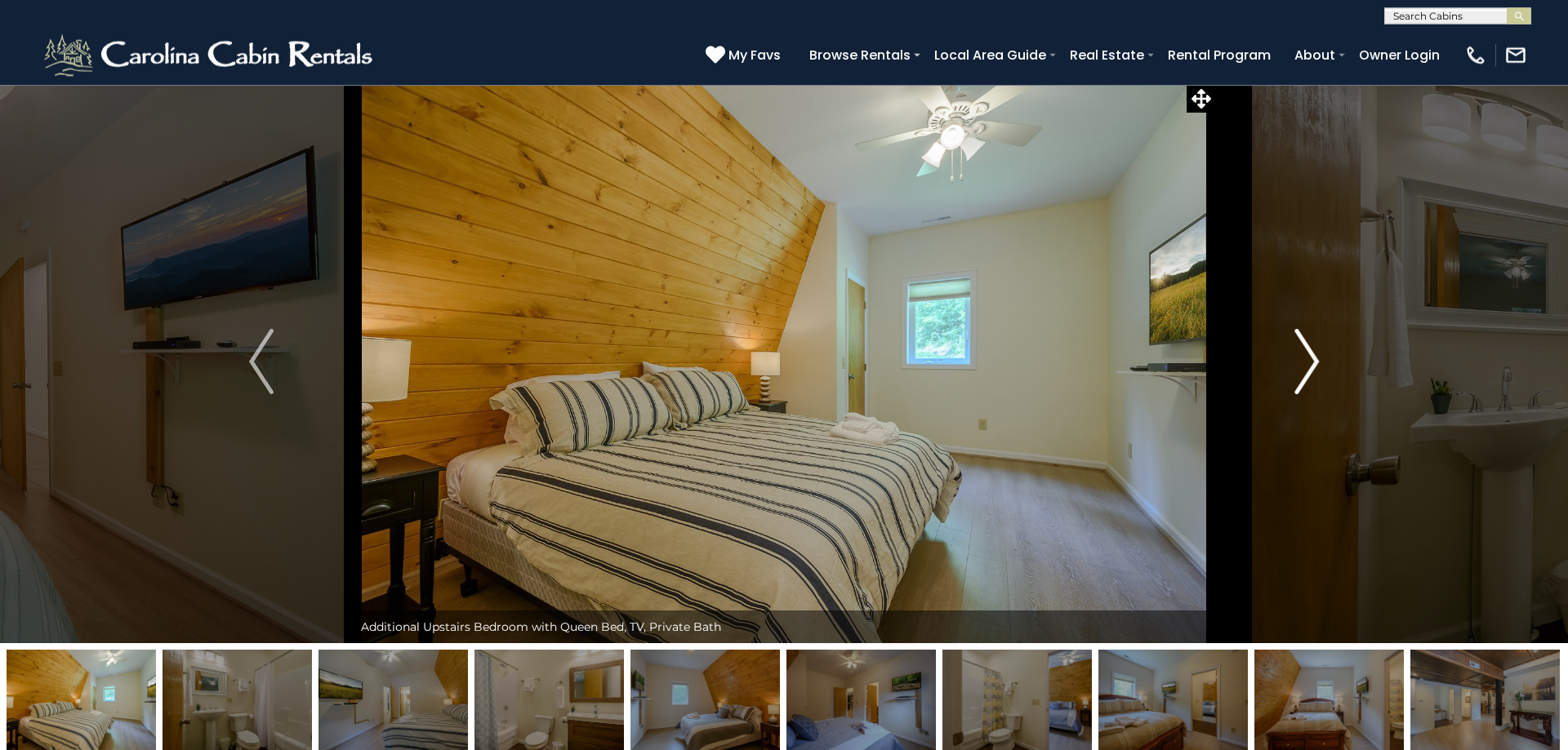
click at [1303, 355] on img "Next" at bounding box center [1306, 361] width 25 height 65
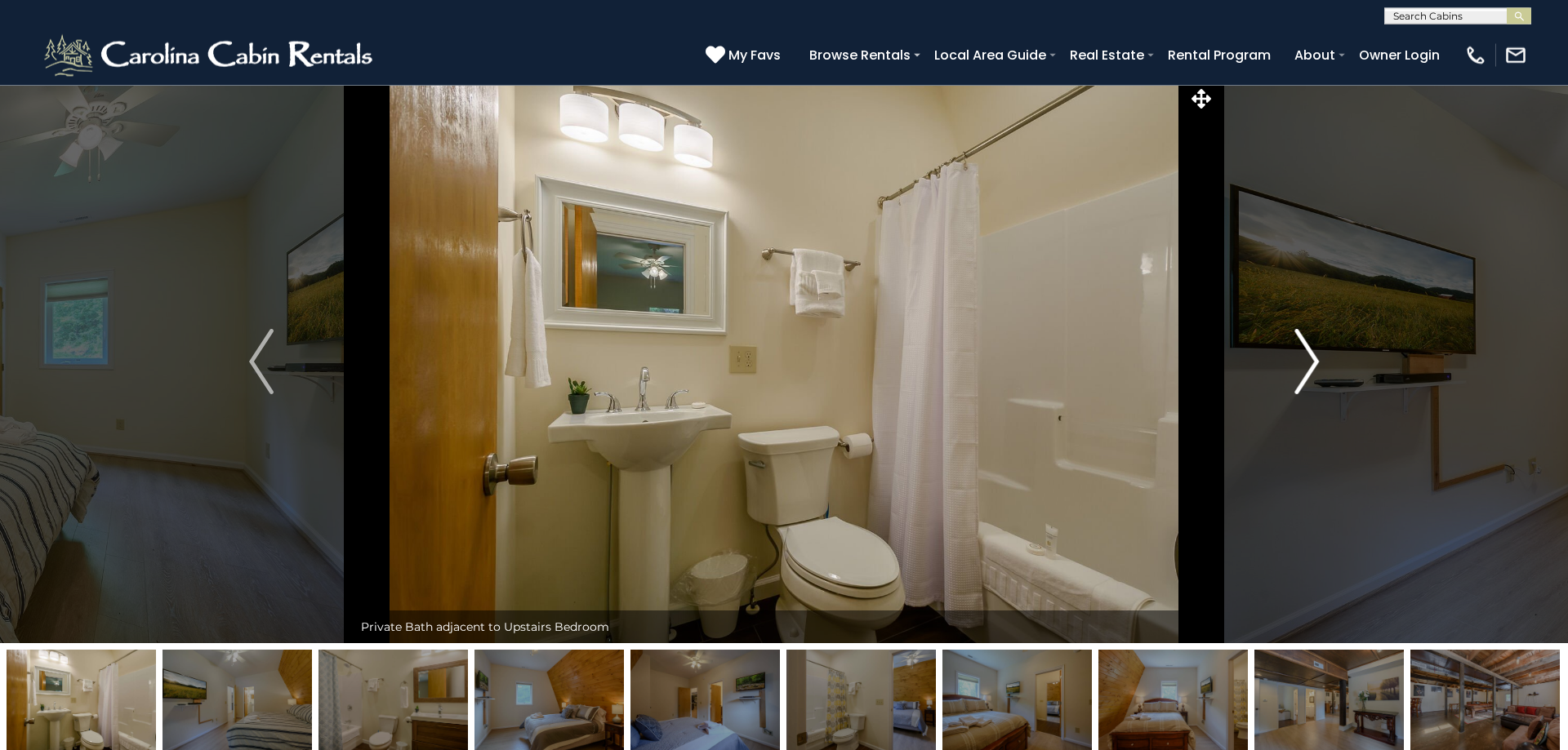
click at [1303, 355] on img "Next" at bounding box center [1306, 361] width 25 height 65
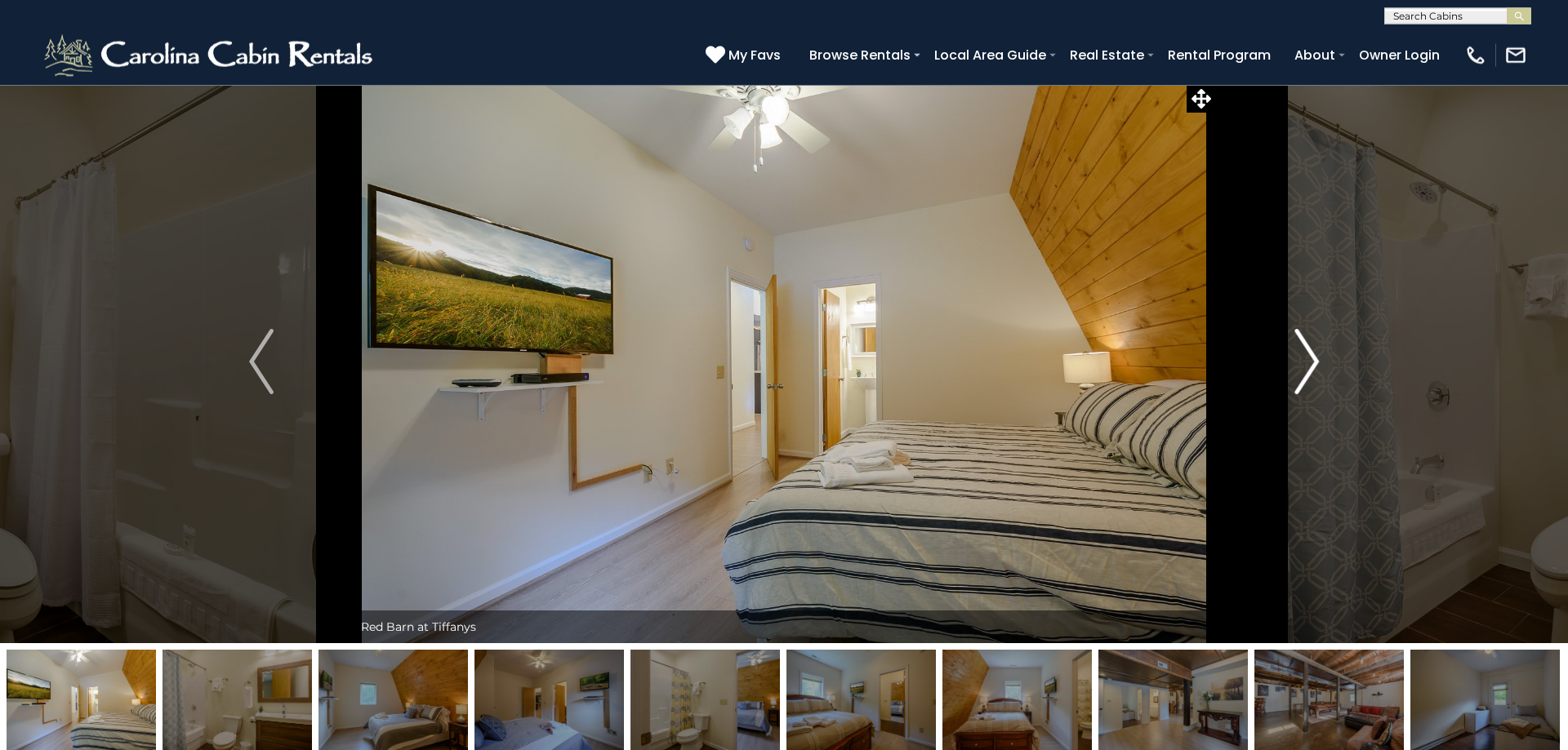
click at [1303, 355] on img "Next" at bounding box center [1306, 361] width 25 height 65
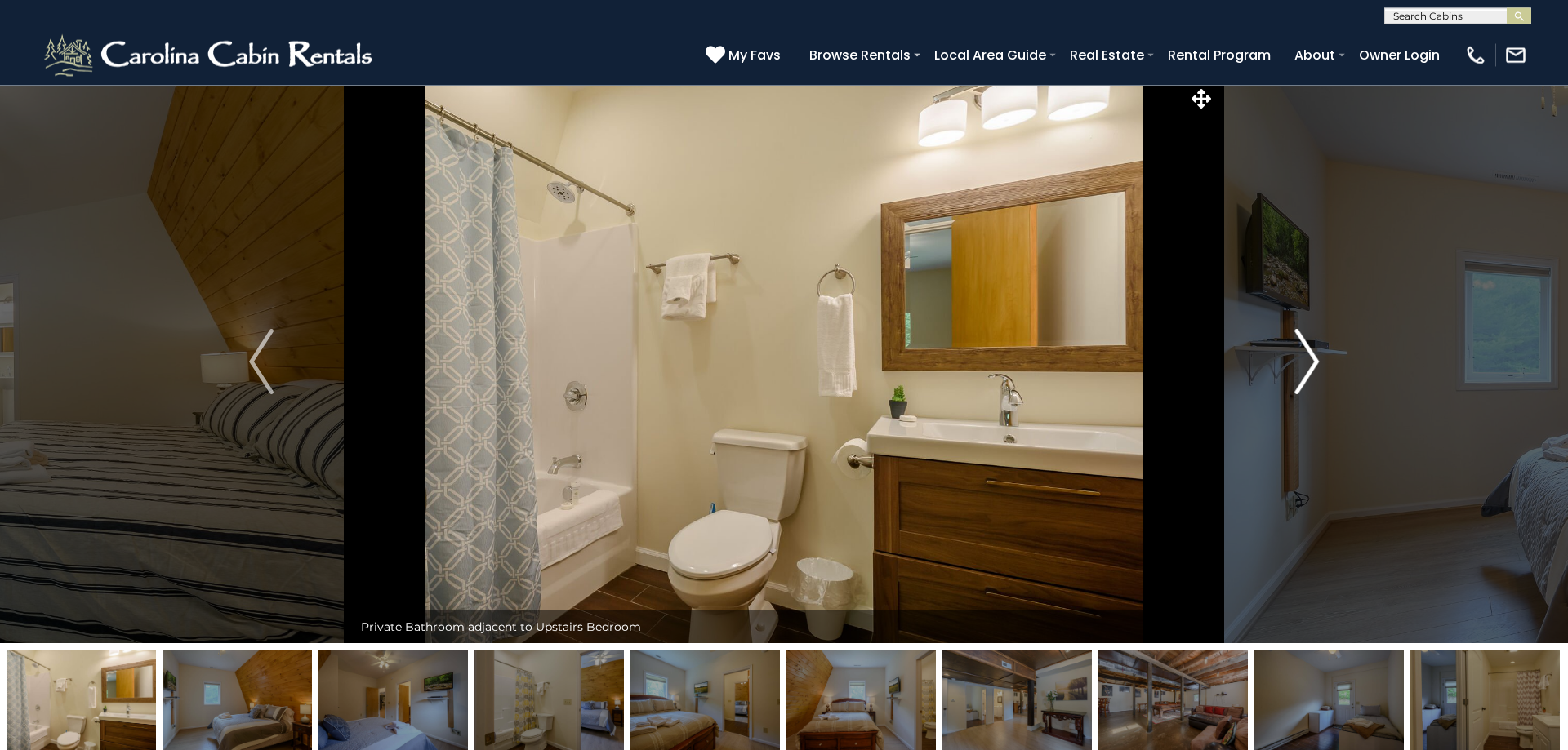
click at [1303, 355] on img "Next" at bounding box center [1306, 361] width 25 height 65
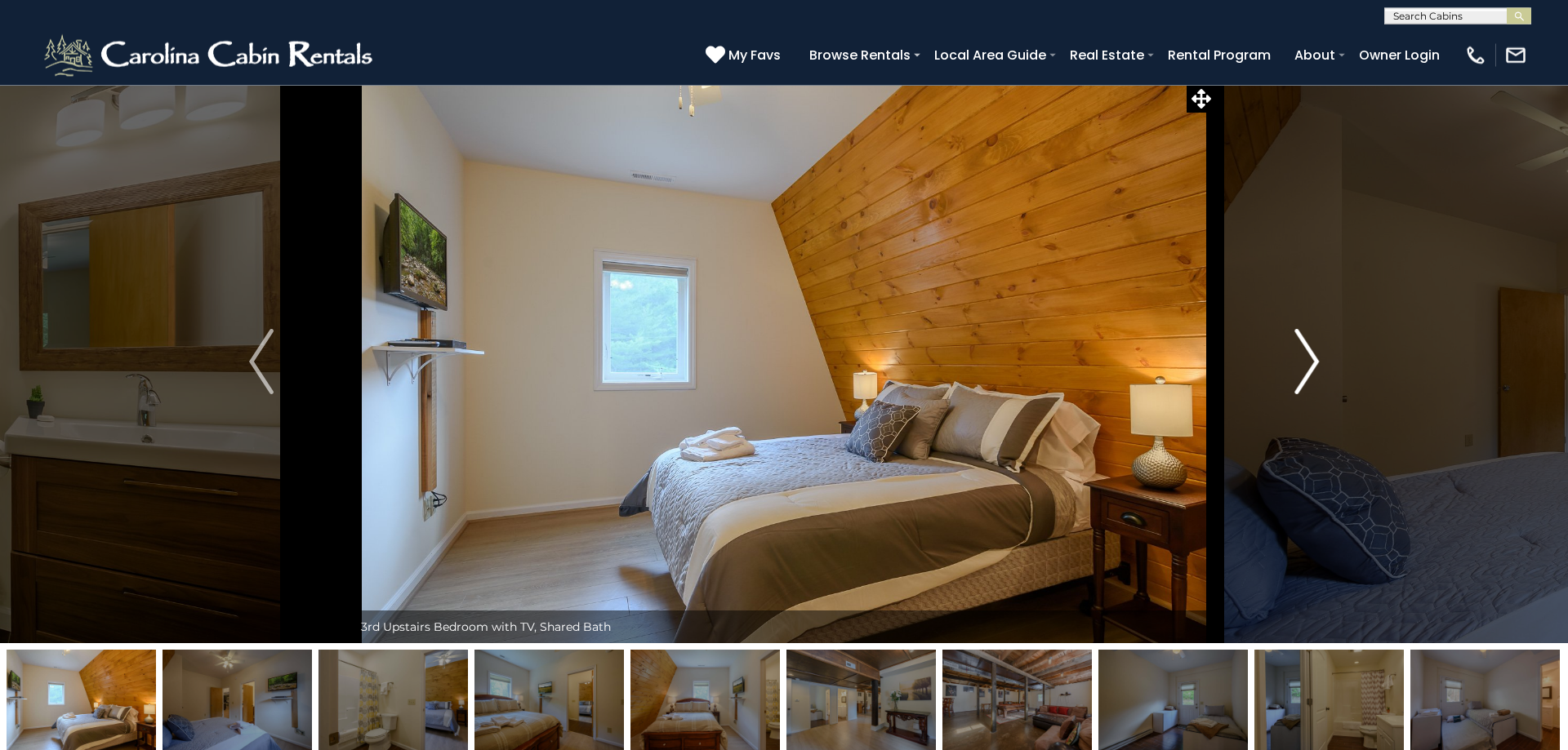
click at [1303, 355] on img "Next" at bounding box center [1306, 361] width 25 height 65
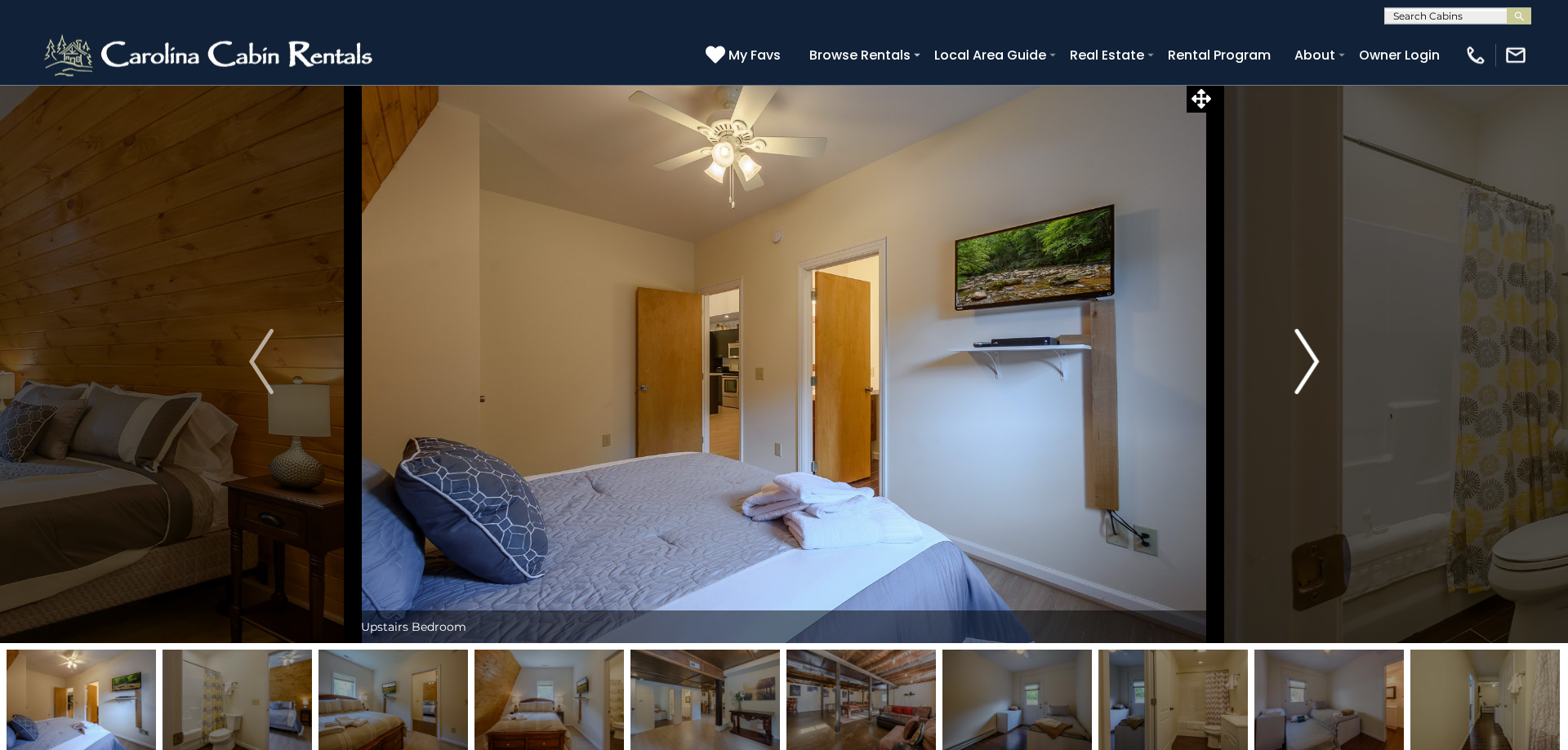
click at [1303, 355] on img "Next" at bounding box center [1306, 361] width 25 height 65
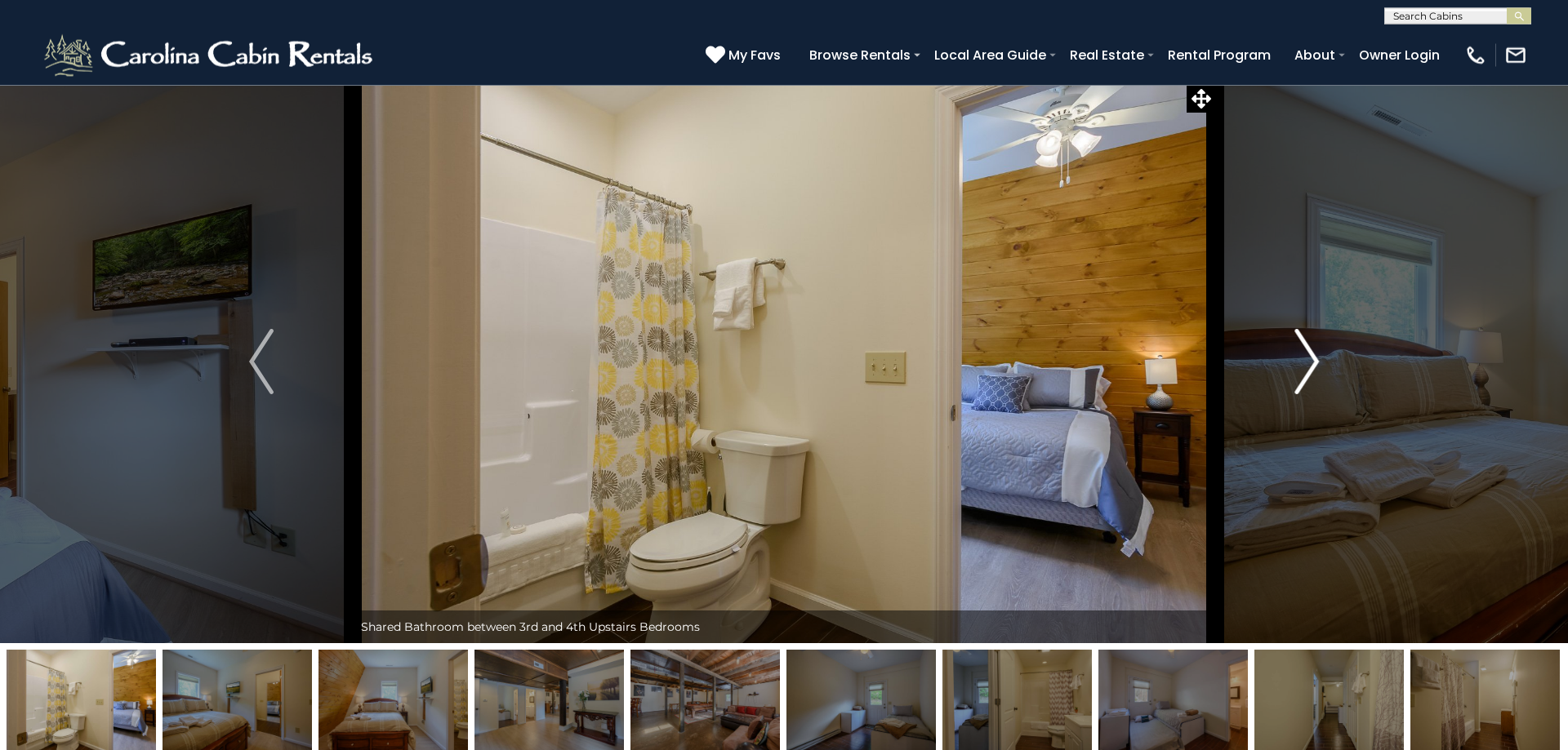
click at [1303, 355] on img "Next" at bounding box center [1306, 361] width 25 height 65
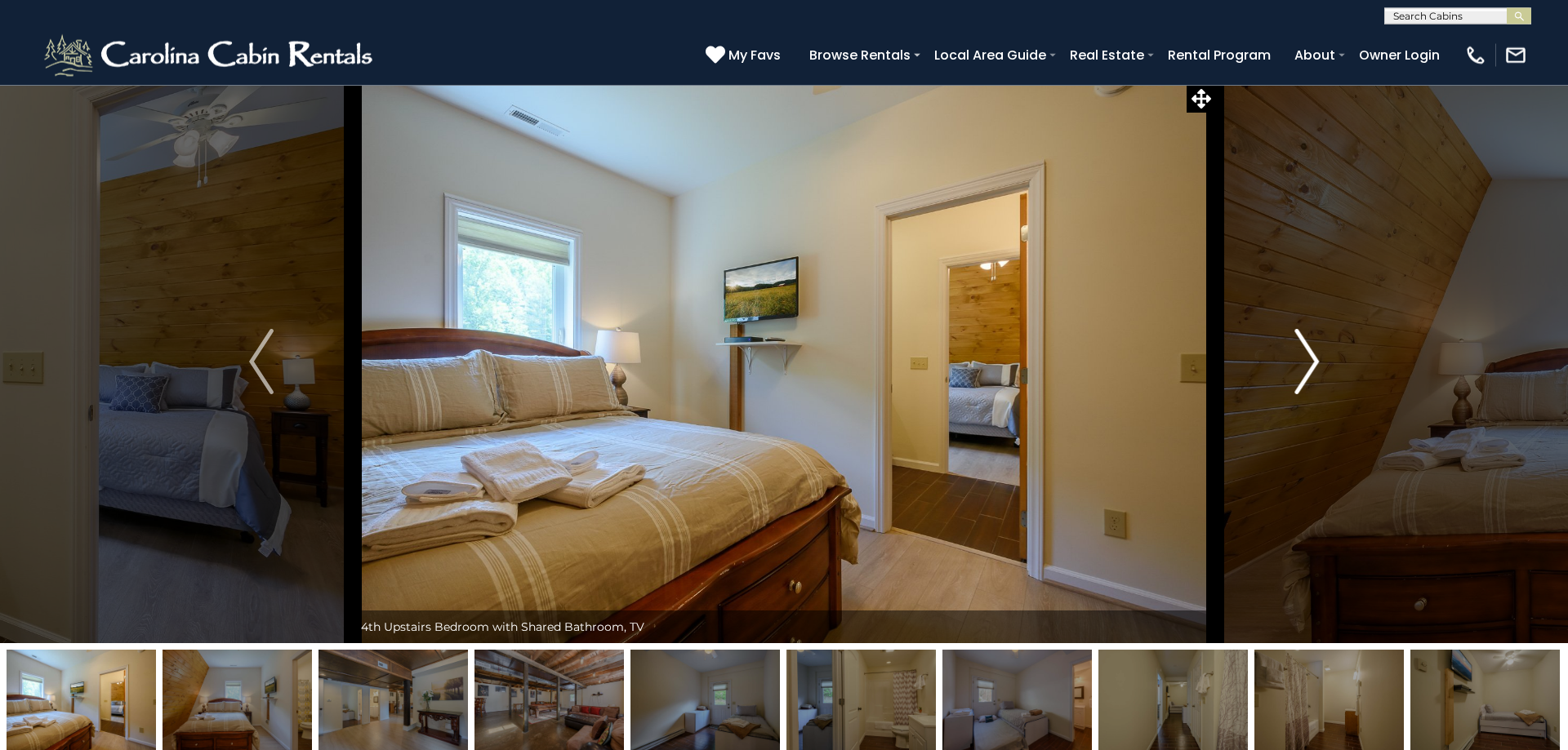
click at [1303, 355] on img "Next" at bounding box center [1306, 361] width 25 height 65
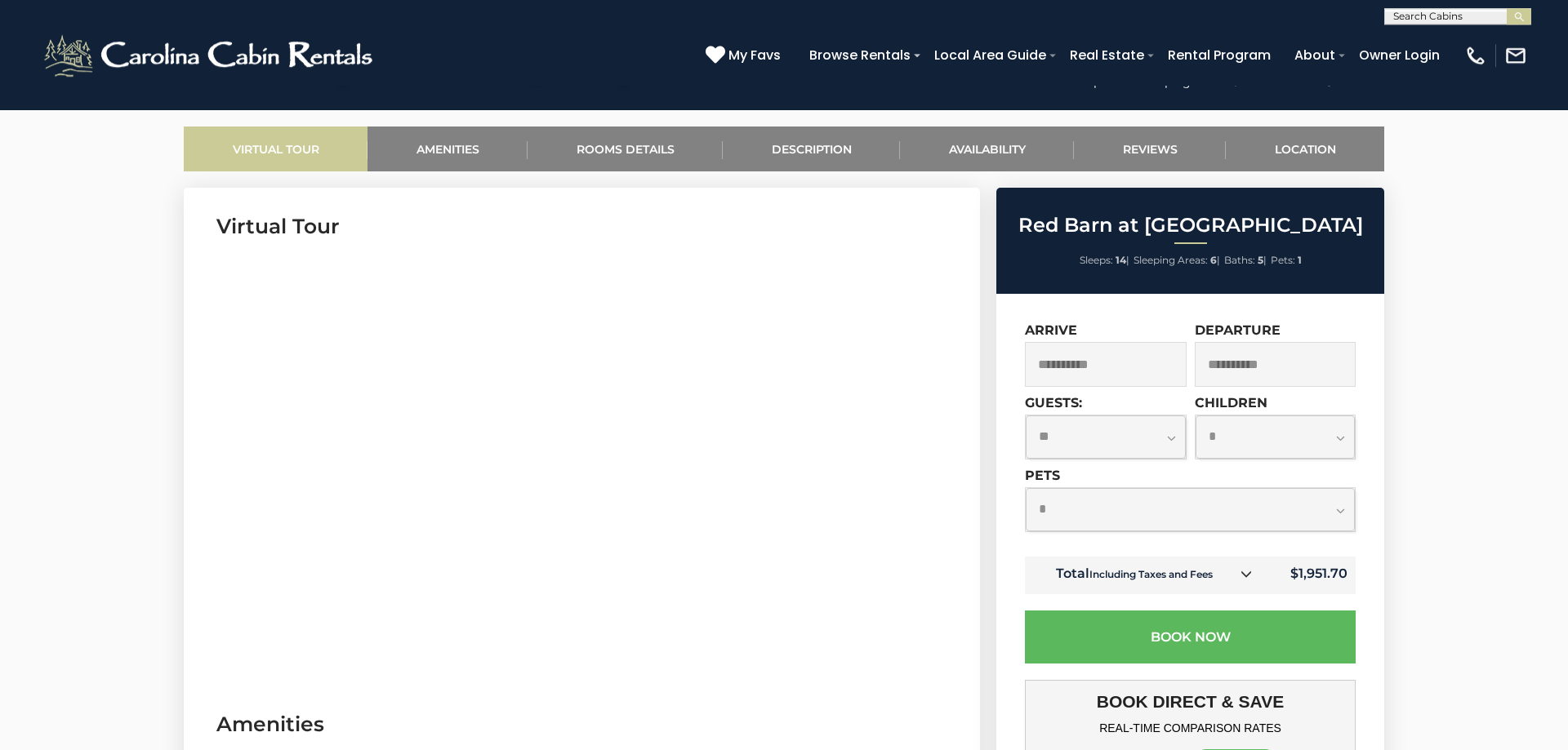
scroll to position [736, 0]
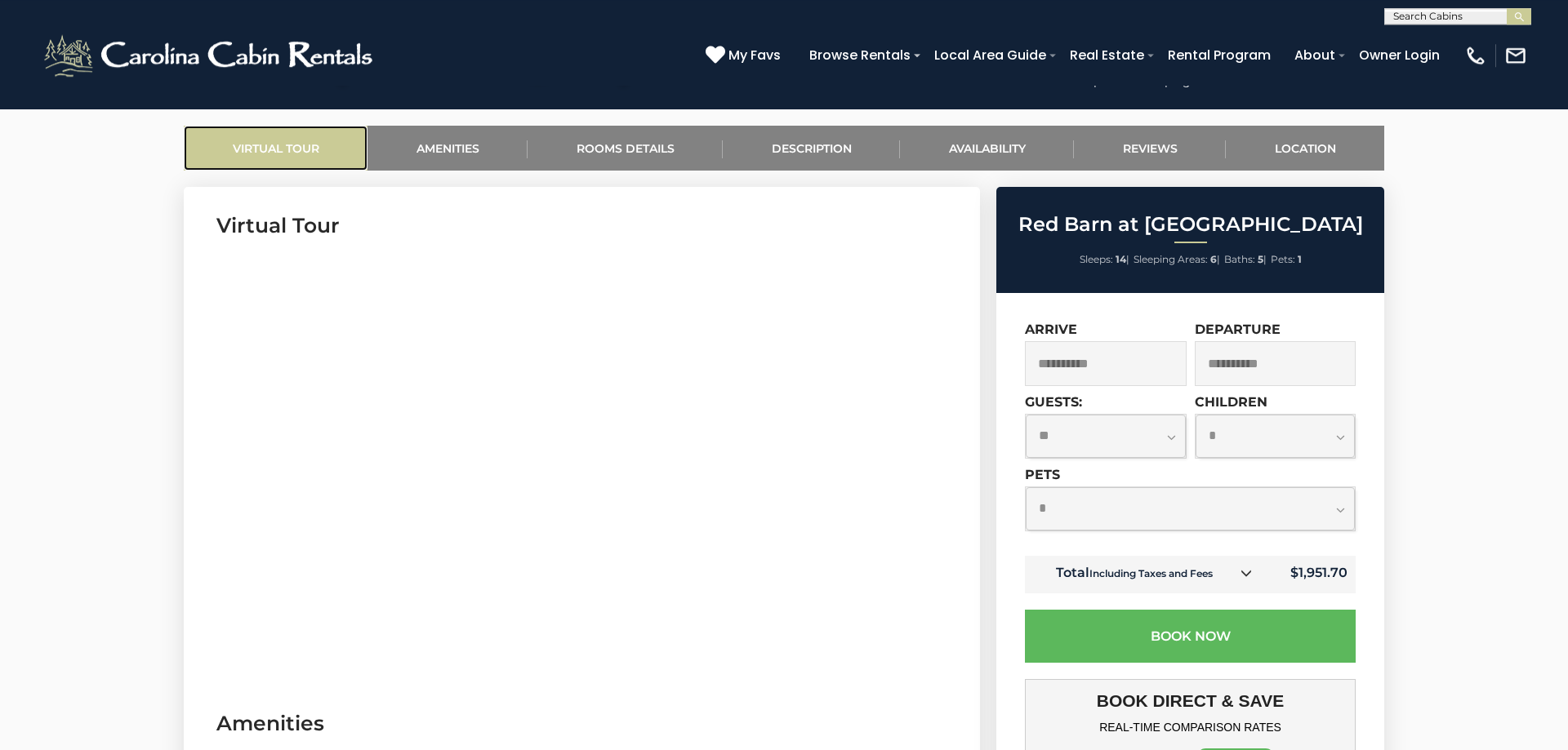
click at [314, 138] on link "Virtual Tour" at bounding box center [275, 147] width 184 height 44
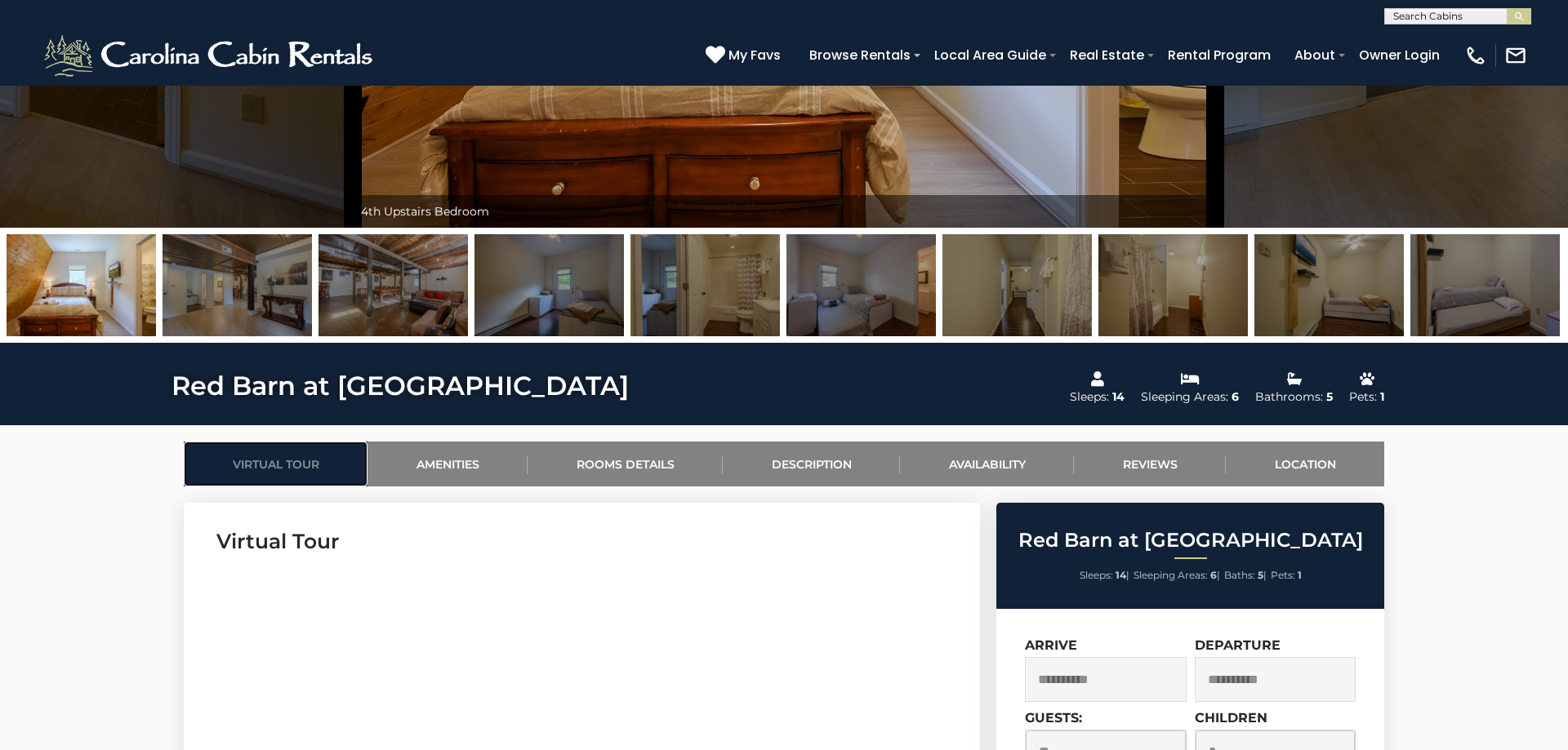
scroll to position [421, 0]
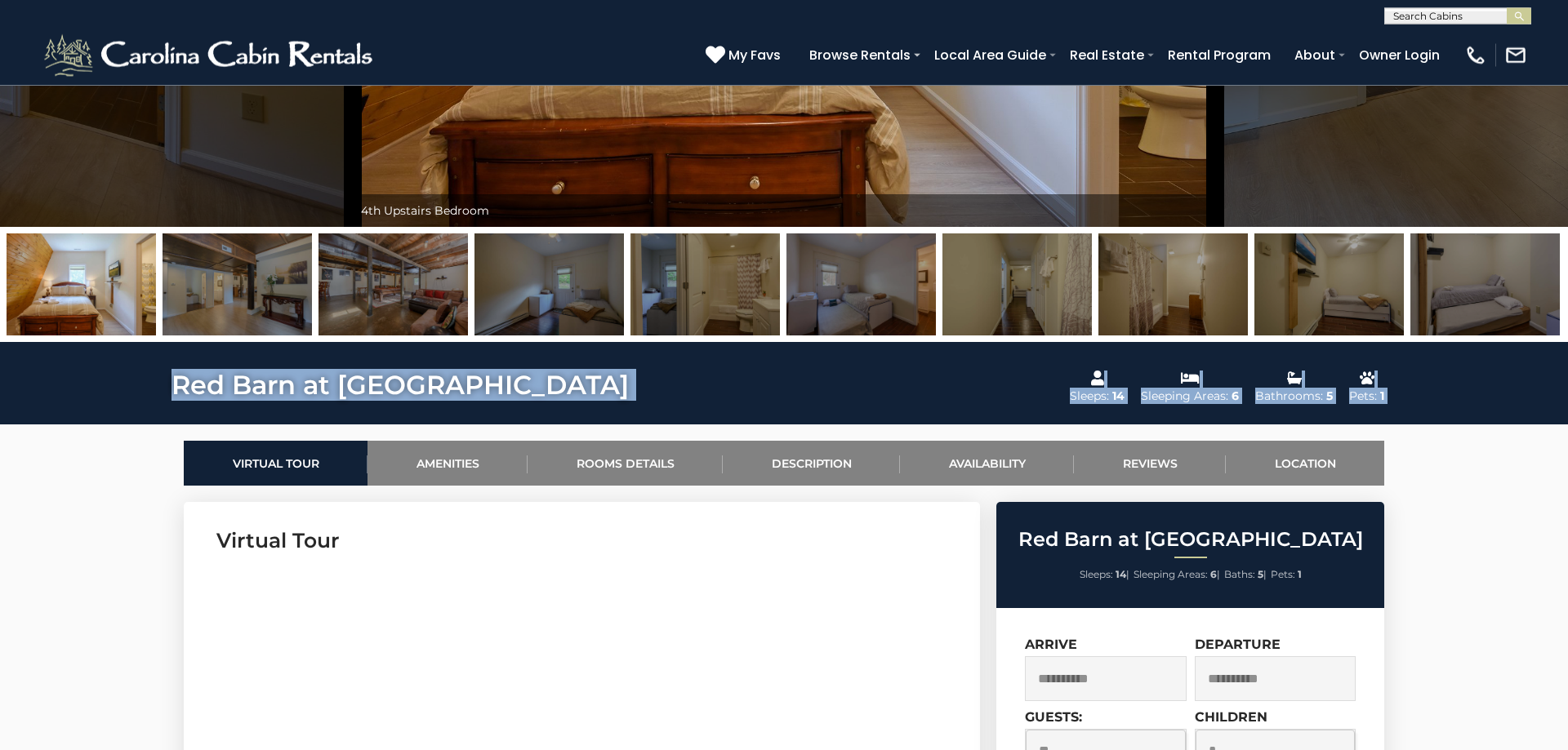
copy div "Red Barn at Tiffanys Estate Sleeps: 14 Sleeping Areas: 6 Bathrooms: 5 Pets: 1"
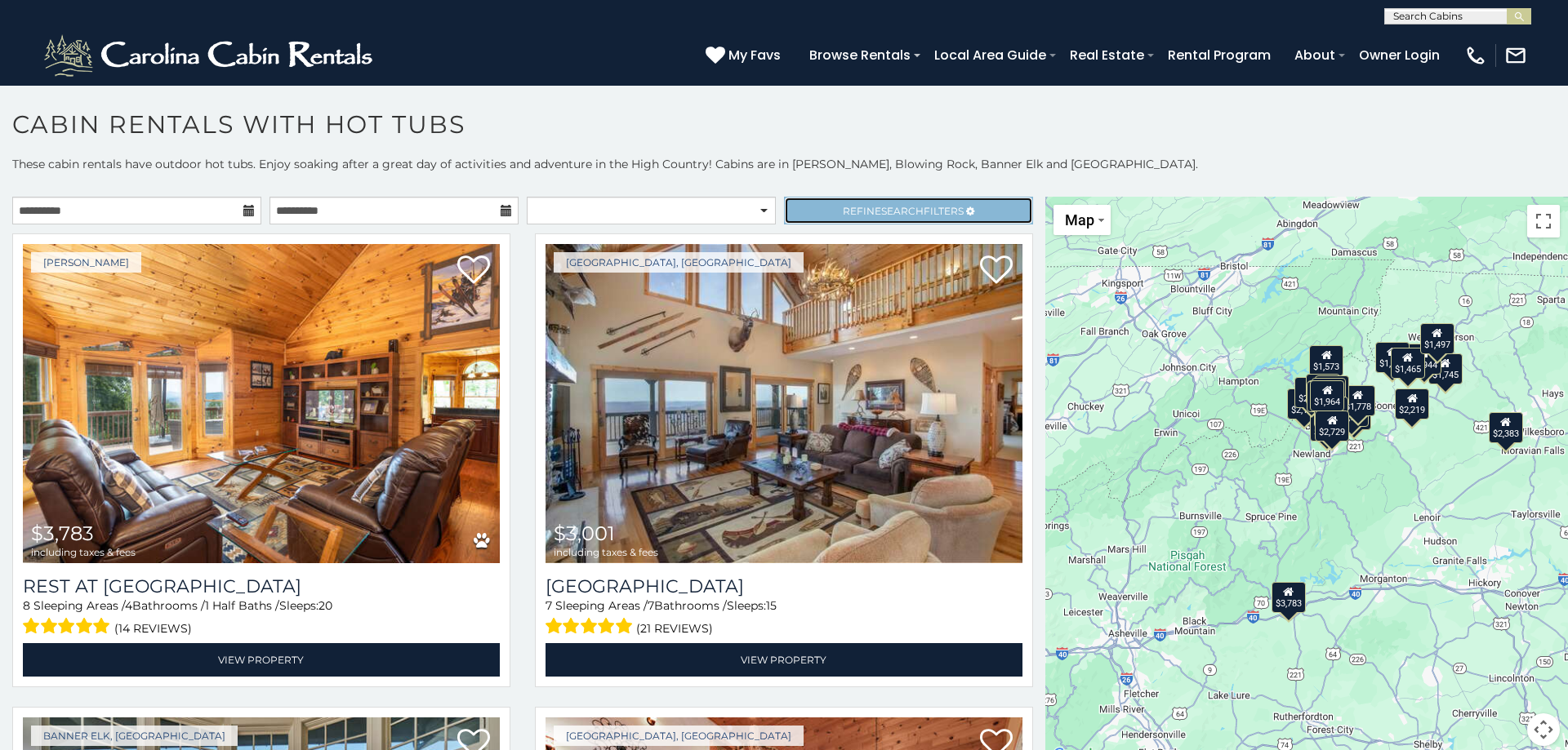
click at [937, 203] on link "Refine Search Filters" at bounding box center [908, 210] width 249 height 28
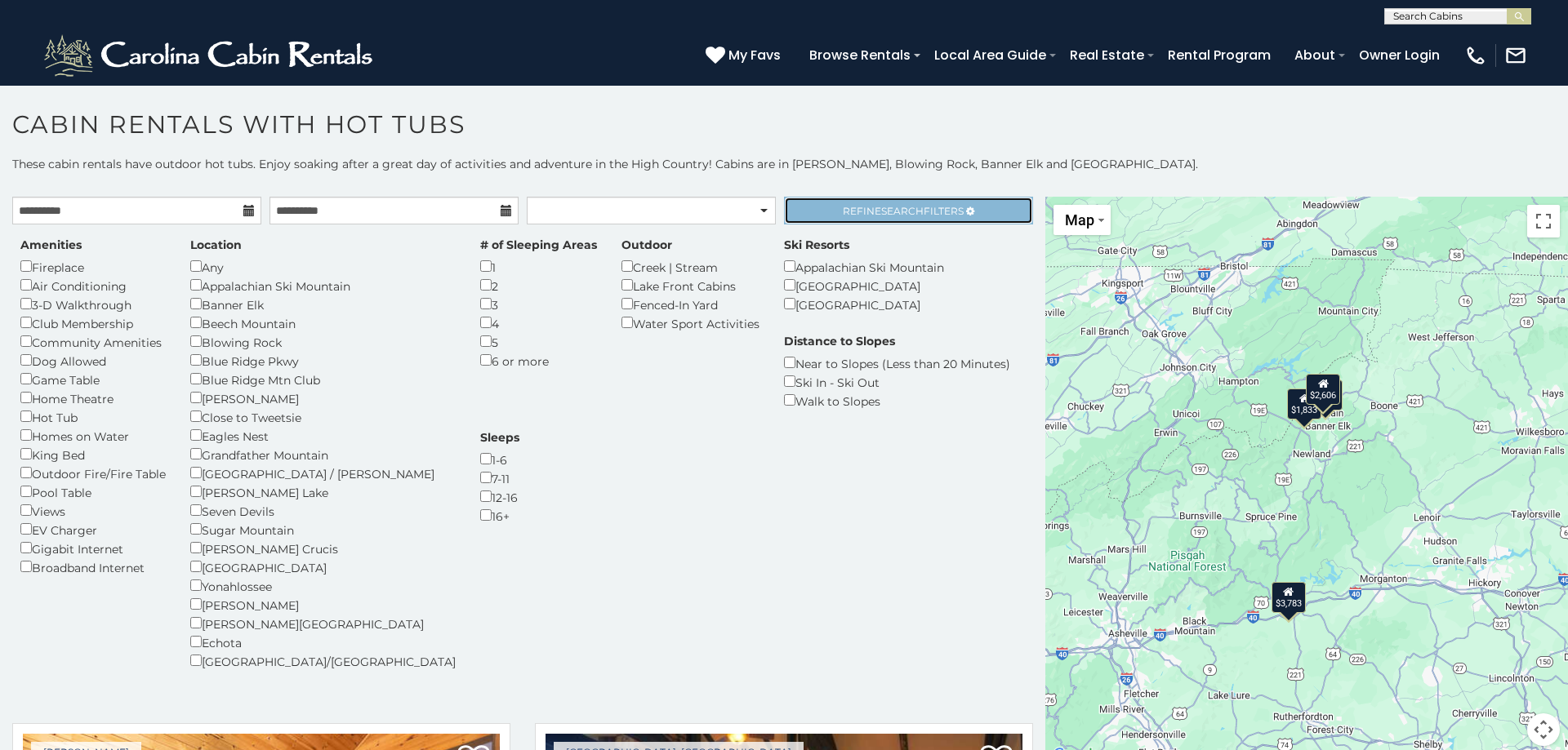
click at [942, 217] on link "Refine Search Filters" at bounding box center [908, 210] width 249 height 28
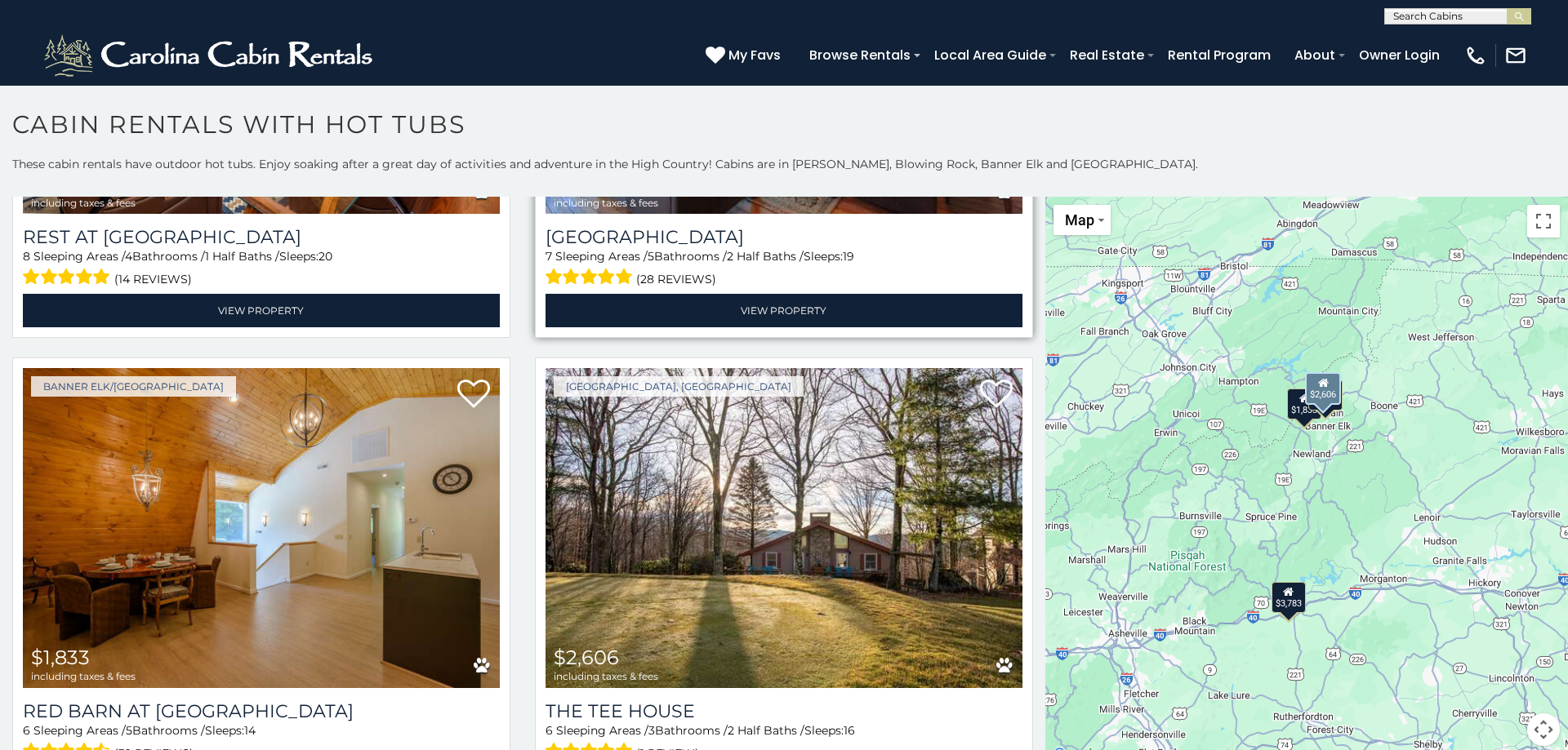
scroll to position [415, 0]
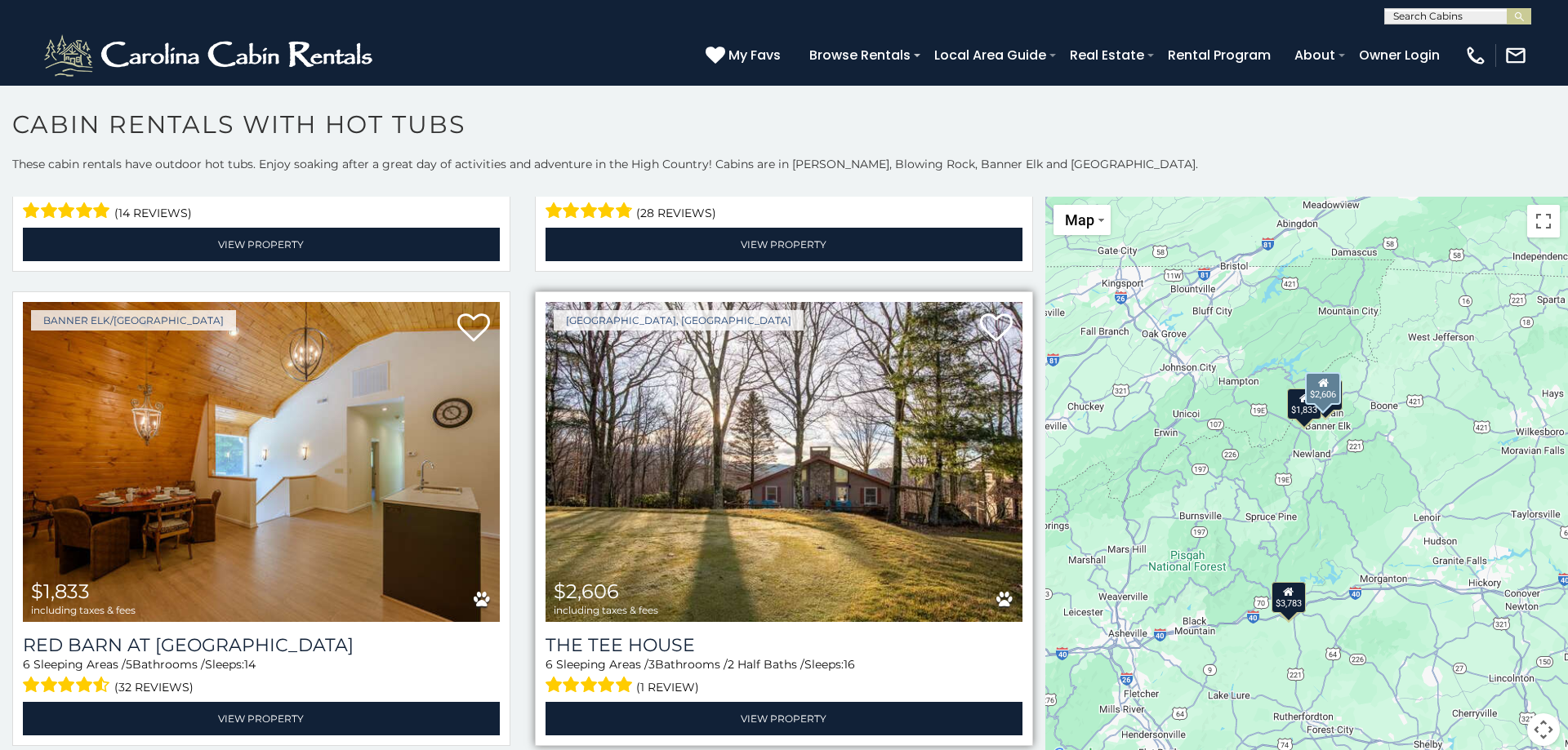
click at [823, 486] on img at bounding box center [783, 461] width 477 height 319
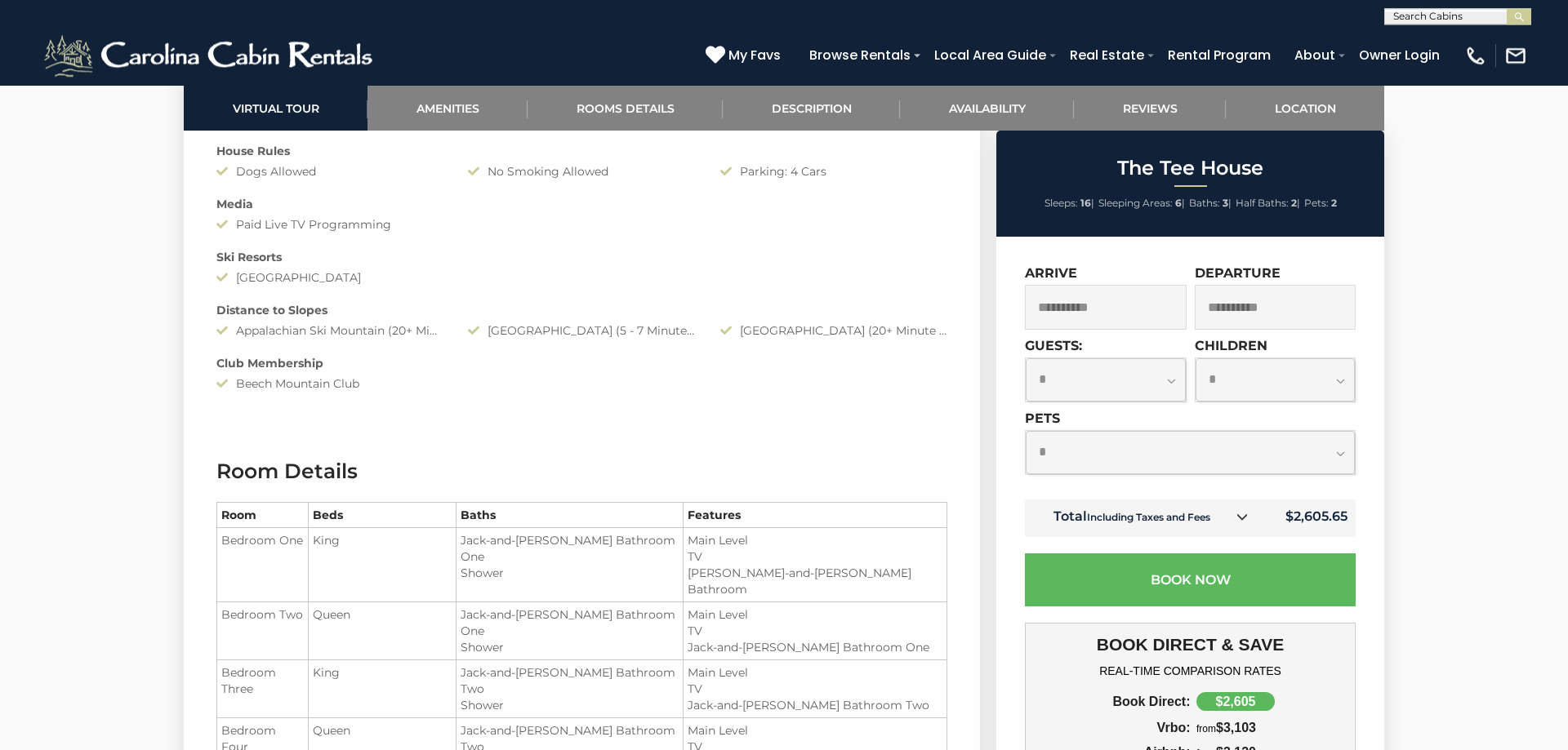
scroll to position [1665, 0]
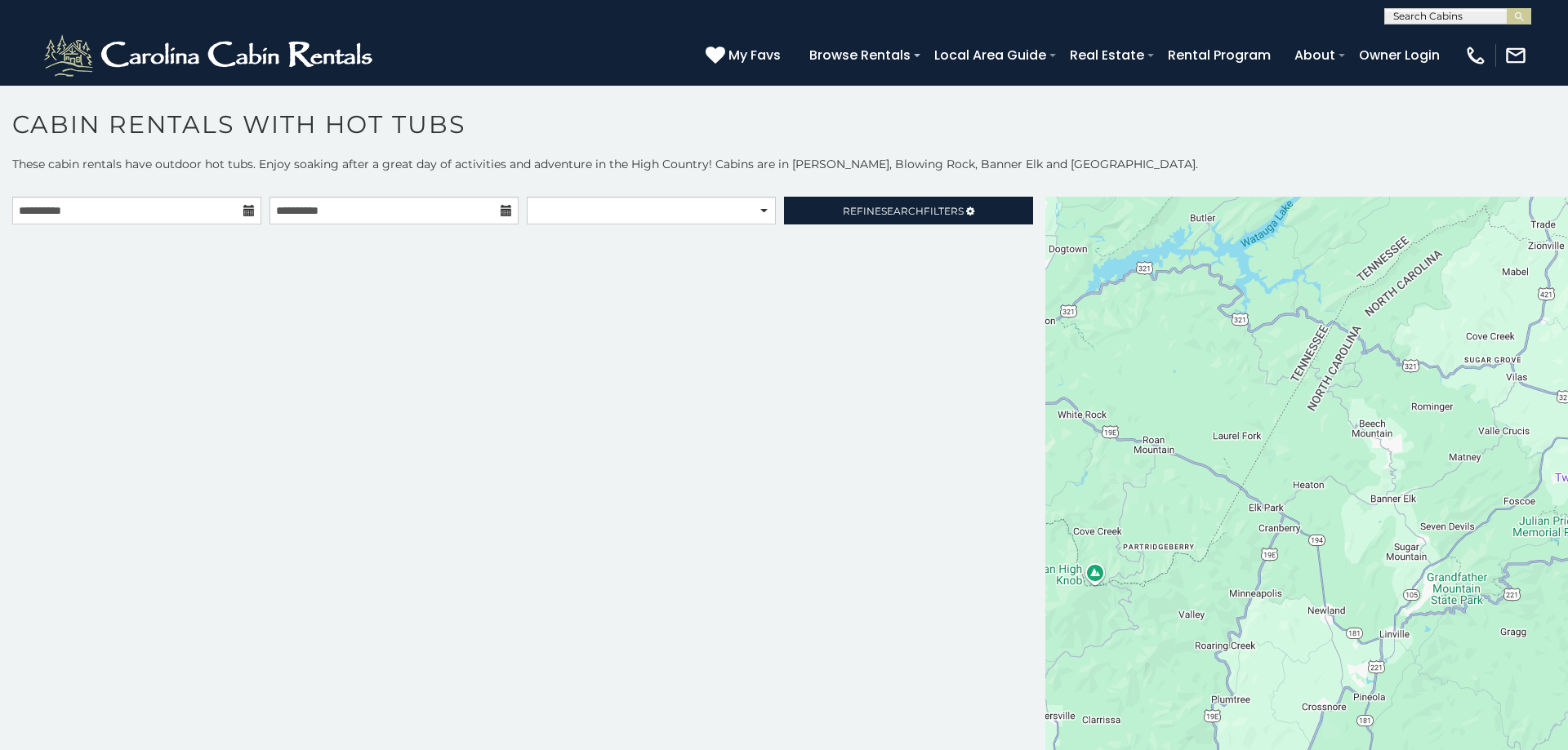
scroll to position [3, 0]
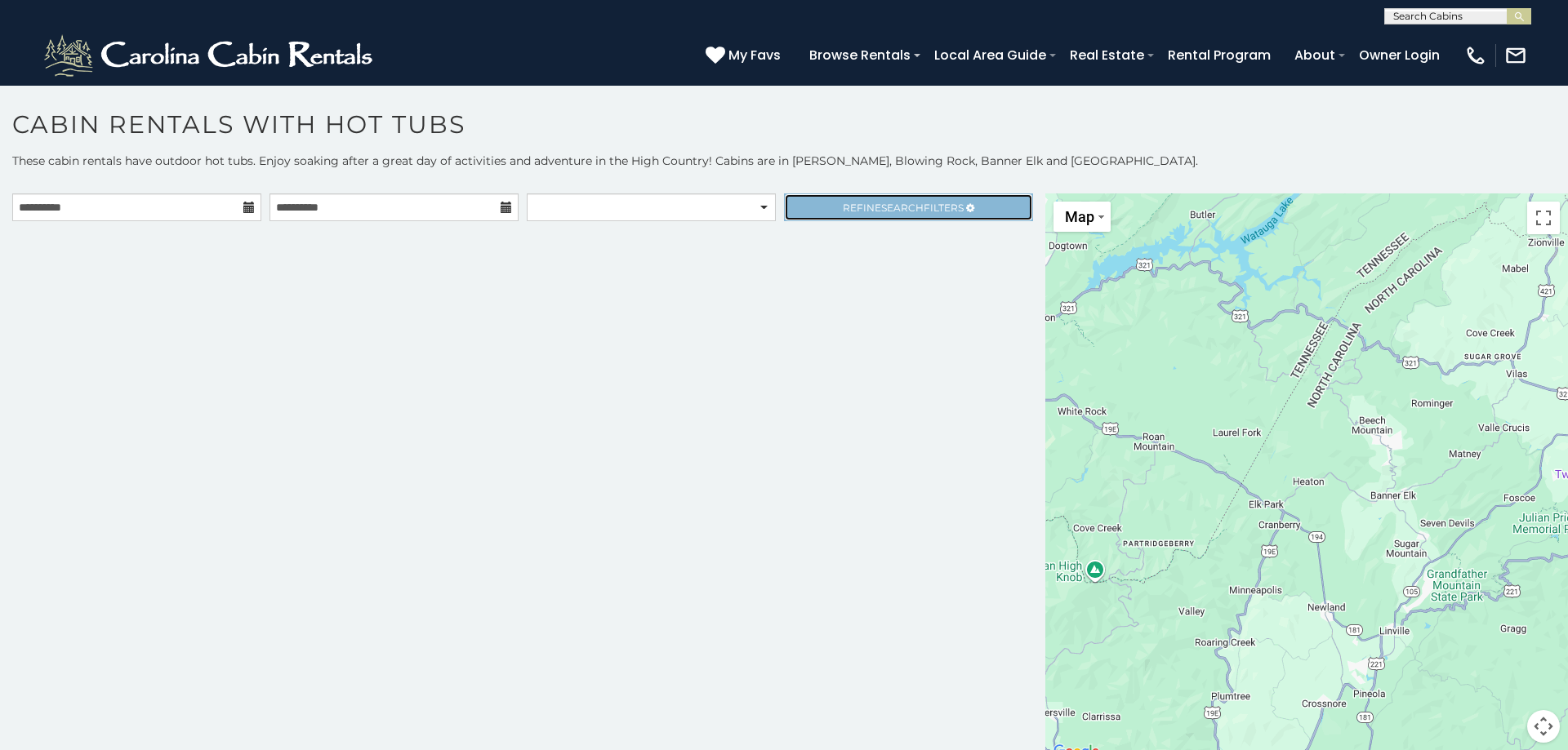
click at [902, 210] on div "**********" at bounding box center [522, 212] width 1046 height 38
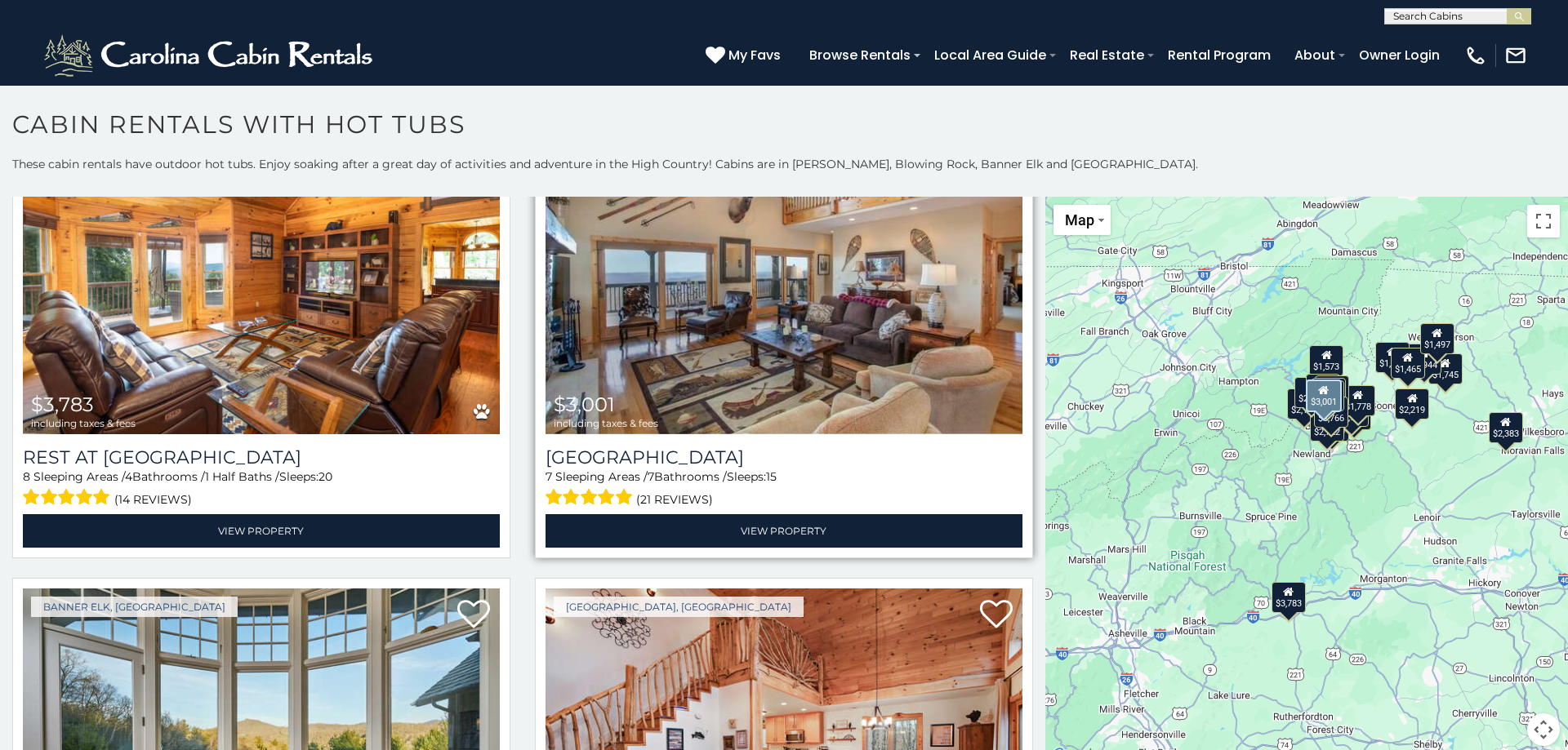
scroll to position [0, 0]
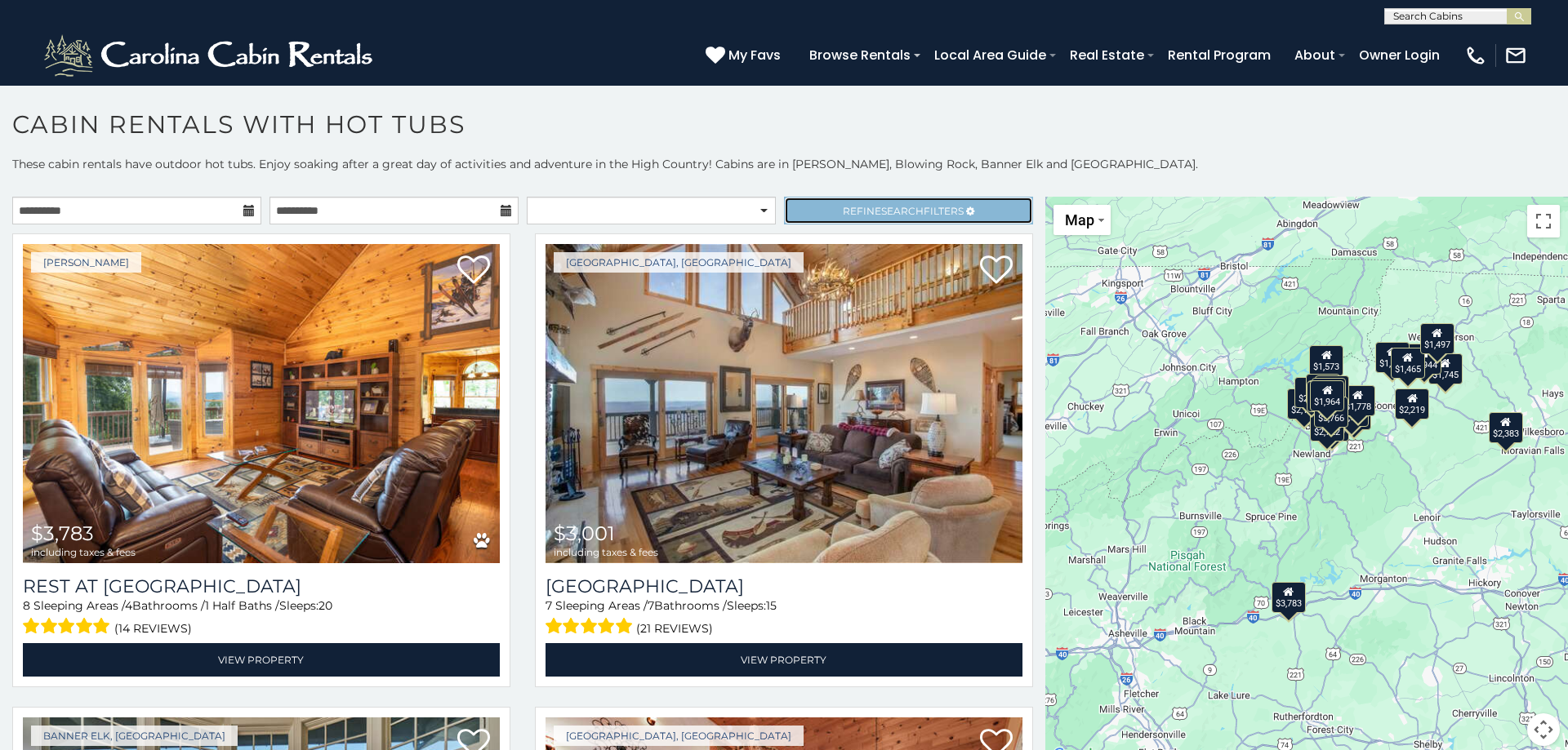
click at [902, 218] on link "Refine Search Filters" at bounding box center [908, 210] width 249 height 28
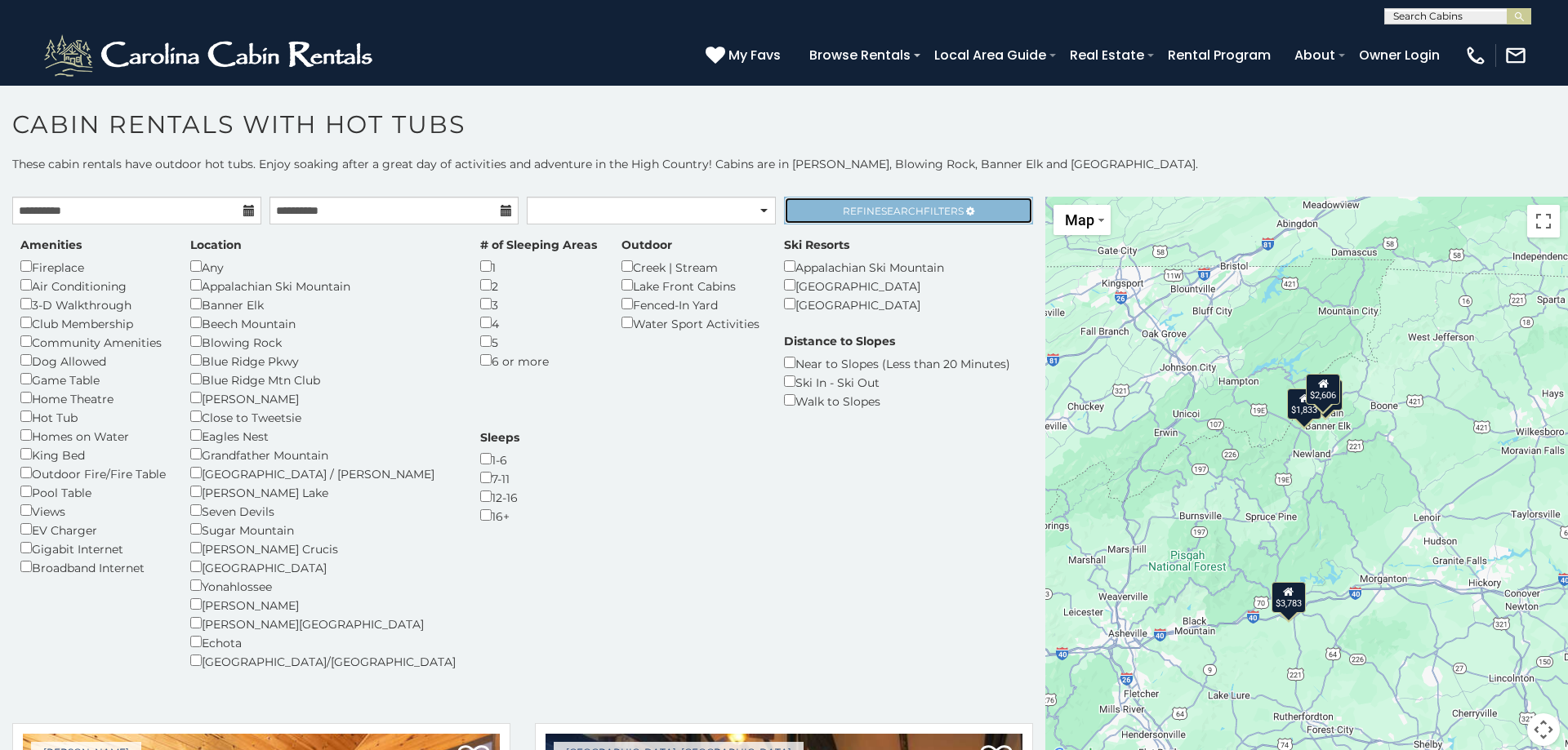
click at [902, 211] on span "Search" at bounding box center [902, 211] width 42 height 12
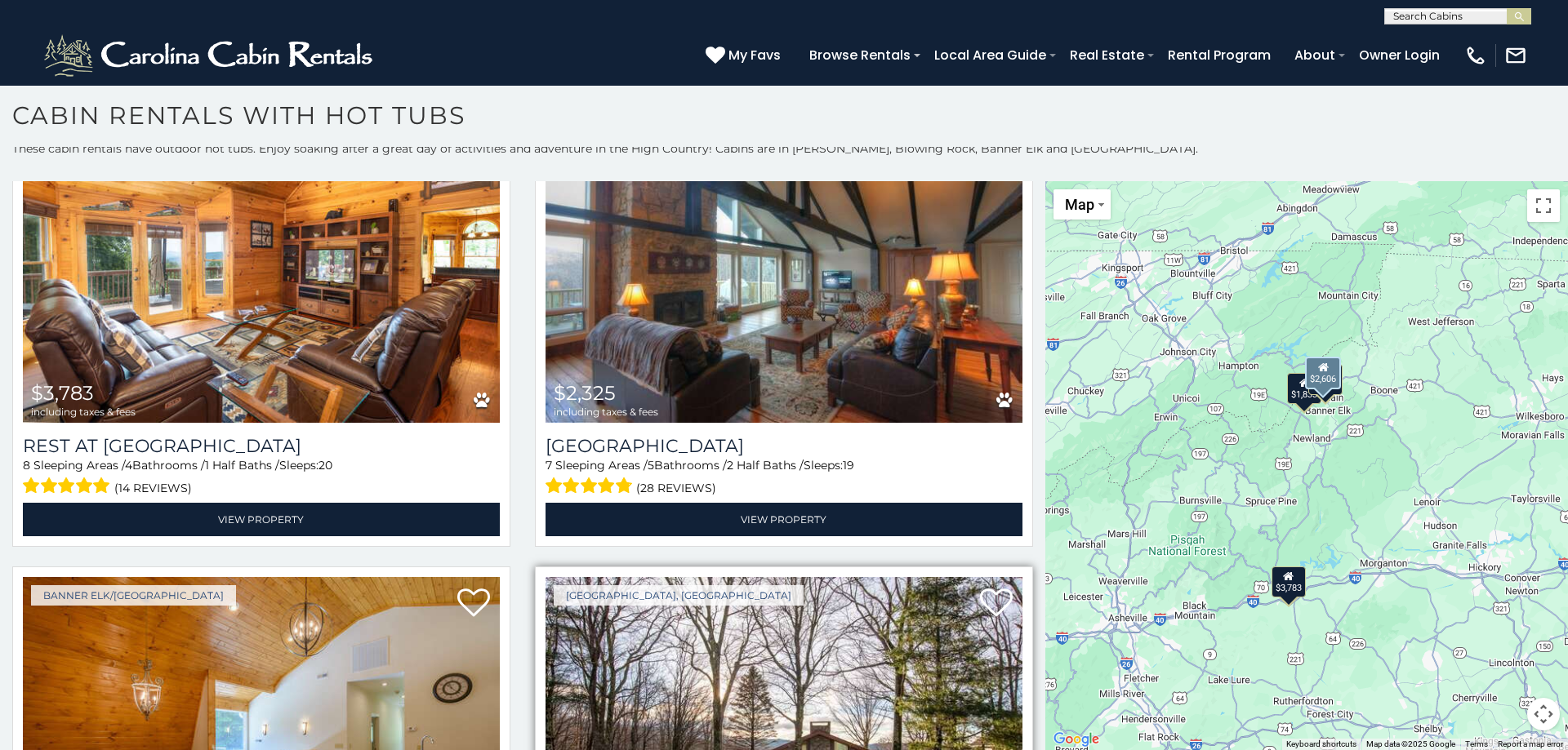
scroll to position [124, 0]
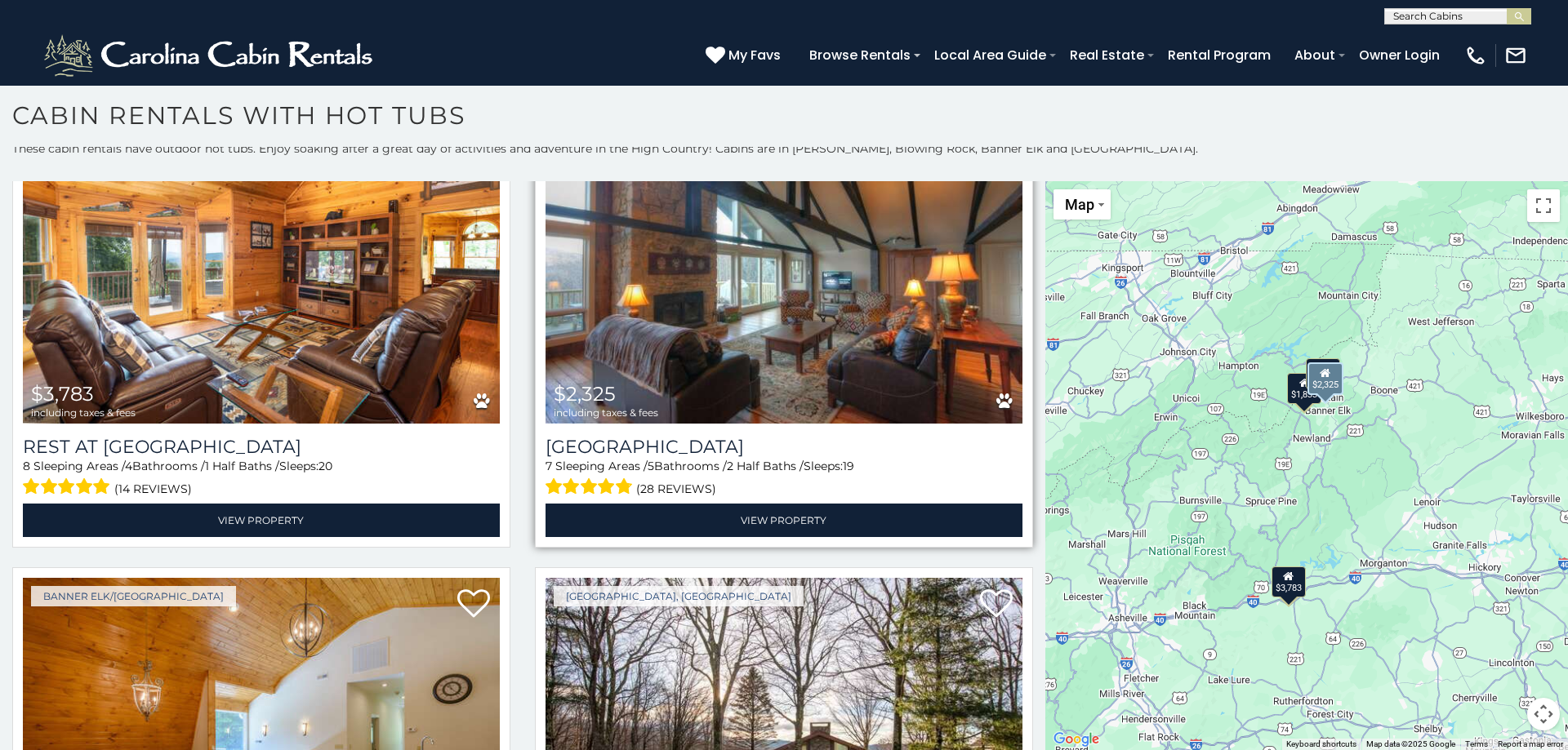
click at [874, 353] on img at bounding box center [783, 263] width 477 height 319
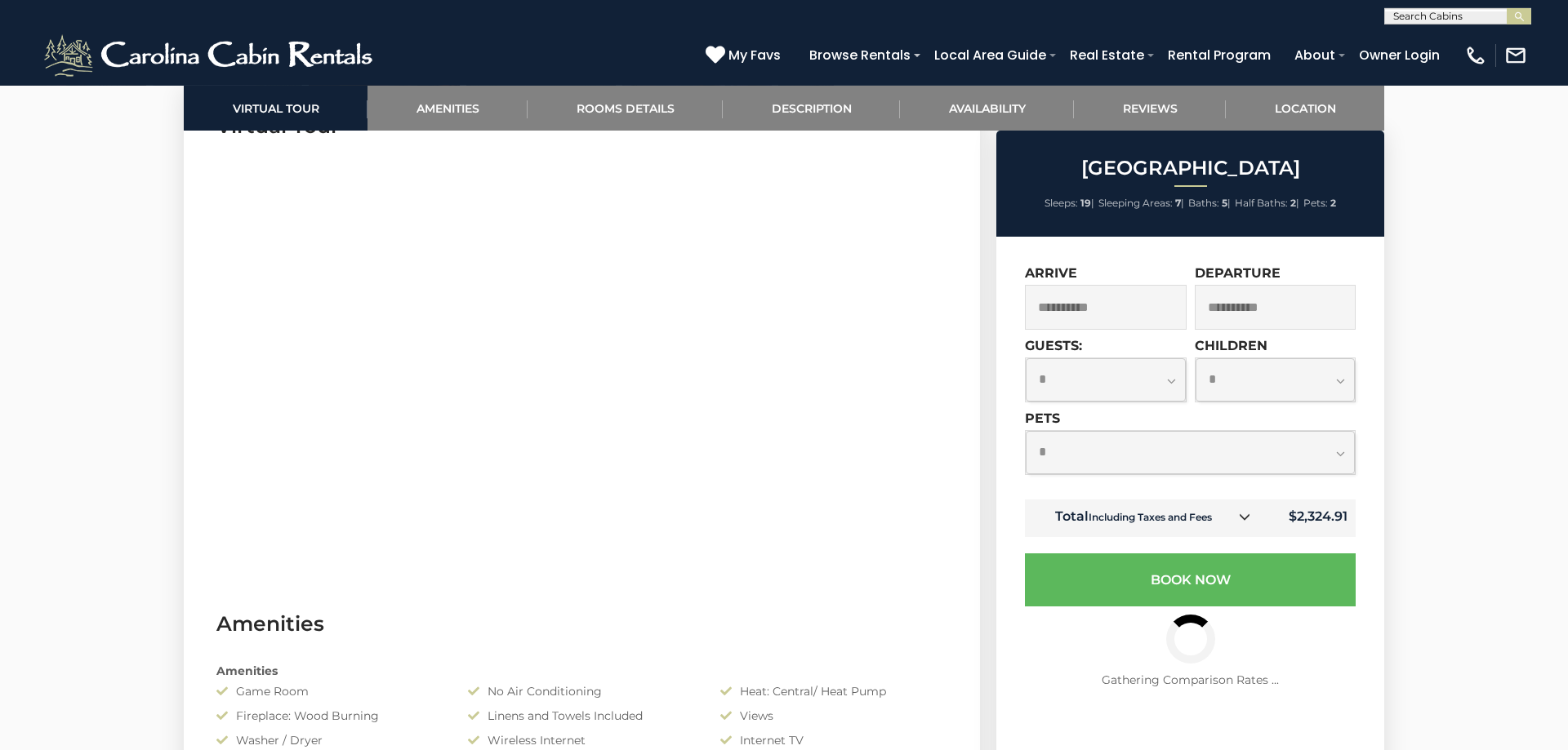
scroll to position [833, 0]
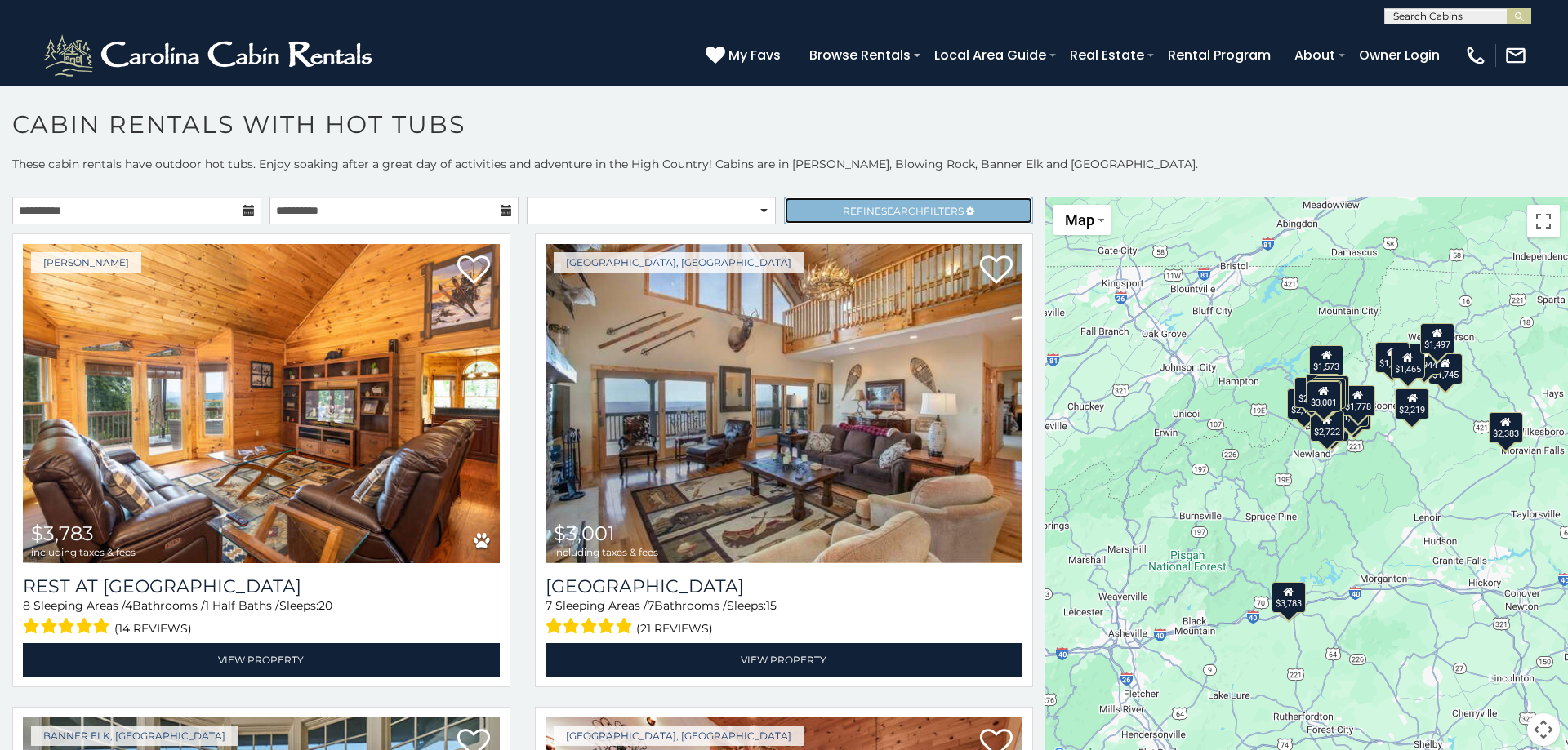
click at [943, 215] on span "Refine Search Filters" at bounding box center [903, 211] width 120 height 12
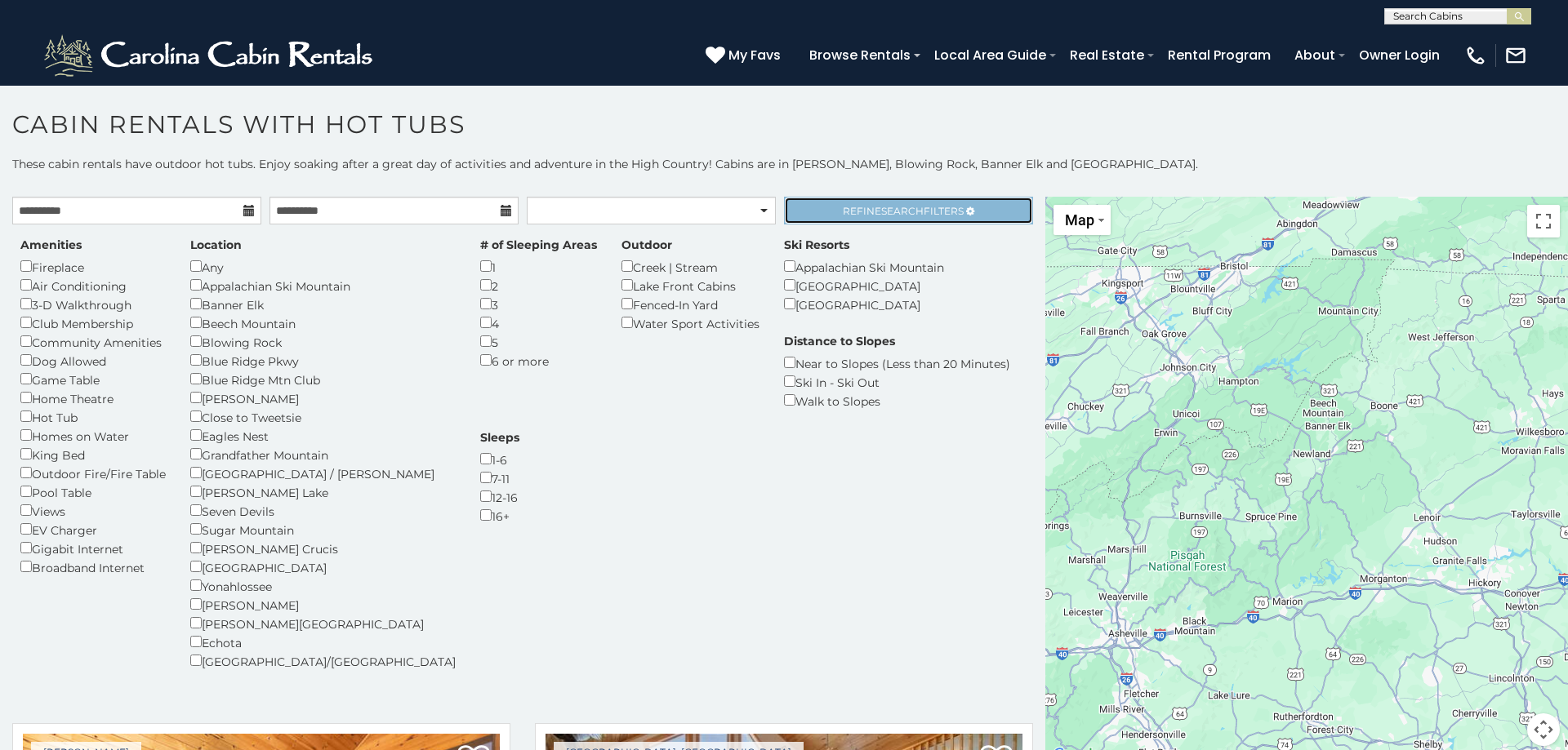
click at [891, 215] on span "Search" at bounding box center [902, 211] width 42 height 12
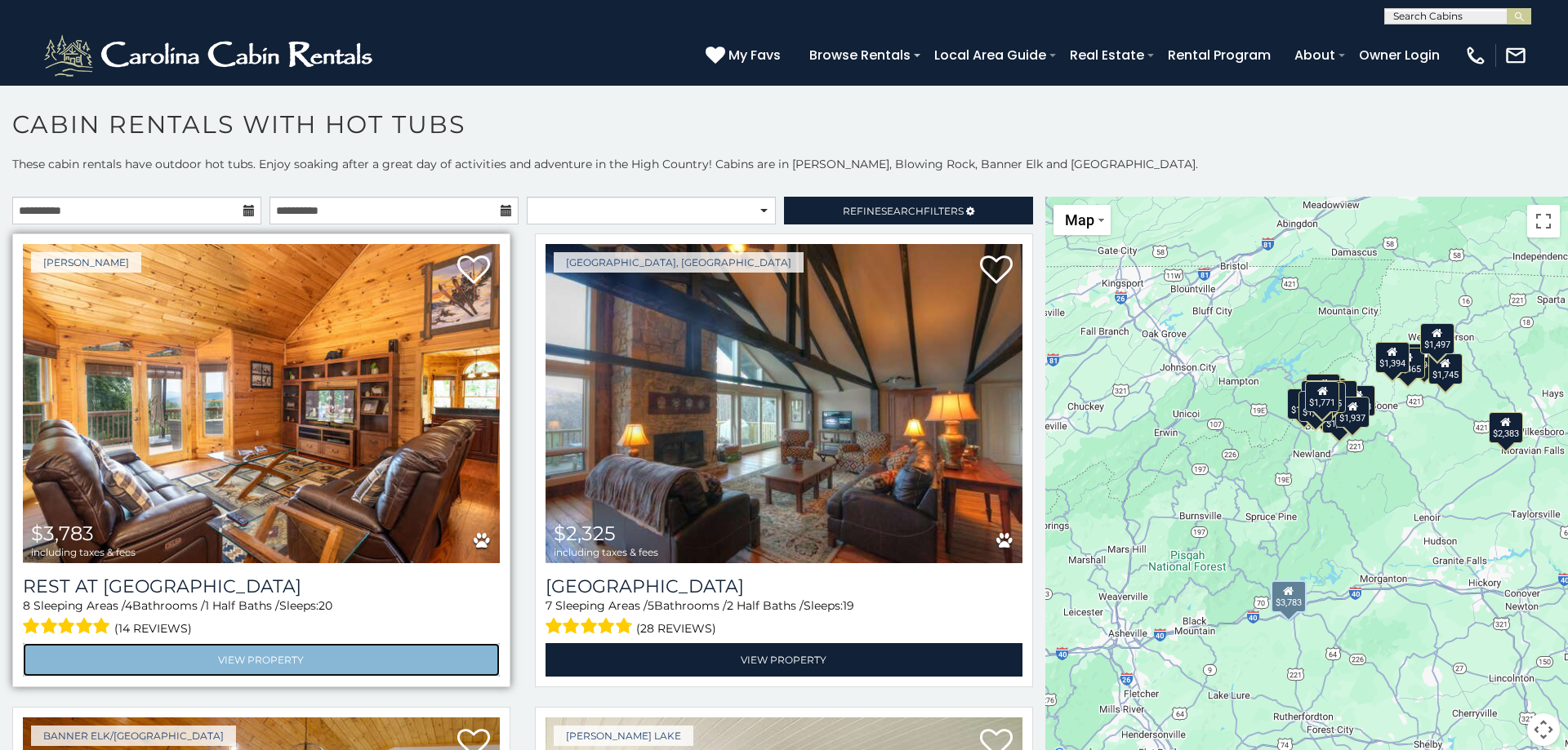
click at [241, 661] on link "View Property" at bounding box center [261, 660] width 477 height 34
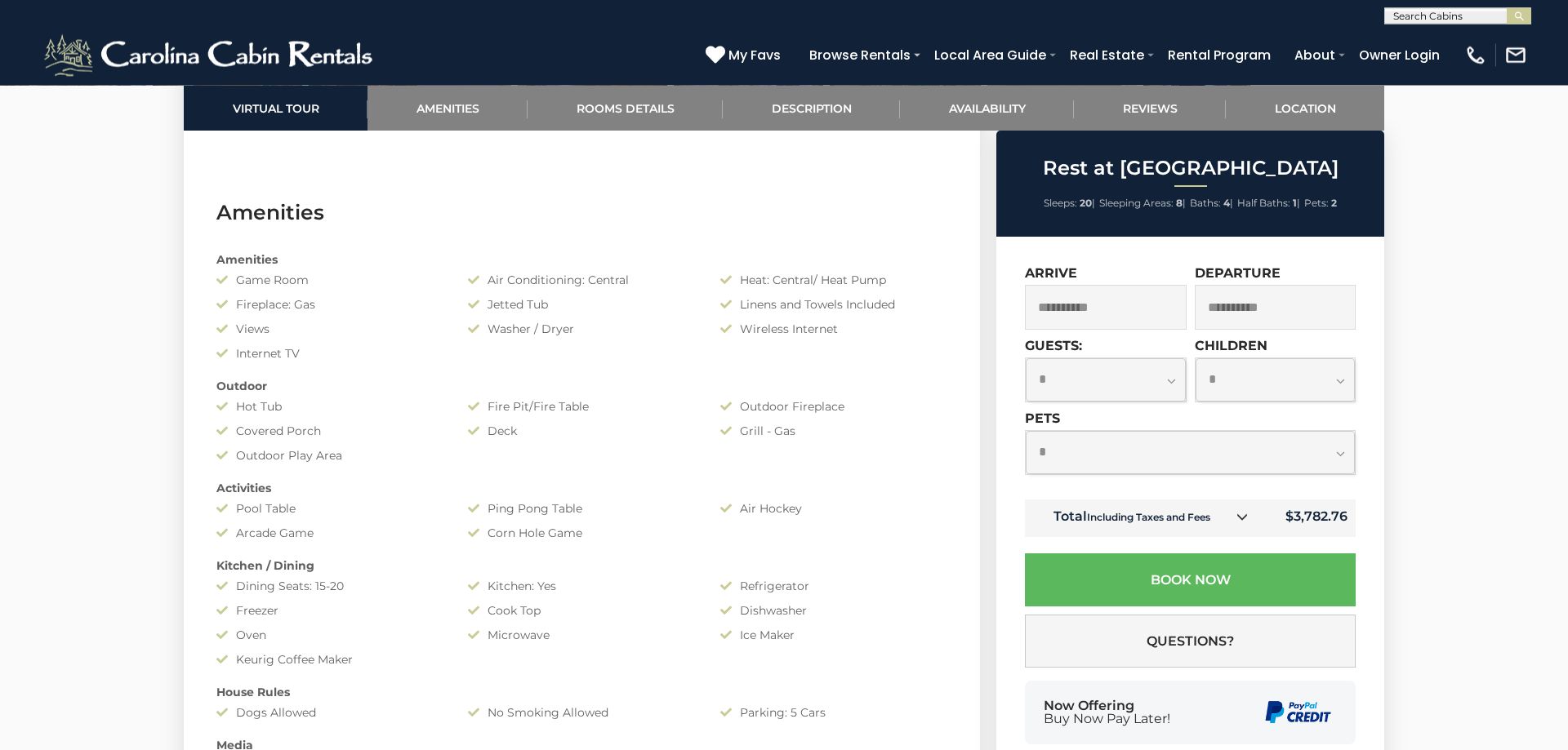
scroll to position [1248, 0]
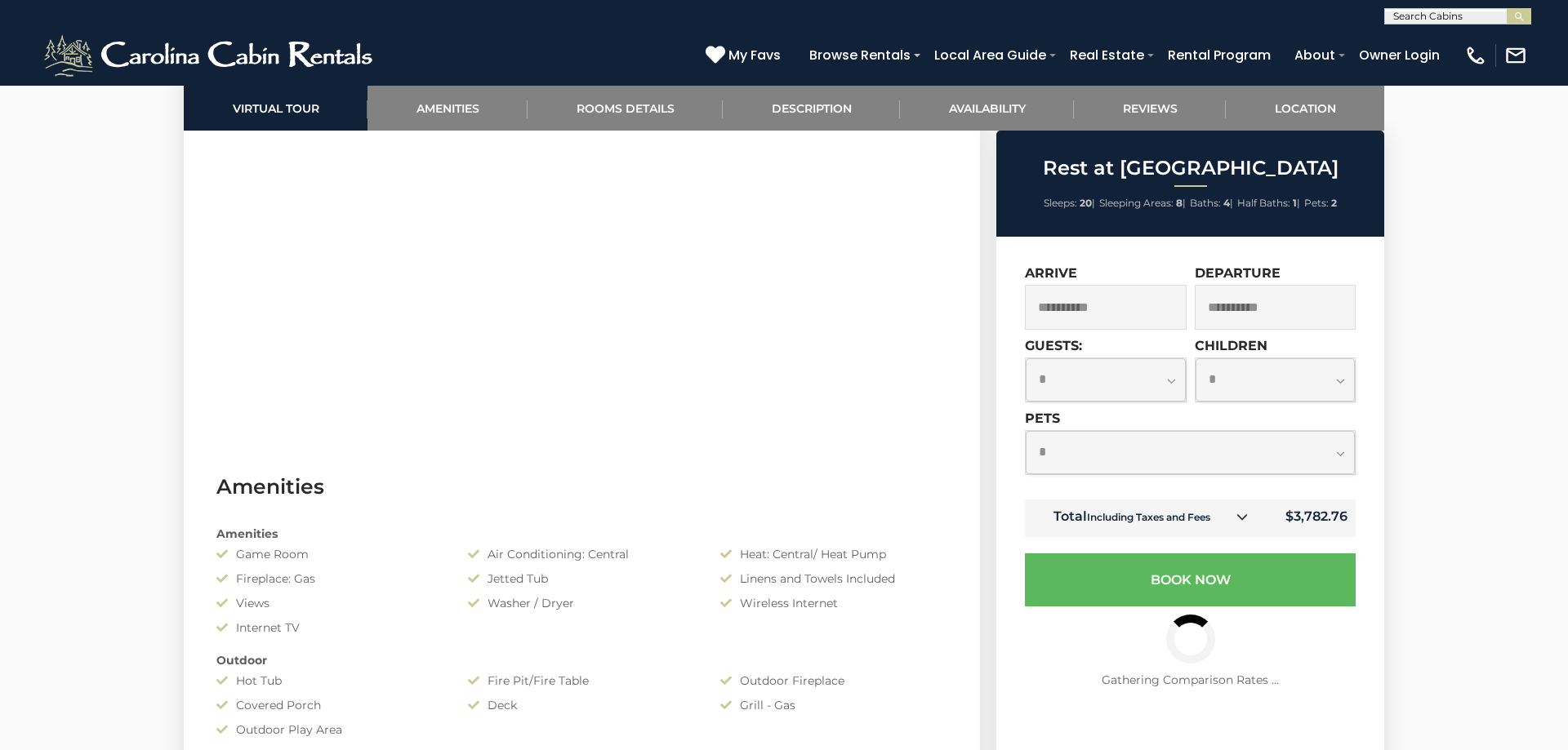
click at [1253, 314] on input "**********" at bounding box center [1276, 307] width 162 height 44
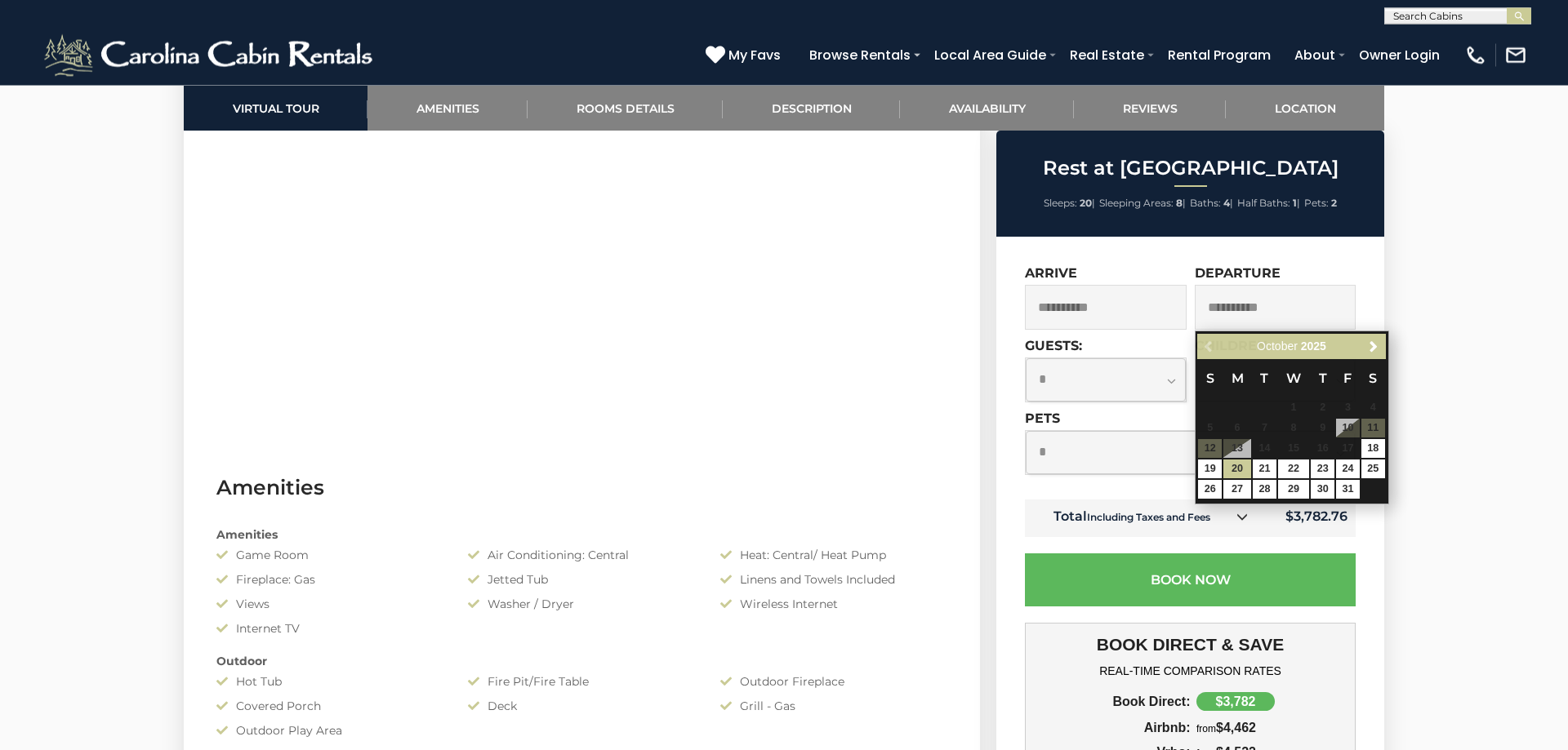
scroll to position [971, 0]
click at [1205, 468] on link "19" at bounding box center [1210, 469] width 24 height 19
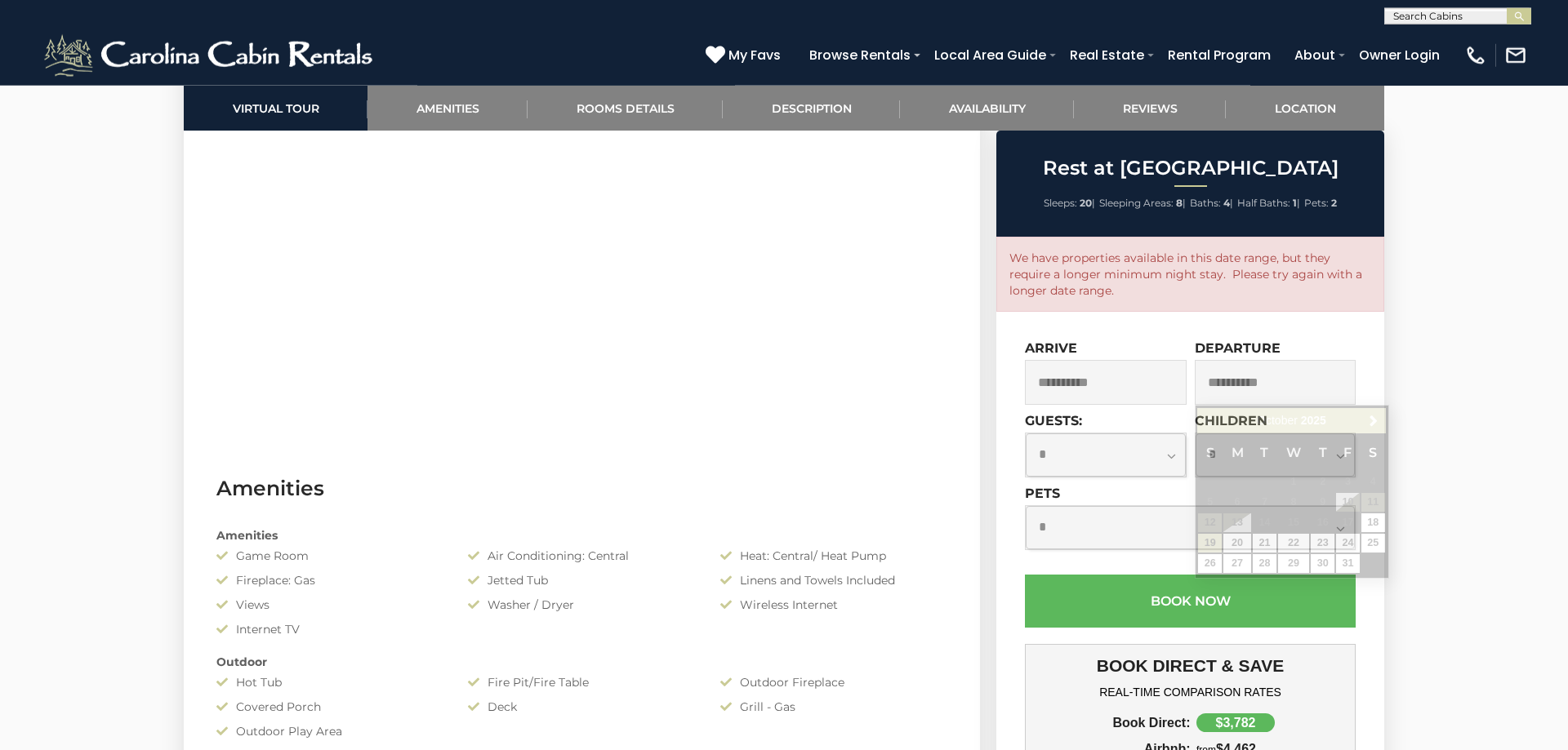
click at [1253, 385] on input "**********" at bounding box center [1276, 382] width 162 height 44
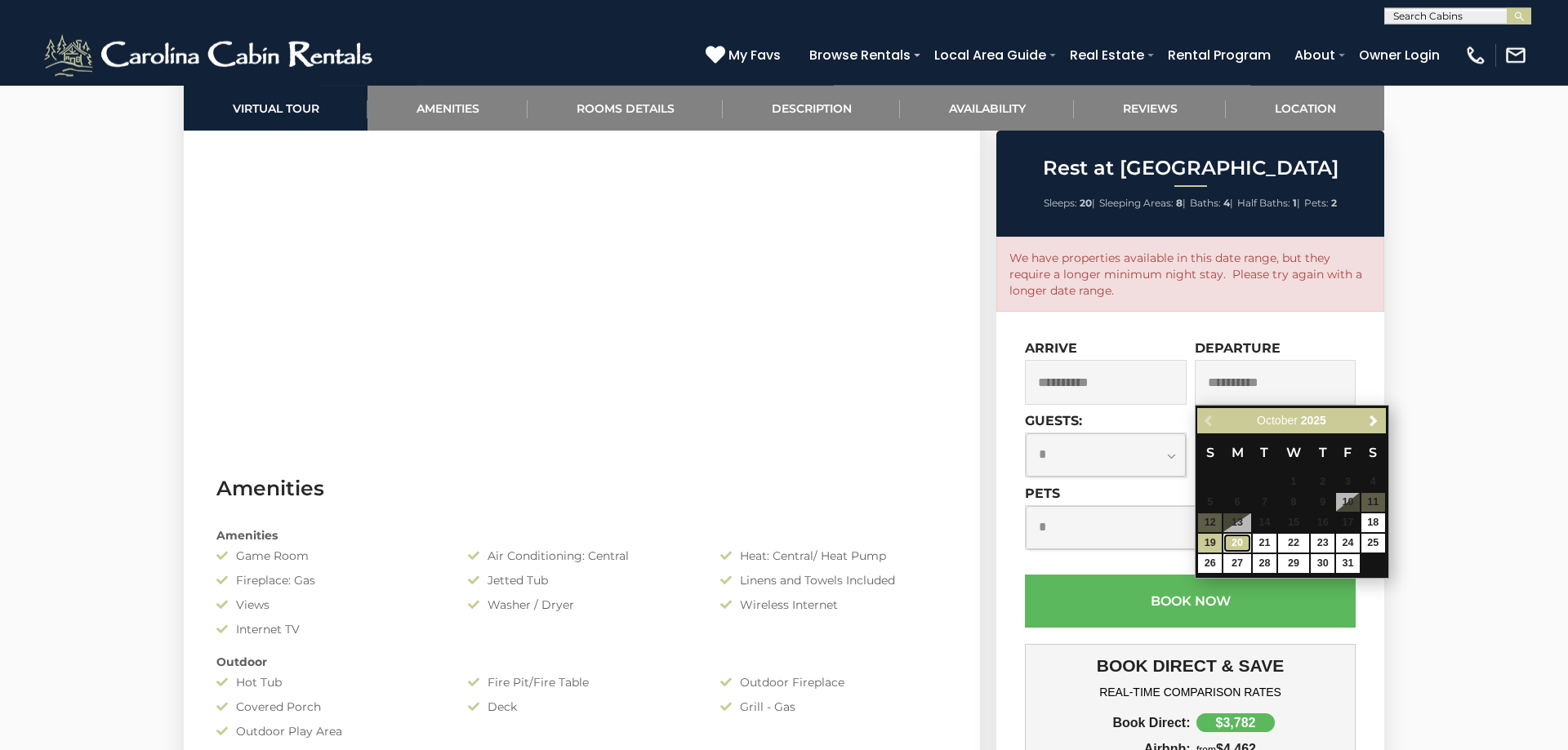
click at [1235, 545] on link "20" at bounding box center [1237, 543] width 28 height 19
type input "**********"
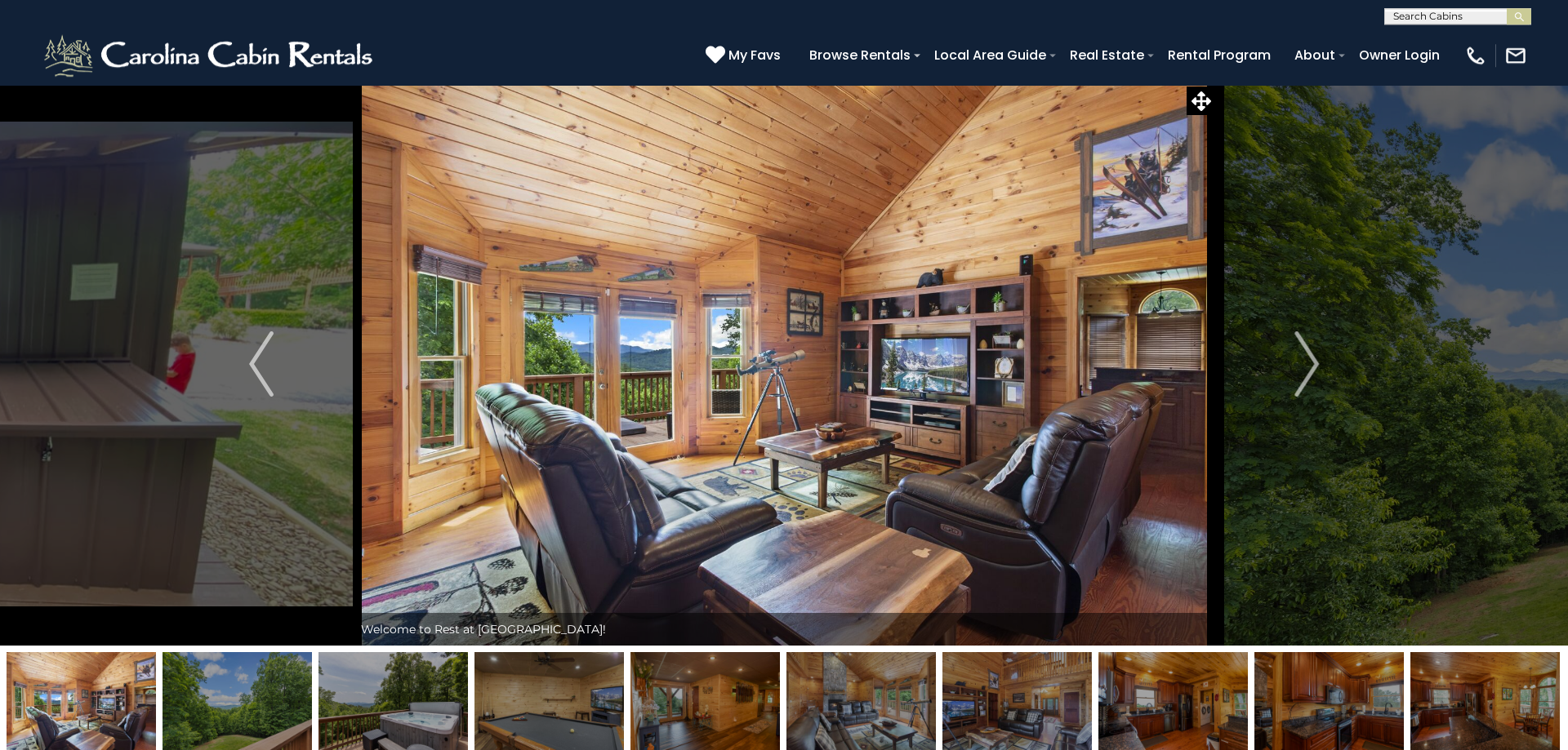
scroll to position [0, 0]
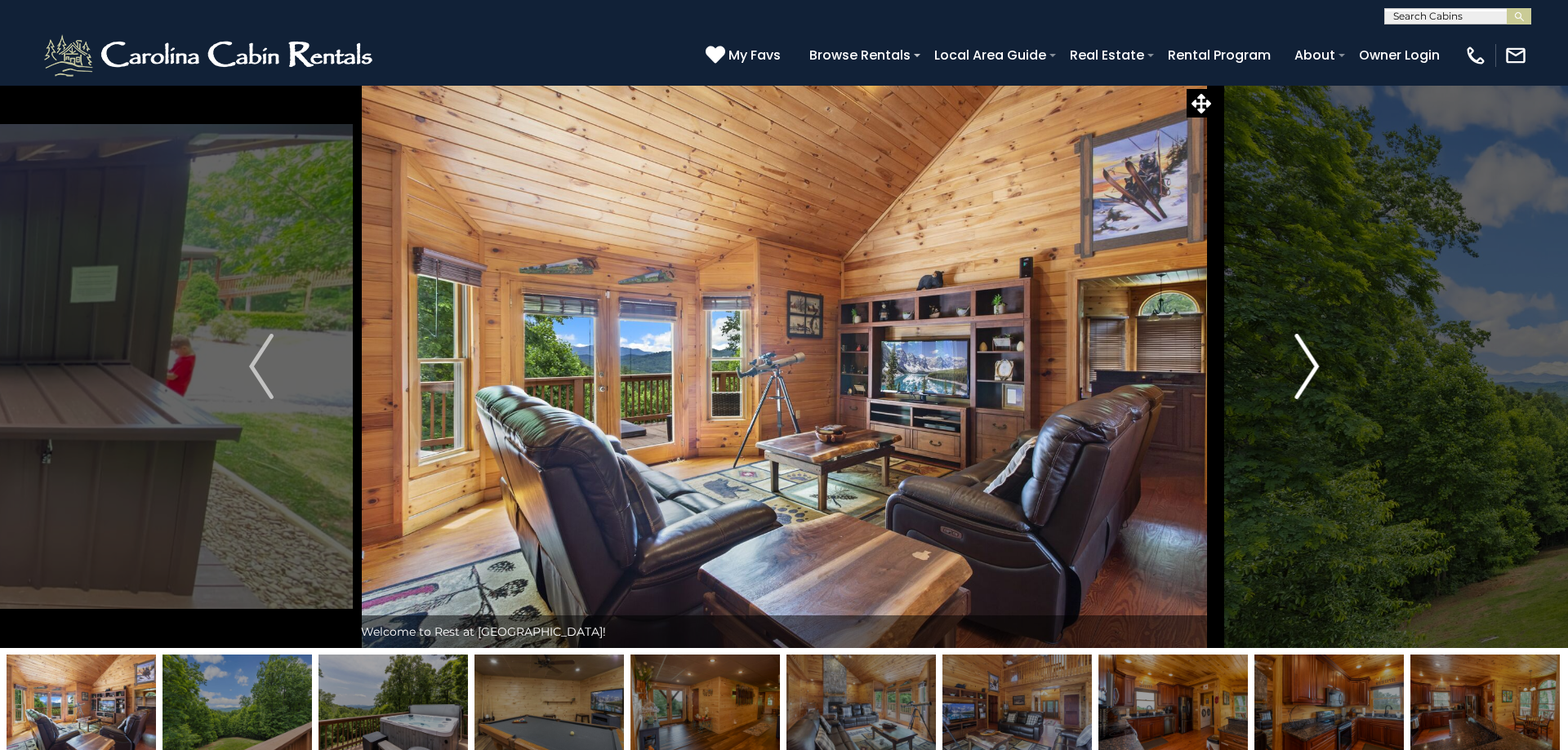
click at [1306, 379] on img "Next" at bounding box center [1306, 366] width 25 height 65
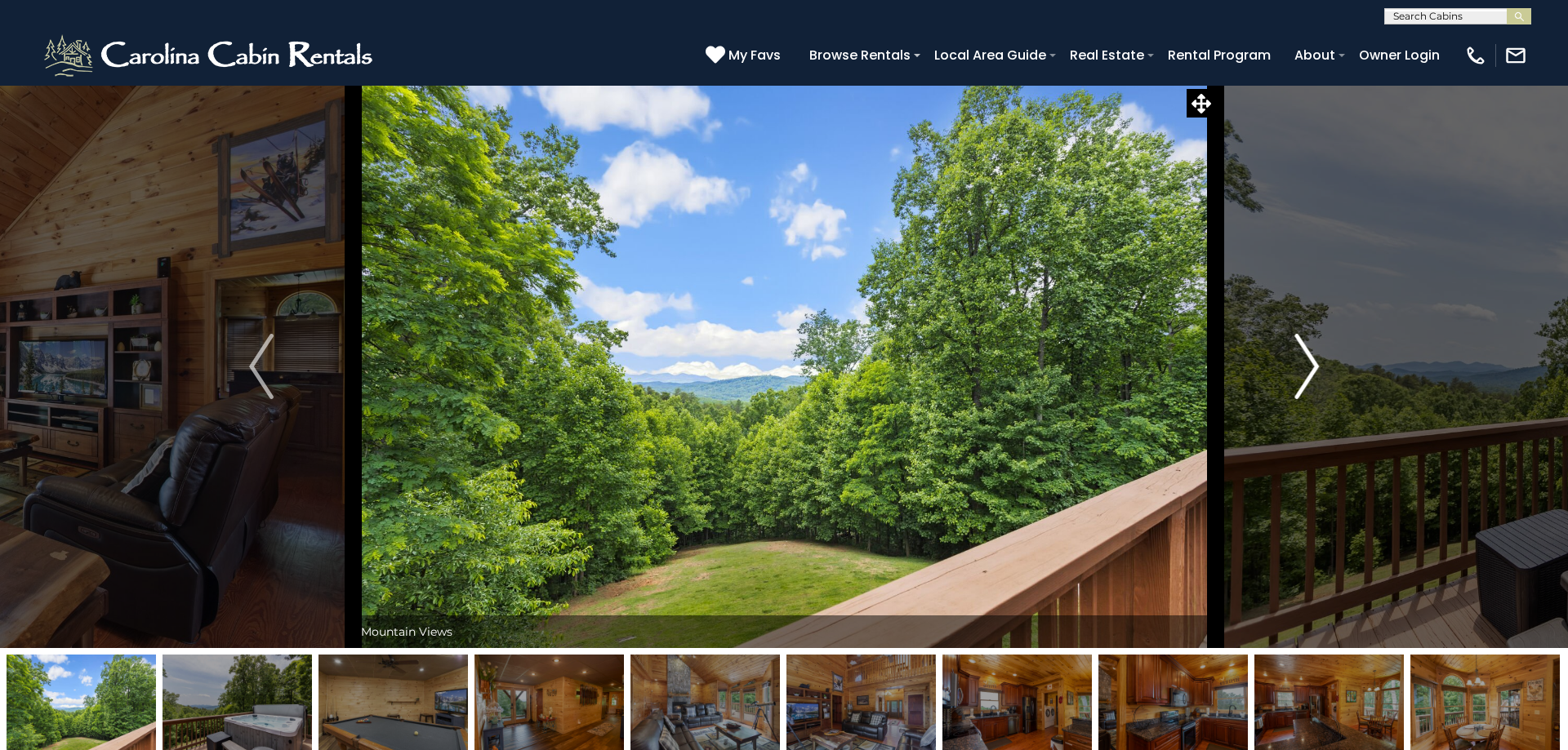
click at [1305, 372] on img "Next" at bounding box center [1306, 366] width 25 height 65
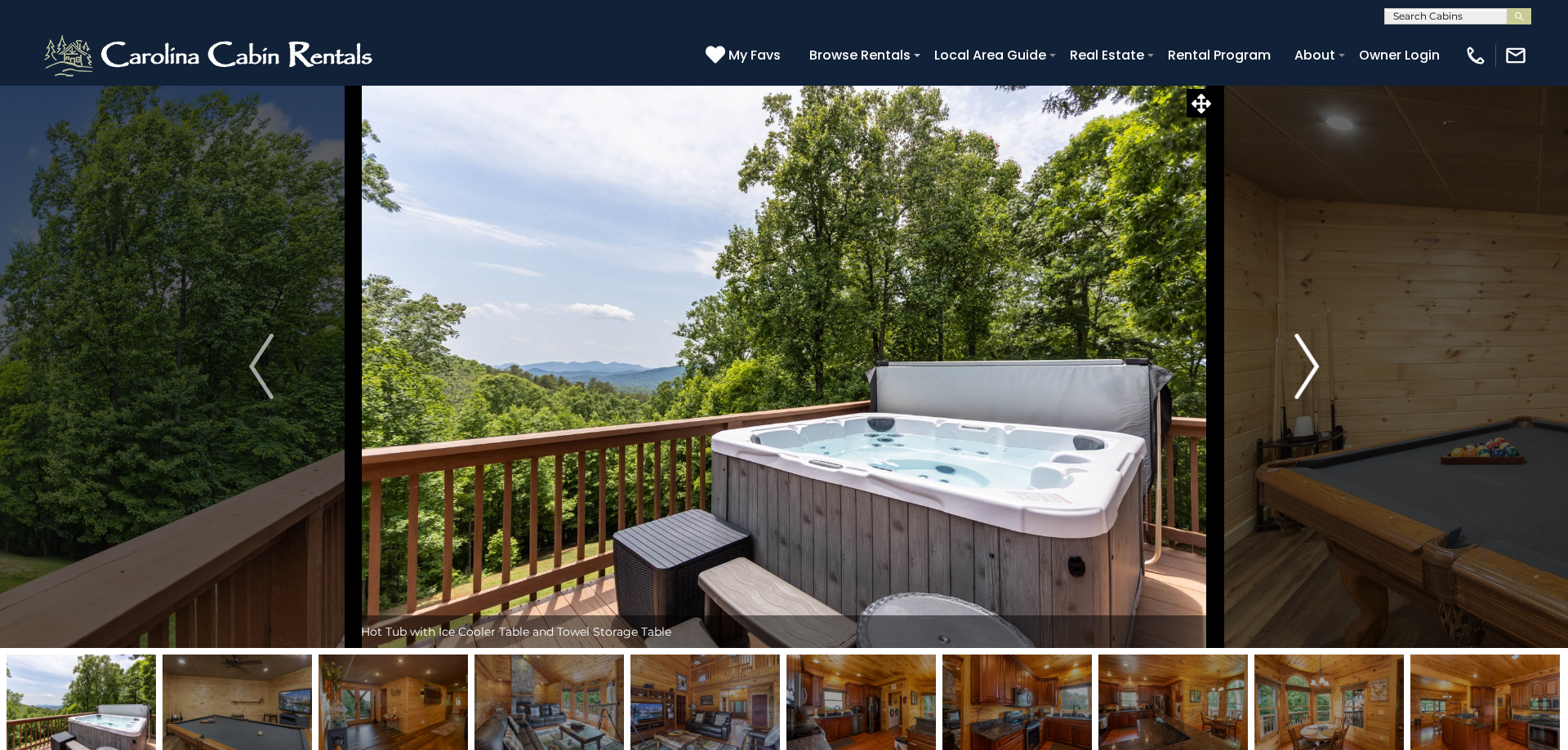
click at [1304, 361] on img "Next" at bounding box center [1306, 366] width 25 height 65
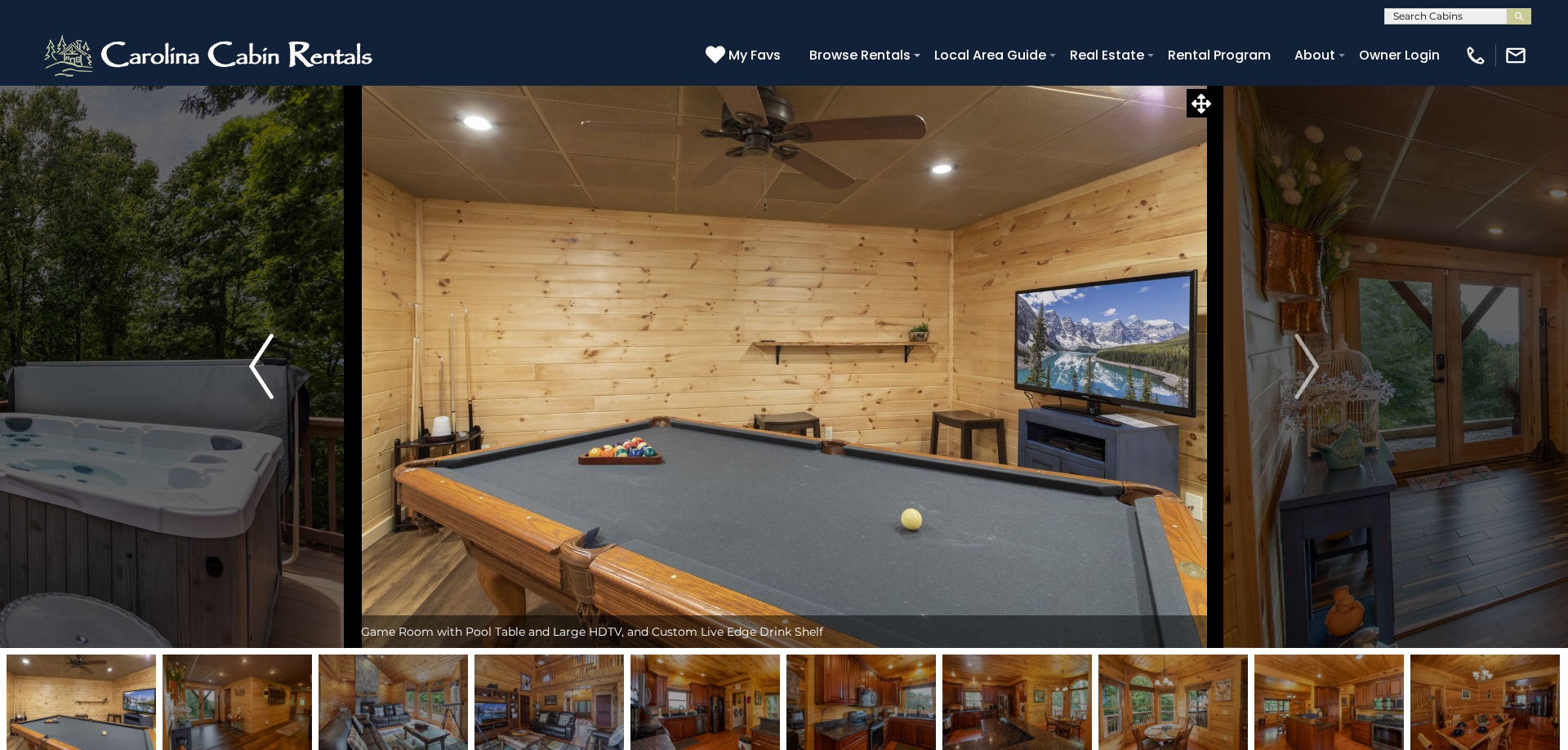
click at [259, 364] on img "Previous" at bounding box center [261, 366] width 25 height 65
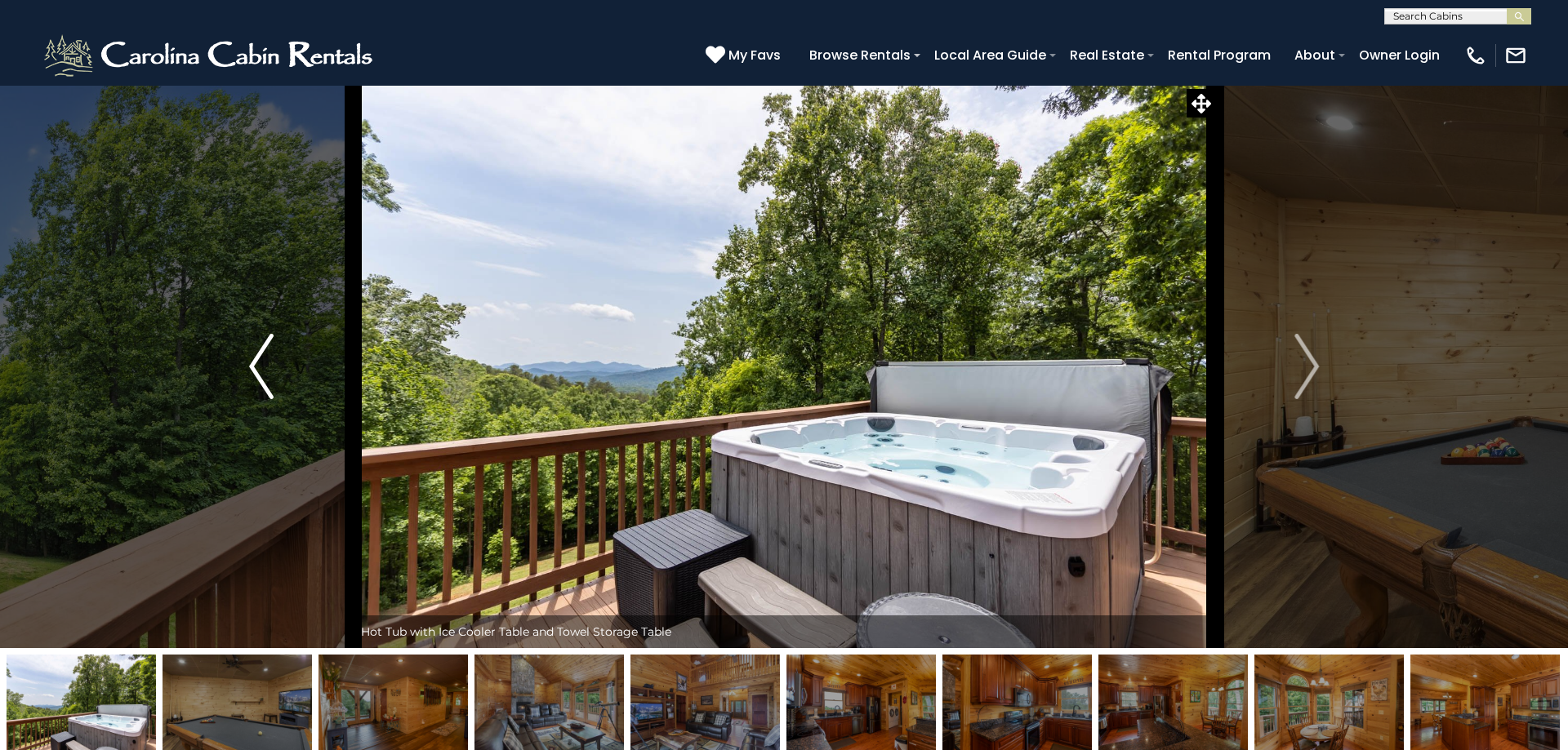
click at [259, 364] on img "Previous" at bounding box center [261, 366] width 25 height 65
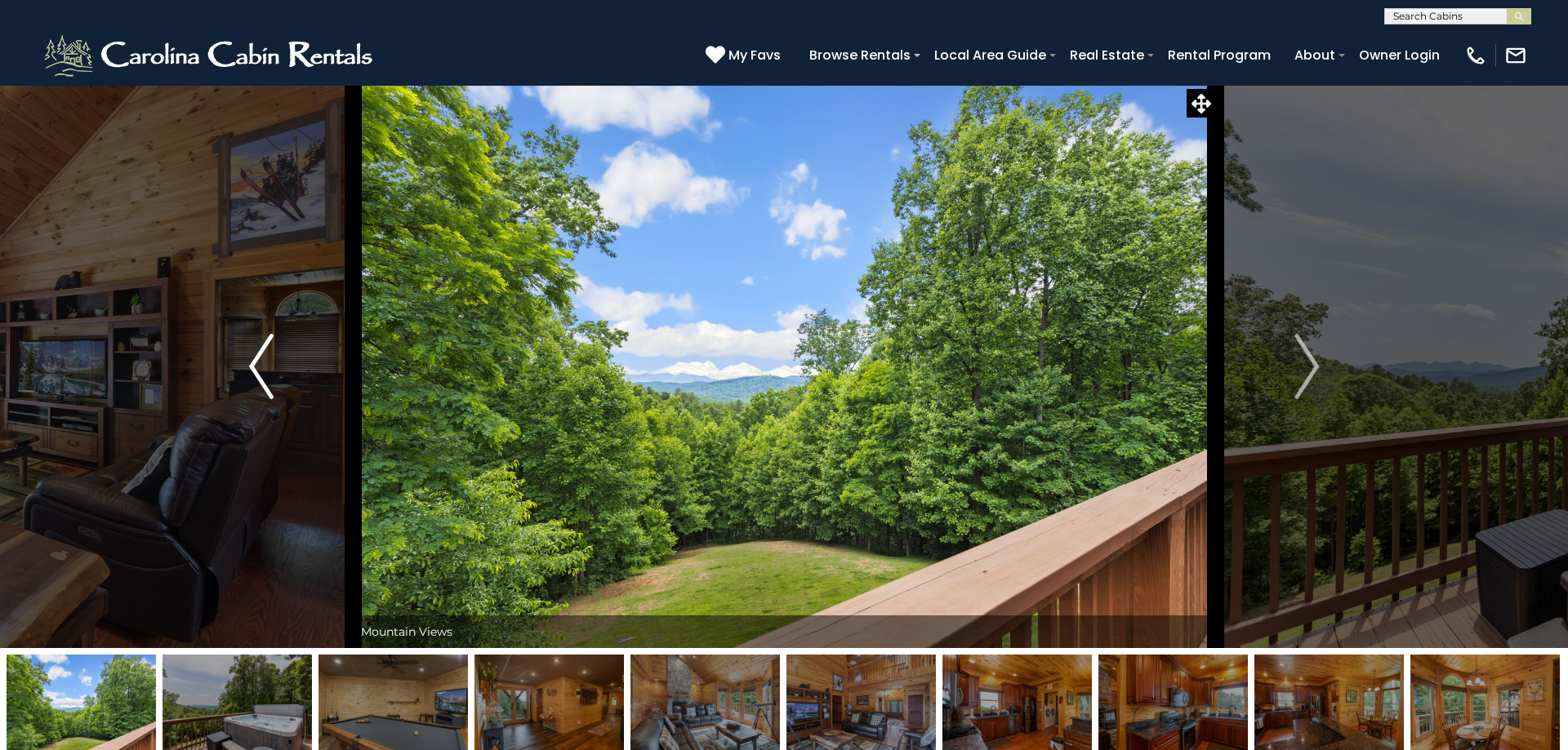
click at [259, 364] on img "Previous" at bounding box center [261, 366] width 25 height 65
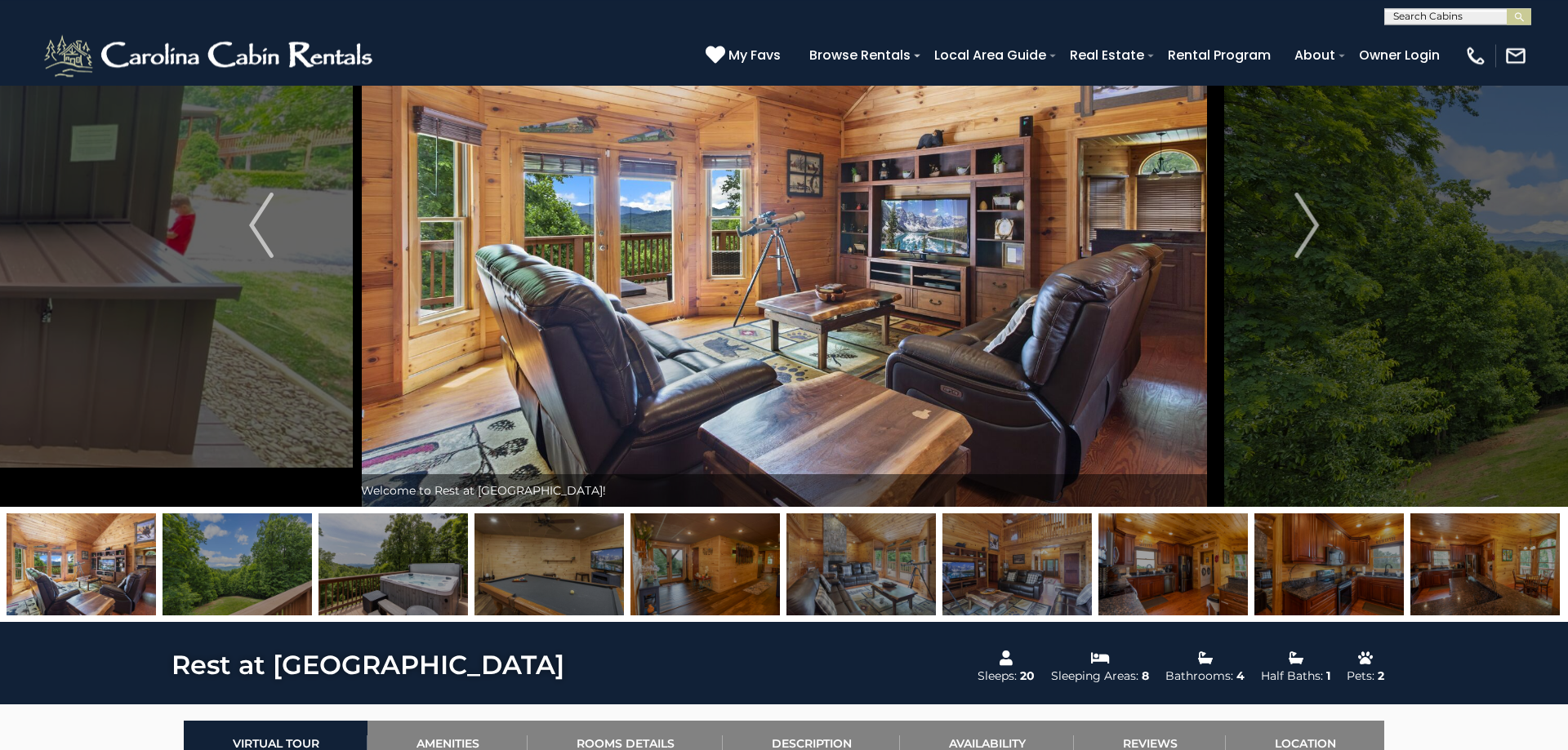
scroll to position [139, 0]
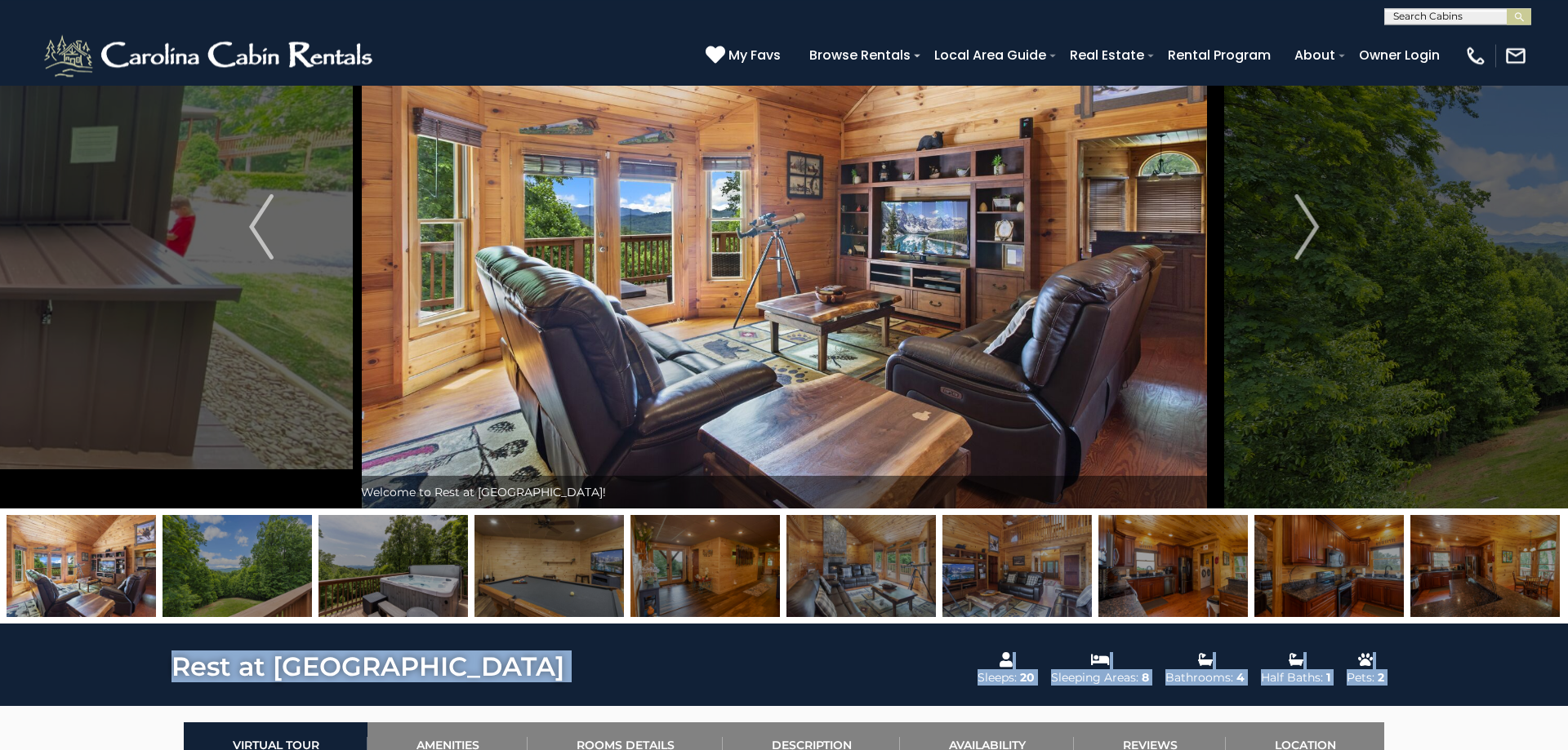
copy div "Rest at Mountain Crest Sleeps: 20 Sleeping Areas: 8 Bathrooms: 4 Half Baths: 1 …"
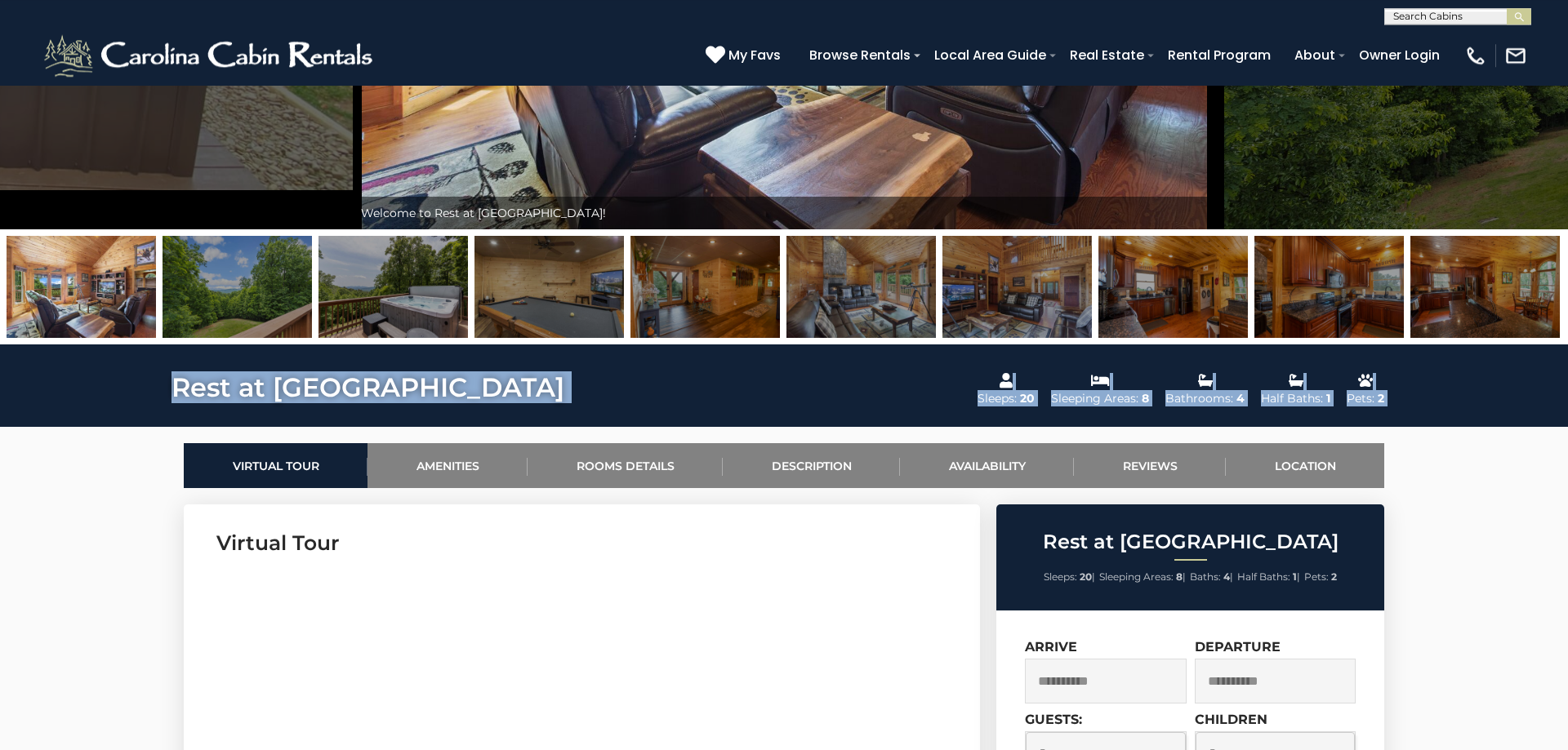
scroll to position [417, 0]
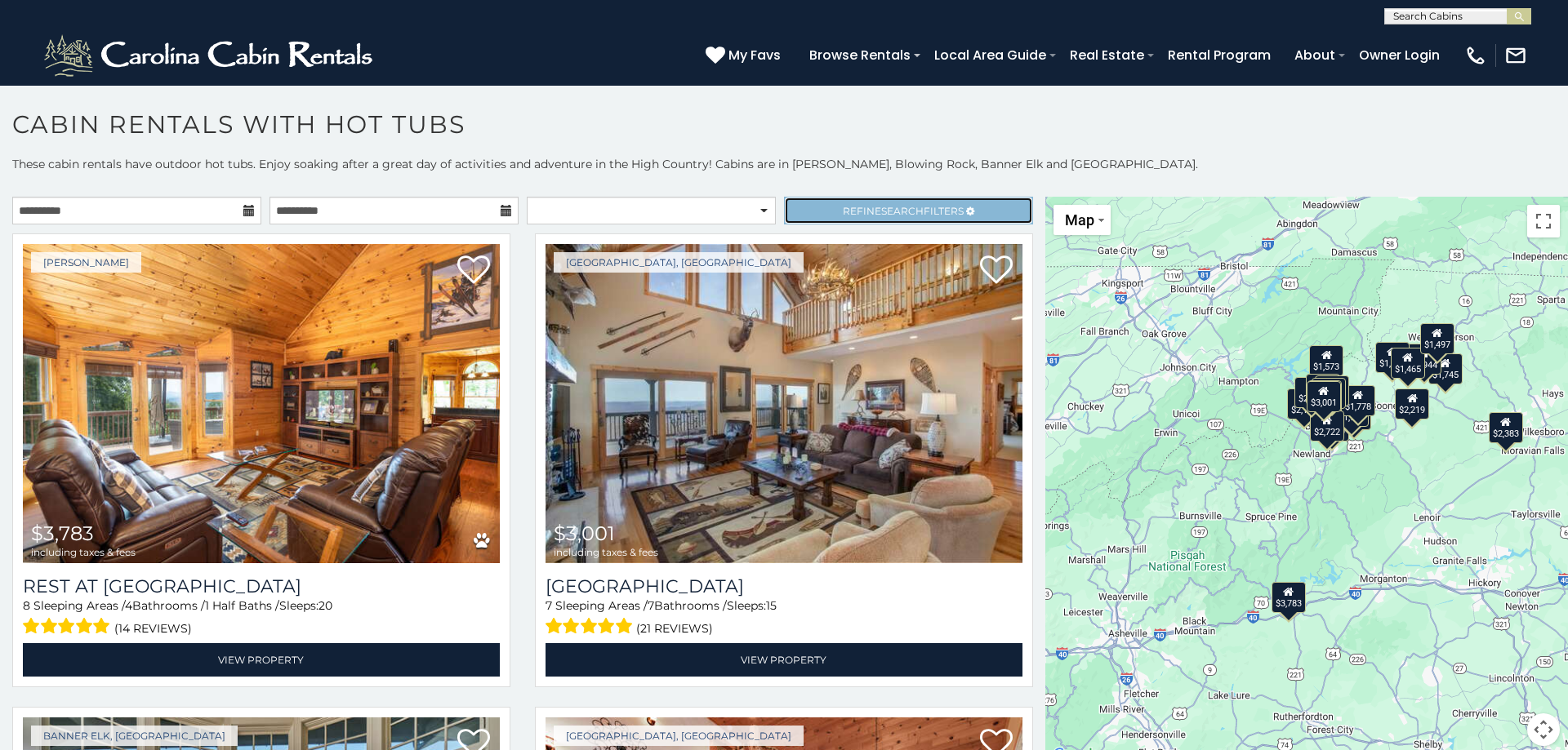
click at [874, 217] on link "Refine Search Filters" at bounding box center [908, 210] width 249 height 28
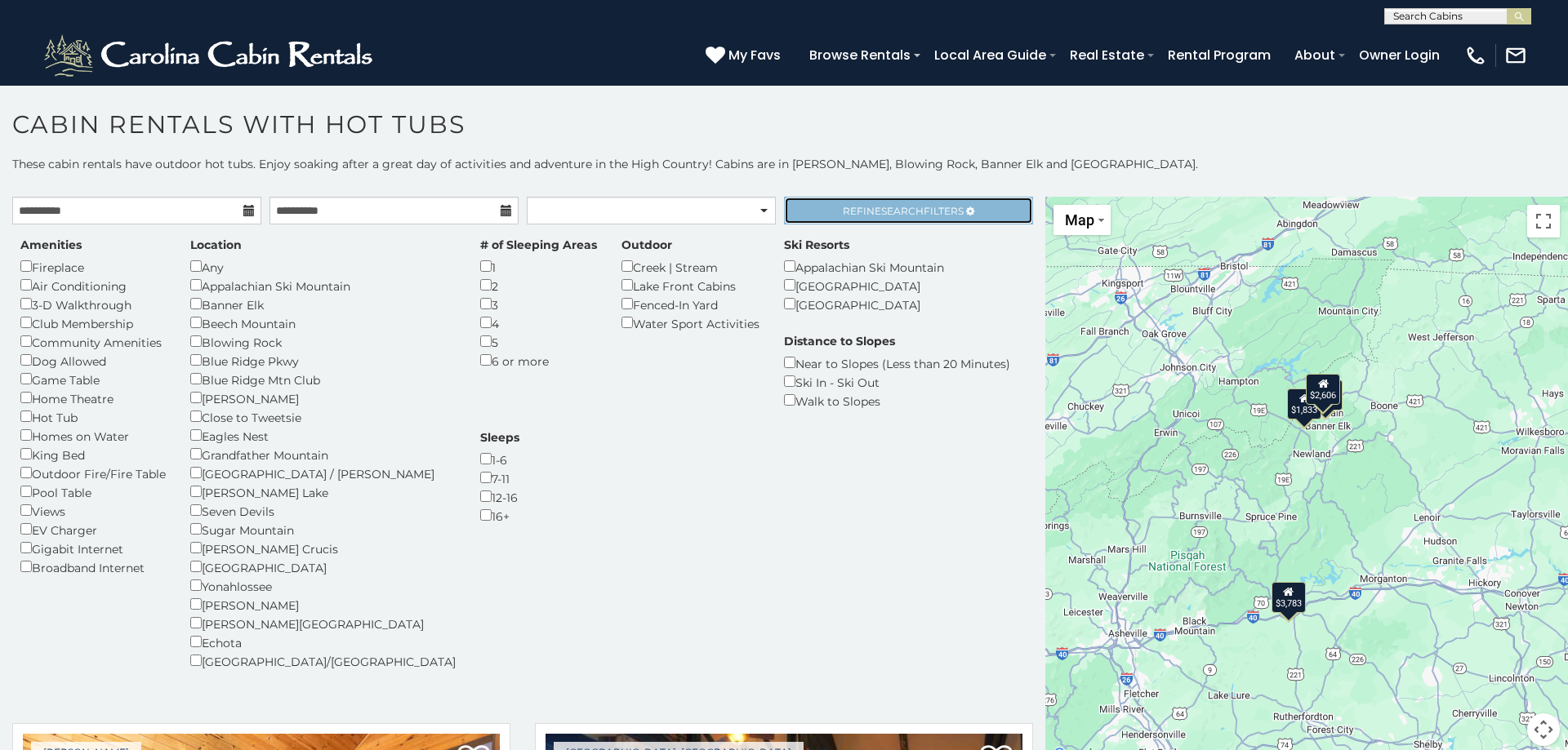
click at [900, 219] on link "Refine Search Filters" at bounding box center [908, 210] width 249 height 28
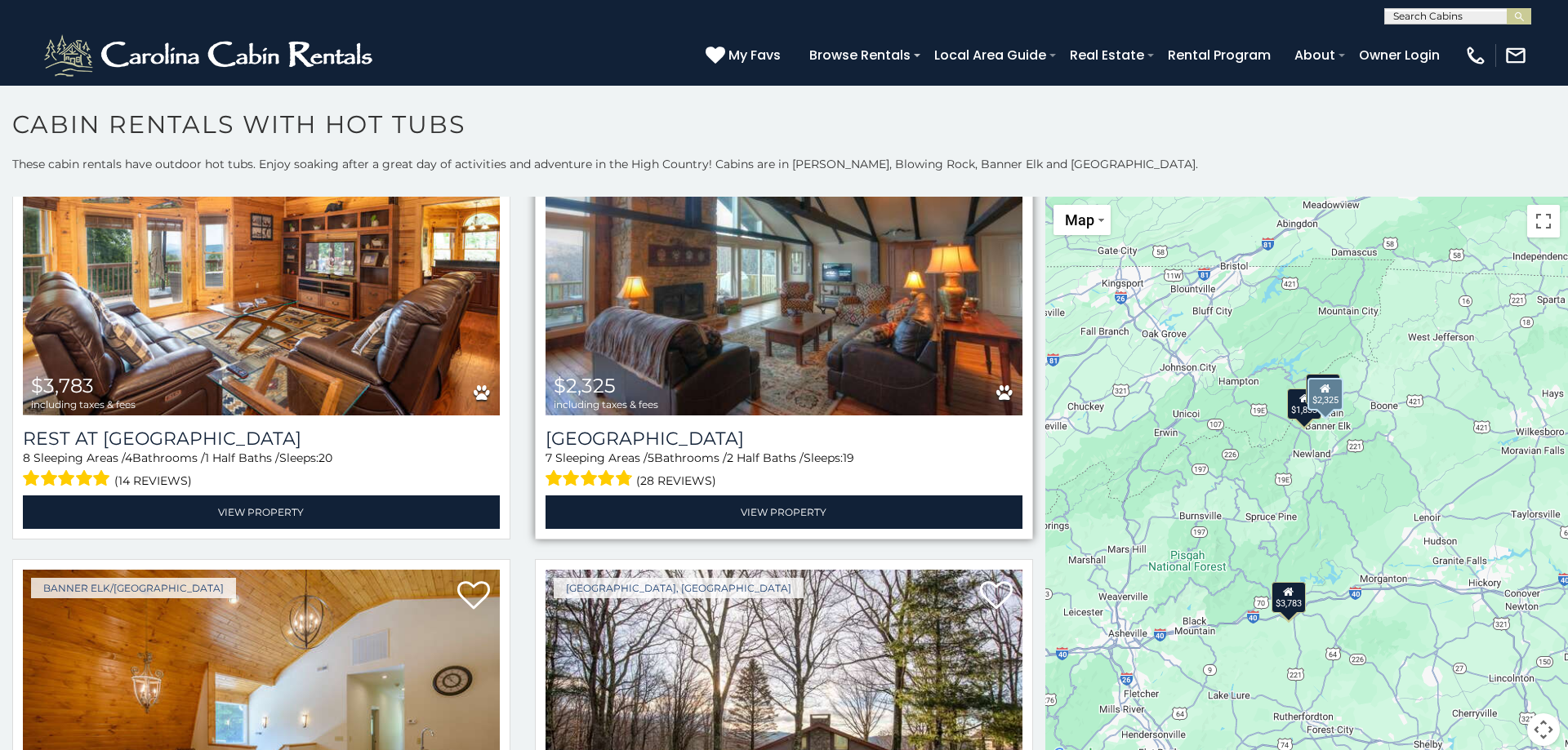
scroll to position [147, 0]
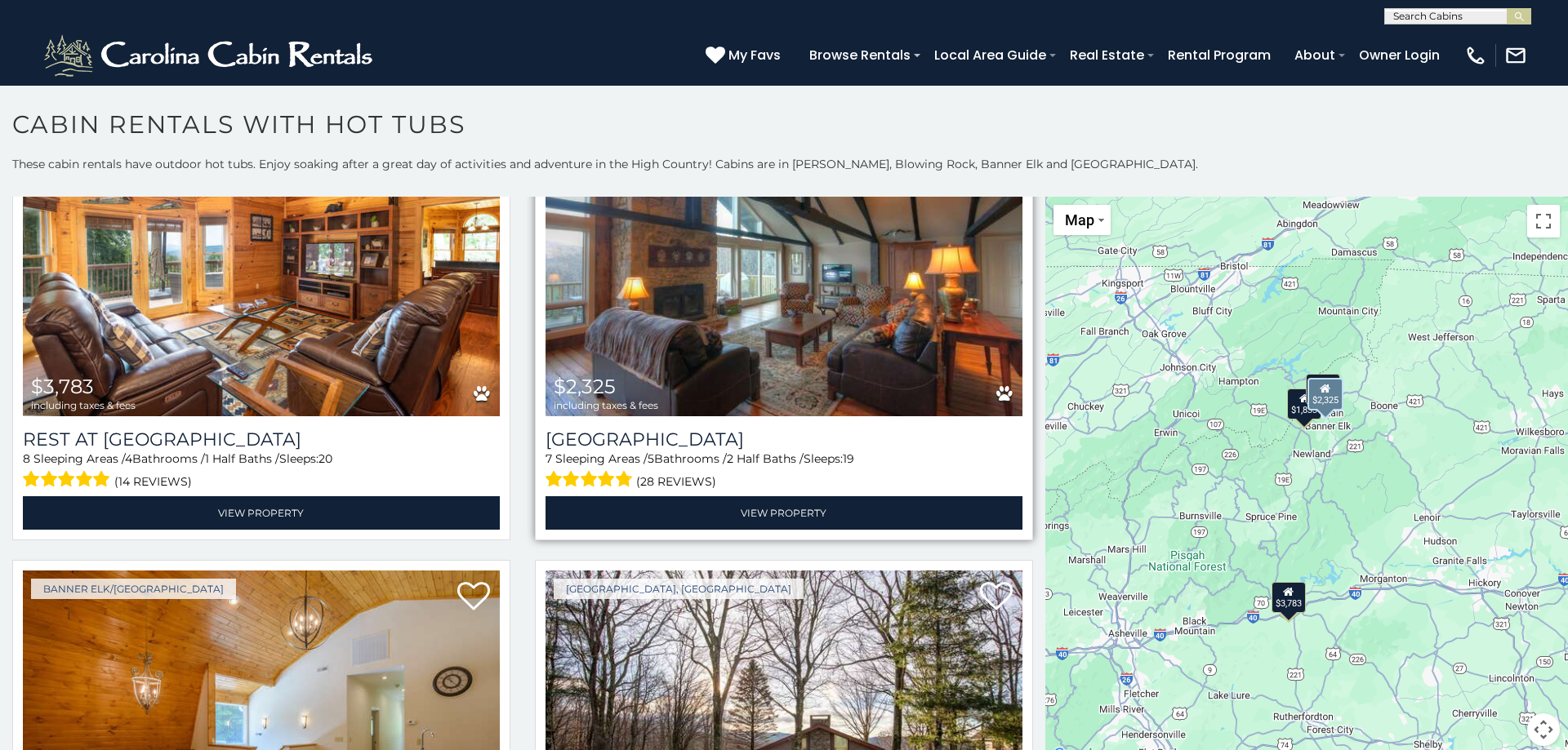
click at [781, 390] on img at bounding box center [783, 256] width 477 height 319
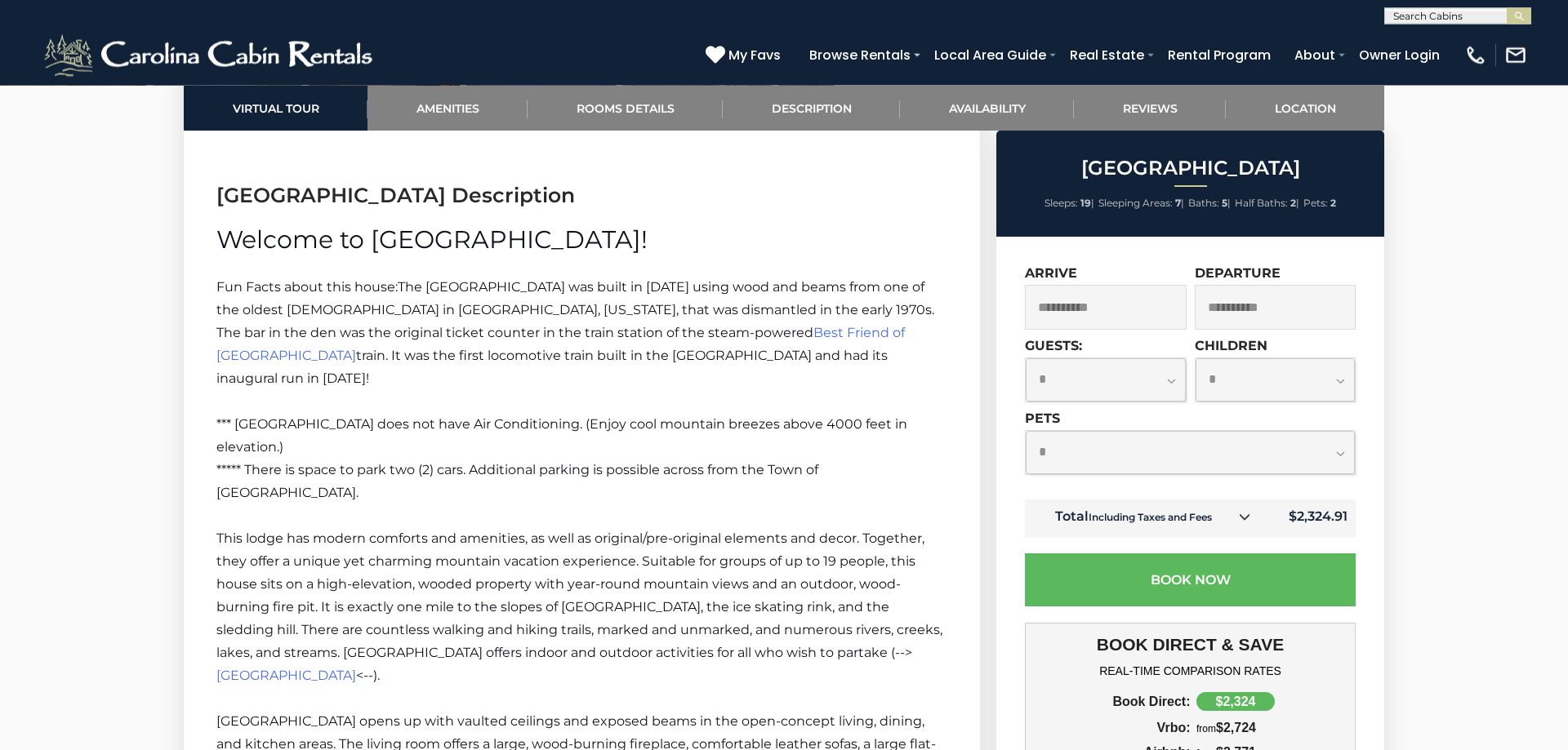
scroll to position [2430, 0]
click at [284, 469] on span "***** There is space to park two (2) cars. Additional parking is possible acros…" at bounding box center [517, 482] width 602 height 38
click at [775, 463] on span "***** There is space to park two (2) cars. Additional parking is possible acros…" at bounding box center [517, 482] width 602 height 38
click at [819, 463] on span "***** There is space to park two (2) cars. Additional parking is possible acros…" at bounding box center [517, 482] width 602 height 38
click at [301, 467] on p "***** There is space to park two (2) cars. Additional parking is possible acros…" at bounding box center [582, 483] width 731 height 45
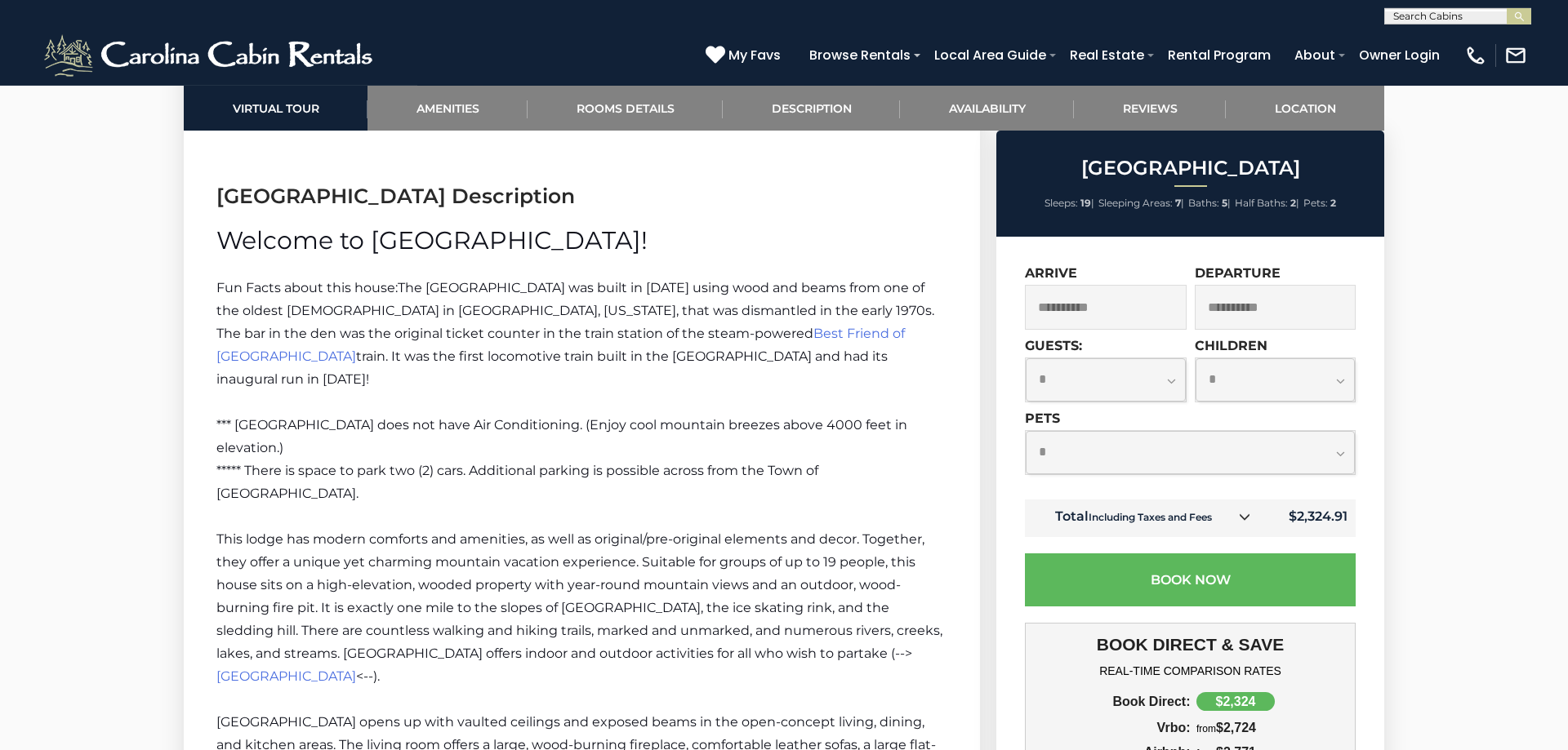
click at [287, 466] on p "***** There is space to park two (2) cars. Additional parking is possible acros…" at bounding box center [582, 483] width 731 height 45
click at [755, 463] on span "***** There is space to park two (2) cars. Additional parking is possible acros…" at bounding box center [517, 482] width 602 height 38
drag, startPoint x: 772, startPoint y: 446, endPoint x: 303, endPoint y: 477, distance: 470.0
click at [303, 477] on p "***** There is space to park two (2) cars. Additional parking is possible acros…" at bounding box center [582, 483] width 731 height 45
click at [471, 417] on span "*** [GEOGRAPHIC_DATA] does not have Air Conditioning. (Enjoy cool mountain bree…" at bounding box center [562, 436] width 691 height 38
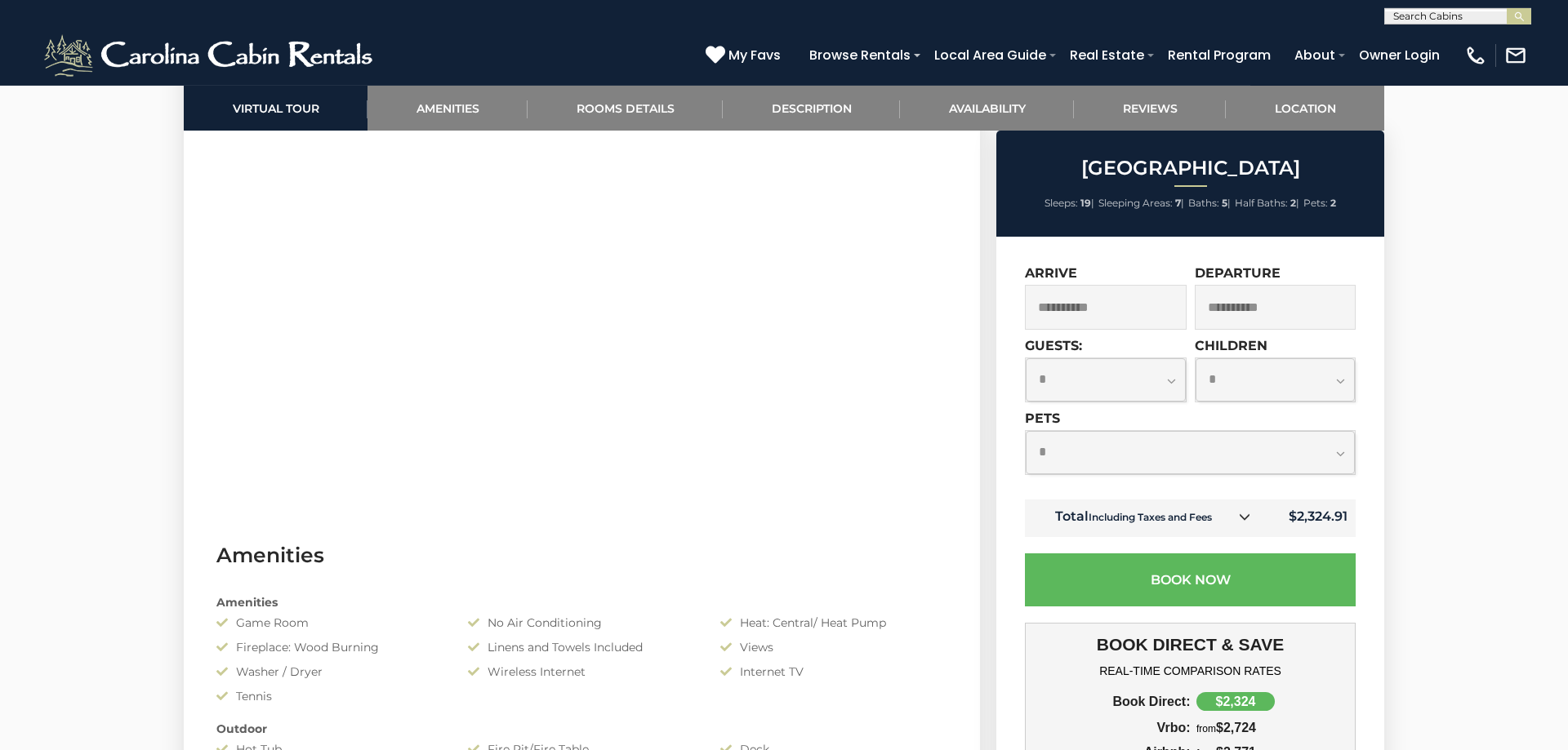
scroll to position [904, 0]
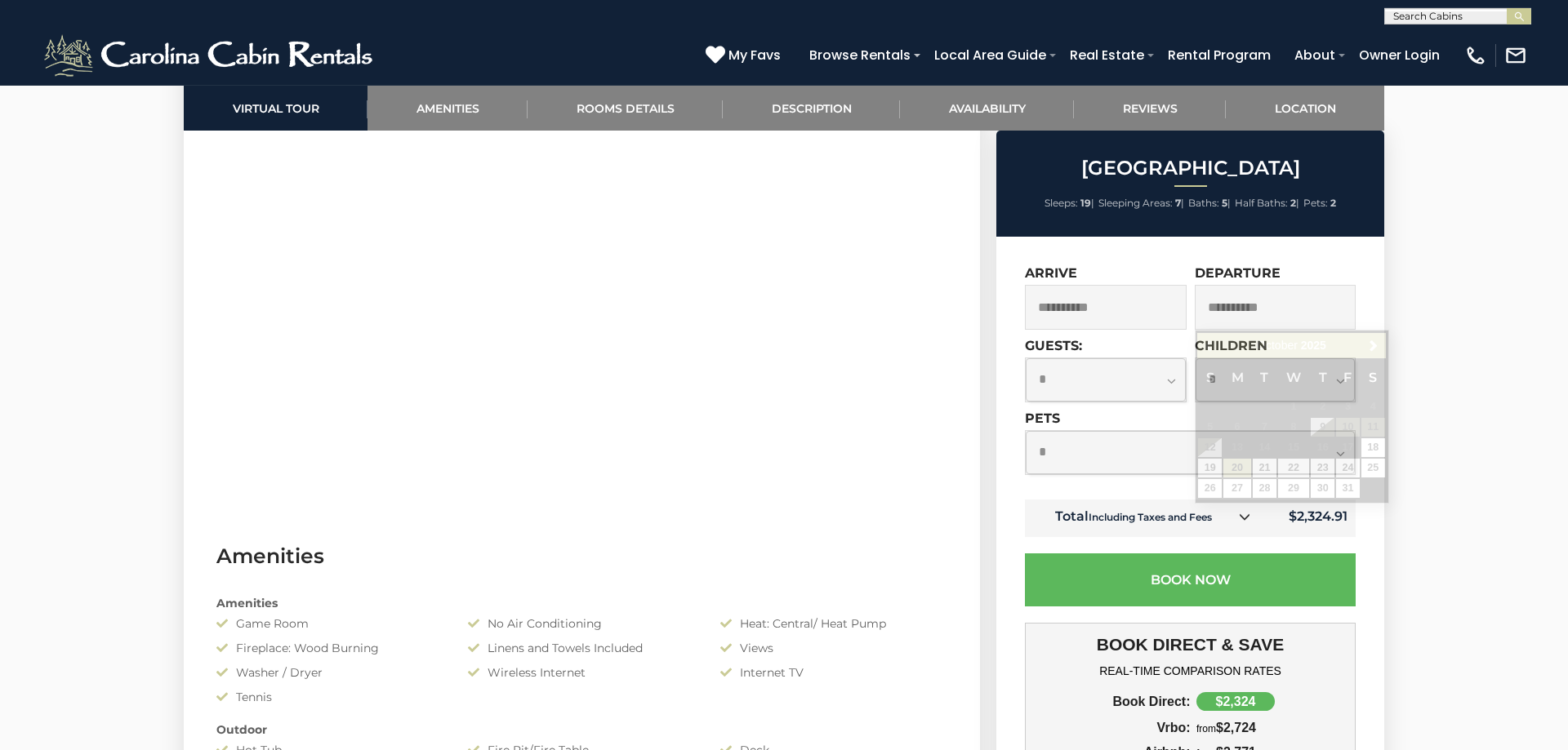
click at [1236, 307] on input "**********" at bounding box center [1276, 307] width 162 height 44
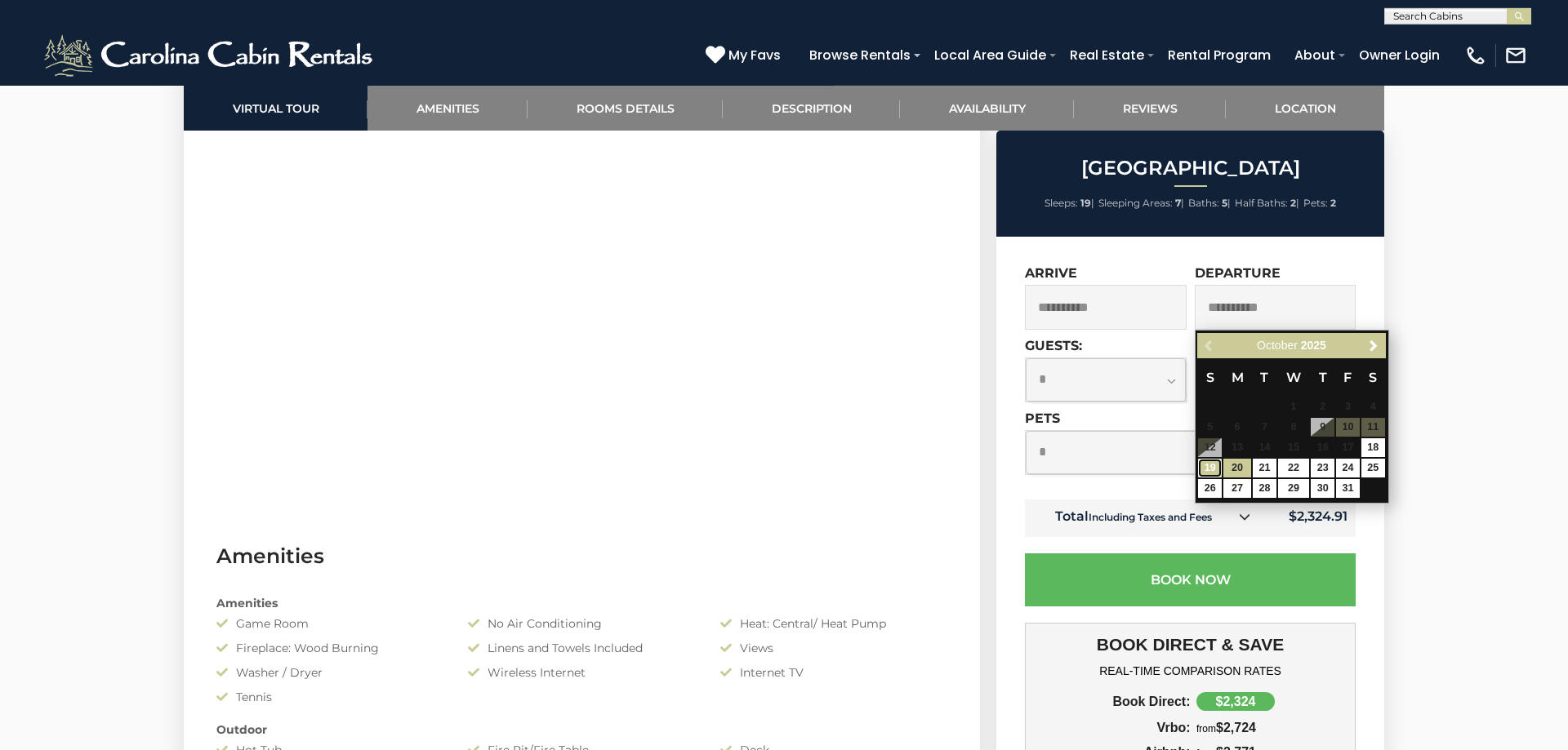
click at [1211, 470] on link "19" at bounding box center [1210, 468] width 24 height 19
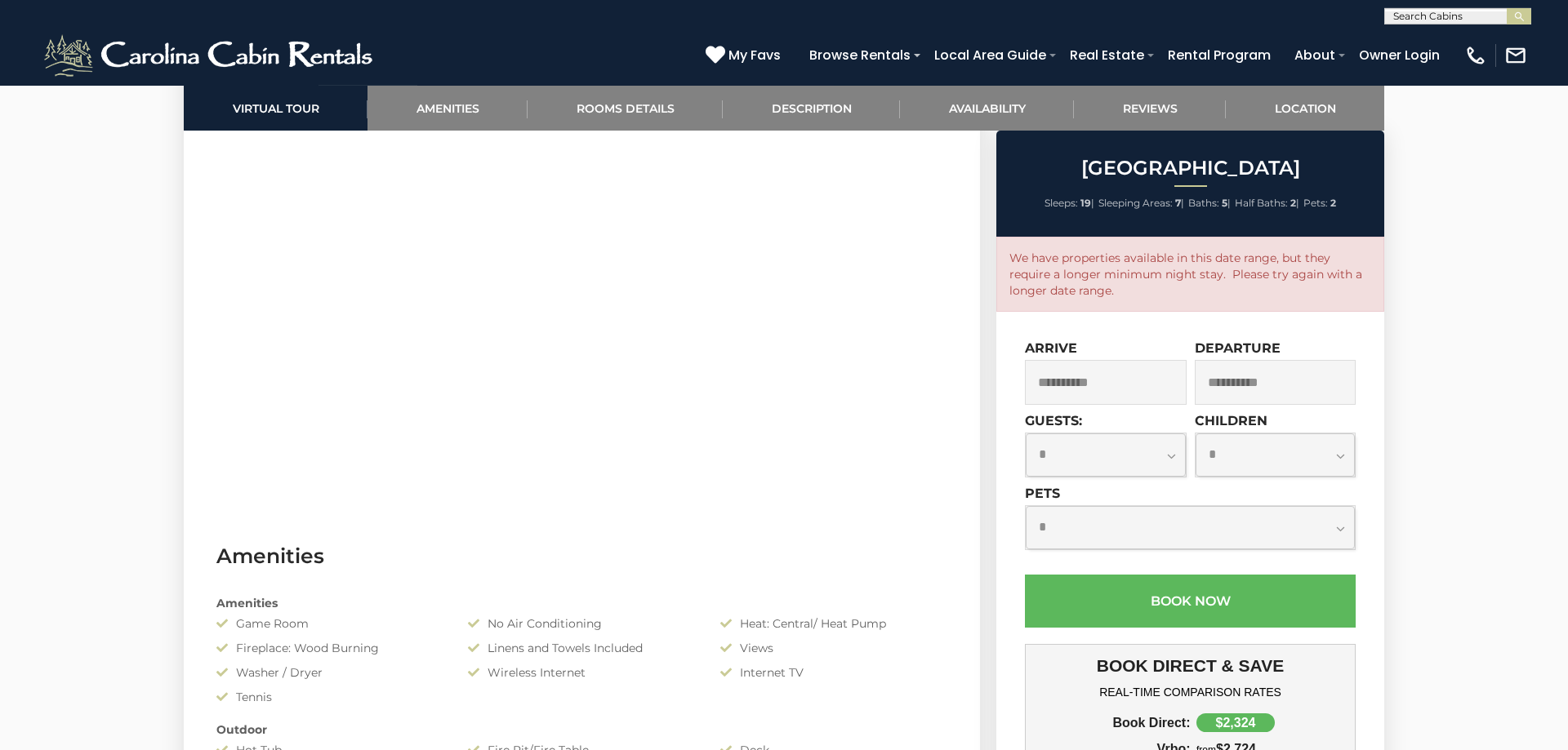
click at [1243, 388] on input "**********" at bounding box center [1276, 382] width 162 height 44
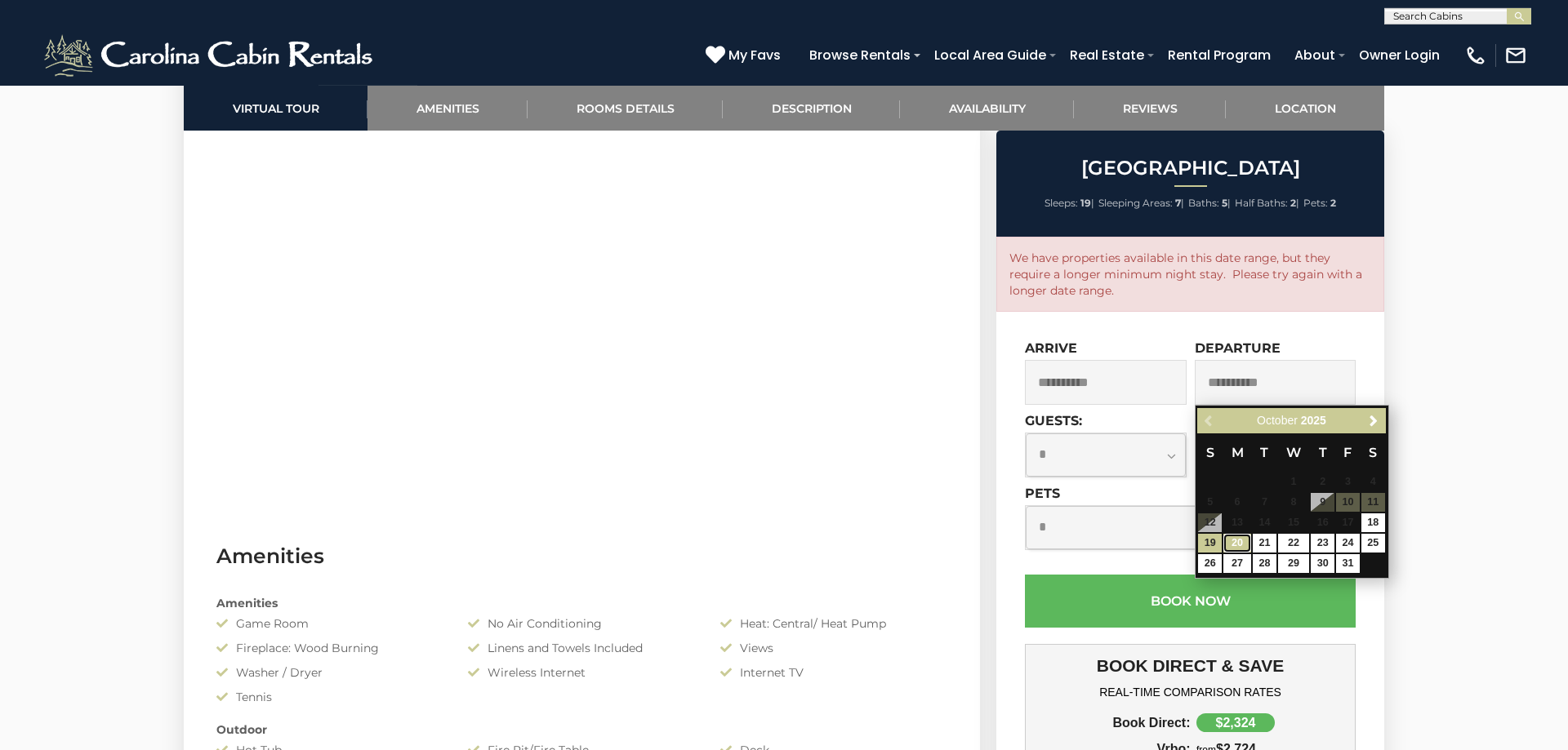
click at [1239, 548] on link "20" at bounding box center [1237, 543] width 28 height 19
type input "**********"
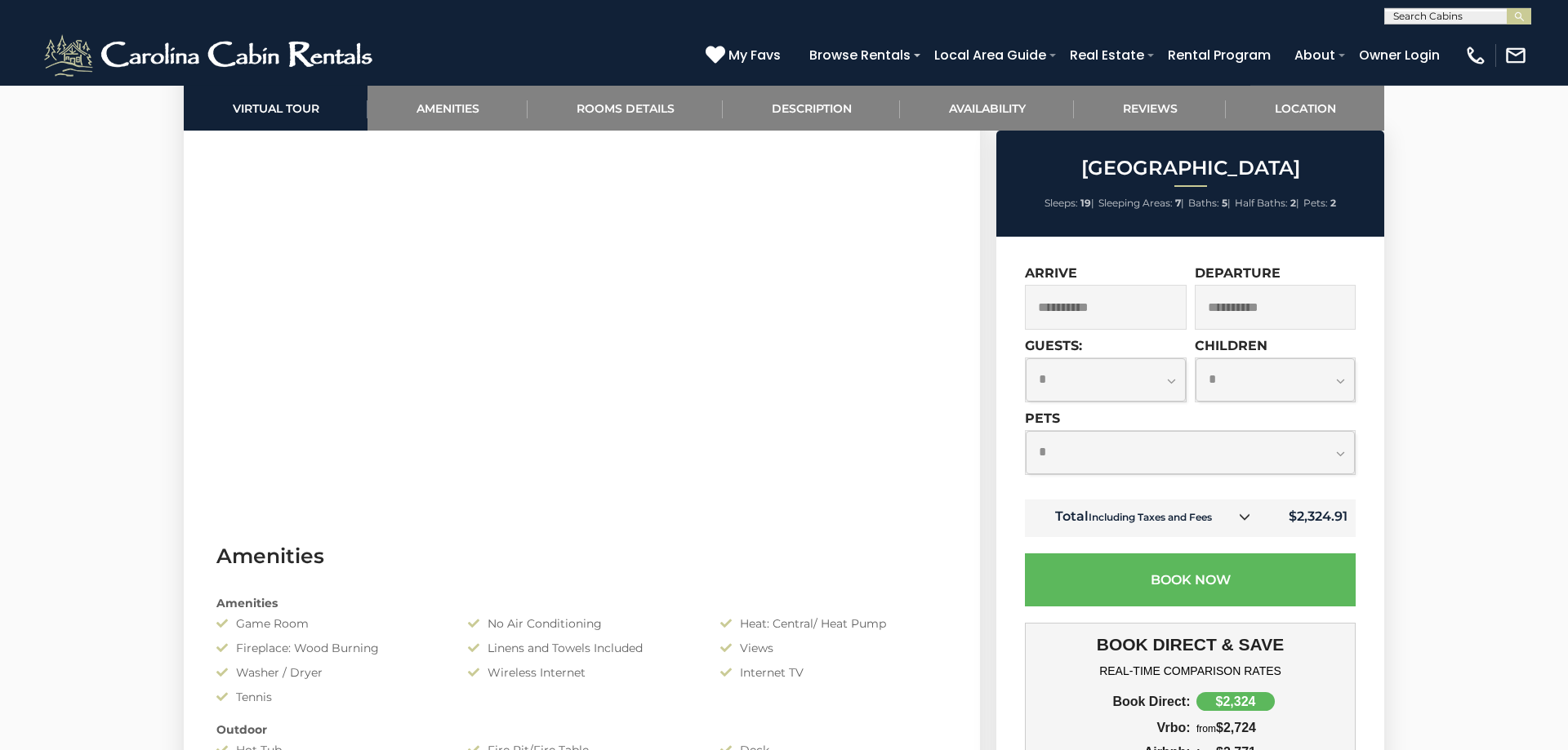
click at [1026, 431] on select "**********" at bounding box center [1190, 453] width 329 height 43
select select "*"
click option "*" at bounding box center [0, 0] width 0 height 0
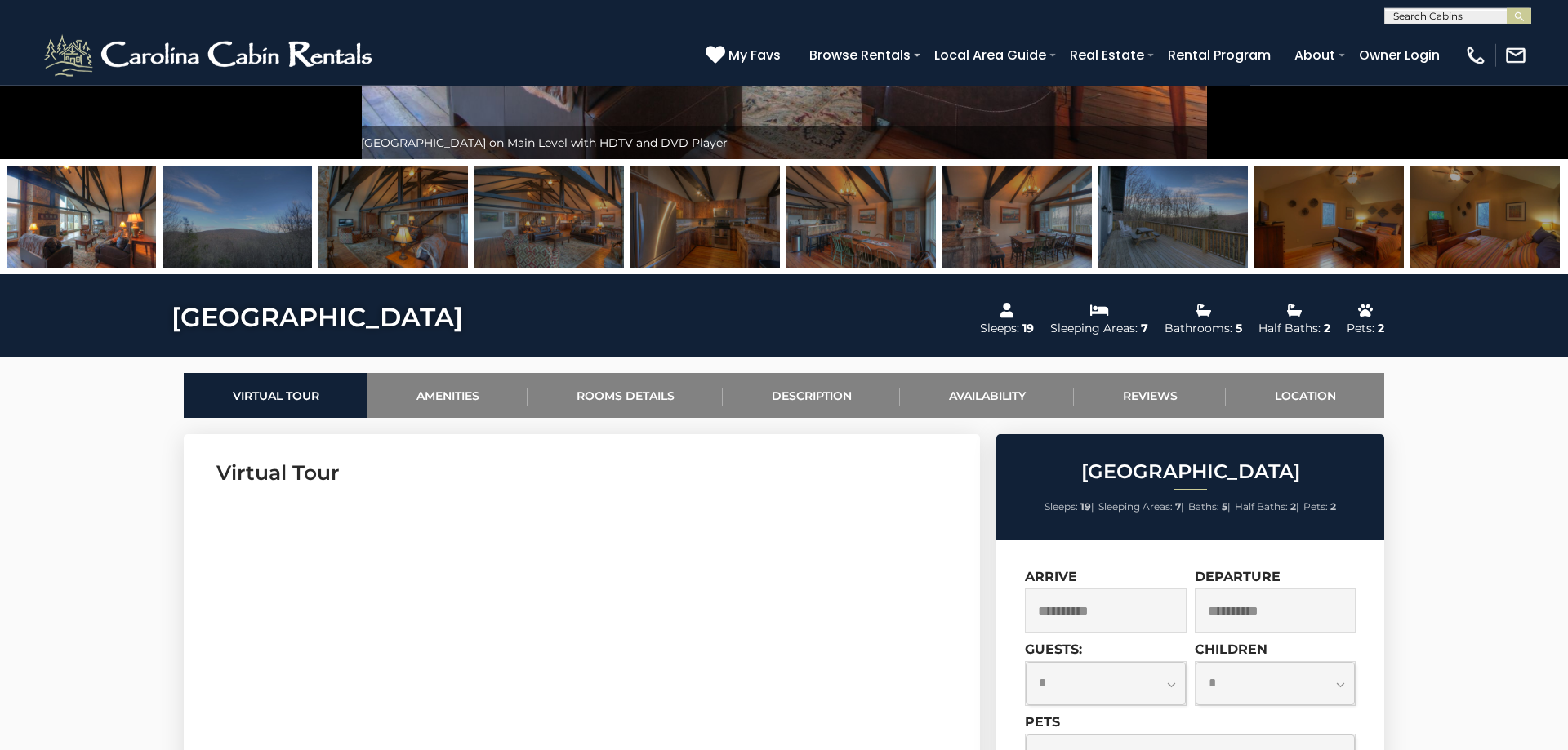
scroll to position [488, 0]
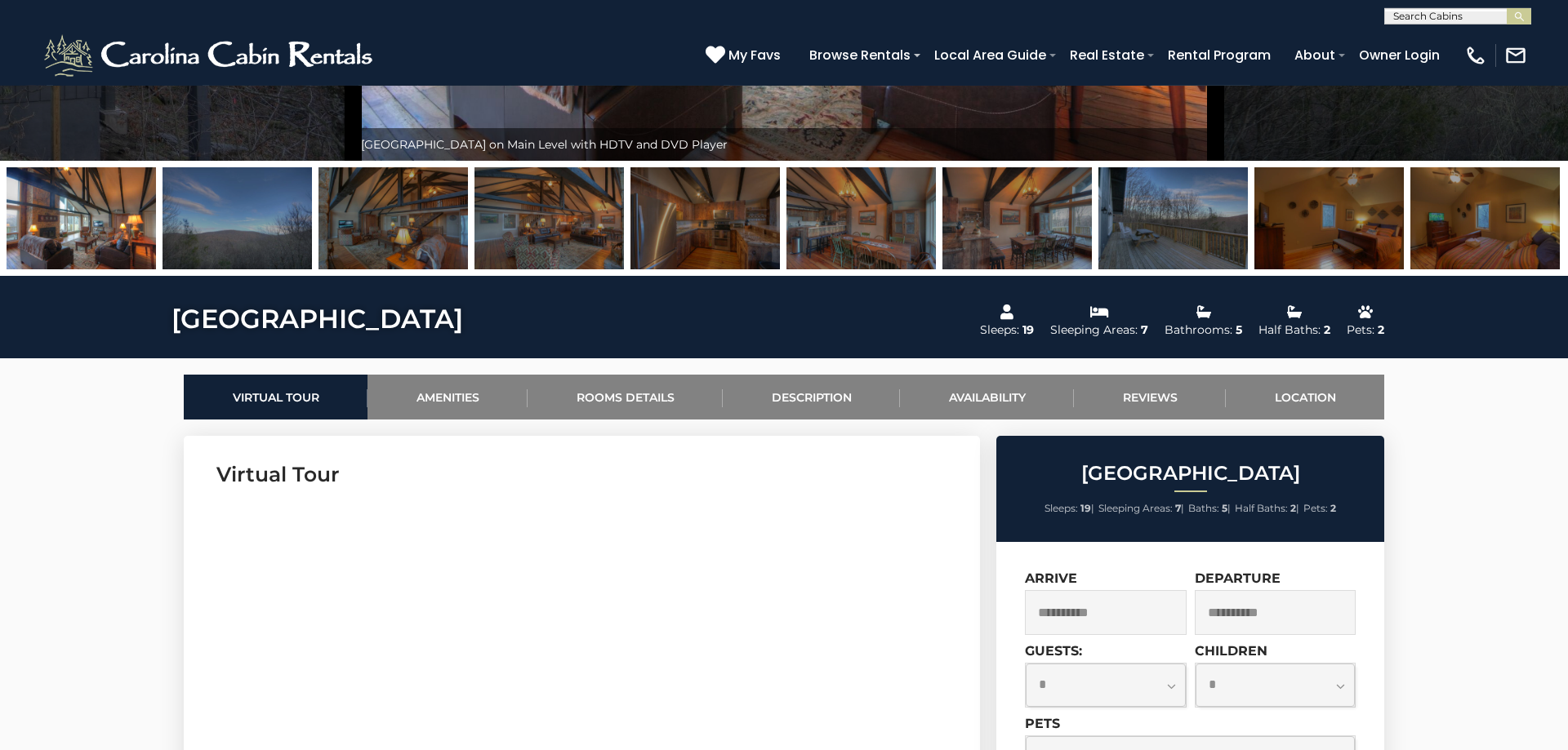
drag, startPoint x: 499, startPoint y: 317, endPoint x: 280, endPoint y: 313, distance: 219.0
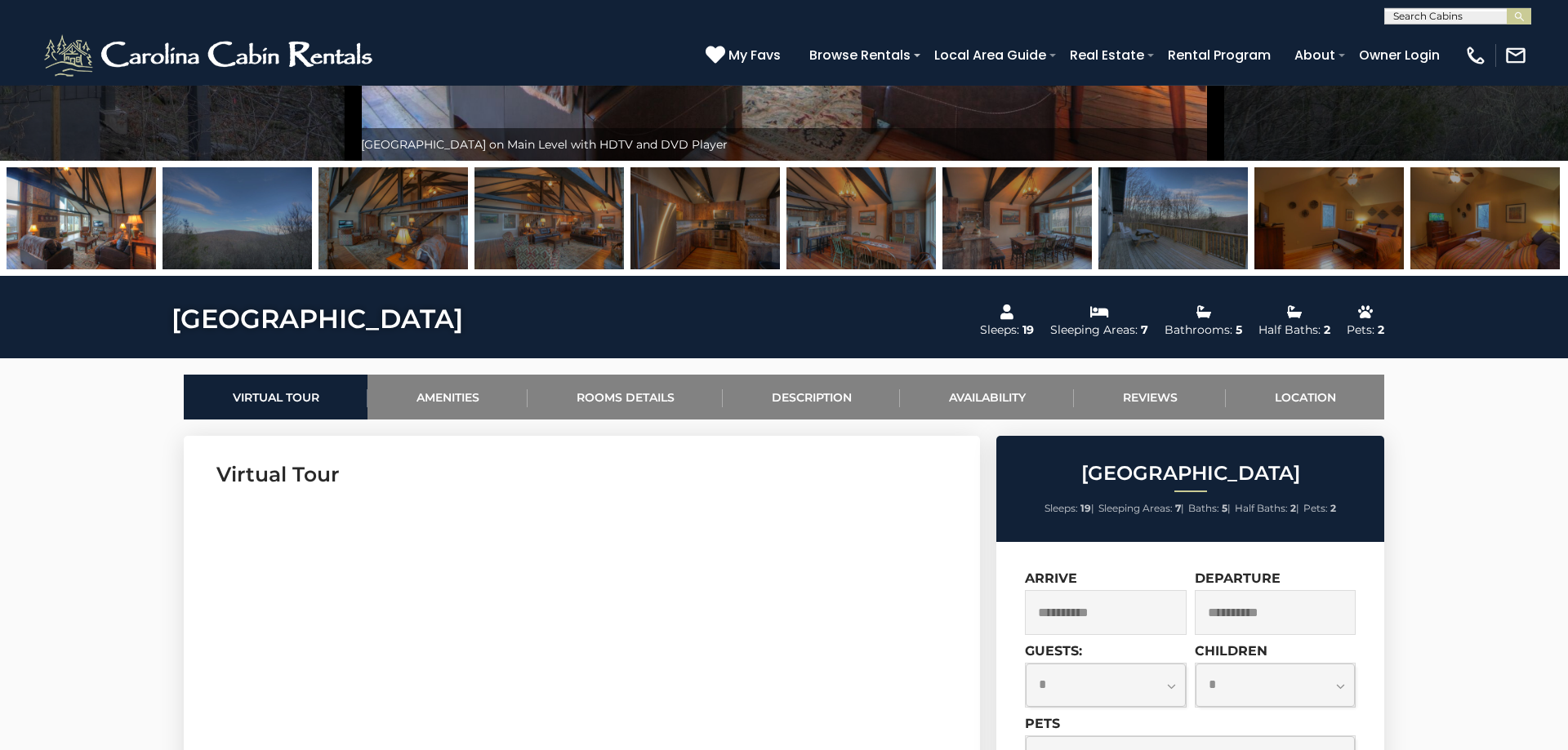
drag, startPoint x: 244, startPoint y: 312, endPoint x: 295, endPoint y: 309, distance: 51.1
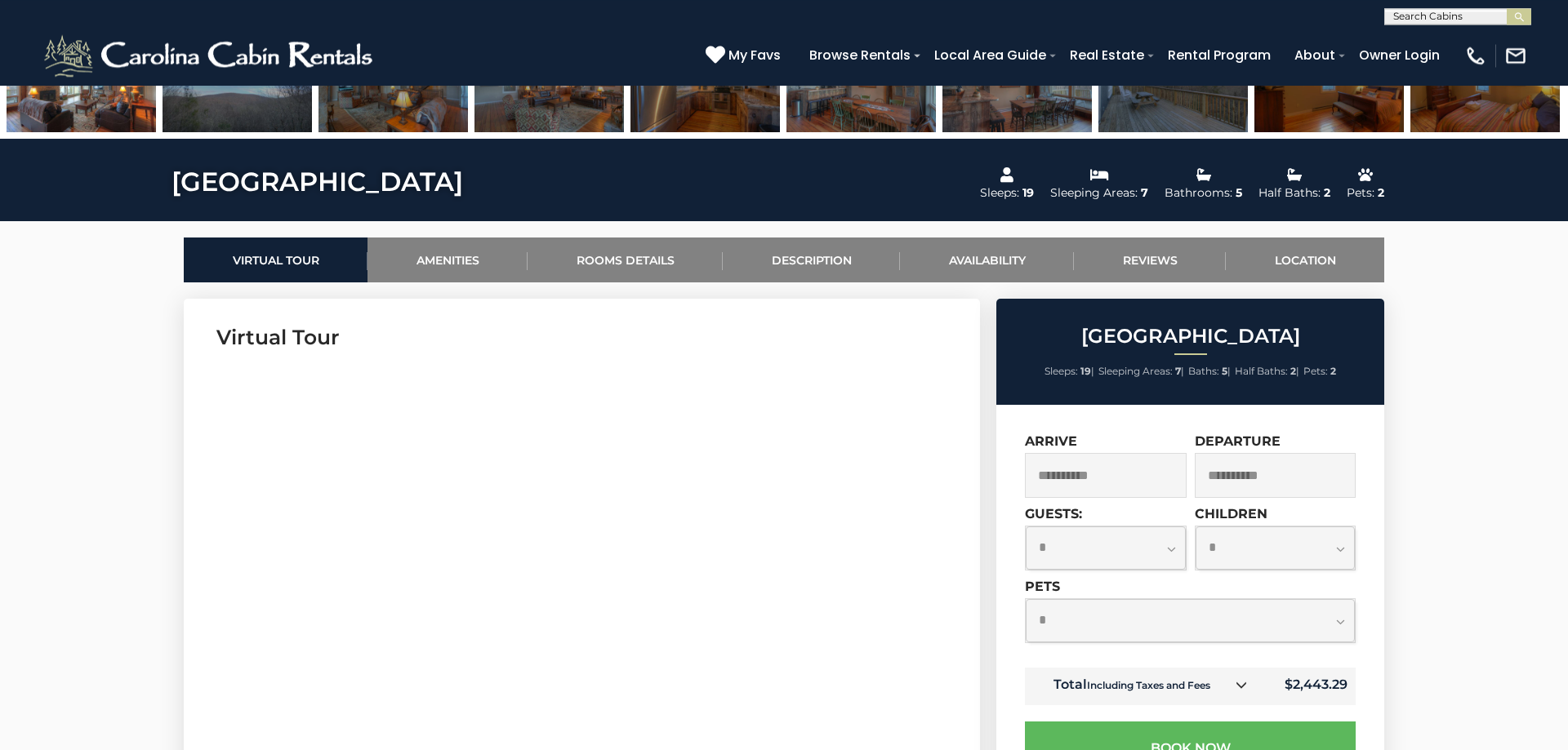
scroll to position [626, 0]
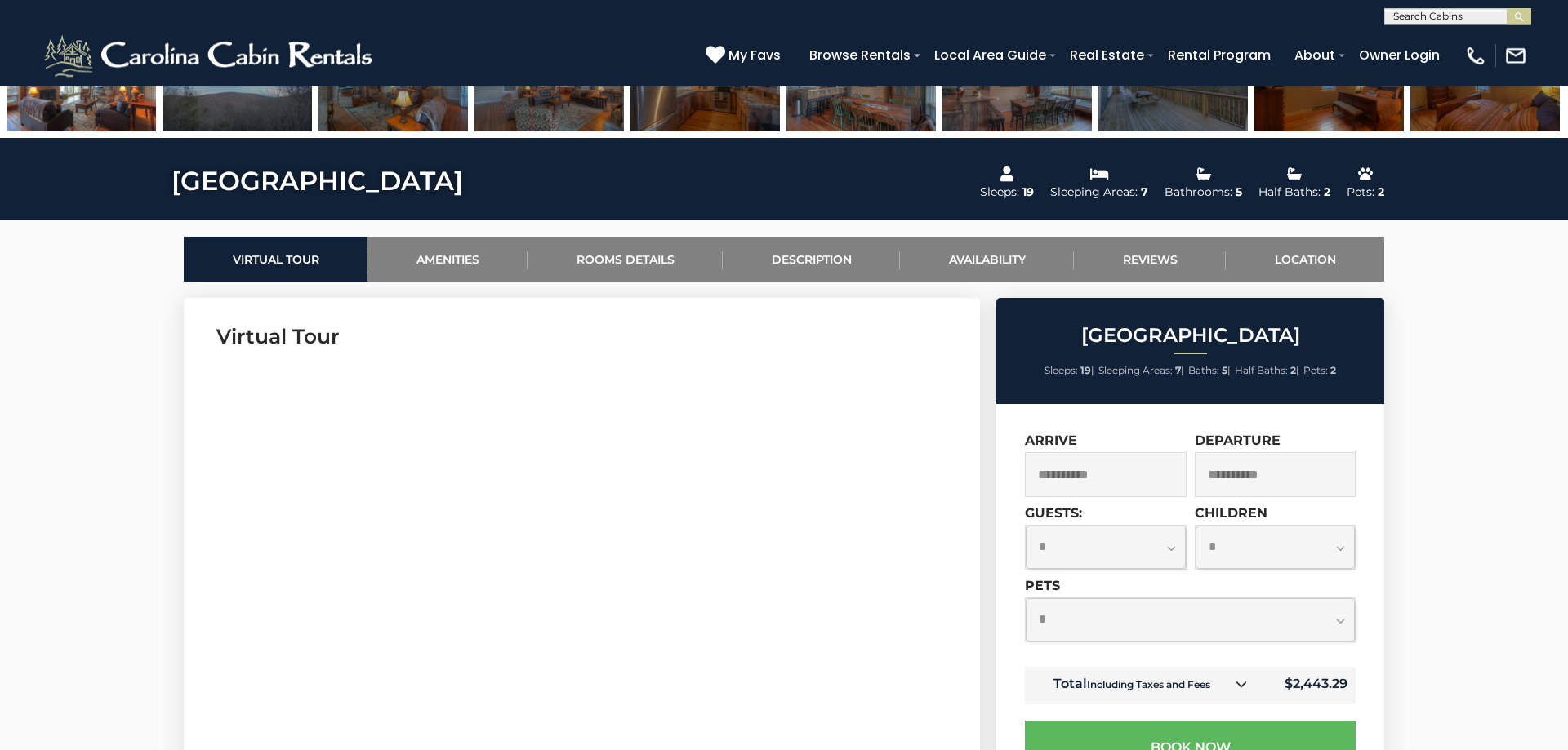
drag, startPoint x: 304, startPoint y: 169, endPoint x: 360, endPoint y: 185, distance: 58.2
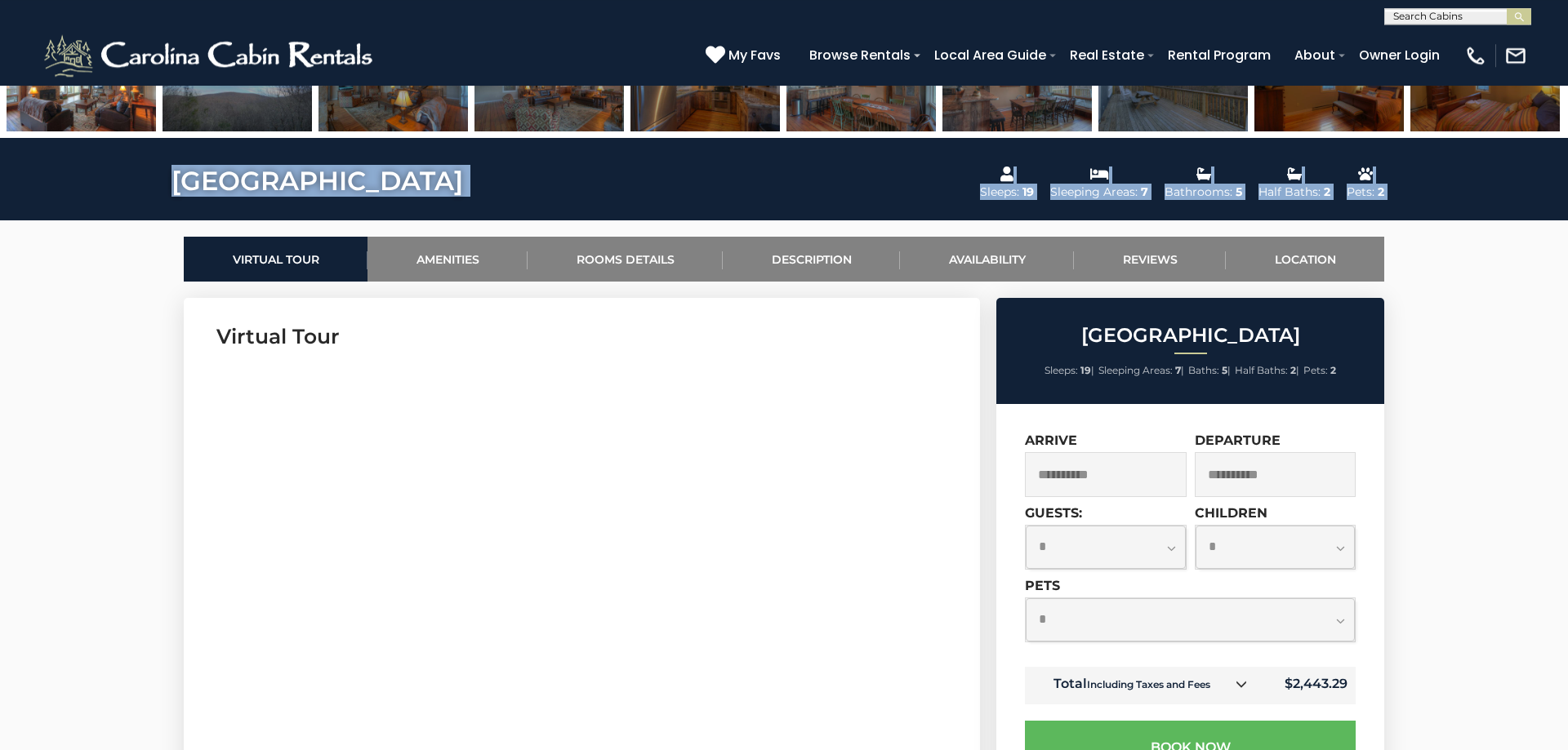
copy div "Majestic Mountain Haus Sleeps: 19 Sleeping Areas: 7 Bathrooms: 5 Half Baths: 2 …"
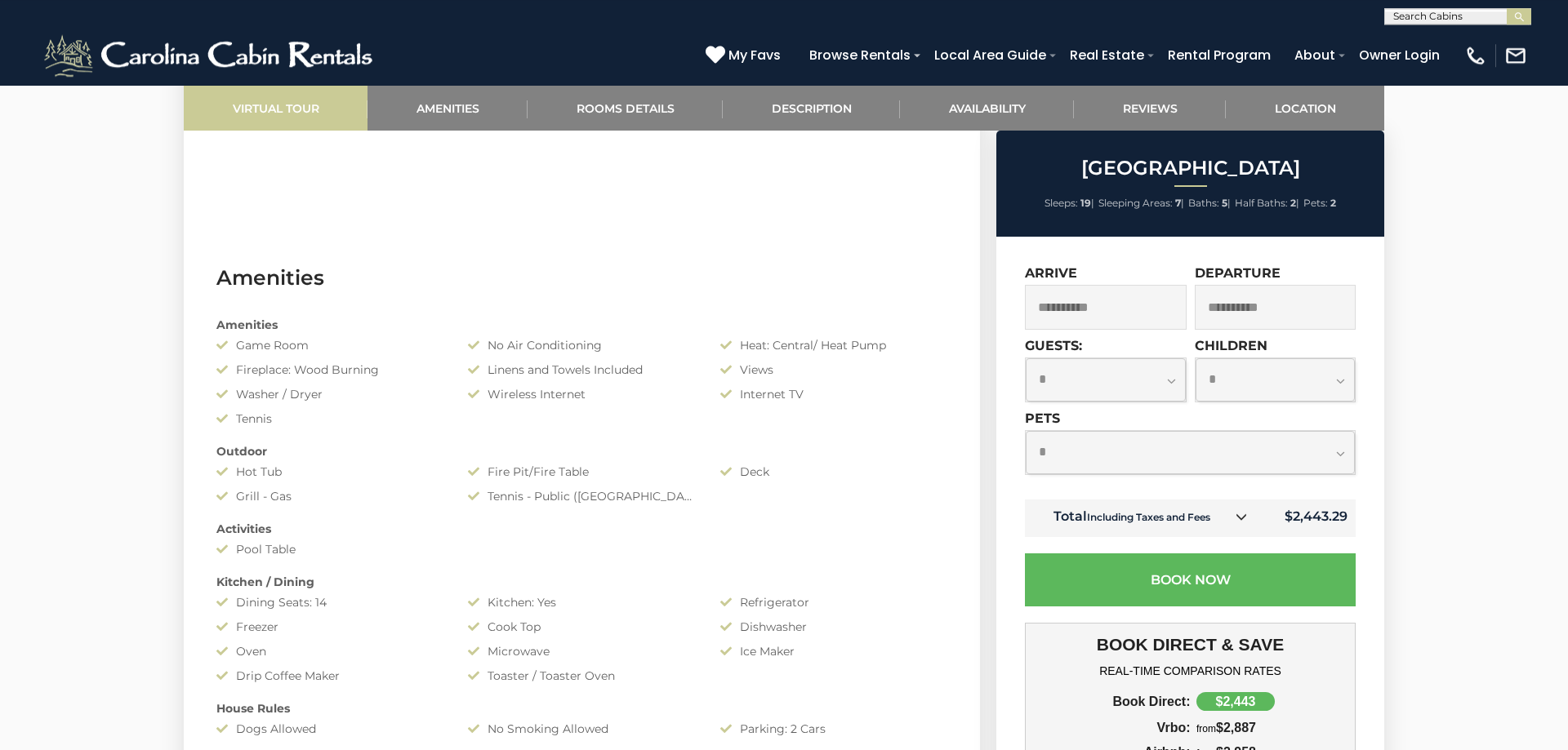
scroll to position [1181, 0]
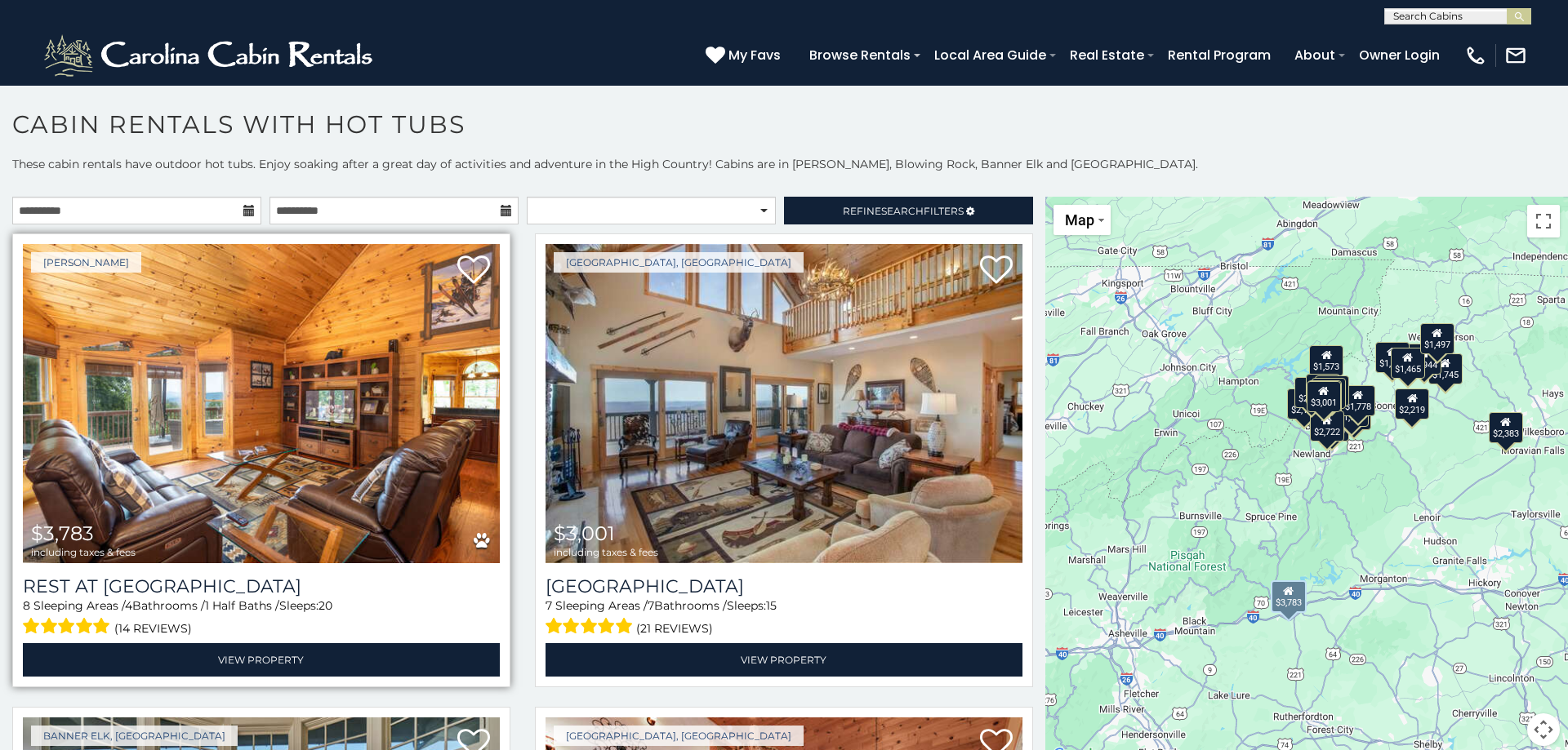
click at [282, 501] on img at bounding box center [261, 403] width 477 height 319
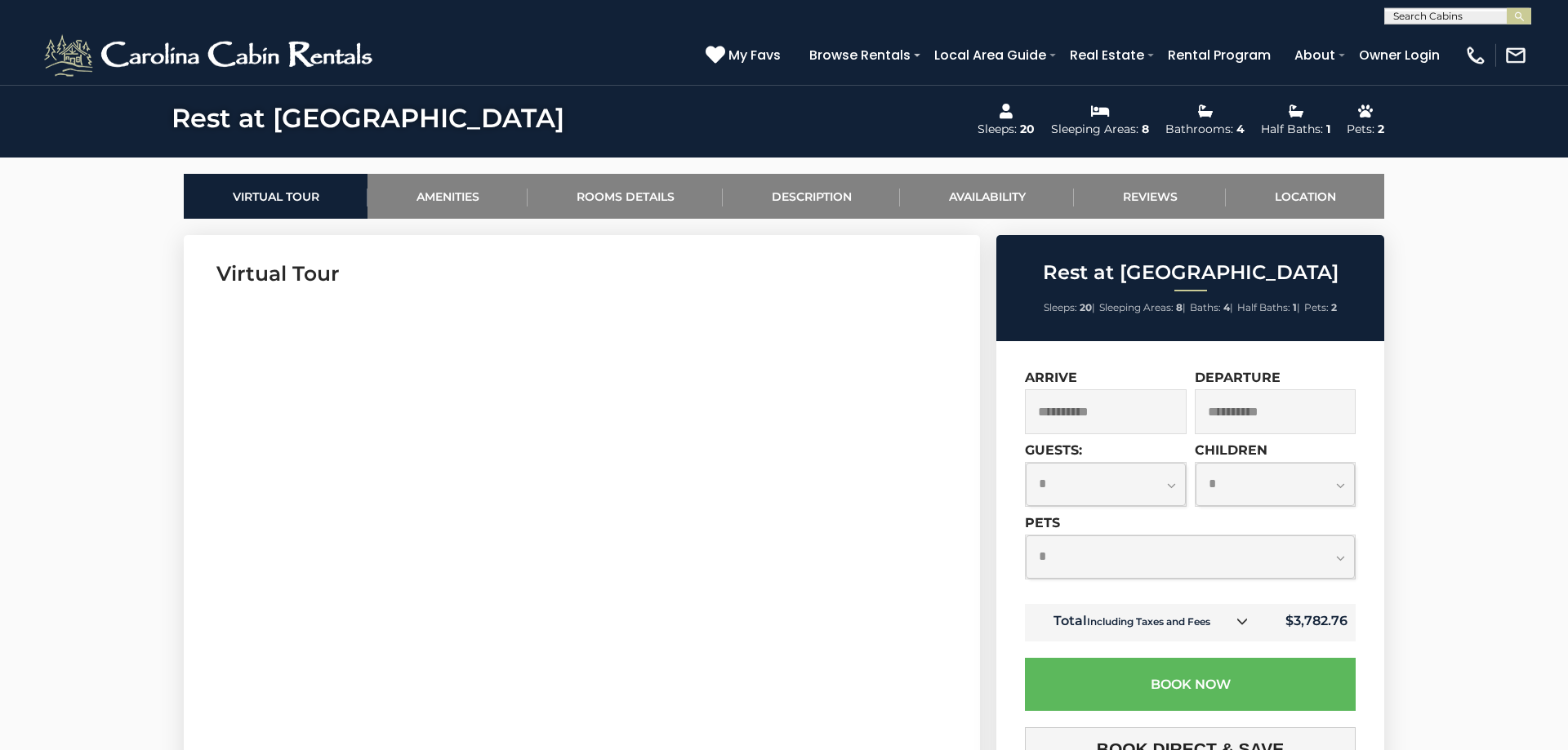
click at [1249, 413] on input "**********" at bounding box center [1276, 412] width 162 height 44
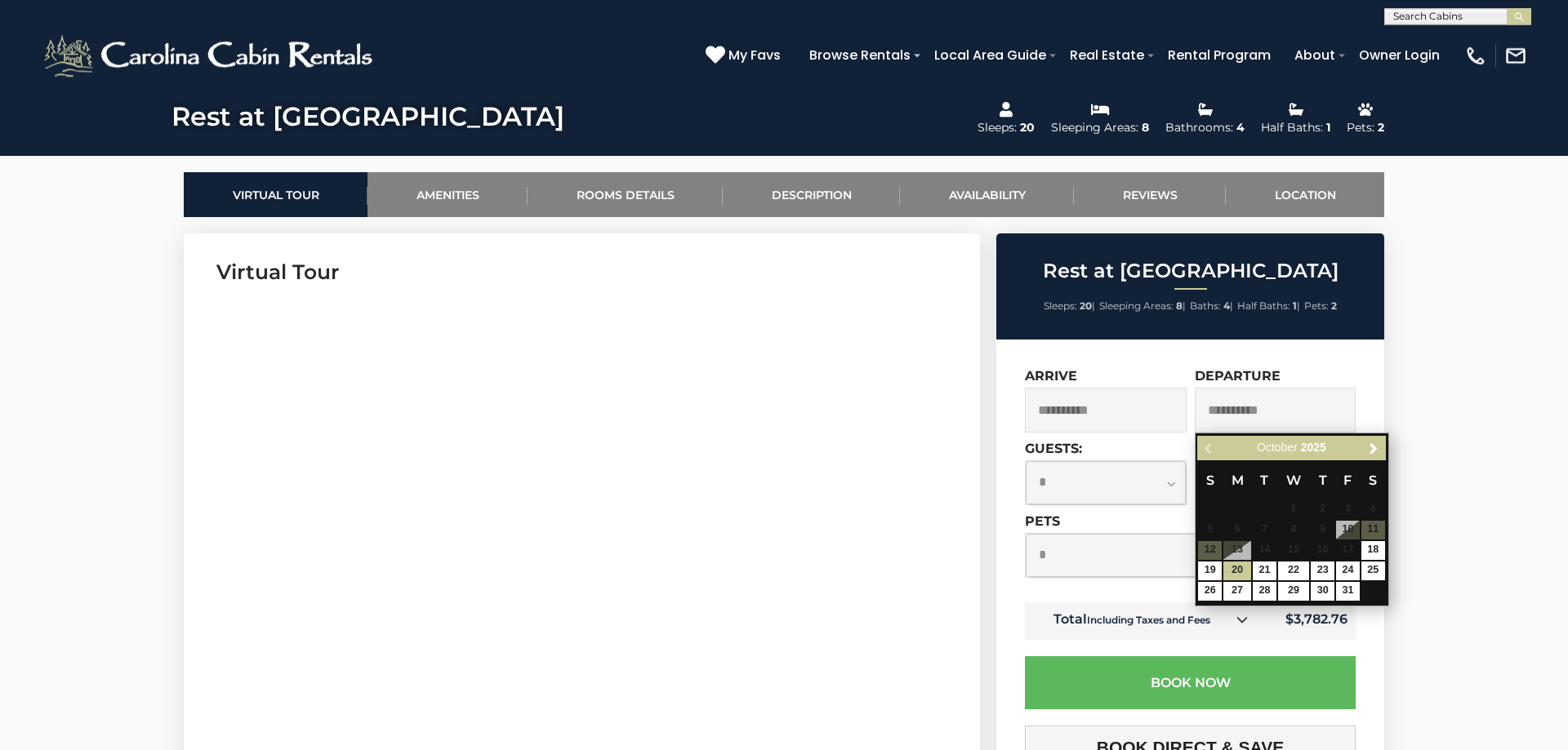
scroll to position [691, 0]
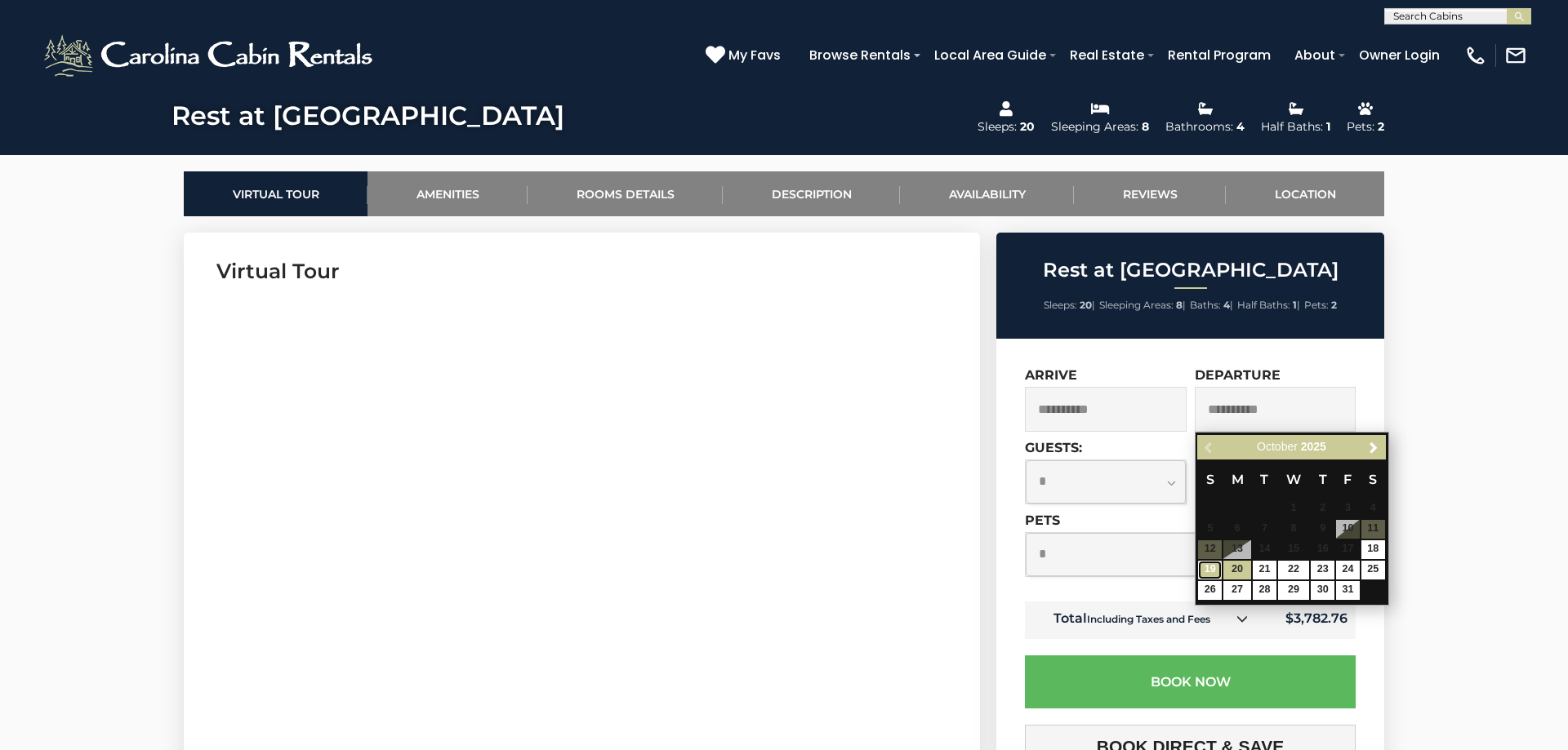
click at [1202, 569] on link "19" at bounding box center [1210, 569] width 24 height 19
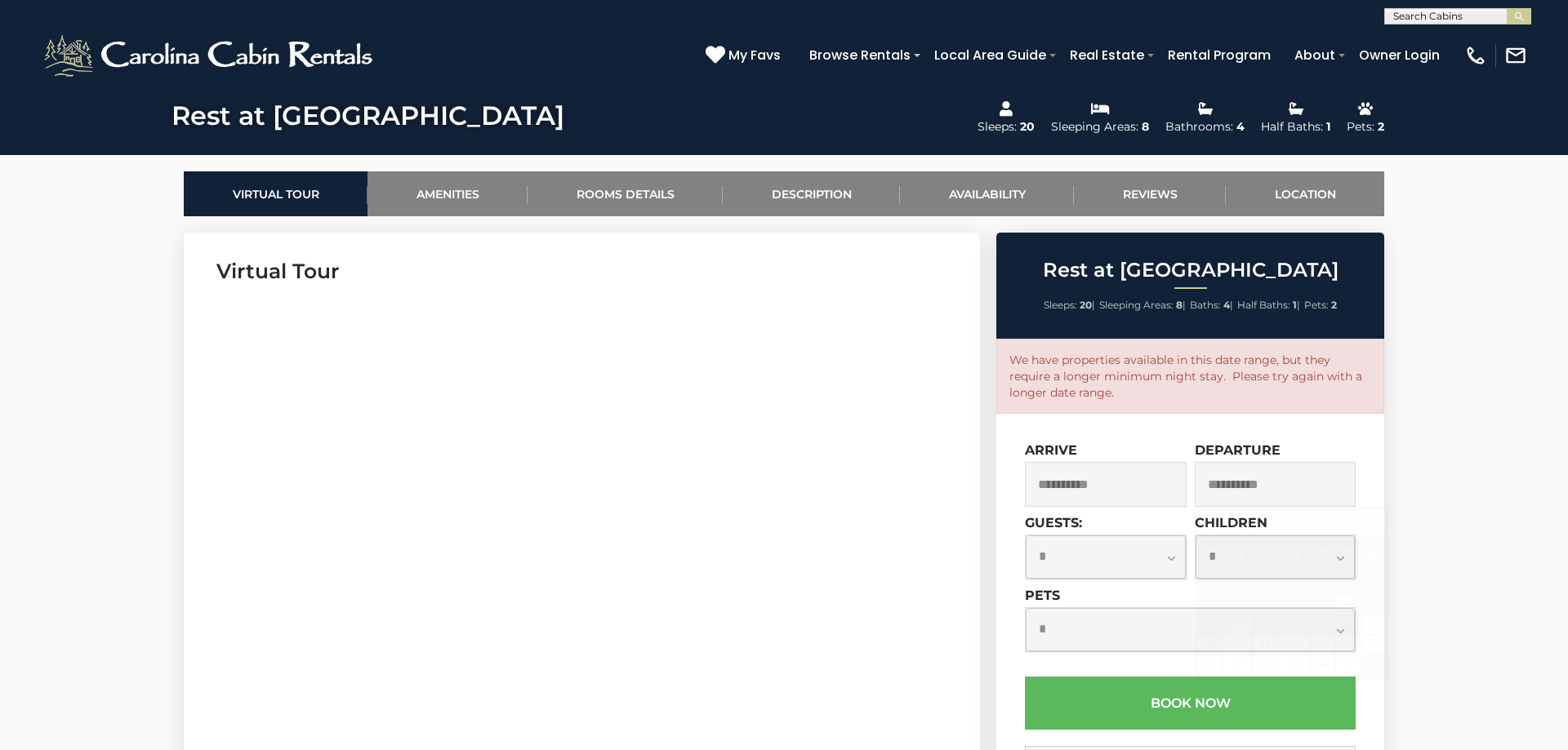
click at [1225, 488] on input "**********" at bounding box center [1276, 484] width 162 height 44
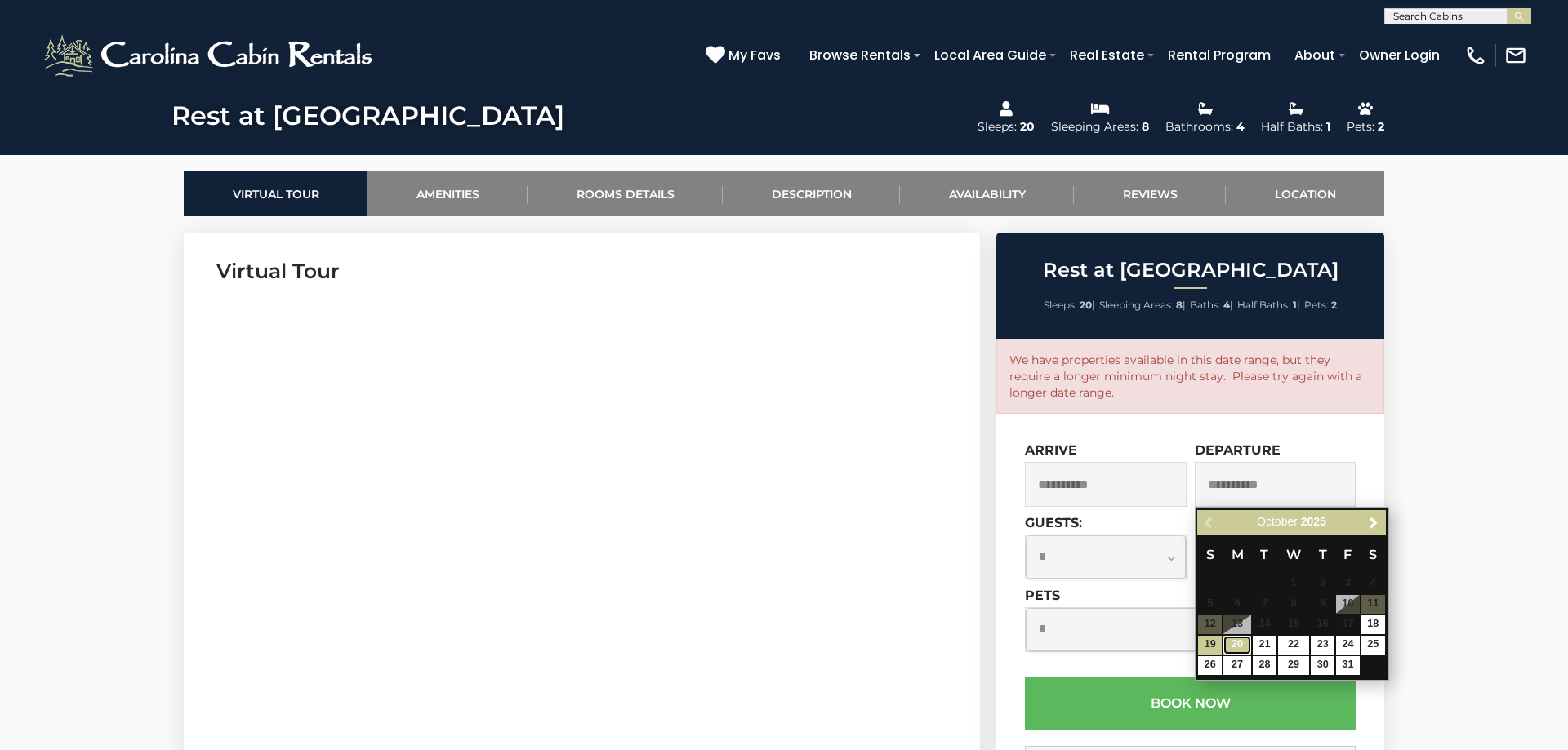
click at [1235, 649] on link "20" at bounding box center [1237, 644] width 28 height 19
type input "**********"
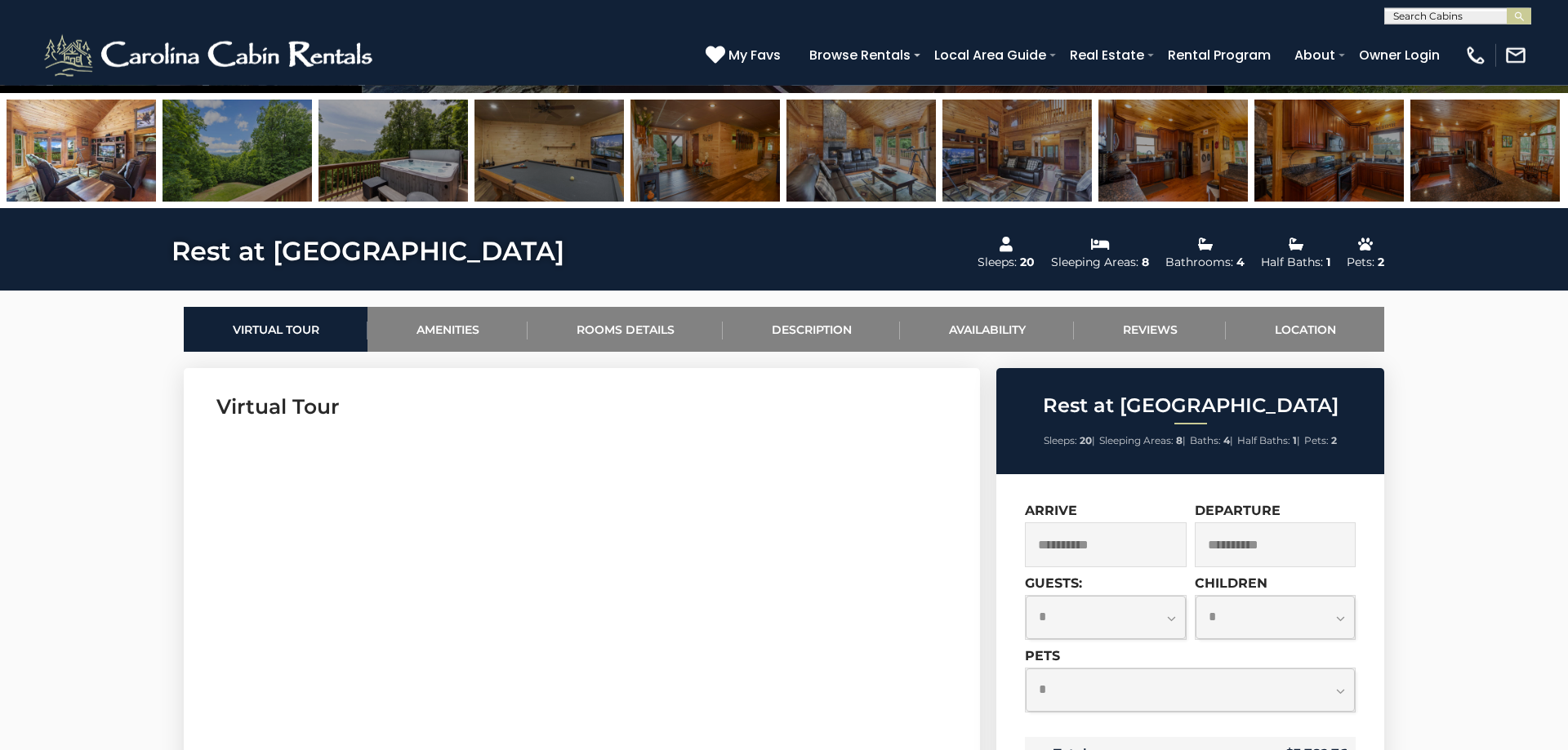
scroll to position [555, 0]
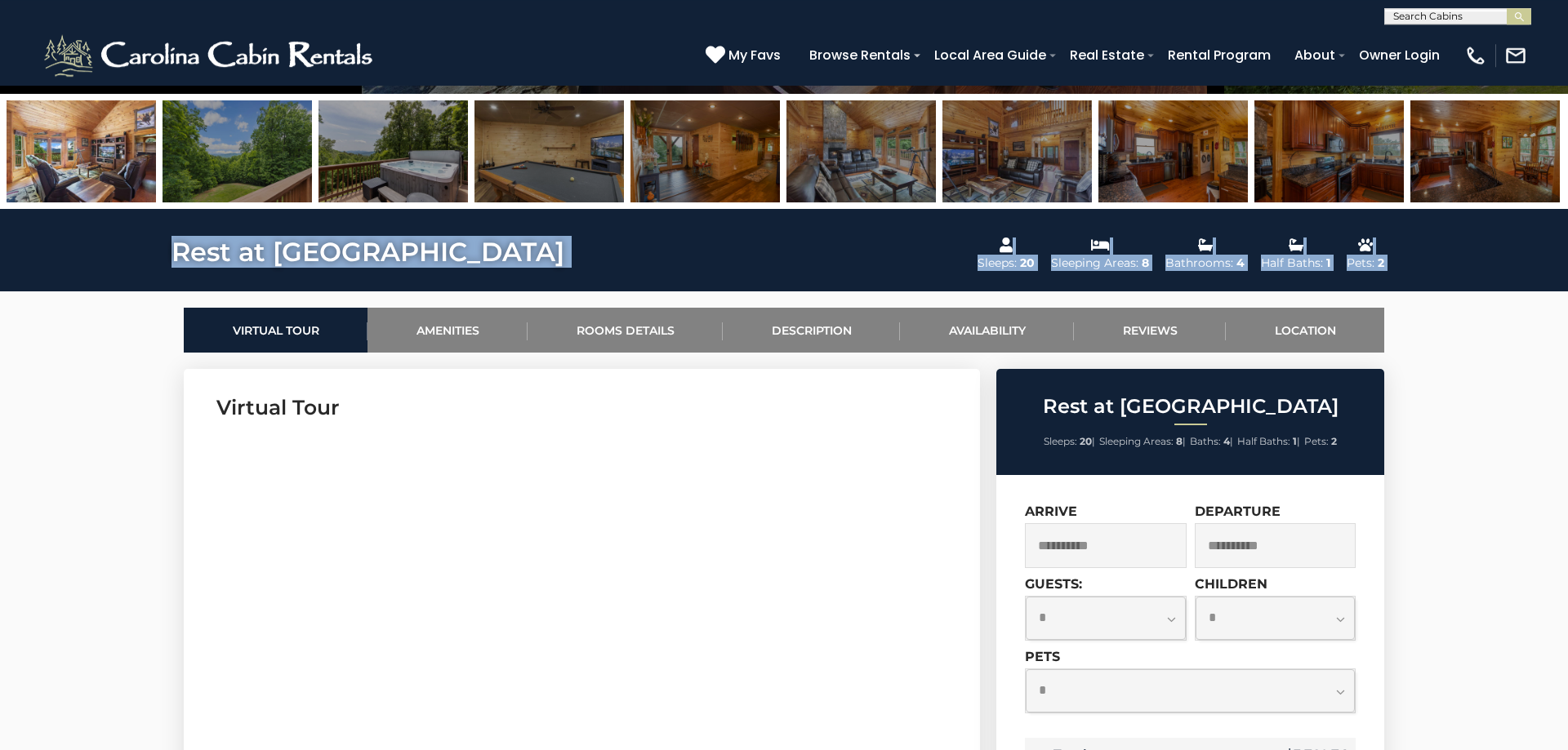
copy div "Rest at Mountain Crest Sleeps: 20 Sleeping Areas: 8 Bathrooms: 4 Half Baths: 1 …"
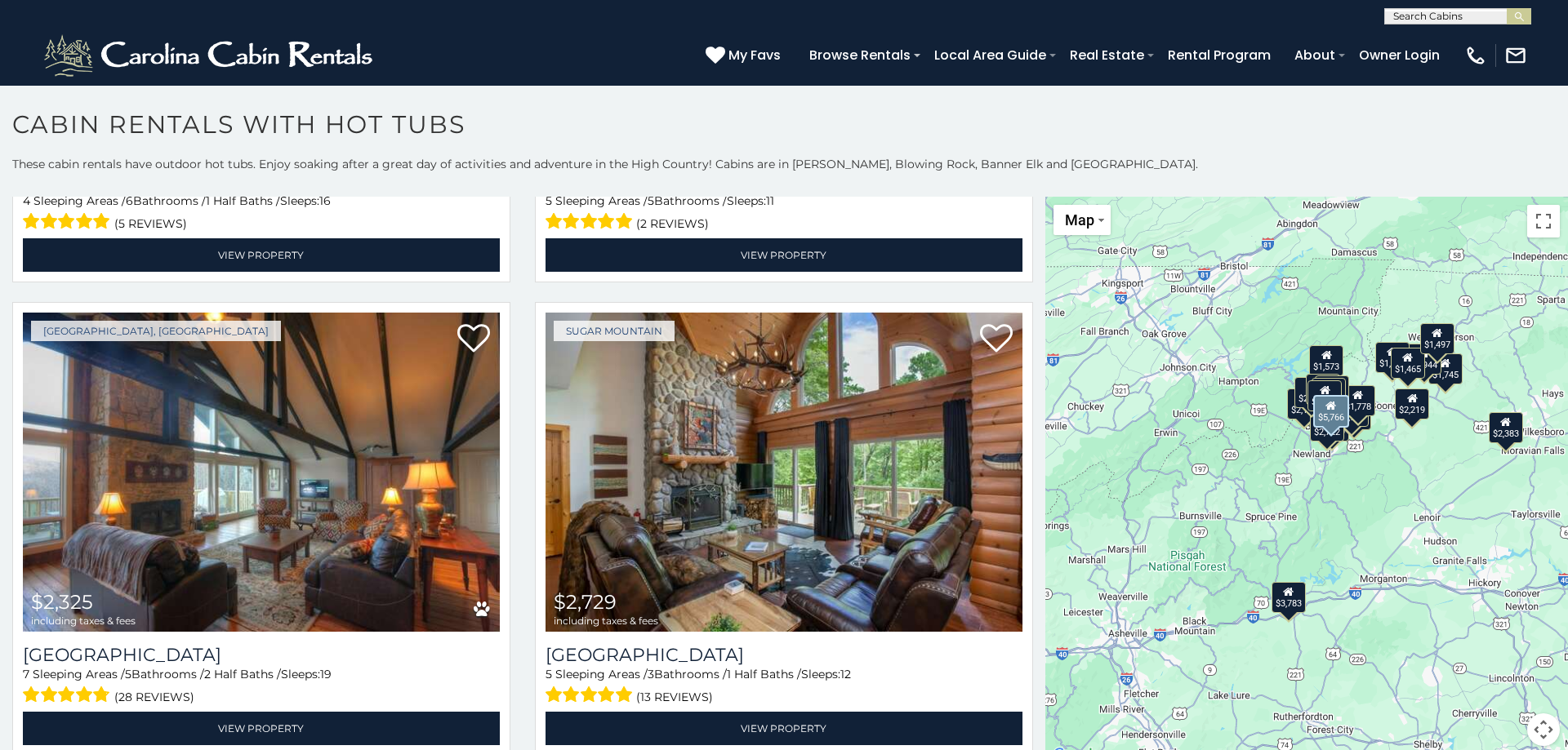
scroll to position [880, 0]
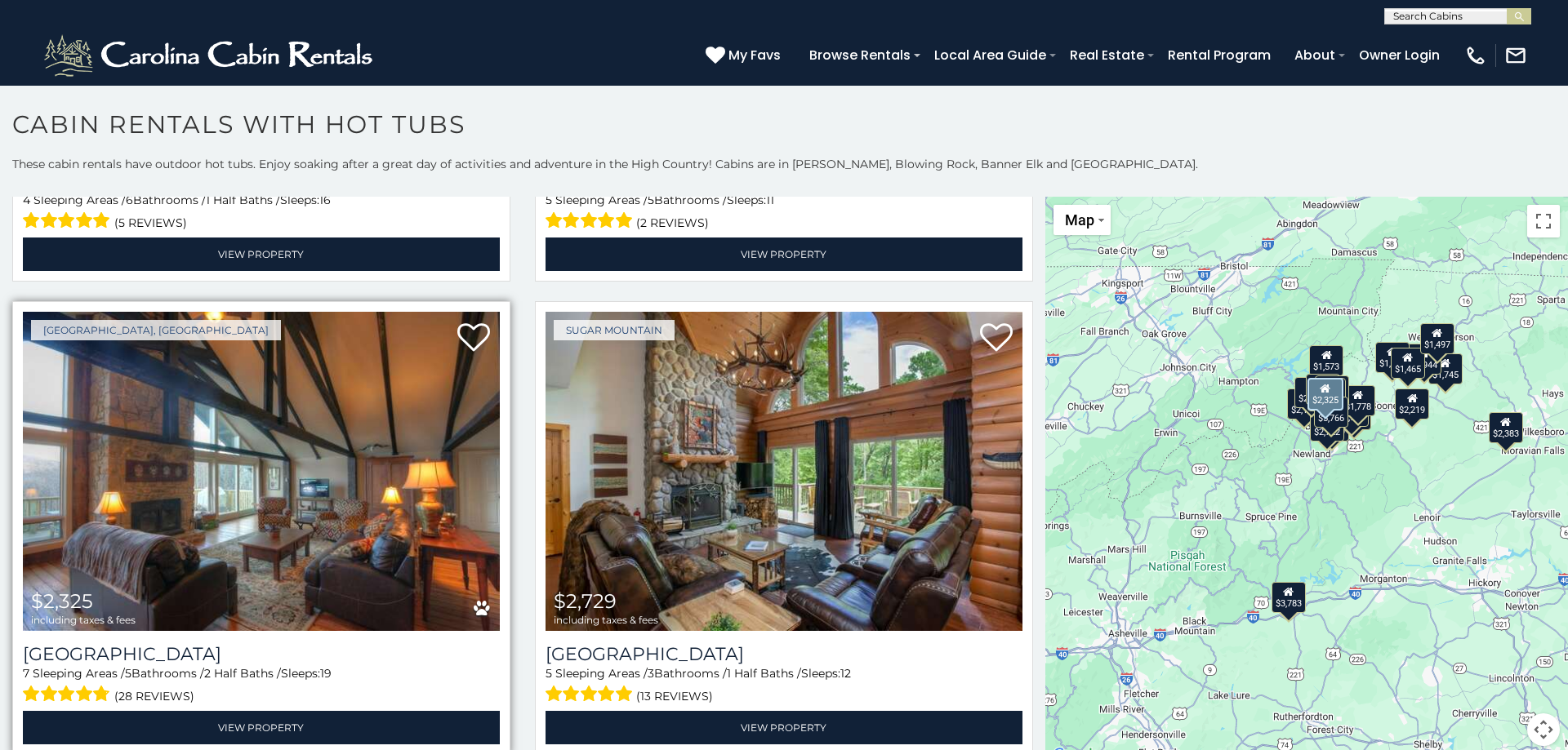
click at [218, 562] on img at bounding box center [261, 471] width 477 height 319
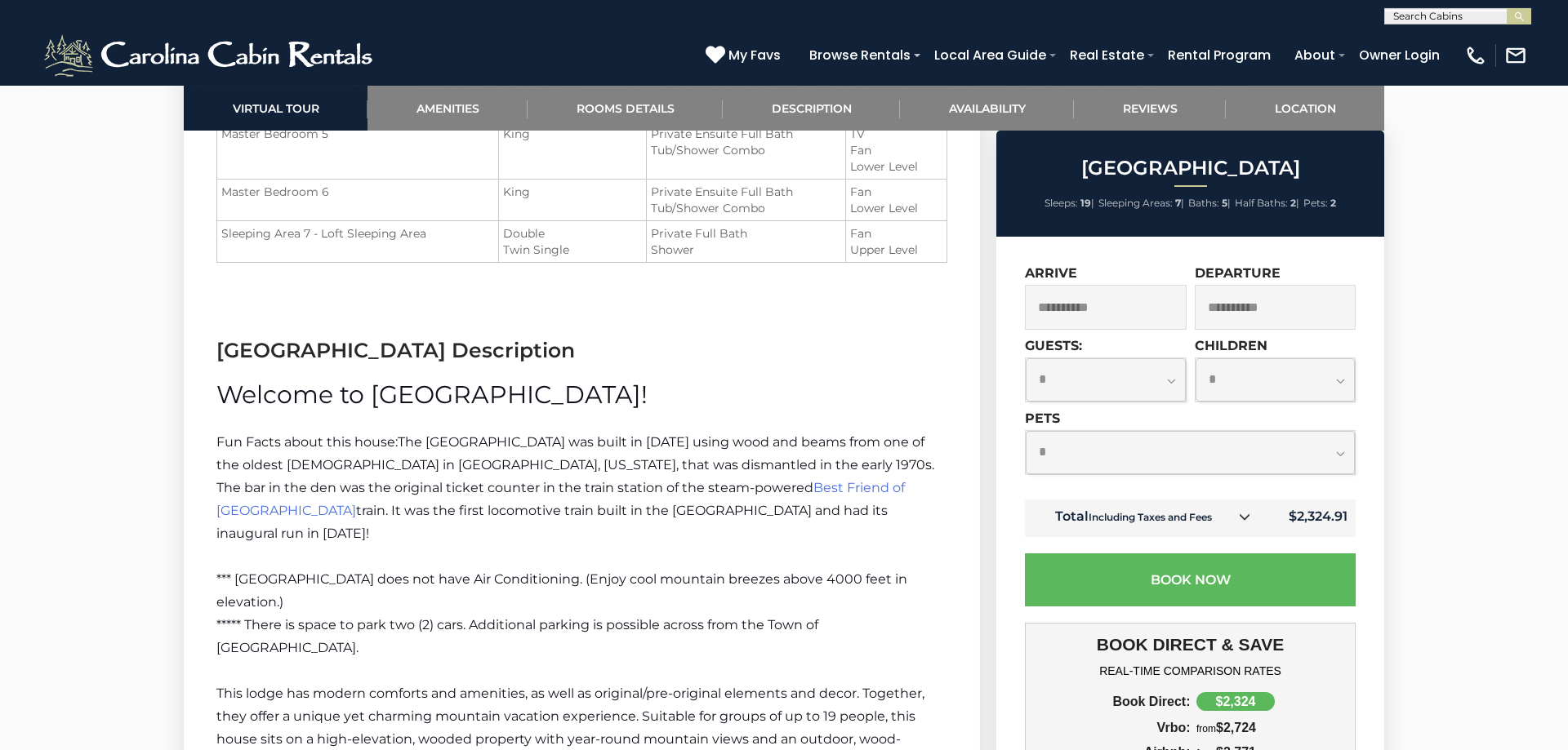
scroll to position [2277, 0]
click at [235, 567] on p "*** [GEOGRAPHIC_DATA] does not have Air Conditioning. (Enjoy cool mountain bree…" at bounding box center [582, 590] width 731 height 45
drag, startPoint x: 214, startPoint y: 553, endPoint x: 290, endPoint y: 626, distance: 105.4
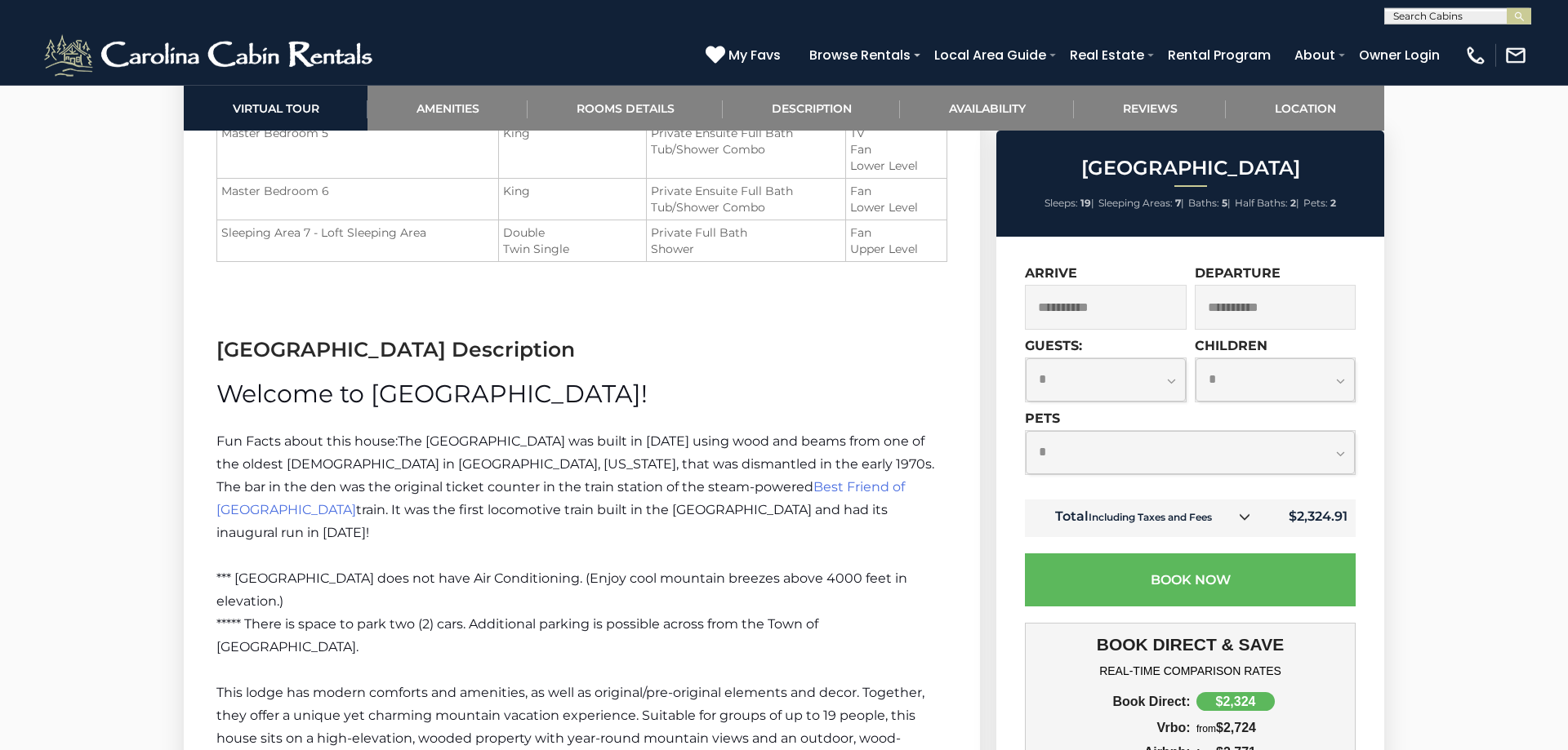
copy div "*** [GEOGRAPHIC_DATA] does not have Air Conditioning. (Enjoy cool mountain bree…"
click at [289, 616] on span "***** There is space to park two (2) cars. Additional parking is possible acros…" at bounding box center [517, 635] width 602 height 38
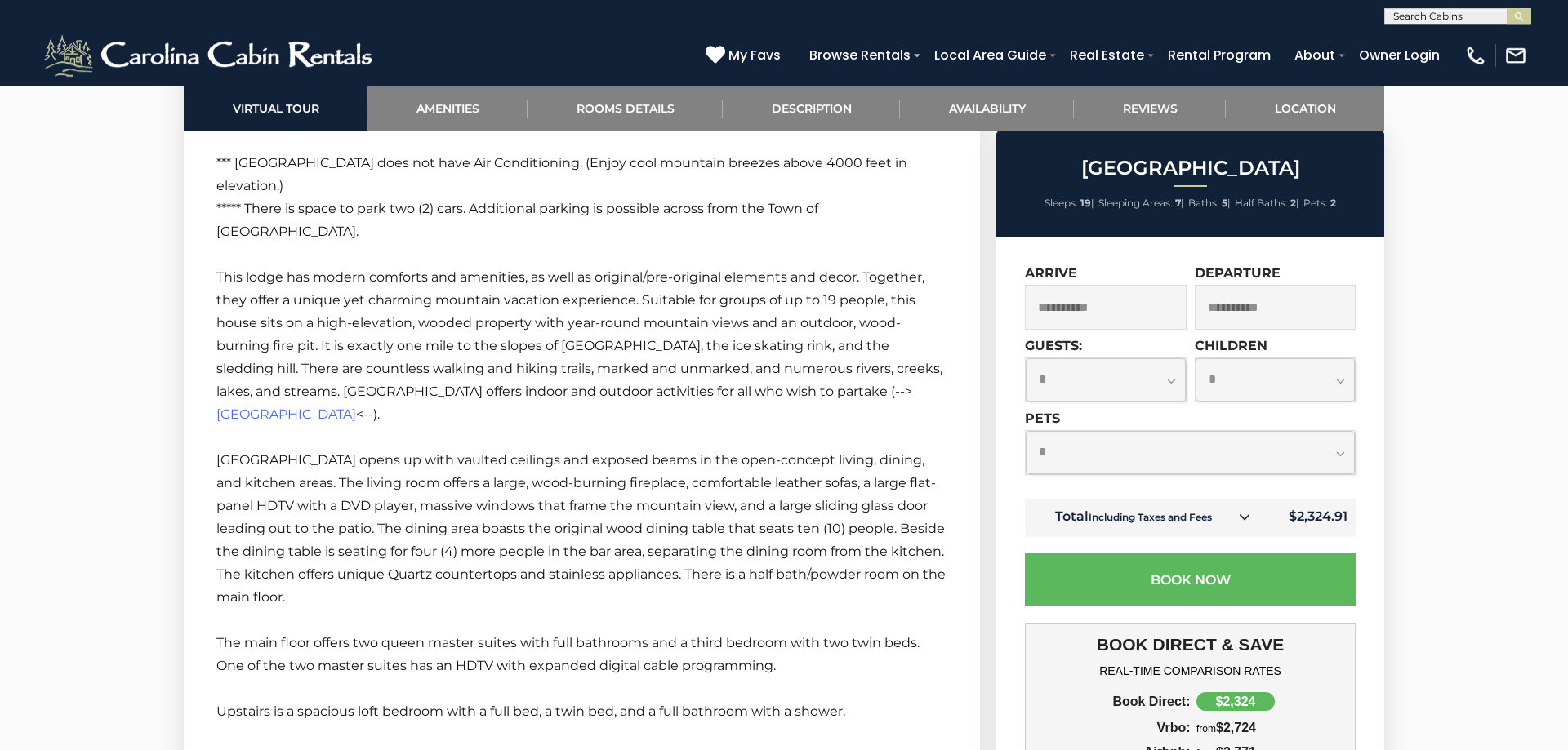
scroll to position [2693, 0]
